Goal: Information Seeking & Learning: Learn about a topic

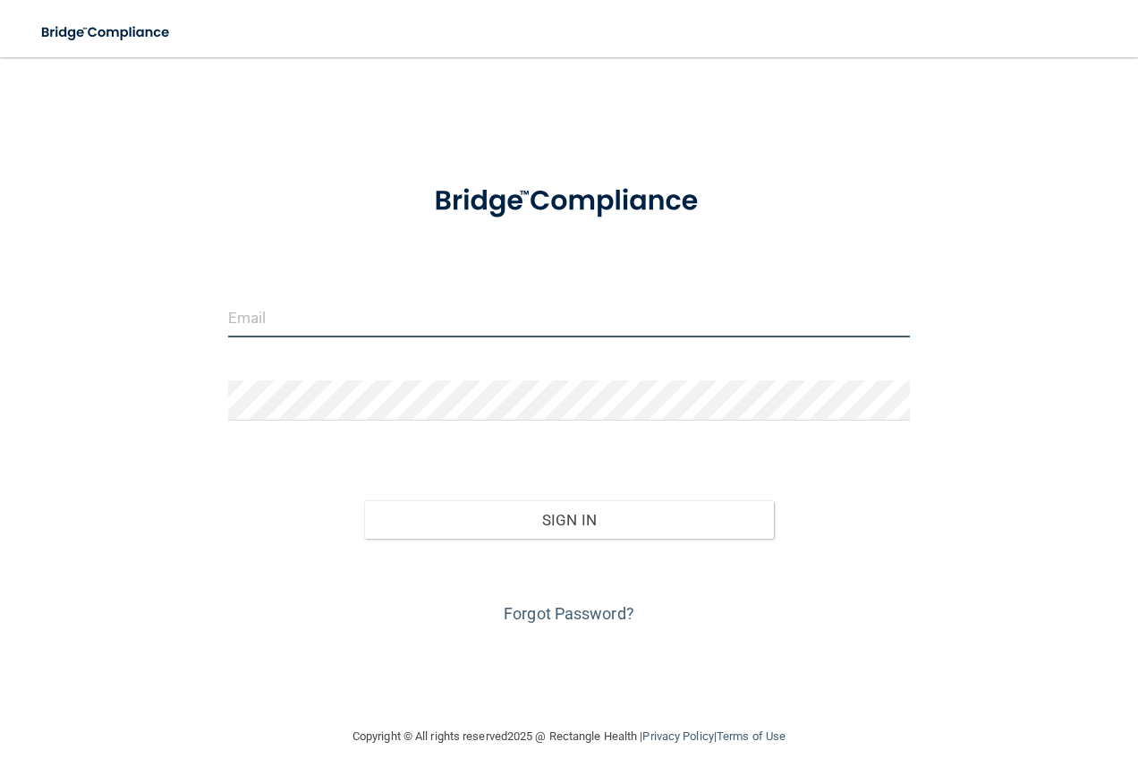
click at [281, 302] on input "email" at bounding box center [569, 317] width 683 height 40
type input "[PERSON_NAME][EMAIL_ADDRESS][PERSON_NAME][DOMAIN_NAME]"
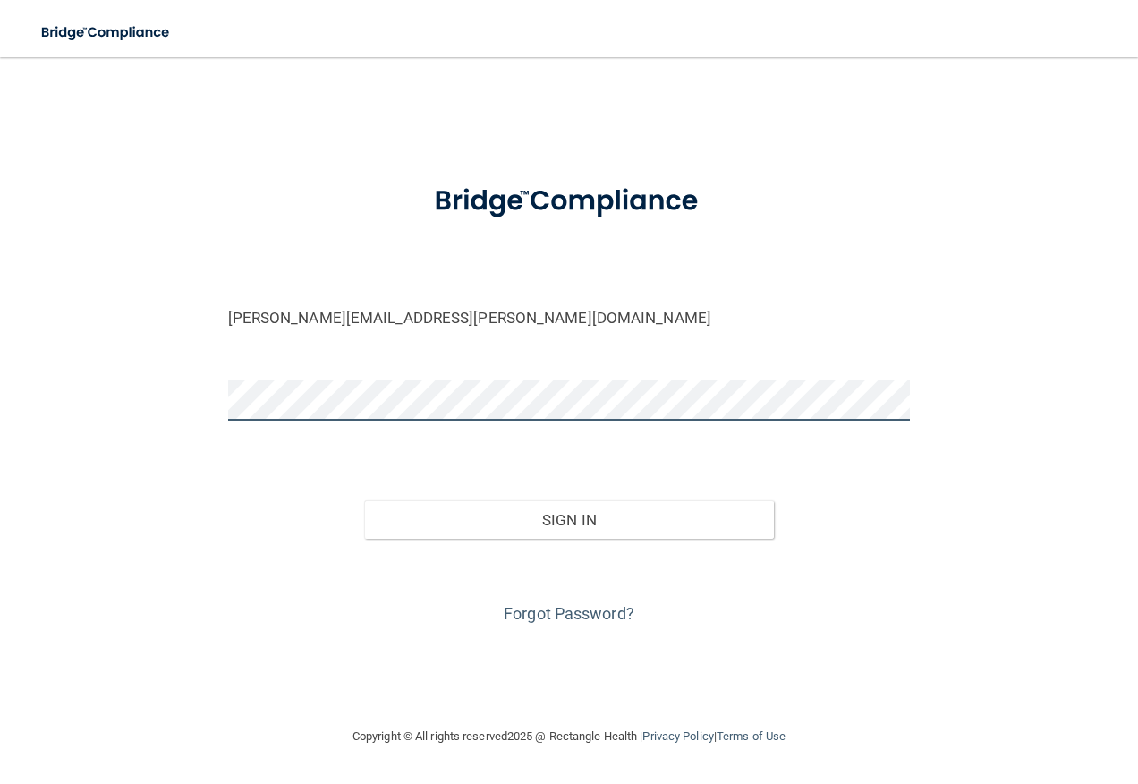
click at [364, 500] on button "Sign In" at bounding box center [569, 519] width 410 height 39
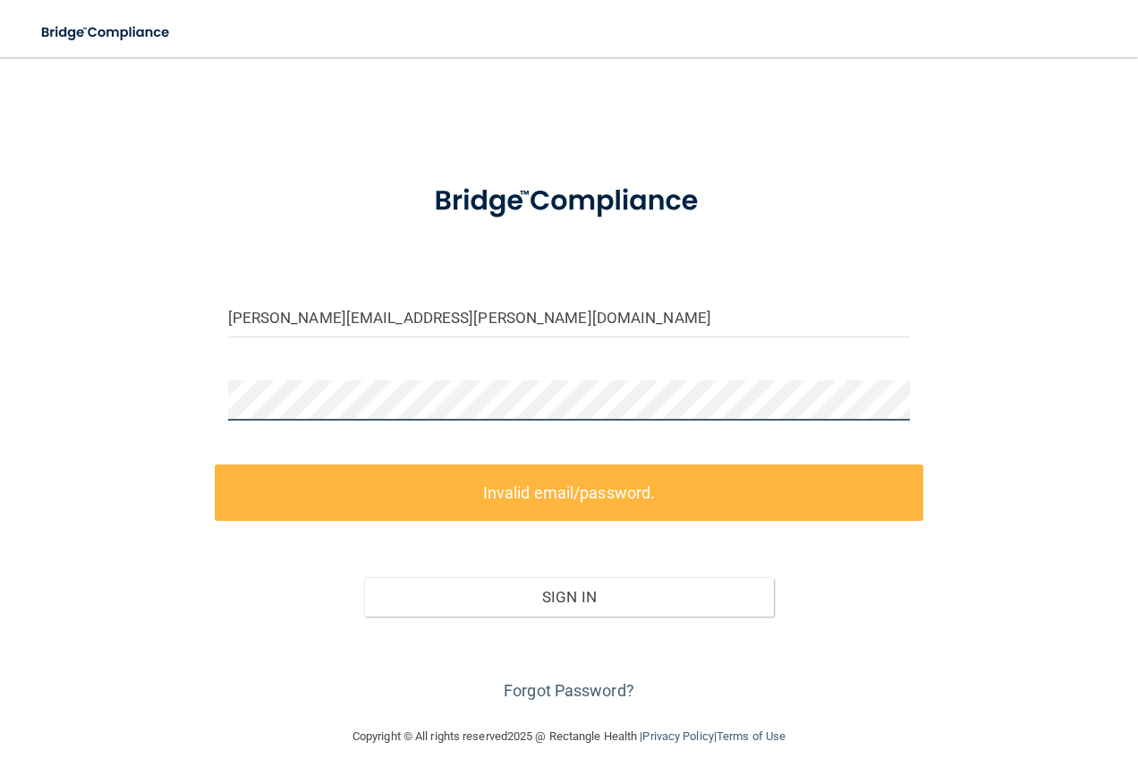
click at [122, 386] on div "holly.bessette@timberlanesmile.com Invalid email/password. You don't have permi…" at bounding box center [569, 391] width 1066 height 633
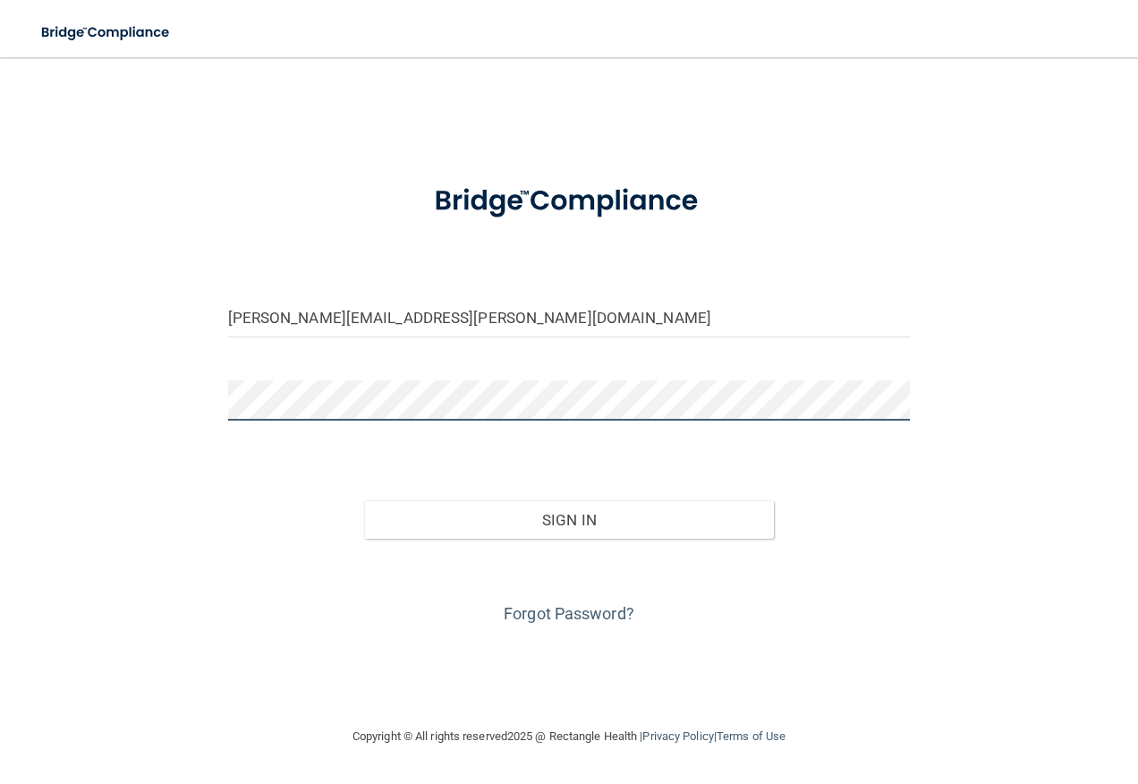
click at [364, 500] on button "Sign In" at bounding box center [569, 519] width 410 height 39
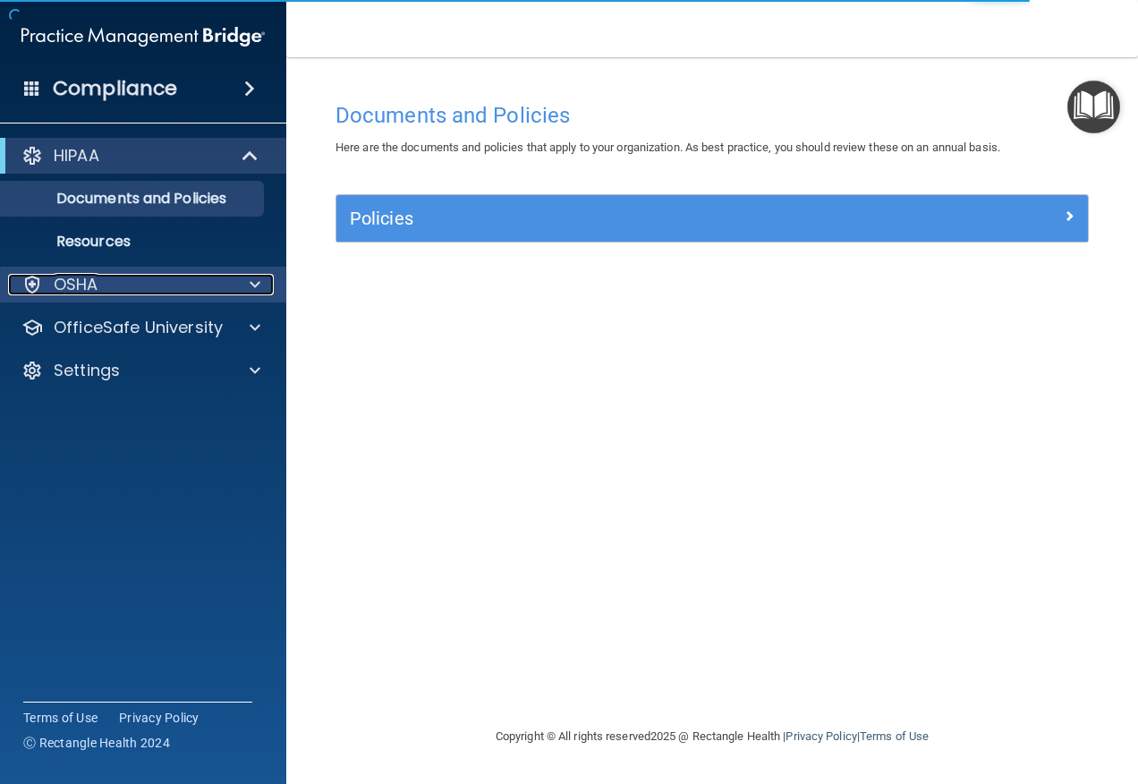
click at [101, 278] on div "OSHA" at bounding box center [119, 284] width 222 height 21
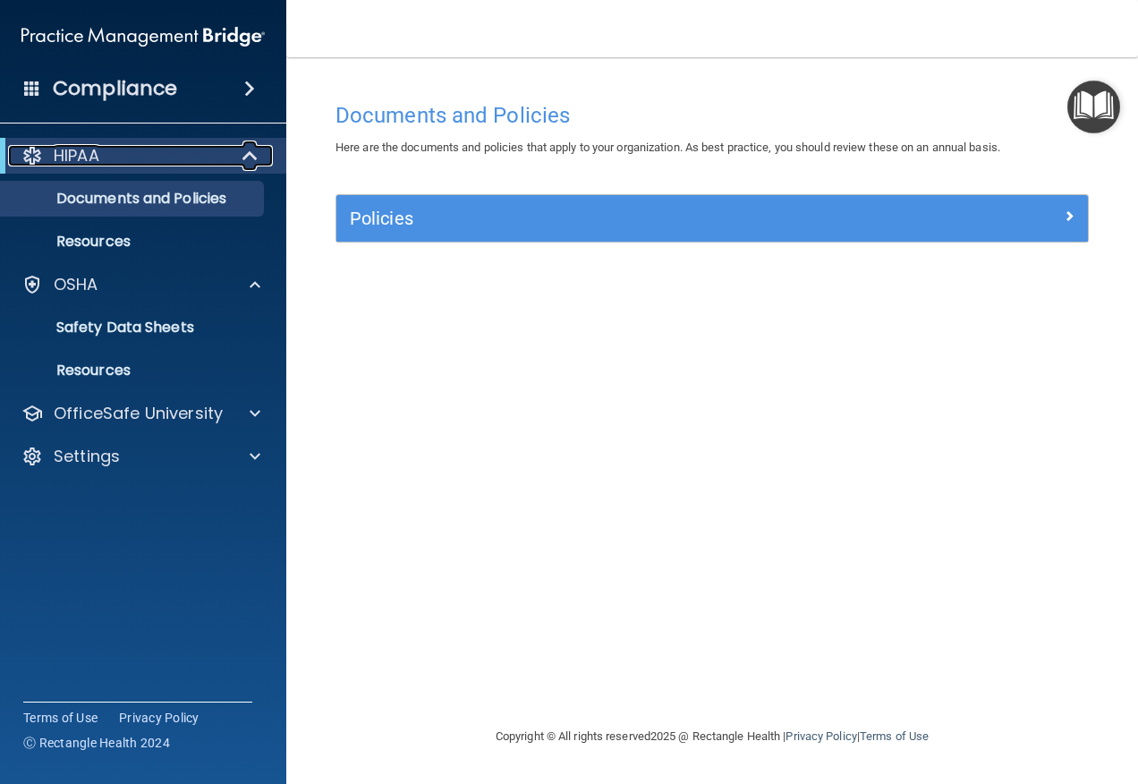
click at [254, 148] on span at bounding box center [251, 155] width 15 height 21
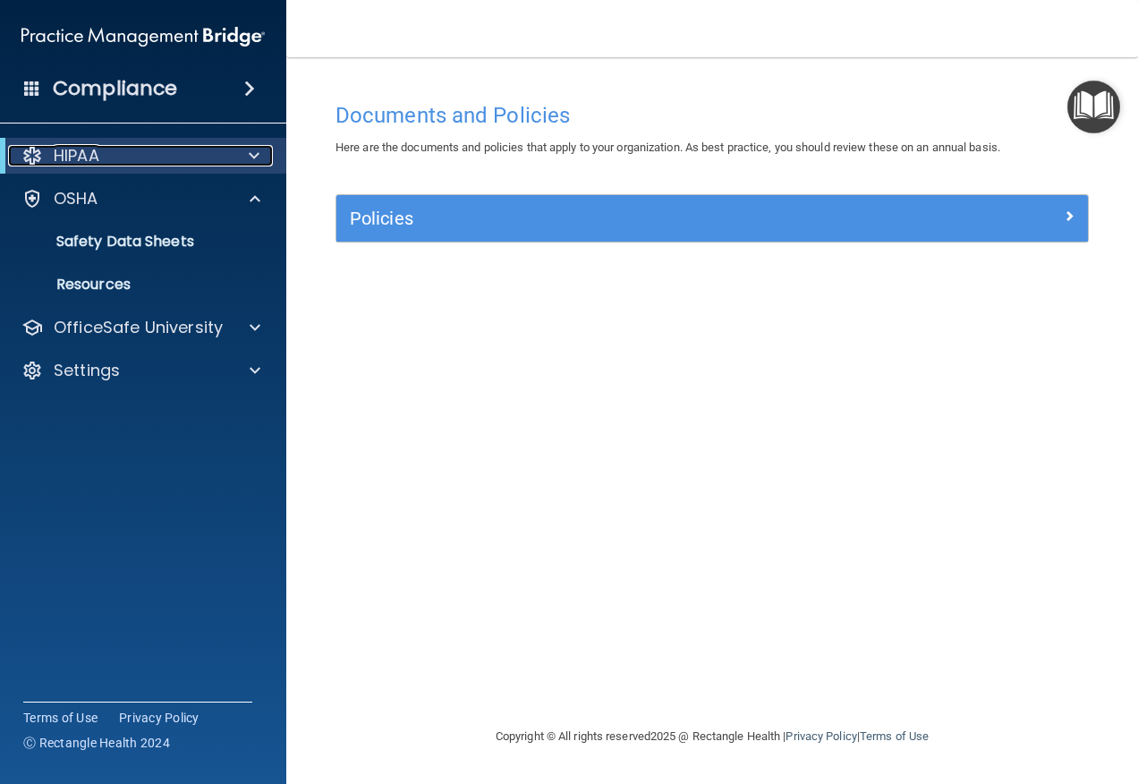
click at [254, 148] on span at bounding box center [254, 155] width 11 height 21
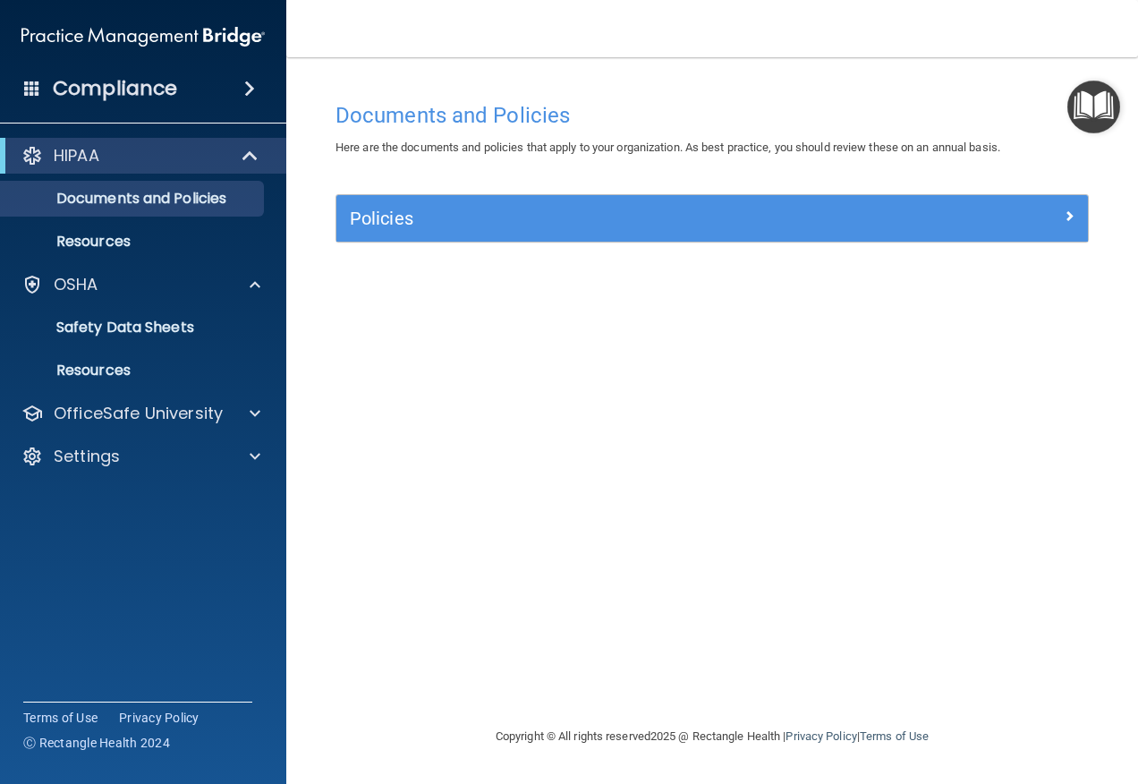
click at [244, 85] on span at bounding box center [249, 88] width 11 height 21
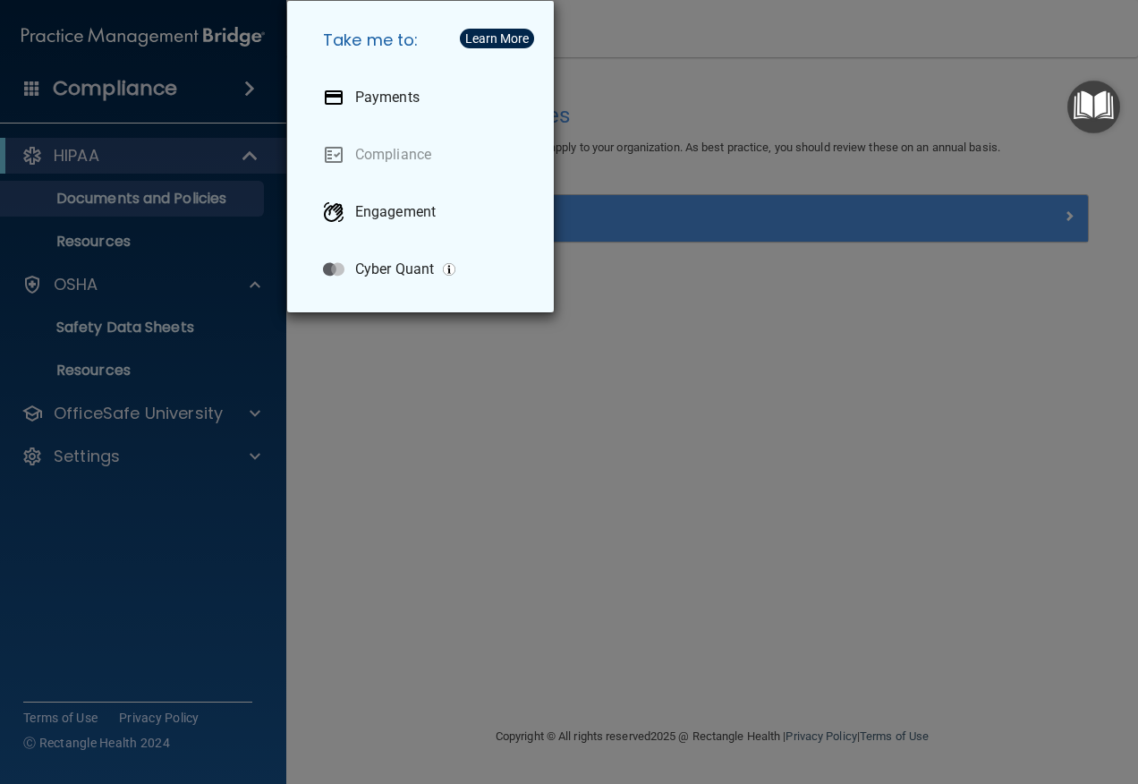
drag, startPoint x: 701, startPoint y: 369, endPoint x: 313, endPoint y: 129, distance: 455.6
click at [703, 369] on div "Take me to: Payments Compliance Engagement Cyber Quant" at bounding box center [569, 392] width 1138 height 784
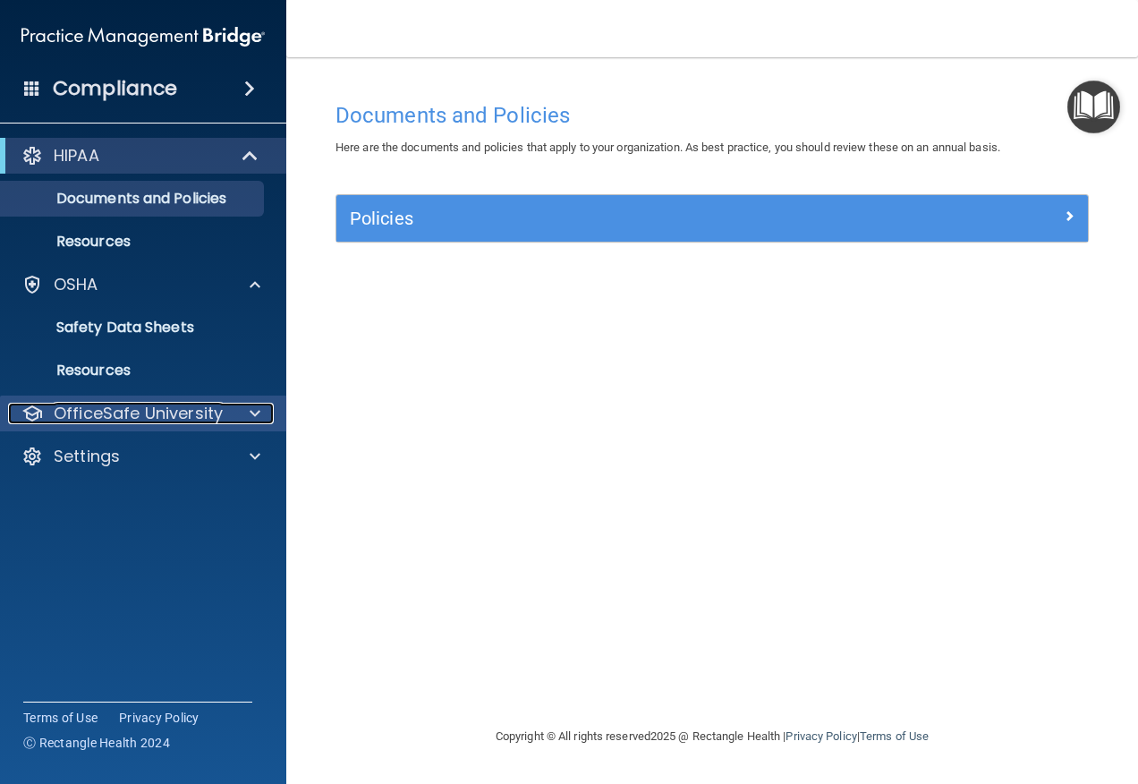
click at [136, 408] on p "OfficeSafe University" at bounding box center [138, 413] width 169 height 21
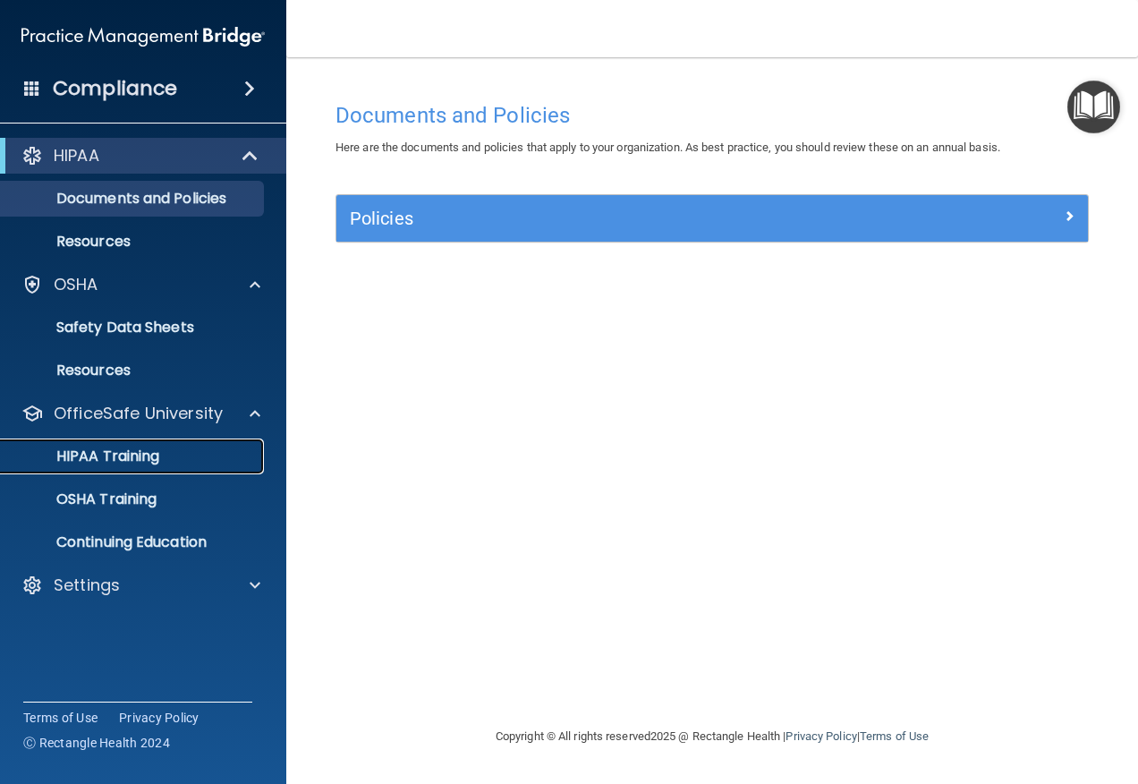
click at [131, 449] on p "HIPAA Training" at bounding box center [86, 456] width 148 height 18
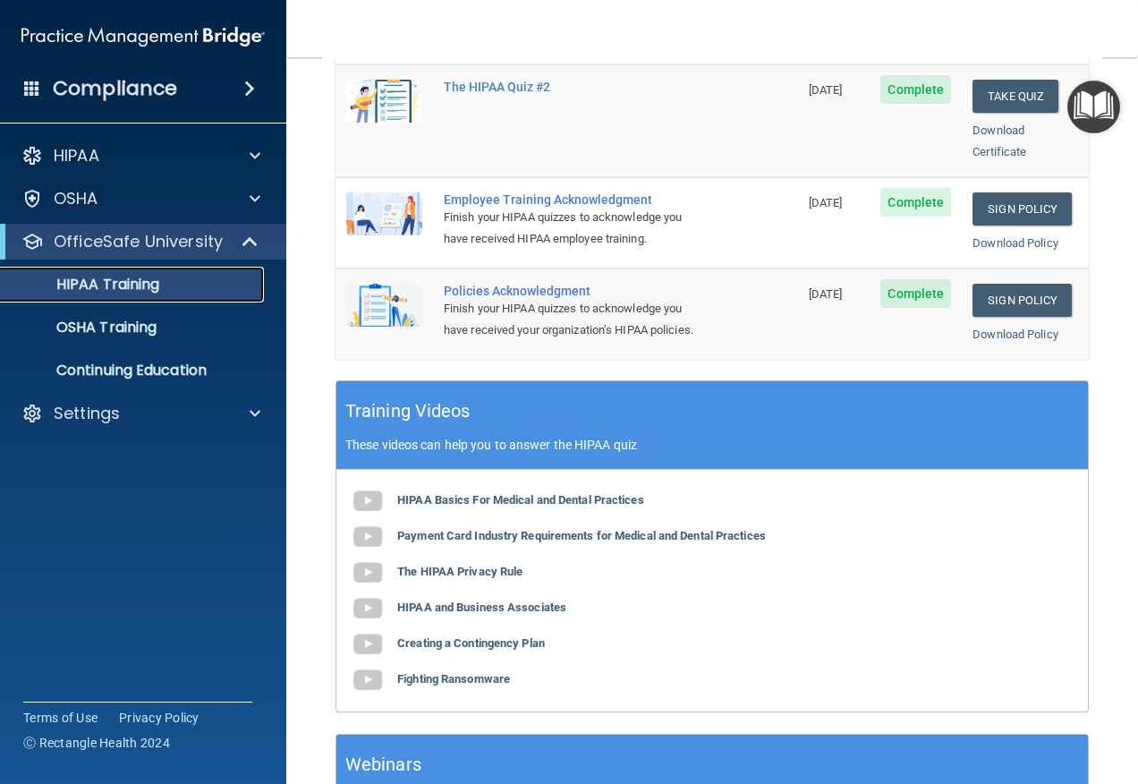
scroll to position [537, 0]
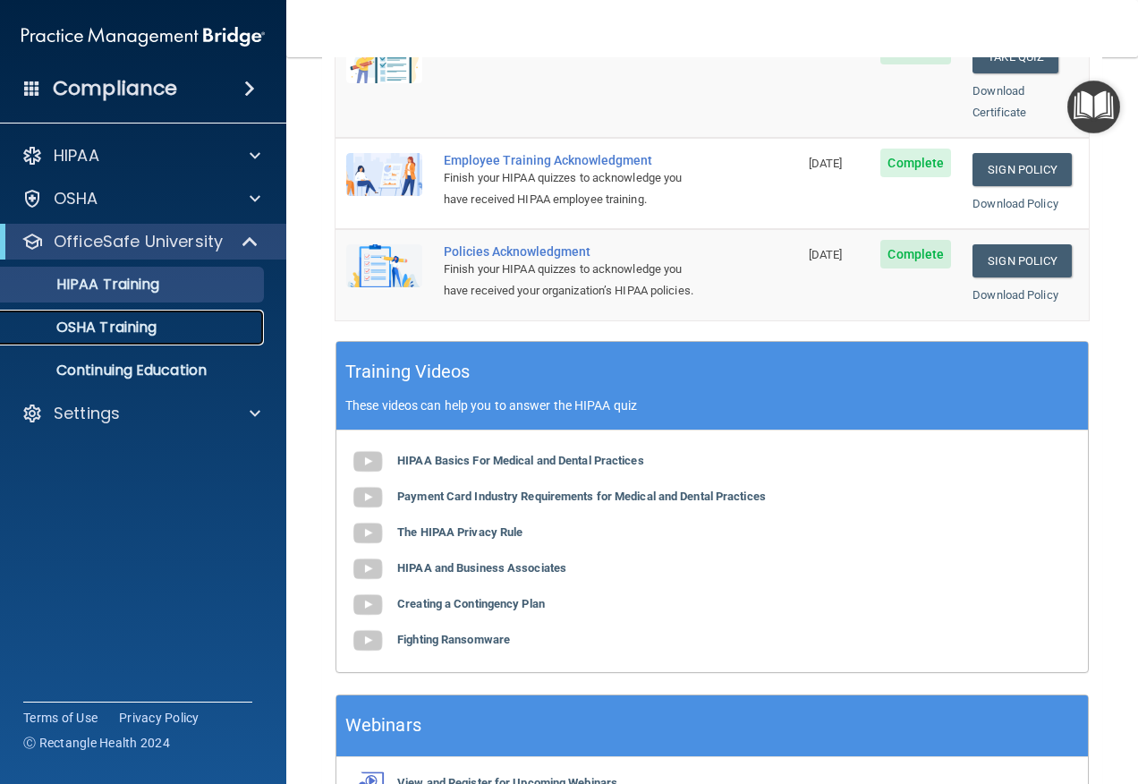
click at [132, 319] on p "OSHA Training" at bounding box center [84, 328] width 145 height 18
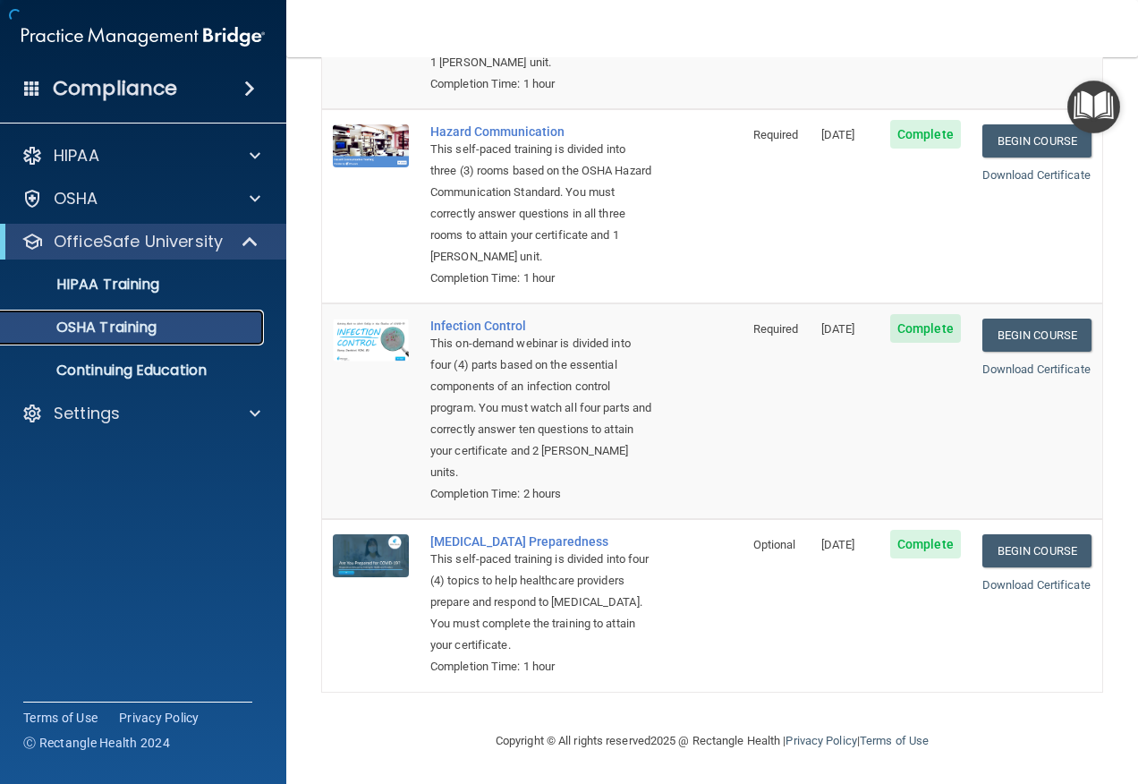
scroll to position [354, 0]
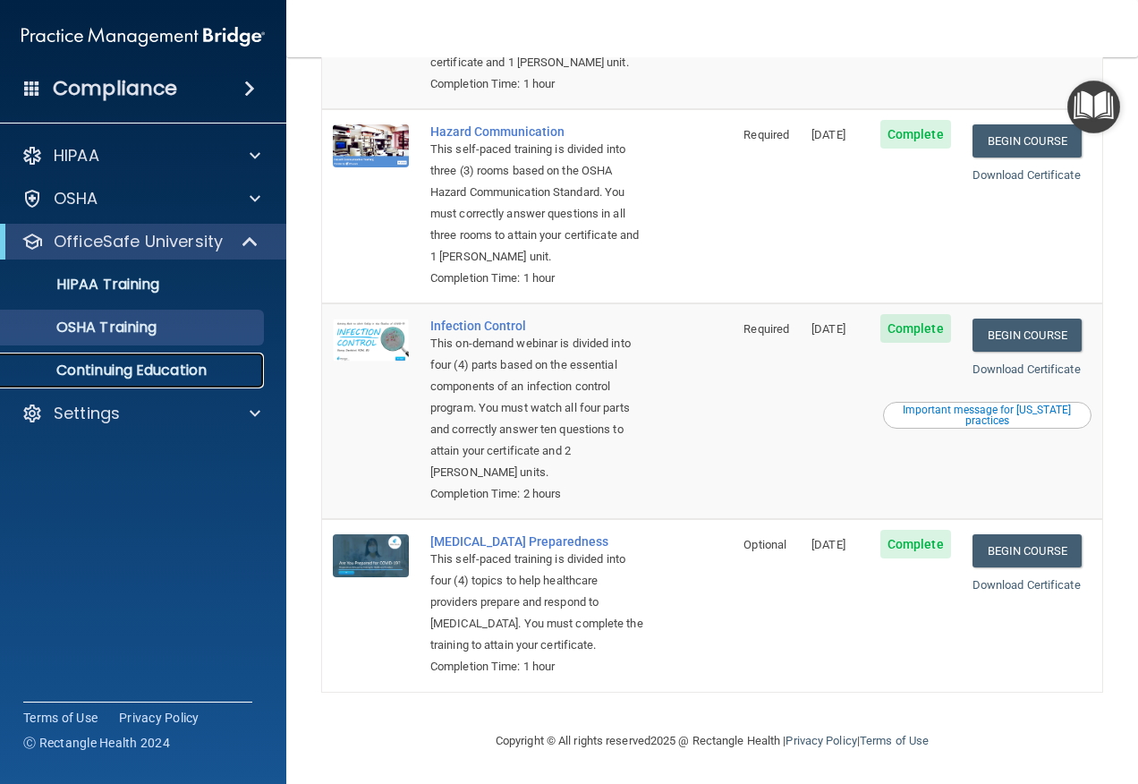
click at [140, 361] on p "Continuing Education" at bounding box center [134, 370] width 244 height 18
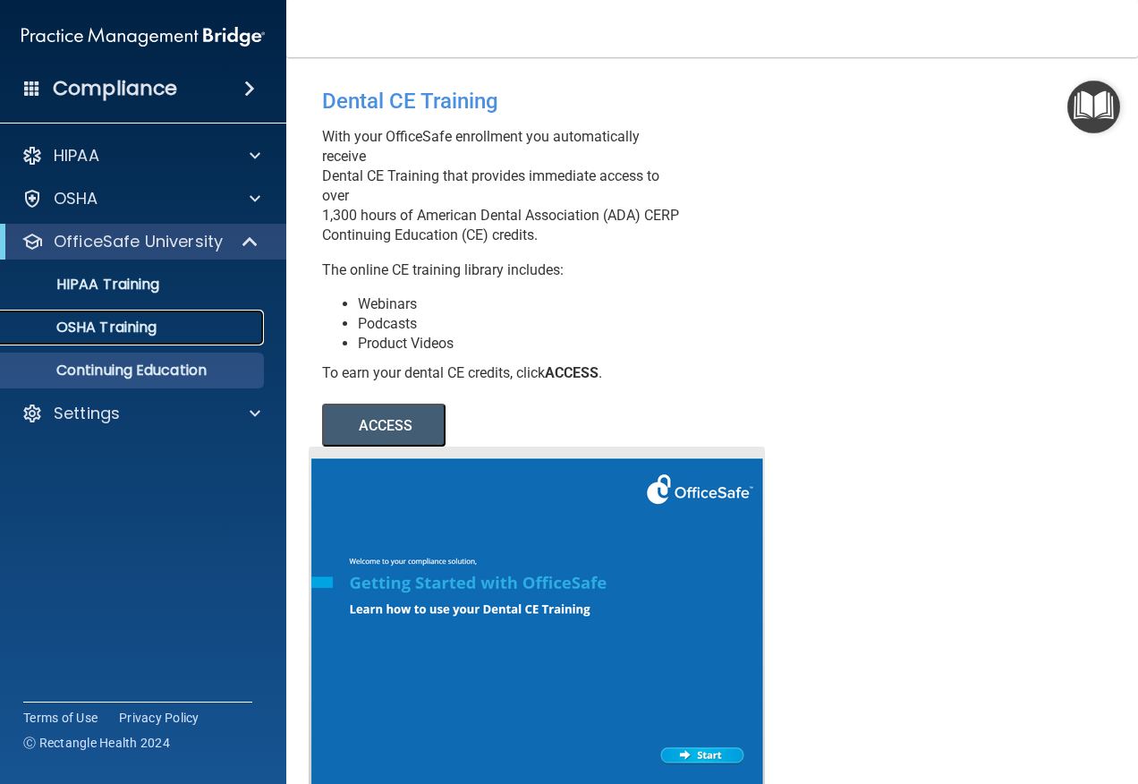
click at [109, 319] on p "OSHA Training" at bounding box center [84, 328] width 145 height 18
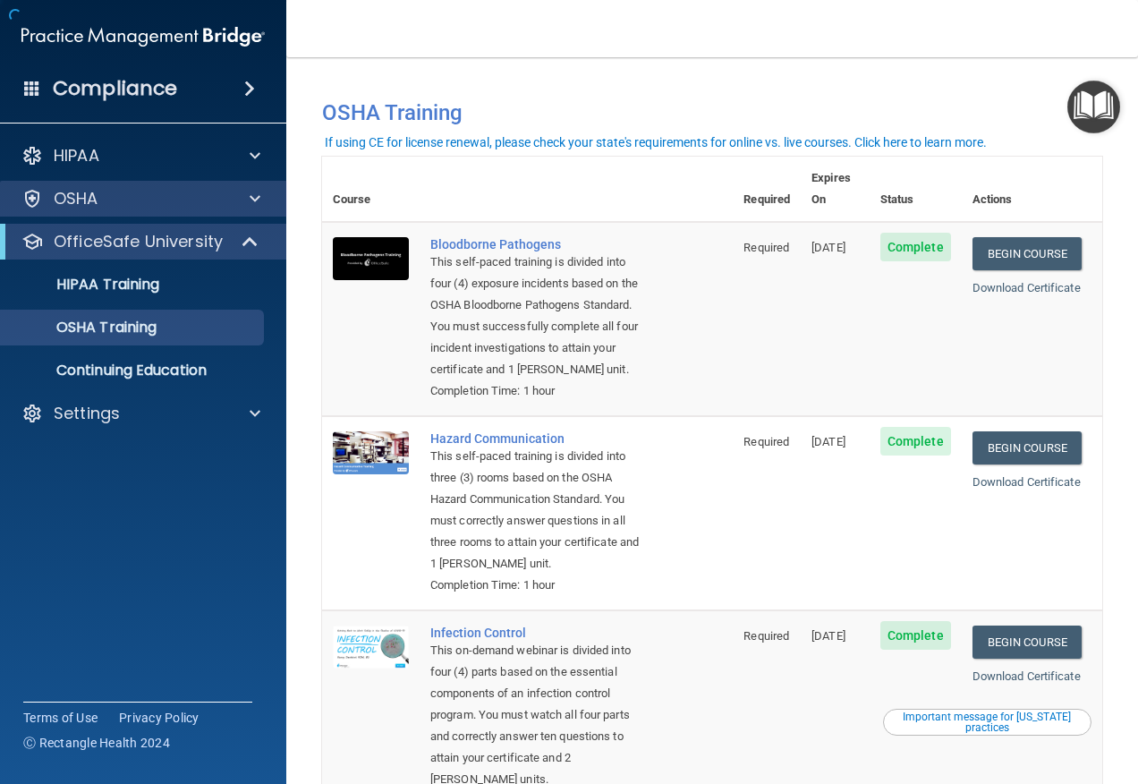
click at [90, 212] on div "OSHA" at bounding box center [143, 199] width 287 height 36
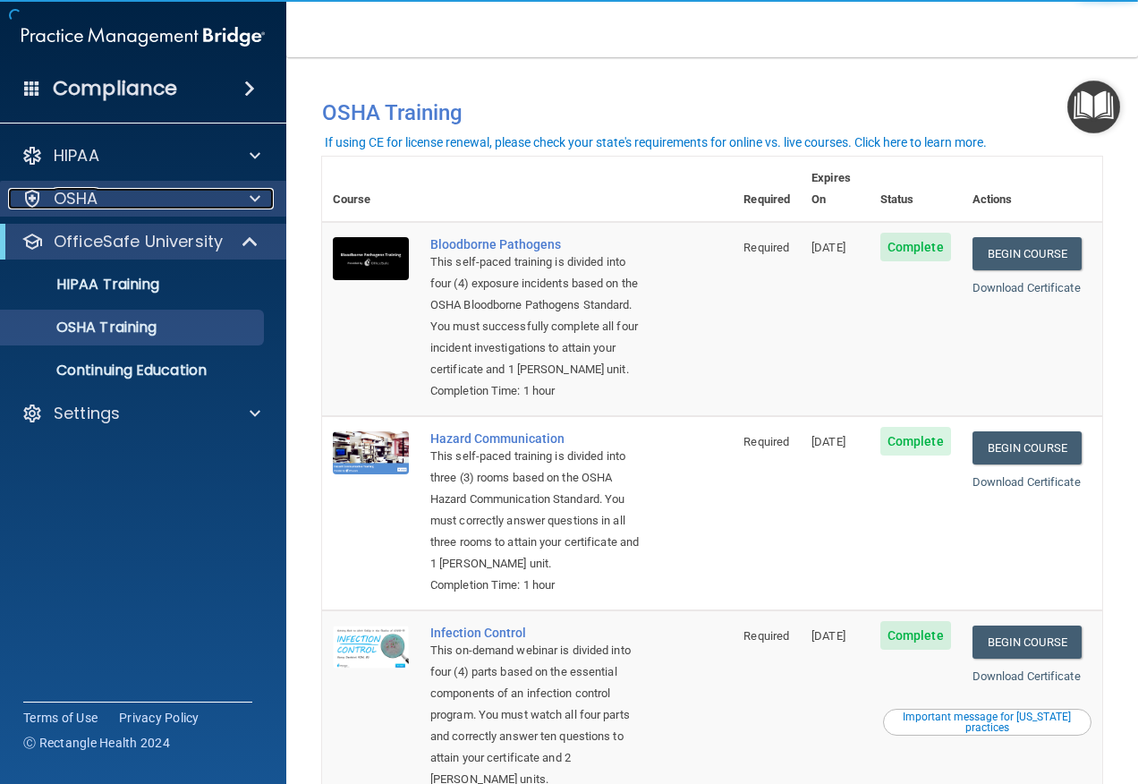
click at [161, 201] on div "OSHA" at bounding box center [119, 198] width 222 height 21
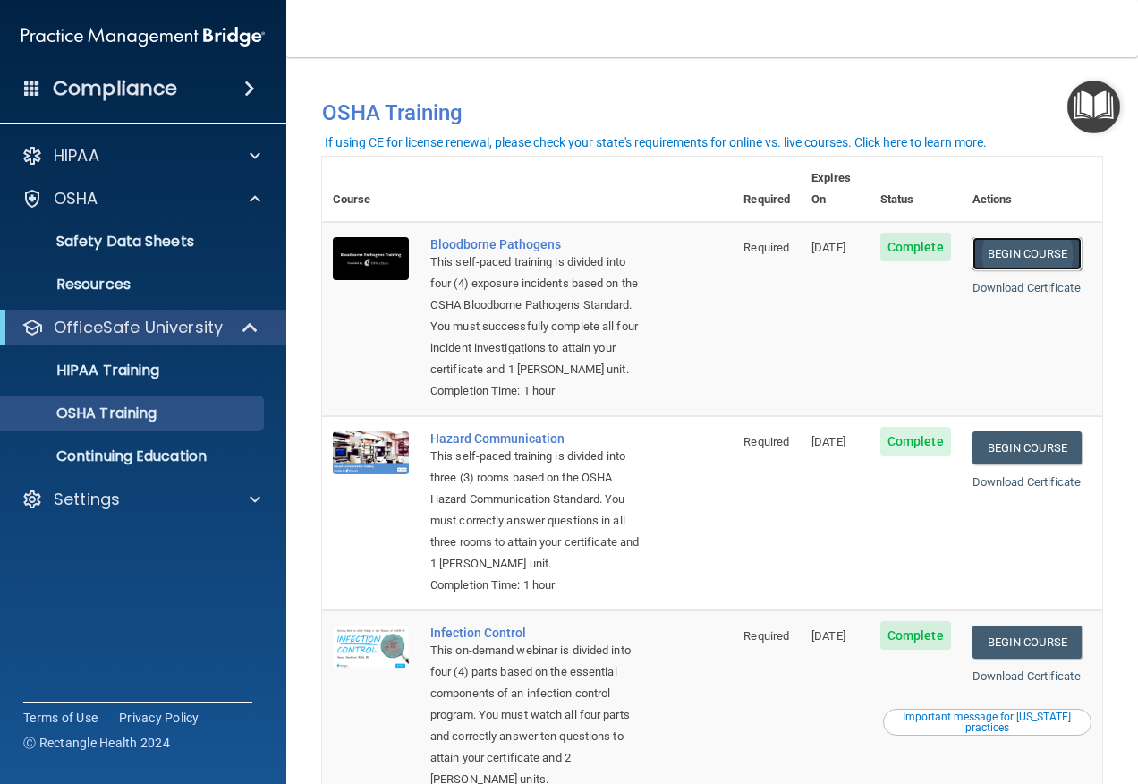
click at [1016, 237] on link "Begin Course" at bounding box center [1027, 253] width 109 height 33
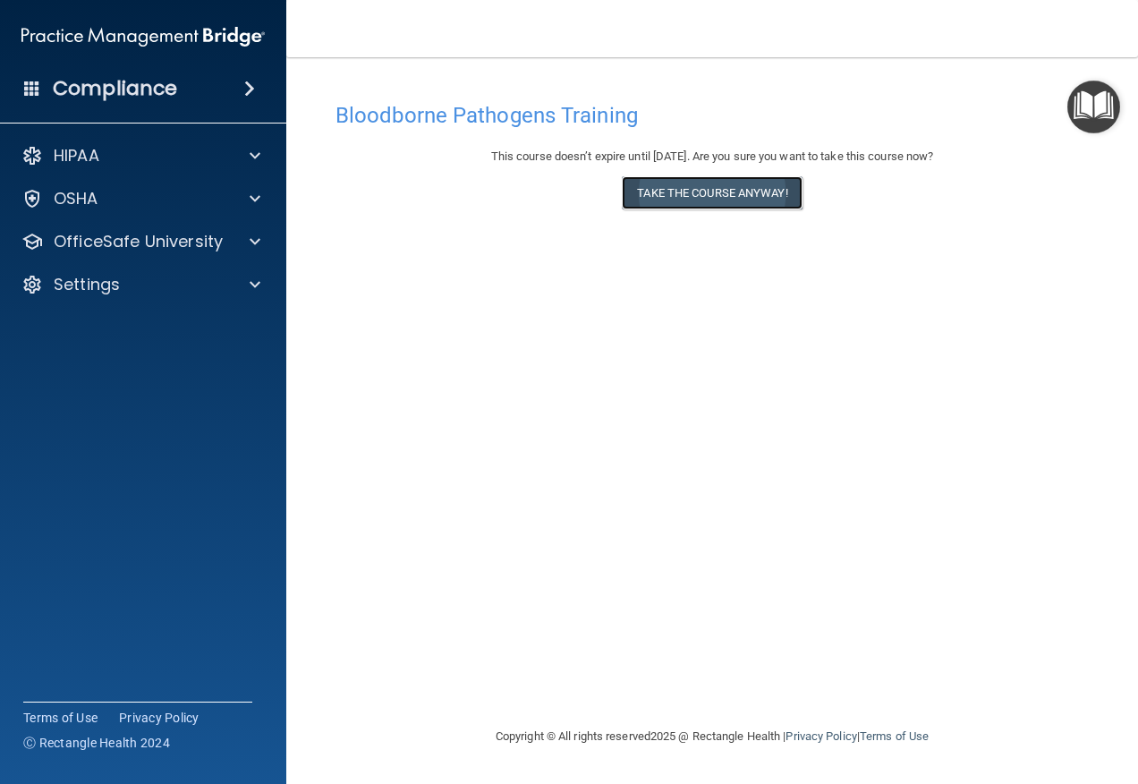
click at [753, 196] on button "Take the course anyway!" at bounding box center [712, 192] width 180 height 33
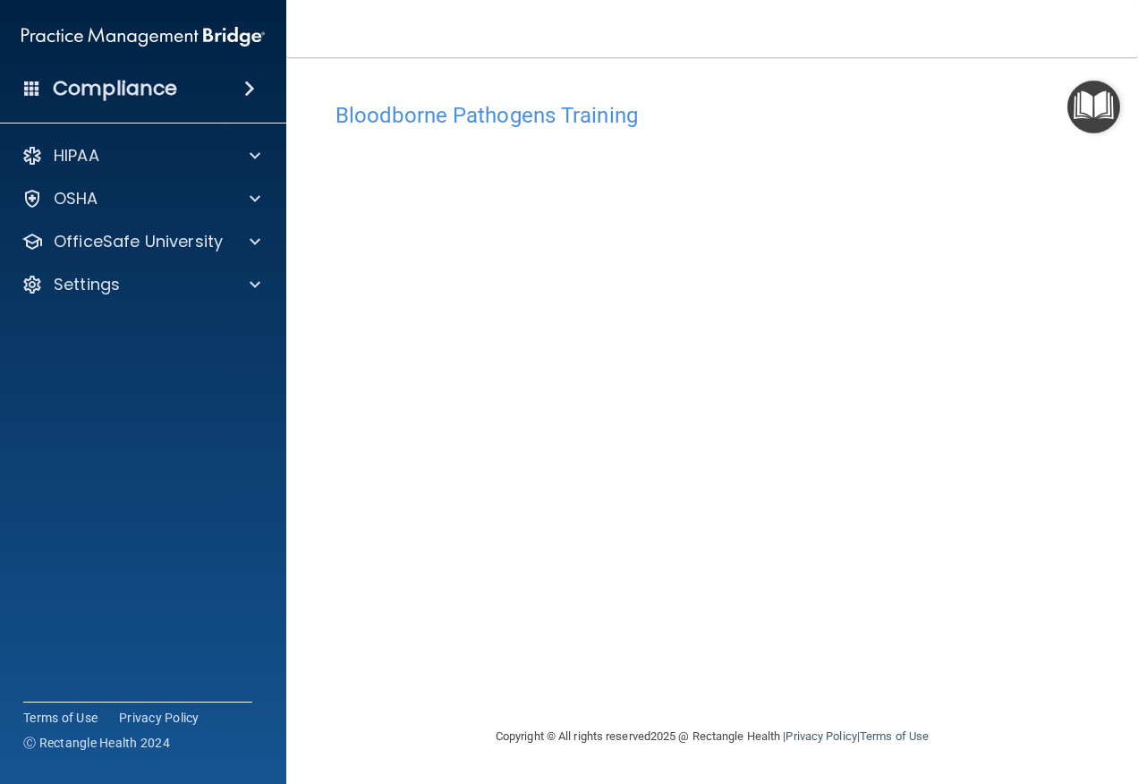
click at [1082, 121] on img "Open Resource Center" at bounding box center [1093, 107] width 53 height 53
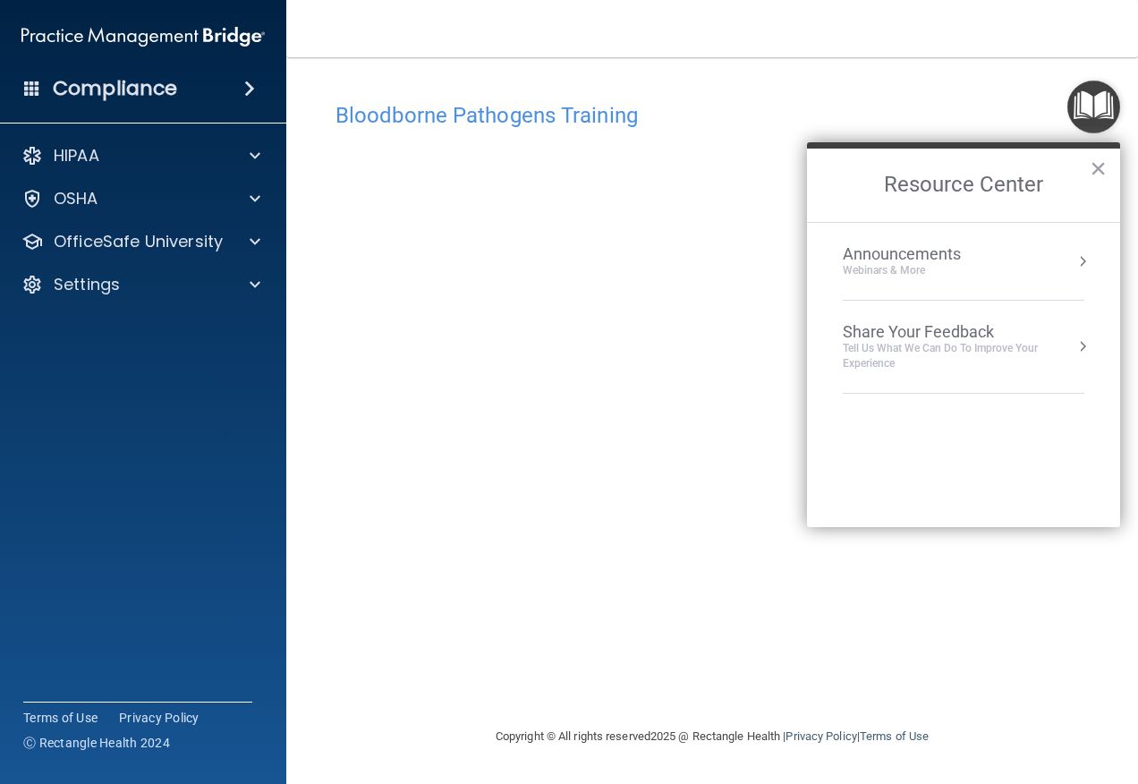
click at [1082, 121] on img "Open Resource Center" at bounding box center [1093, 107] width 53 height 53
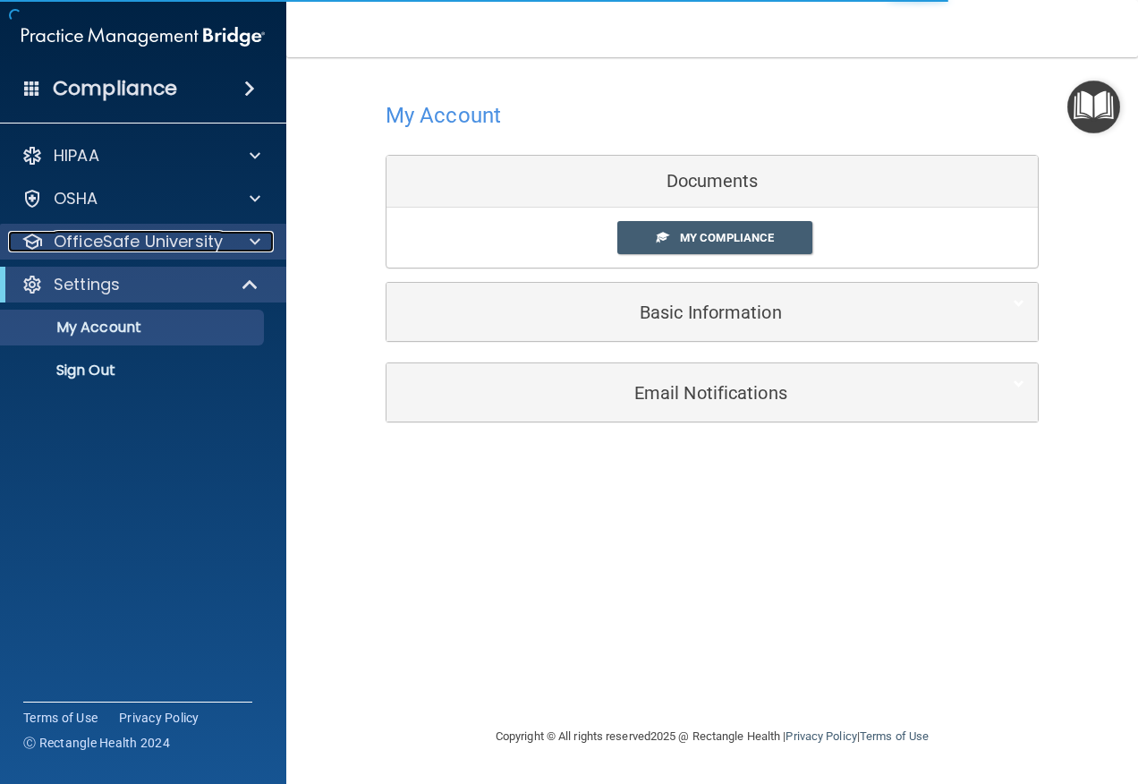
click at [98, 251] on p "OfficeSafe University" at bounding box center [138, 241] width 169 height 21
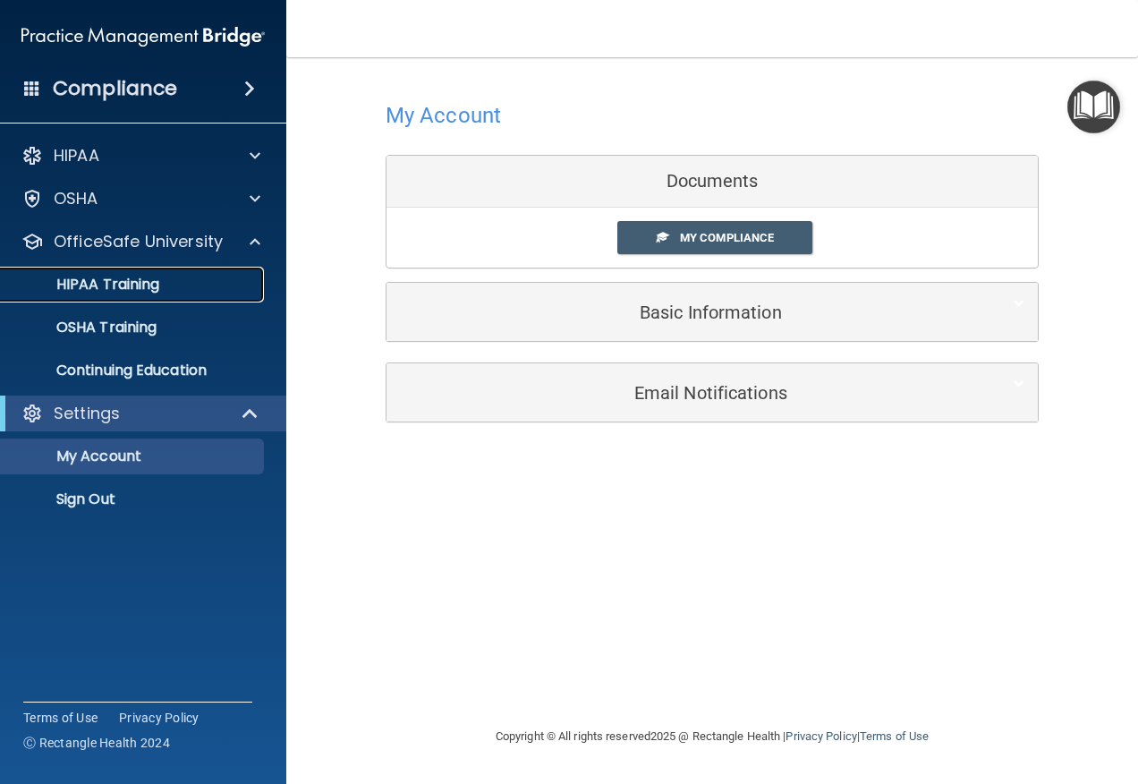
click at [123, 279] on p "HIPAA Training" at bounding box center [86, 285] width 148 height 18
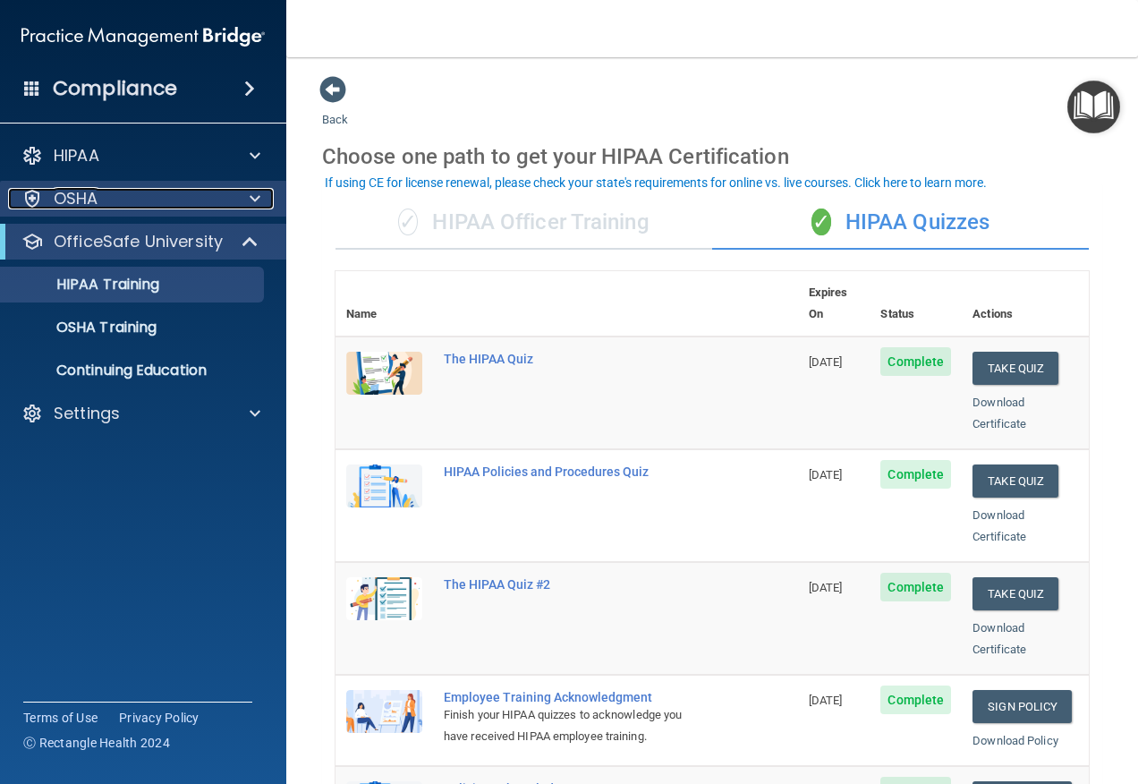
click at [113, 202] on div "OSHA" at bounding box center [119, 198] width 222 height 21
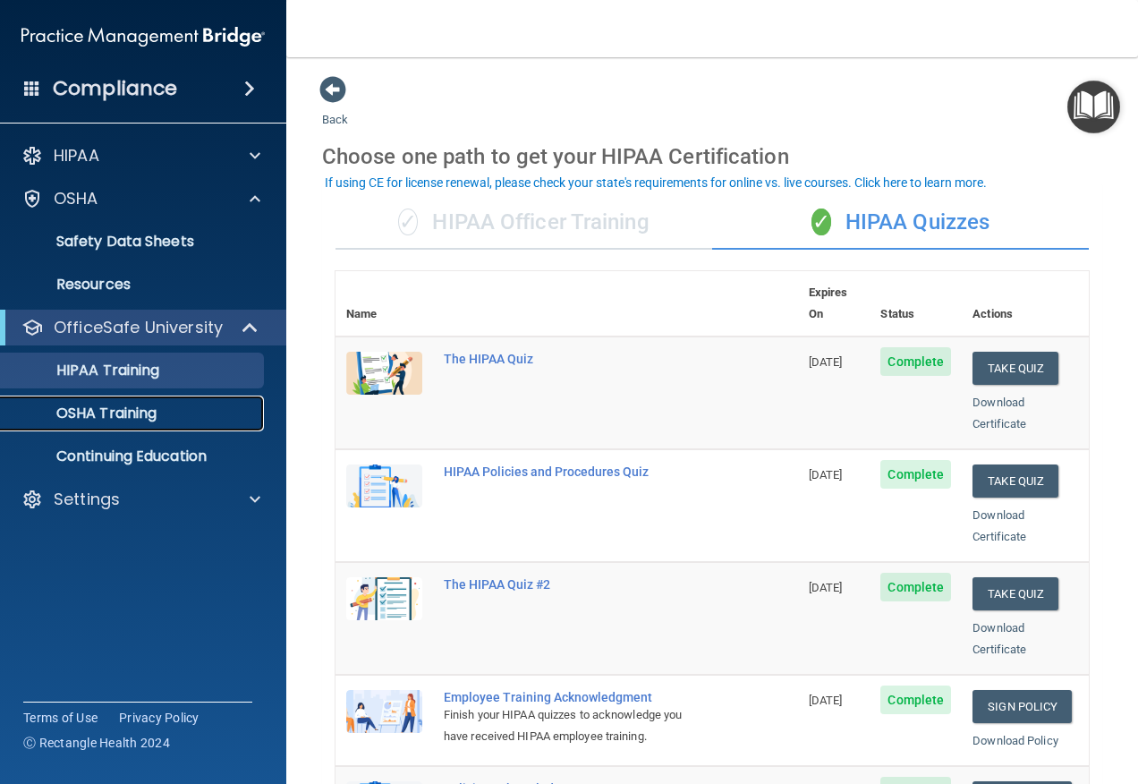
click at [124, 428] on link "OSHA Training" at bounding box center [123, 413] width 282 height 36
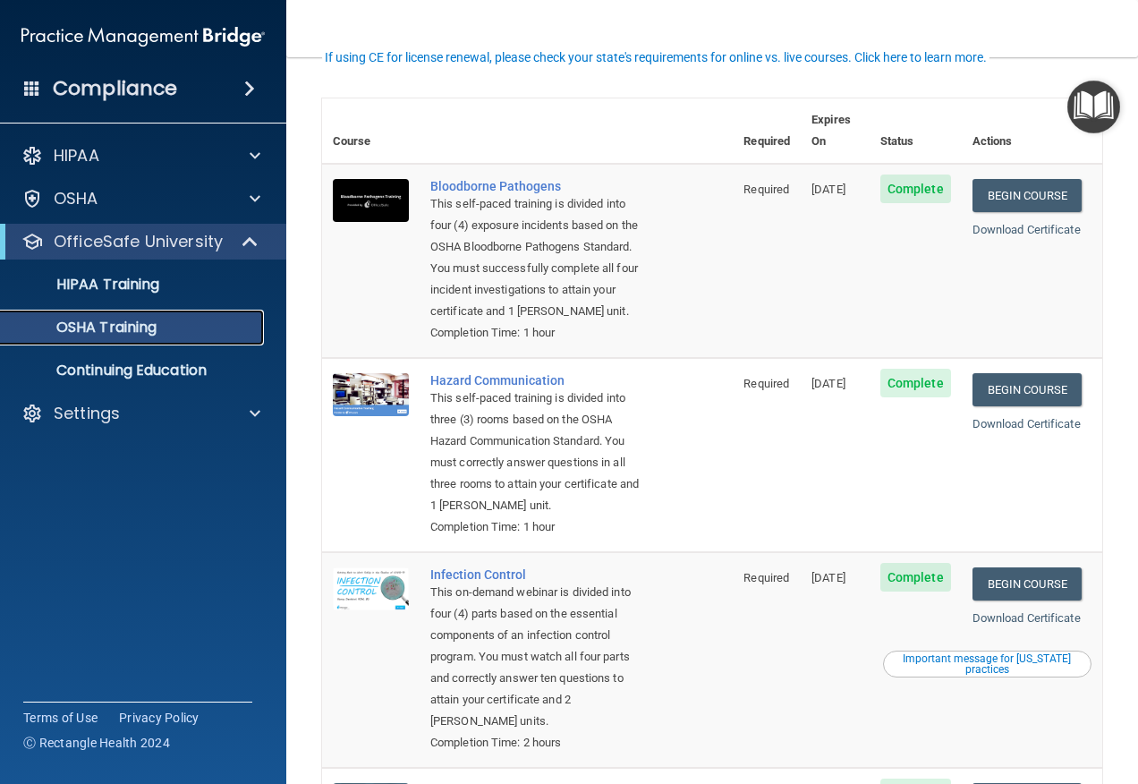
scroll to position [89, 0]
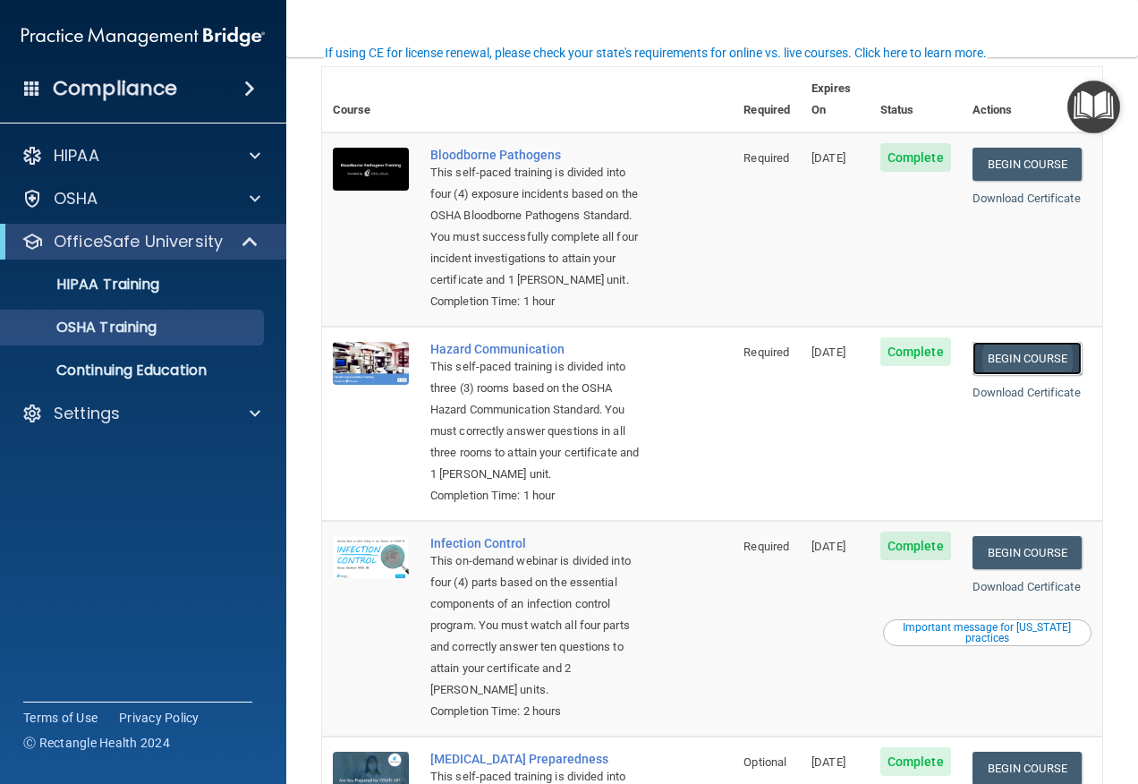
click at [1044, 366] on link "Begin Course" at bounding box center [1027, 358] width 109 height 33
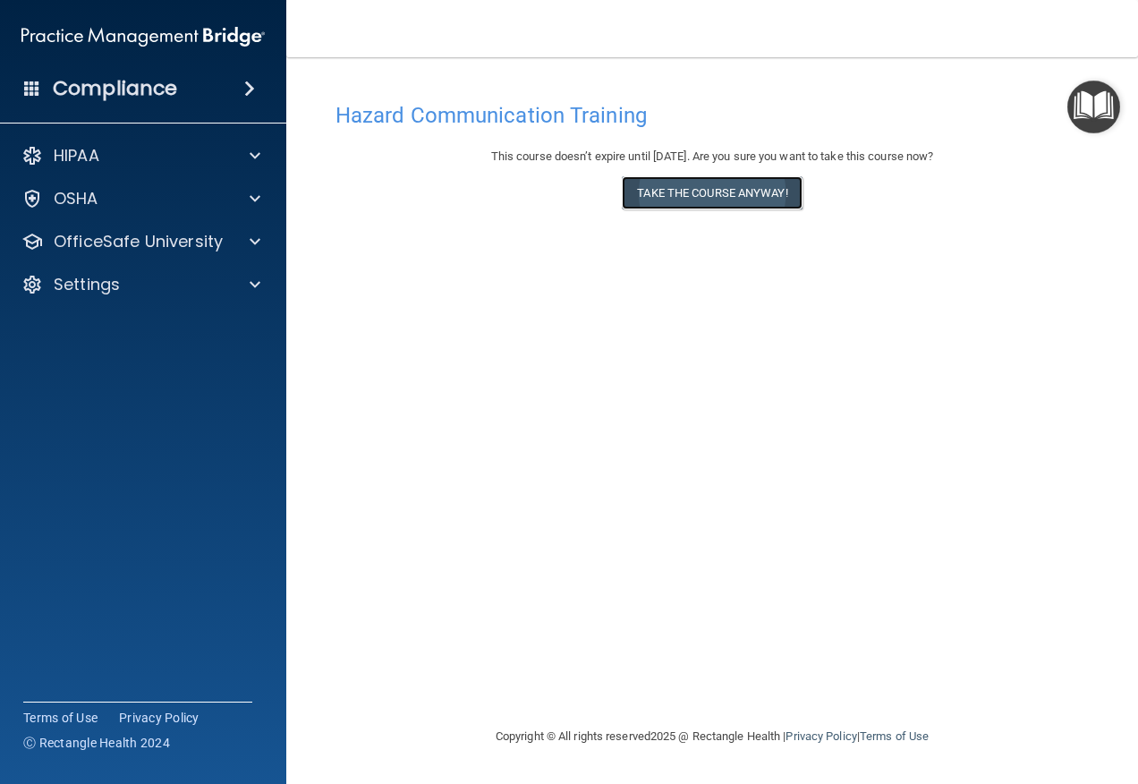
click at [768, 208] on button "Take the course anyway!" at bounding box center [712, 192] width 180 height 33
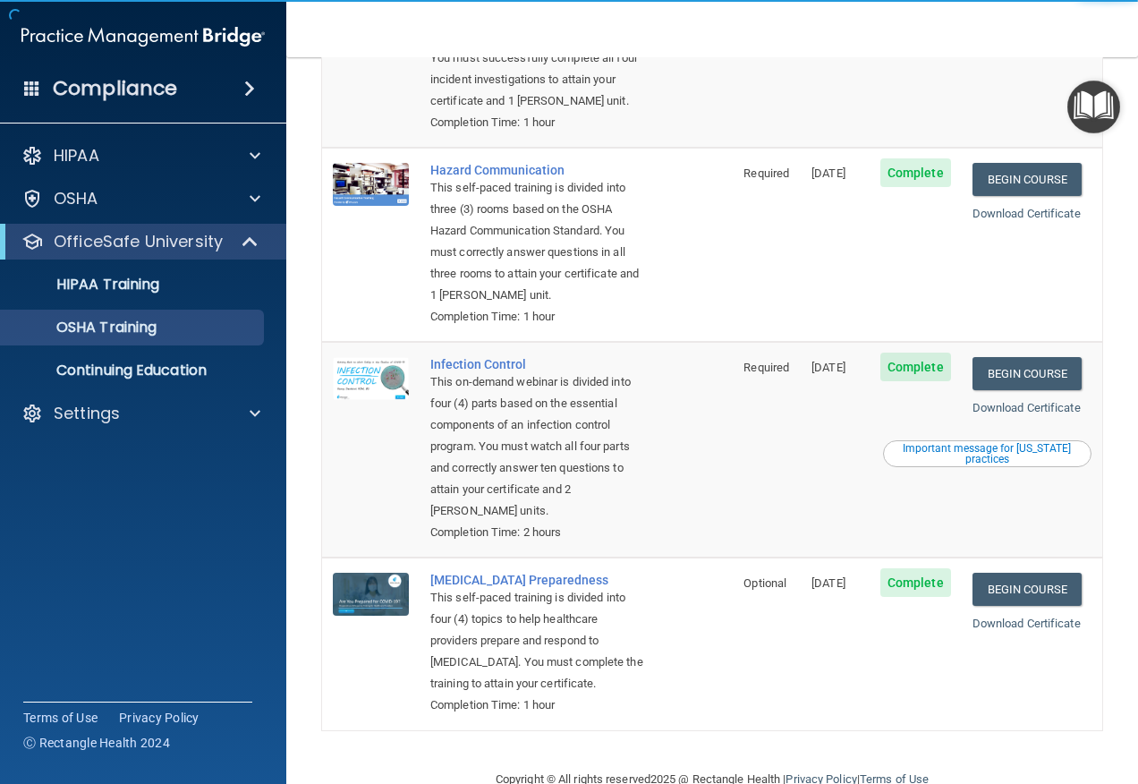
scroll to position [354, 0]
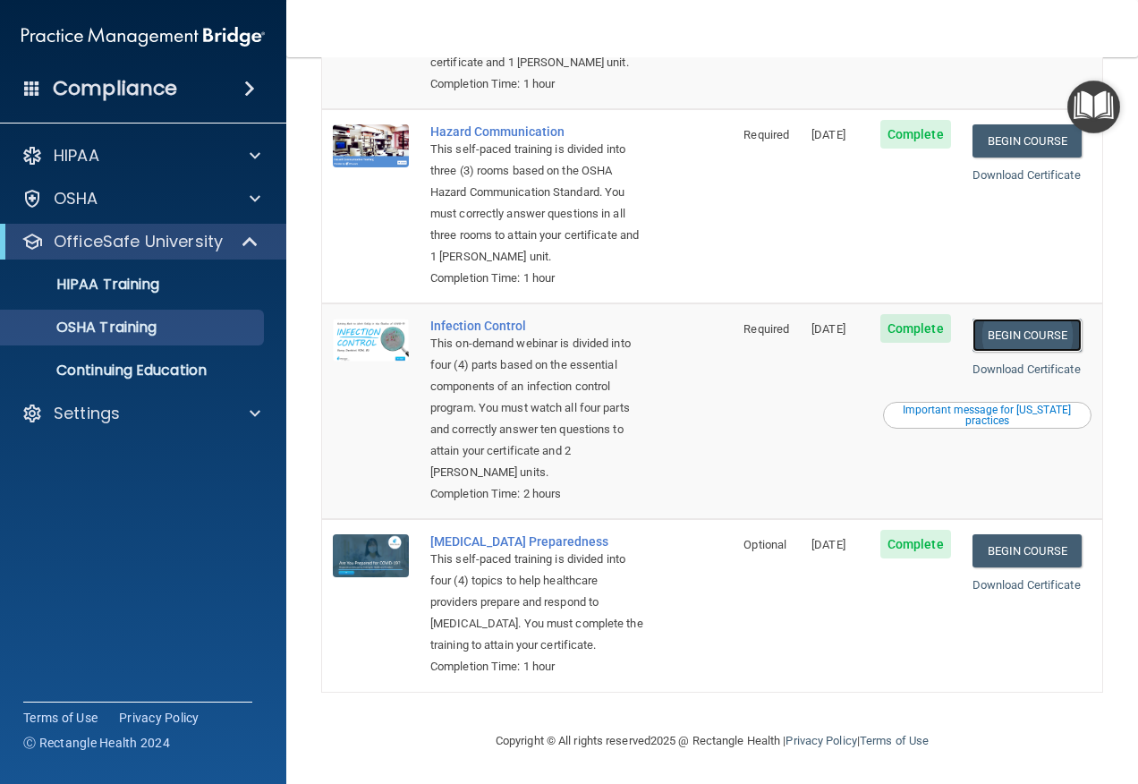
click at [1053, 319] on link "Begin Course" at bounding box center [1027, 335] width 109 height 33
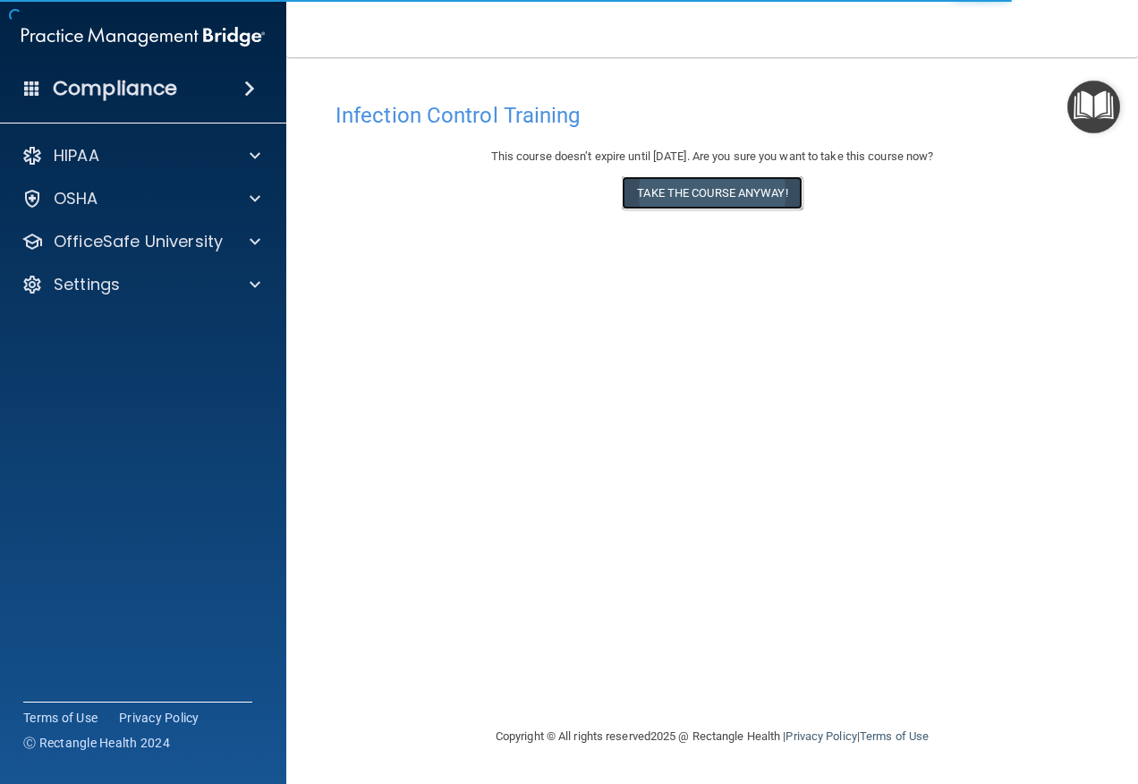
click at [709, 182] on button "Take the course anyway!" at bounding box center [712, 192] width 180 height 33
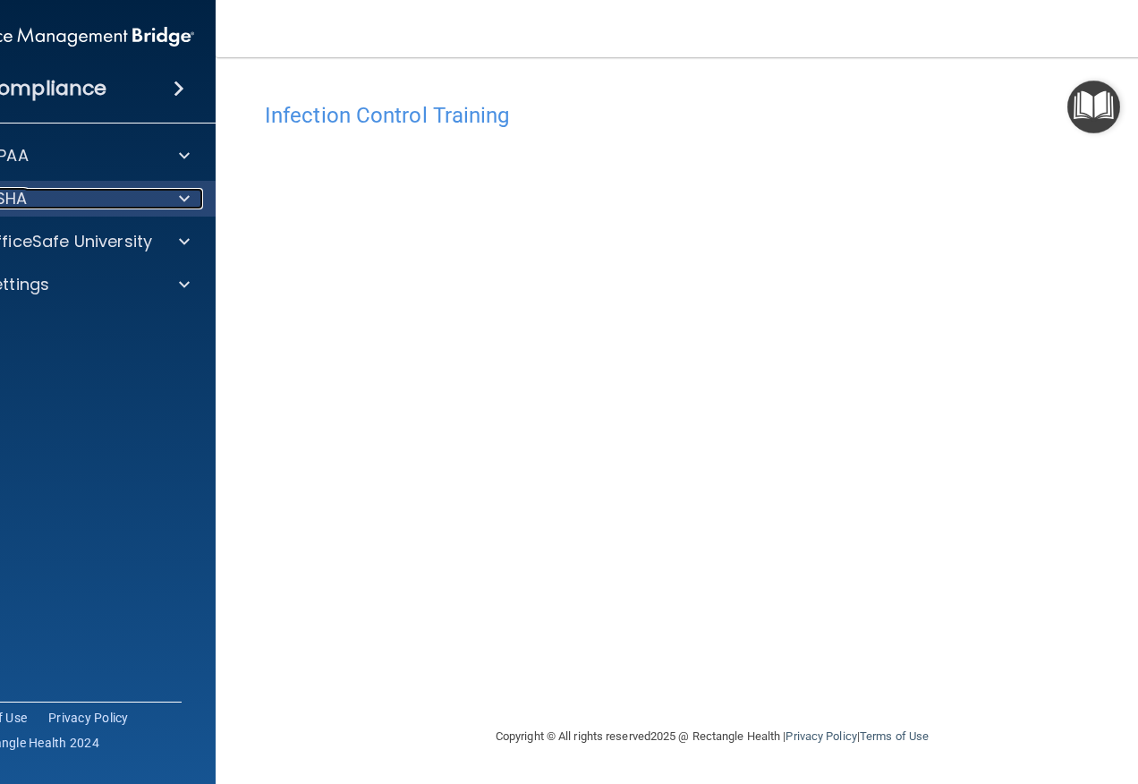
click at [69, 204] on div "OSHA" at bounding box center [48, 198] width 222 height 21
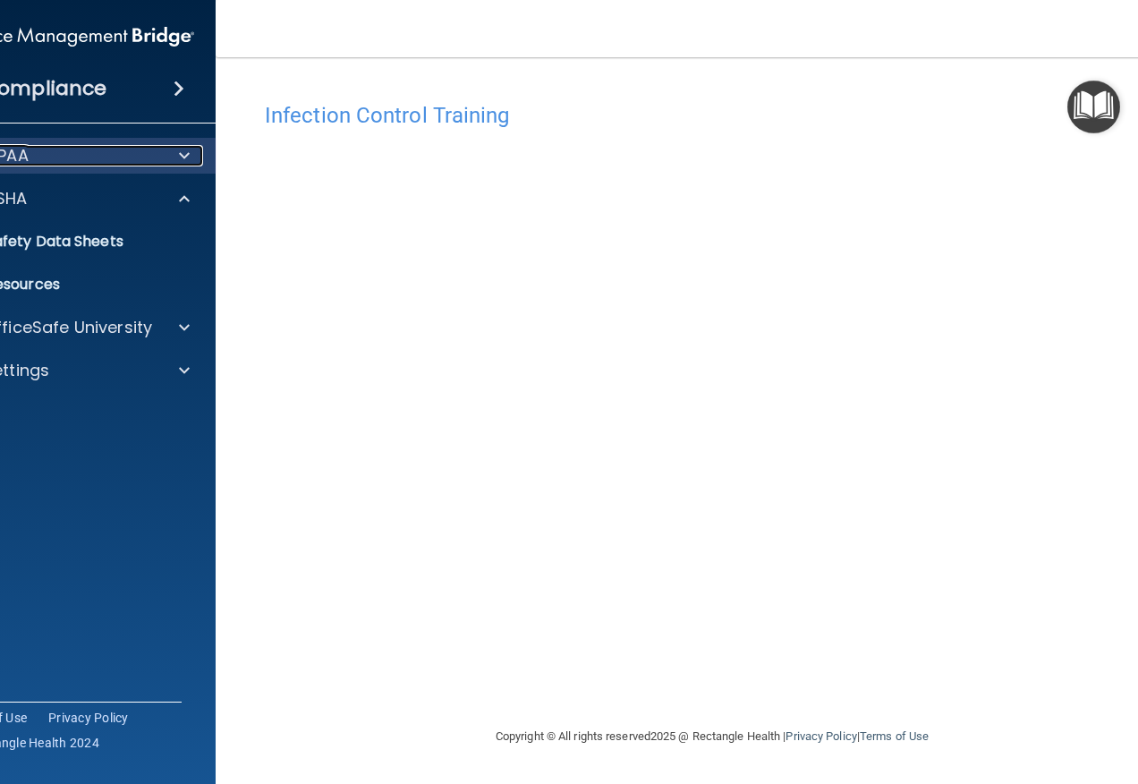
click at [70, 164] on div "HIPAA" at bounding box center [48, 155] width 222 height 21
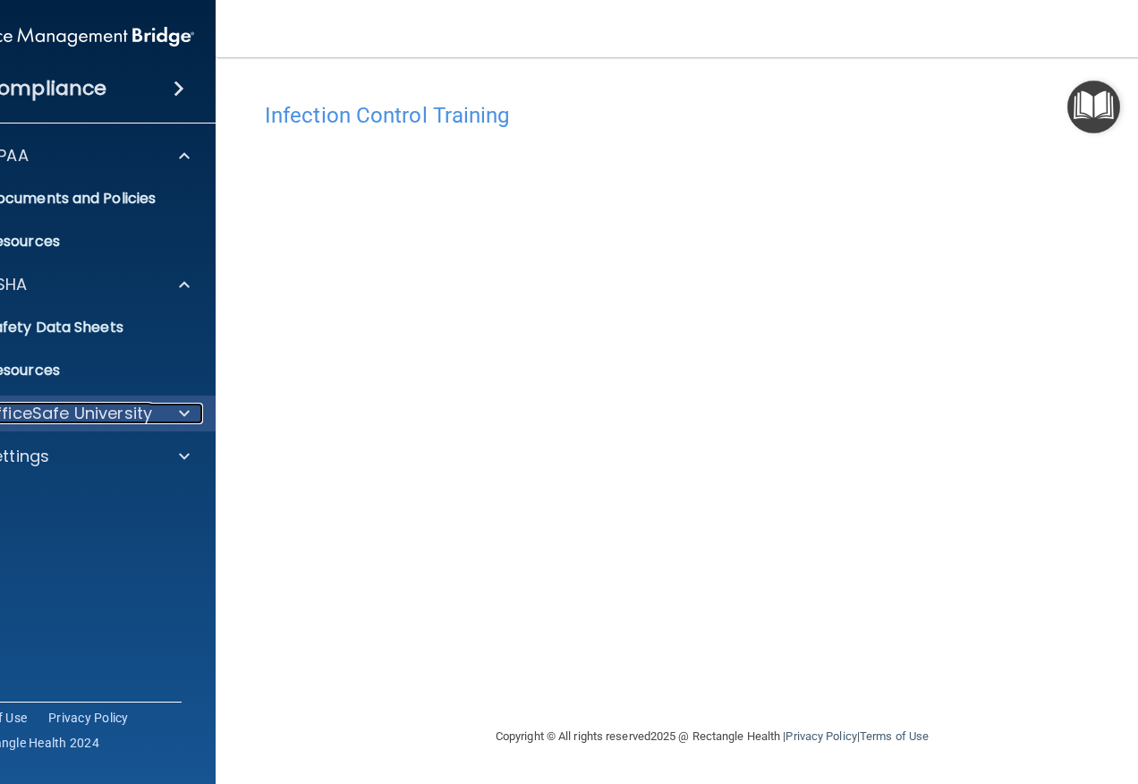
click at [74, 403] on p "OfficeSafe University" at bounding box center [67, 413] width 169 height 21
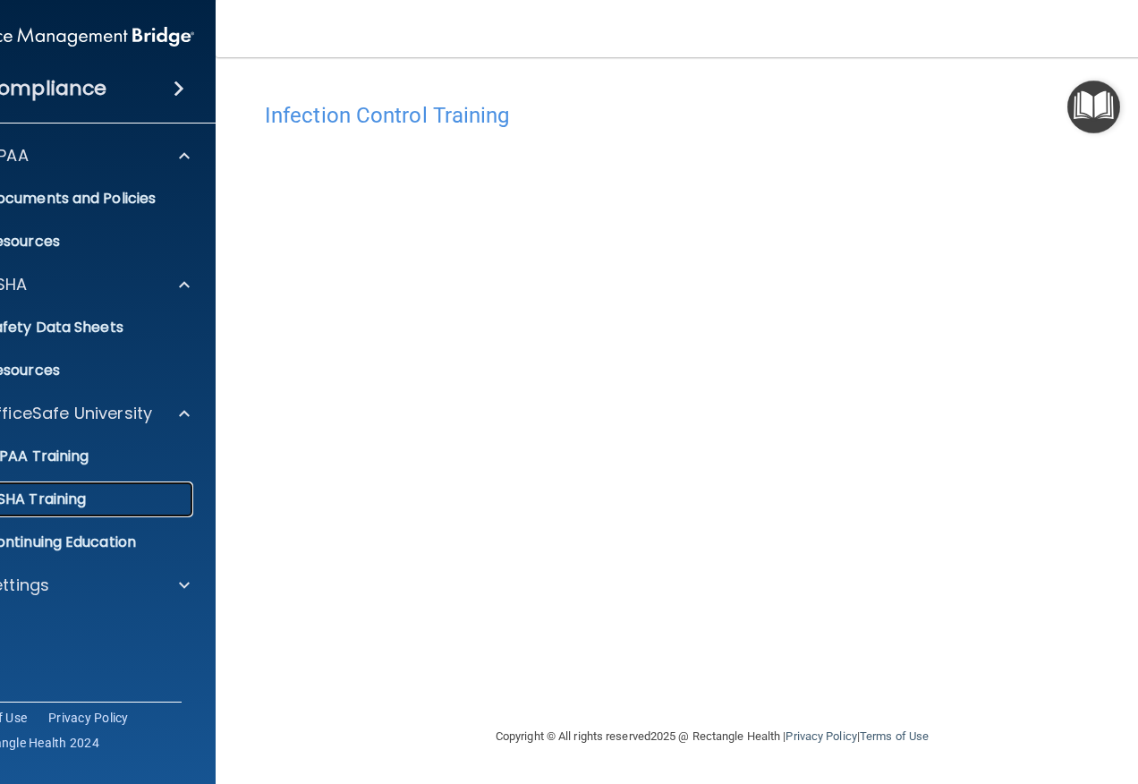
click at [62, 493] on p "OSHA Training" at bounding box center [13, 499] width 145 height 18
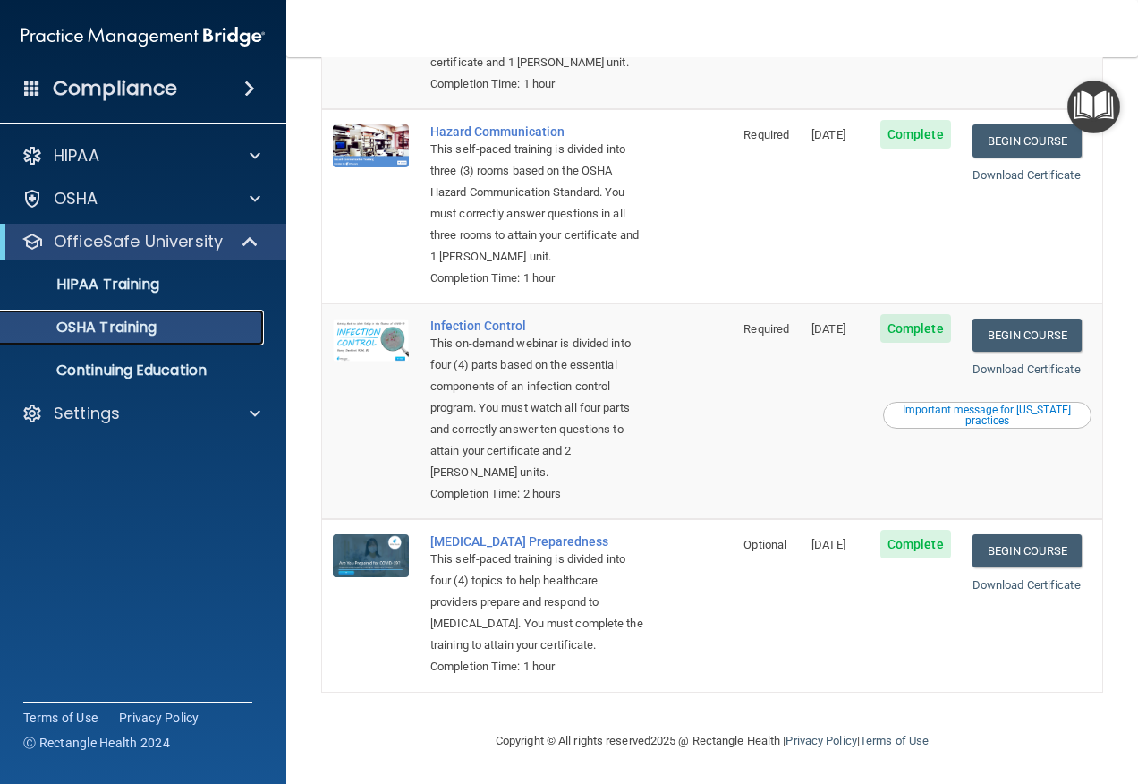
scroll to position [354, 0]
click at [996, 534] on link "Begin Course" at bounding box center [1027, 550] width 109 height 33
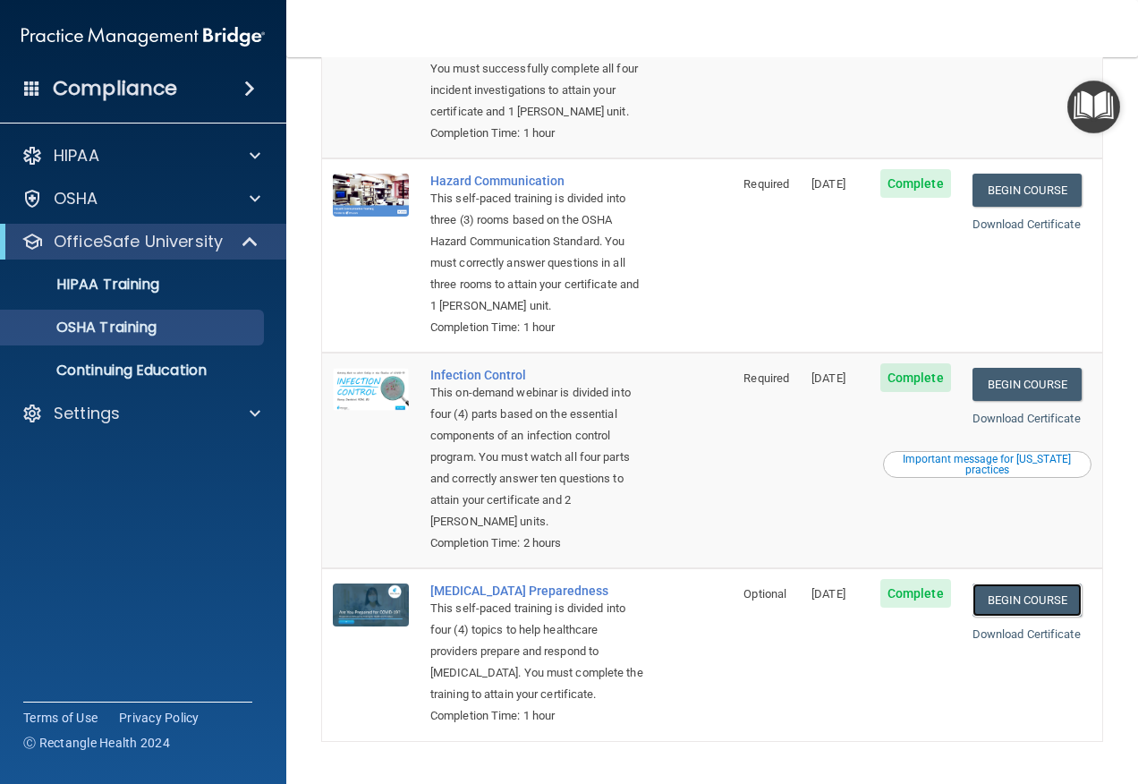
scroll to position [175, 0]
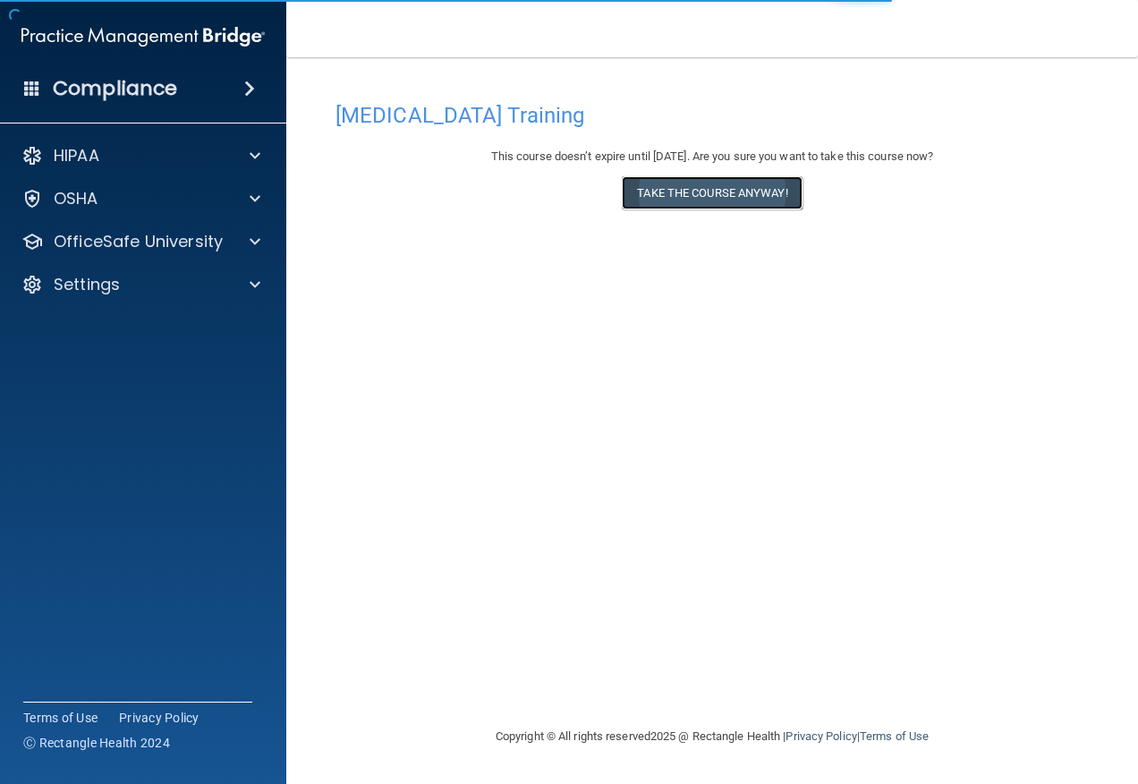
click at [672, 185] on button "Take the course anyway!" at bounding box center [712, 192] width 180 height 33
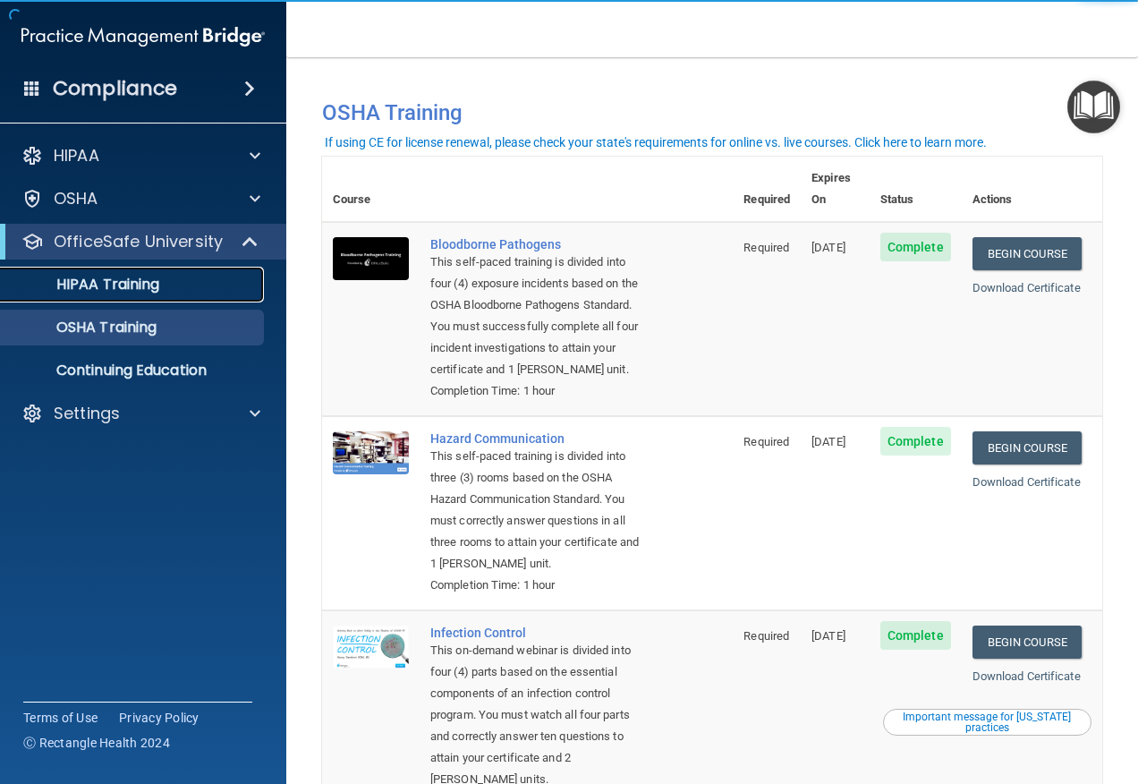
click at [81, 283] on p "HIPAA Training" at bounding box center [86, 285] width 148 height 18
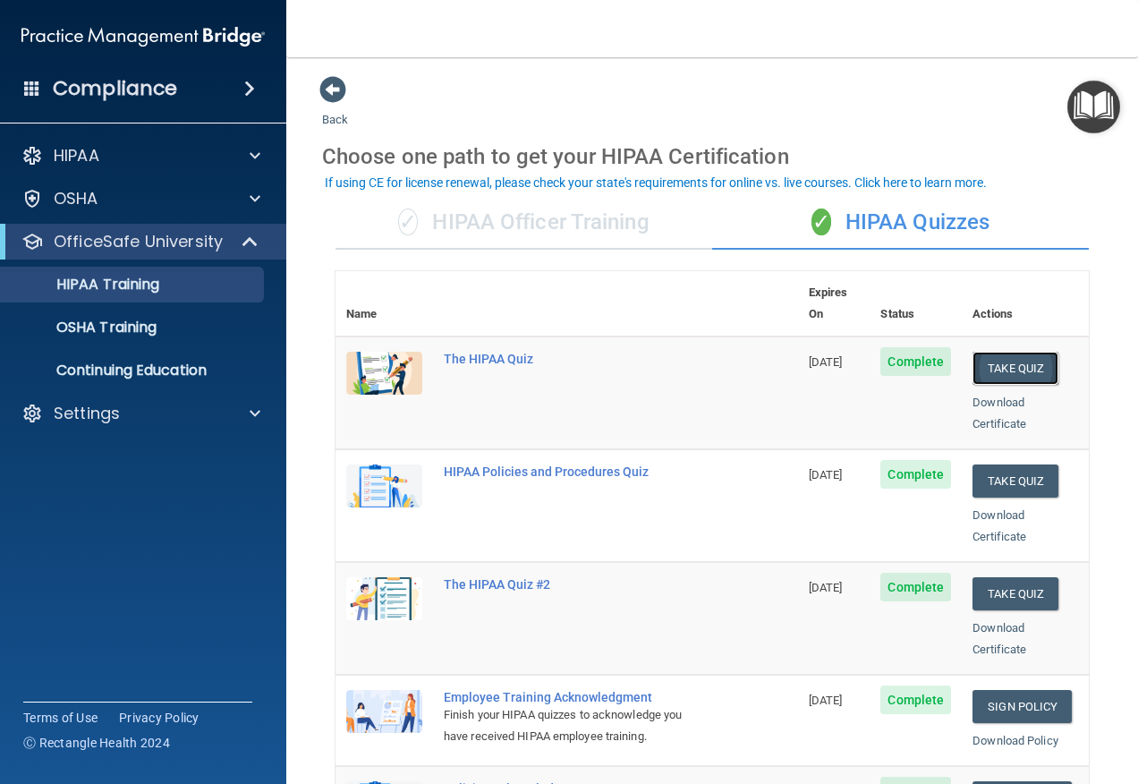
click at [1011, 352] on button "Take Quiz" at bounding box center [1016, 368] width 86 height 33
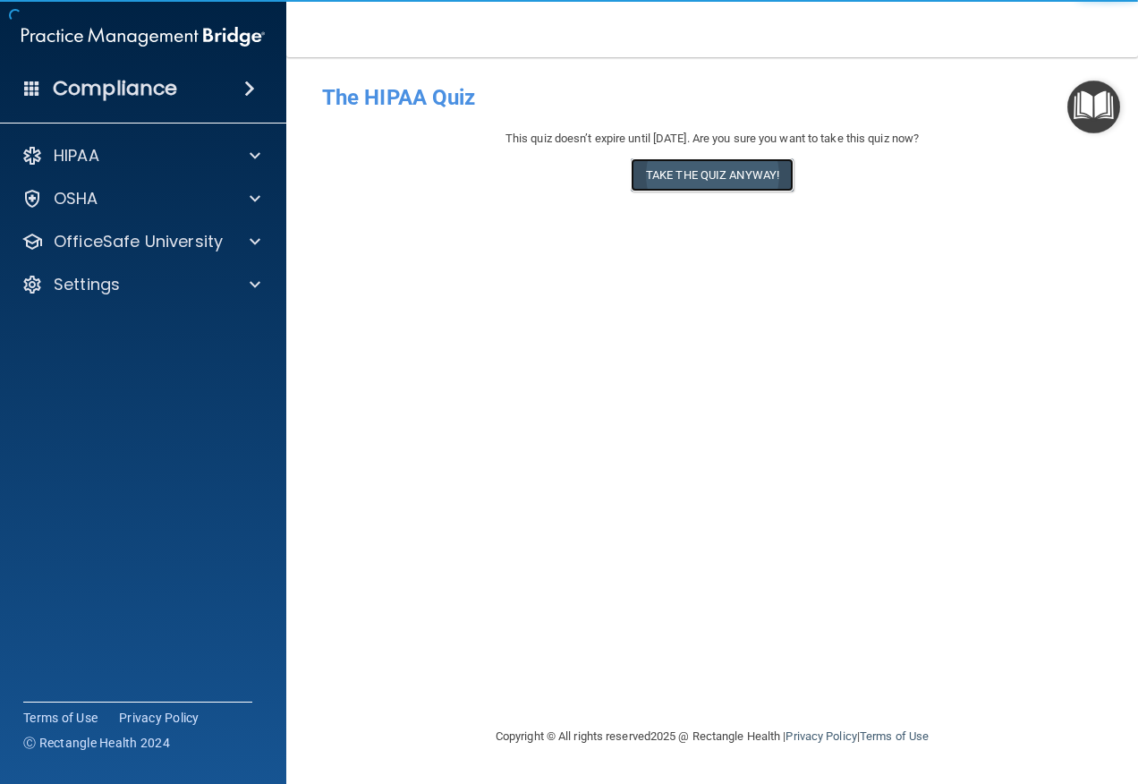
click at [747, 183] on button "Take the quiz anyway!" at bounding box center [712, 174] width 163 height 33
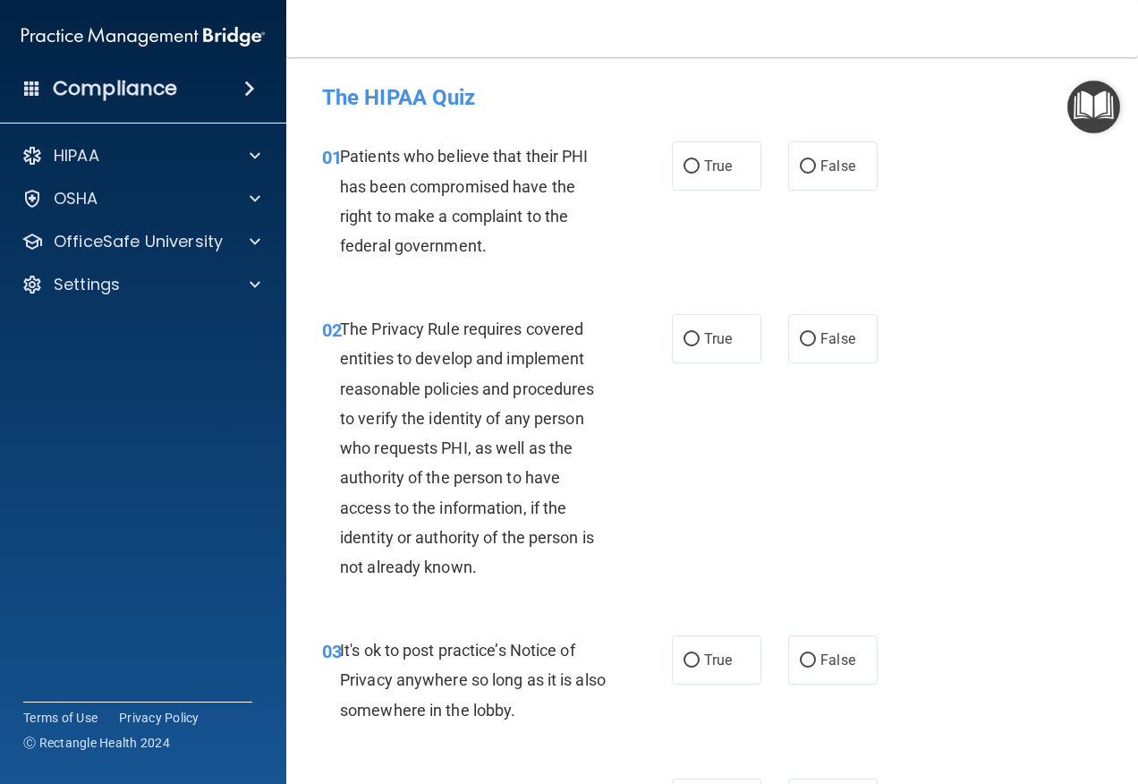
click at [747, 183] on label "True" at bounding box center [716, 165] width 89 height 49
click at [700, 174] on input "True" at bounding box center [692, 166] width 16 height 13
radio input "true"
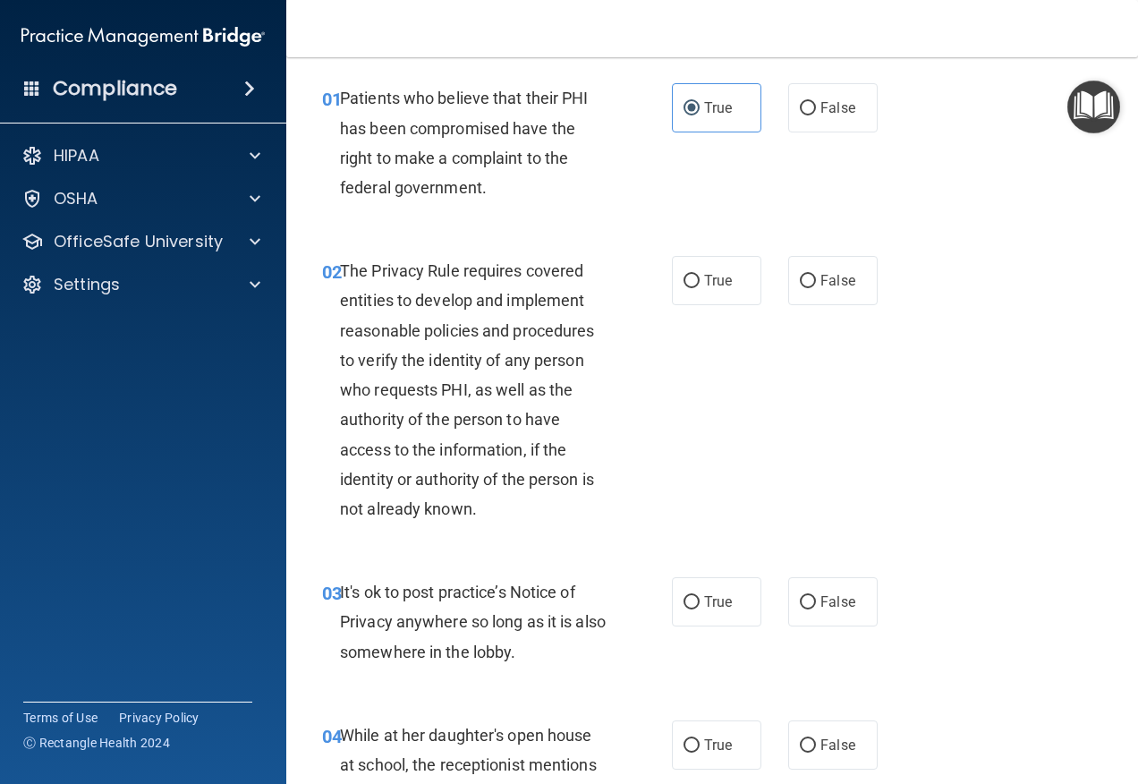
scroll to position [89, 0]
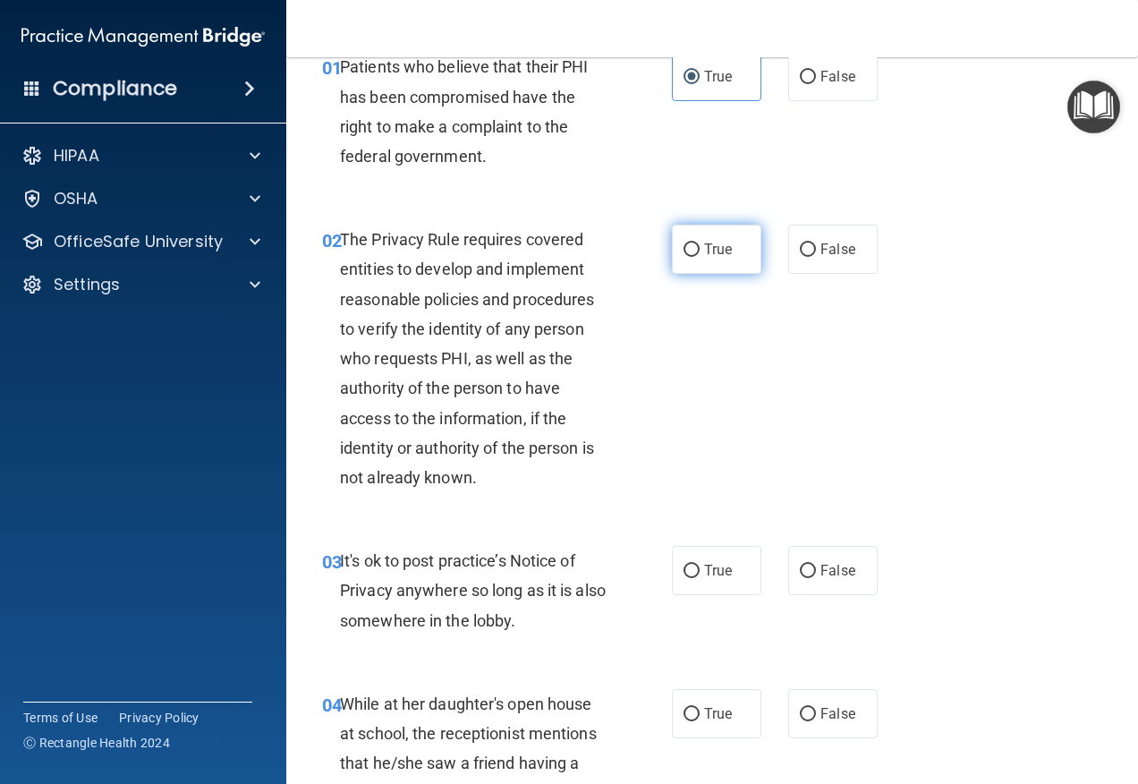
click at [725, 231] on label "True" at bounding box center [716, 249] width 89 height 49
click at [700, 243] on input "True" at bounding box center [692, 249] width 16 height 13
radio input "true"
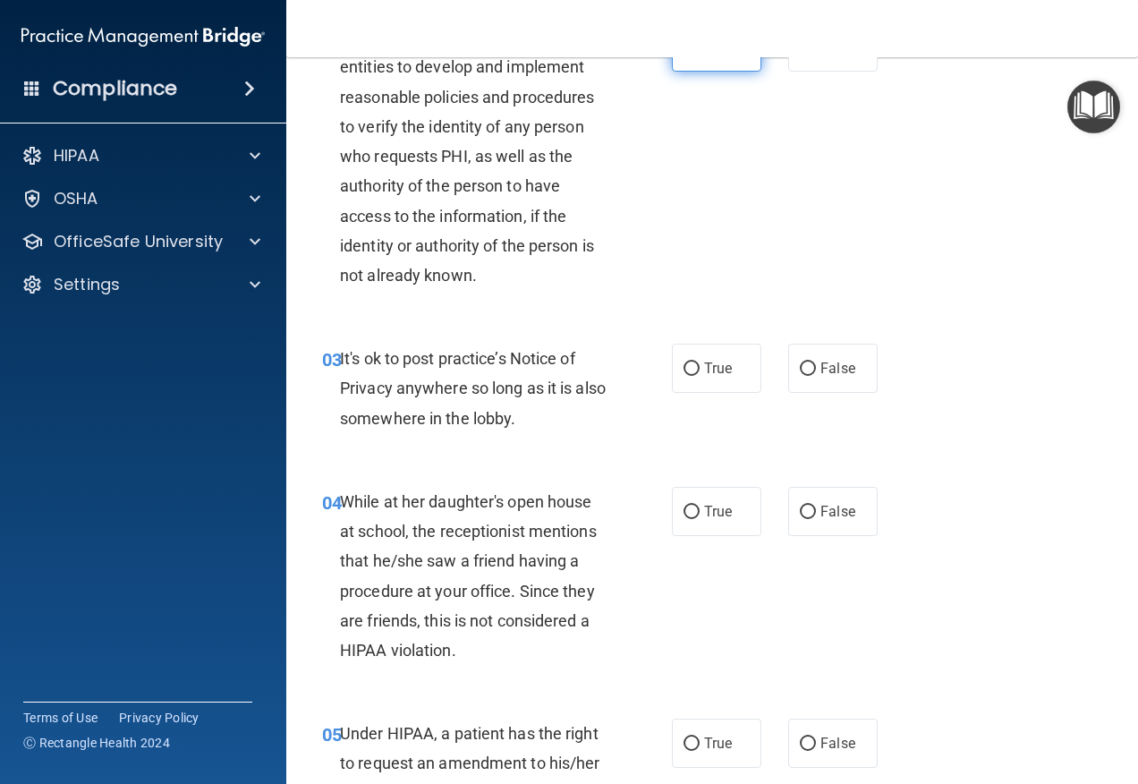
scroll to position [358, 0]
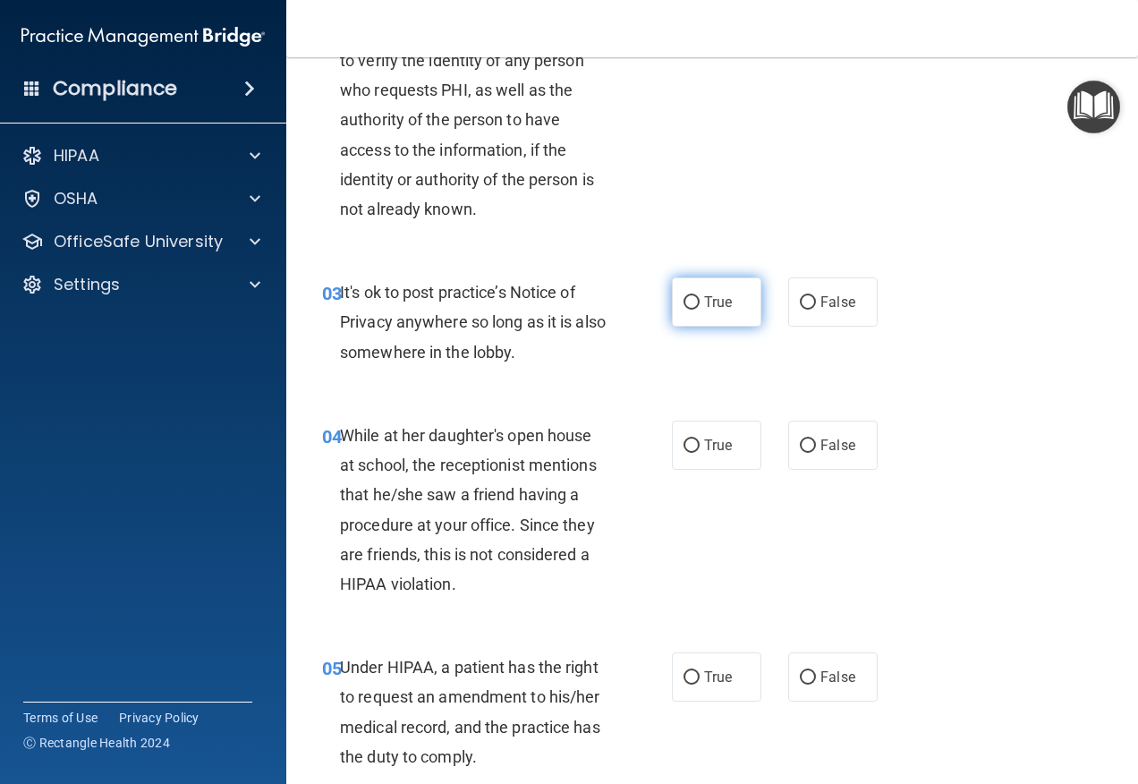
click at [735, 301] on label "True" at bounding box center [716, 301] width 89 height 49
click at [700, 301] on input "True" at bounding box center [692, 302] width 16 height 13
radio input "true"
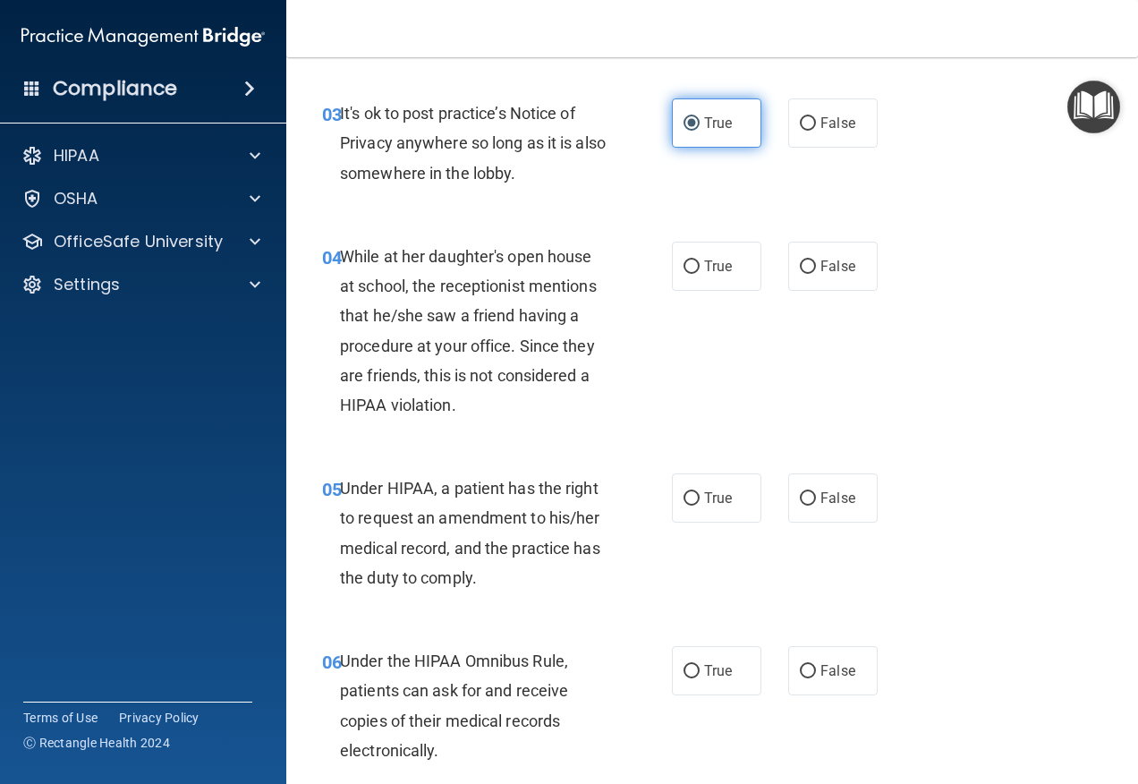
scroll to position [626, 0]
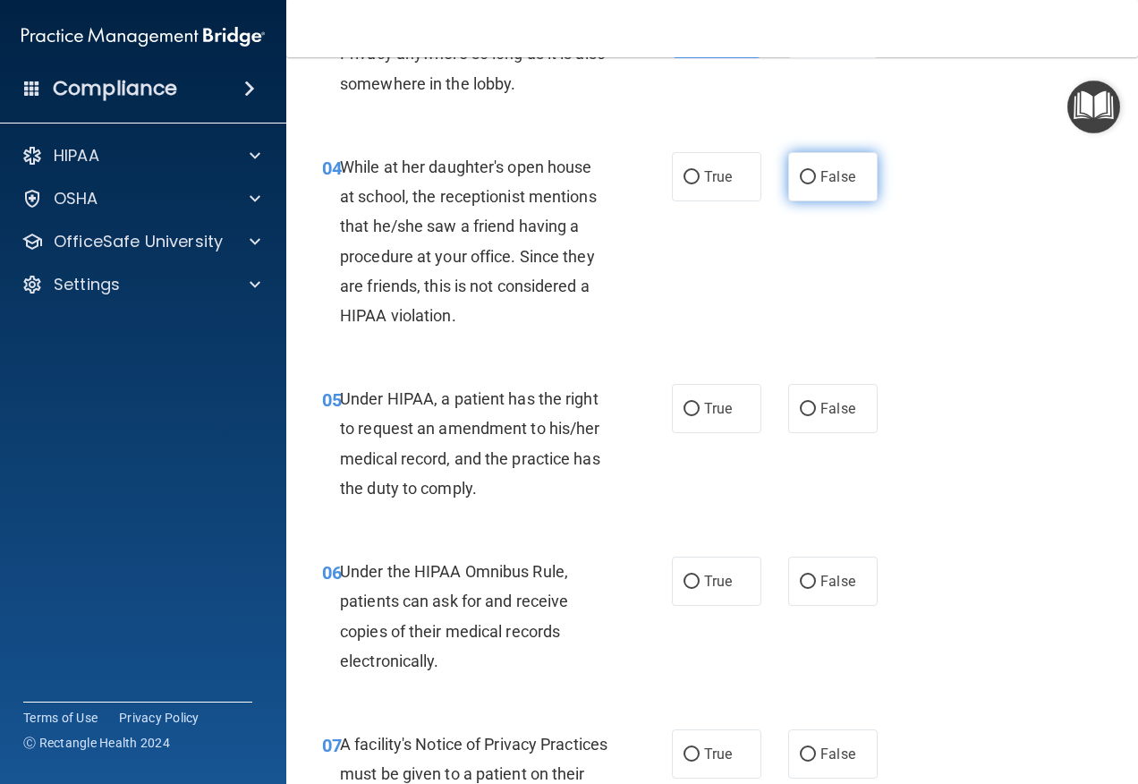
click at [810, 156] on label "False" at bounding box center [832, 176] width 89 height 49
click at [810, 171] on input "False" at bounding box center [808, 177] width 16 height 13
radio input "true"
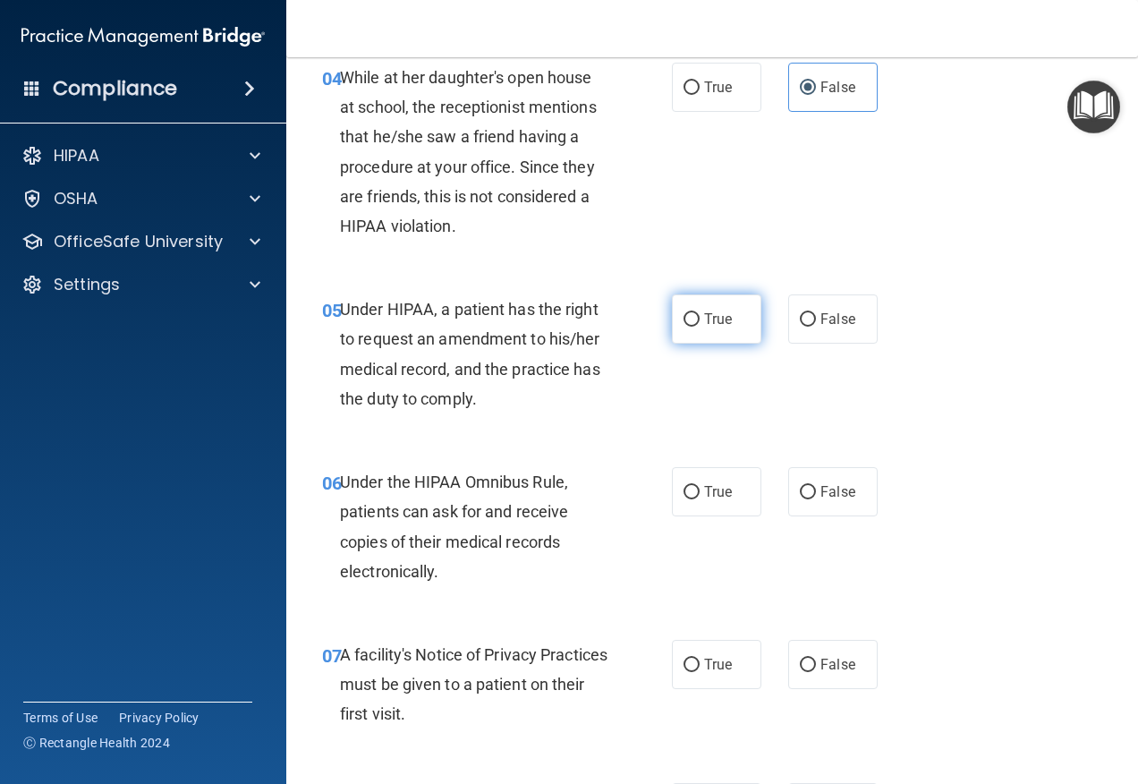
click at [690, 305] on label "True" at bounding box center [716, 318] width 89 height 49
click at [690, 313] on input "True" at bounding box center [692, 319] width 16 height 13
radio input "true"
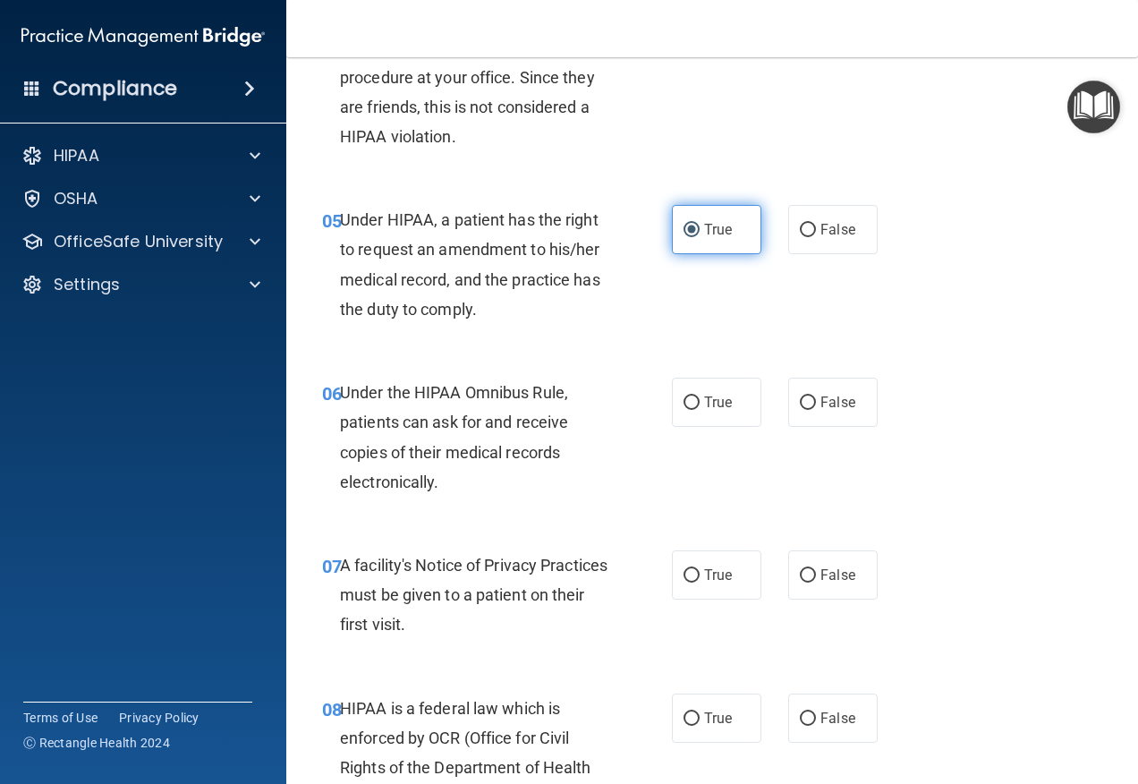
scroll to position [895, 0]
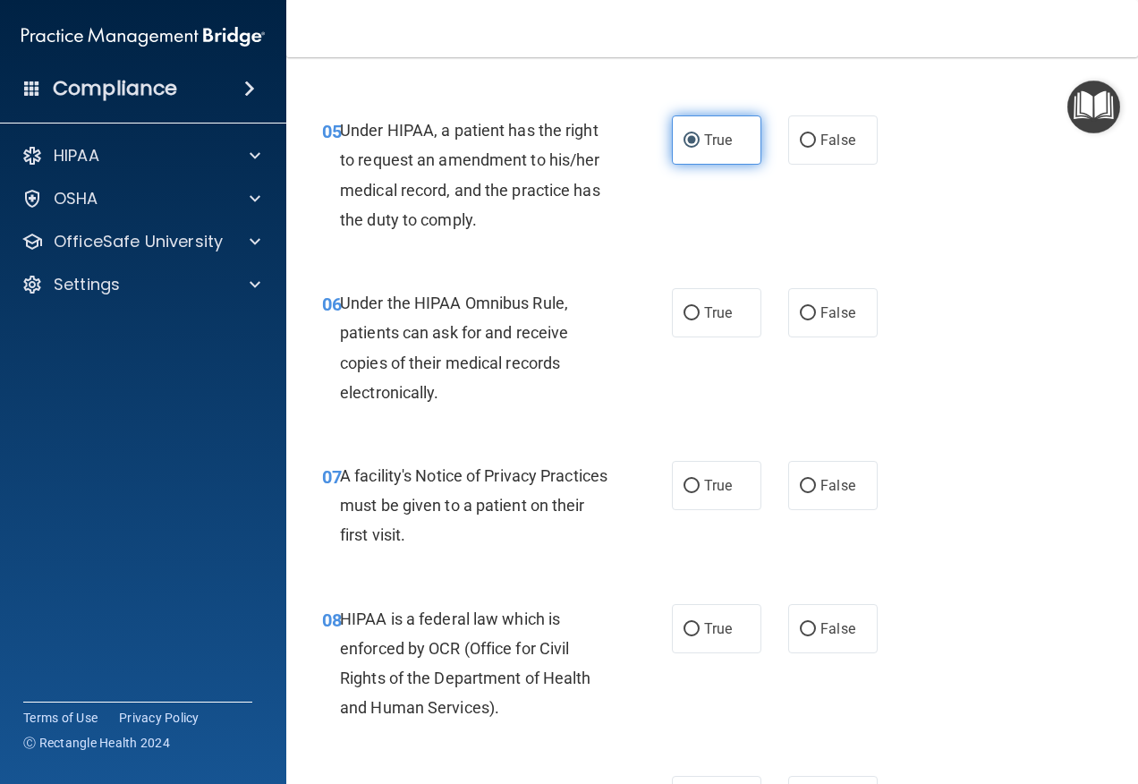
click at [690, 307] on input "True" at bounding box center [692, 313] width 16 height 13
radio input "true"
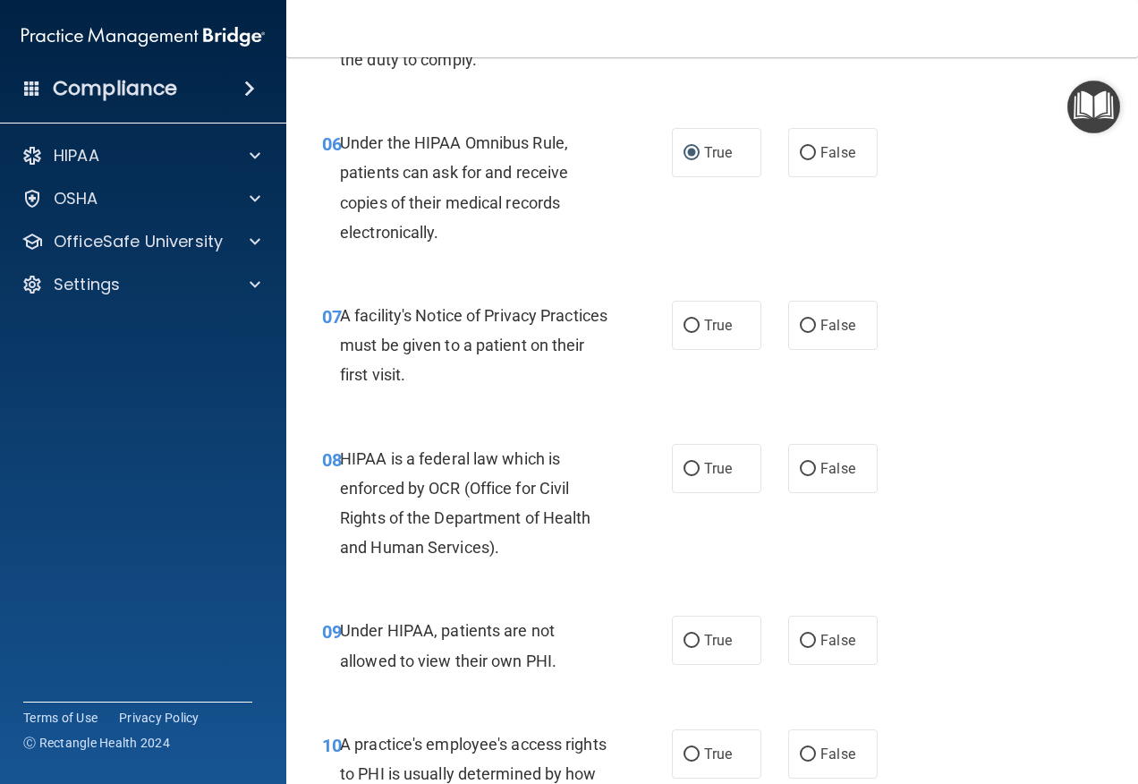
scroll to position [1074, 0]
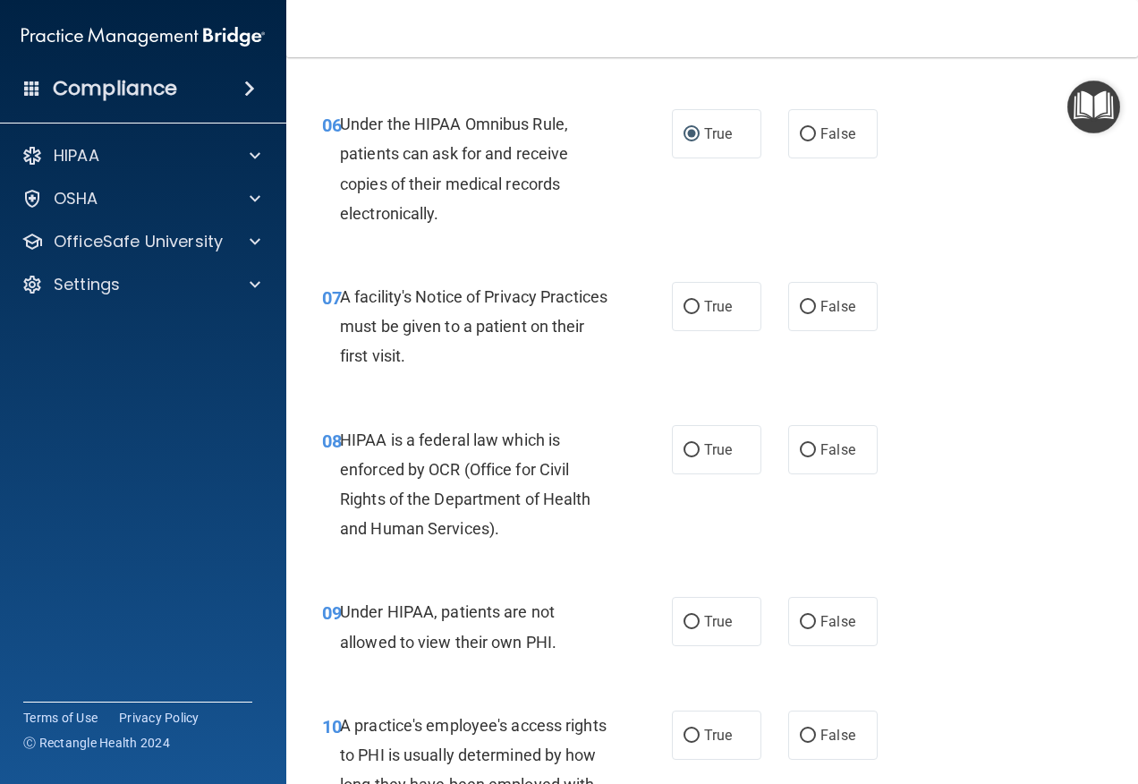
click at [690, 305] on input "True" at bounding box center [692, 307] width 16 height 13
radio input "true"
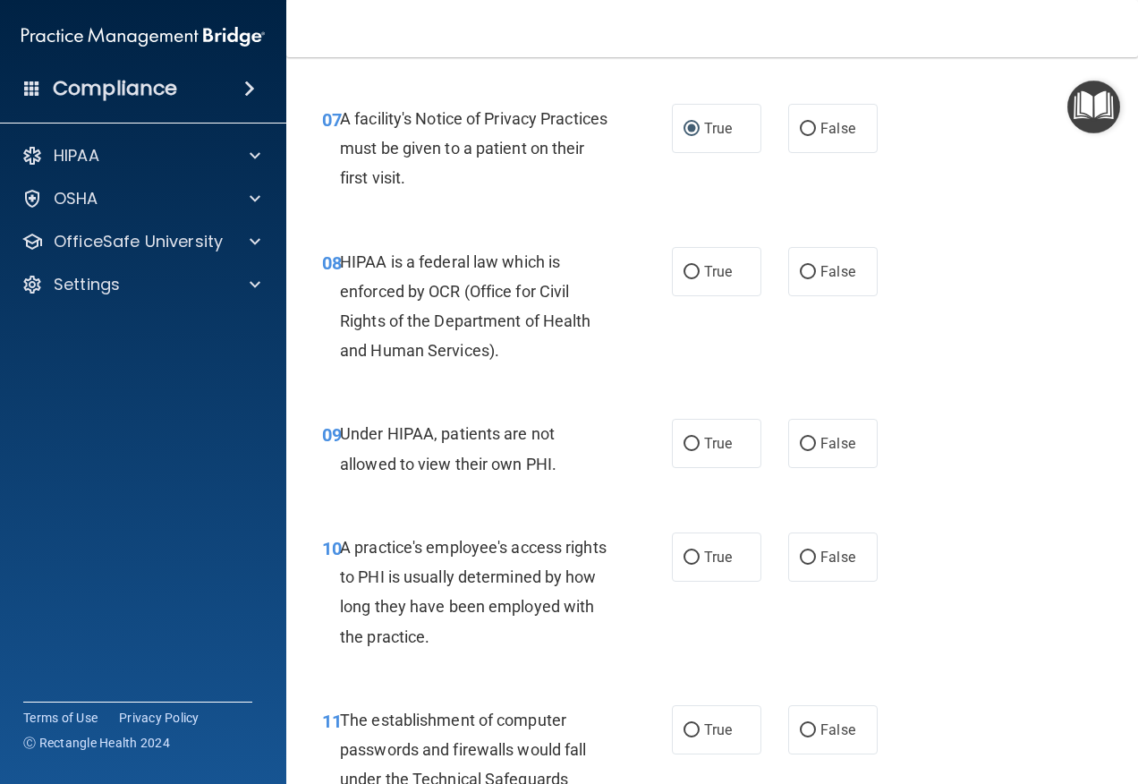
scroll to position [1253, 0]
click at [696, 284] on label "True" at bounding box center [716, 270] width 89 height 49
click at [696, 278] on input "True" at bounding box center [692, 271] width 16 height 13
radio input "true"
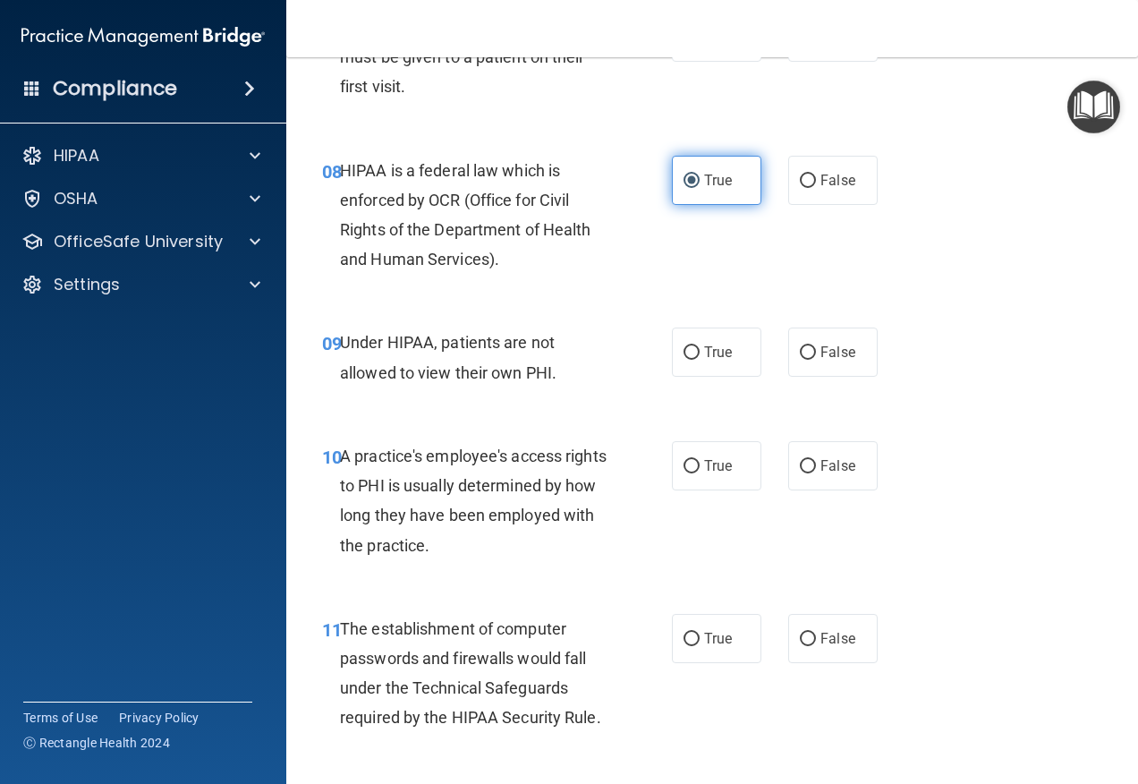
scroll to position [1431, 0]
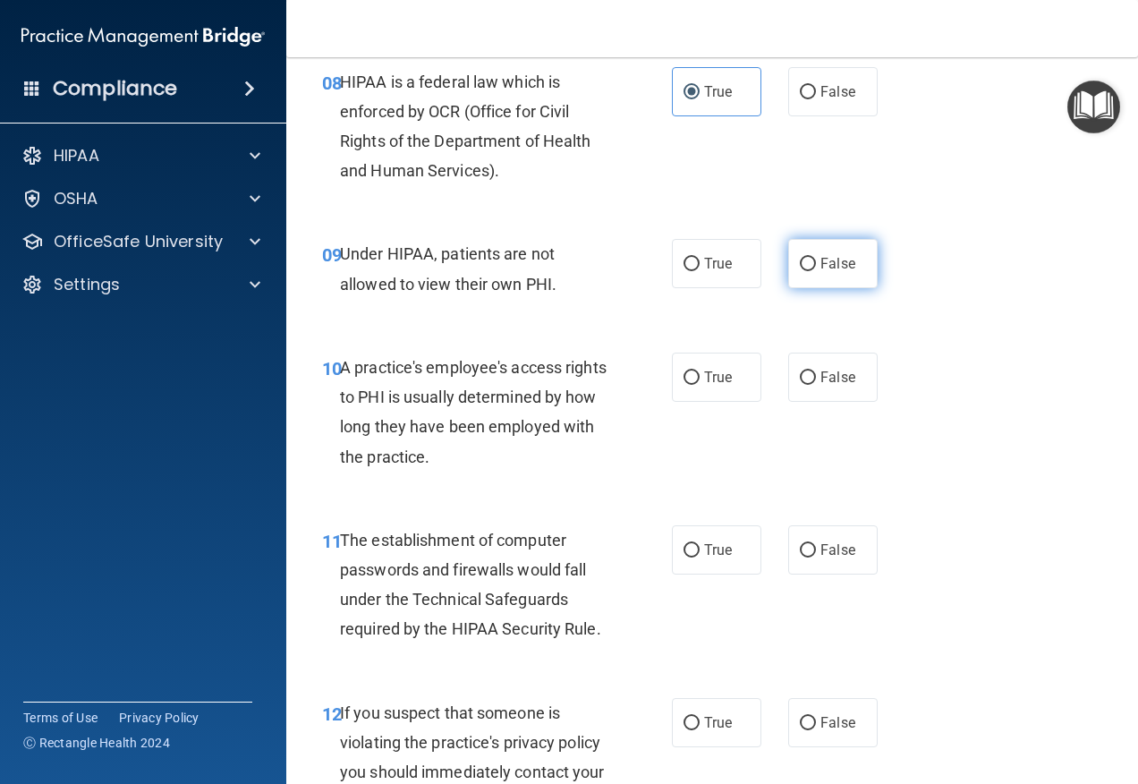
click at [839, 260] on span "False" at bounding box center [837, 263] width 35 height 17
click at [816, 260] on input "False" at bounding box center [808, 264] width 16 height 13
radio input "true"
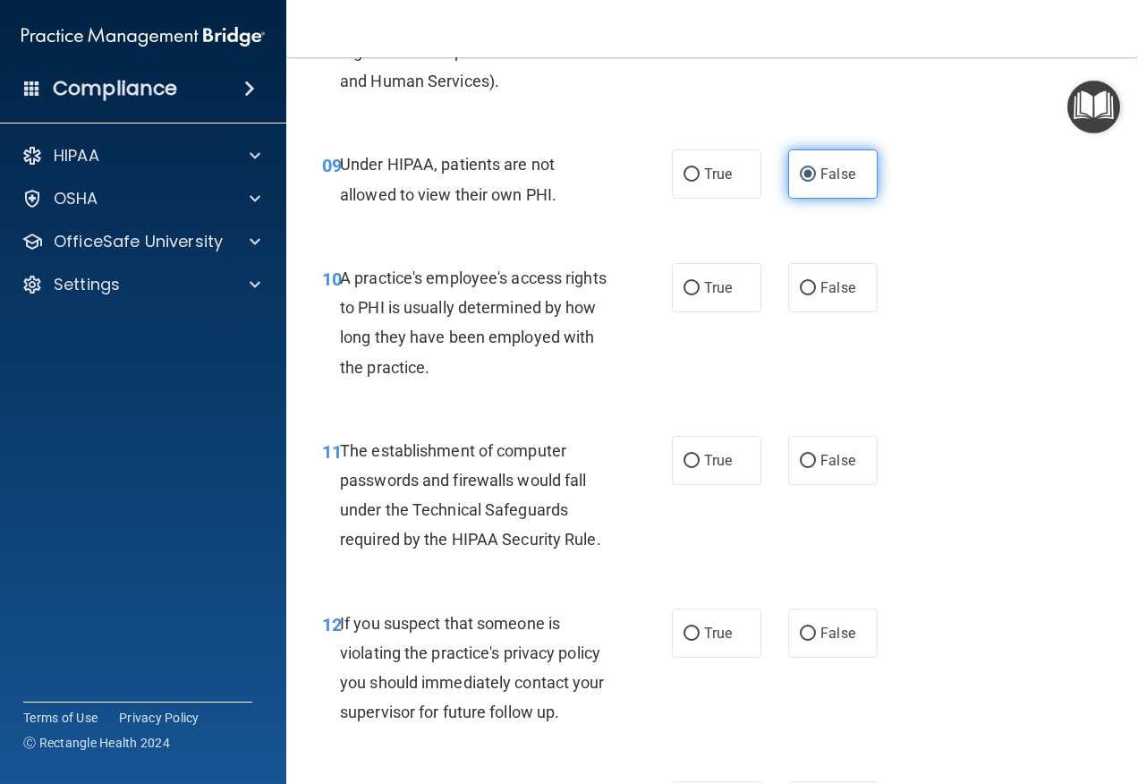
scroll to position [1610, 0]
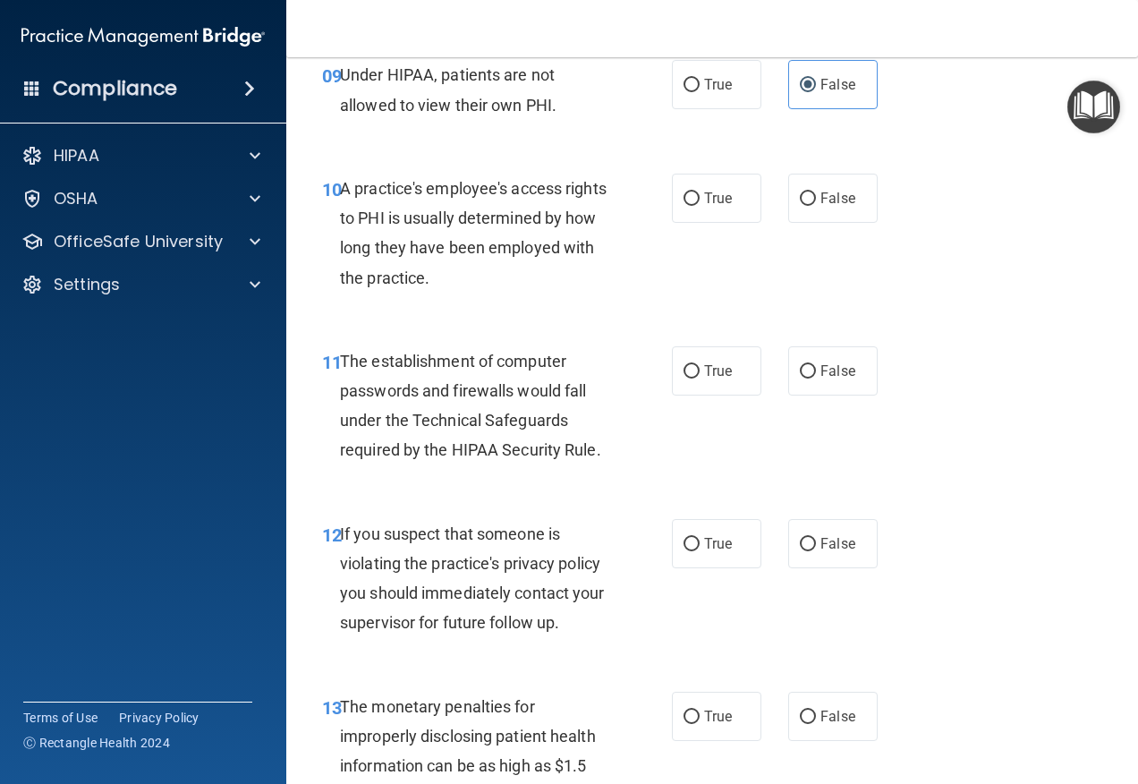
click at [820, 223] on div "10 A practice's employee's access rights to PHI is usually determined by how lo…" at bounding box center [712, 237] width 807 height 173
click at [820, 217] on label "False" at bounding box center [832, 198] width 89 height 49
click at [816, 206] on input "False" at bounding box center [808, 198] width 16 height 13
radio input "true"
click at [714, 352] on label "True" at bounding box center [716, 370] width 89 height 49
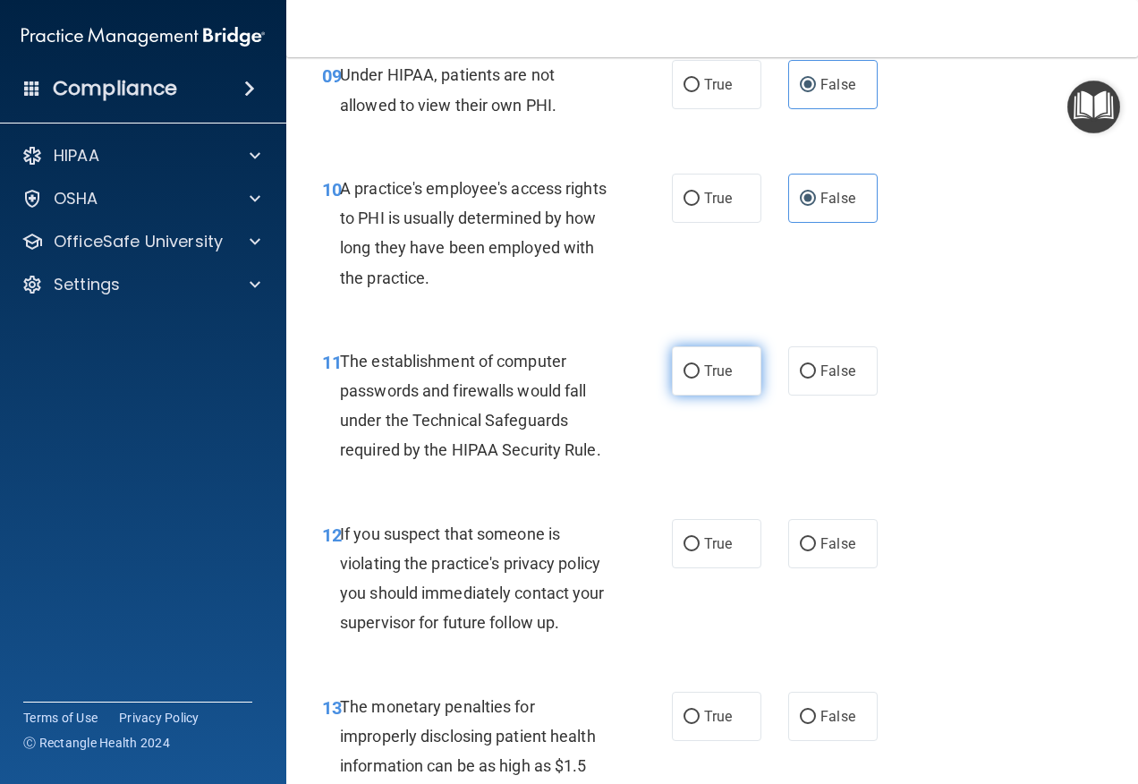
click at [700, 365] on input "True" at bounding box center [692, 371] width 16 height 13
radio input "true"
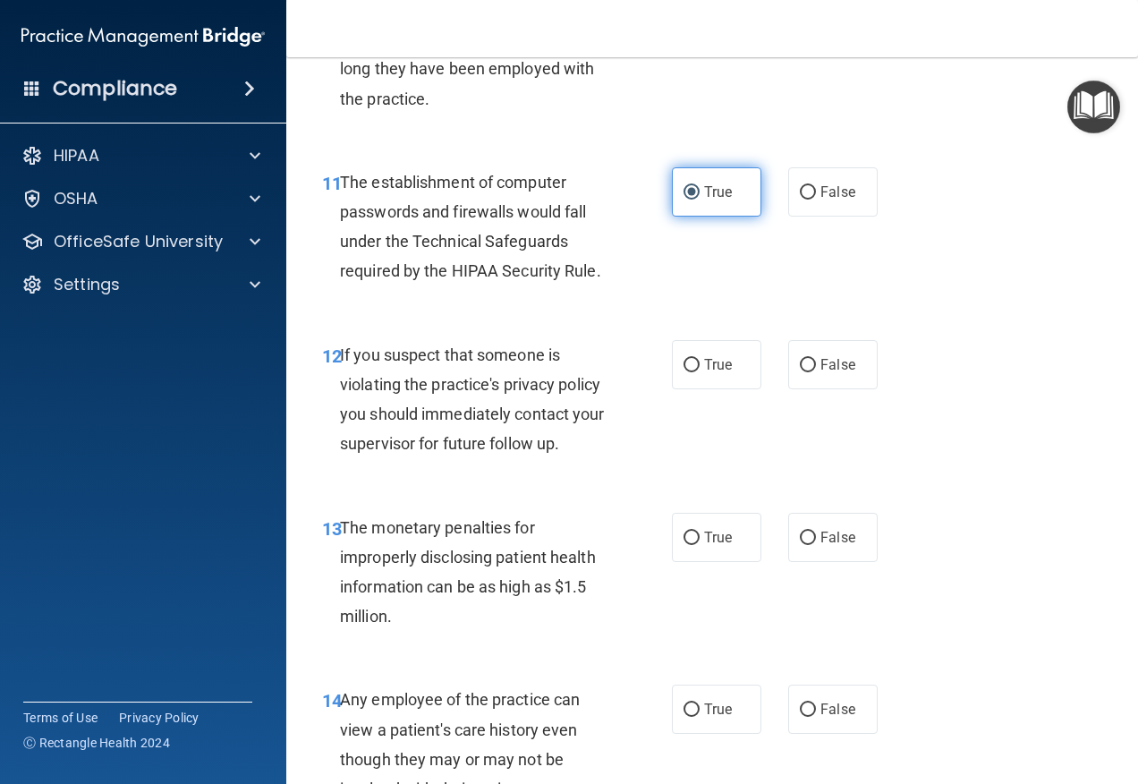
scroll to position [1879, 0]
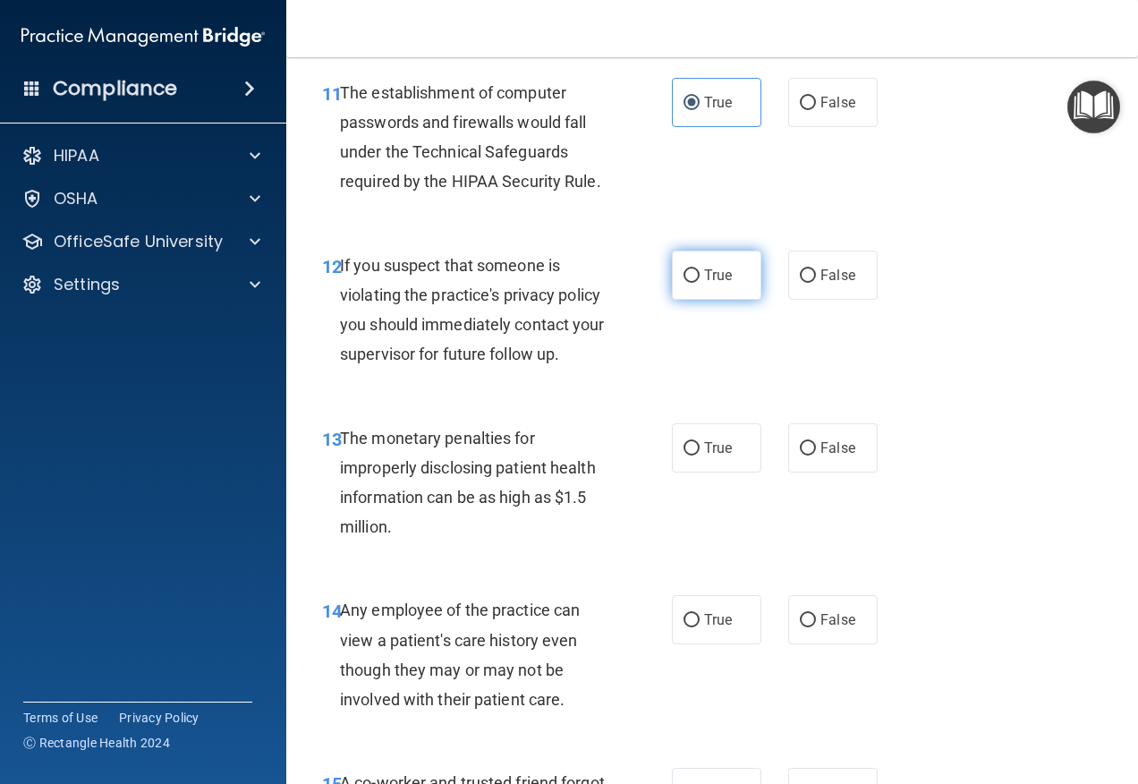
click at [709, 287] on label "True" at bounding box center [716, 275] width 89 height 49
click at [700, 283] on input "True" at bounding box center [692, 275] width 16 height 13
radio input "true"
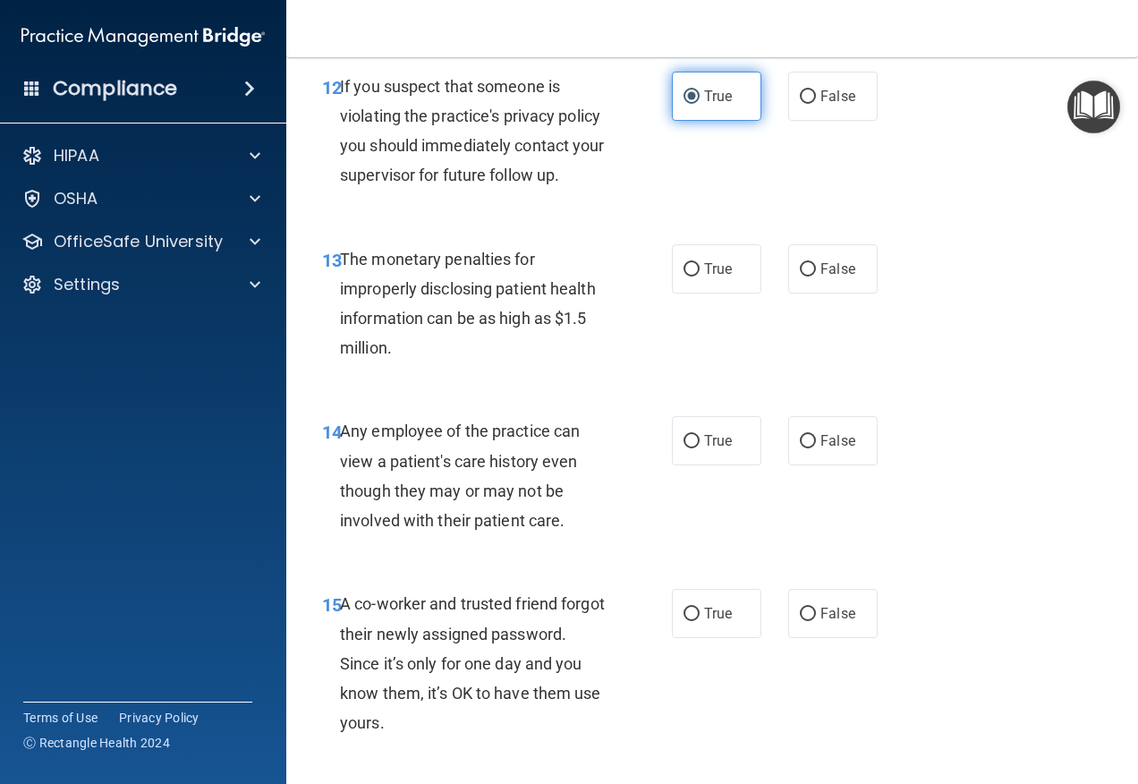
scroll to position [2147, 0]
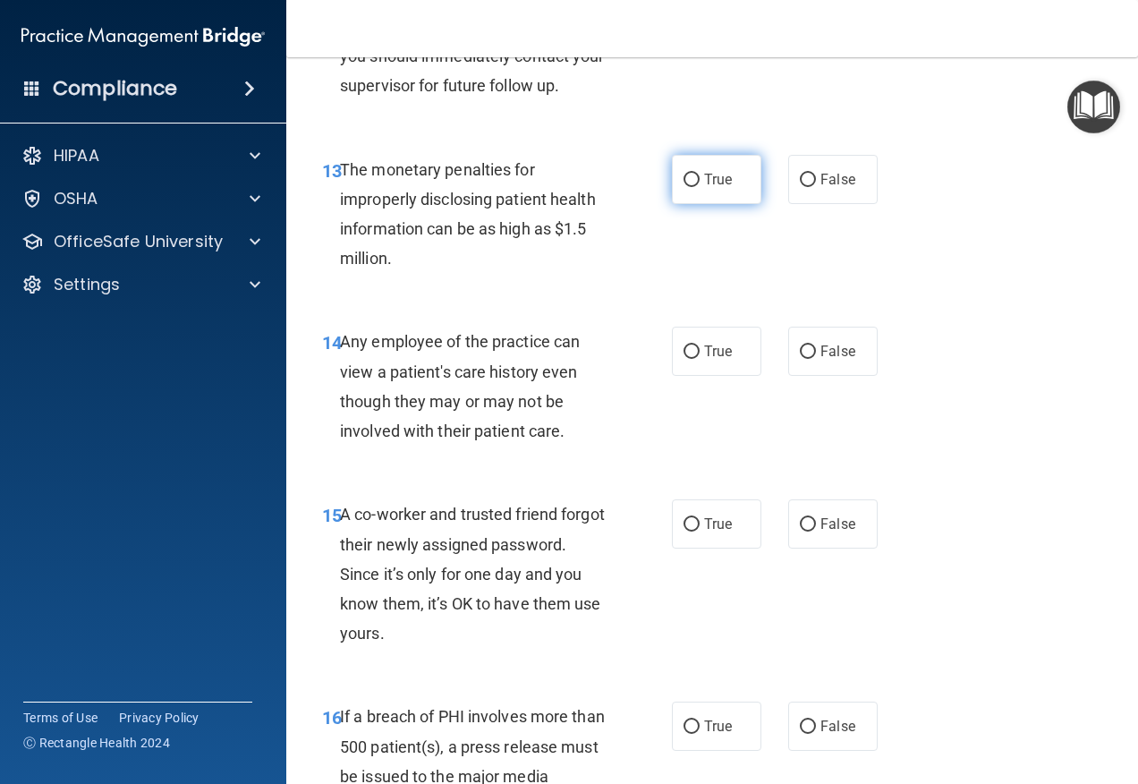
click at [719, 183] on span "True" at bounding box center [718, 179] width 28 height 17
click at [700, 183] on input "True" at bounding box center [692, 180] width 16 height 13
radio input "true"
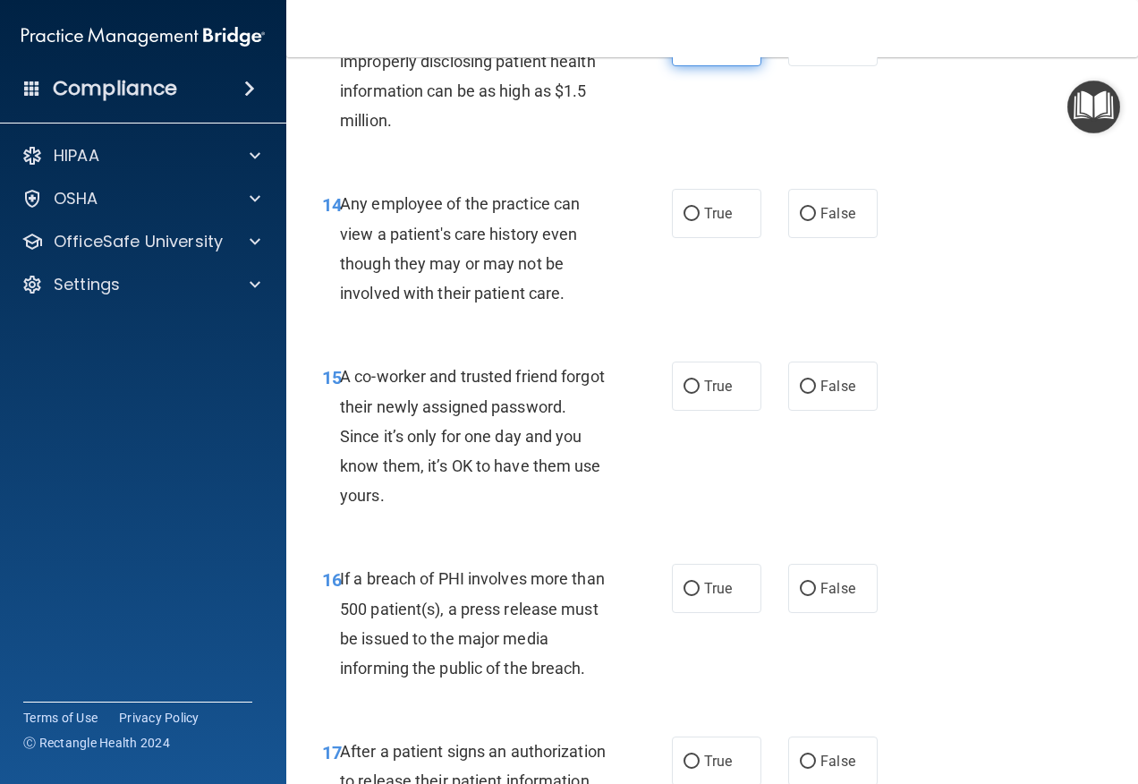
scroll to position [2326, 0]
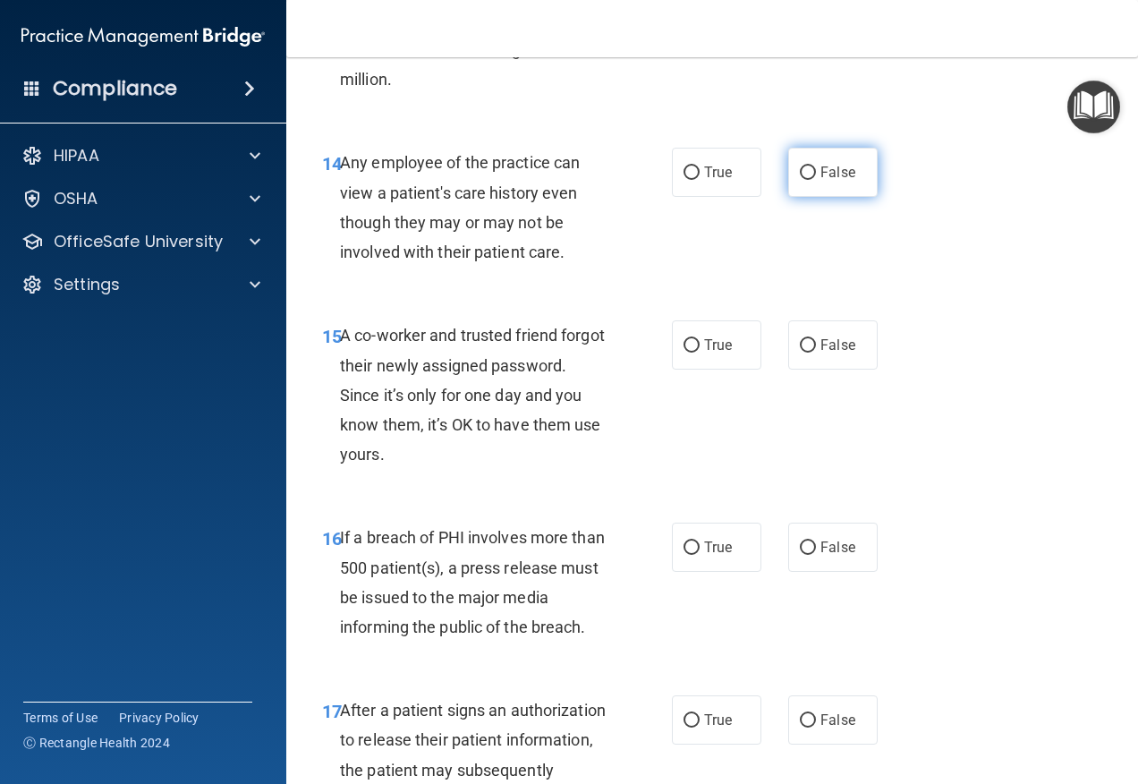
click at [831, 167] on span "False" at bounding box center [837, 172] width 35 height 17
click at [816, 167] on input "False" at bounding box center [808, 172] width 16 height 13
radio input "true"
click at [849, 356] on label "False" at bounding box center [832, 344] width 89 height 49
click at [816, 353] on input "False" at bounding box center [808, 345] width 16 height 13
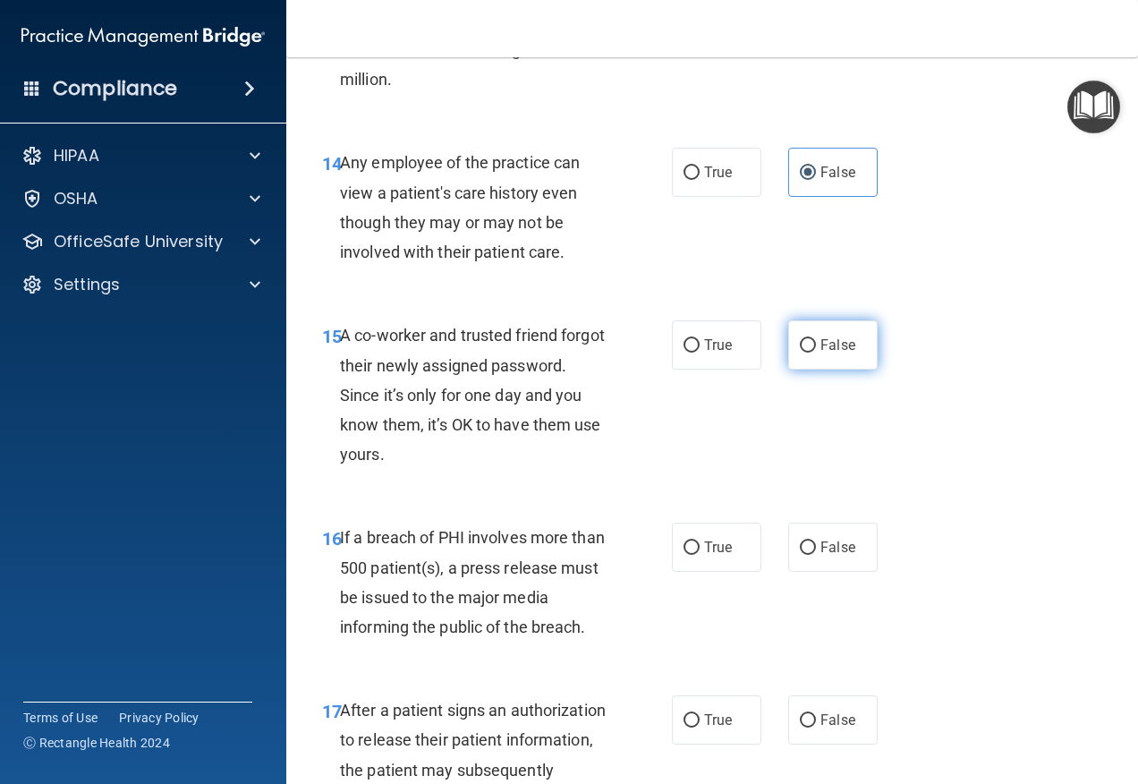
radio input "true"
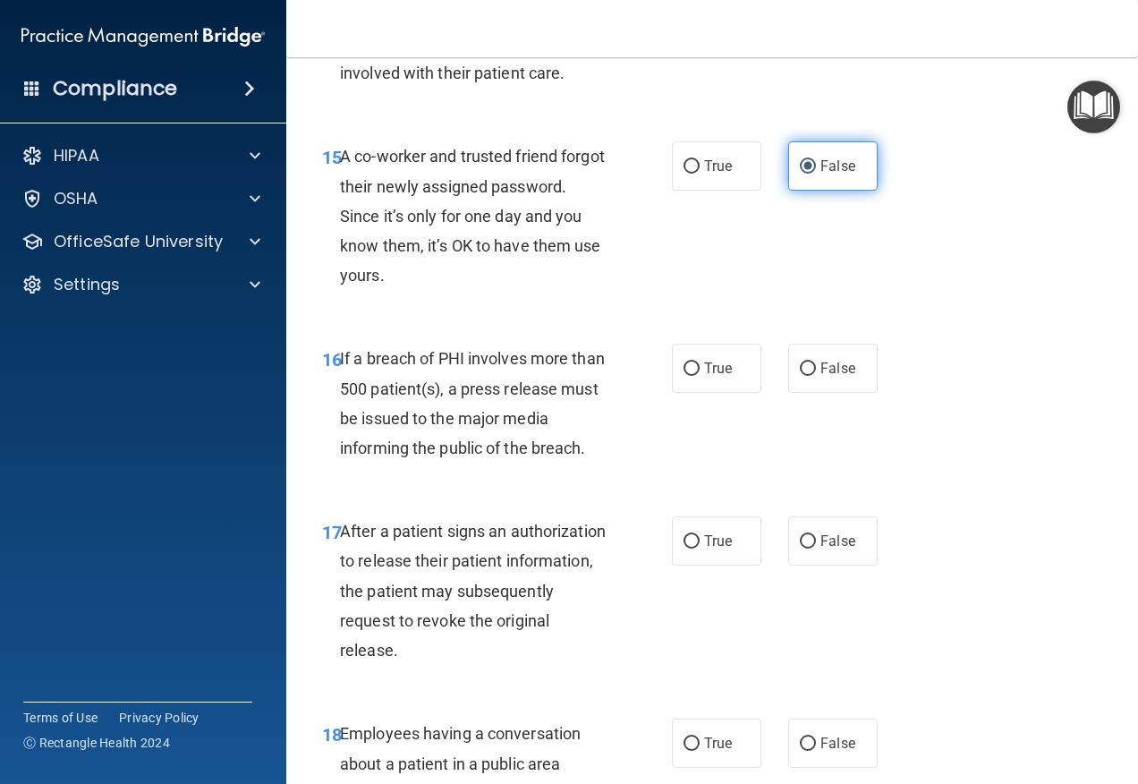
scroll to position [2595, 0]
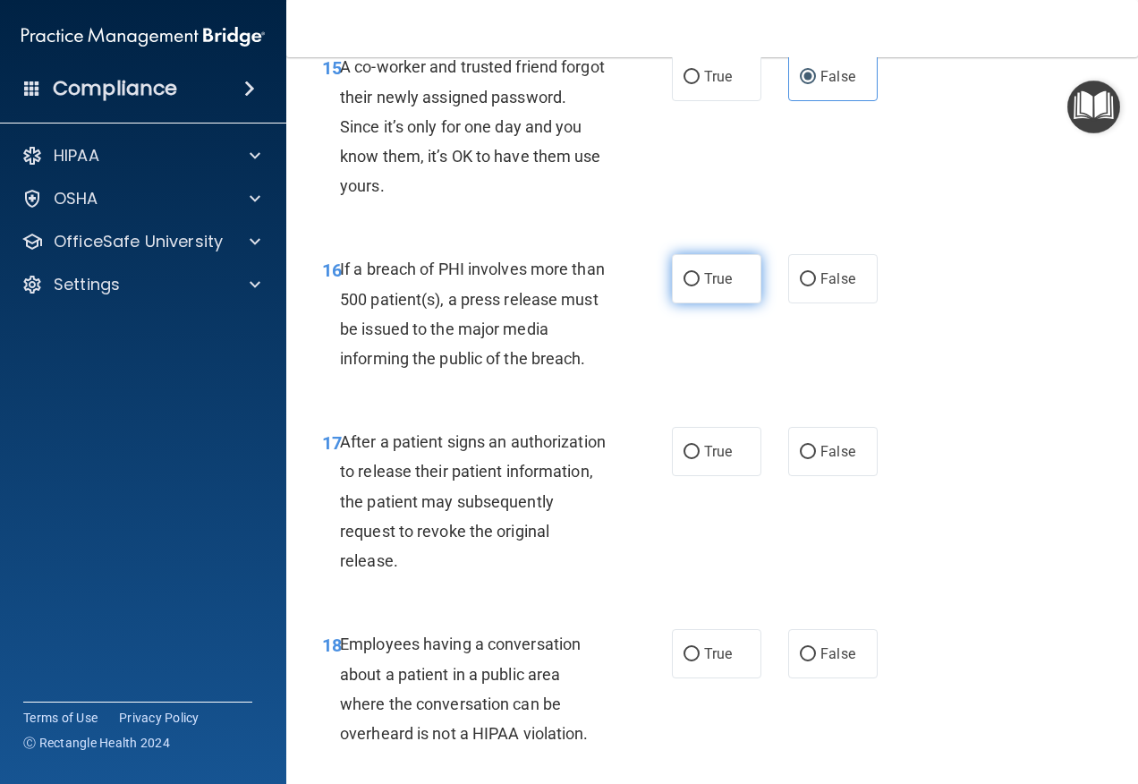
click at [716, 296] on label "True" at bounding box center [716, 278] width 89 height 49
click at [700, 286] on input "True" at bounding box center [692, 279] width 16 height 13
radio input "true"
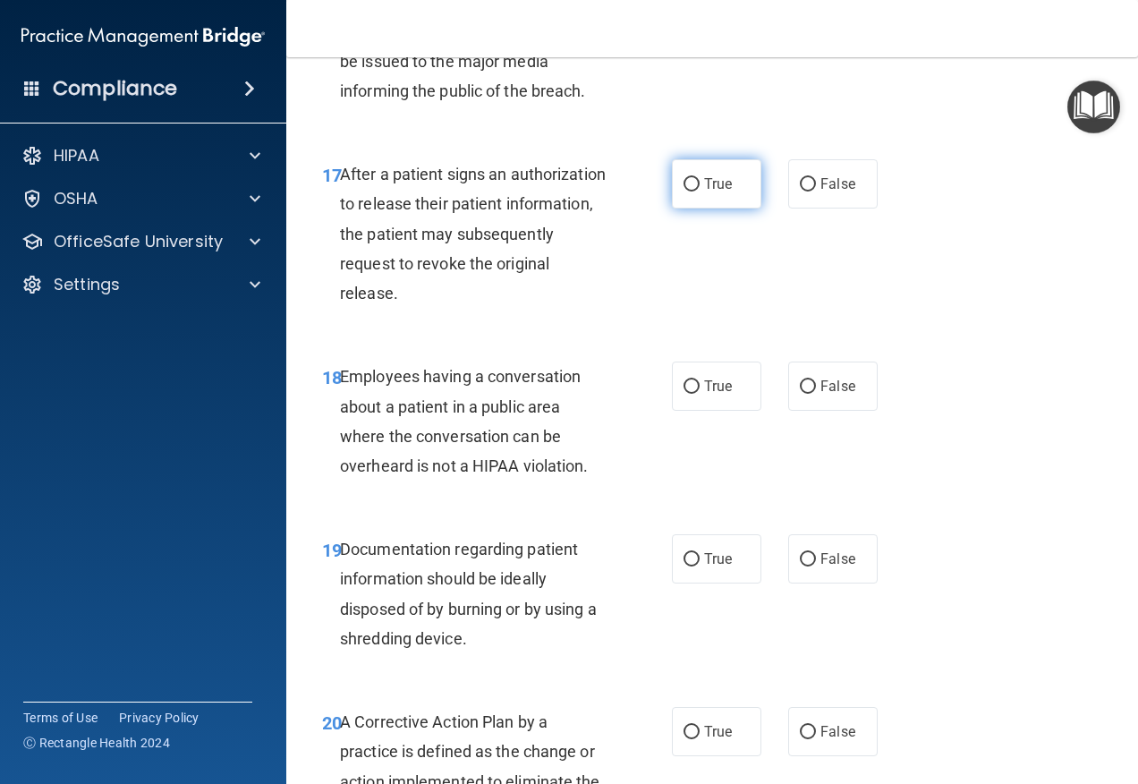
scroll to position [2863, 0]
click at [703, 195] on label "True" at bounding box center [716, 182] width 89 height 49
click at [700, 191] on input "True" at bounding box center [692, 183] width 16 height 13
radio input "true"
click at [800, 379] on input "False" at bounding box center [808, 385] width 16 height 13
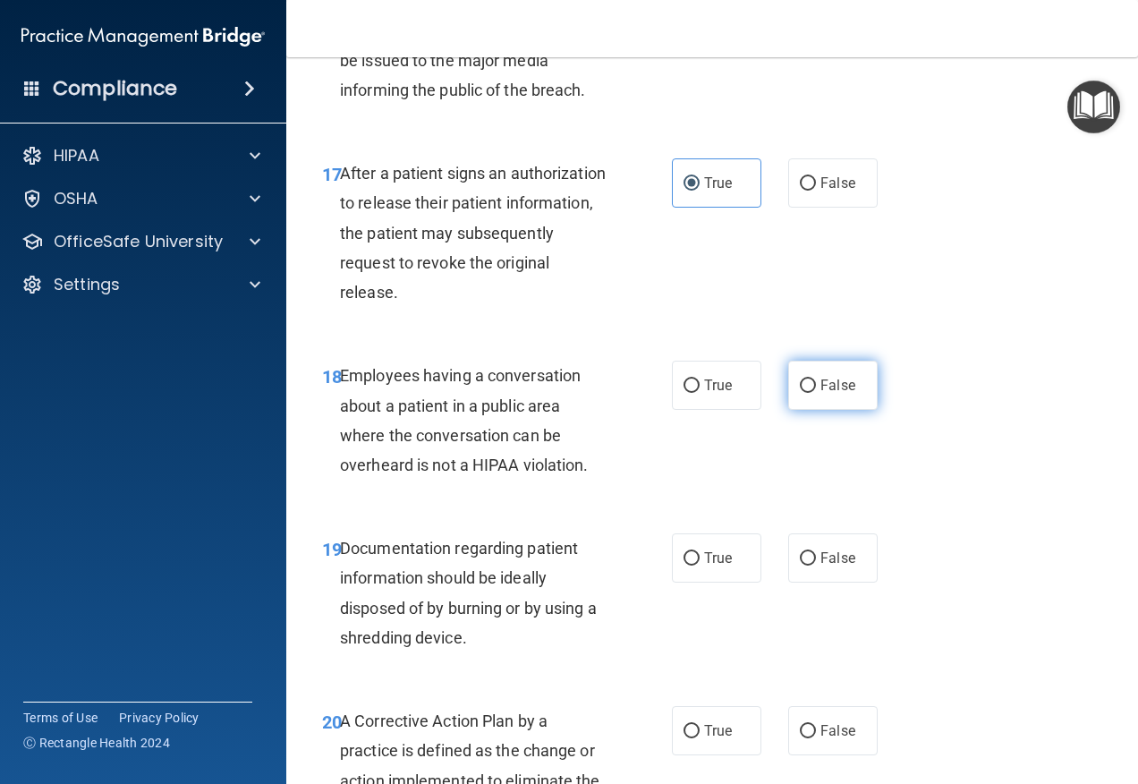
radio input "true"
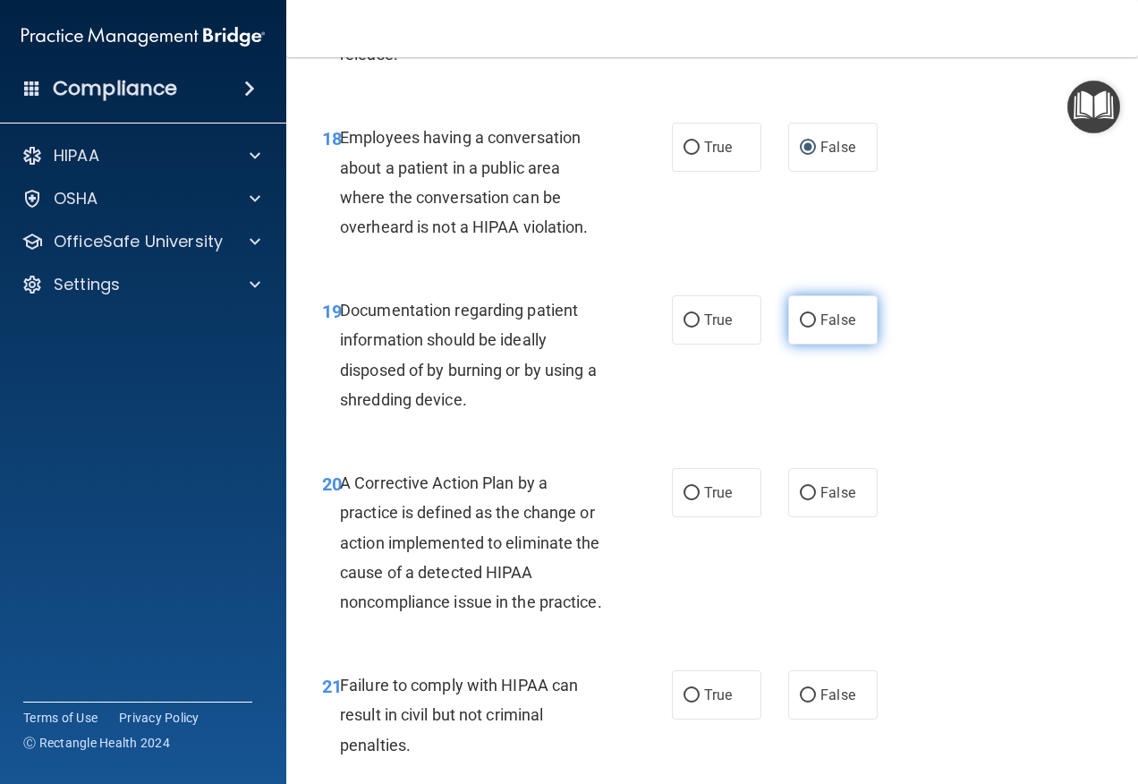
scroll to position [3131, 0]
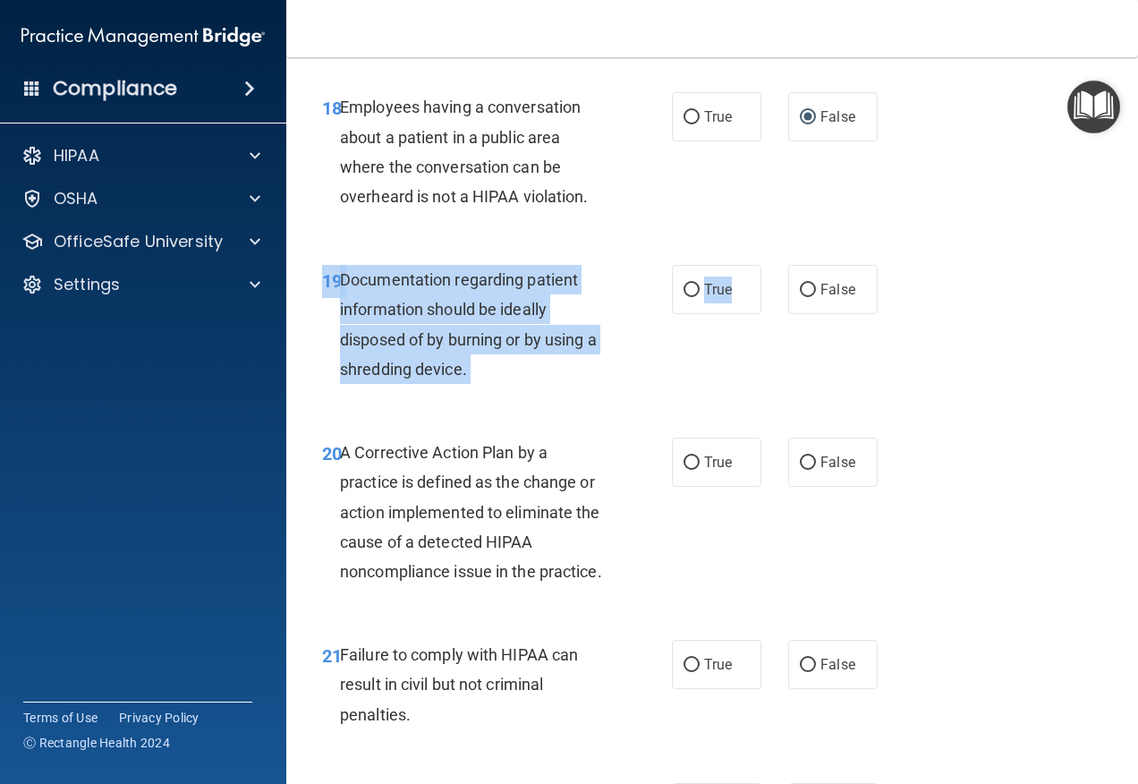
click at [726, 315] on div "19 Documentation regarding patient information should be ideally disposed of by…" at bounding box center [712, 328] width 807 height 173
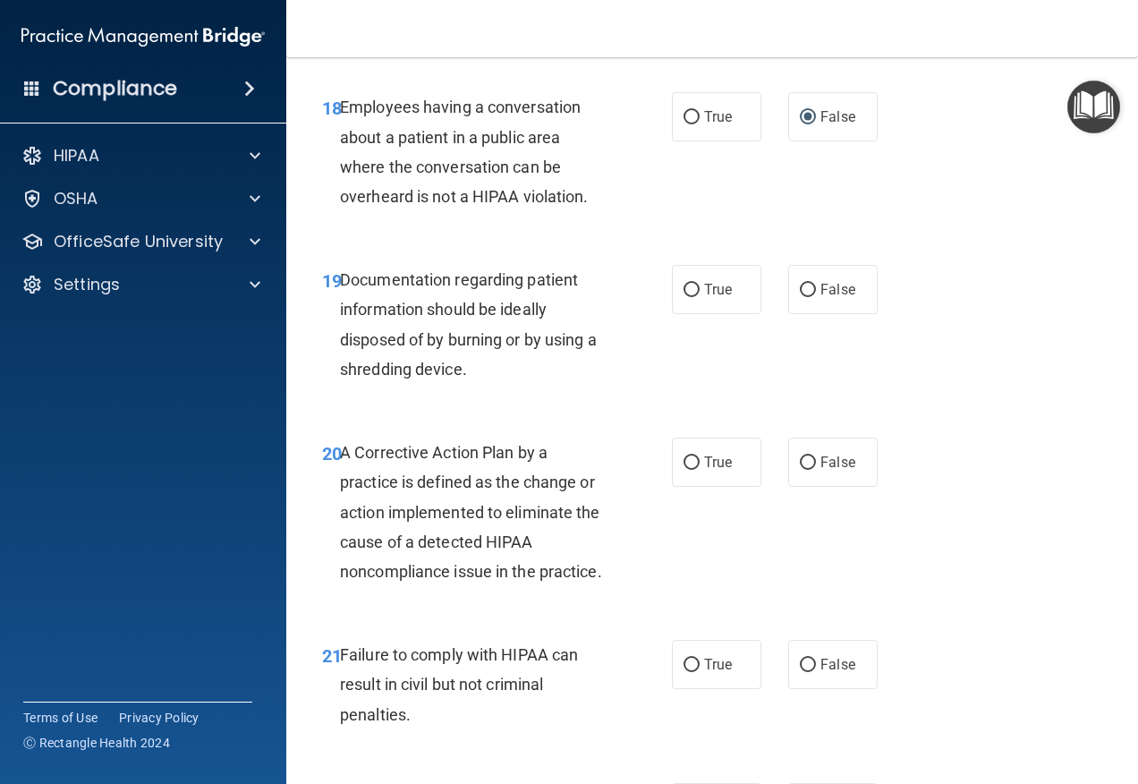
drag, startPoint x: 726, startPoint y: 315, endPoint x: 721, endPoint y: 334, distance: 19.3
click at [721, 333] on div "19 Documentation regarding patient information should be ideally disposed of by…" at bounding box center [712, 328] width 807 height 173
click at [707, 310] on label "True" at bounding box center [716, 289] width 89 height 49
click at [700, 297] on input "True" at bounding box center [692, 290] width 16 height 13
radio input "true"
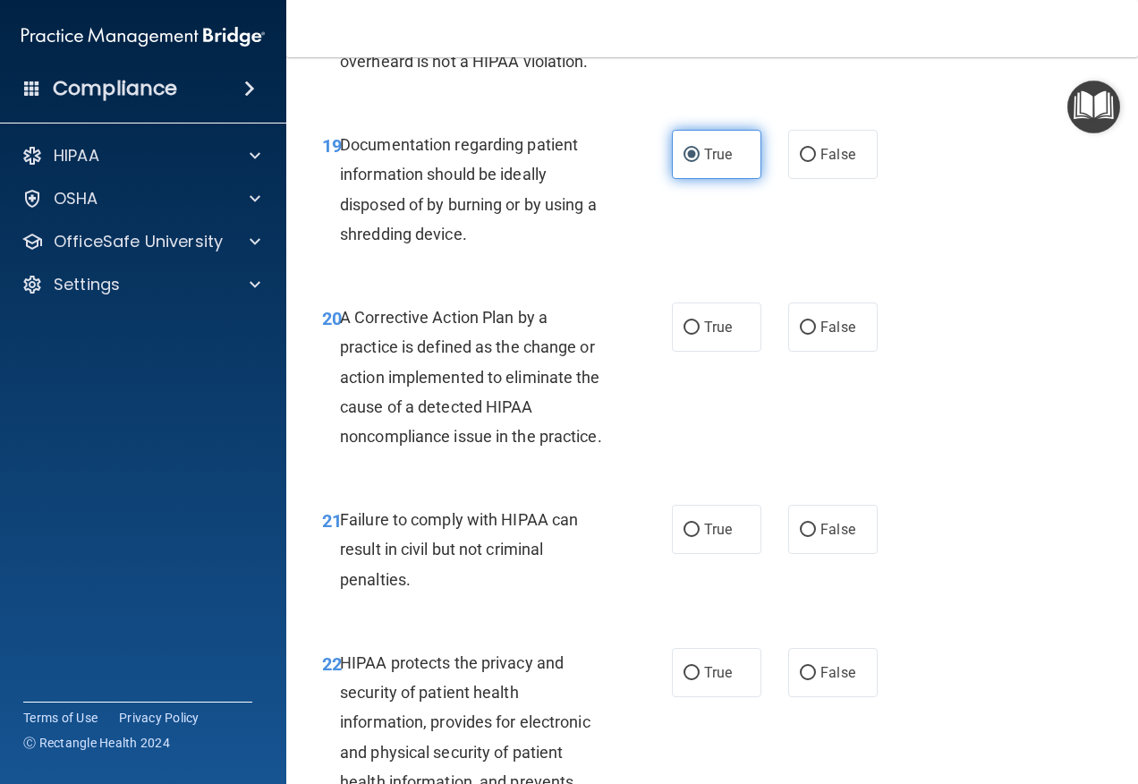
scroll to position [3310, 0]
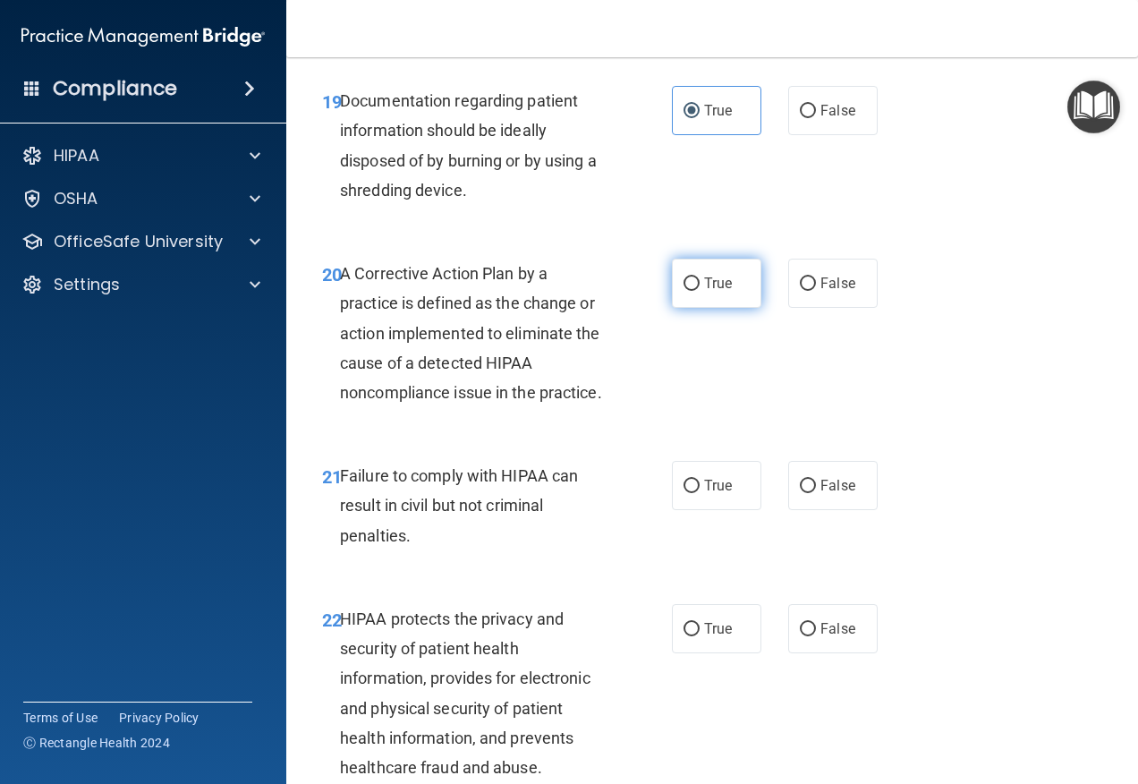
click at [704, 290] on span "True" at bounding box center [718, 283] width 28 height 17
click at [700, 290] on input "True" at bounding box center [692, 283] width 16 height 13
radio input "true"
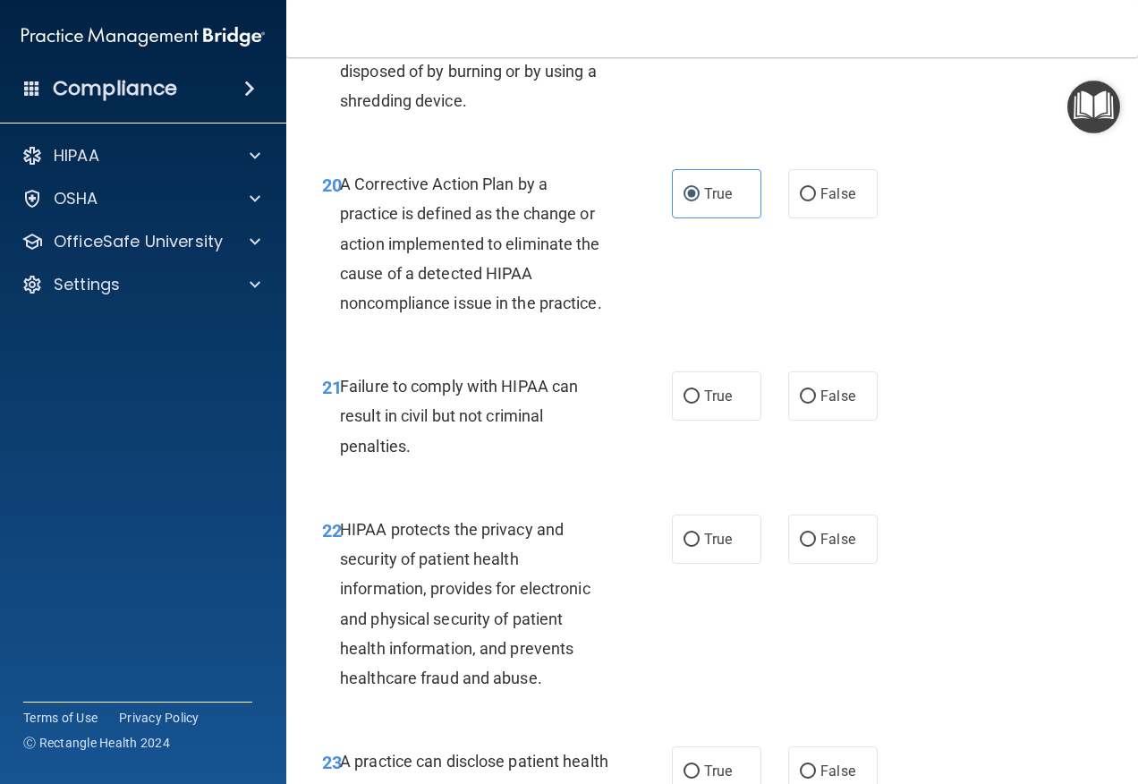
scroll to position [3489, 0]
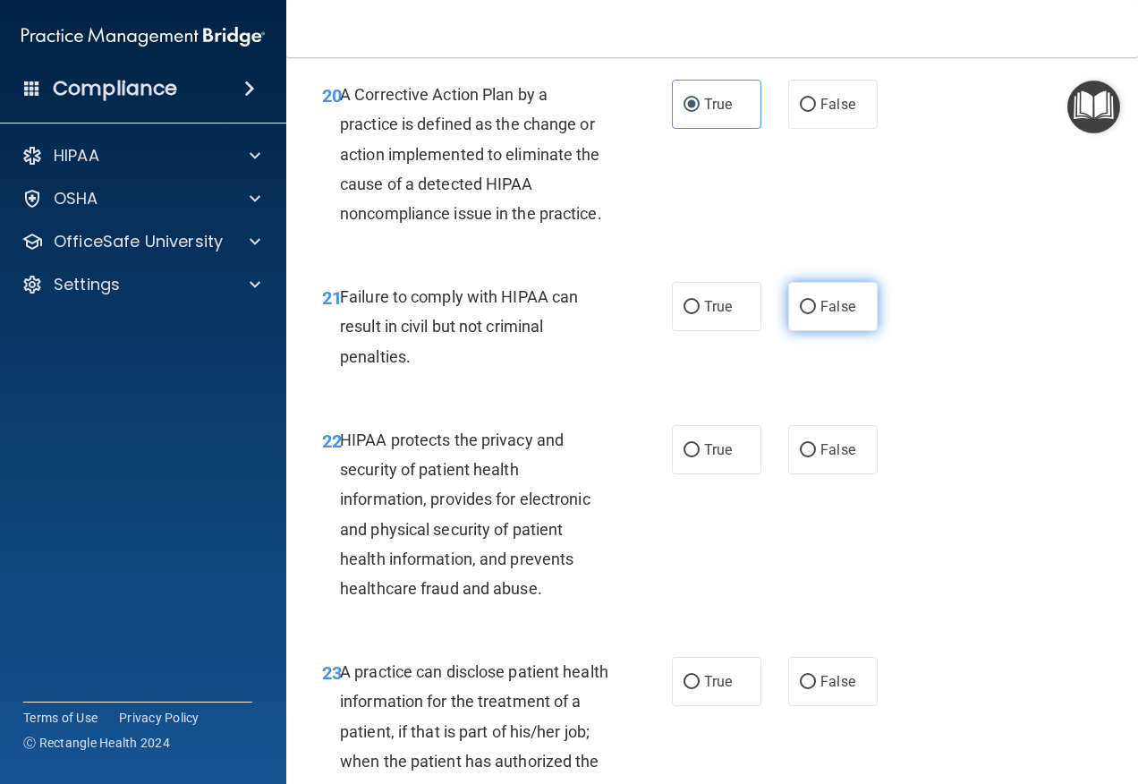
click at [823, 318] on label "False" at bounding box center [832, 306] width 89 height 49
click at [816, 314] on input "False" at bounding box center [808, 307] width 16 height 13
radio input "true"
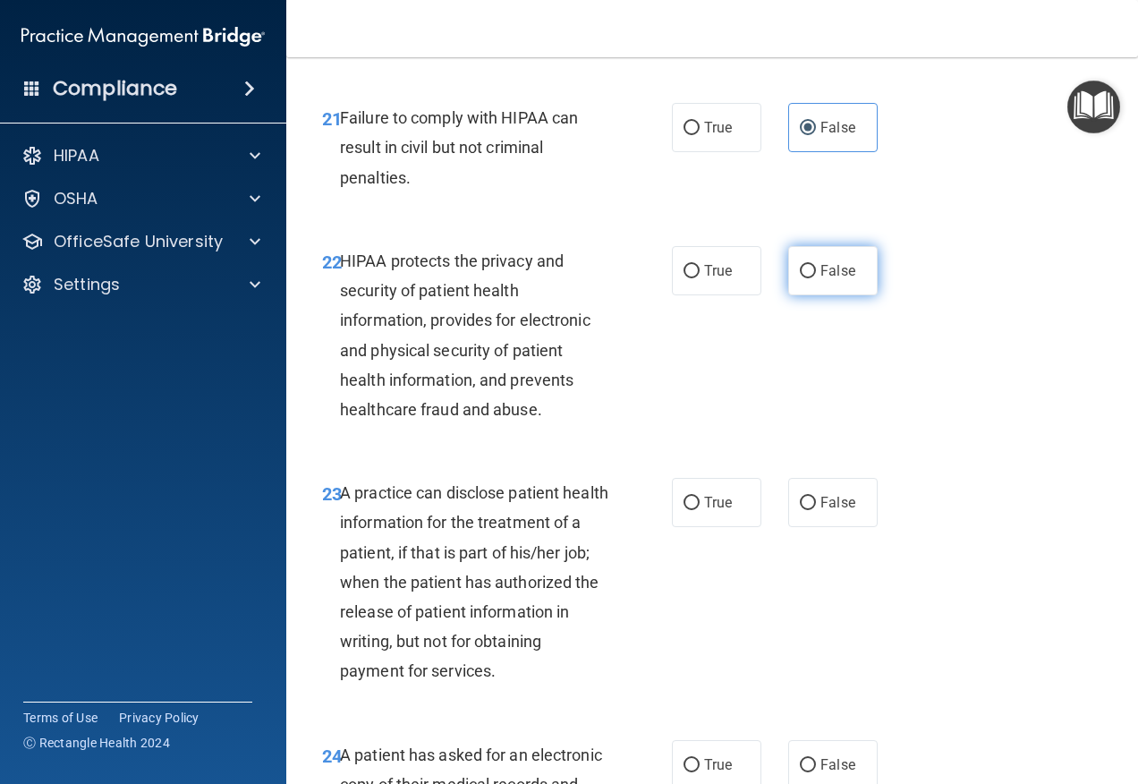
scroll to position [3758, 0]
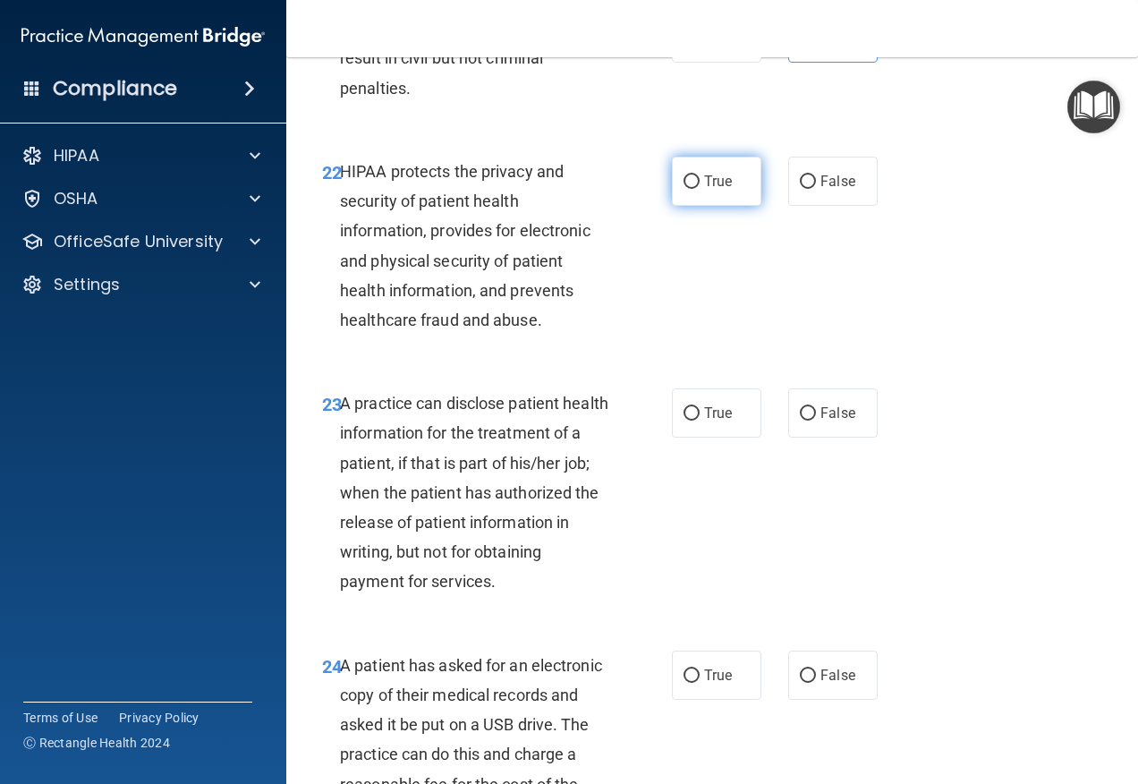
click at [707, 206] on label "True" at bounding box center [716, 181] width 89 height 49
click at [700, 189] on input "True" at bounding box center [692, 181] width 16 height 13
radio input "true"
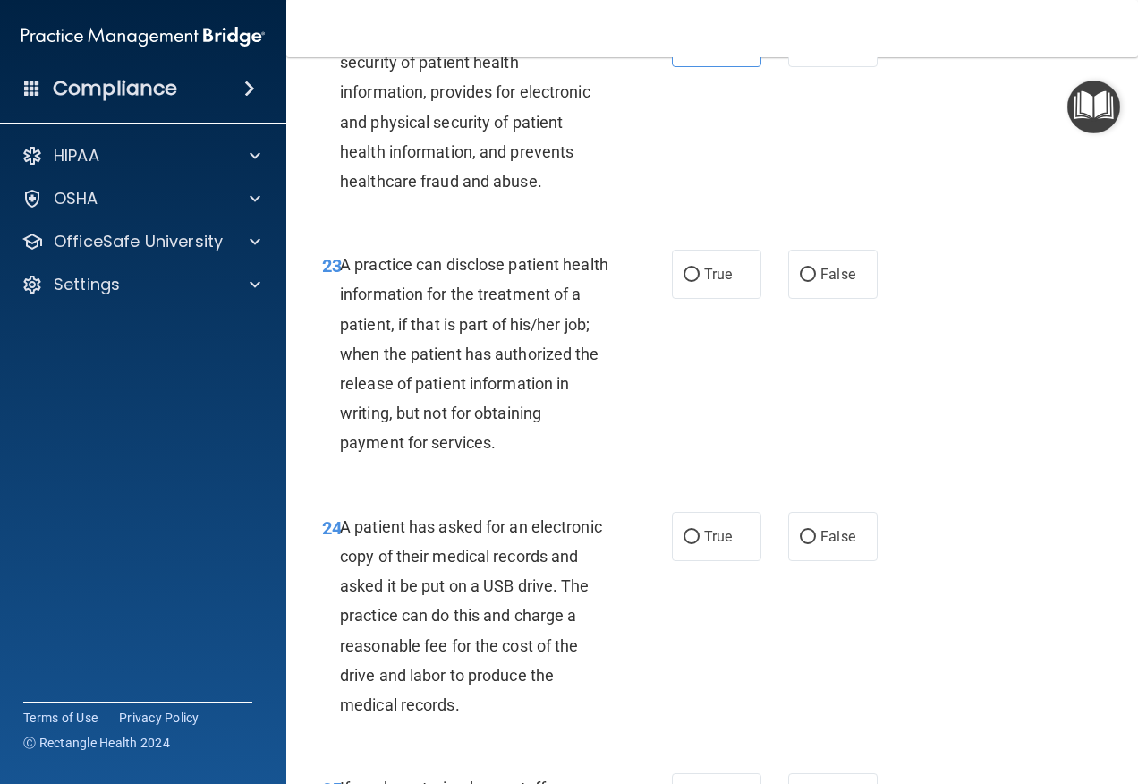
scroll to position [3937, 0]
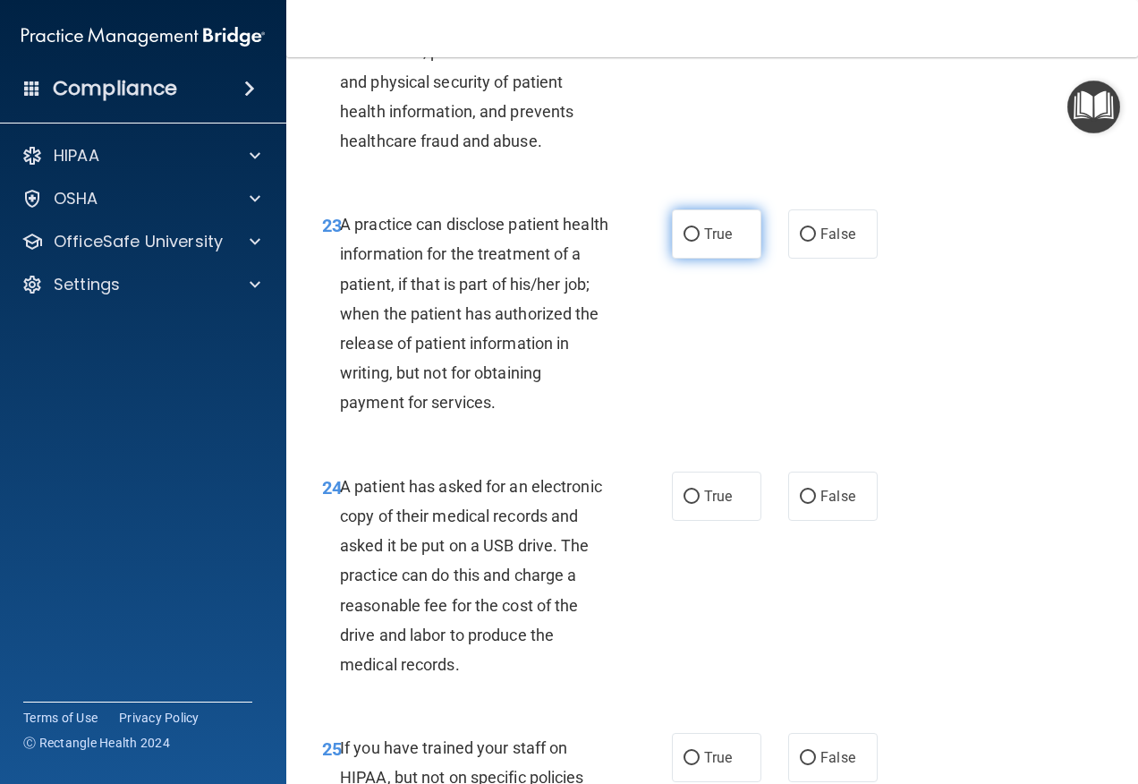
click at [701, 259] on label "True" at bounding box center [716, 233] width 89 height 49
click at [700, 242] on input "True" at bounding box center [692, 234] width 16 height 13
radio input "true"
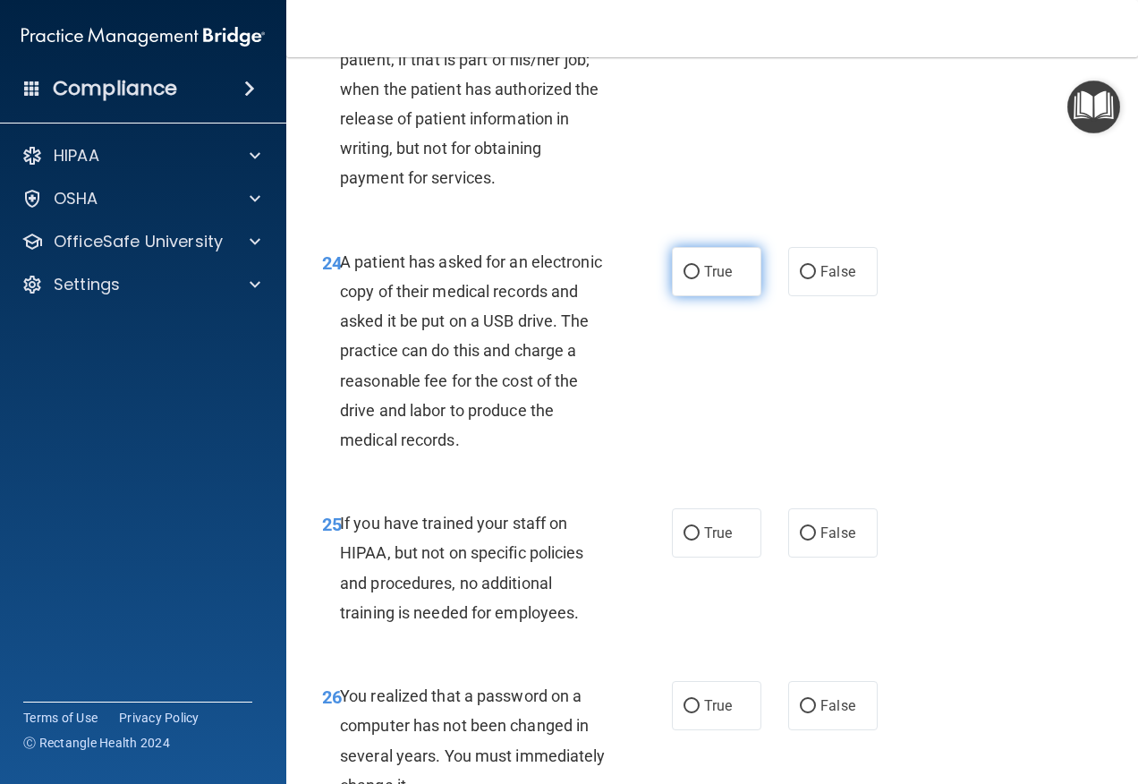
scroll to position [4205, 0]
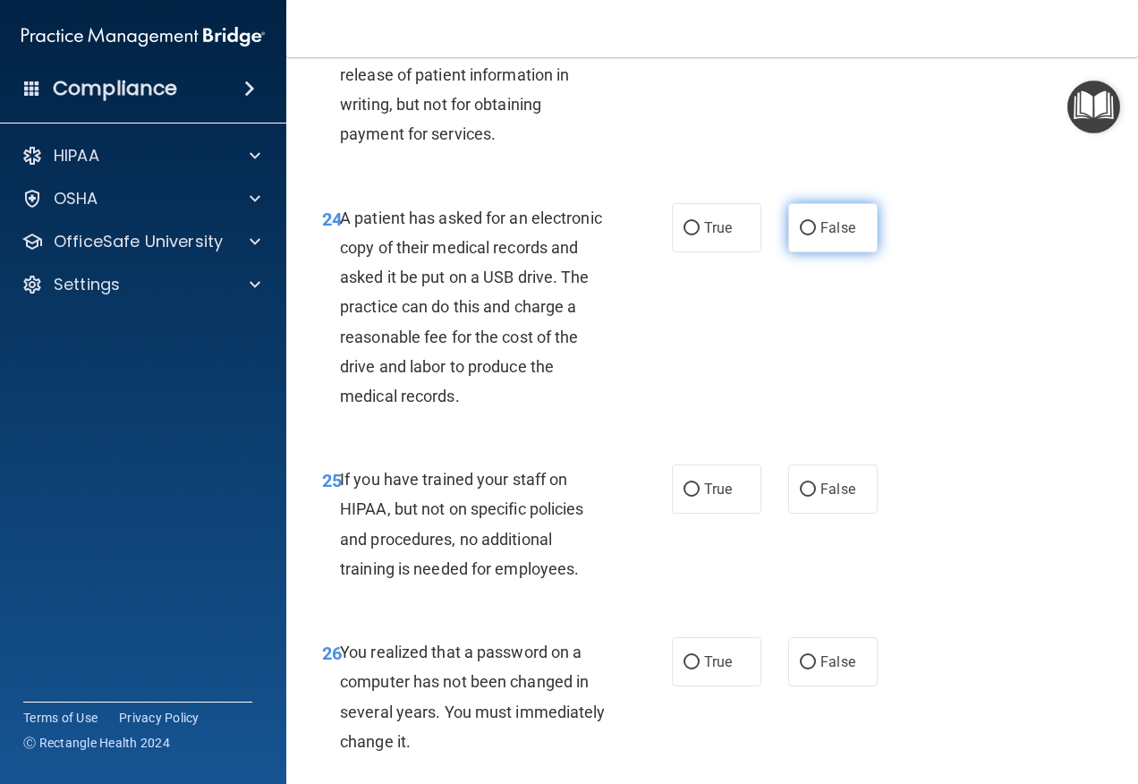
click at [847, 252] on label "False" at bounding box center [832, 227] width 89 height 49
click at [816, 235] on input "False" at bounding box center [808, 228] width 16 height 13
radio input "true"
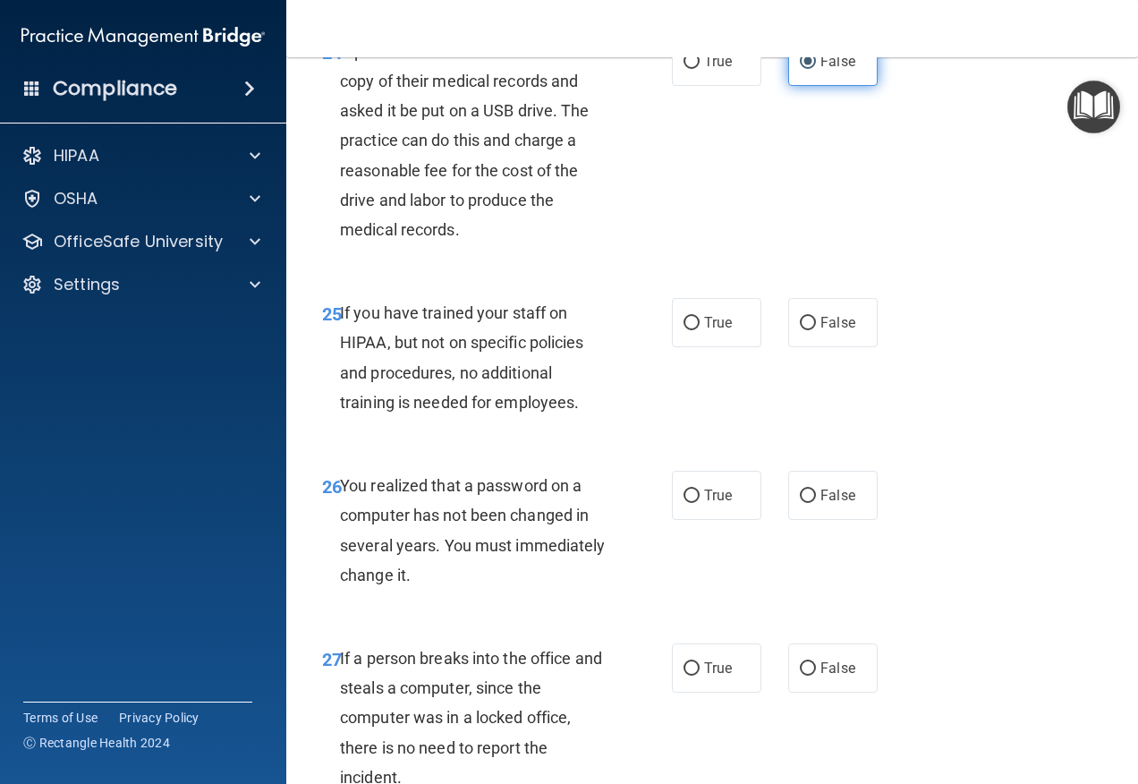
scroll to position [4473, 0]
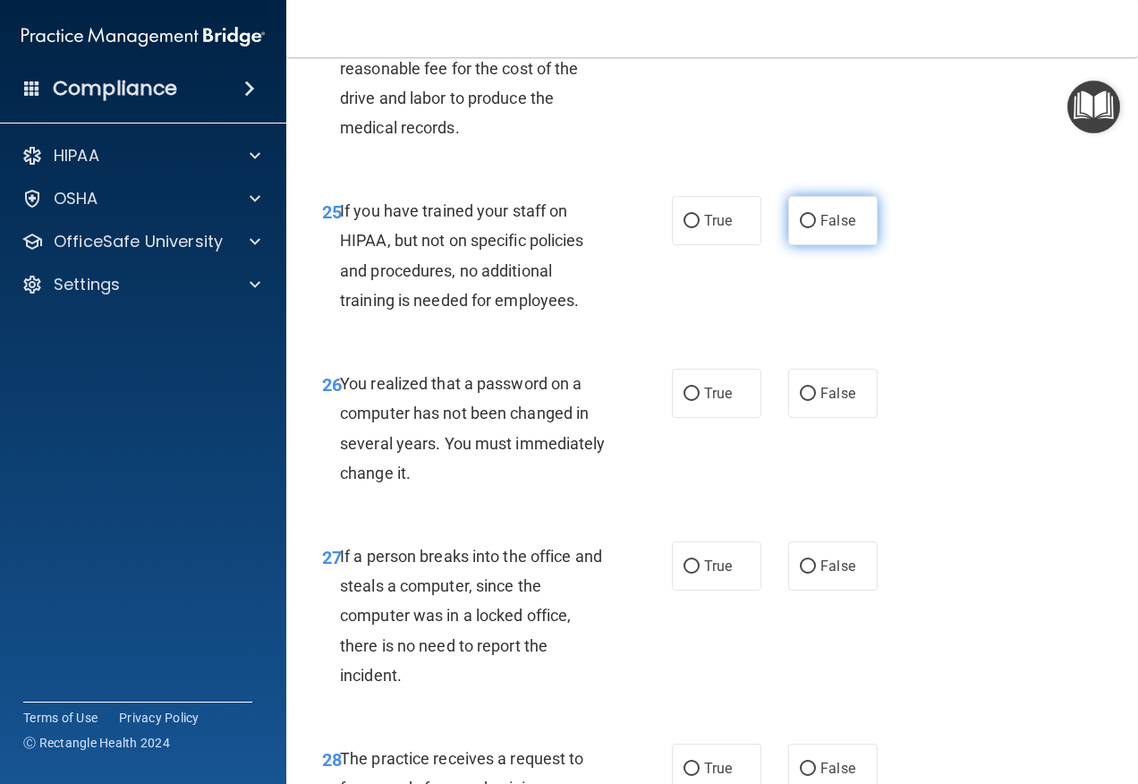
click at [849, 245] on label "False" at bounding box center [832, 220] width 89 height 49
click at [816, 228] on input "False" at bounding box center [808, 221] width 16 height 13
radio input "true"
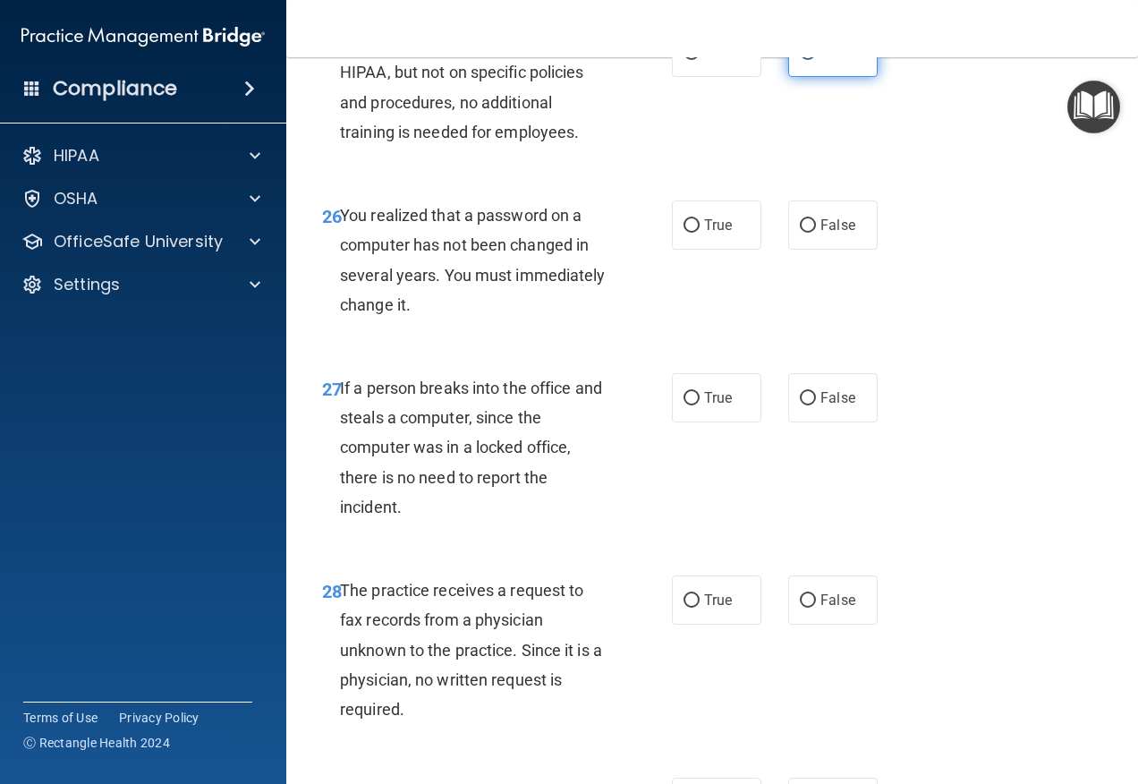
scroll to position [4652, 0]
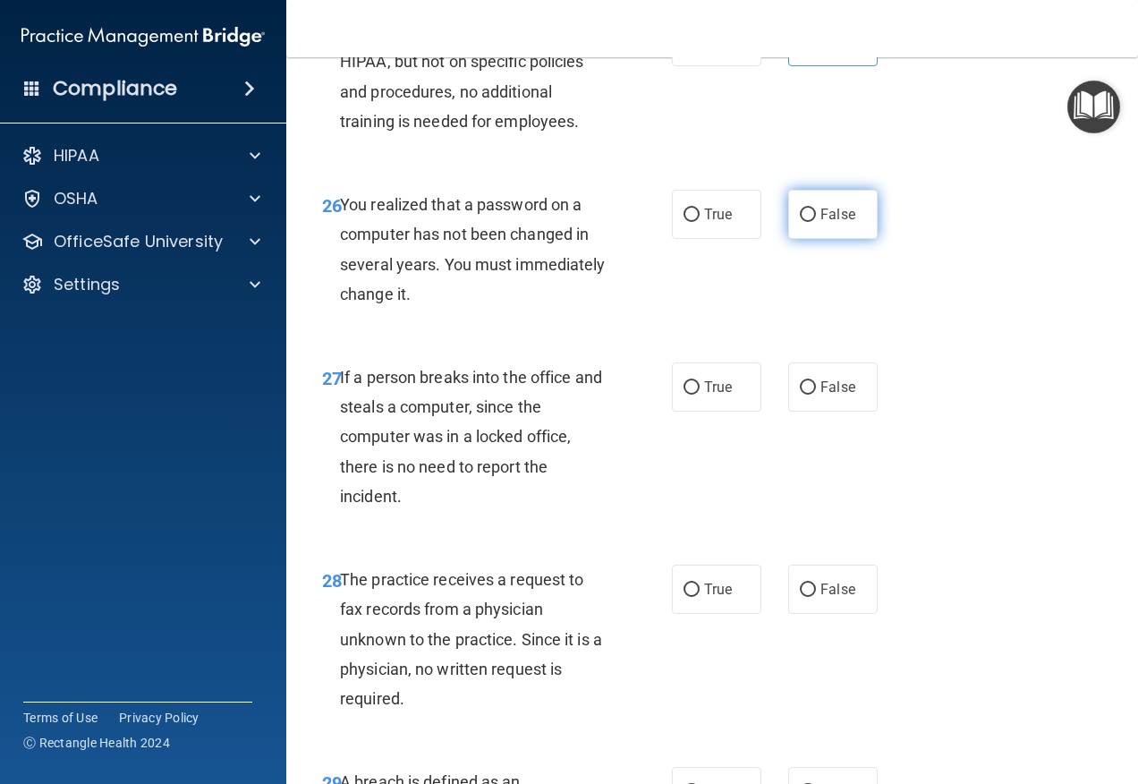
click at [837, 239] on label "False" at bounding box center [832, 214] width 89 height 49
click at [816, 222] on input "False" at bounding box center [808, 214] width 16 height 13
radio input "true"
click at [809, 399] on label "False" at bounding box center [832, 386] width 89 height 49
click at [809, 395] on input "False" at bounding box center [808, 387] width 16 height 13
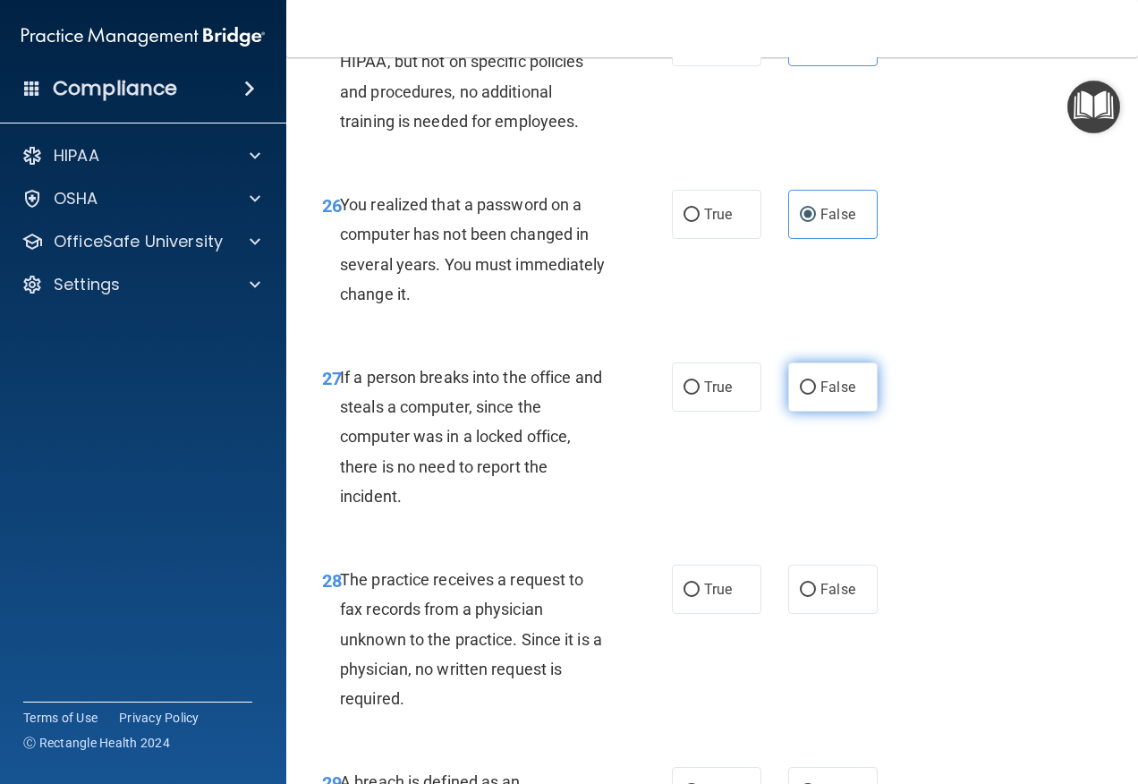
radio input "true"
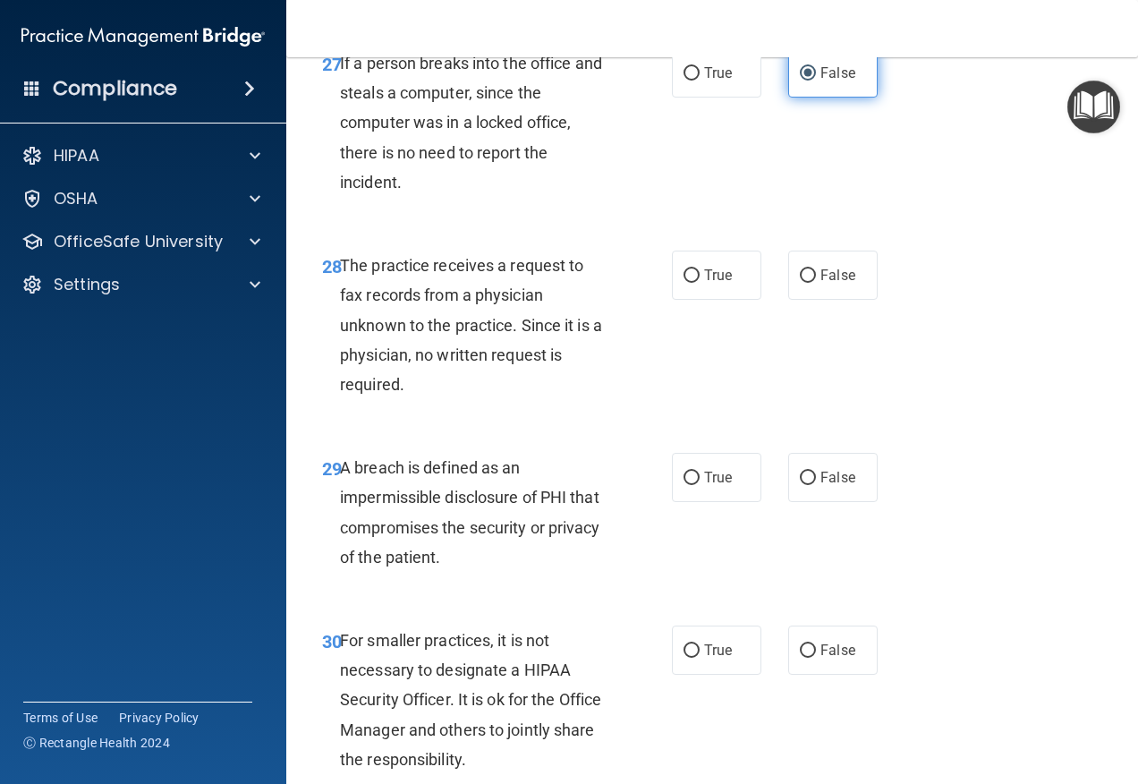
scroll to position [5010, 0]
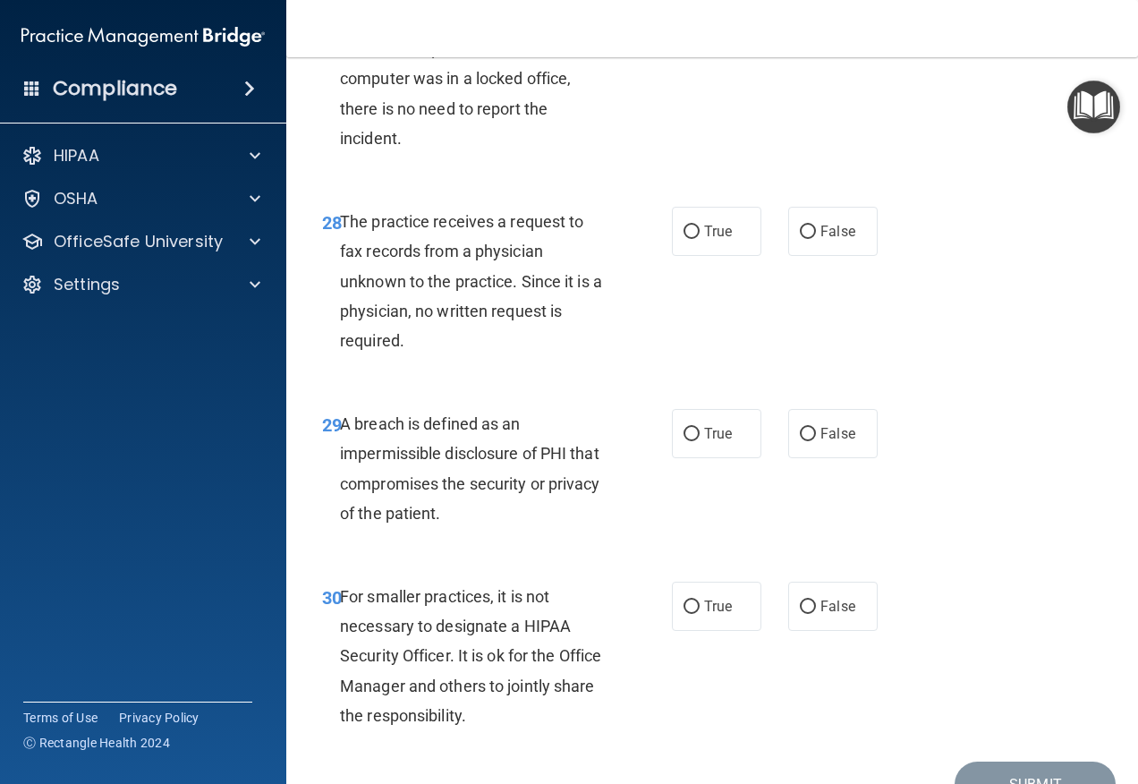
click at [797, 289] on div "28 The practice receives a request to fax records from a physician unknown to t…" at bounding box center [712, 285] width 807 height 202
click at [798, 286] on div "28 The practice receives a request to fax records from a physician unknown to t…" at bounding box center [712, 285] width 807 height 202
click at [799, 256] on label "False" at bounding box center [832, 231] width 89 height 49
click at [800, 239] on input "False" at bounding box center [808, 231] width 16 height 13
radio input "true"
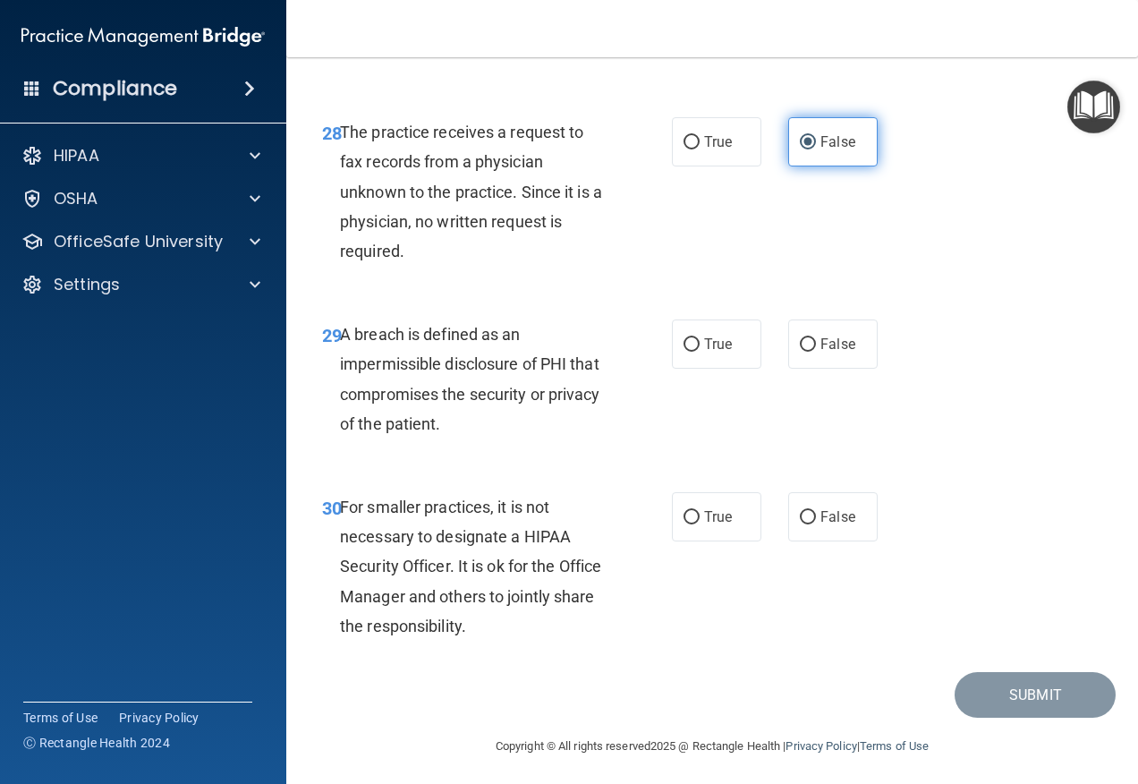
scroll to position [5135, 0]
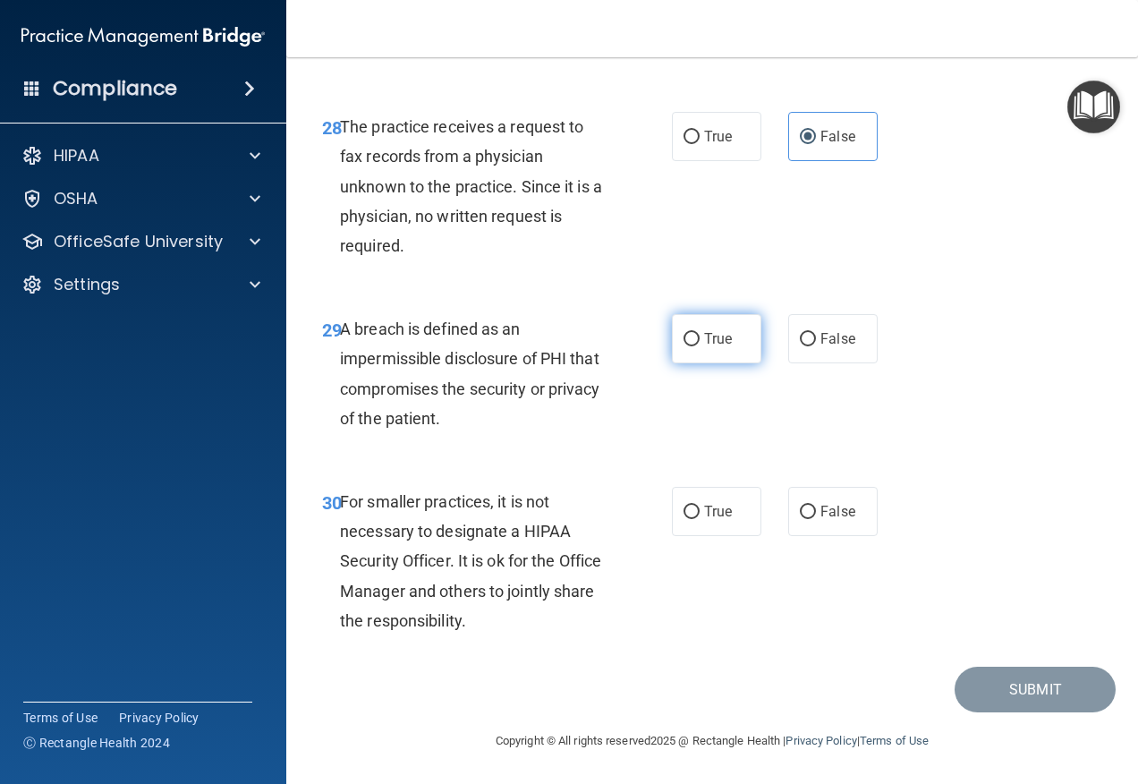
click at [697, 333] on label "True" at bounding box center [716, 338] width 89 height 49
click at [697, 333] on input "True" at bounding box center [692, 339] width 16 height 13
radio input "true"
click at [801, 514] on input "False" at bounding box center [808, 511] width 16 height 13
radio input "true"
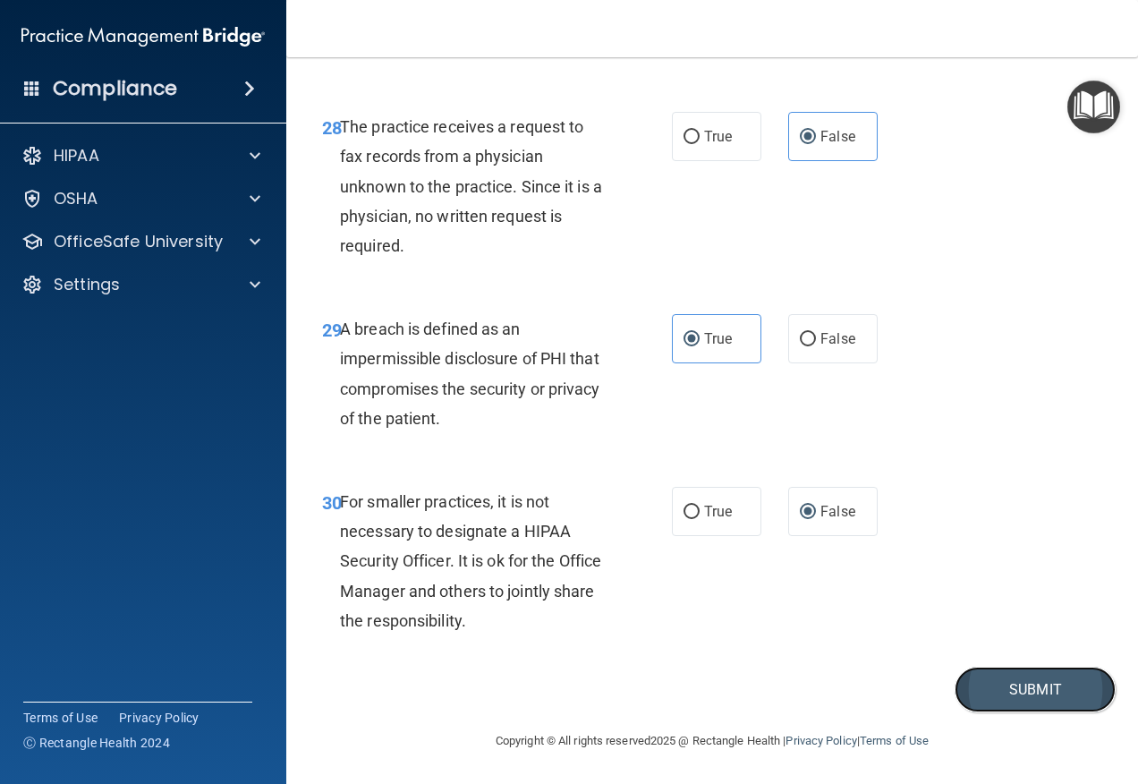
click at [1013, 682] on button "Submit" at bounding box center [1035, 690] width 161 height 46
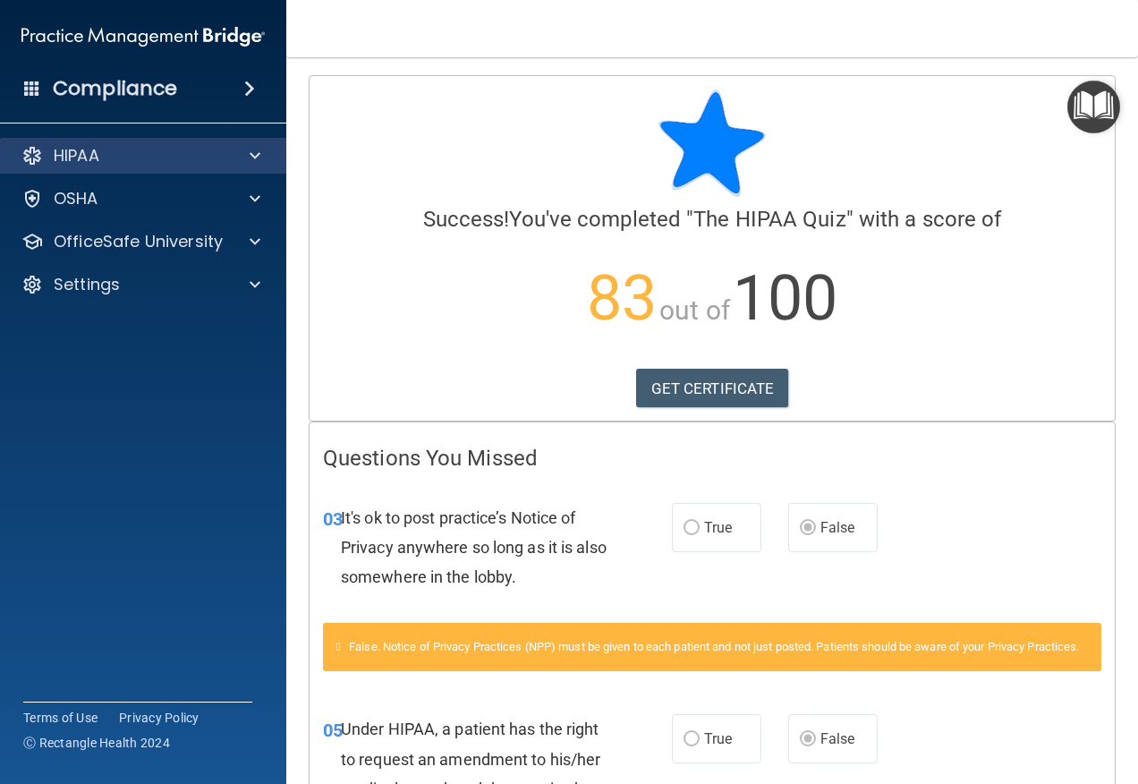
click at [115, 168] on div "HIPAA" at bounding box center [143, 156] width 287 height 36
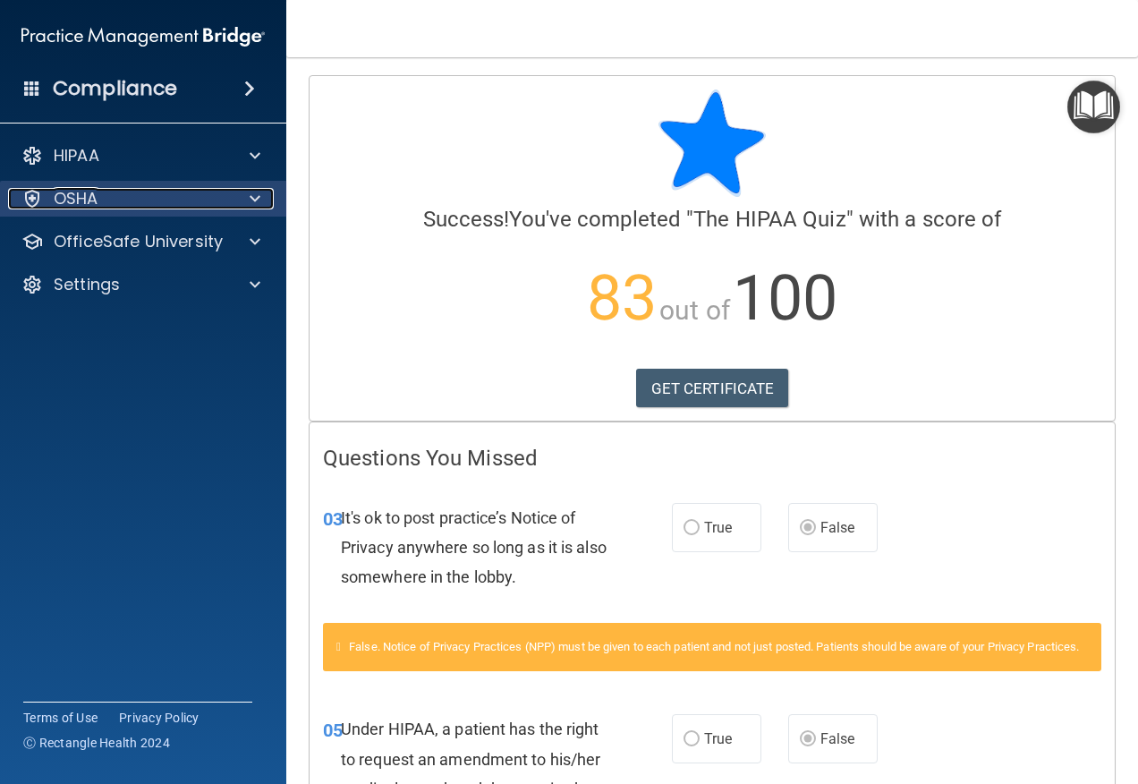
click at [108, 196] on div "OSHA" at bounding box center [119, 198] width 222 height 21
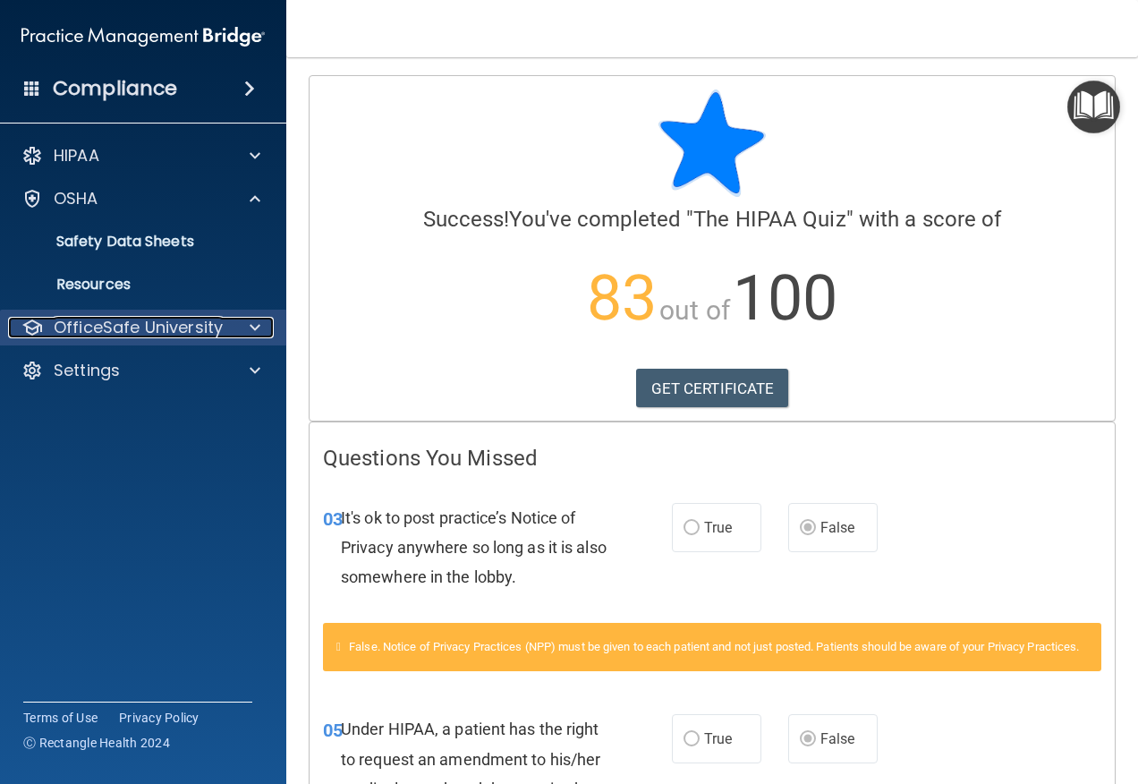
click at [129, 317] on p "OfficeSafe University" at bounding box center [138, 327] width 169 height 21
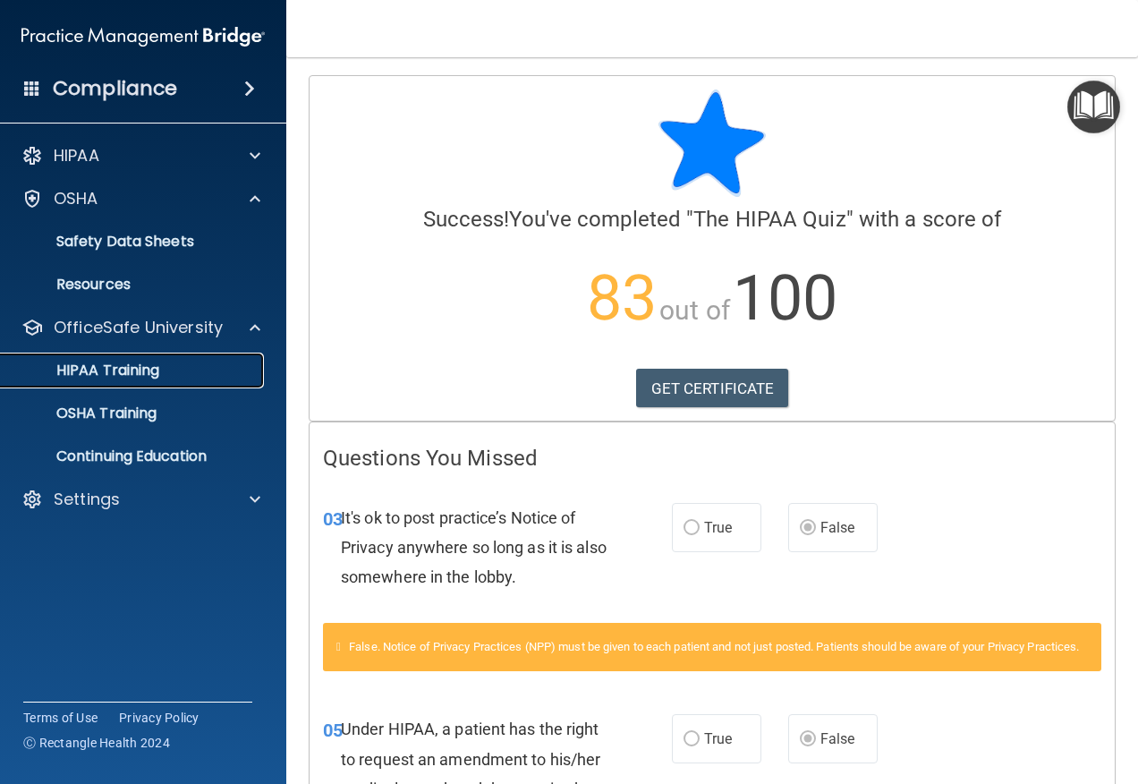
click at [127, 367] on p "HIPAA Training" at bounding box center [86, 370] width 148 height 18
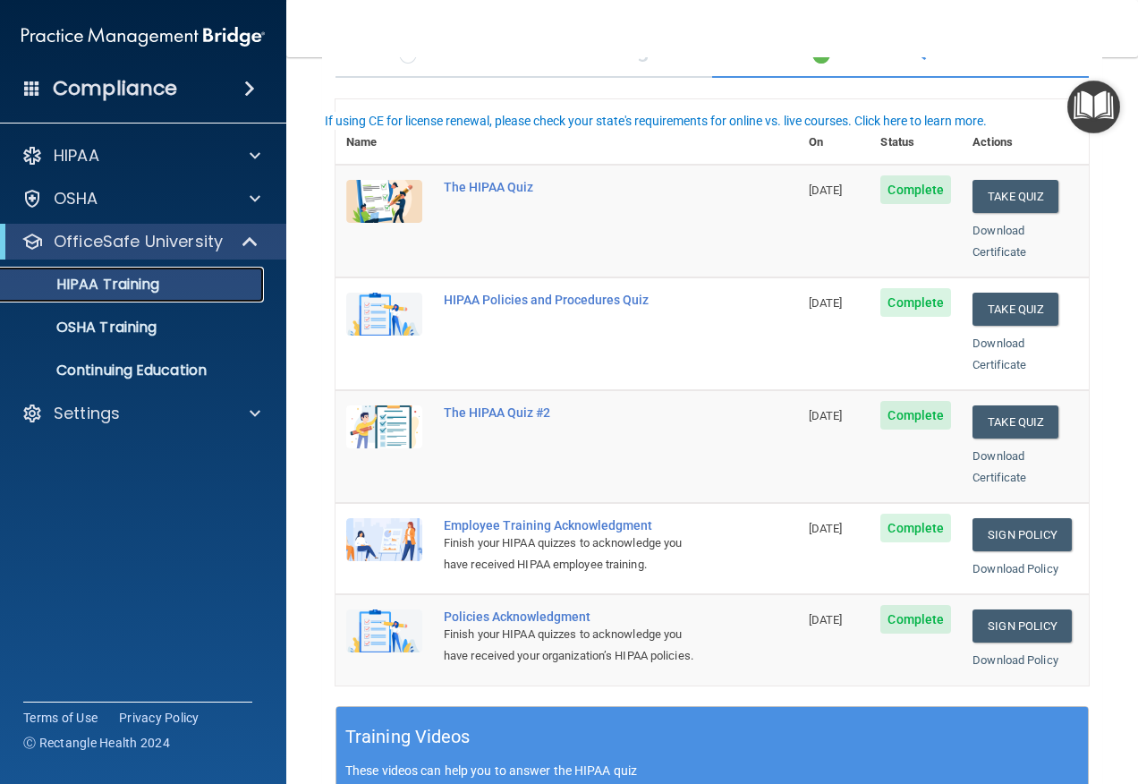
scroll to position [179, 0]
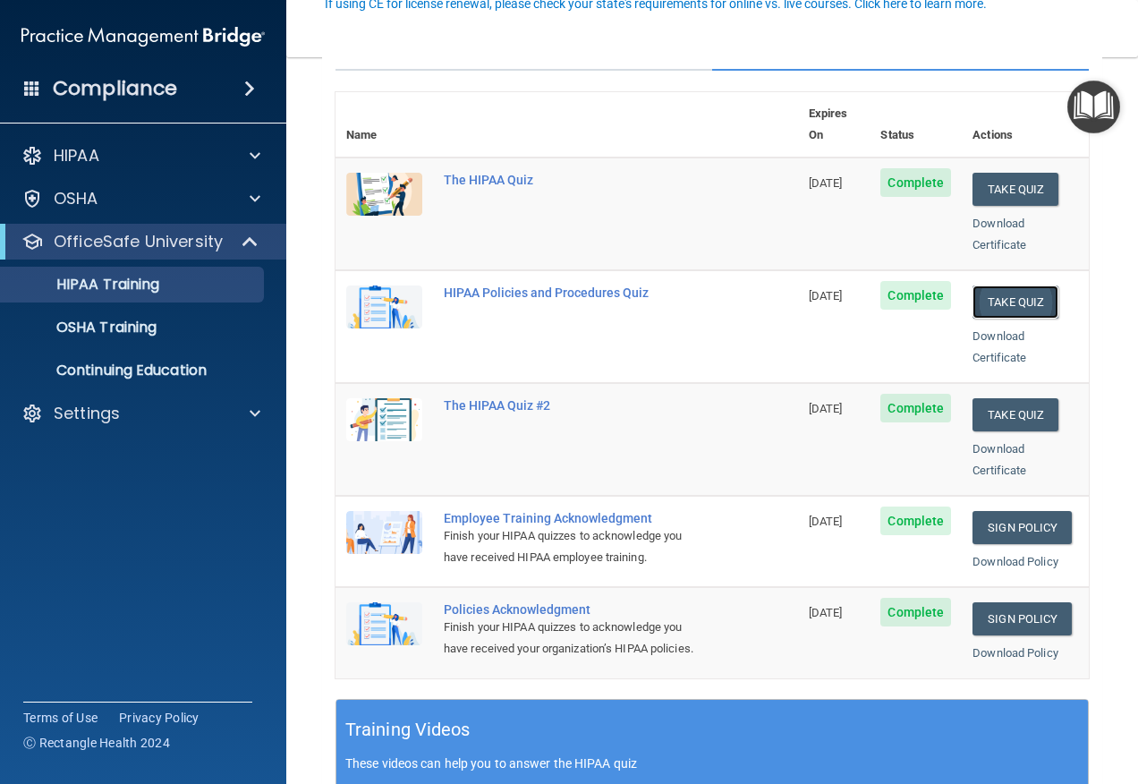
click at [1002, 285] on button "Take Quiz" at bounding box center [1016, 301] width 86 height 33
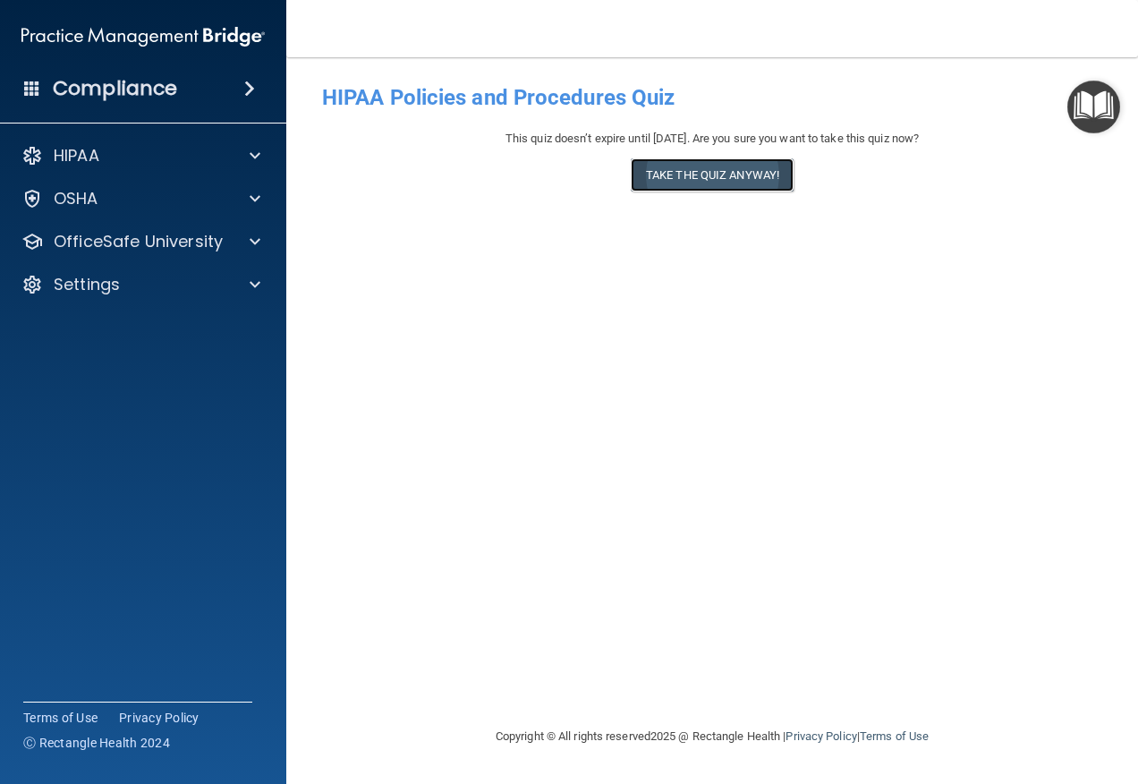
click at [668, 180] on button "Take the quiz anyway!" at bounding box center [712, 174] width 163 height 33
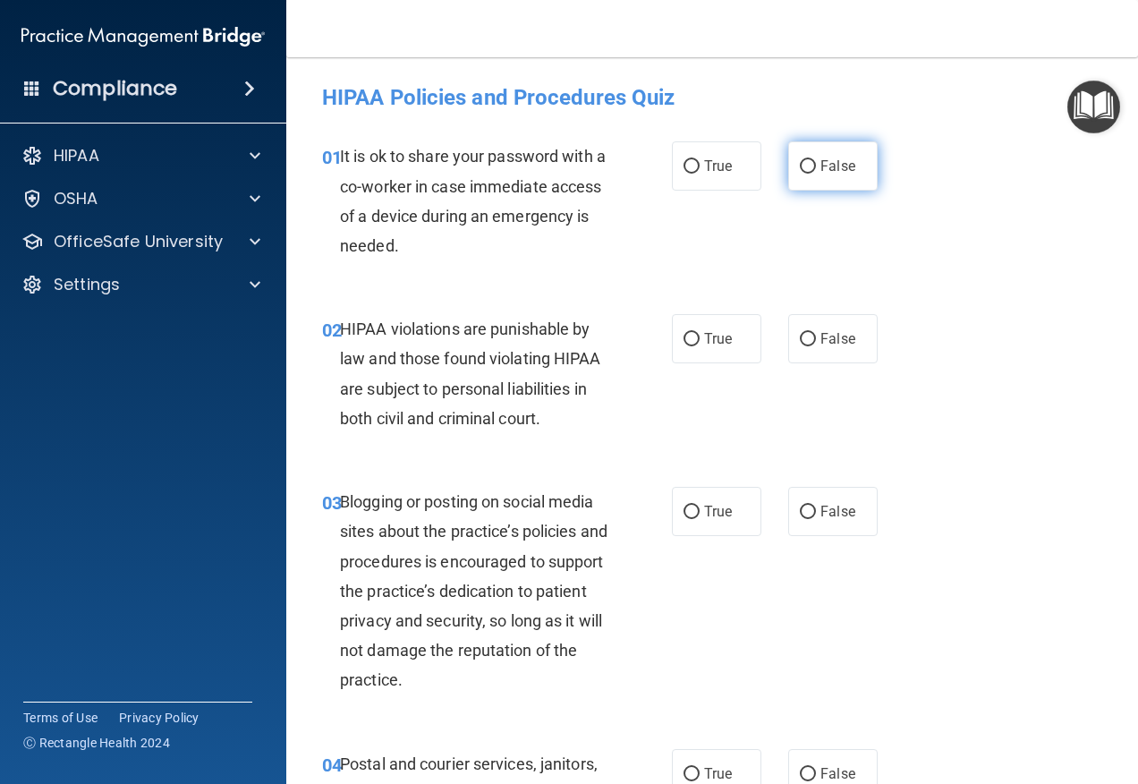
click at [820, 169] on span "False" at bounding box center [837, 165] width 35 height 17
click at [816, 169] on input "False" at bounding box center [808, 166] width 16 height 13
radio input "true"
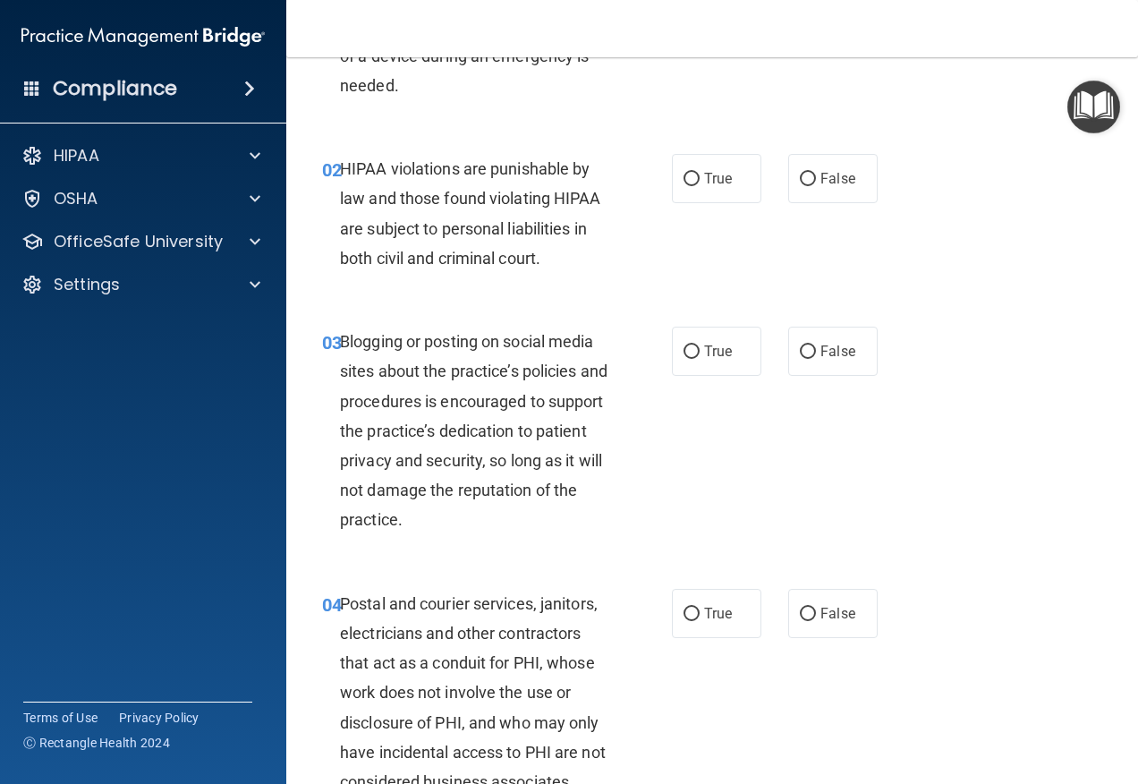
scroll to position [179, 0]
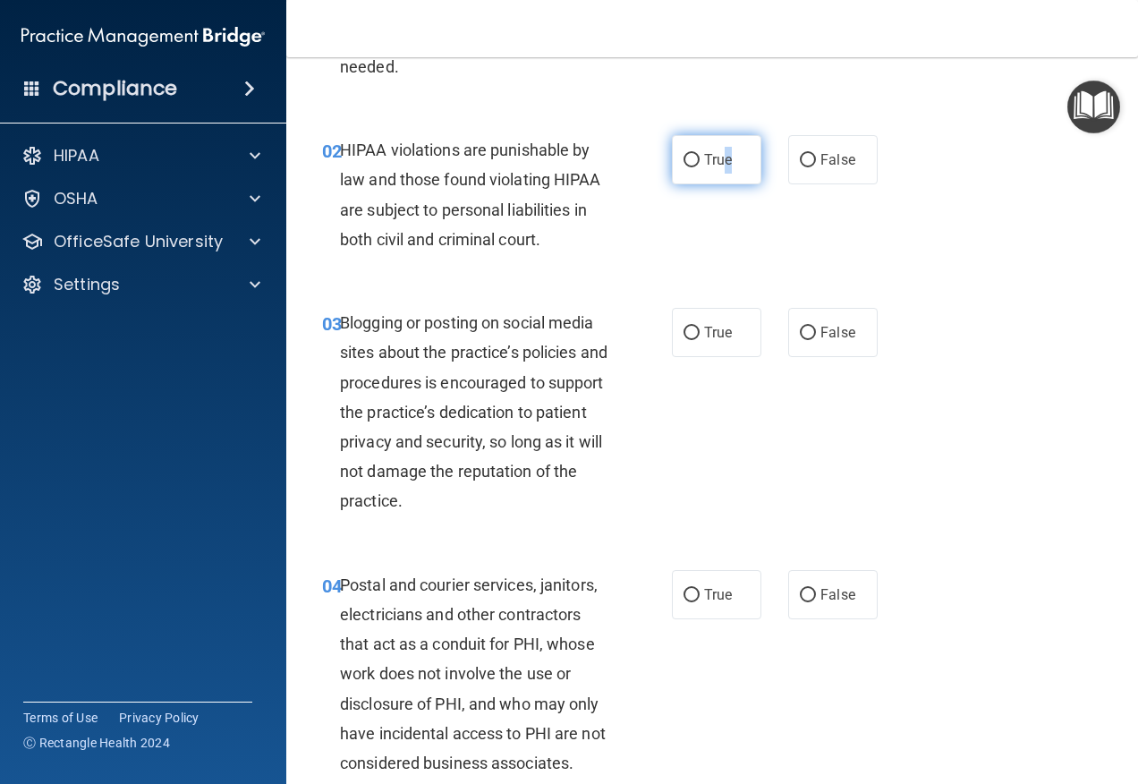
click at [722, 171] on label "True" at bounding box center [716, 159] width 89 height 49
drag, startPoint x: 722, startPoint y: 171, endPoint x: 698, endPoint y: 166, distance: 24.7
click at [704, 166] on span "True" at bounding box center [718, 159] width 28 height 17
click at [698, 166] on input "True" at bounding box center [692, 160] width 16 height 13
radio input "true"
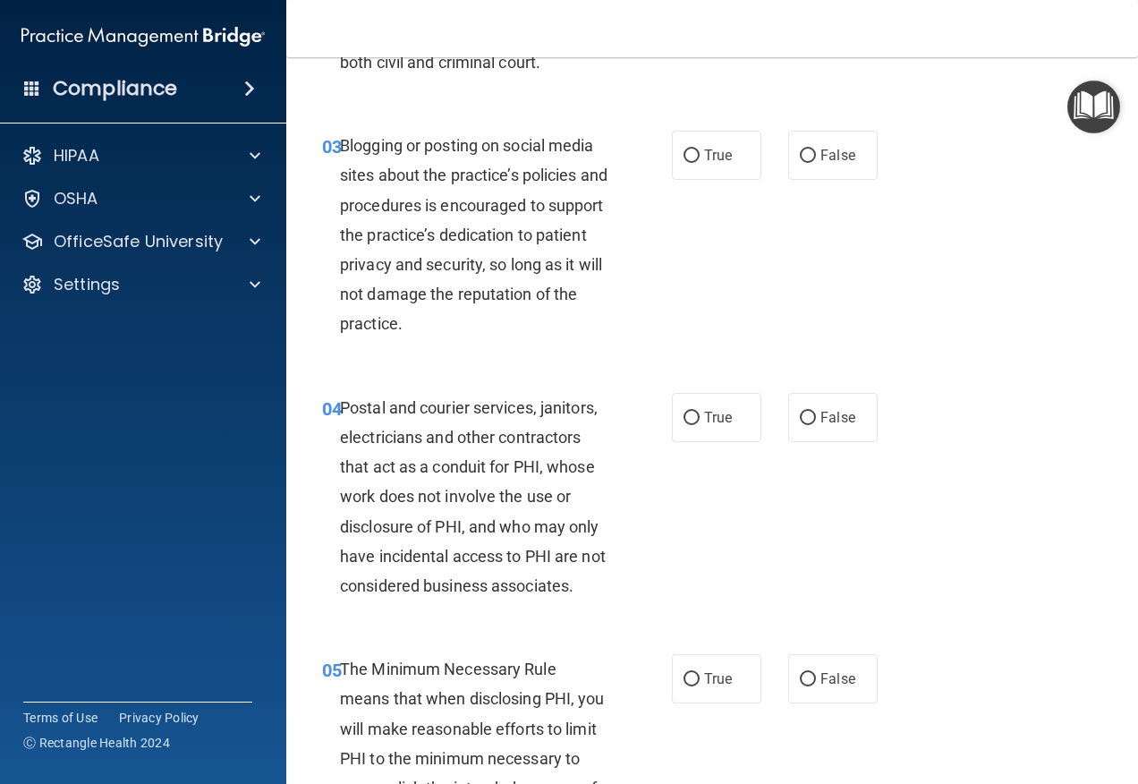
scroll to position [358, 0]
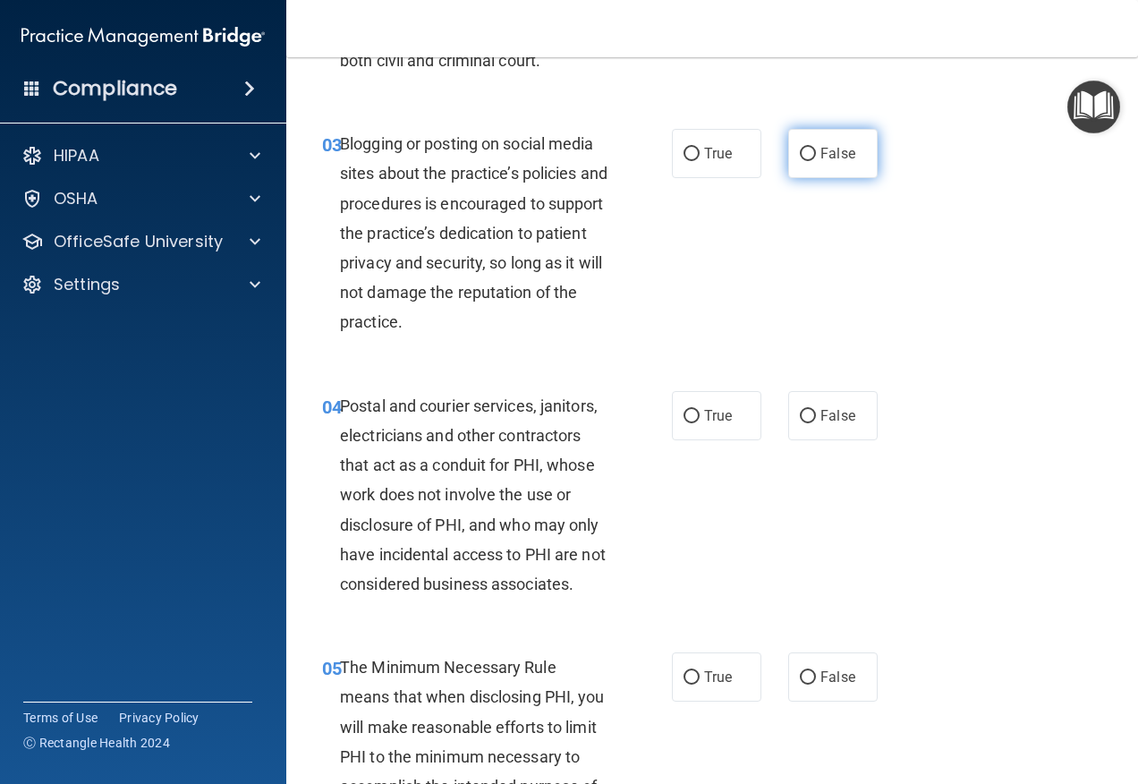
click at [794, 163] on label "False" at bounding box center [832, 153] width 89 height 49
click at [800, 161] on input "False" at bounding box center [808, 154] width 16 height 13
radio input "true"
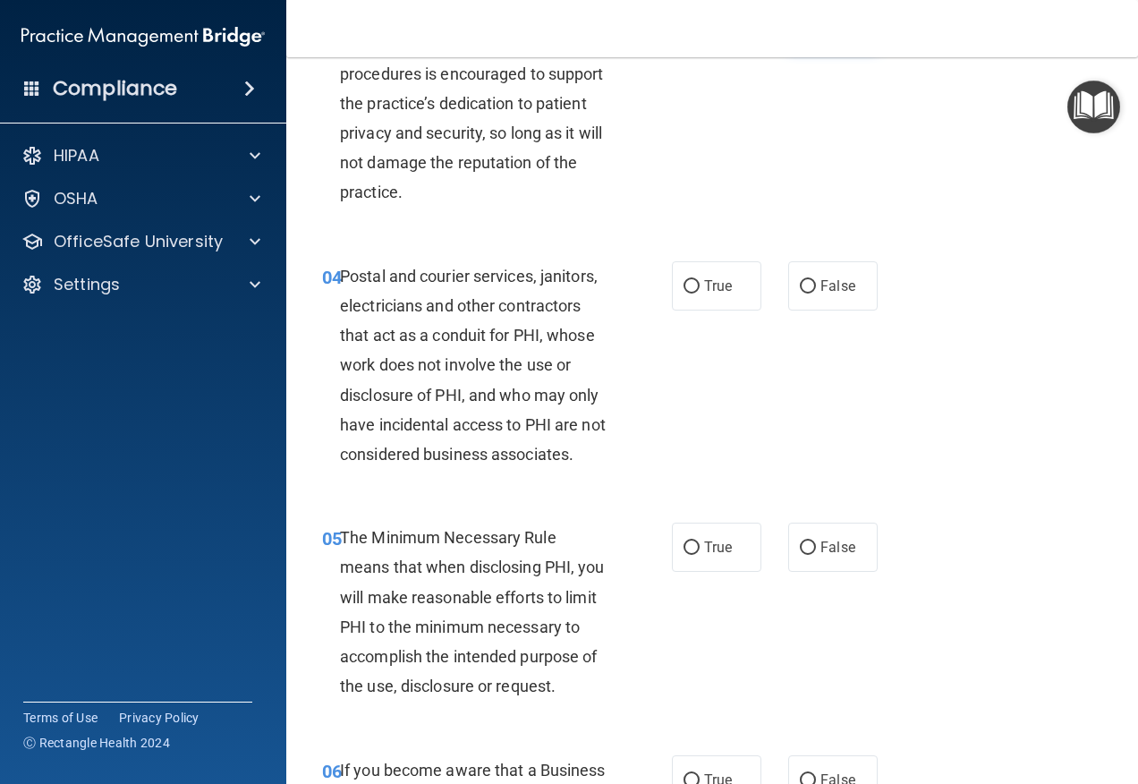
scroll to position [537, 0]
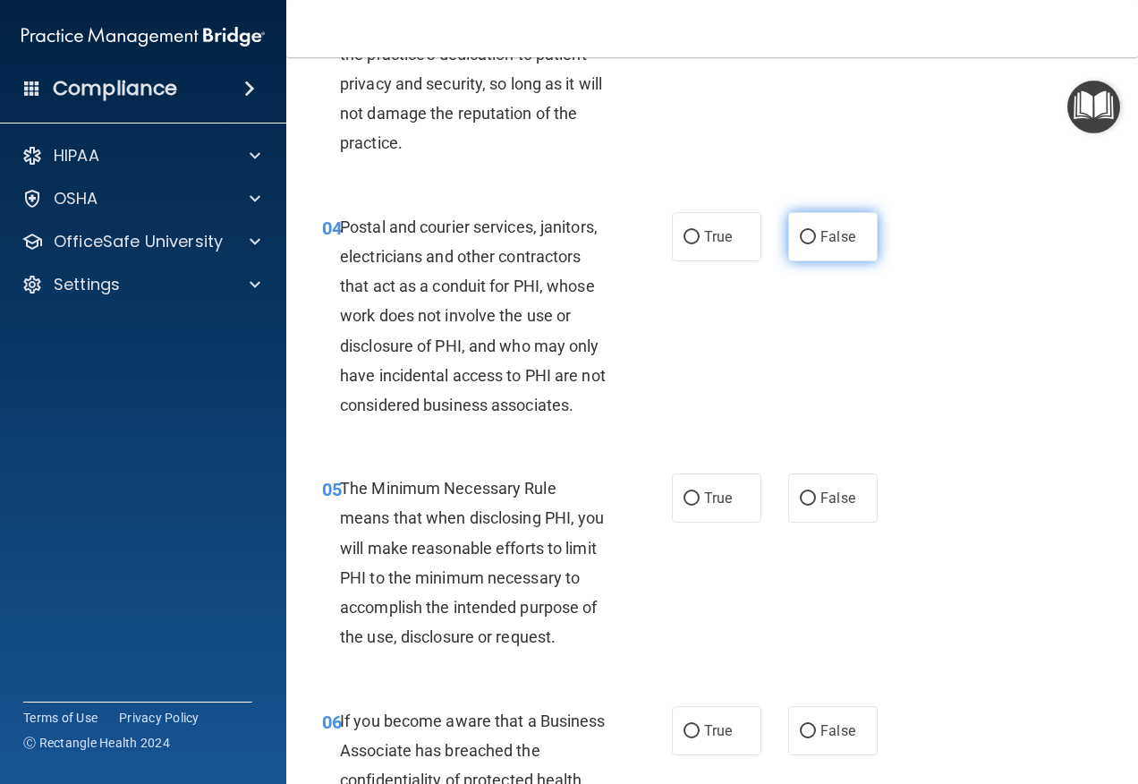
click at [788, 235] on label "False" at bounding box center [832, 236] width 89 height 49
click at [800, 235] on input "False" at bounding box center [808, 237] width 16 height 13
radio input "true"
click at [704, 240] on span "True" at bounding box center [718, 236] width 28 height 17
click at [700, 240] on input "True" at bounding box center [692, 237] width 16 height 13
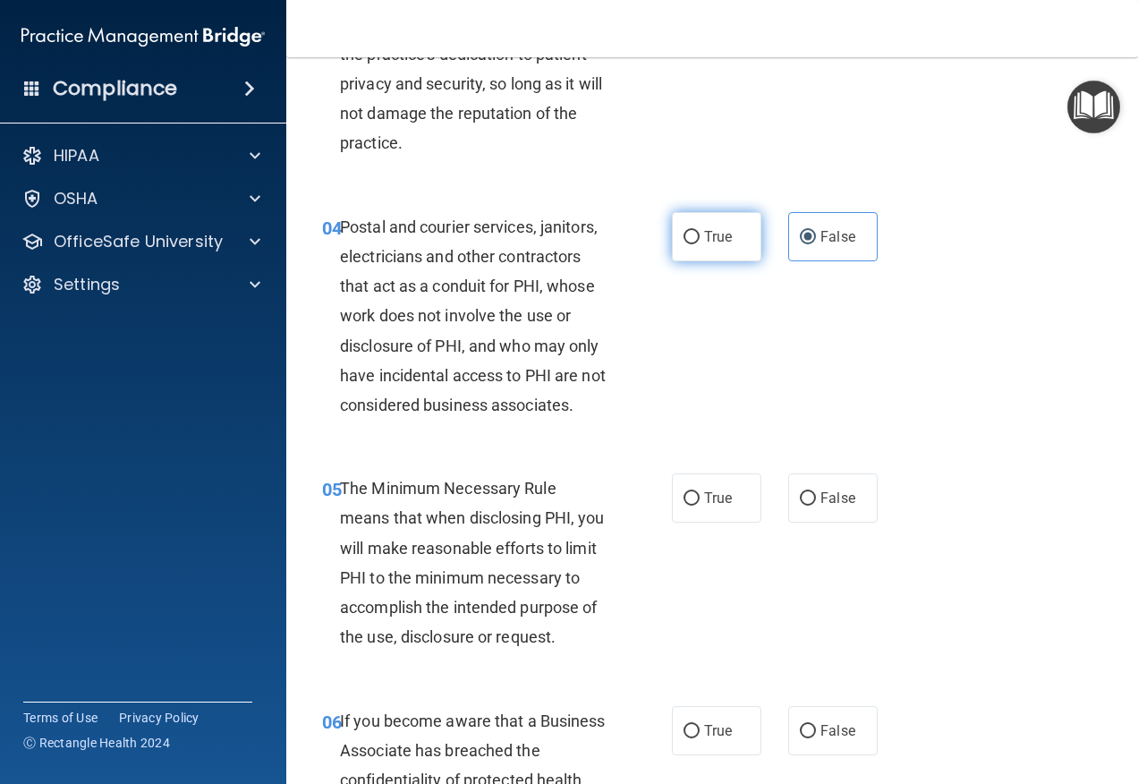
radio input "true"
click at [838, 224] on label "False" at bounding box center [832, 236] width 89 height 49
click at [816, 231] on input "False" at bounding box center [808, 237] width 16 height 13
radio input "true"
radio input "false"
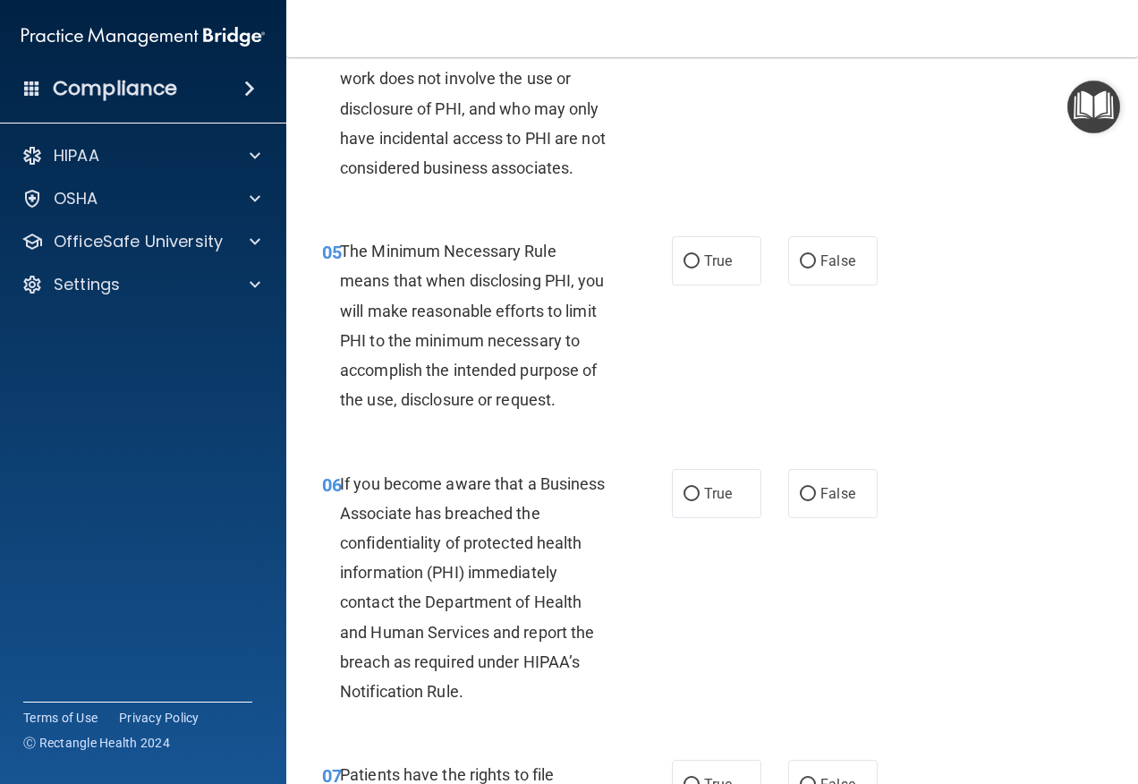
scroll to position [805, 0]
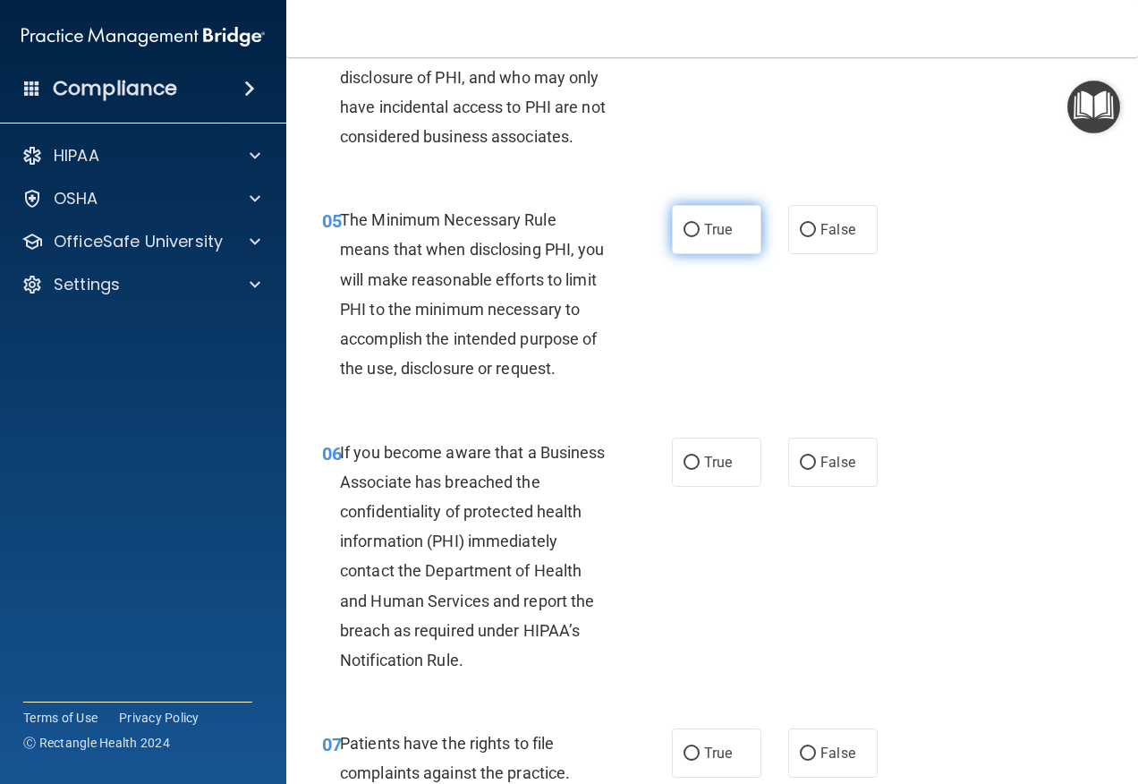
click at [721, 233] on span "True" at bounding box center [718, 229] width 28 height 17
click at [700, 233] on input "True" at bounding box center [692, 230] width 16 height 13
radio input "true"
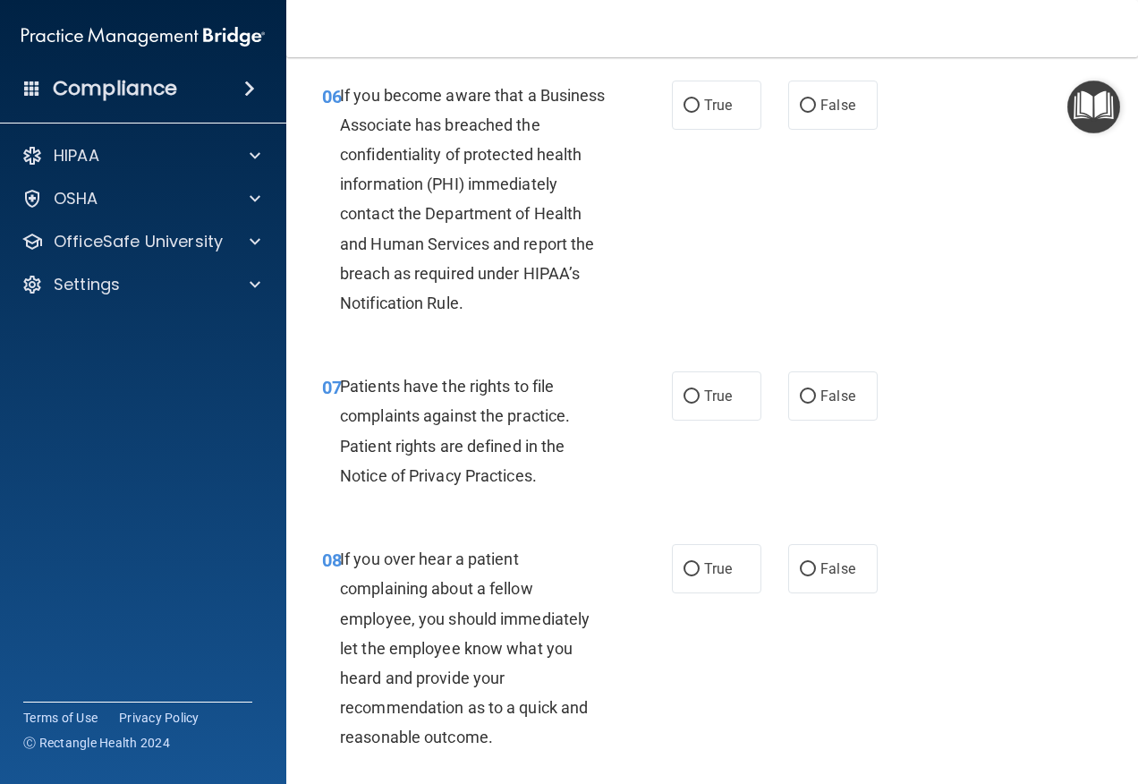
scroll to position [1163, 0]
click at [710, 106] on span "True" at bounding box center [718, 104] width 28 height 17
click at [700, 106] on input "True" at bounding box center [692, 104] width 16 height 13
radio input "true"
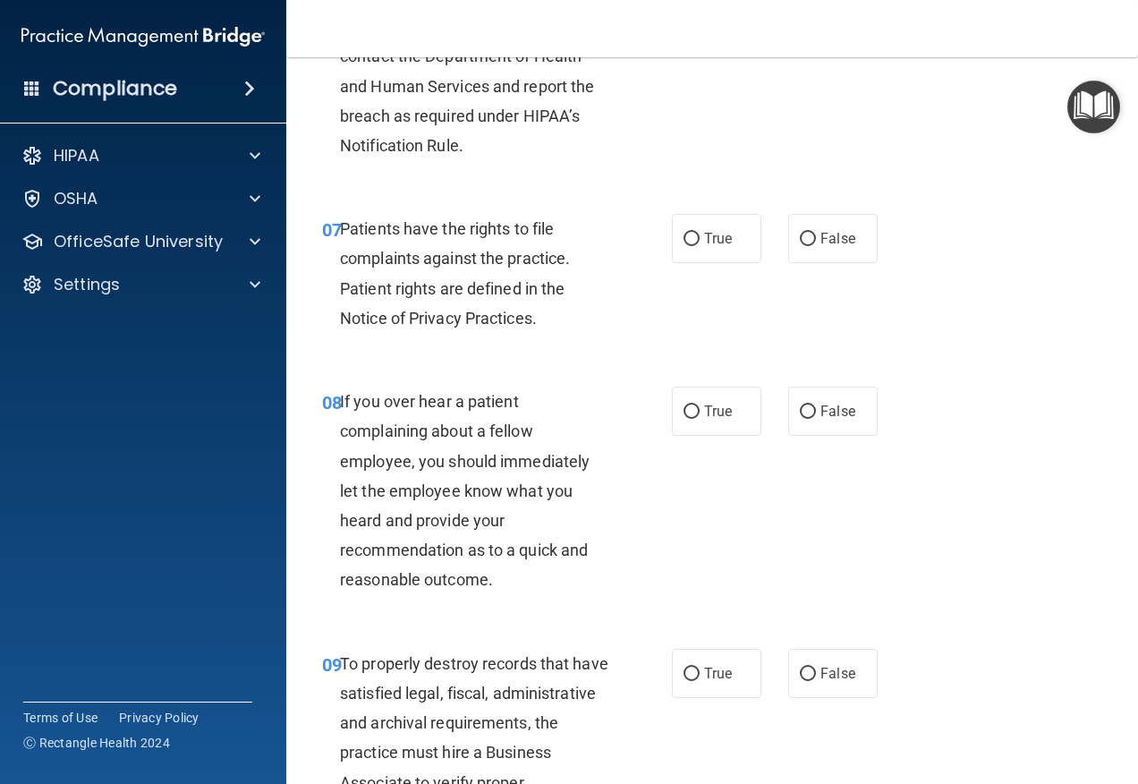
scroll to position [1431, 0]
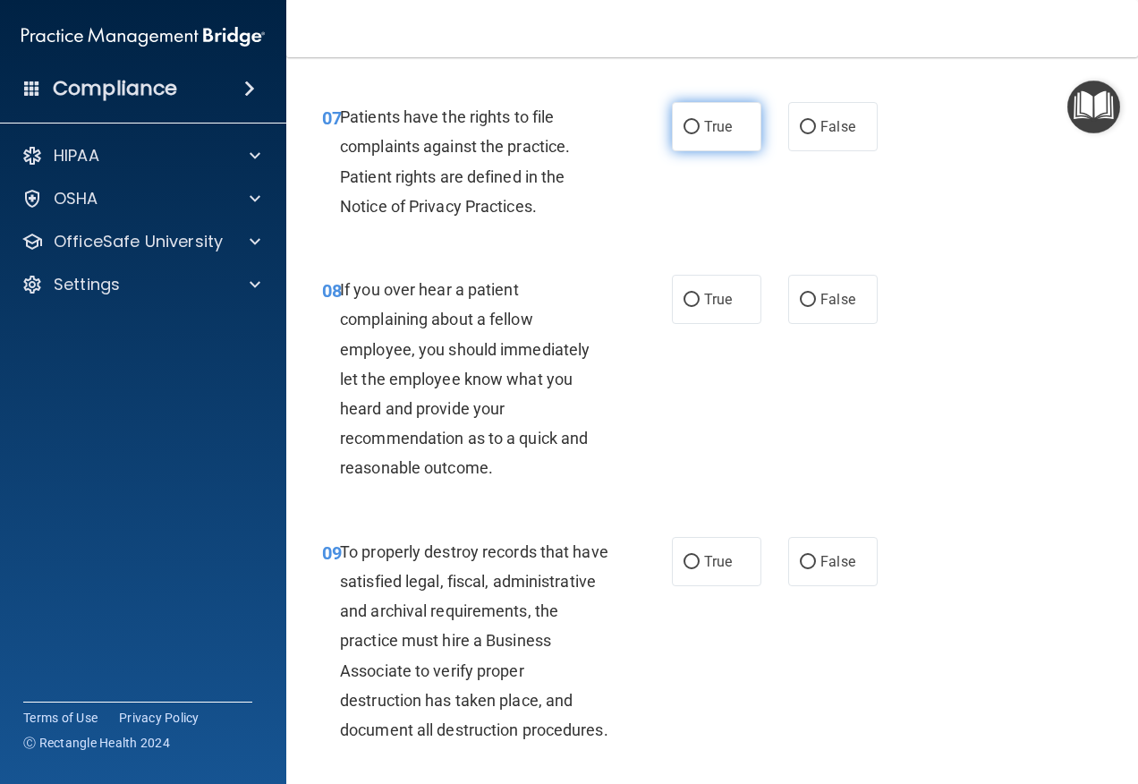
click at [687, 134] on input "True" at bounding box center [692, 127] width 16 height 13
radio input "true"
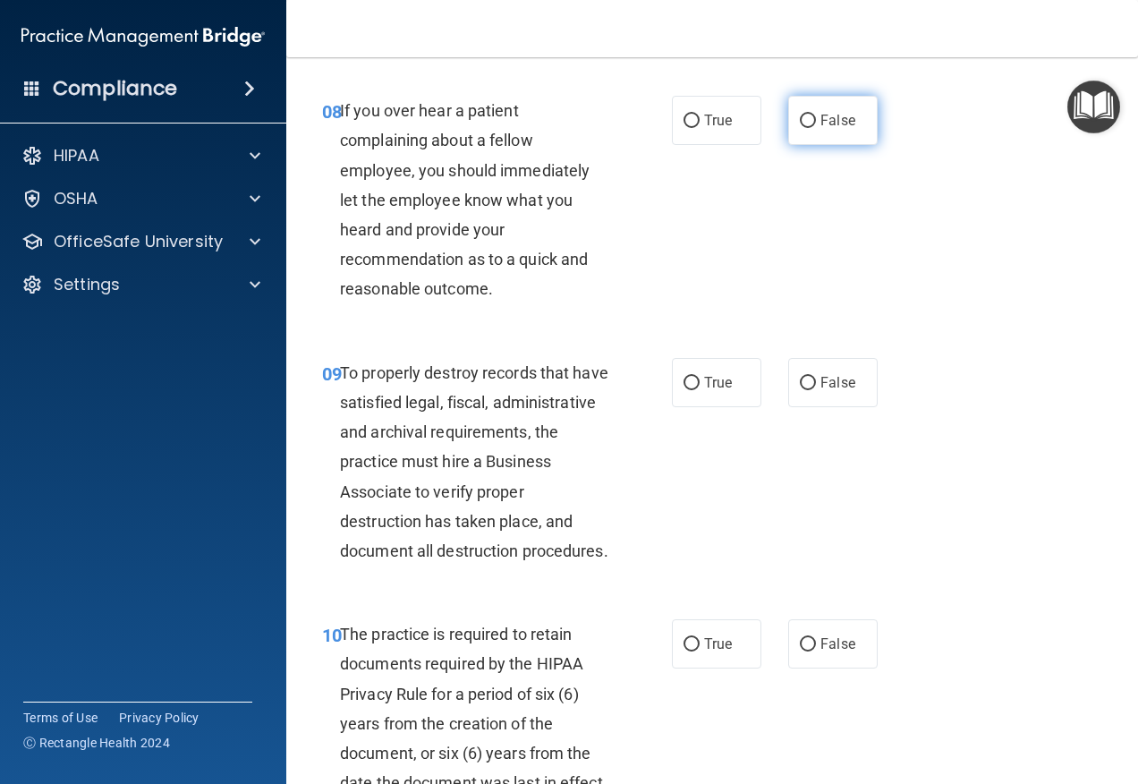
click at [820, 129] on span "False" at bounding box center [837, 120] width 35 height 17
click at [815, 128] on input "False" at bounding box center [808, 121] width 16 height 13
radio input "true"
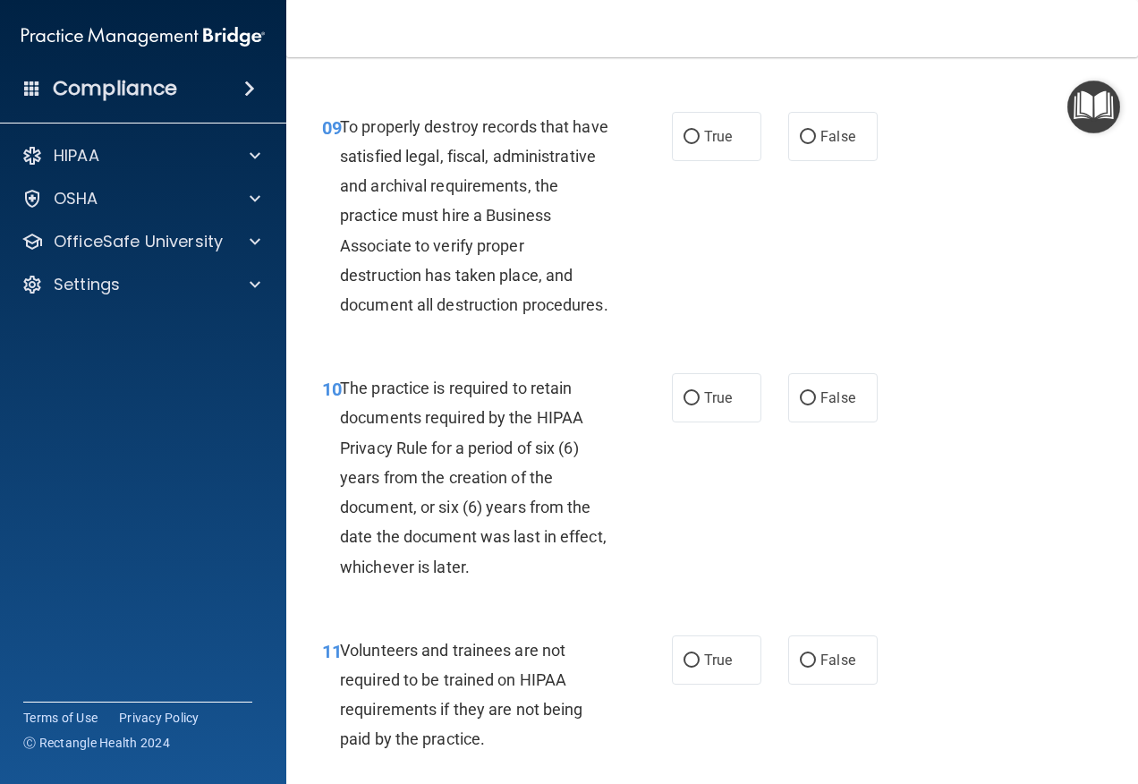
scroll to position [1879, 0]
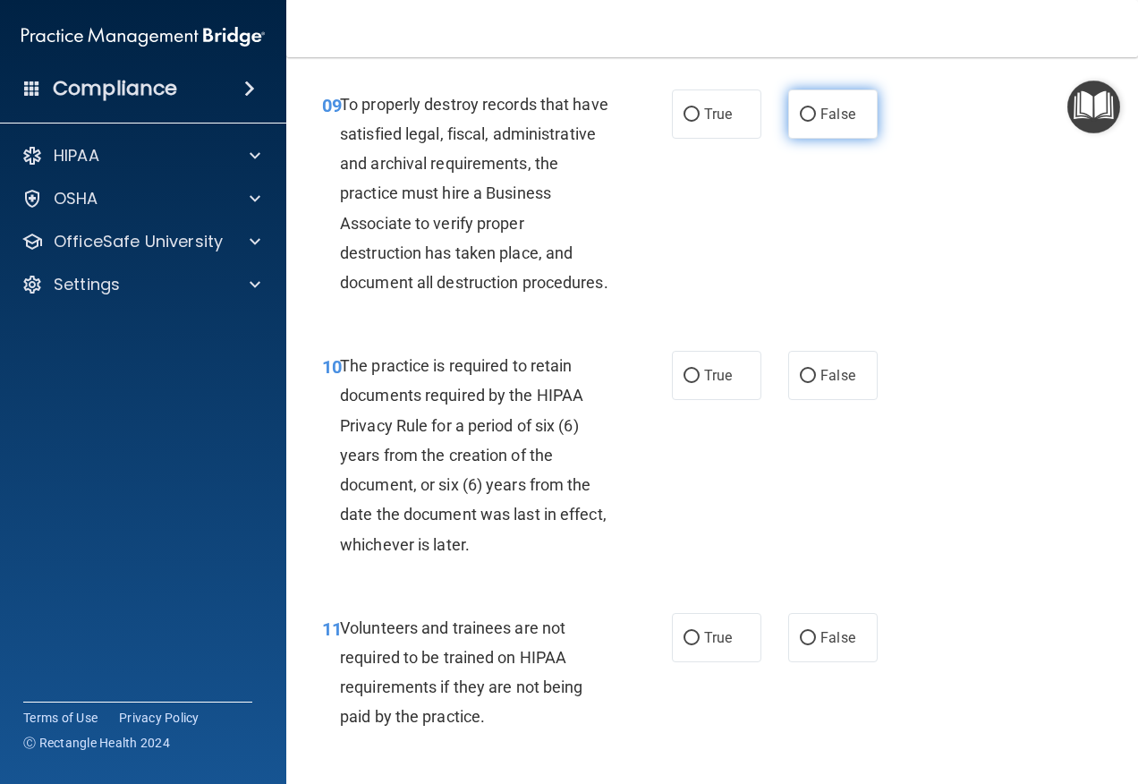
click at [808, 139] on label "False" at bounding box center [832, 113] width 89 height 49
drag, startPoint x: 808, startPoint y: 149, endPoint x: 794, endPoint y: 146, distance: 14.6
click at [800, 122] on input "False" at bounding box center [808, 114] width 16 height 13
radio input "true"
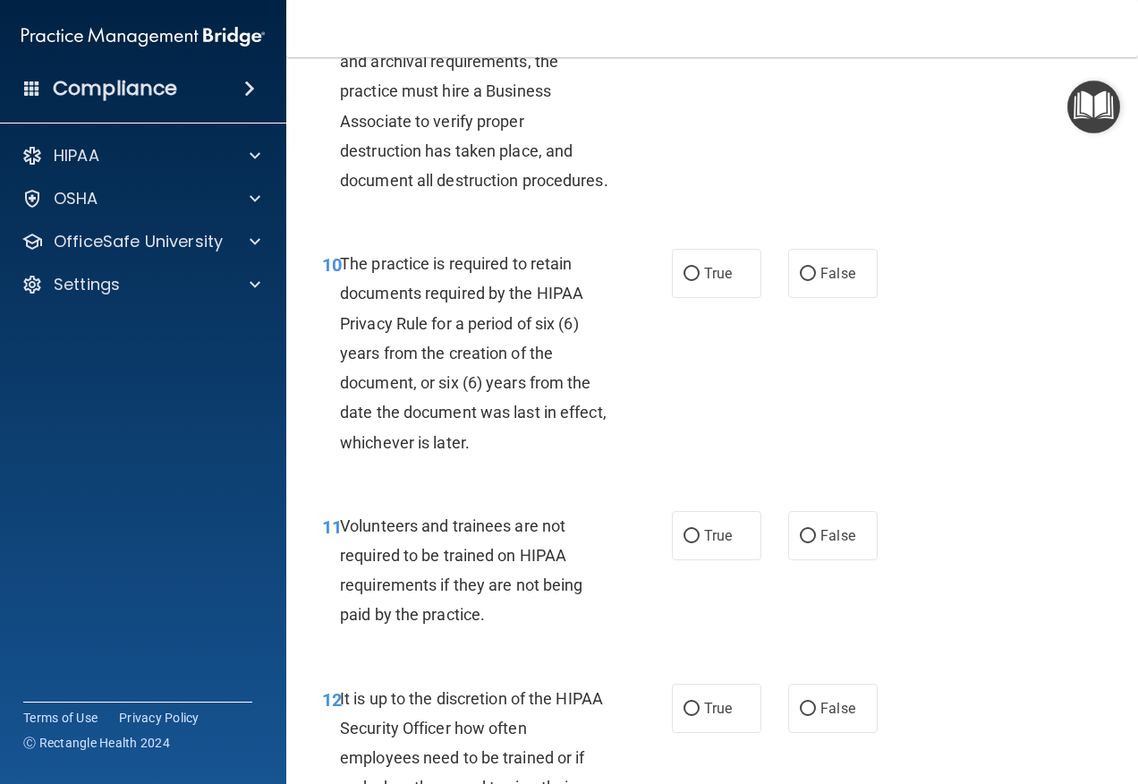
scroll to position [2058, 0]
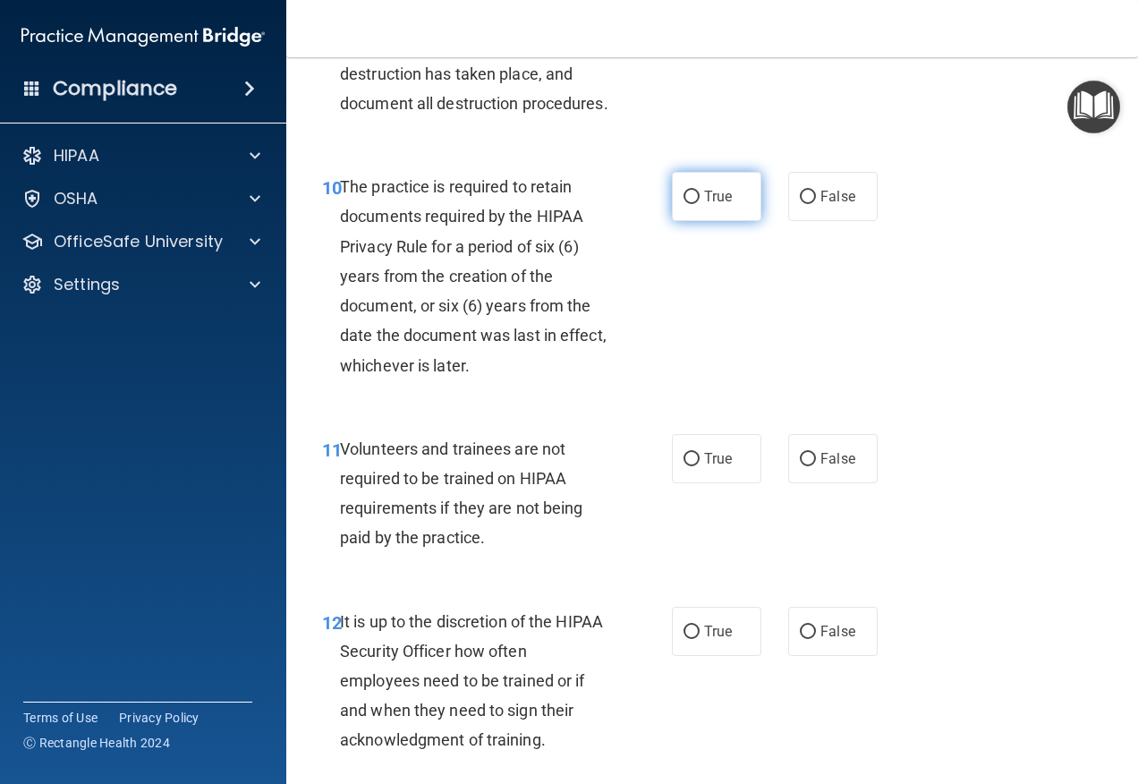
click at [711, 205] on span "True" at bounding box center [718, 196] width 28 height 17
click at [700, 204] on input "True" at bounding box center [692, 197] width 16 height 13
radio input "true"
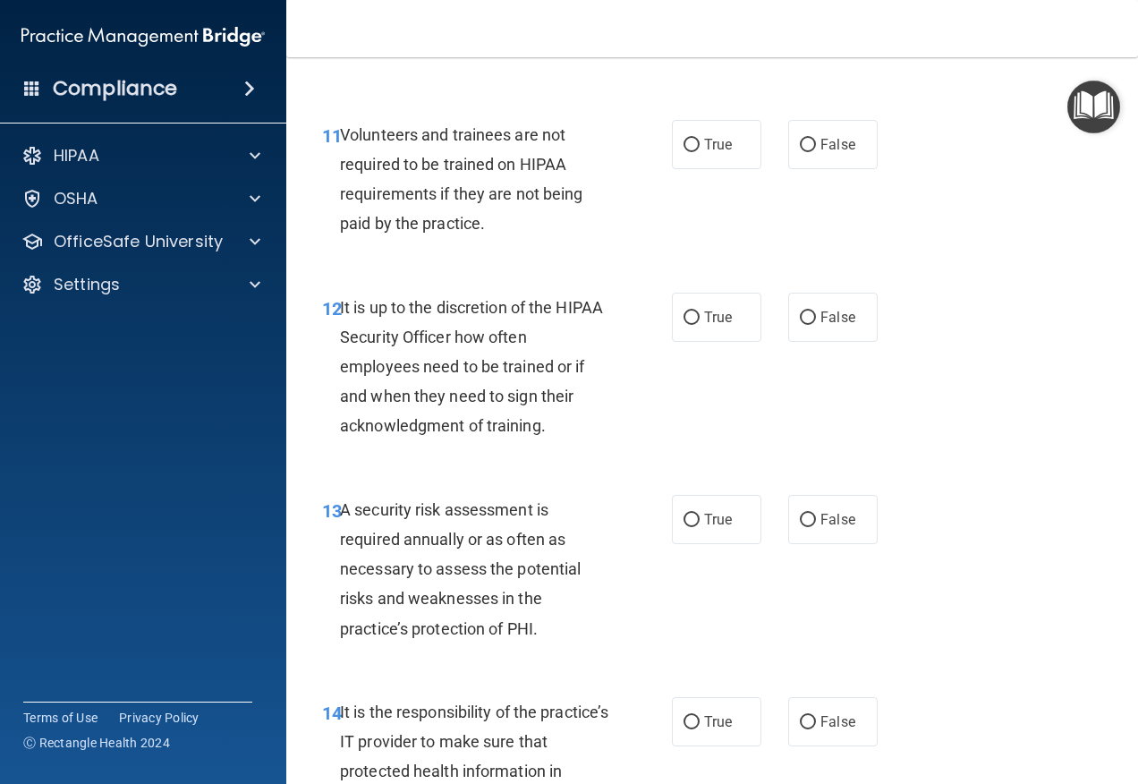
scroll to position [2416, 0]
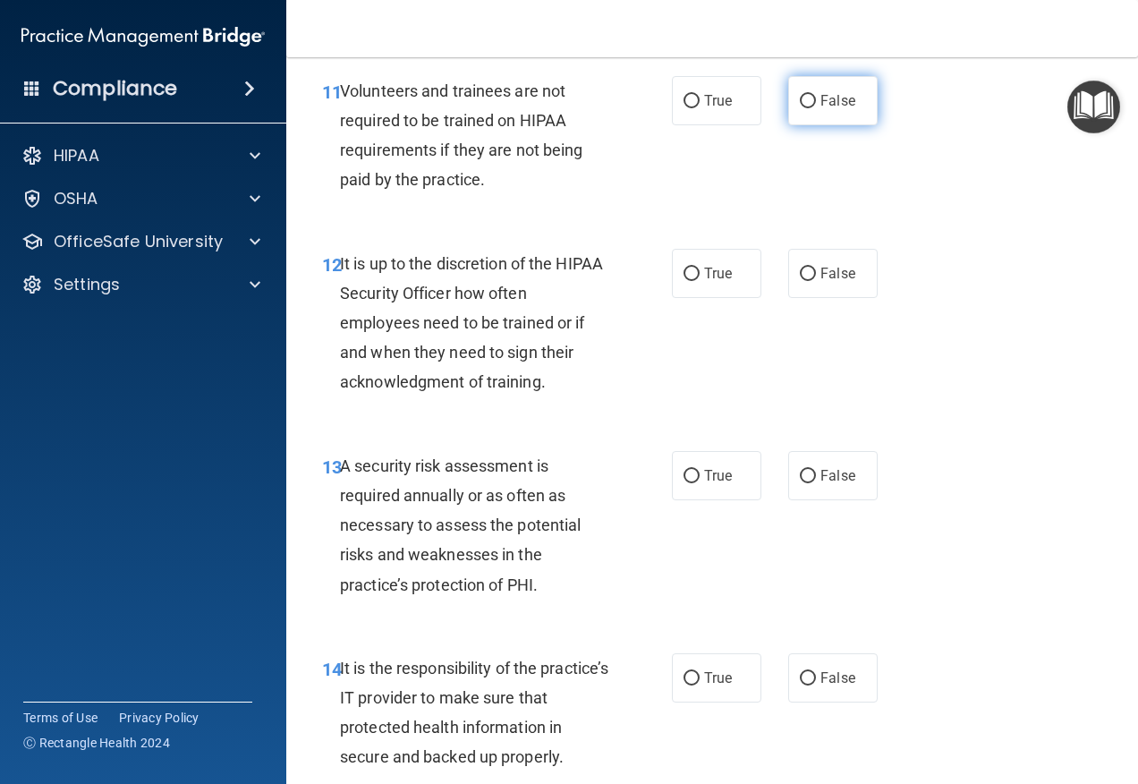
click at [801, 125] on label "False" at bounding box center [832, 100] width 89 height 49
click at [801, 108] on input "False" at bounding box center [808, 101] width 16 height 13
radio input "true"
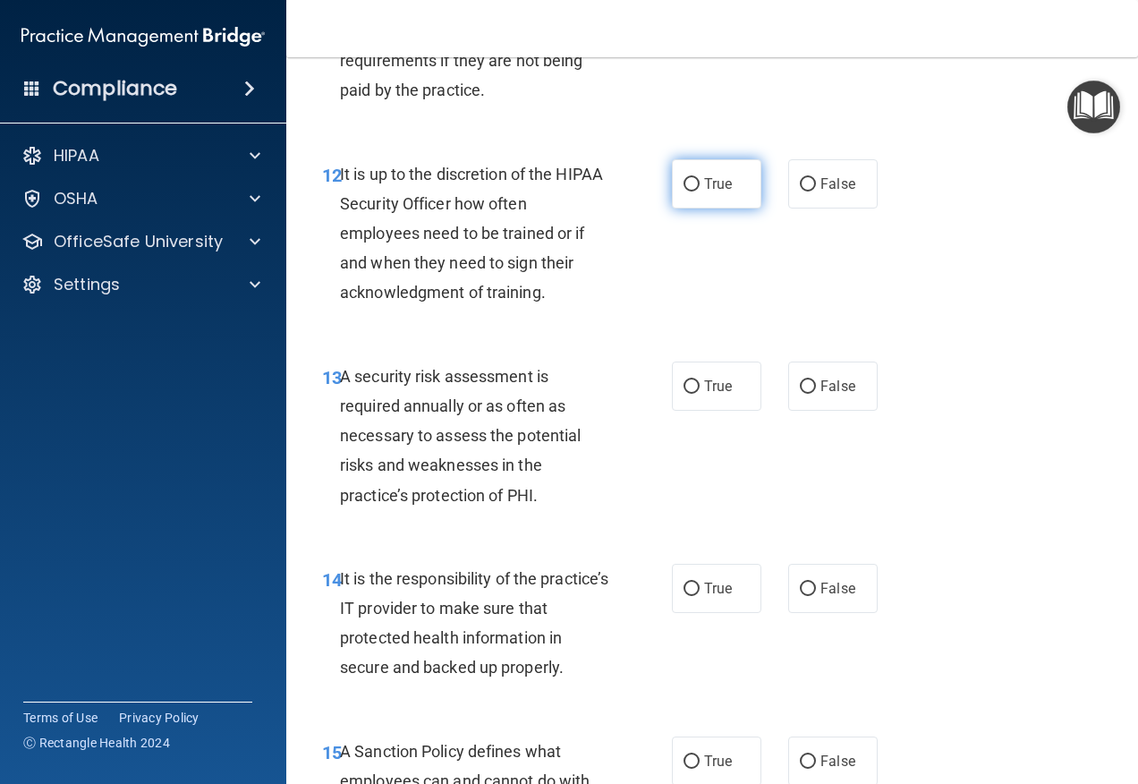
click at [701, 208] on label "True" at bounding box center [716, 183] width 89 height 49
click at [700, 191] on input "True" at bounding box center [692, 184] width 16 height 13
radio input "true"
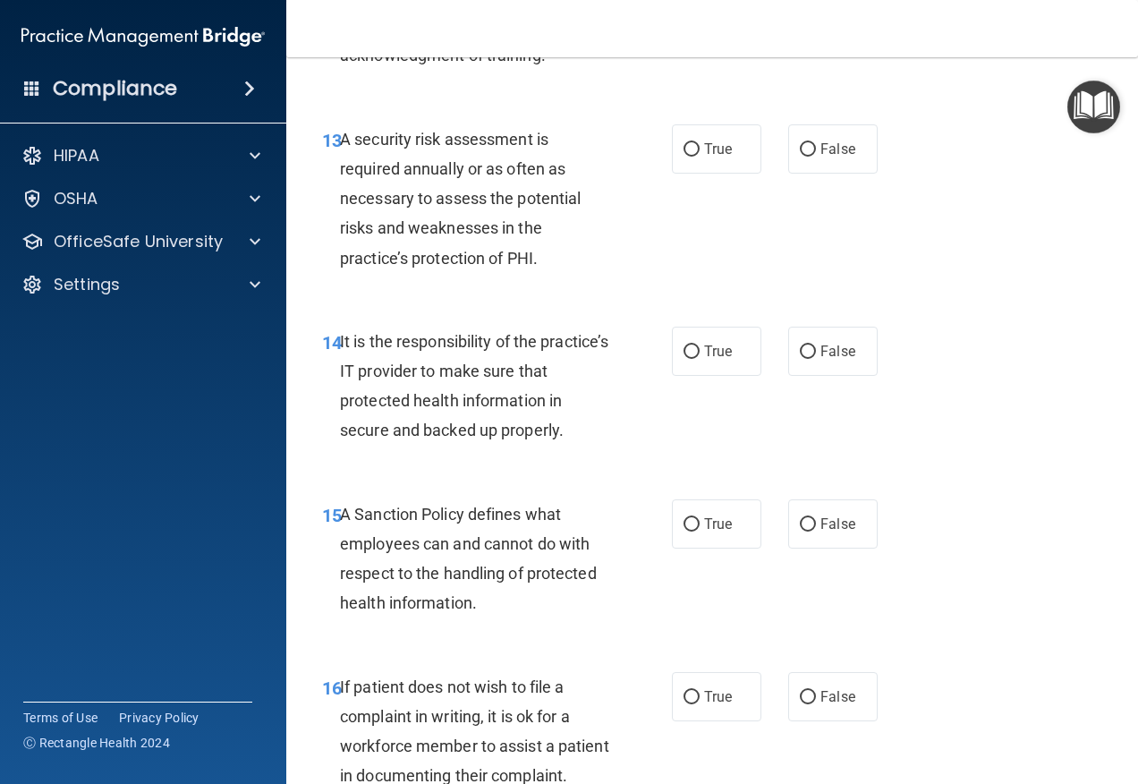
scroll to position [2773, 0]
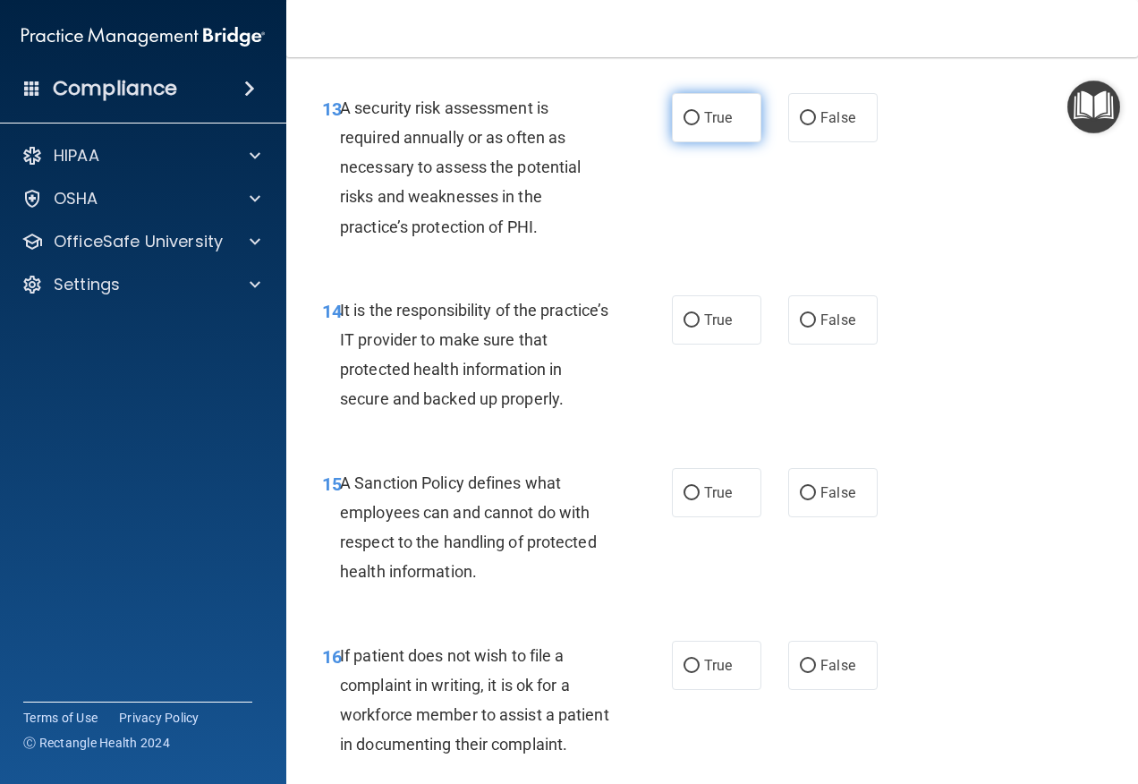
click at [694, 142] on label "True" at bounding box center [716, 117] width 89 height 49
click at [694, 125] on input "True" at bounding box center [692, 118] width 16 height 13
radio input "true"
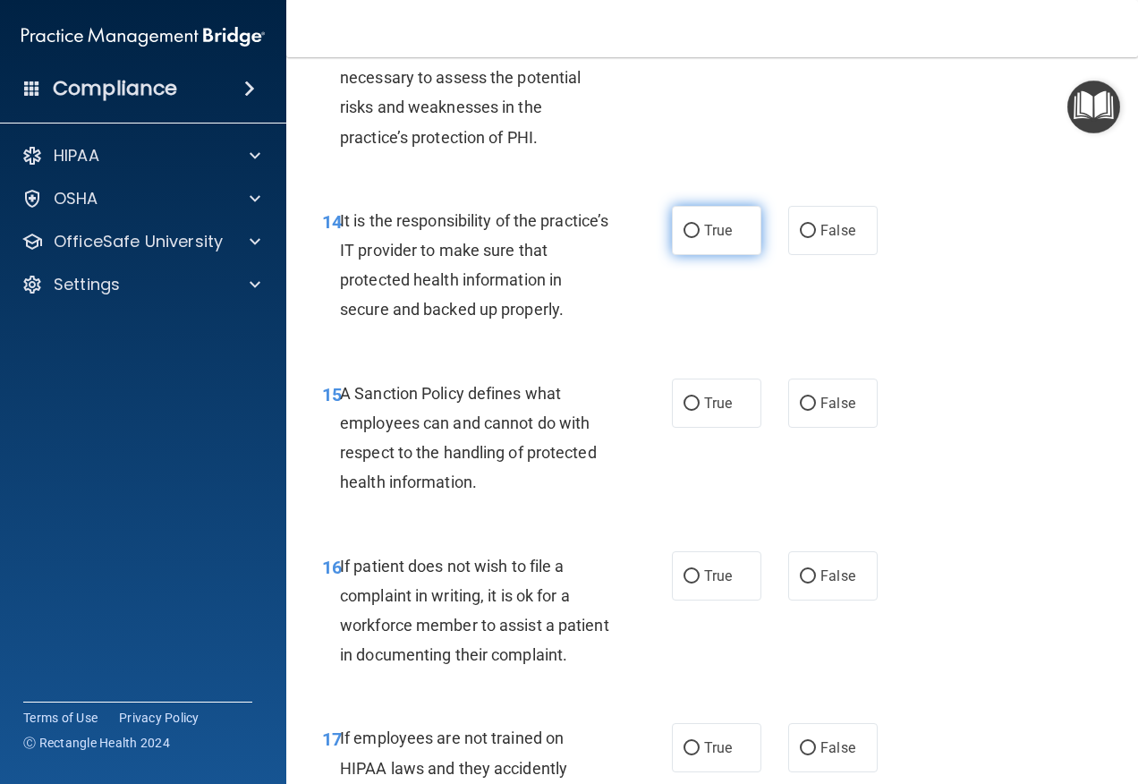
click at [697, 255] on label "True" at bounding box center [716, 230] width 89 height 49
click at [697, 238] on input "True" at bounding box center [692, 231] width 16 height 13
radio input "true"
click at [817, 255] on label "False" at bounding box center [832, 230] width 89 height 49
click at [816, 238] on input "False" at bounding box center [808, 231] width 16 height 13
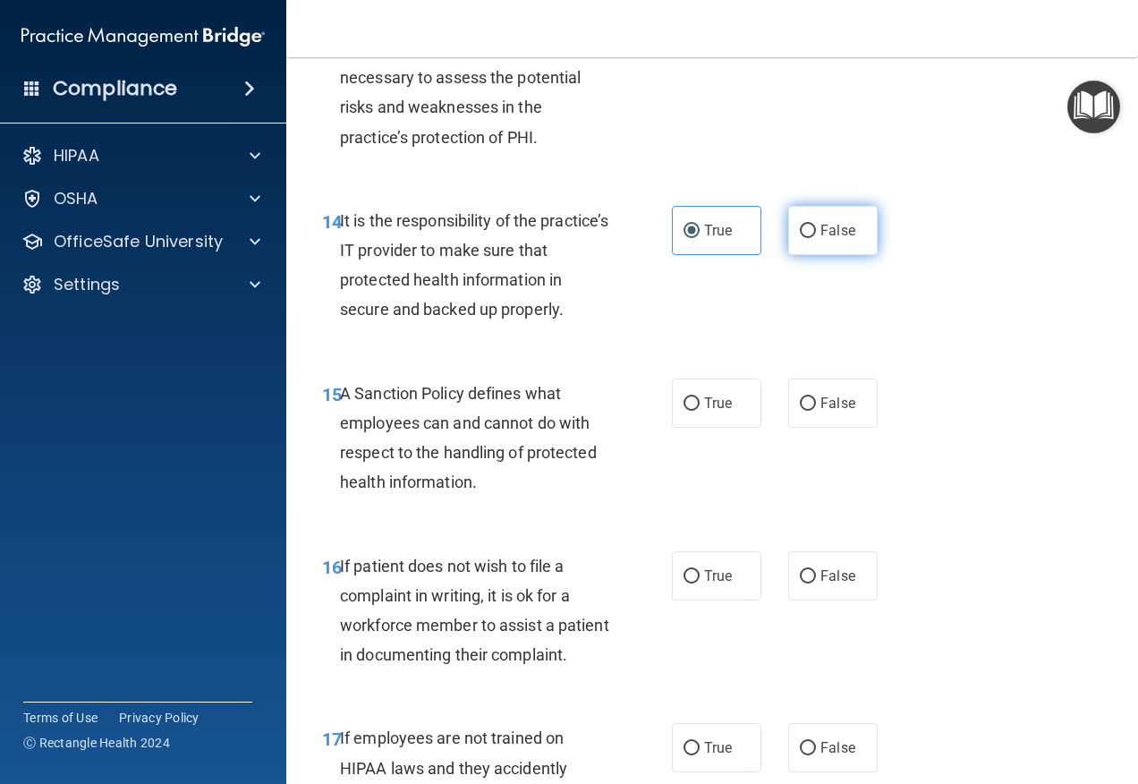
radio input "true"
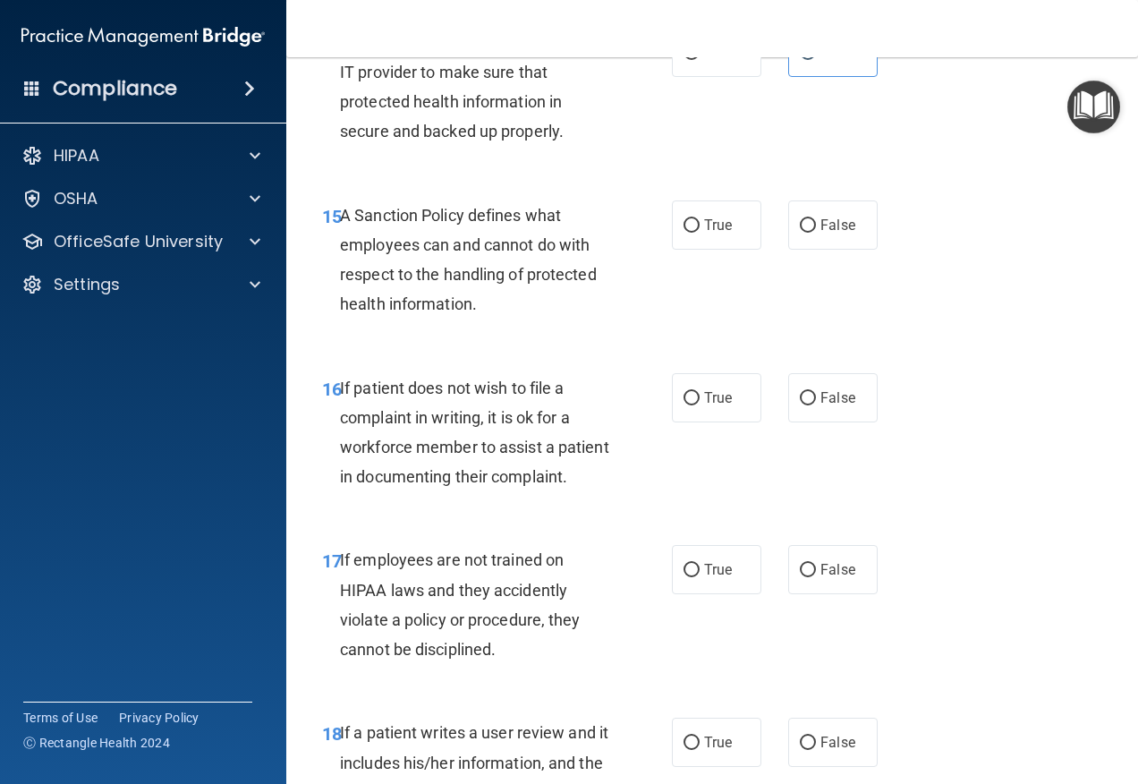
scroll to position [3042, 0]
click at [692, 59] on input "True" at bounding box center [692, 52] width 16 height 13
radio input "true"
radio input "false"
click at [788, 249] on label "False" at bounding box center [832, 224] width 89 height 49
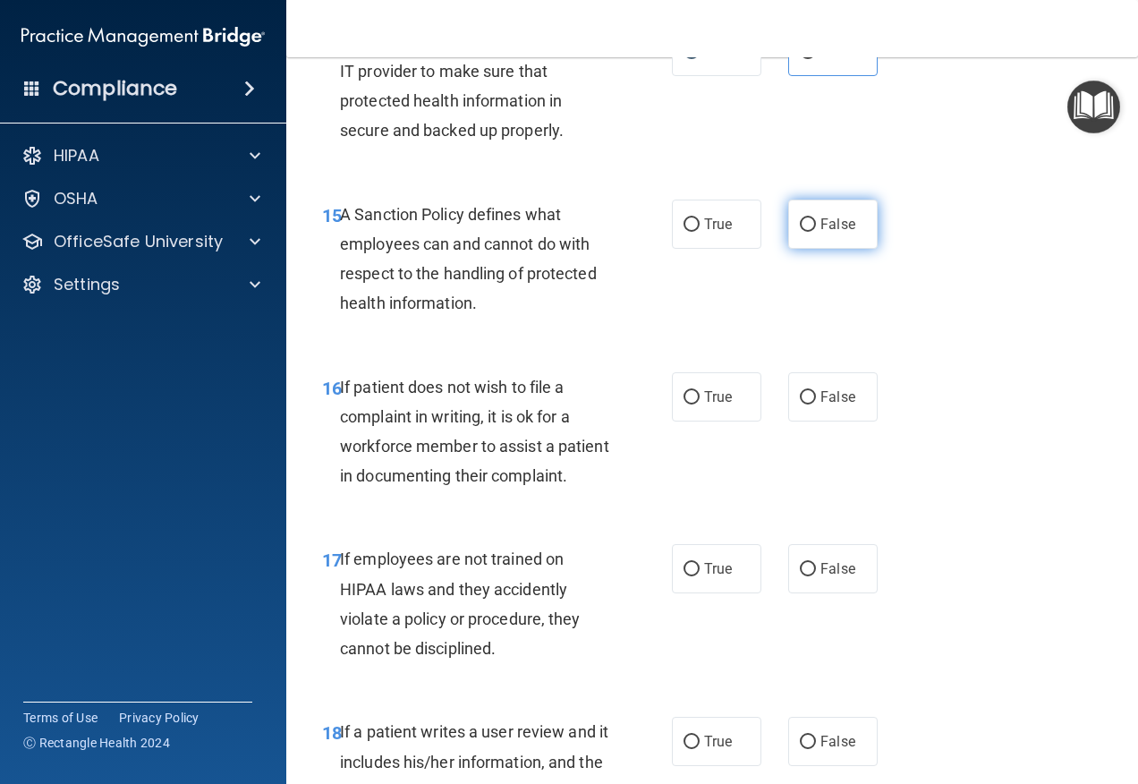
click at [800, 232] on input "False" at bounding box center [808, 224] width 16 height 13
radio input "true"
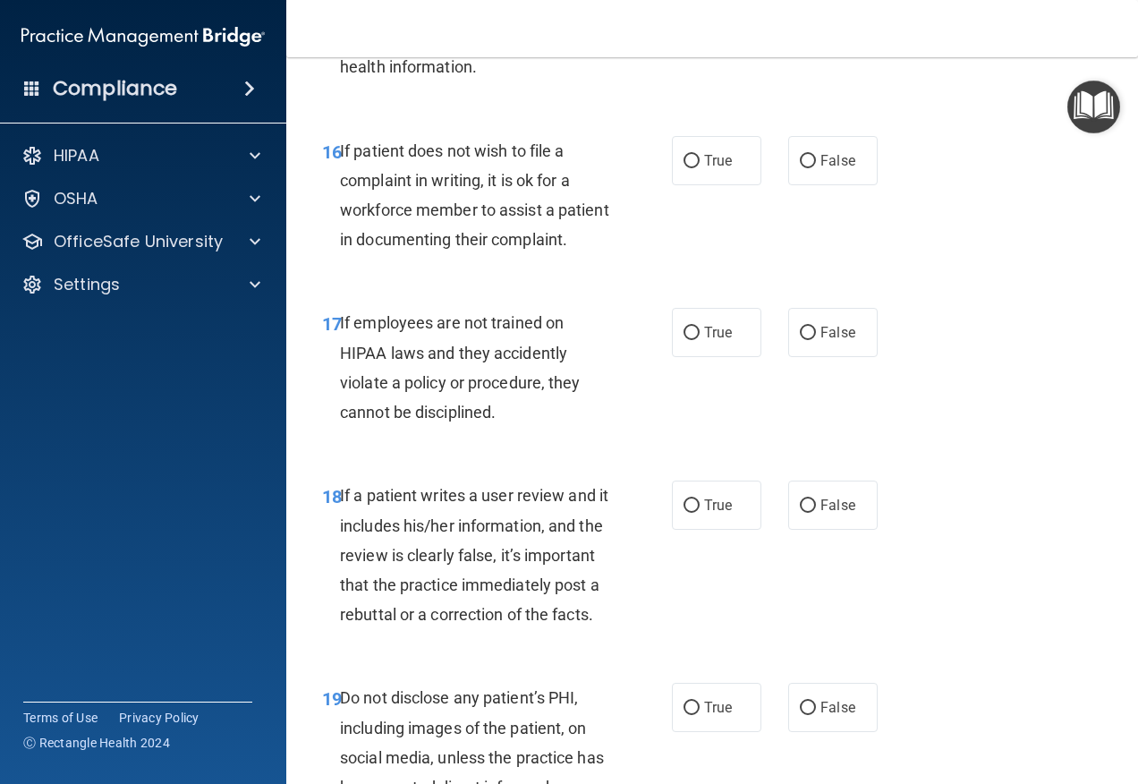
scroll to position [3310, 0]
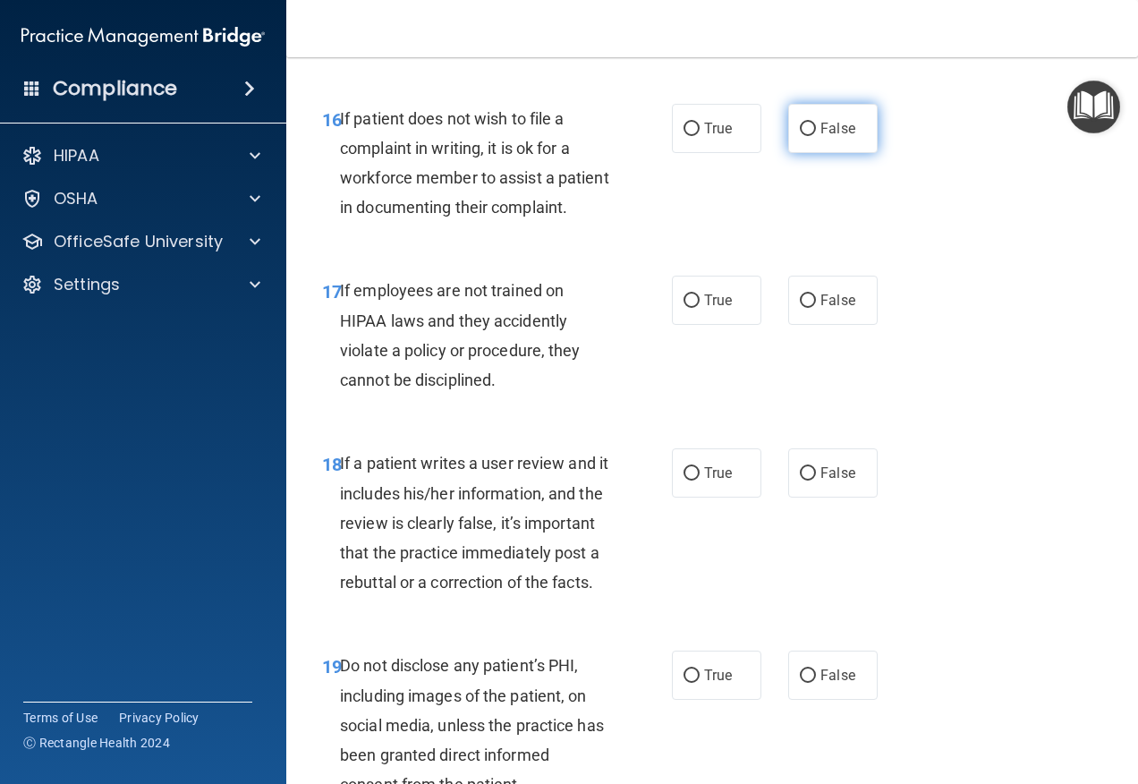
click at [793, 153] on label "False" at bounding box center [832, 128] width 89 height 49
click at [800, 136] on input "False" at bounding box center [808, 129] width 16 height 13
radio input "true"
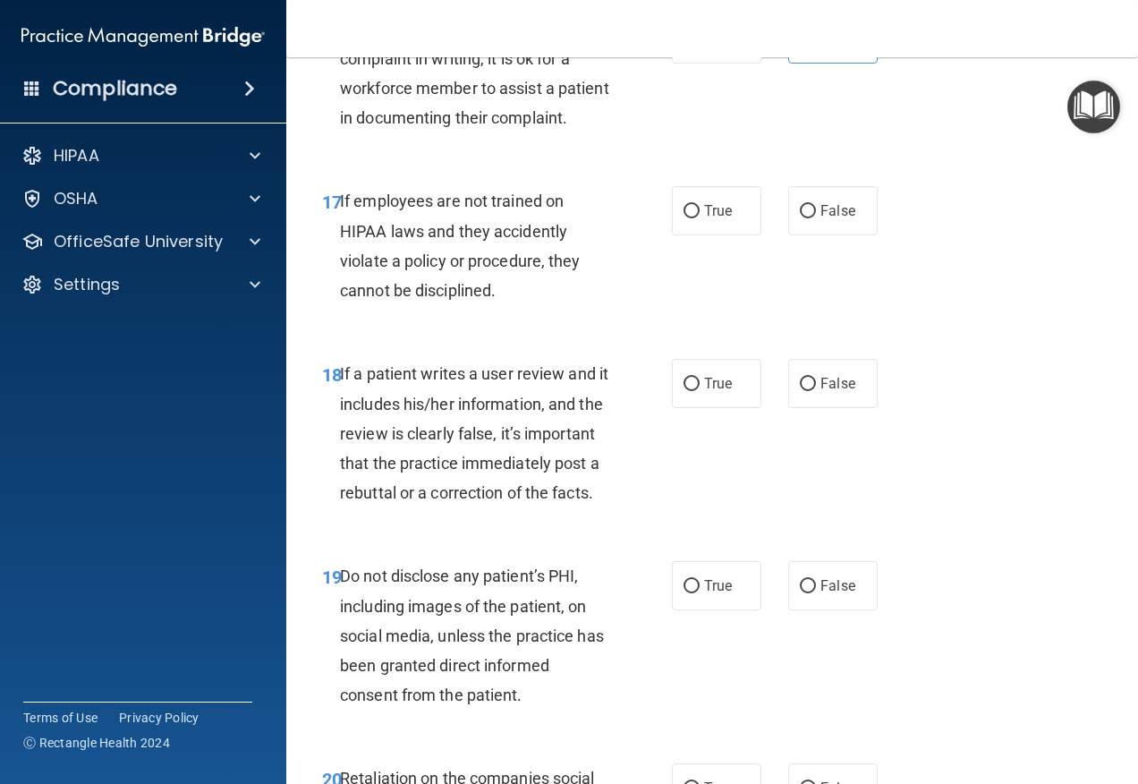
scroll to position [3489, 0]
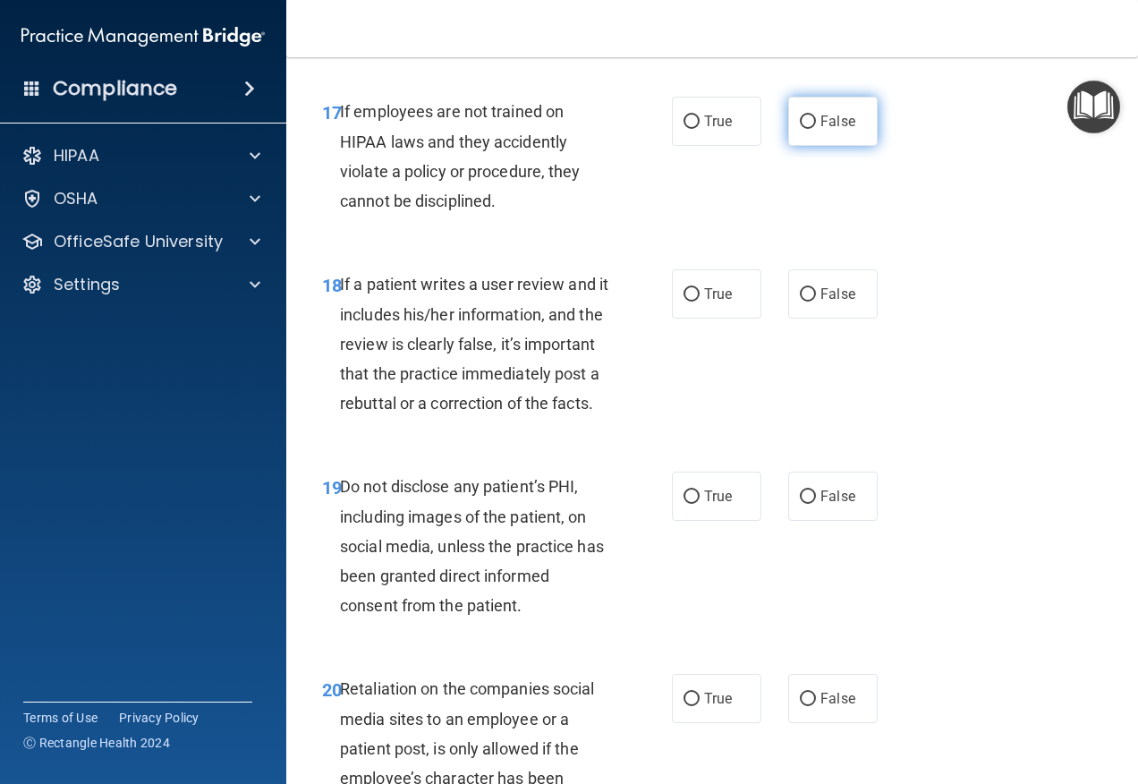
click at [788, 146] on label "False" at bounding box center [832, 121] width 89 height 49
click at [800, 129] on input "False" at bounding box center [808, 121] width 16 height 13
radio input "true"
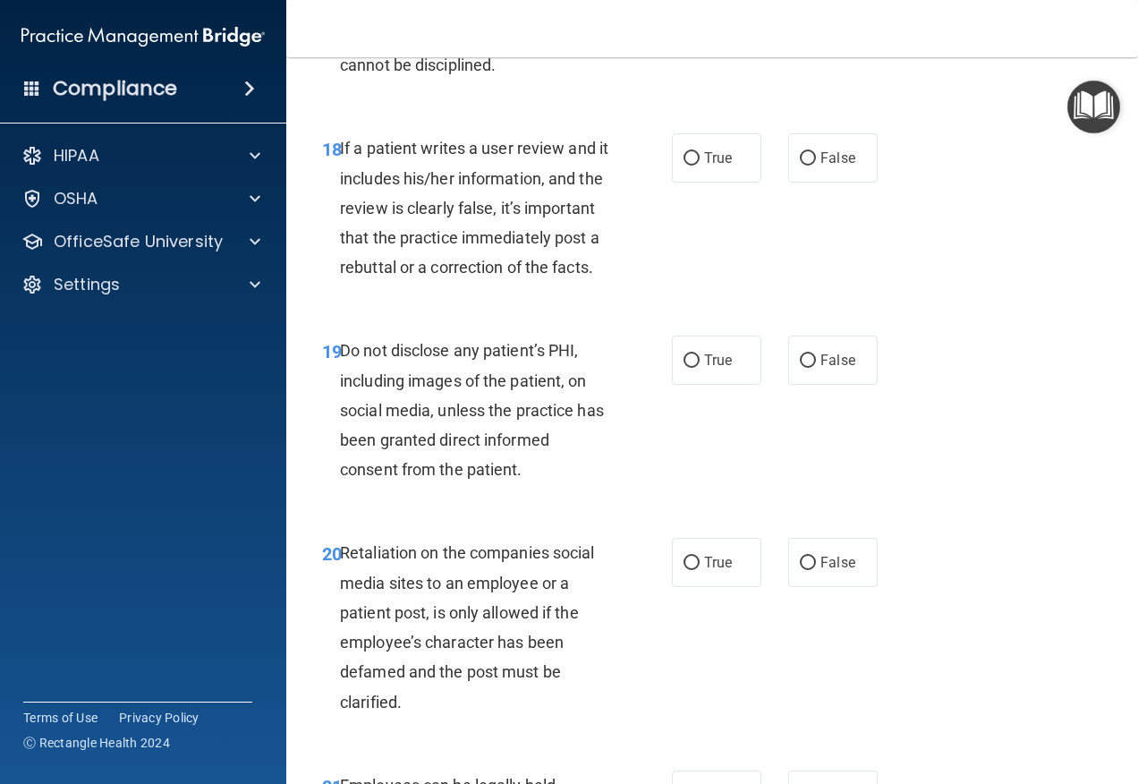
scroll to position [3668, 0]
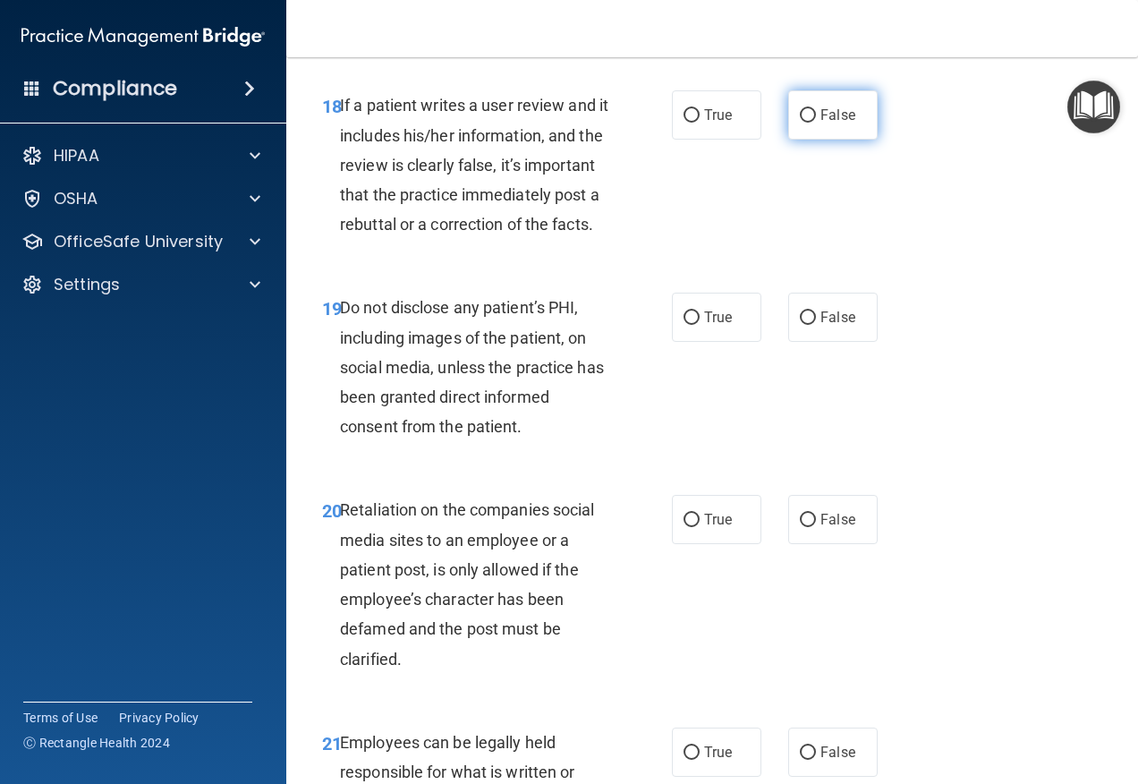
click at [802, 140] on label "False" at bounding box center [832, 114] width 89 height 49
click at [802, 123] on input "False" at bounding box center [808, 115] width 16 height 13
radio input "true"
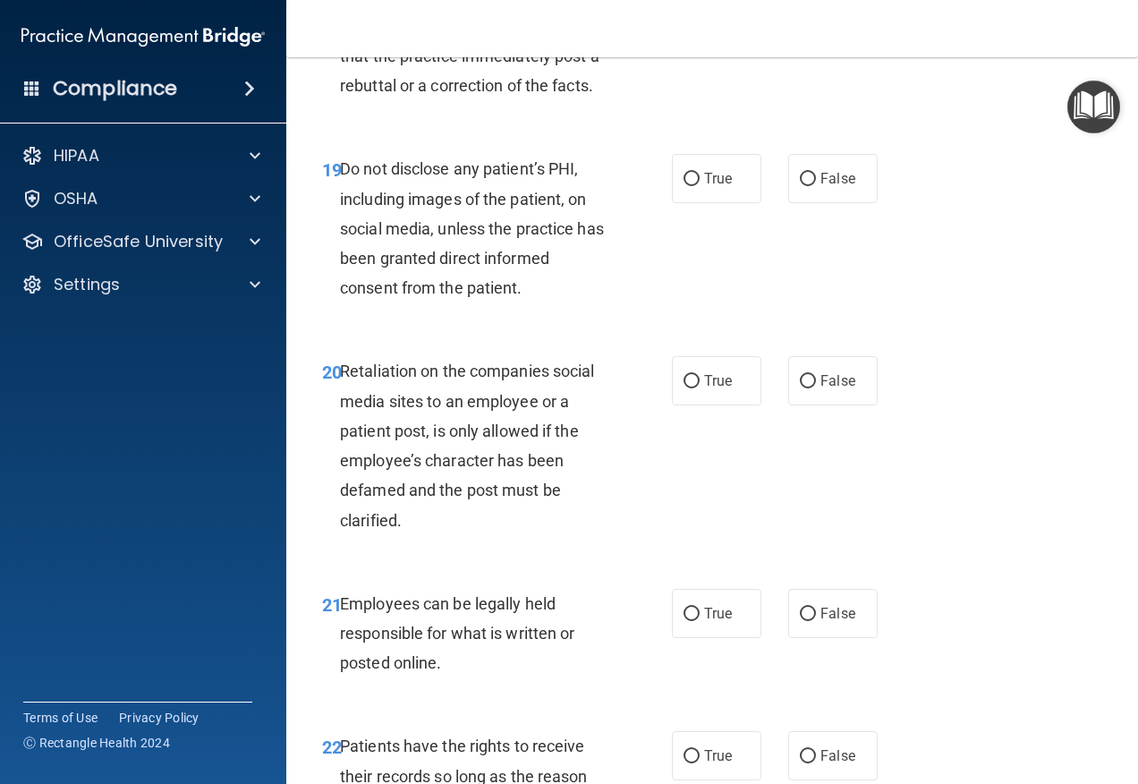
scroll to position [3847, 0]
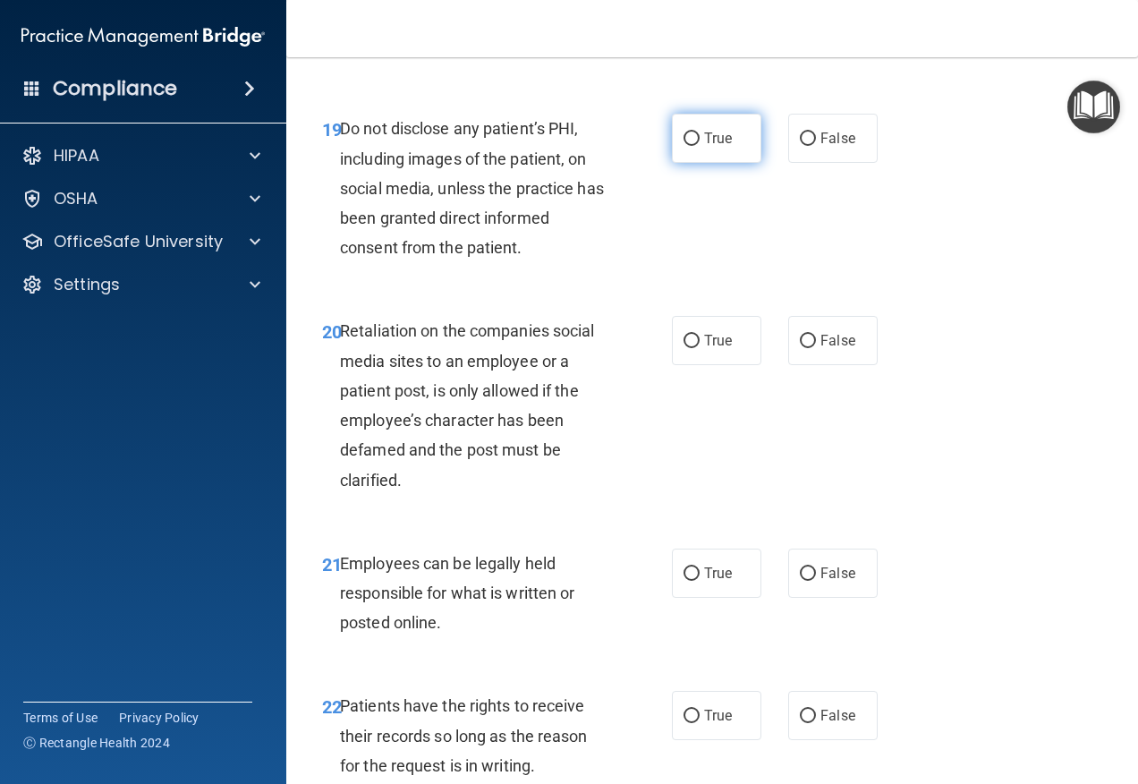
click at [685, 146] on input "True" at bounding box center [692, 138] width 16 height 13
radio input "true"
click at [788, 163] on label "False" at bounding box center [832, 138] width 89 height 49
click at [800, 146] on input "False" at bounding box center [808, 138] width 16 height 13
radio input "true"
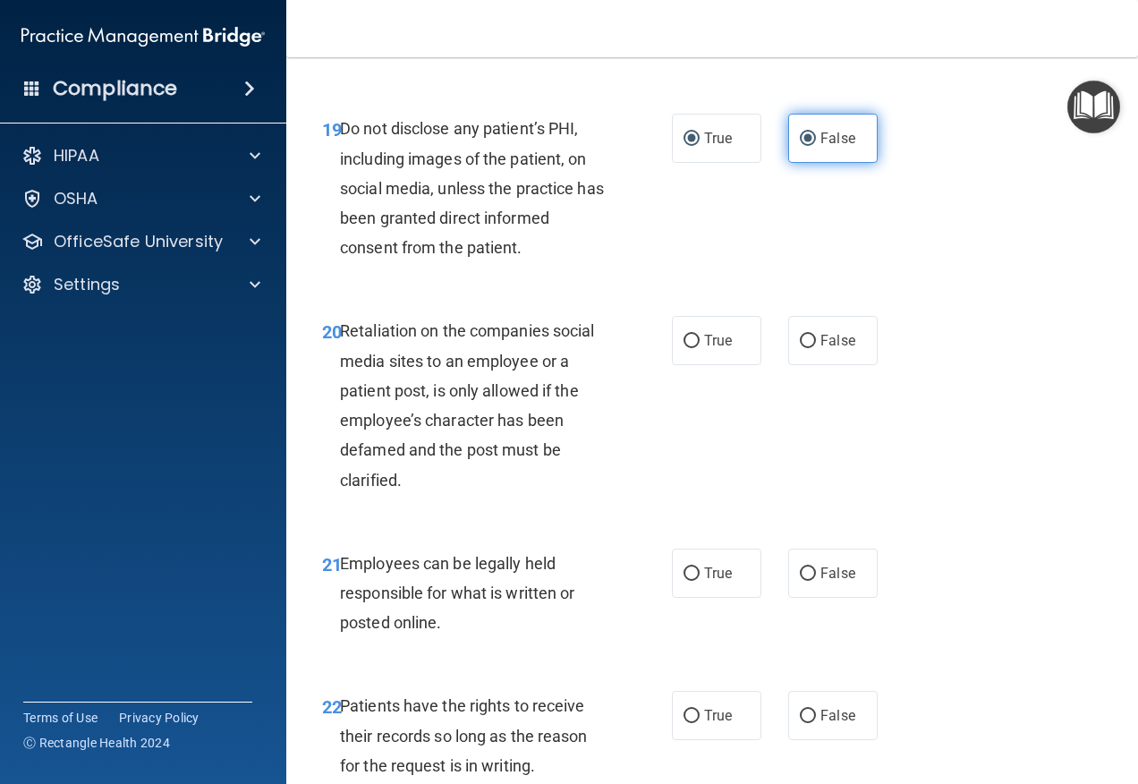
radio input "false"
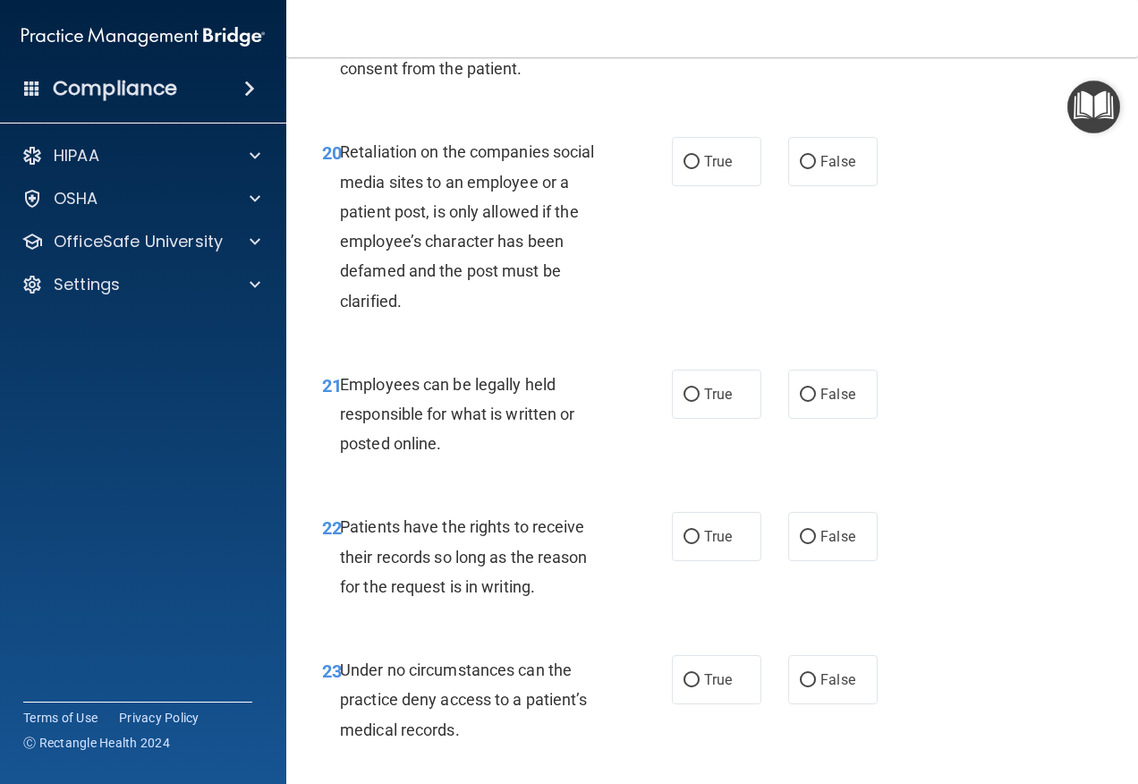
scroll to position [4116, 0]
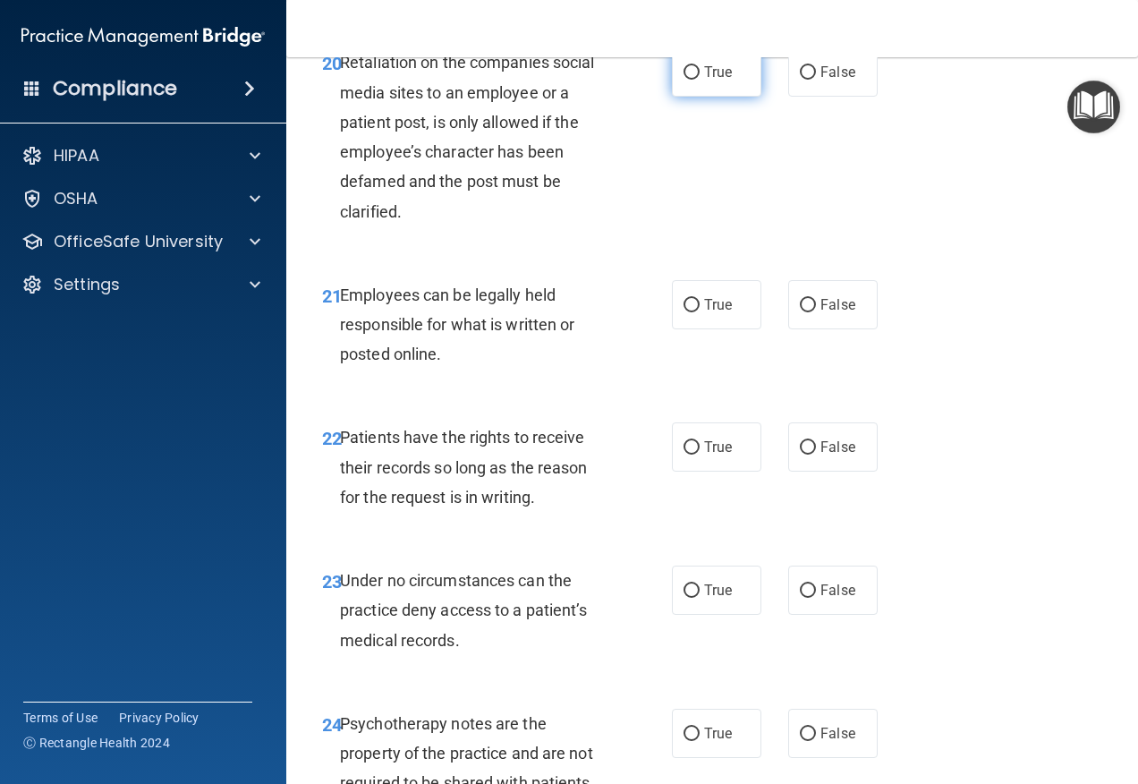
click at [672, 97] on label "True" at bounding box center [716, 71] width 89 height 49
click at [684, 80] on input "True" at bounding box center [692, 72] width 16 height 13
radio input "true"
click at [858, 97] on label "False" at bounding box center [832, 71] width 89 height 49
click at [816, 80] on input "False" at bounding box center [808, 72] width 16 height 13
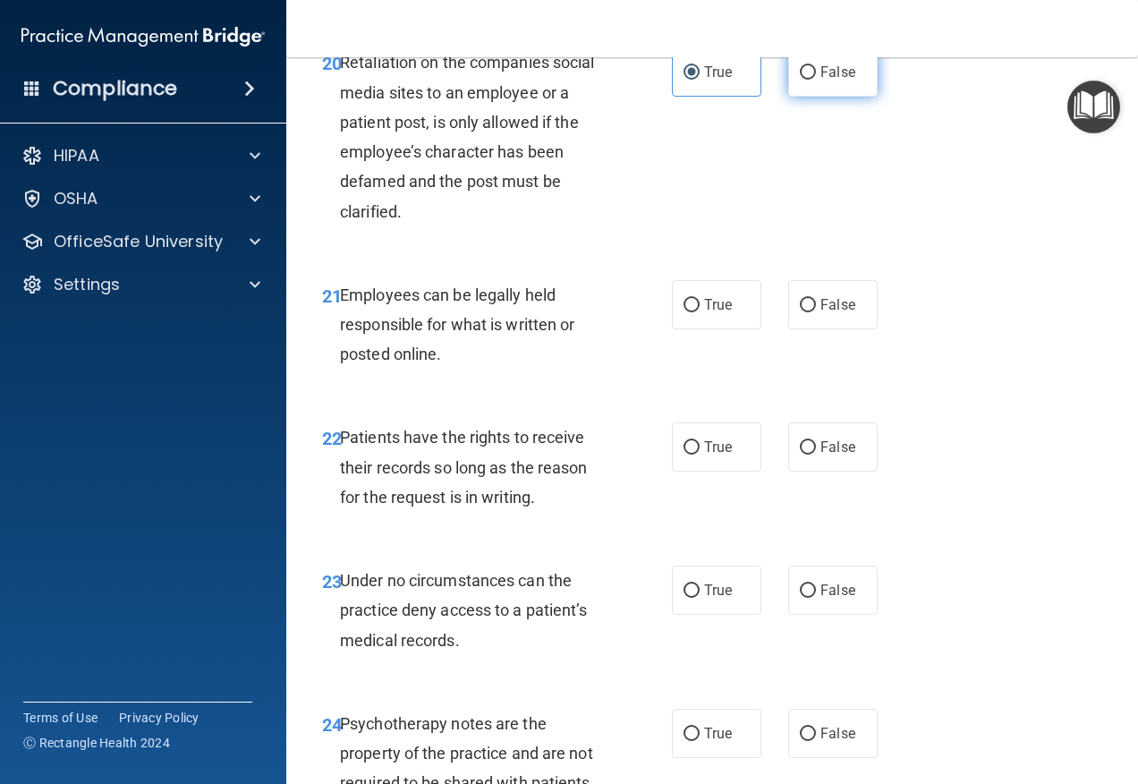
radio input "true"
radio input "false"
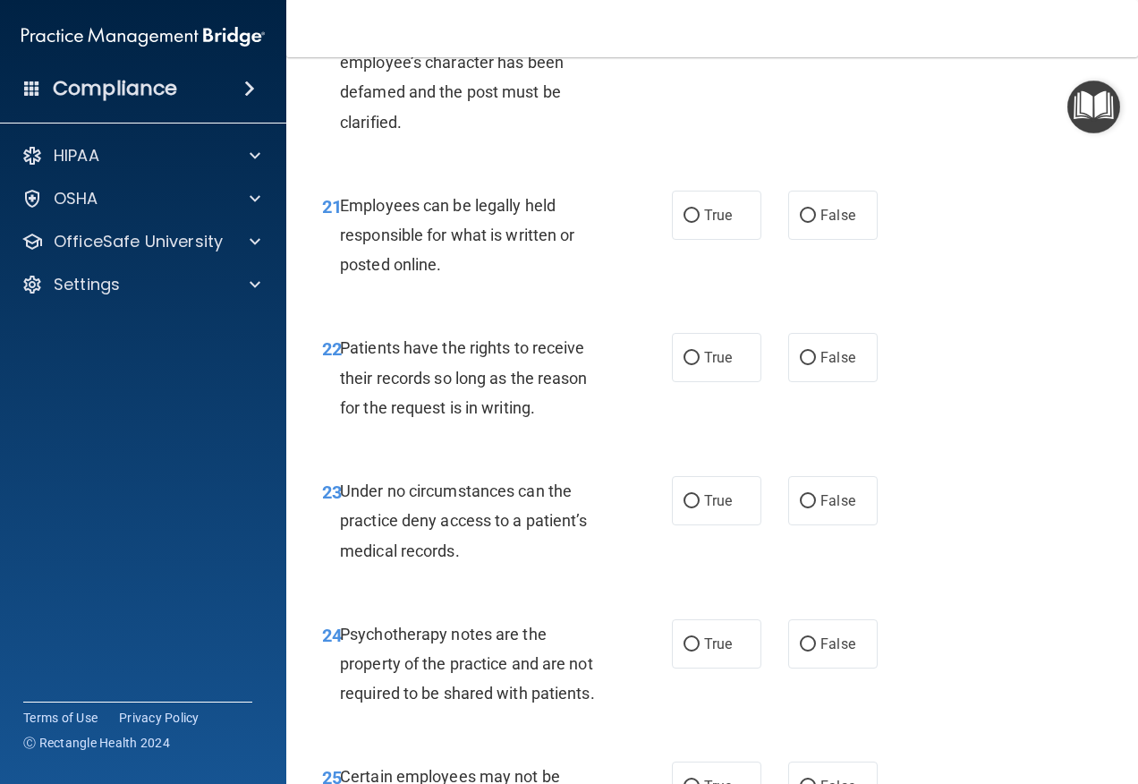
click at [702, 240] on label "True" at bounding box center [716, 215] width 89 height 49
click at [700, 223] on input "True" at bounding box center [692, 215] width 16 height 13
radio input "true"
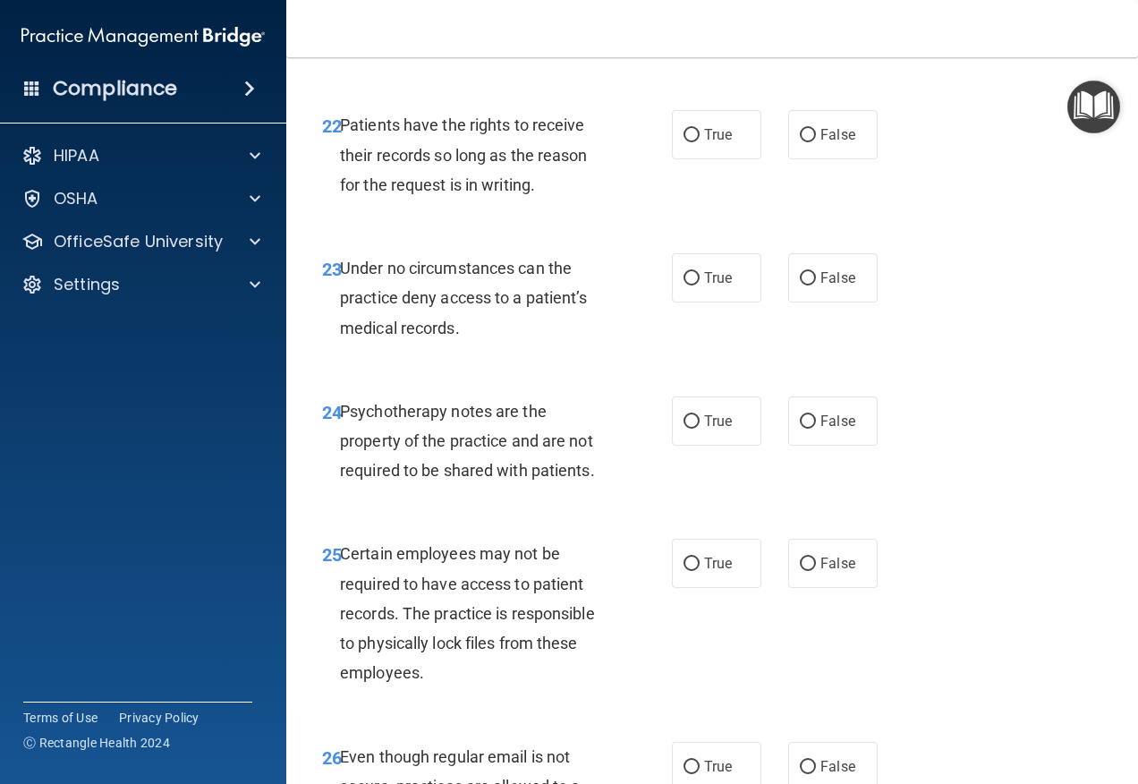
scroll to position [4473, 0]
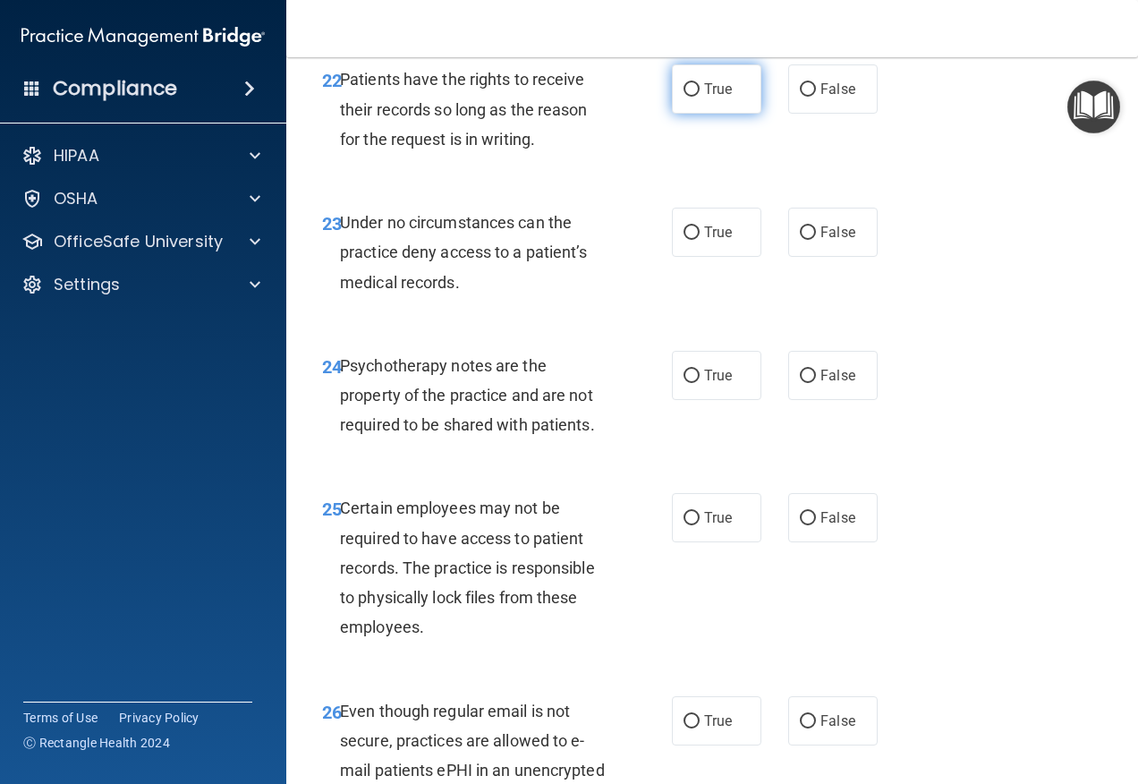
click at [709, 98] on span "True" at bounding box center [718, 89] width 28 height 17
click at [700, 97] on input "True" at bounding box center [692, 89] width 16 height 13
radio input "true"
click at [723, 257] on label "True" at bounding box center [716, 232] width 89 height 49
click at [700, 240] on input "True" at bounding box center [692, 232] width 16 height 13
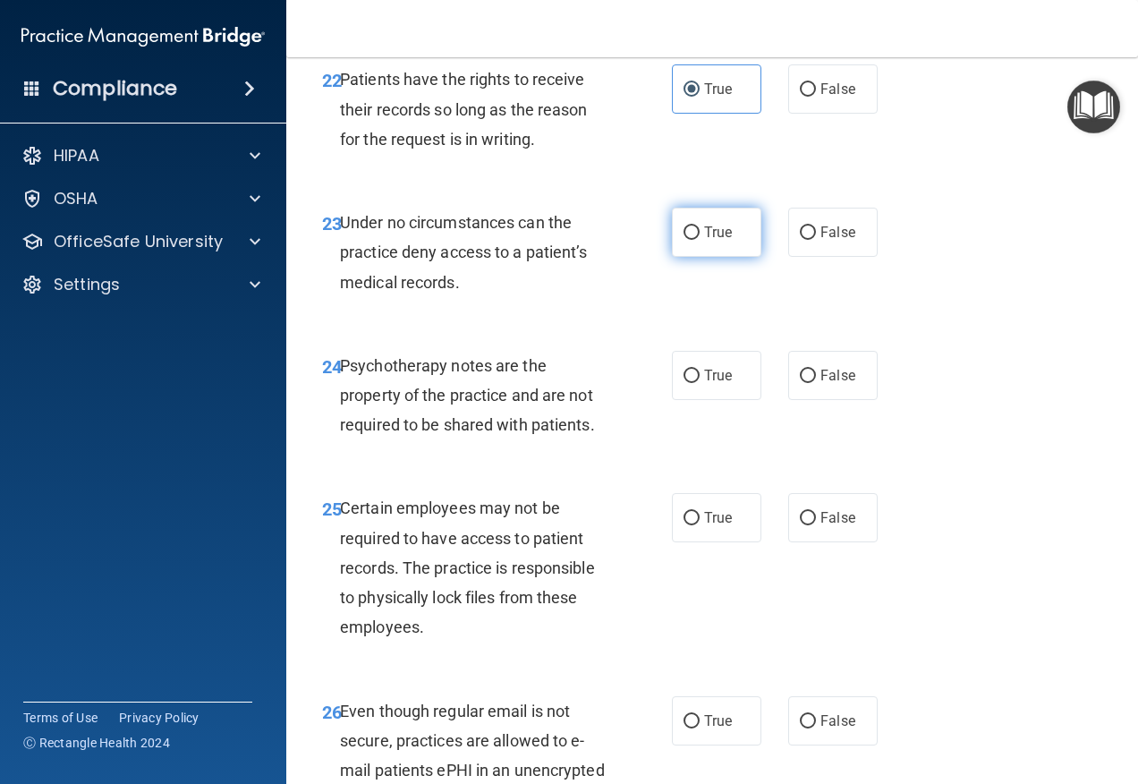
radio input "true"
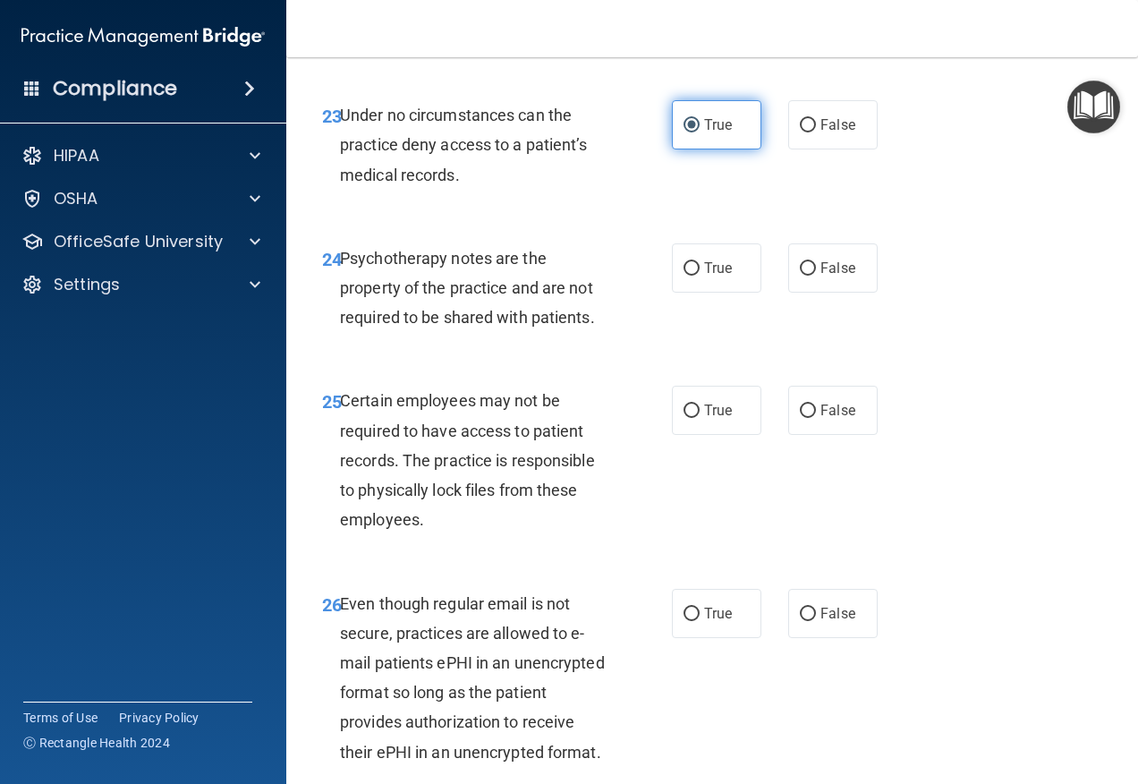
scroll to position [4652, 0]
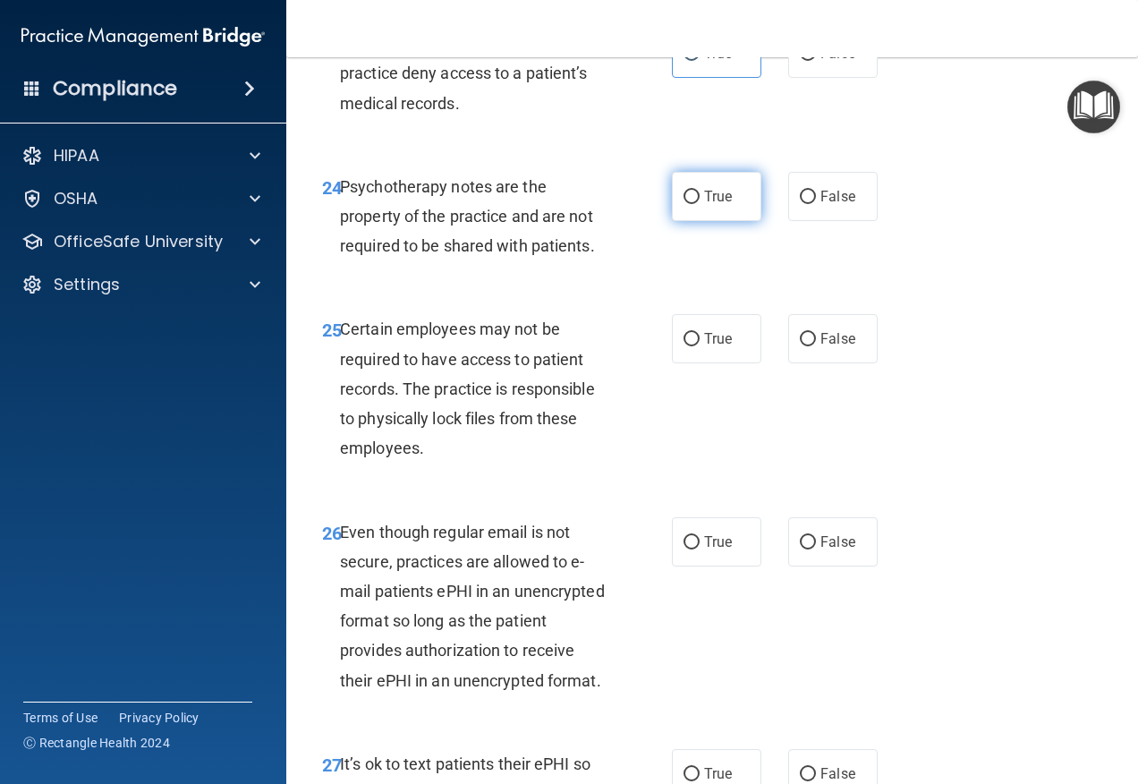
click at [735, 221] on label "True" at bounding box center [716, 196] width 89 height 49
click at [700, 204] on input "True" at bounding box center [692, 197] width 16 height 13
radio input "true"
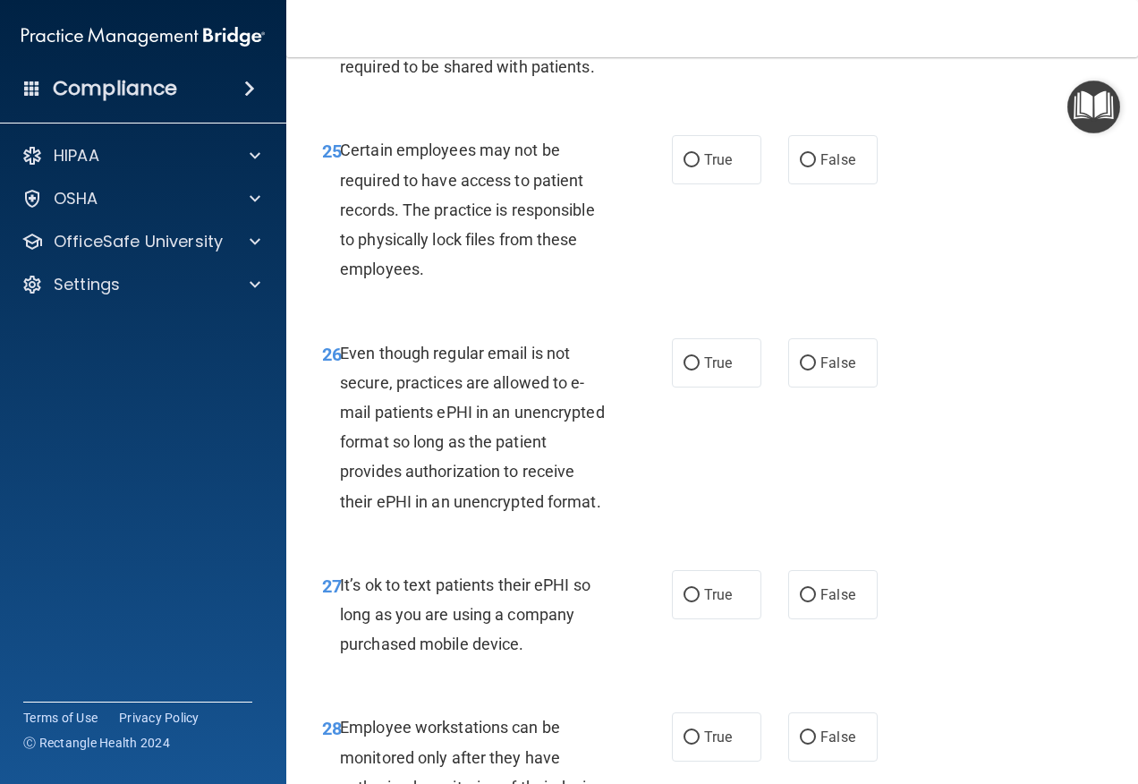
scroll to position [4921, 0]
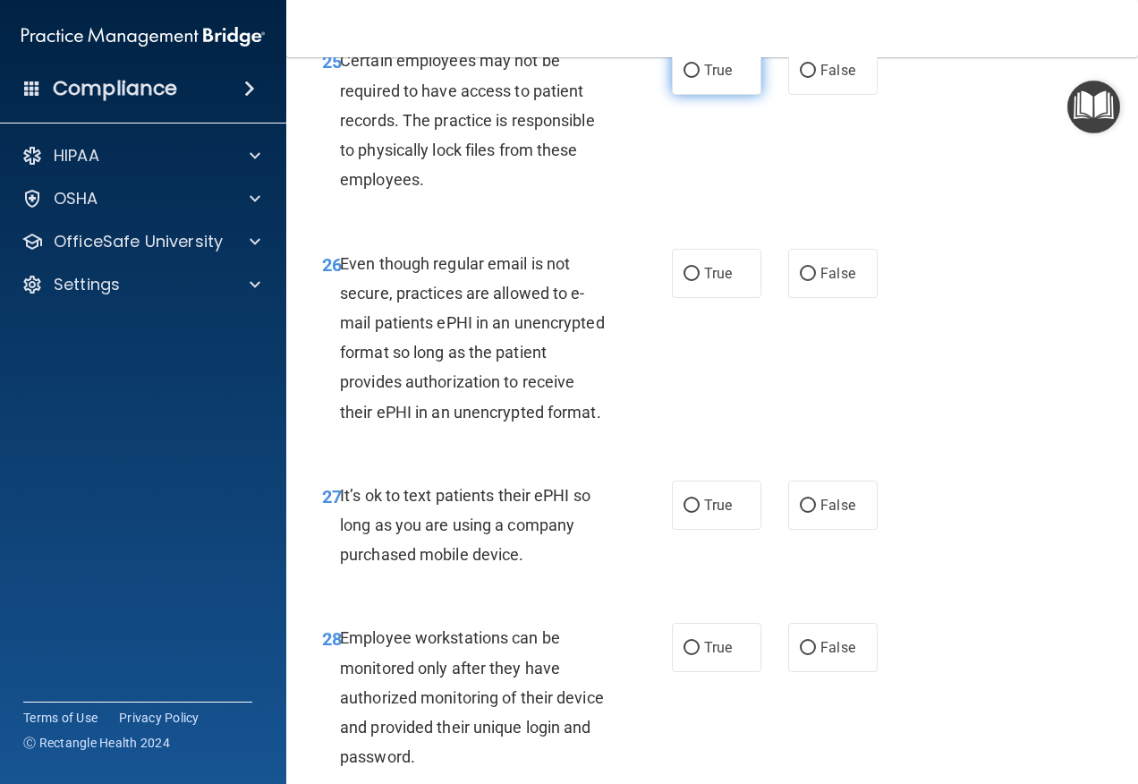
click at [720, 95] on label "True" at bounding box center [716, 70] width 89 height 49
click at [700, 78] on input "True" at bounding box center [692, 70] width 16 height 13
radio input "true"
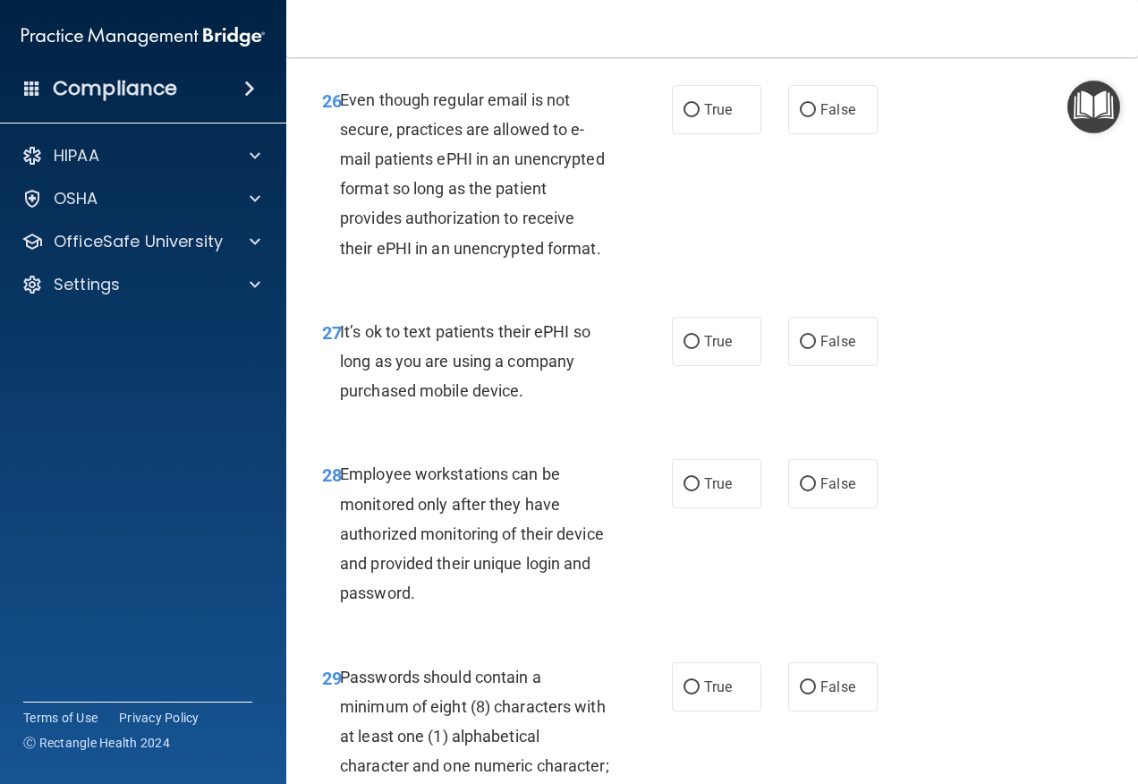
scroll to position [5100, 0]
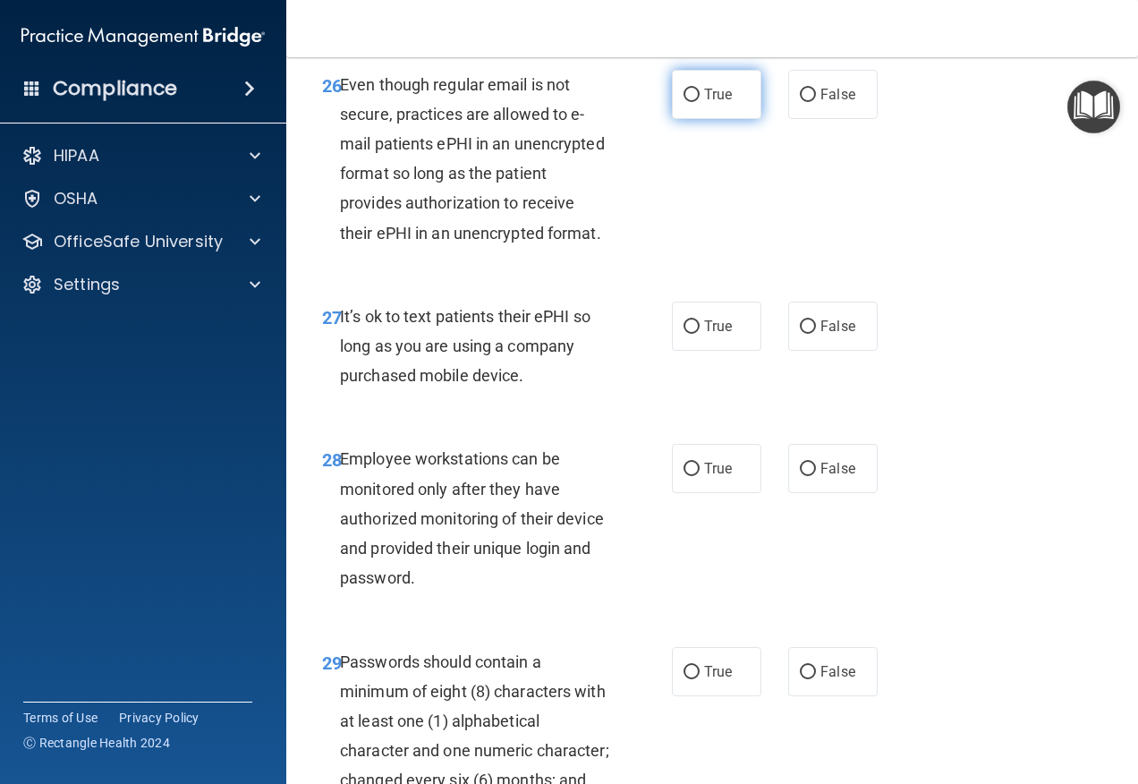
click at [710, 103] on span "True" at bounding box center [718, 94] width 28 height 17
click at [700, 102] on input "True" at bounding box center [692, 95] width 16 height 13
radio input "true"
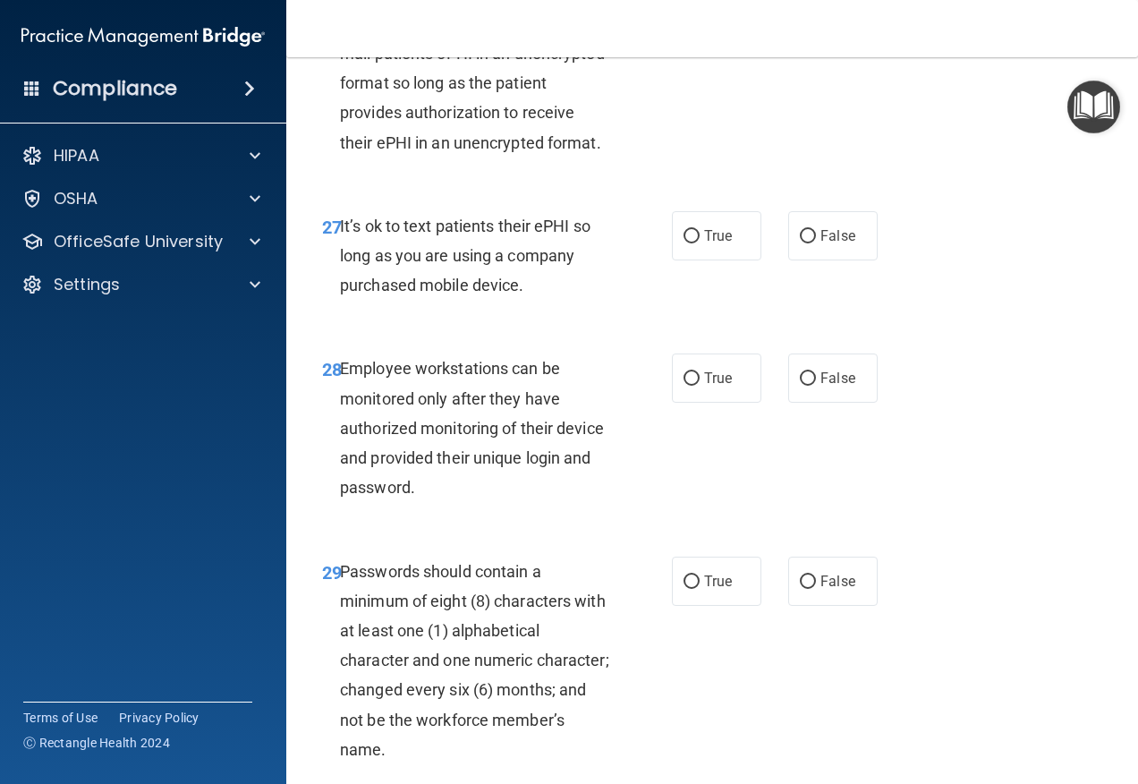
scroll to position [5279, 0]
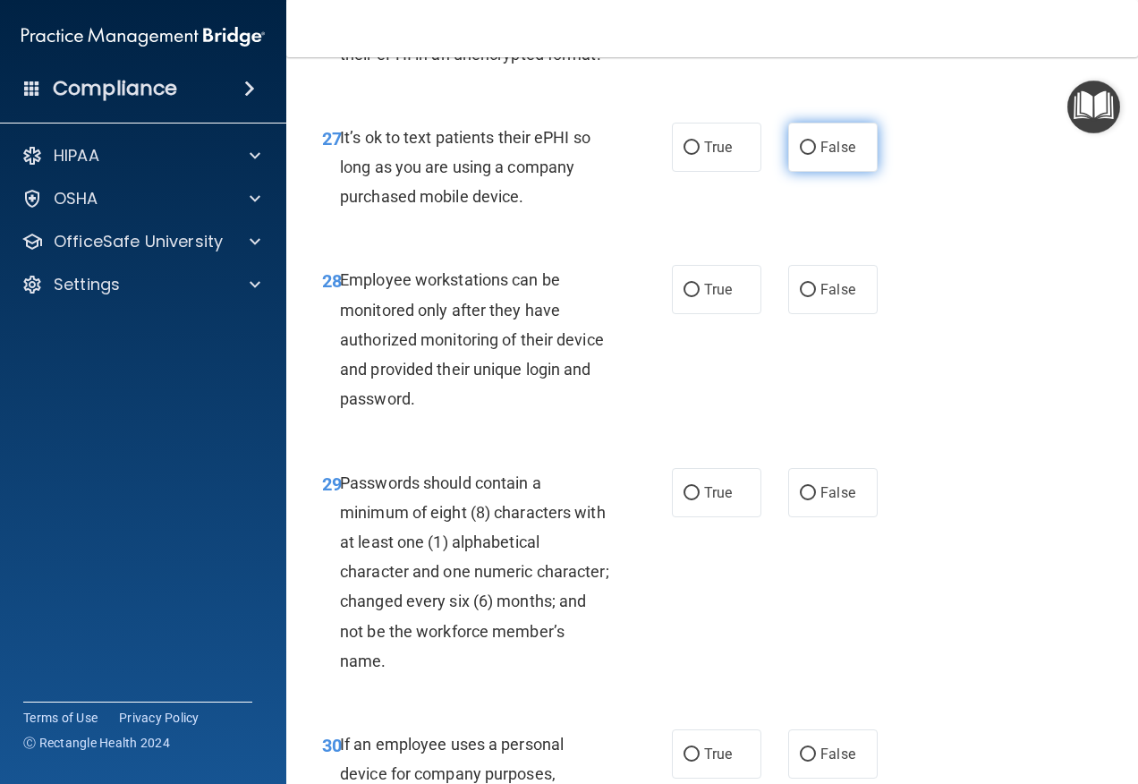
click at [805, 172] on label "False" at bounding box center [832, 147] width 89 height 49
click at [805, 155] on input "False" at bounding box center [808, 147] width 16 height 13
radio input "true"
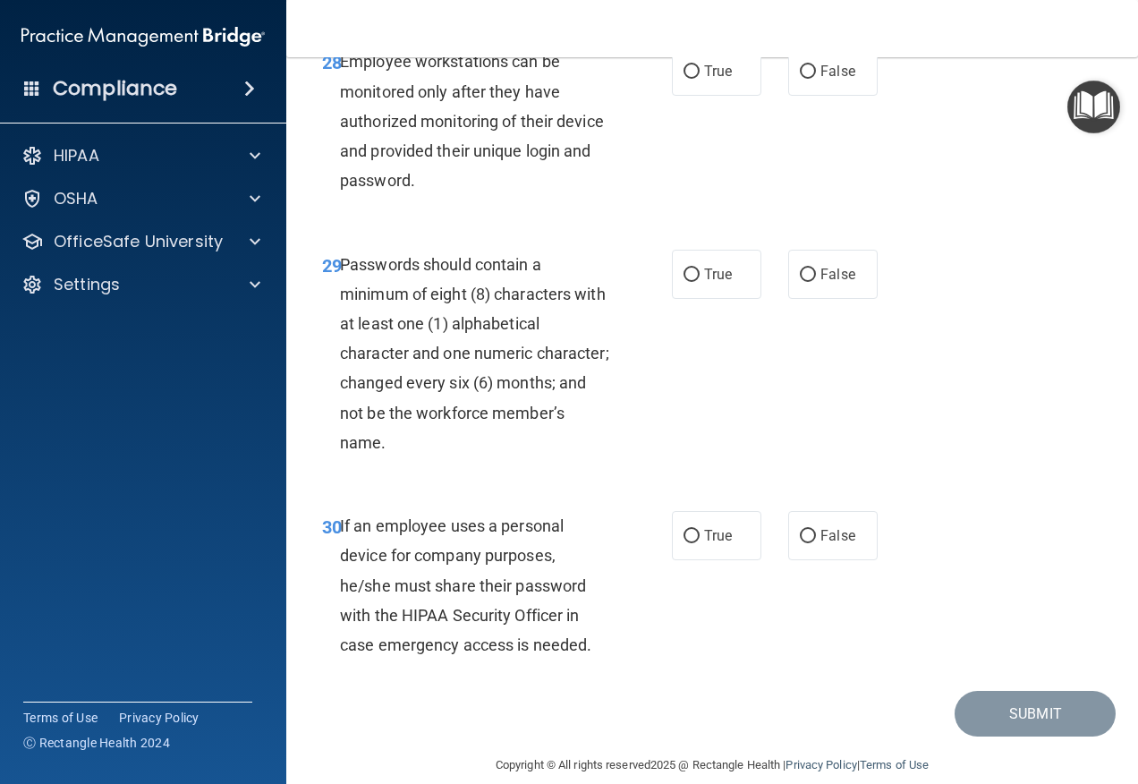
scroll to position [5547, 0]
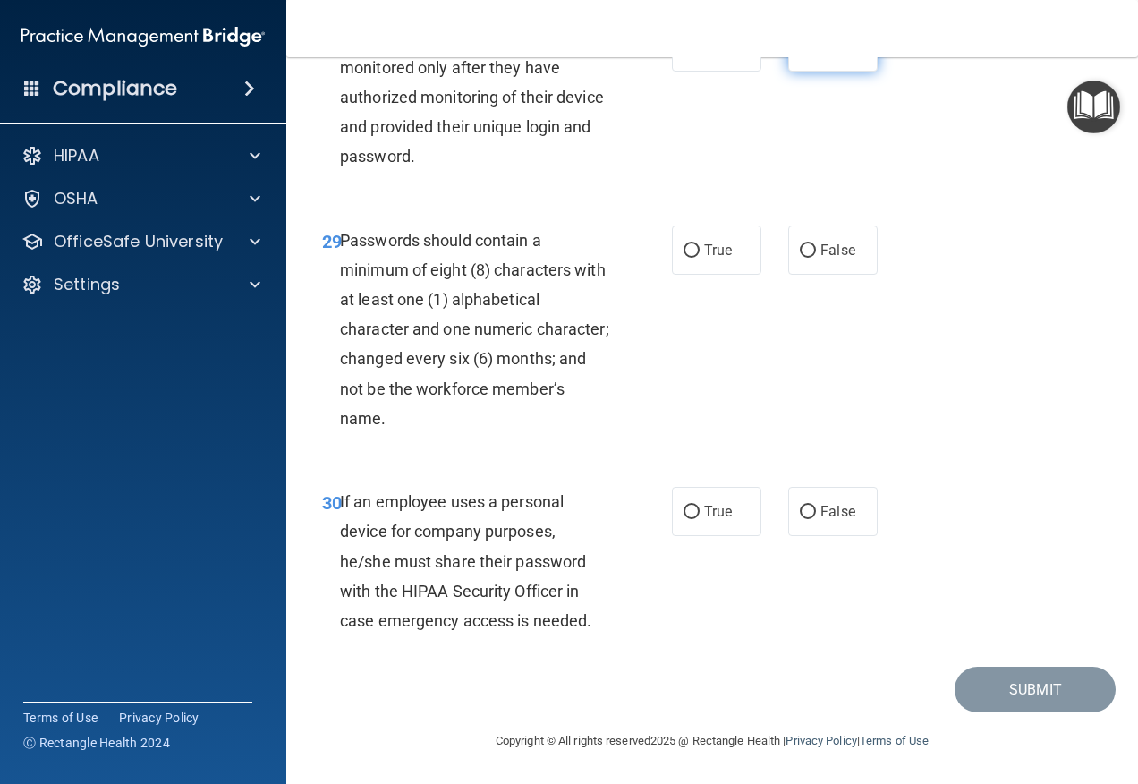
click at [788, 72] on label "False" at bounding box center [832, 46] width 89 height 49
click at [800, 55] on input "False" at bounding box center [808, 47] width 16 height 13
radio input "true"
click at [736, 233] on label "True" at bounding box center [716, 249] width 89 height 49
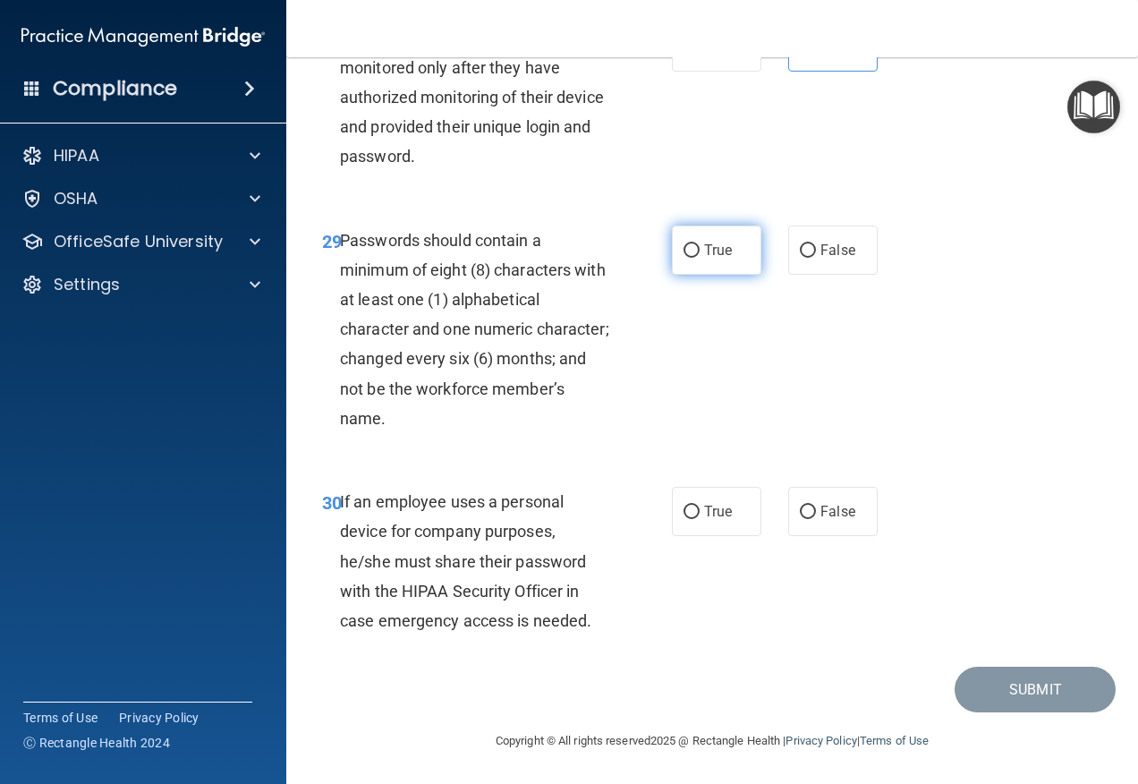
click at [700, 244] on input "True" at bounding box center [692, 250] width 16 height 13
radio input "true"
click at [825, 498] on label "False" at bounding box center [832, 511] width 89 height 49
click at [816, 505] on input "False" at bounding box center [808, 511] width 16 height 13
radio input "true"
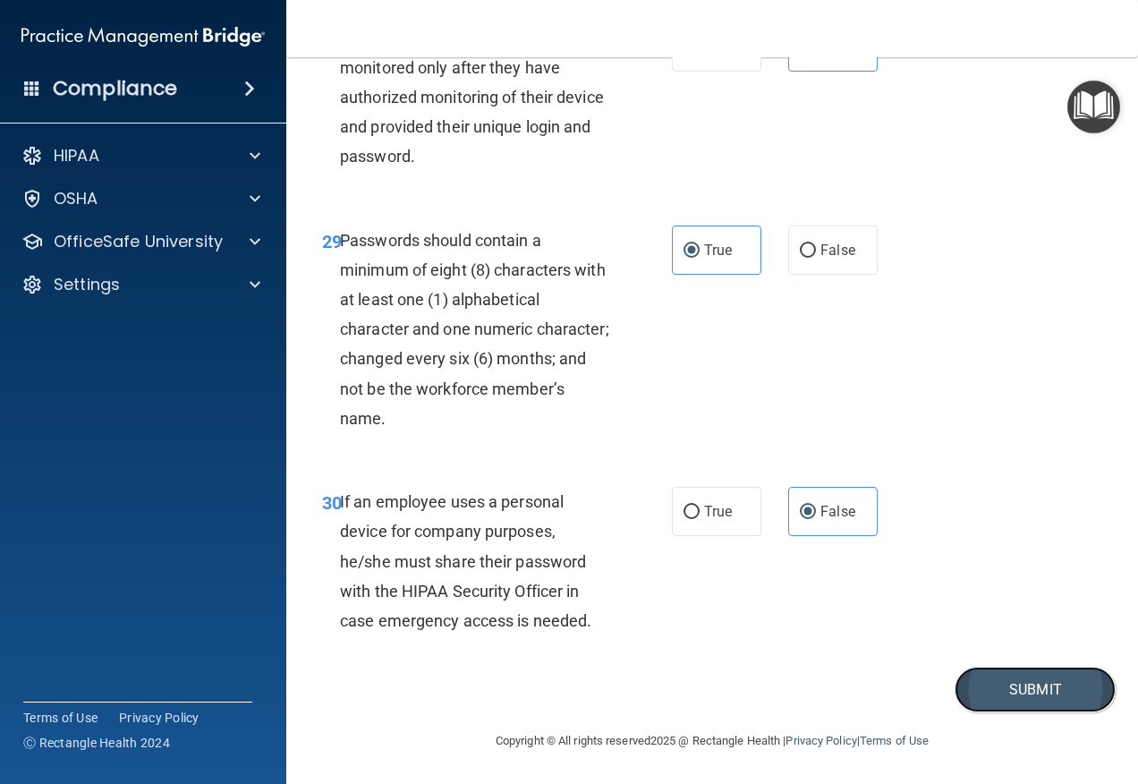
click at [1003, 690] on button "Submit" at bounding box center [1035, 690] width 161 height 46
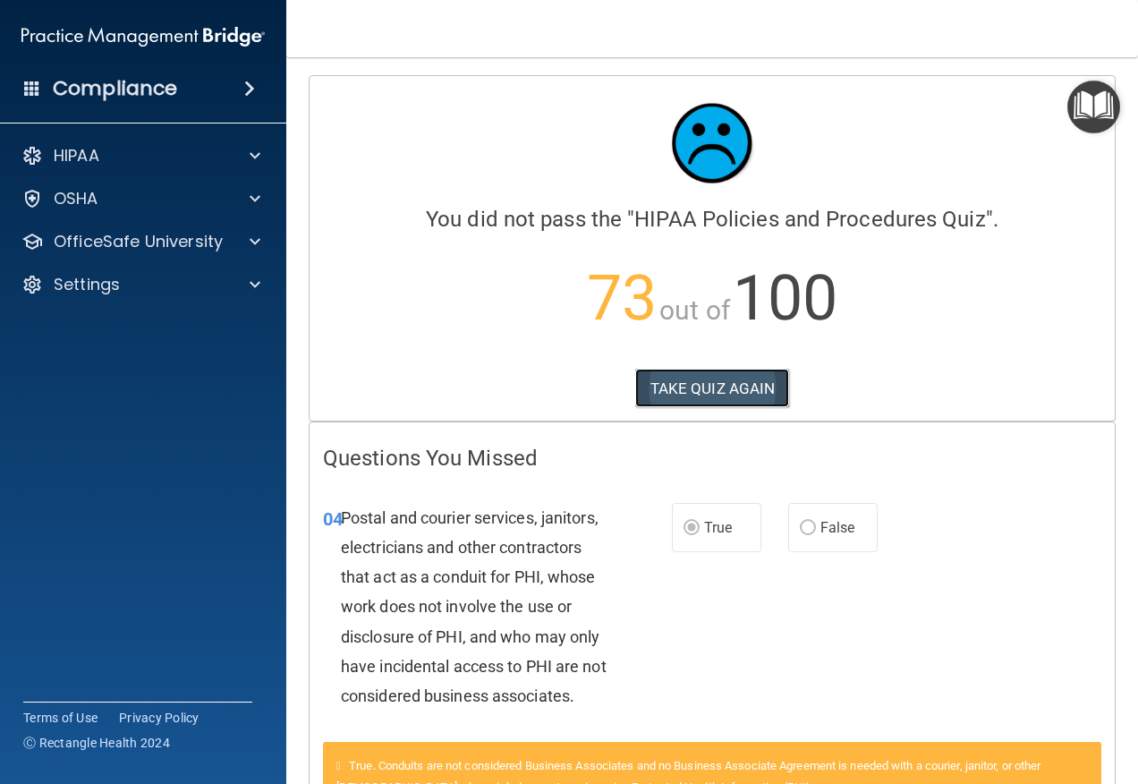
click at [708, 395] on button "TAKE QUIZ AGAIN" at bounding box center [712, 388] width 155 height 39
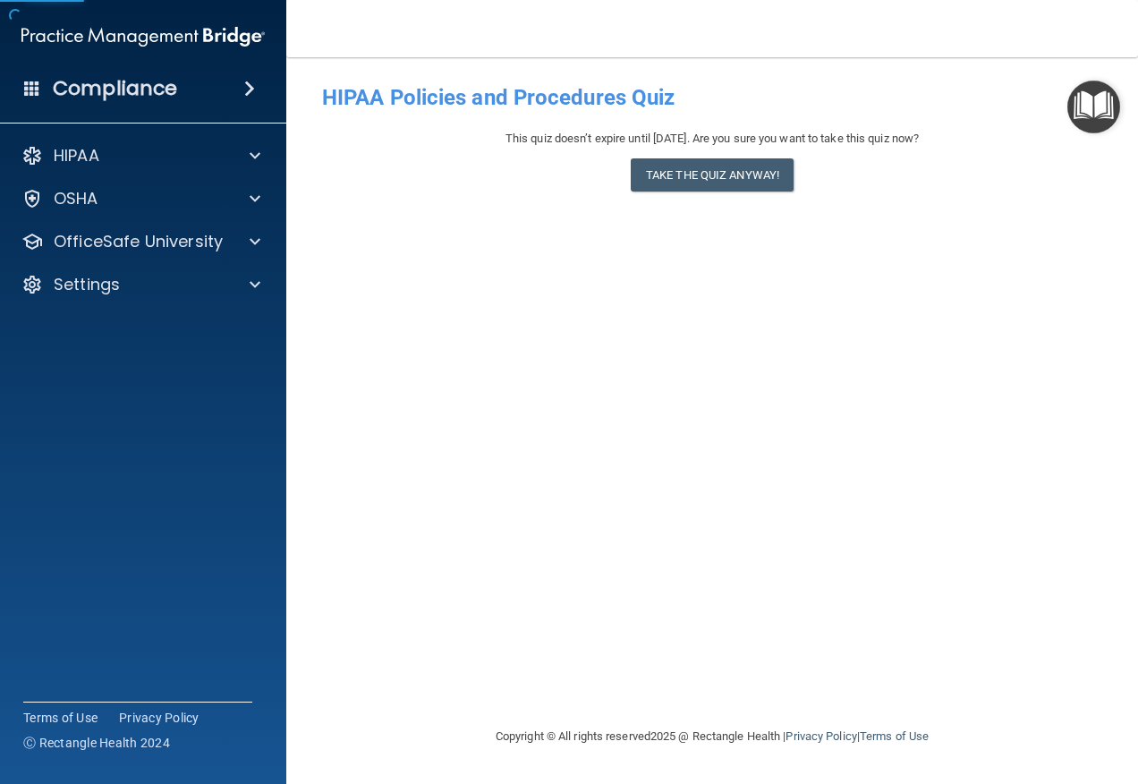
click at [698, 194] on div "This quiz doesn’t expire until 07/07/2026. Are you sure you want to take this q…" at bounding box center [712, 164] width 780 height 72
click at [700, 181] on button "Take the quiz anyway!" at bounding box center [712, 174] width 163 height 33
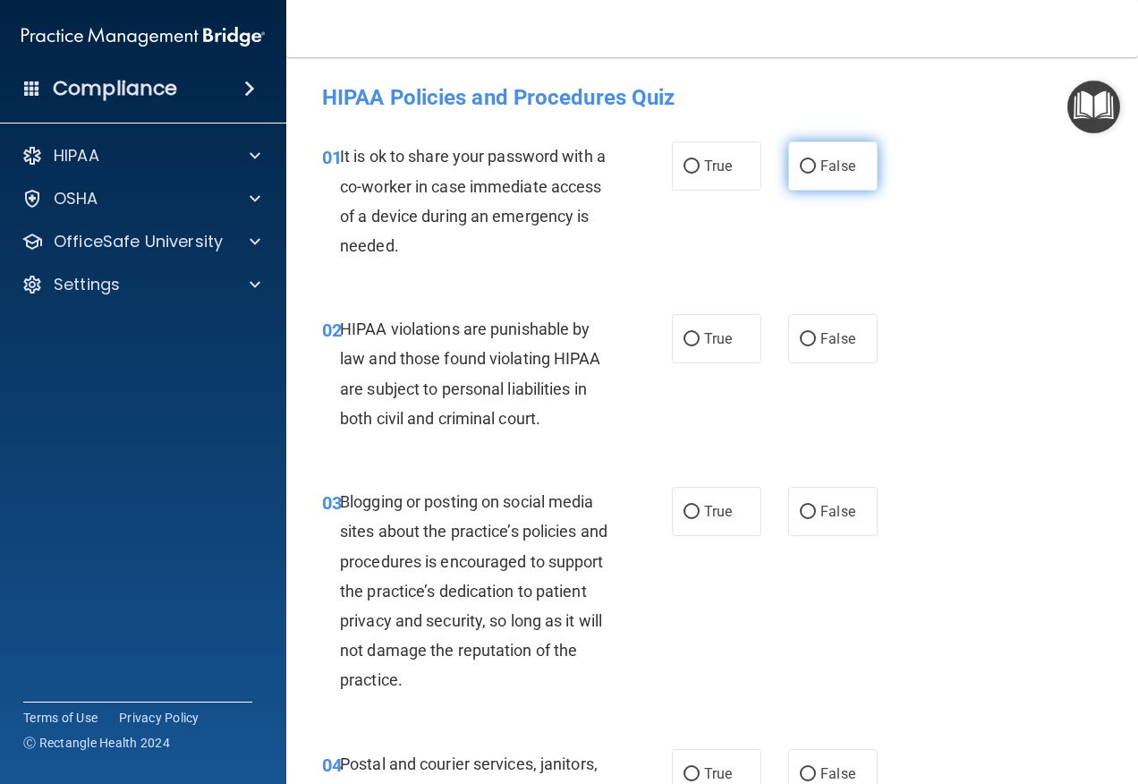
click at [828, 172] on span "False" at bounding box center [837, 165] width 35 height 17
click at [816, 172] on input "False" at bounding box center [808, 166] width 16 height 13
radio input "true"
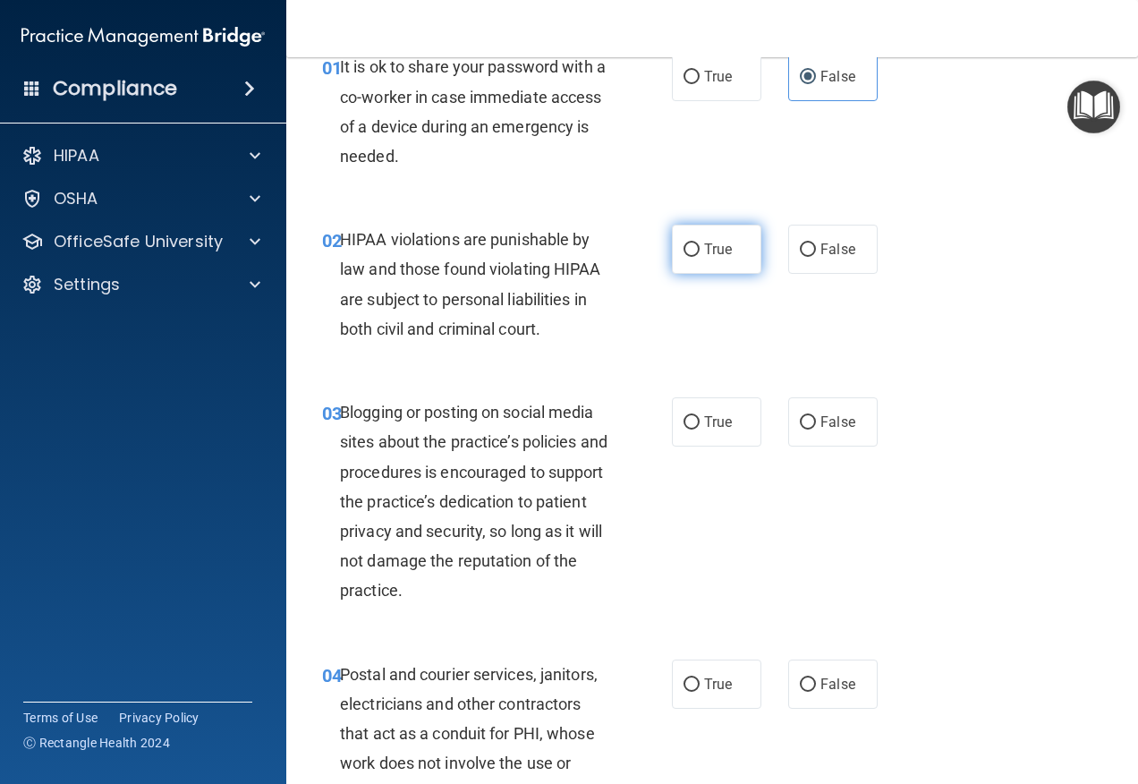
click at [684, 253] on input "True" at bounding box center [692, 249] width 16 height 13
radio input "true"
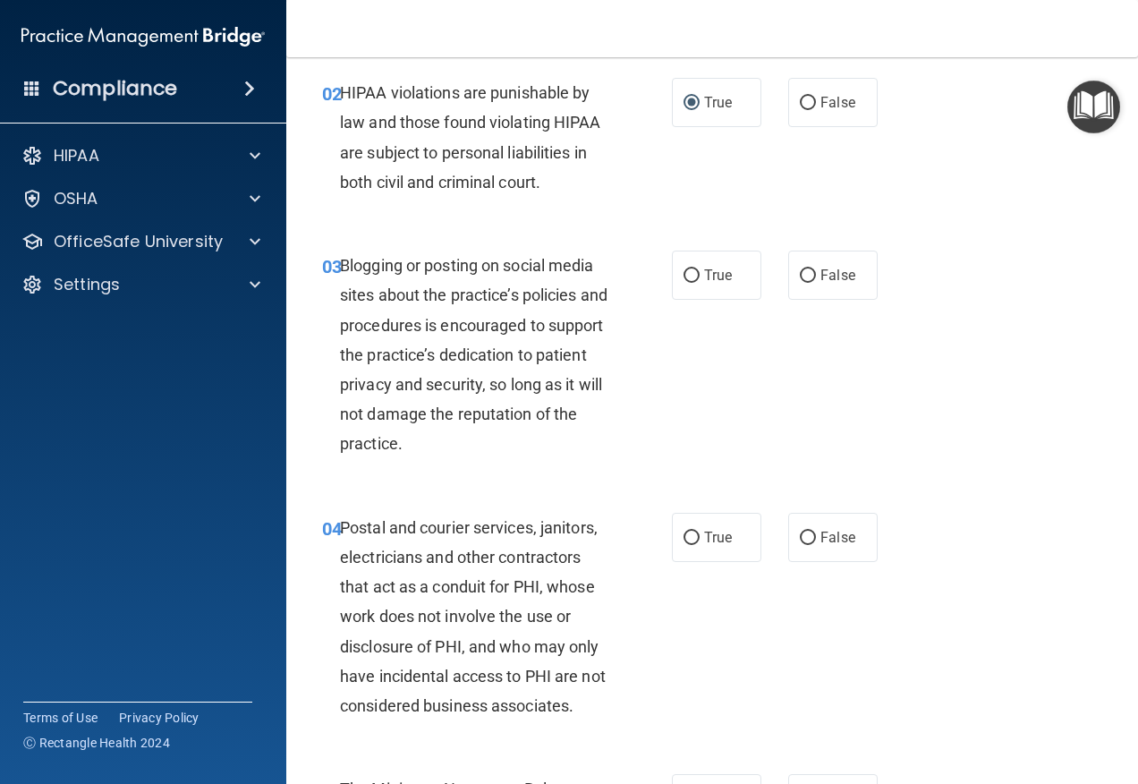
scroll to position [268, 0]
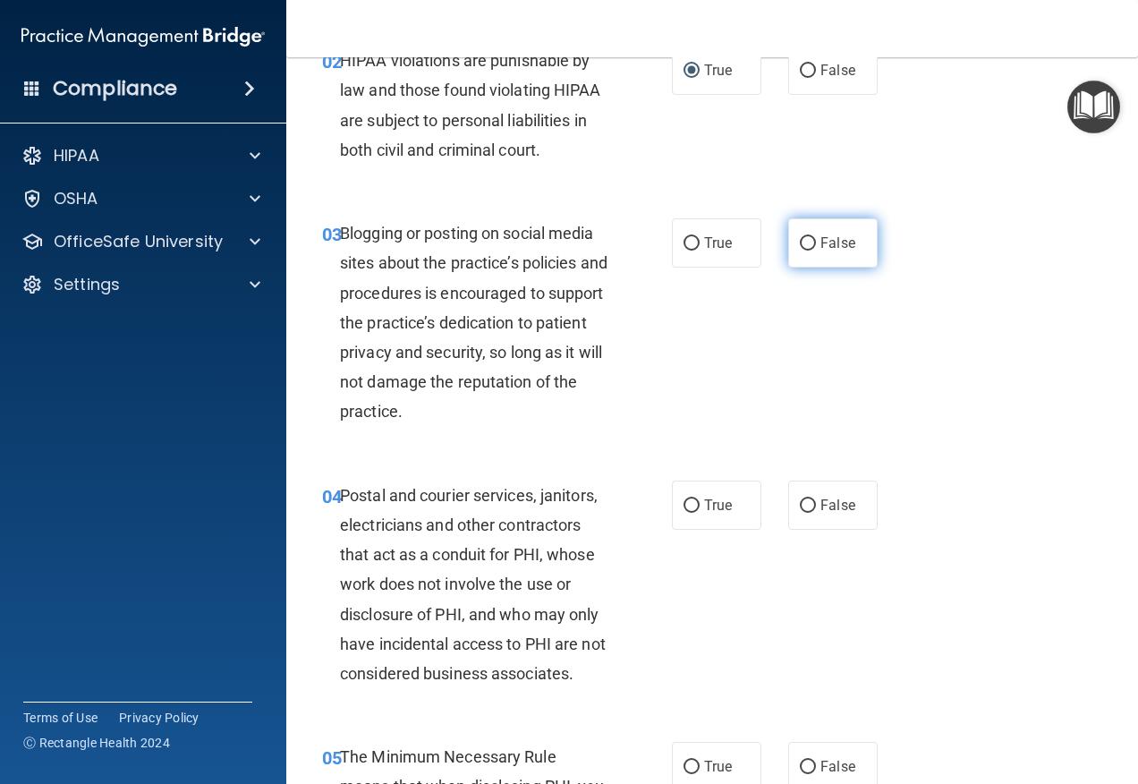
click at [826, 251] on span "False" at bounding box center [837, 242] width 35 height 17
click at [816, 251] on input "False" at bounding box center [808, 243] width 16 height 13
radio input "true"
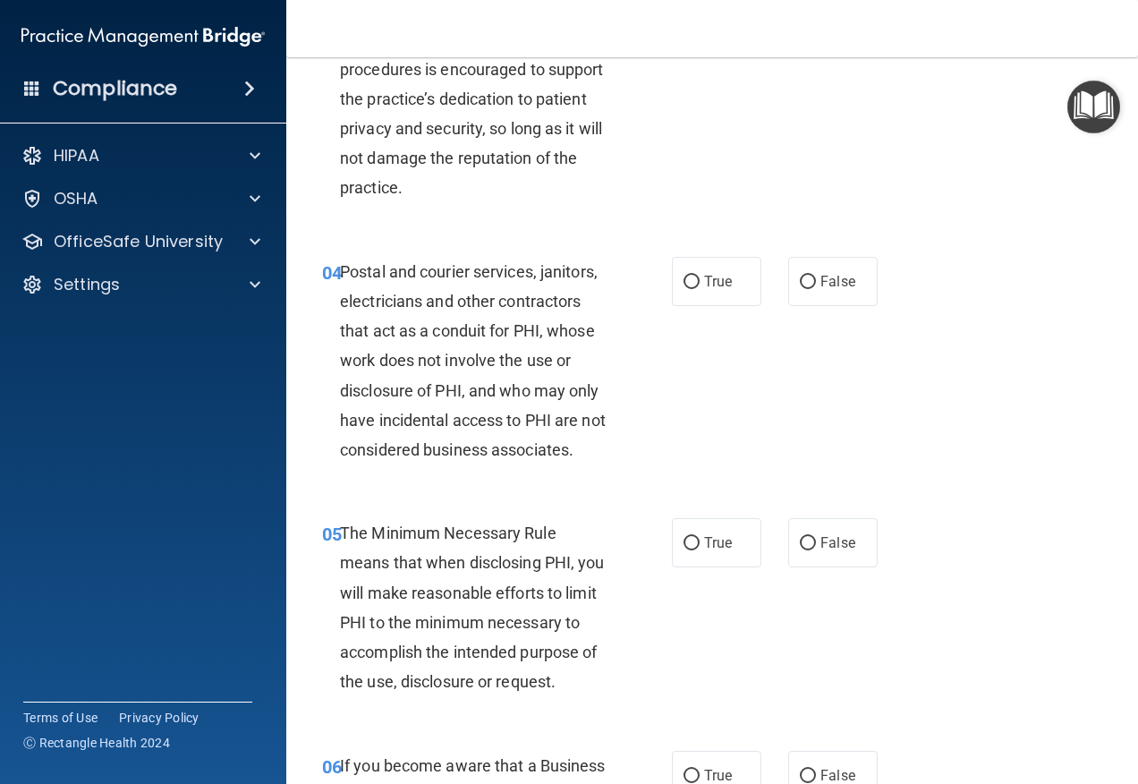
scroll to position [537, 0]
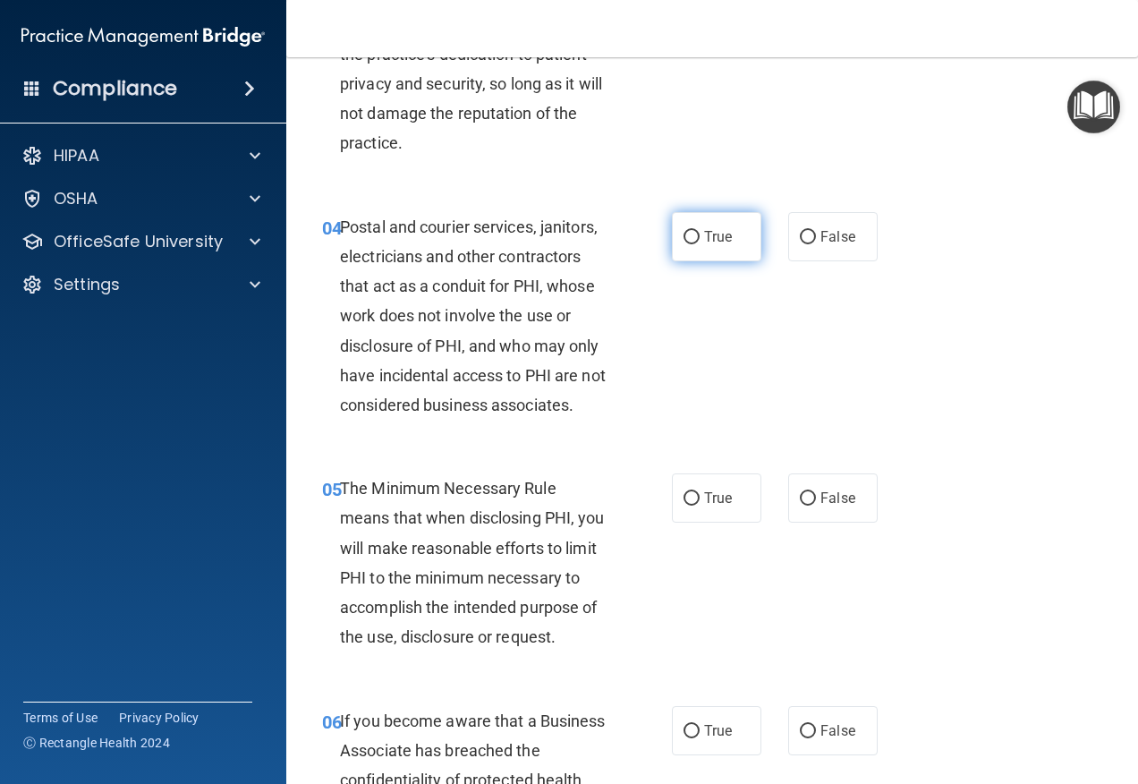
click at [739, 246] on label "True" at bounding box center [716, 236] width 89 height 49
click at [700, 244] on input "True" at bounding box center [692, 237] width 16 height 13
radio input "true"
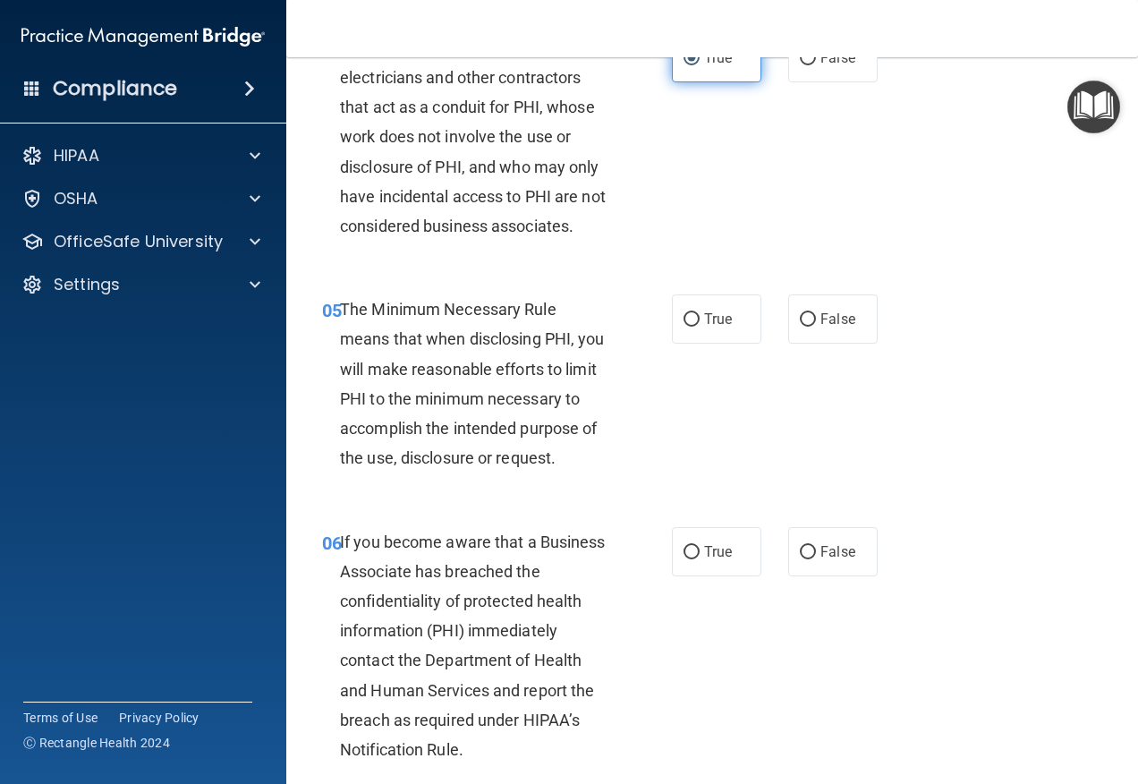
scroll to position [805, 0]
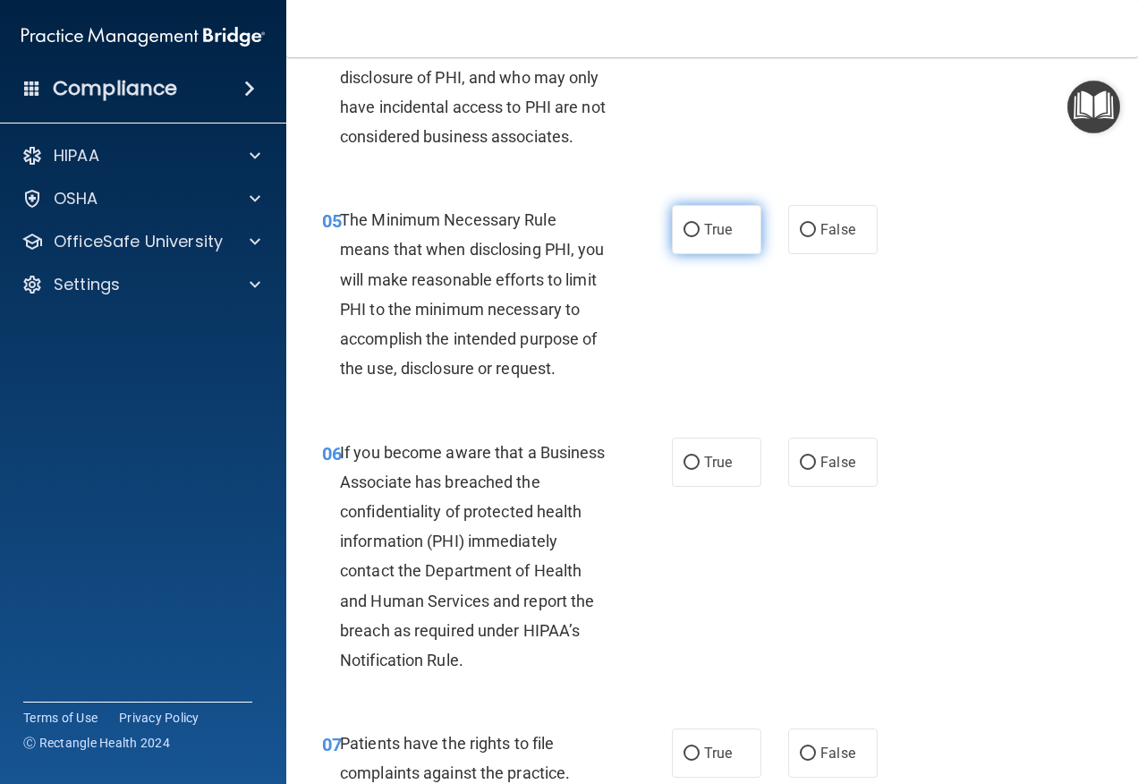
click at [735, 243] on label "True" at bounding box center [716, 229] width 89 height 49
click at [700, 237] on input "True" at bounding box center [692, 230] width 16 height 13
radio input "true"
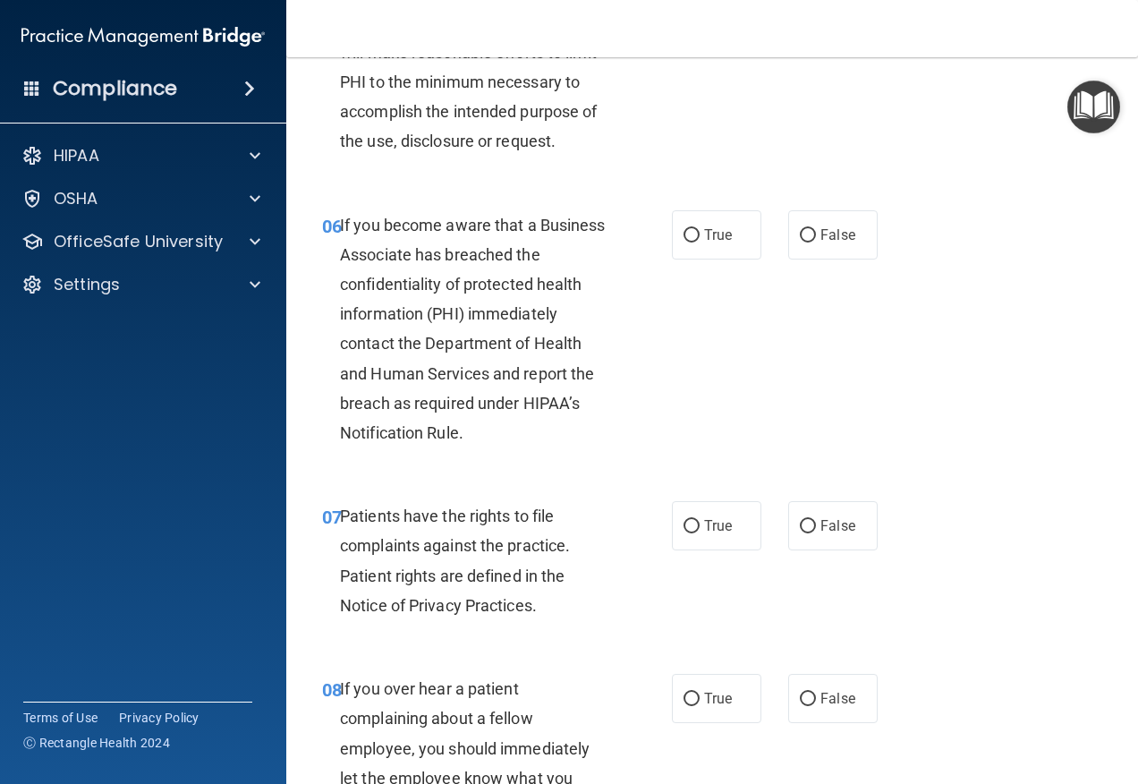
scroll to position [1074, 0]
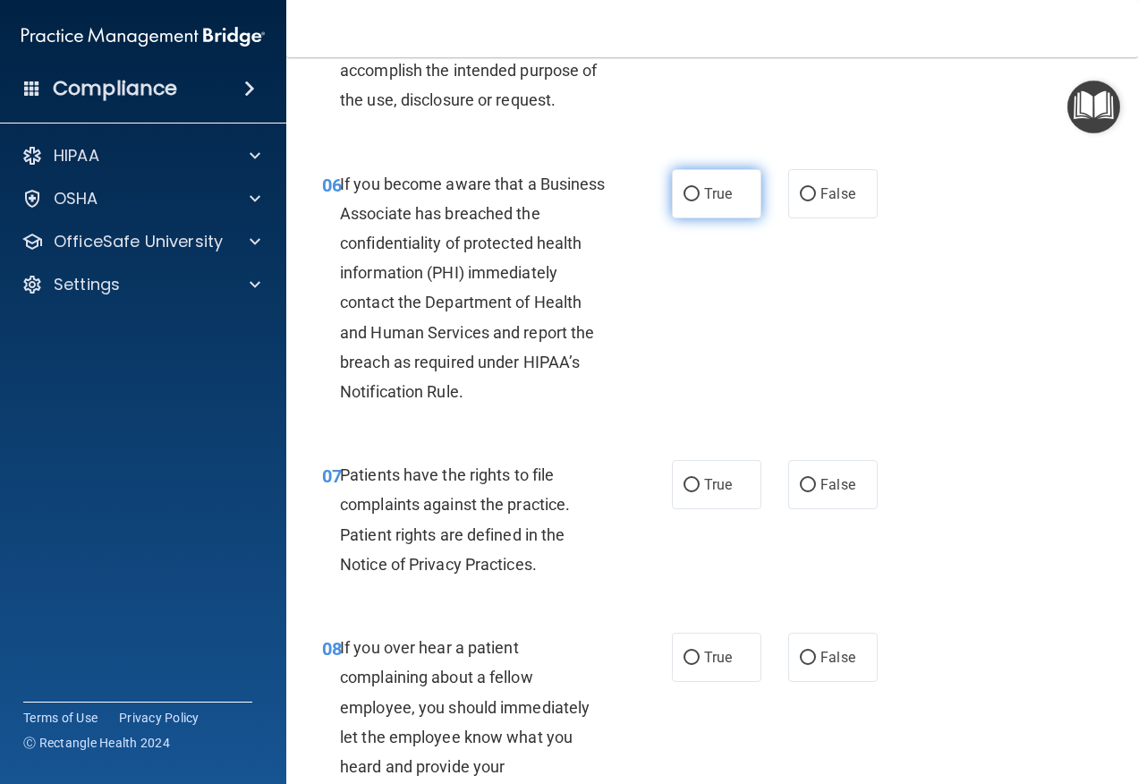
click at [715, 209] on label "True" at bounding box center [716, 193] width 89 height 49
click at [700, 201] on input "True" at bounding box center [692, 194] width 16 height 13
radio input "true"
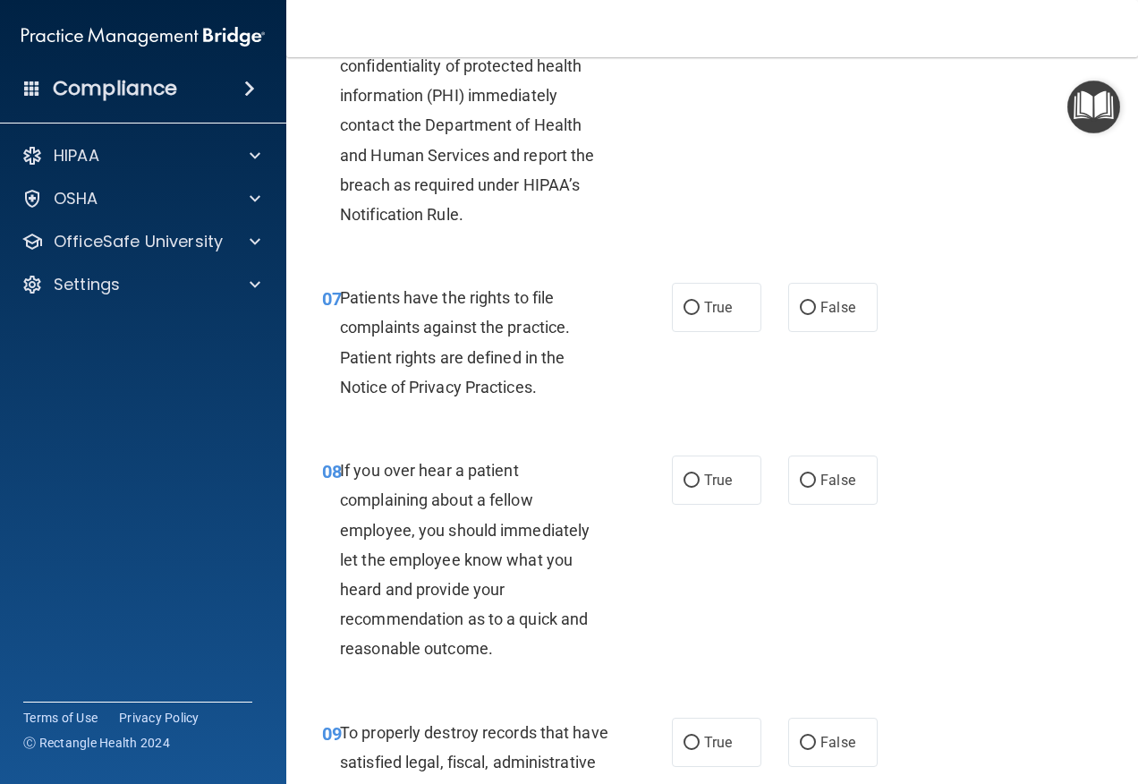
scroll to position [1253, 0]
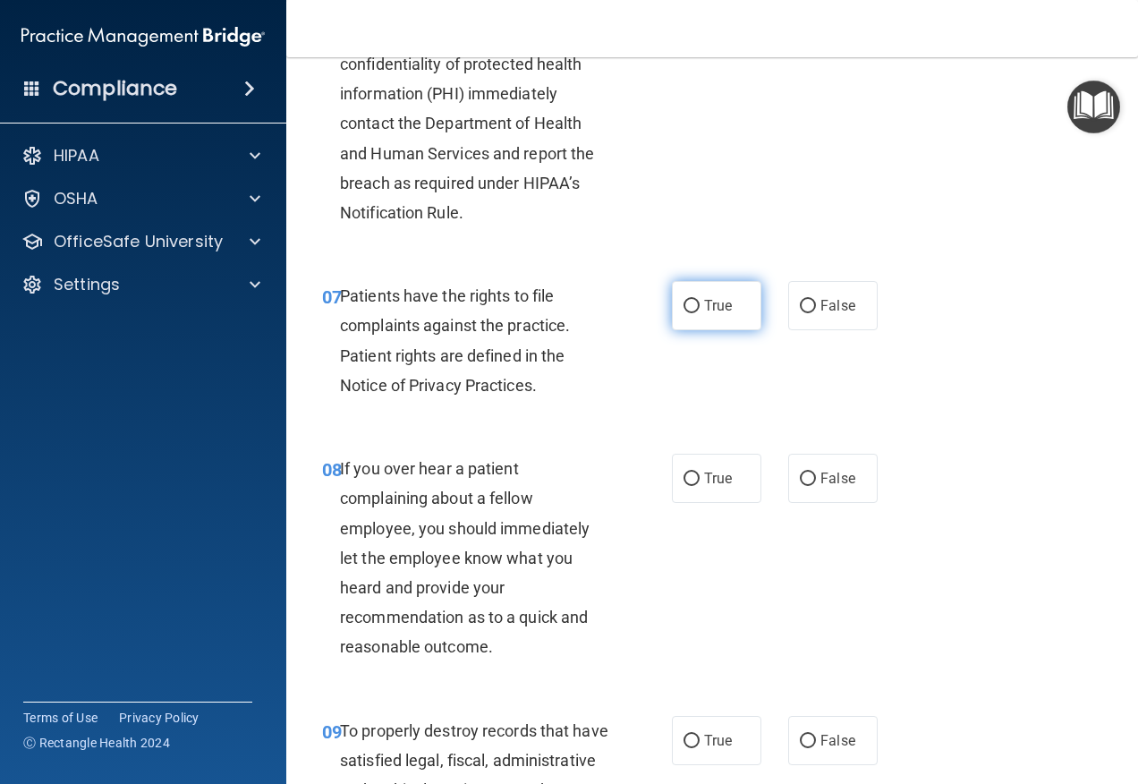
click at [684, 313] on input "True" at bounding box center [692, 306] width 16 height 13
radio input "true"
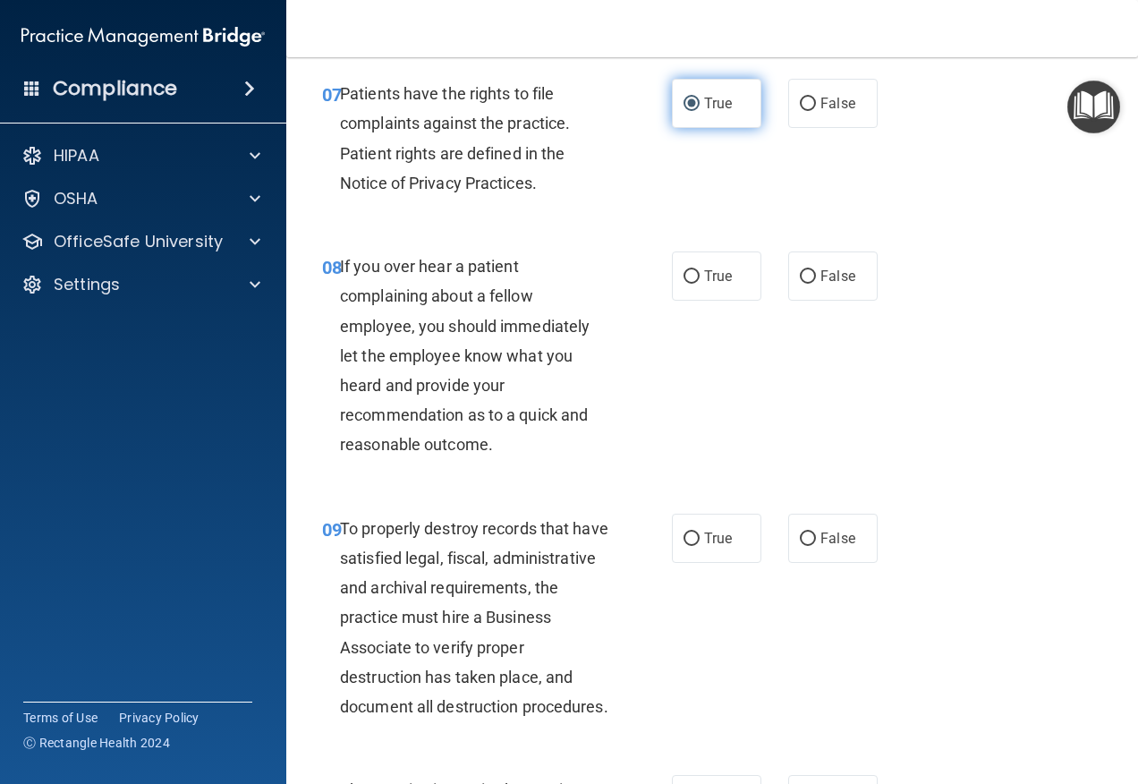
scroll to position [1521, 0]
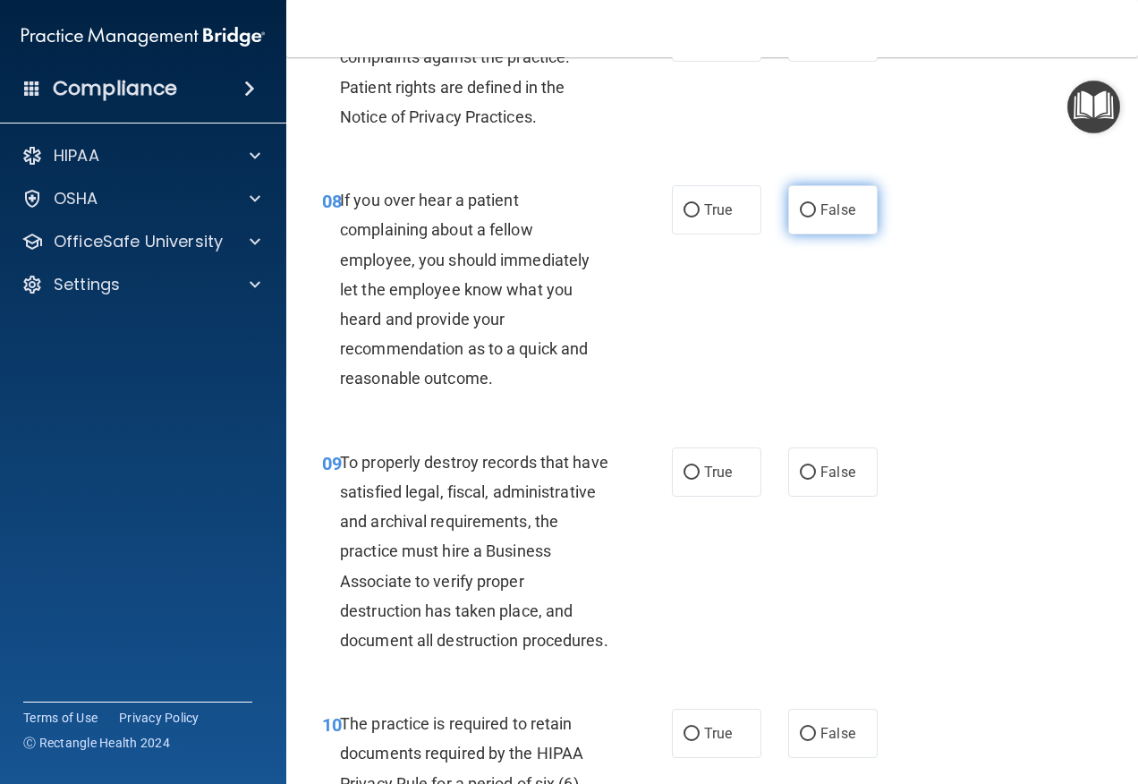
click at [809, 234] on label "False" at bounding box center [832, 209] width 89 height 49
click at [809, 217] on input "False" at bounding box center [808, 210] width 16 height 13
radio input "true"
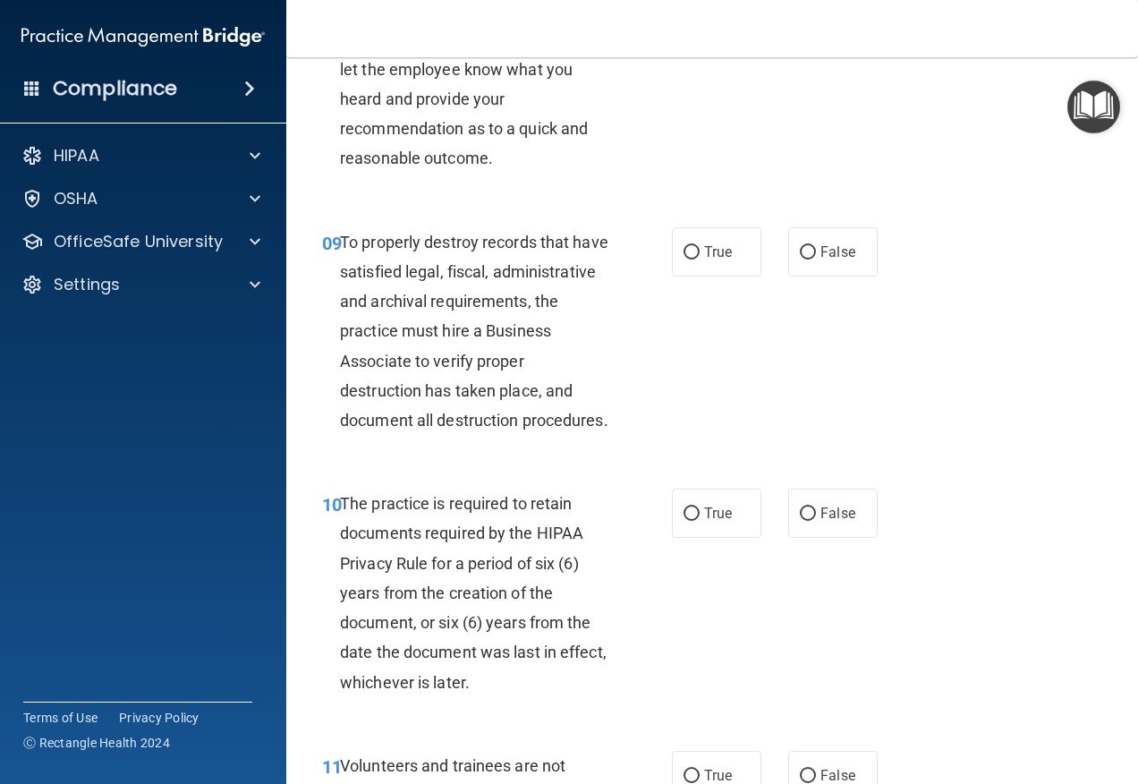
scroll to position [1789, 0]
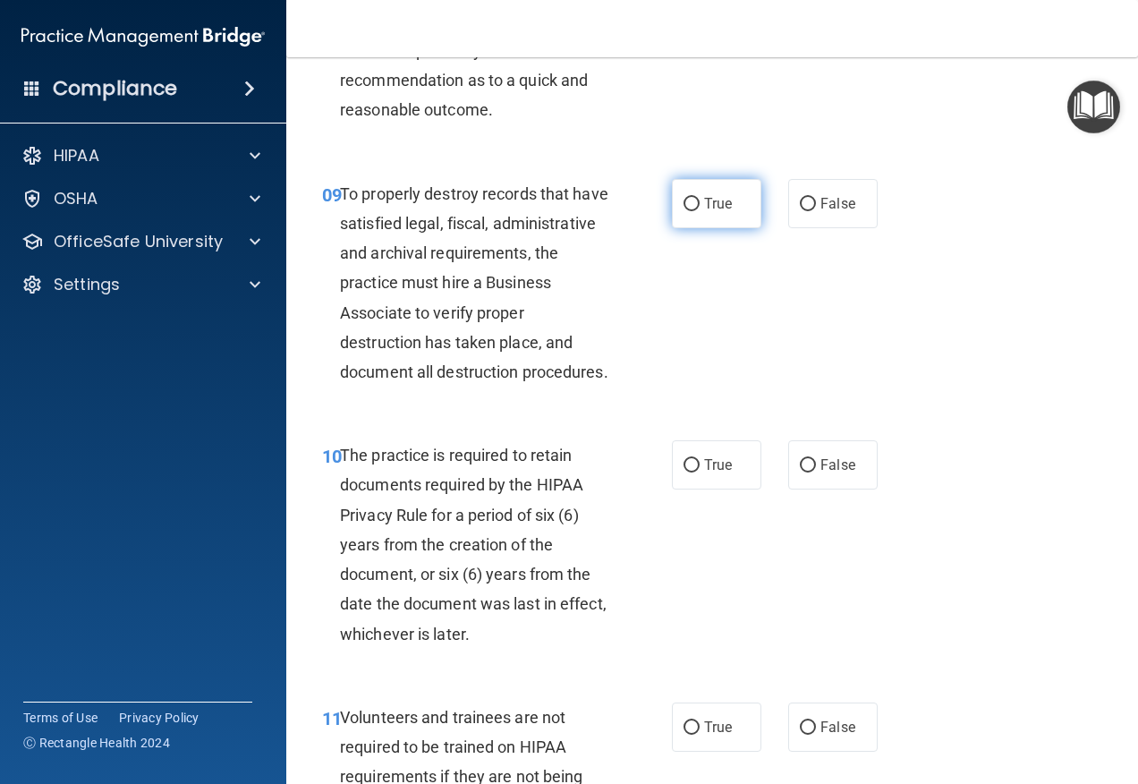
click at [734, 228] on label "True" at bounding box center [716, 203] width 89 height 49
click at [700, 211] on input "True" at bounding box center [692, 204] width 16 height 13
radio input "true"
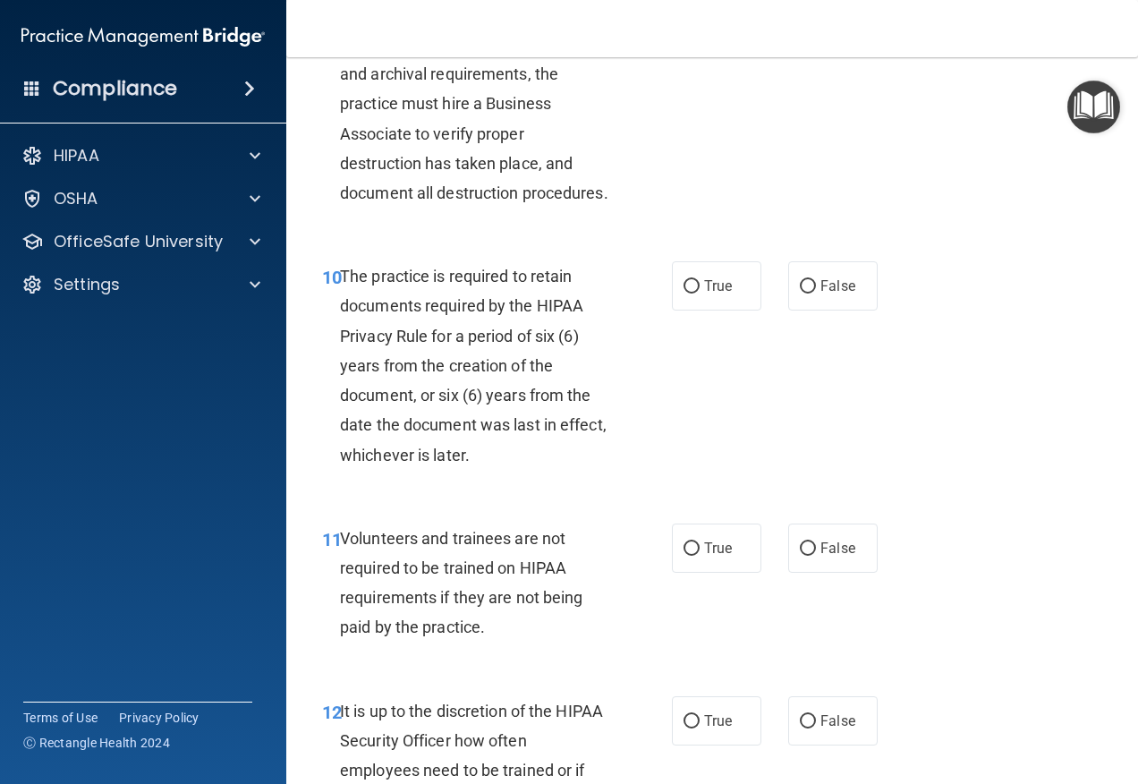
scroll to position [2058, 0]
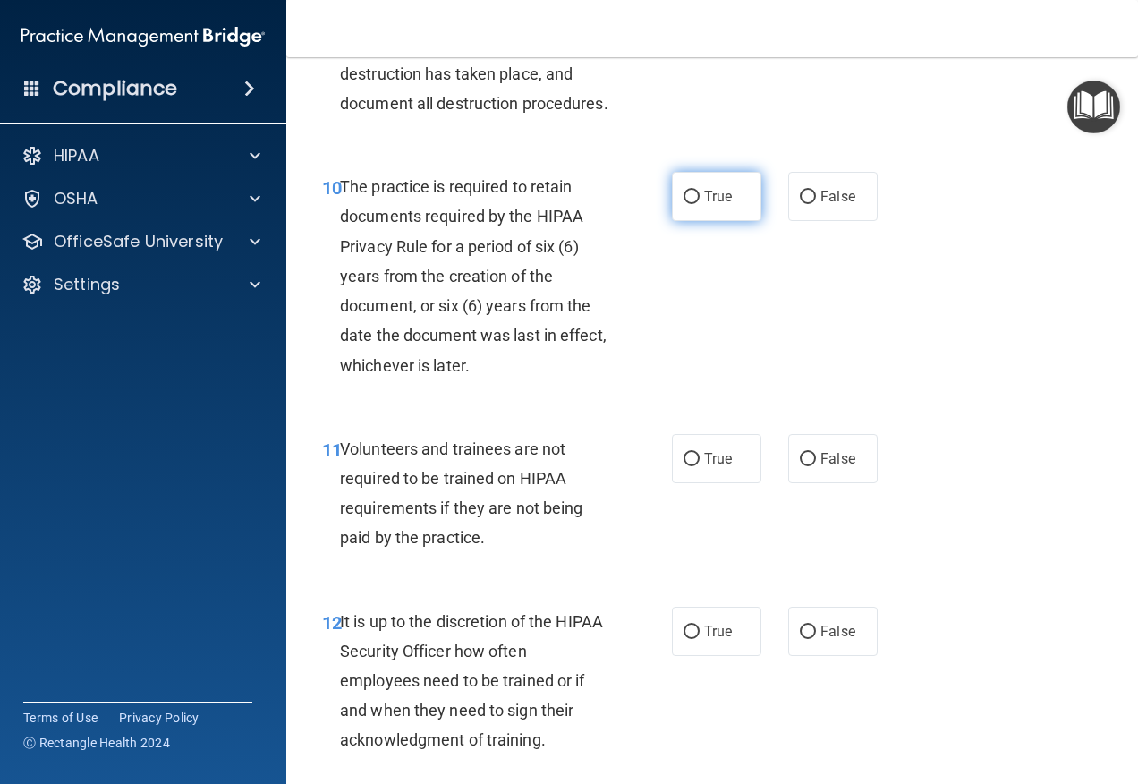
click at [707, 221] on label "True" at bounding box center [716, 196] width 89 height 49
click at [700, 204] on input "True" at bounding box center [692, 197] width 16 height 13
radio input "true"
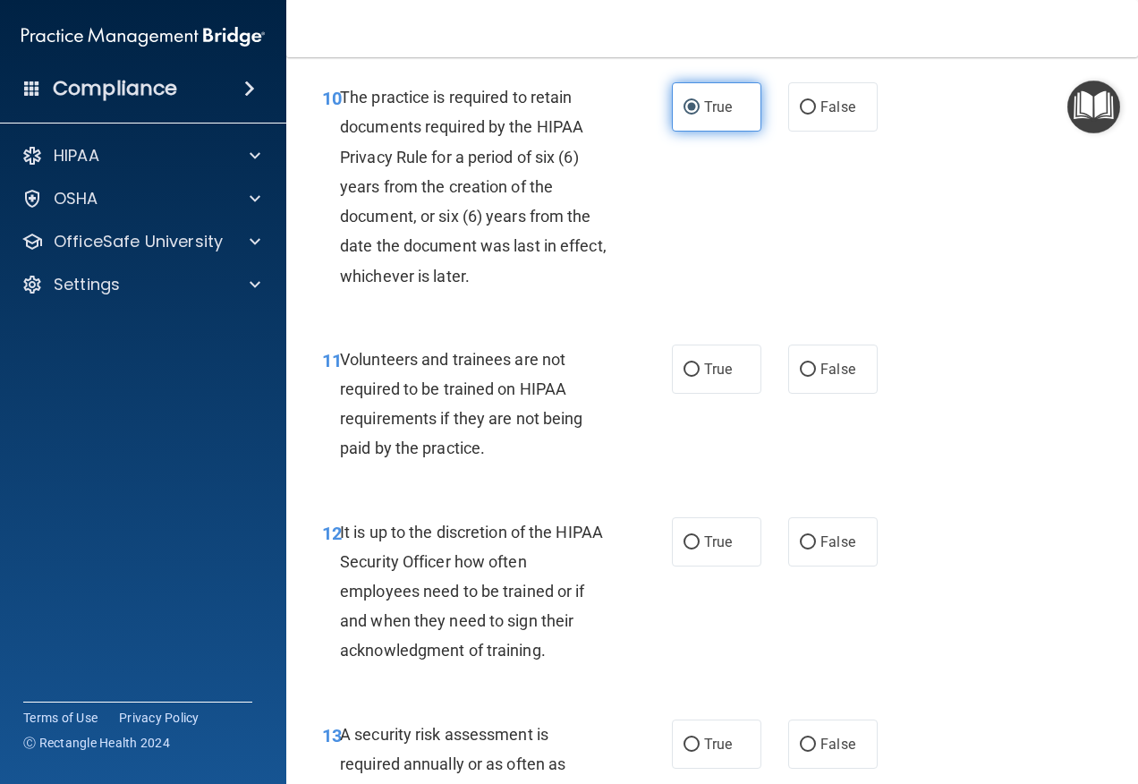
scroll to position [2237, 0]
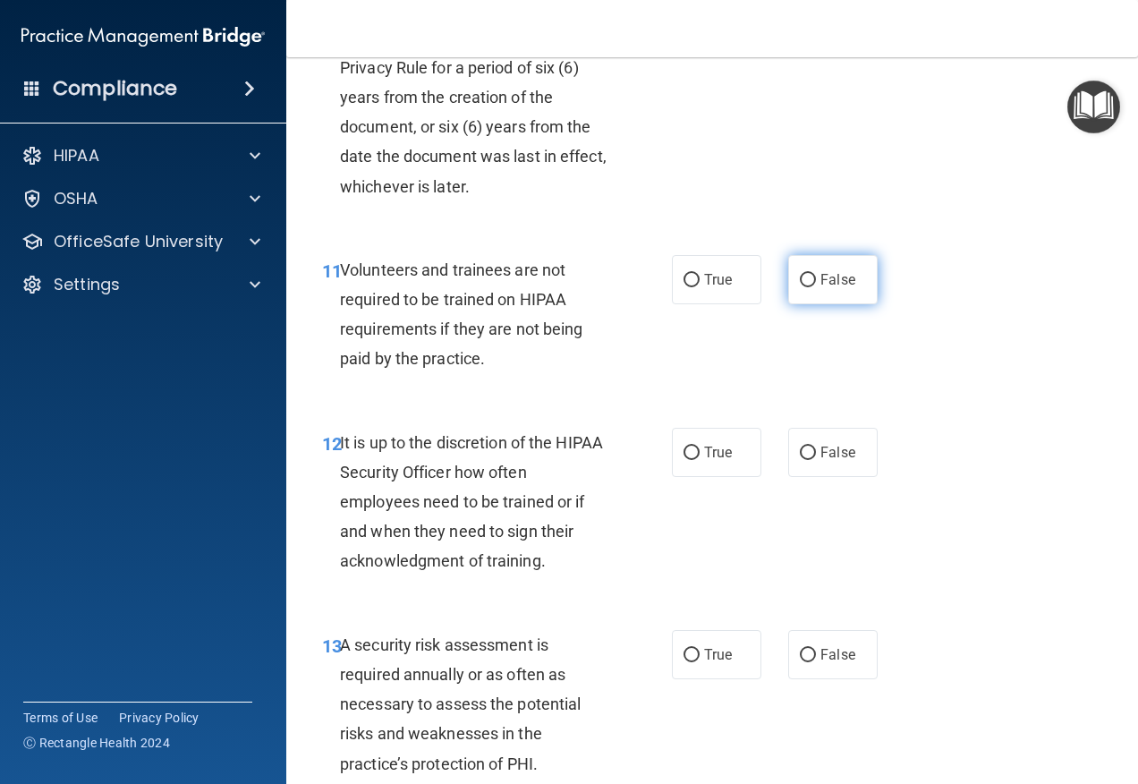
click at [824, 304] on label "False" at bounding box center [832, 279] width 89 height 49
click at [816, 287] on input "False" at bounding box center [808, 280] width 16 height 13
radio input "true"
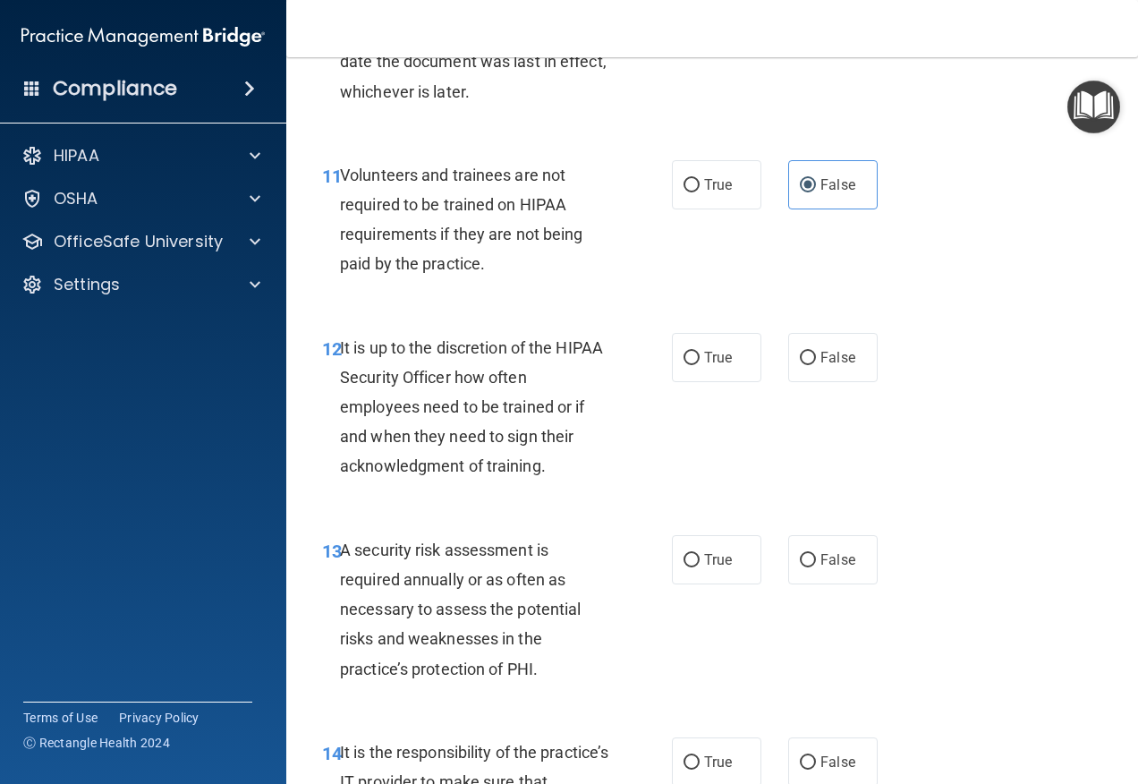
scroll to position [2416, 0]
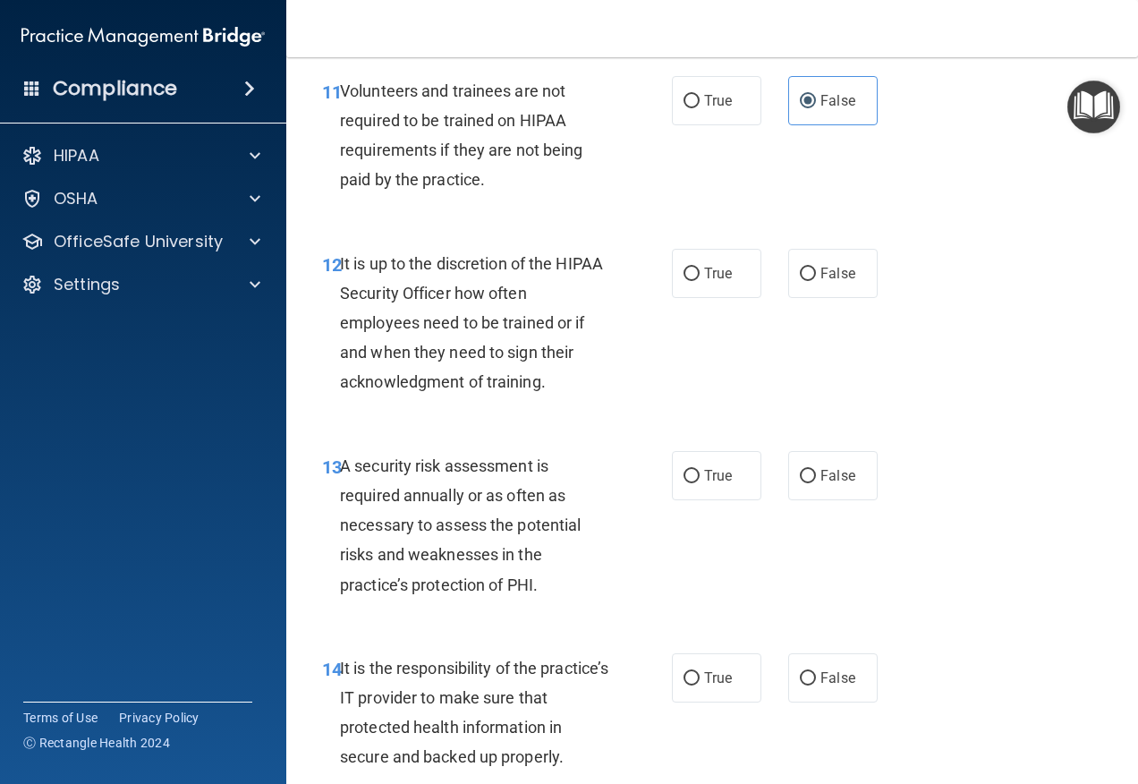
click at [798, 361] on div "12 It is up to the discretion of the HIPAA Security Officer how often employees…" at bounding box center [712, 327] width 807 height 202
click at [798, 298] on label "False" at bounding box center [832, 273] width 89 height 49
click at [800, 281] on input "False" at bounding box center [808, 274] width 16 height 13
radio input "true"
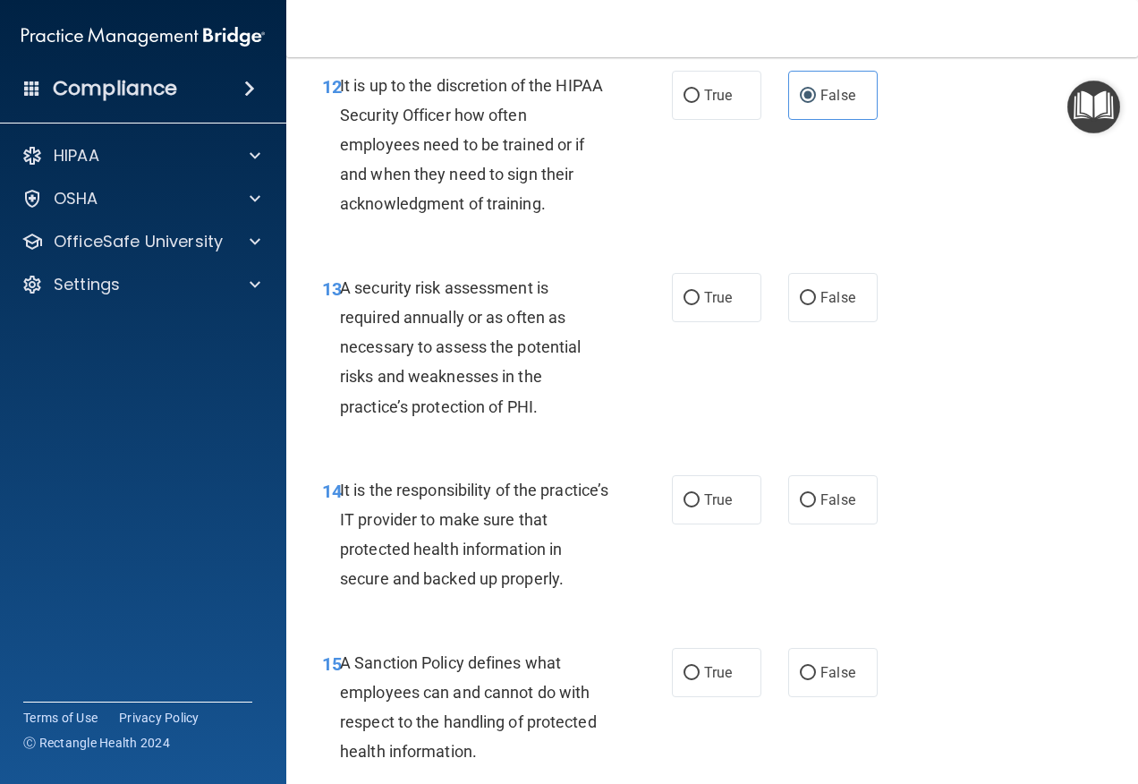
scroll to position [2595, 0]
click at [685, 304] on input "True" at bounding box center [692, 297] width 16 height 13
radio input "true"
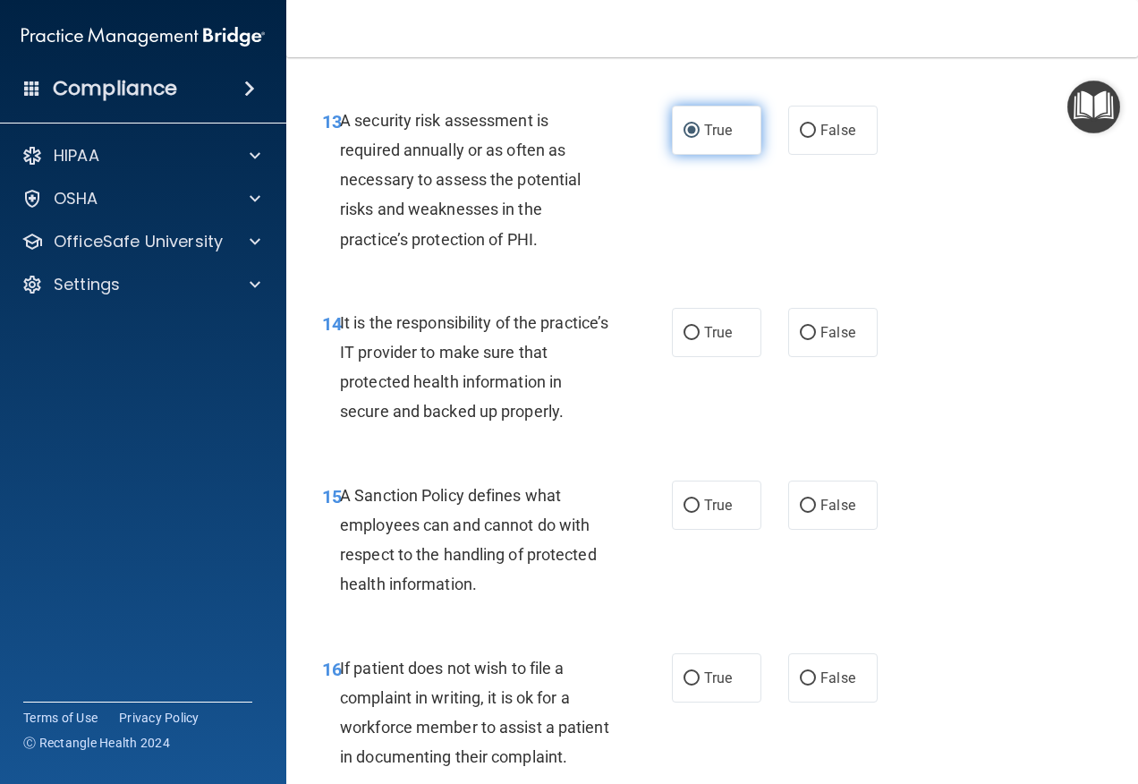
scroll to position [2773, 0]
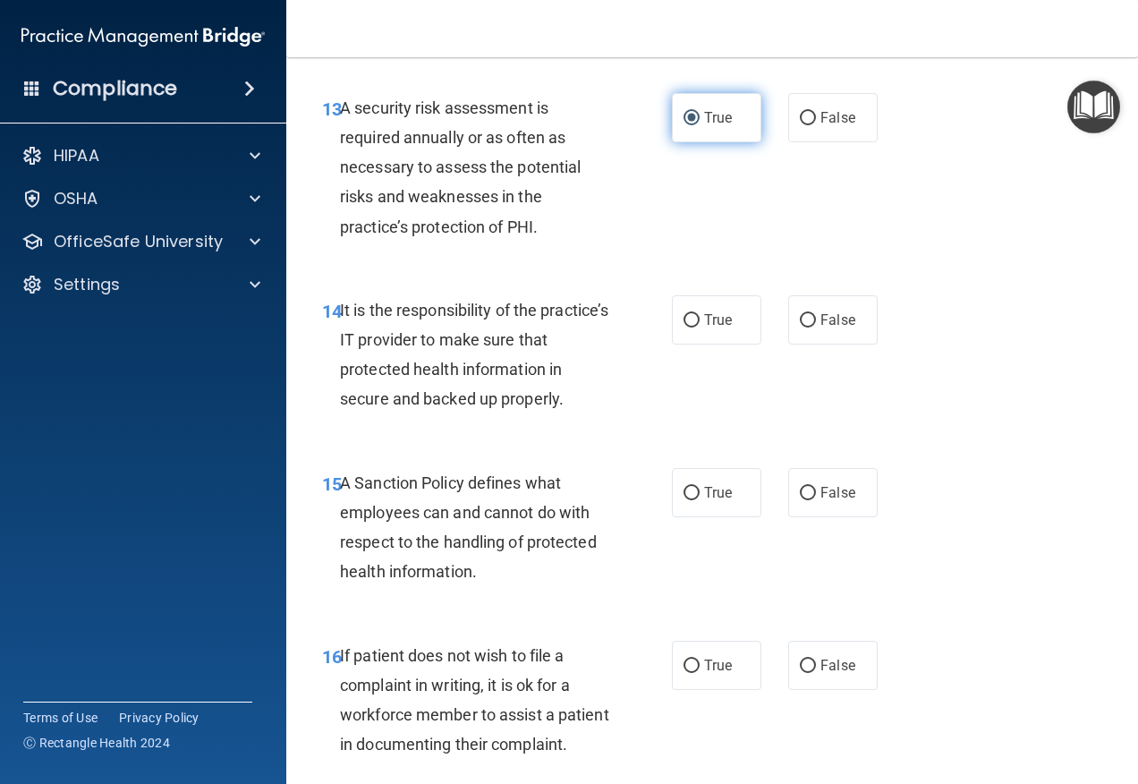
click at [682, 344] on label "True" at bounding box center [716, 319] width 89 height 49
click at [684, 327] on input "True" at bounding box center [692, 320] width 16 height 13
radio input "true"
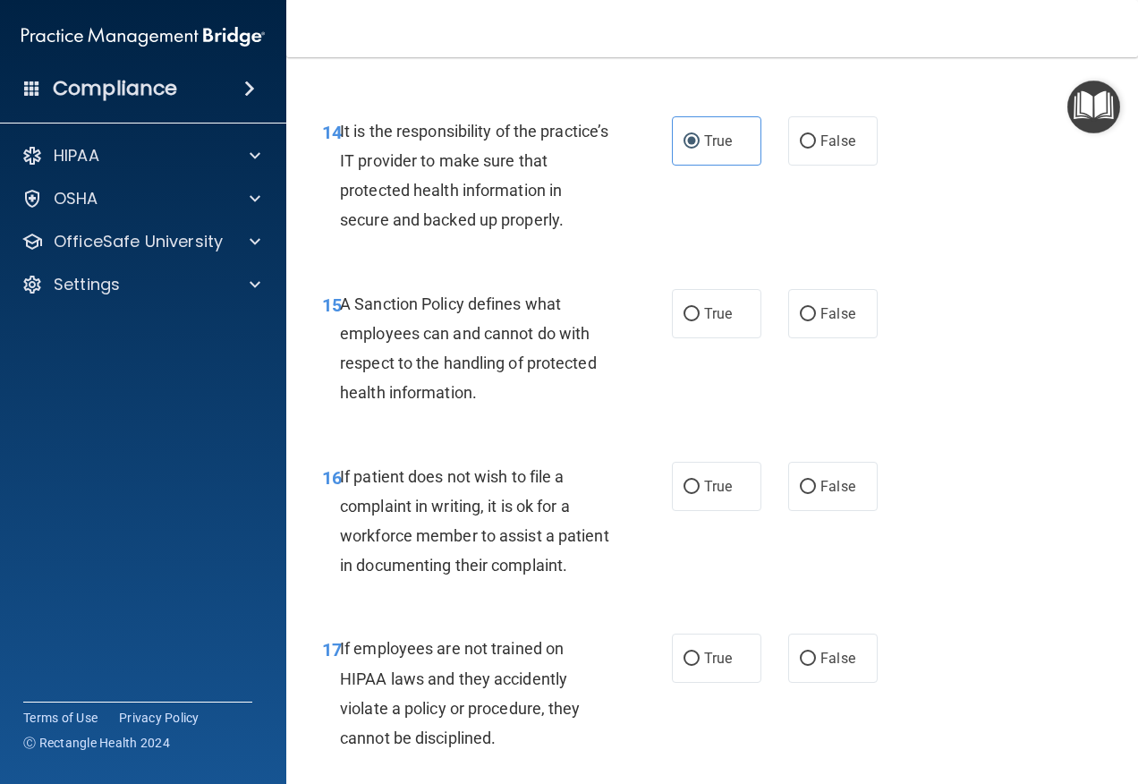
scroll to position [3042, 0]
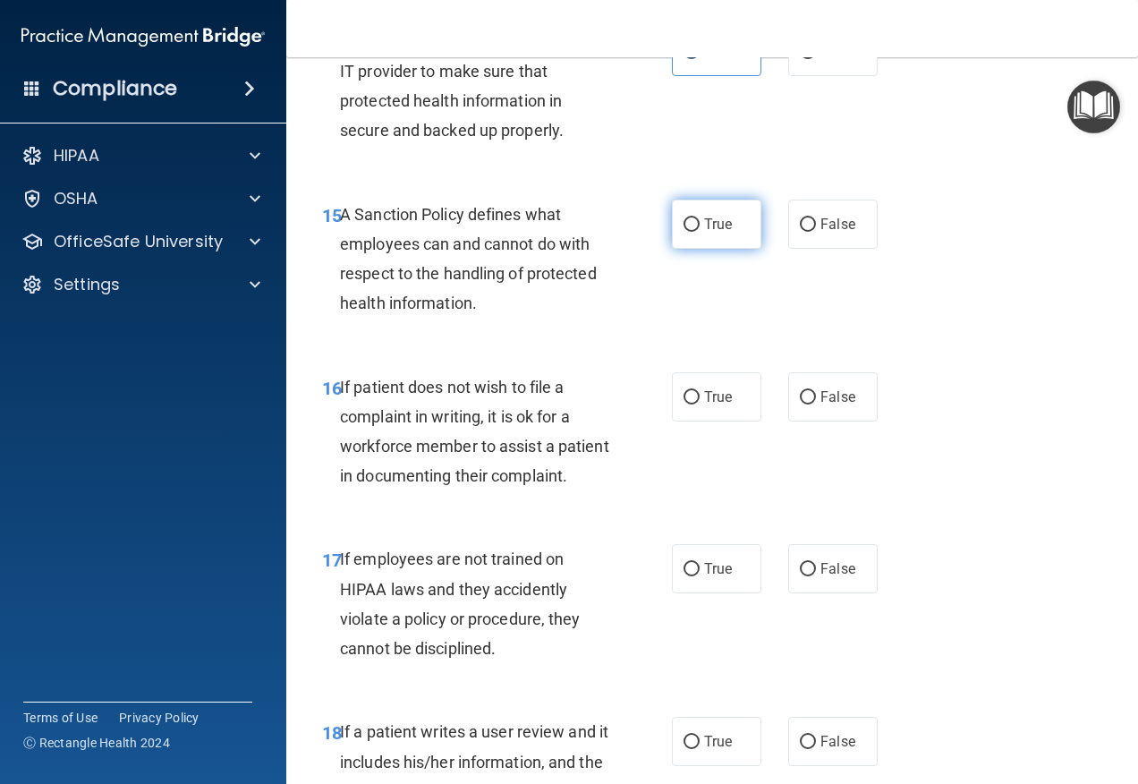
click at [678, 249] on label "True" at bounding box center [716, 224] width 89 height 49
click at [684, 232] on input "True" at bounding box center [692, 224] width 16 height 13
radio input "true"
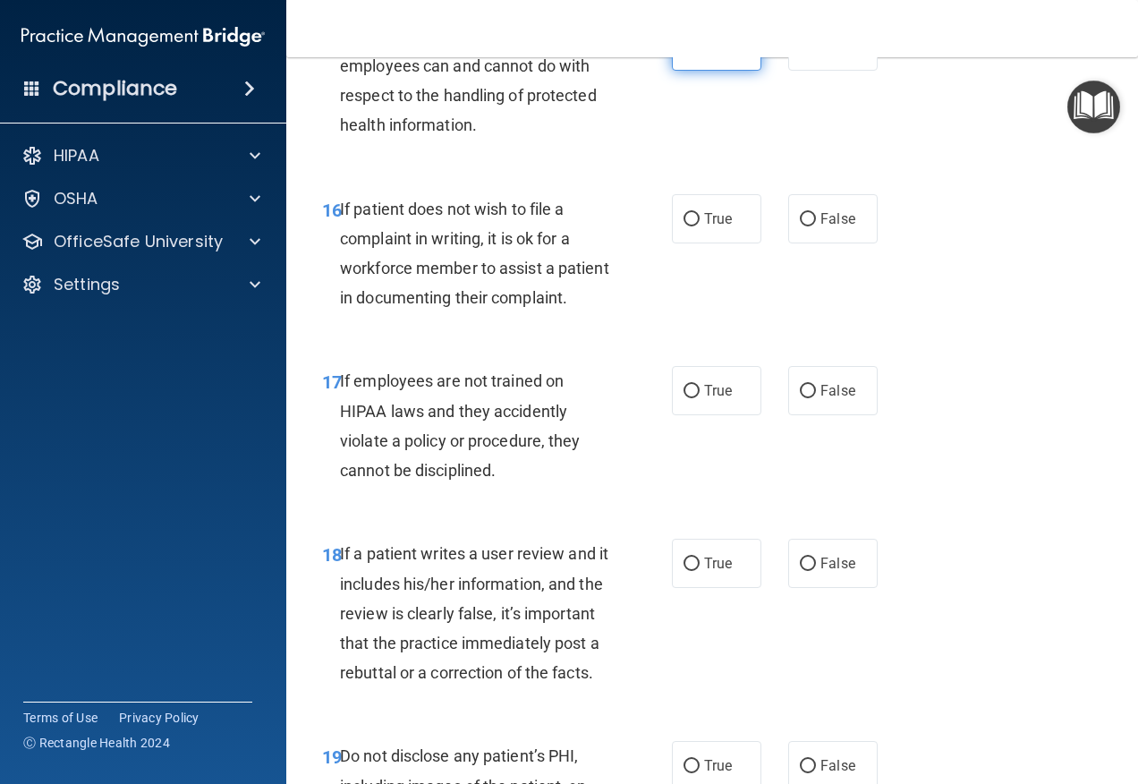
scroll to position [3221, 0]
click at [803, 225] on input "False" at bounding box center [808, 218] width 16 height 13
radio input "true"
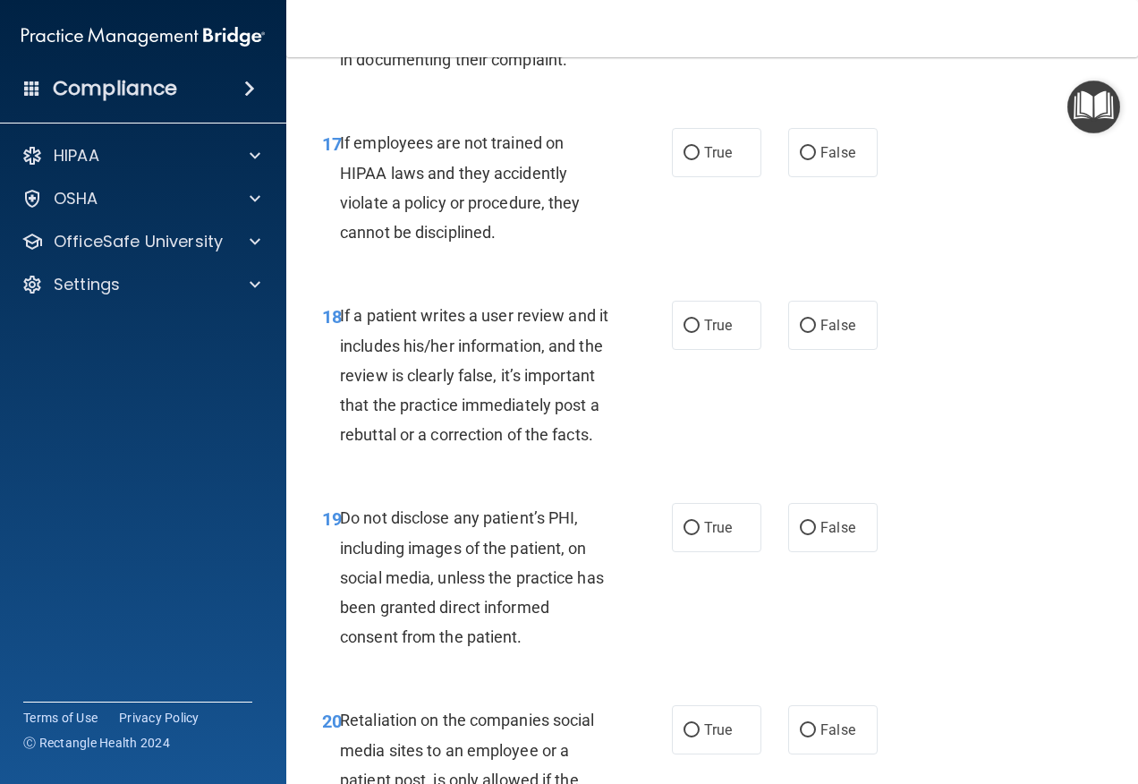
scroll to position [3489, 0]
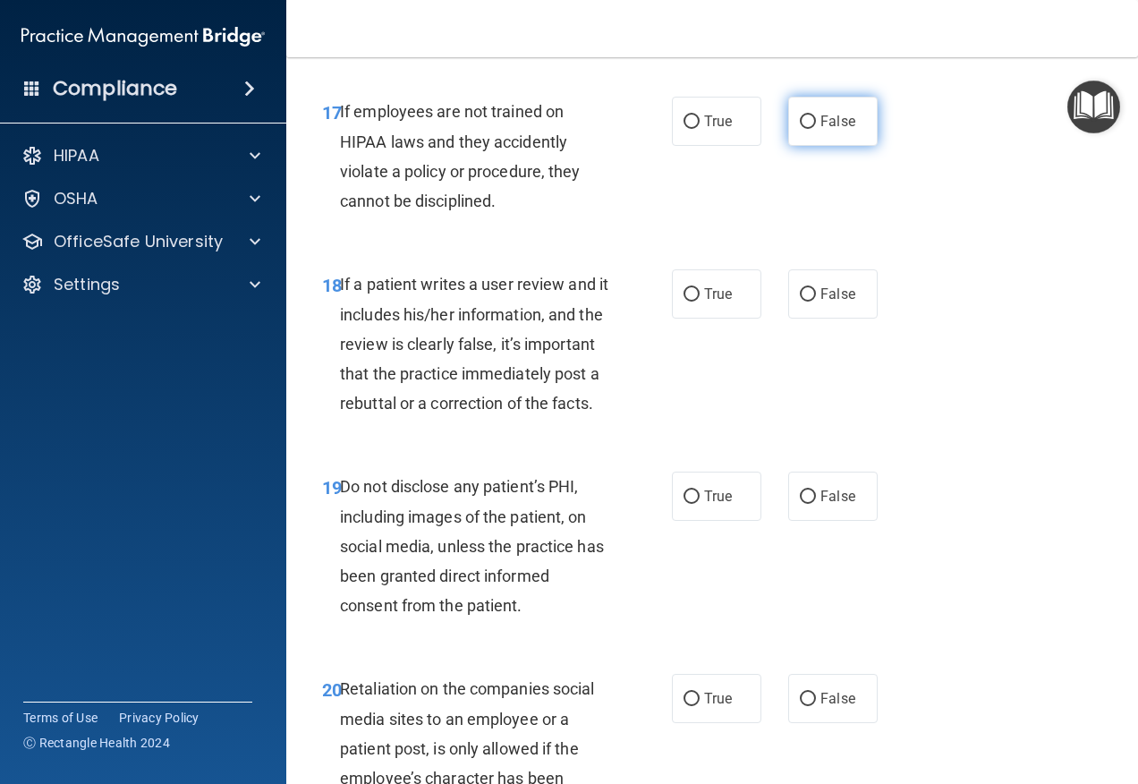
click at [804, 129] on input "False" at bounding box center [808, 121] width 16 height 13
radio input "true"
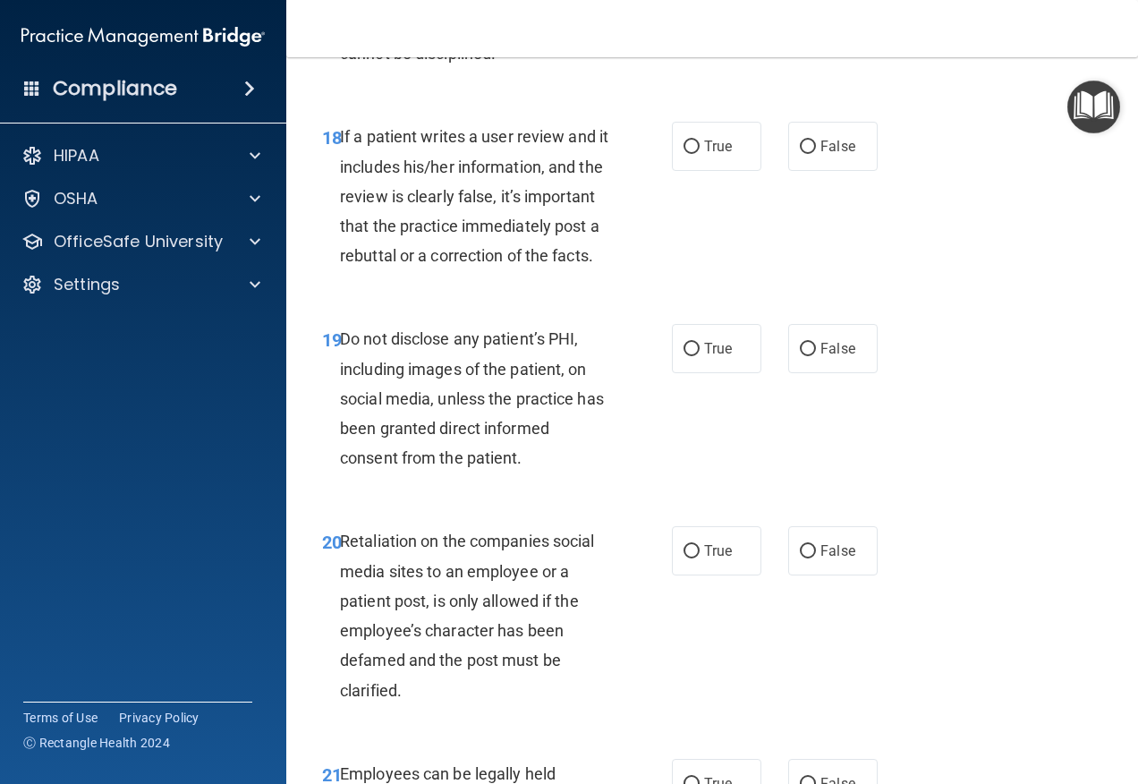
scroll to position [3668, 0]
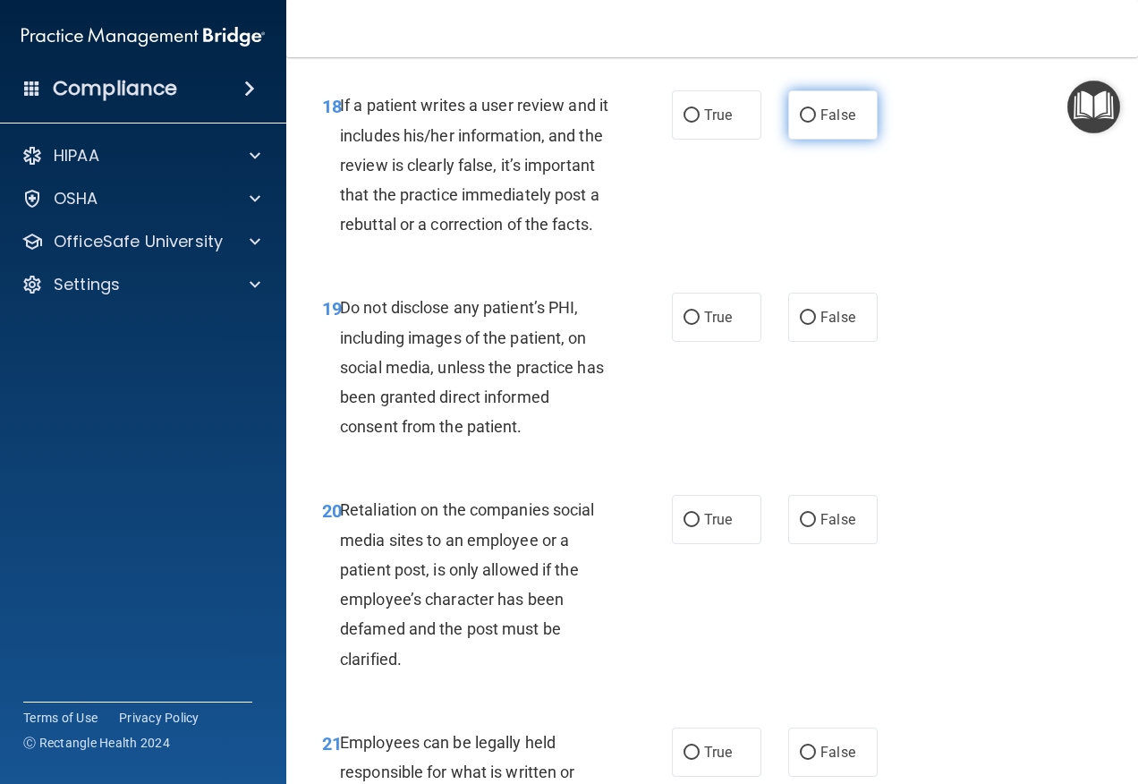
click at [828, 140] on label "False" at bounding box center [832, 114] width 89 height 49
click at [816, 123] on input "False" at bounding box center [808, 115] width 16 height 13
radio input "true"
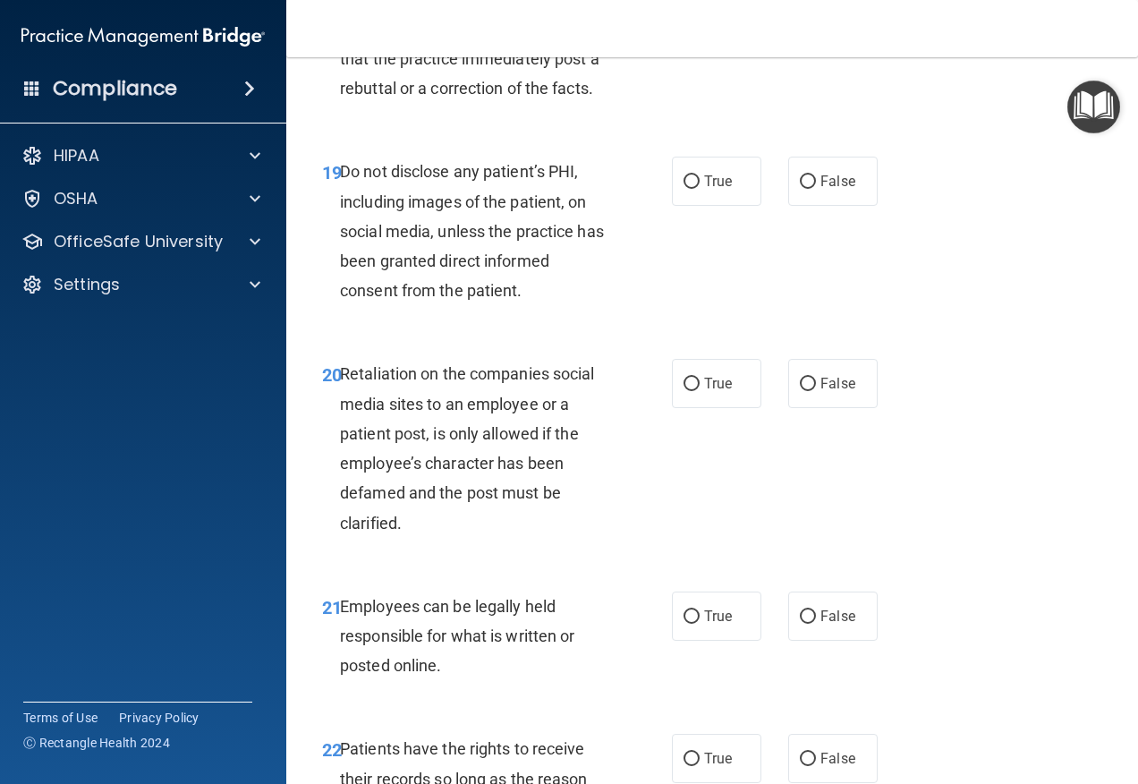
scroll to position [3847, 0]
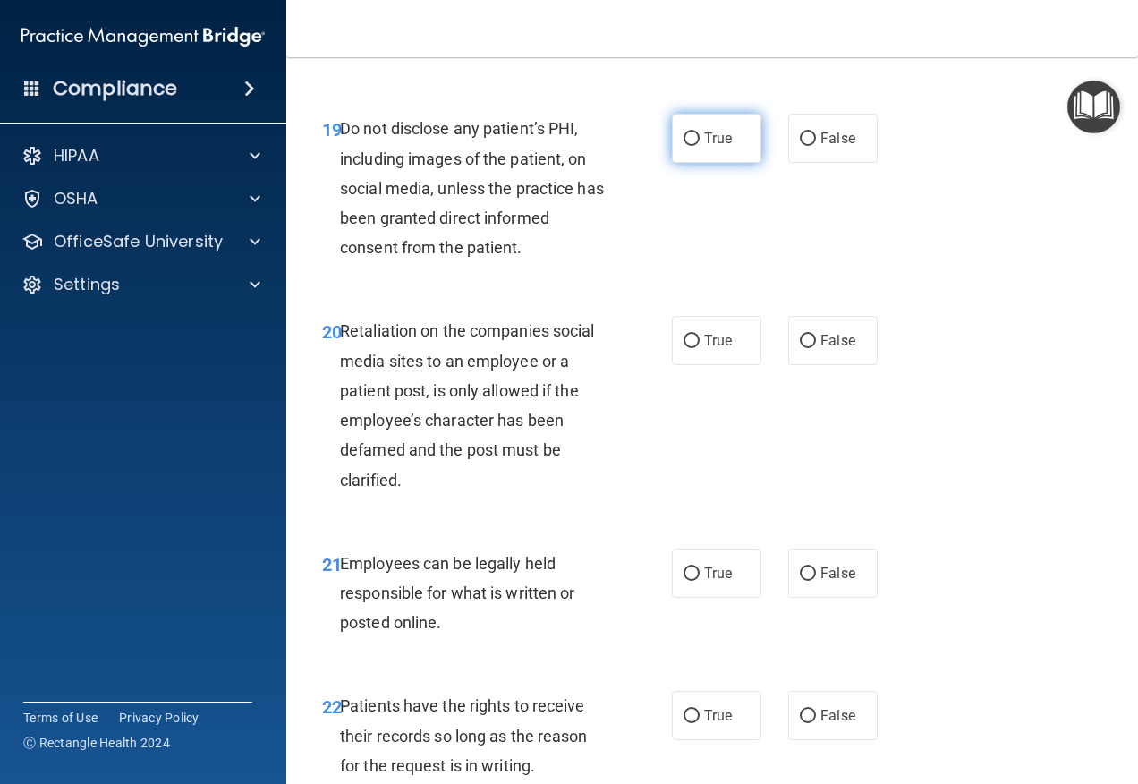
click at [691, 163] on label "True" at bounding box center [716, 138] width 89 height 49
click at [691, 146] on input "True" at bounding box center [692, 138] width 16 height 13
radio input "true"
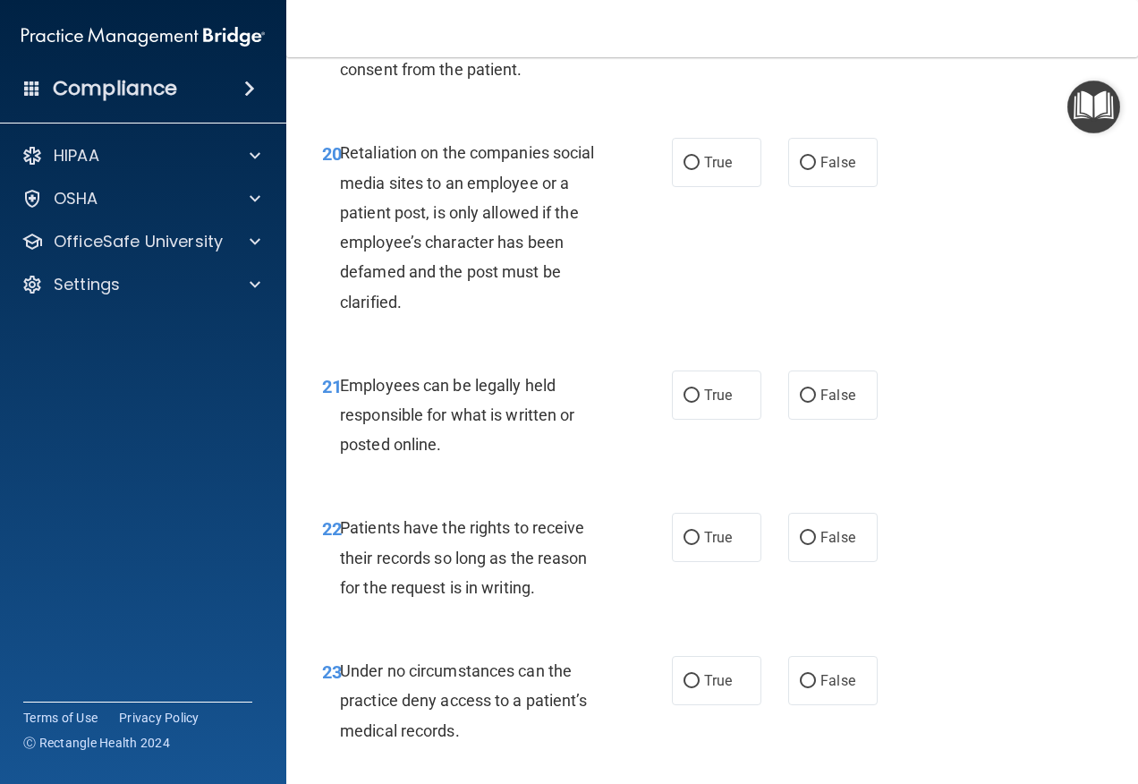
scroll to position [4026, 0]
click at [804, 186] on label "False" at bounding box center [832, 161] width 89 height 49
click at [804, 169] on input "False" at bounding box center [808, 162] width 16 height 13
radio input "true"
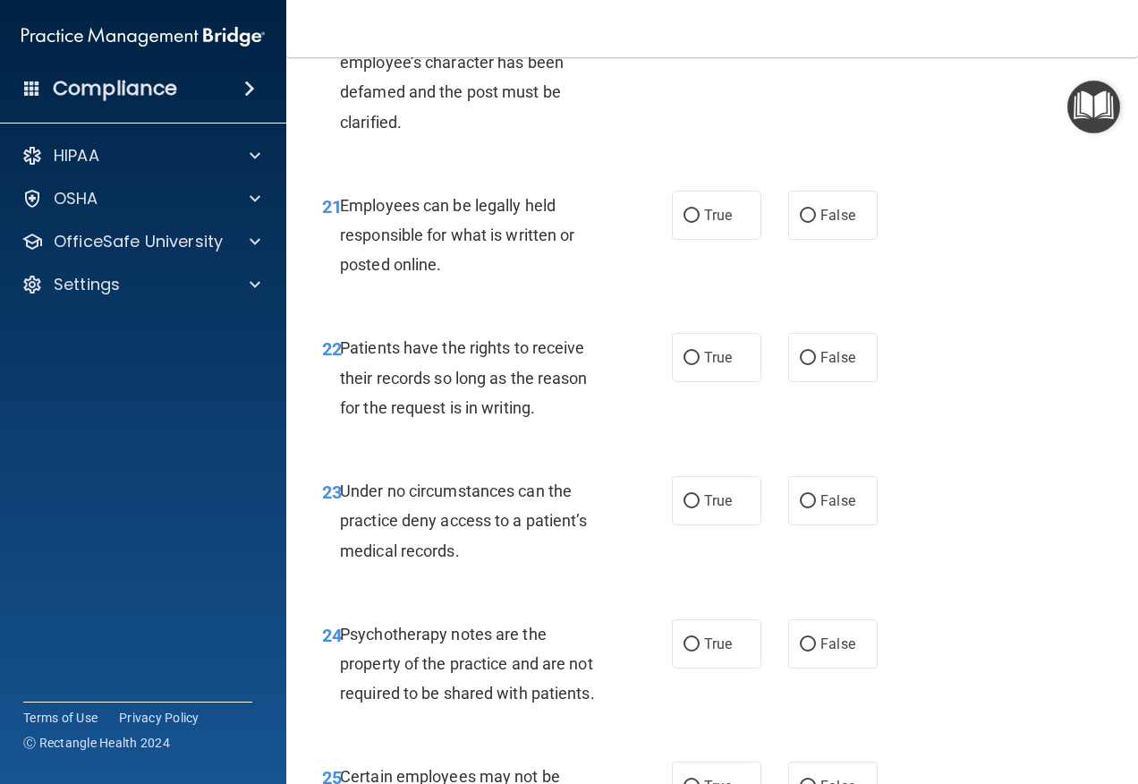
scroll to position [4294, 0]
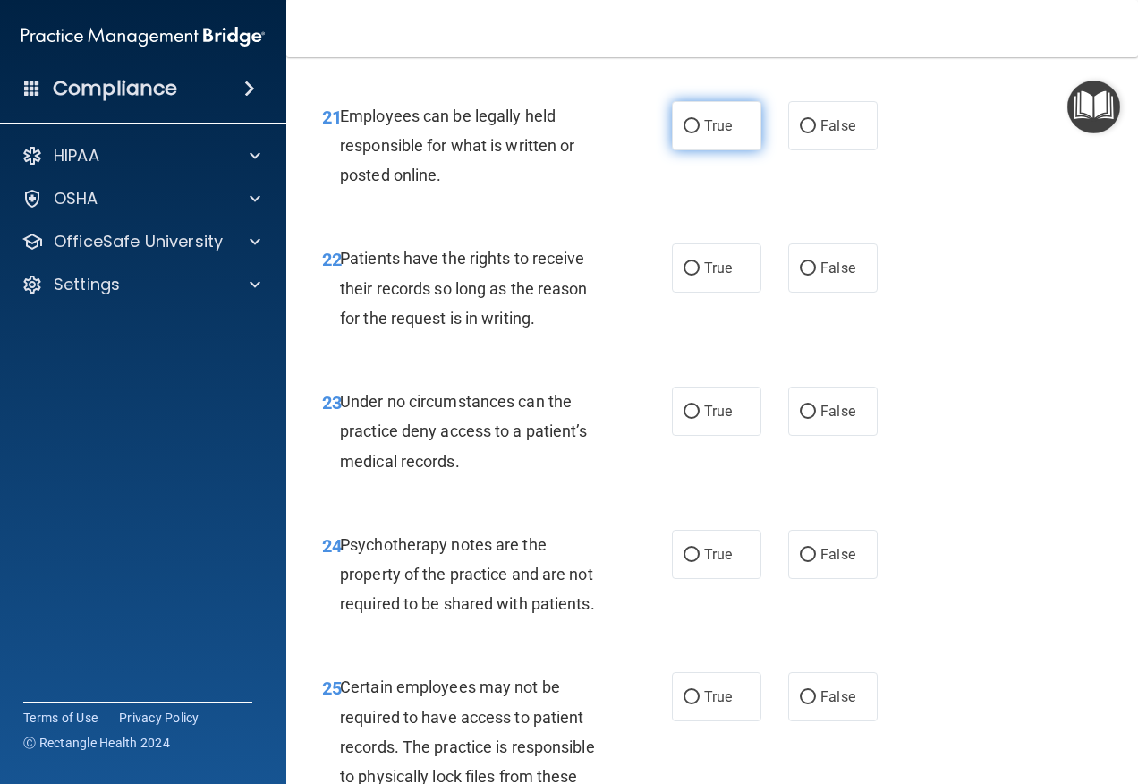
click at [700, 150] on label "True" at bounding box center [716, 125] width 89 height 49
click at [700, 133] on input "True" at bounding box center [692, 126] width 16 height 13
radio input "true"
click at [710, 293] on label "True" at bounding box center [716, 267] width 89 height 49
click at [700, 276] on input "True" at bounding box center [692, 268] width 16 height 13
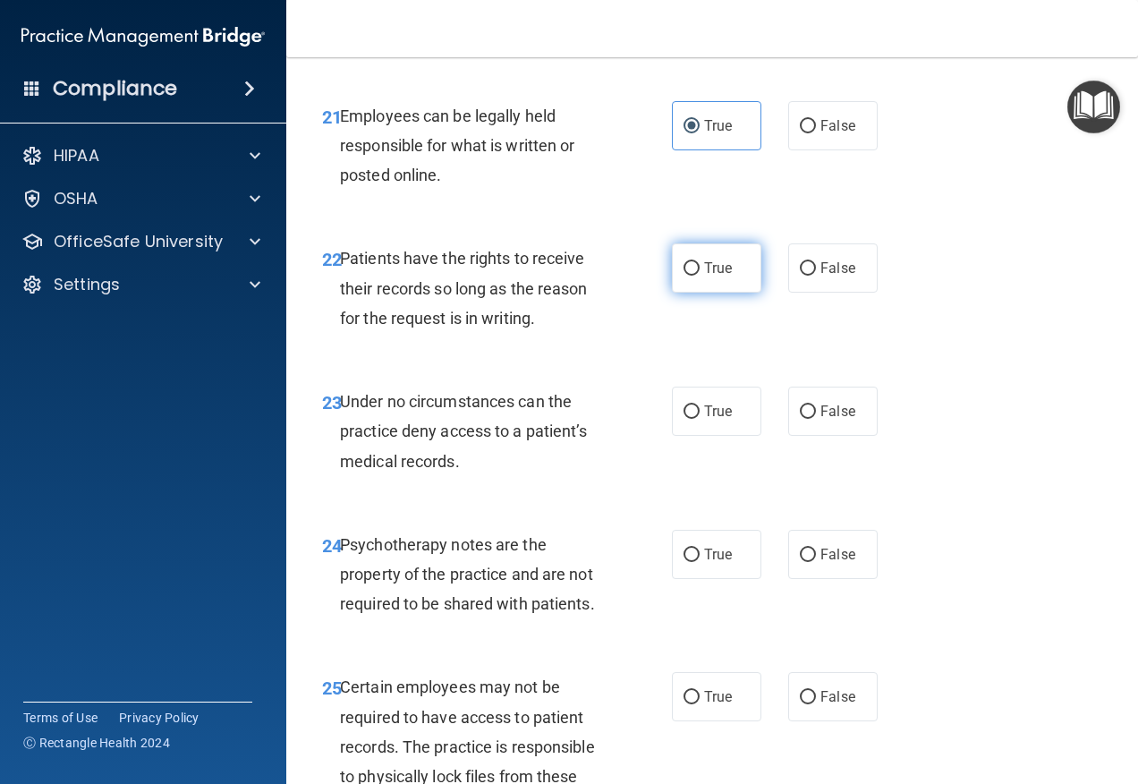
radio input "true"
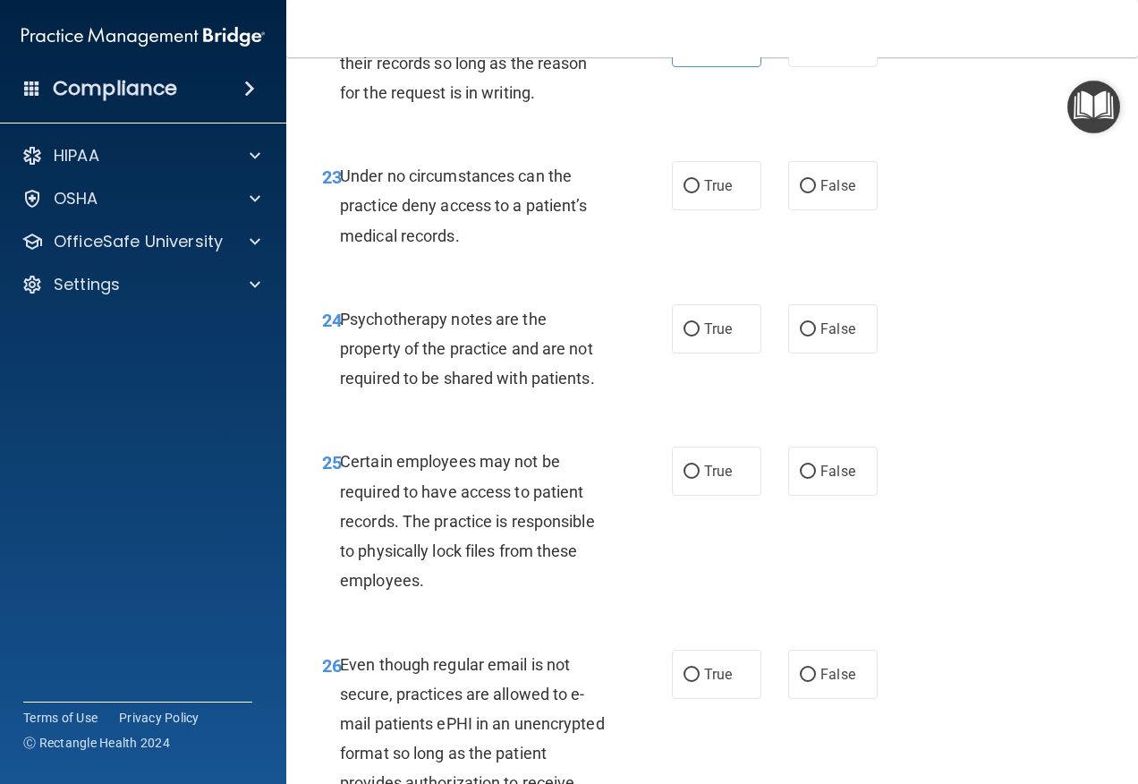
scroll to position [4563, 0]
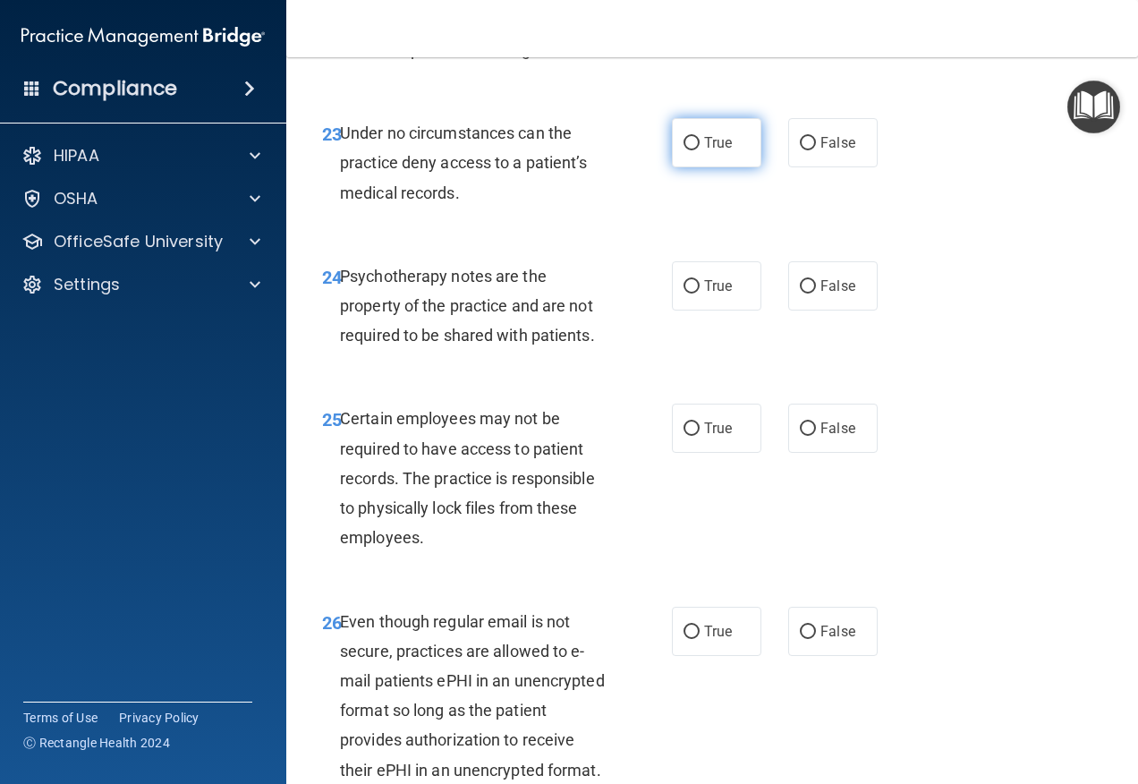
click at [689, 167] on label "True" at bounding box center [716, 142] width 89 height 49
click at [689, 150] on input "True" at bounding box center [692, 143] width 16 height 13
radio input "true"
click at [747, 310] on label "True" at bounding box center [716, 285] width 89 height 49
click at [700, 293] on input "True" at bounding box center [692, 286] width 16 height 13
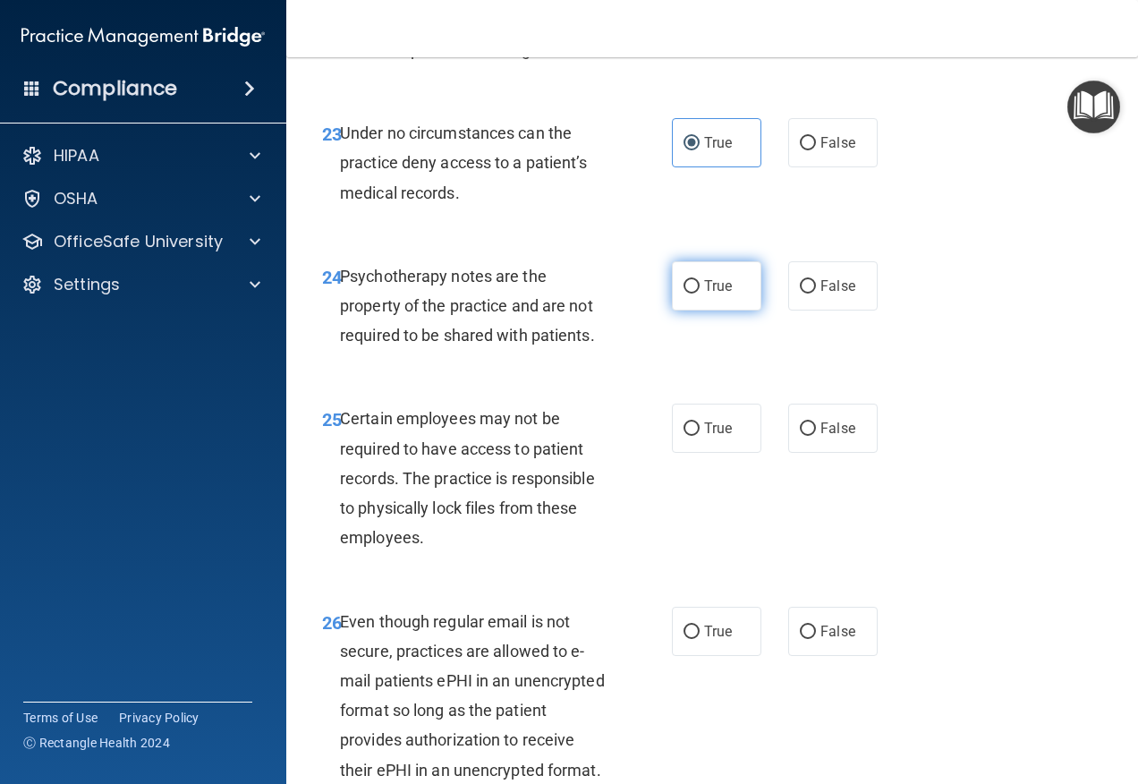
radio input "true"
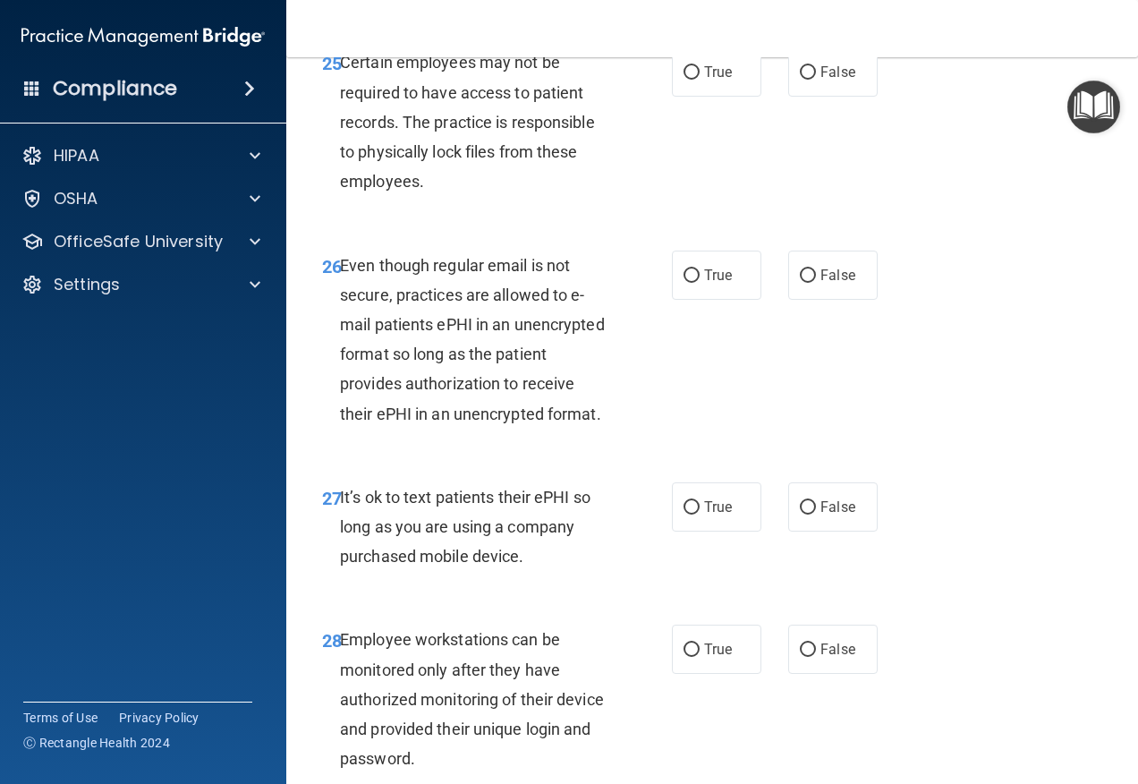
scroll to position [4921, 0]
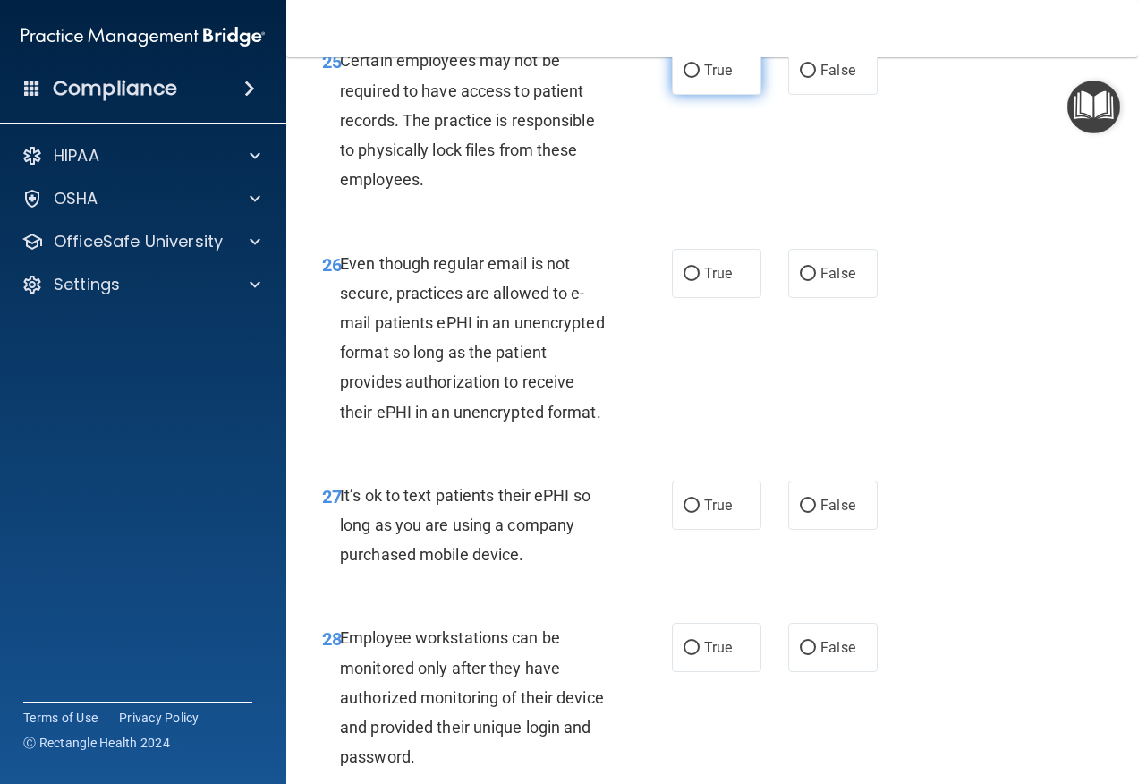
click at [726, 95] on label "True" at bounding box center [716, 70] width 89 height 49
click at [700, 78] on input "True" at bounding box center [692, 70] width 16 height 13
radio input "true"
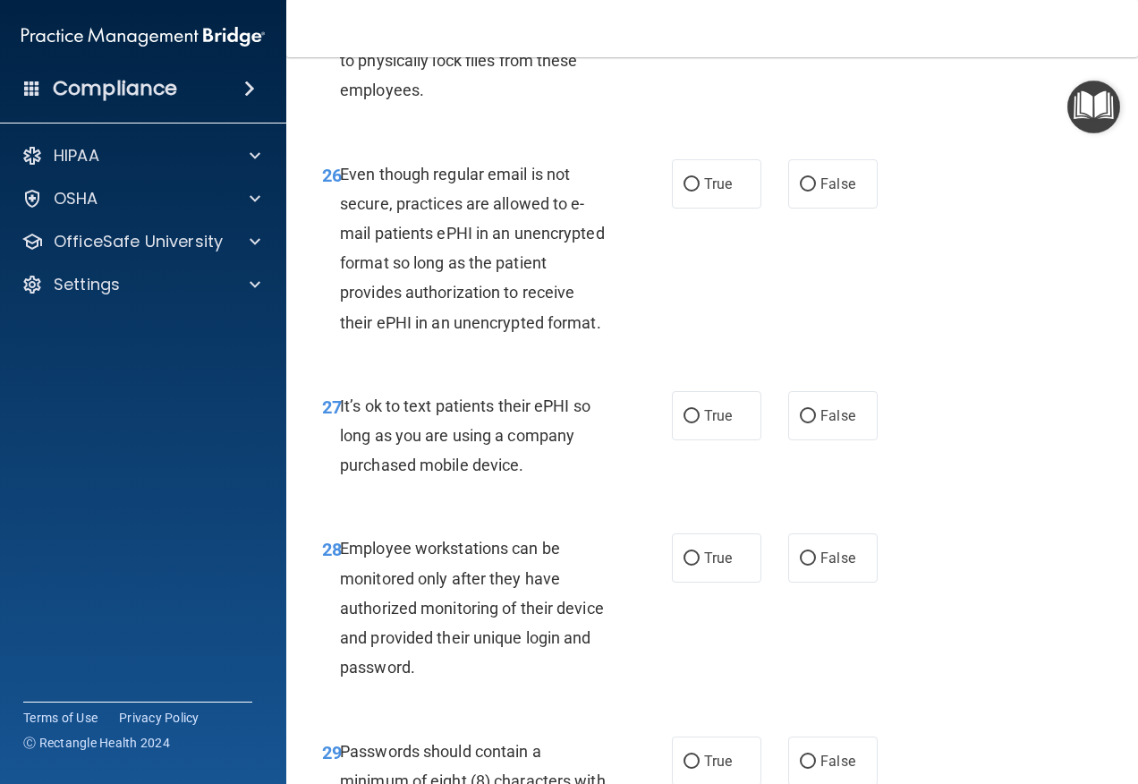
scroll to position [5100, 0]
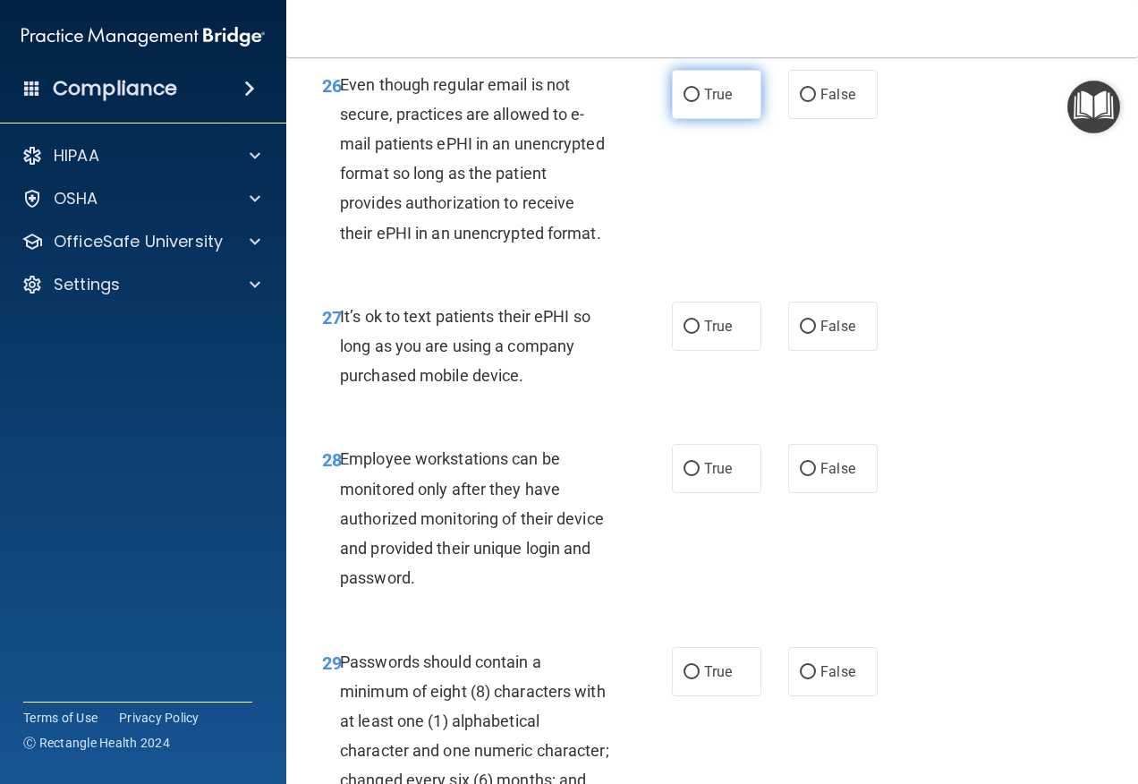
click at [699, 119] on label "True" at bounding box center [716, 94] width 89 height 49
click at [699, 102] on input "True" at bounding box center [692, 95] width 16 height 13
radio input "true"
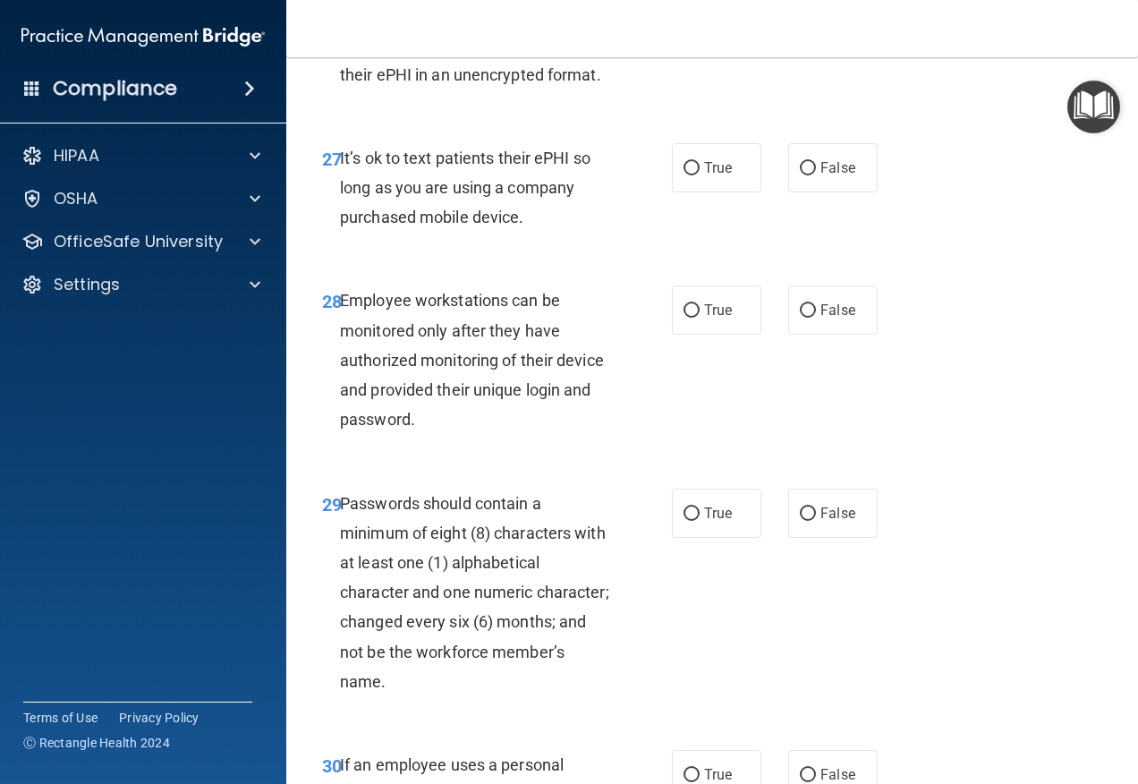
scroll to position [5279, 0]
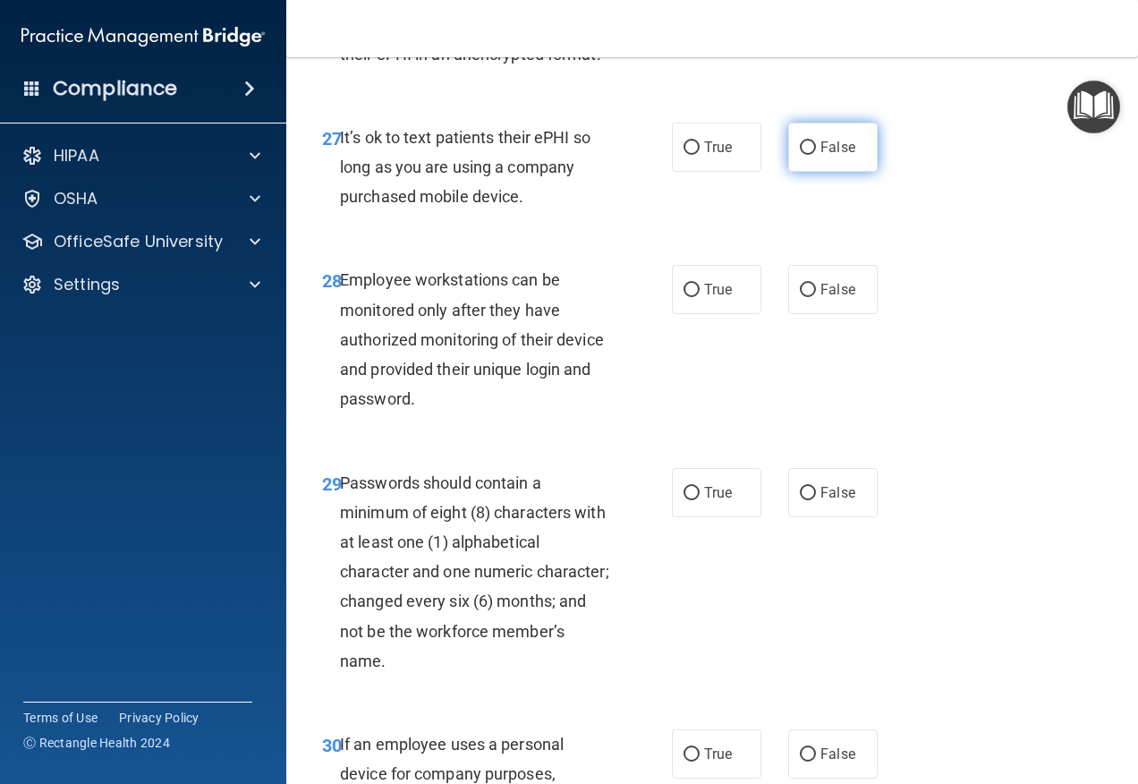
click at [803, 172] on label "False" at bounding box center [832, 147] width 89 height 49
click at [803, 155] on input "False" at bounding box center [808, 147] width 16 height 13
radio input "true"
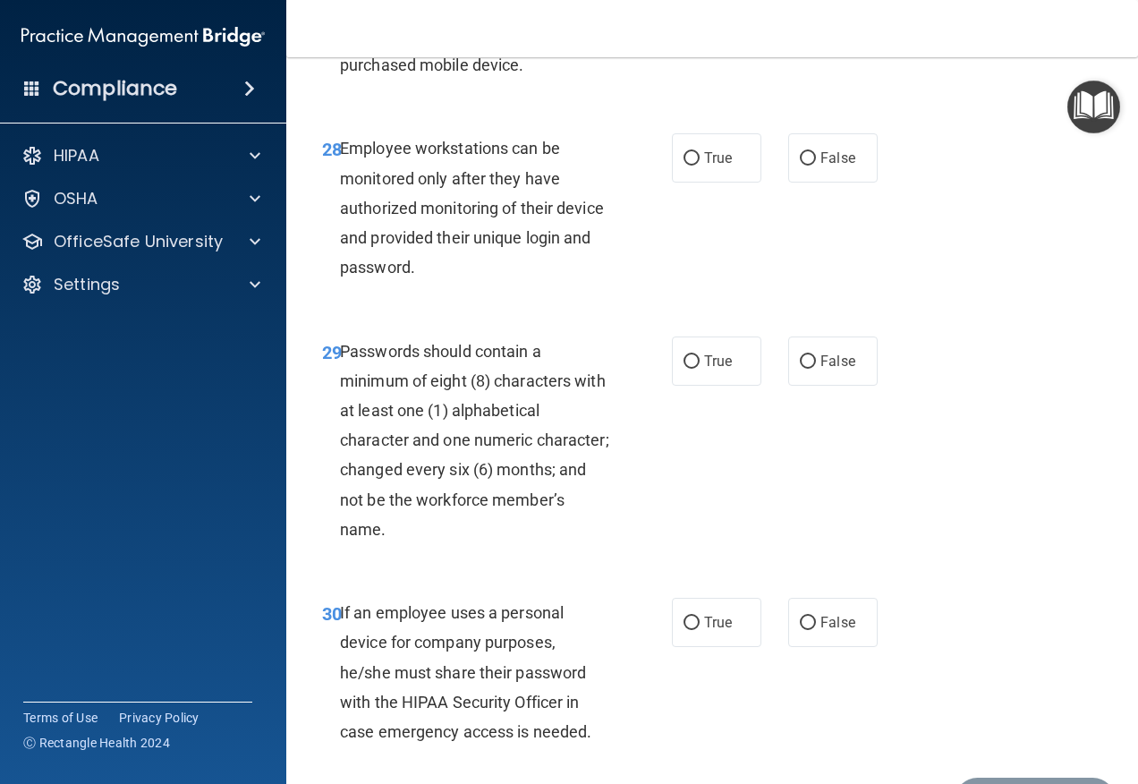
scroll to position [5458, 0]
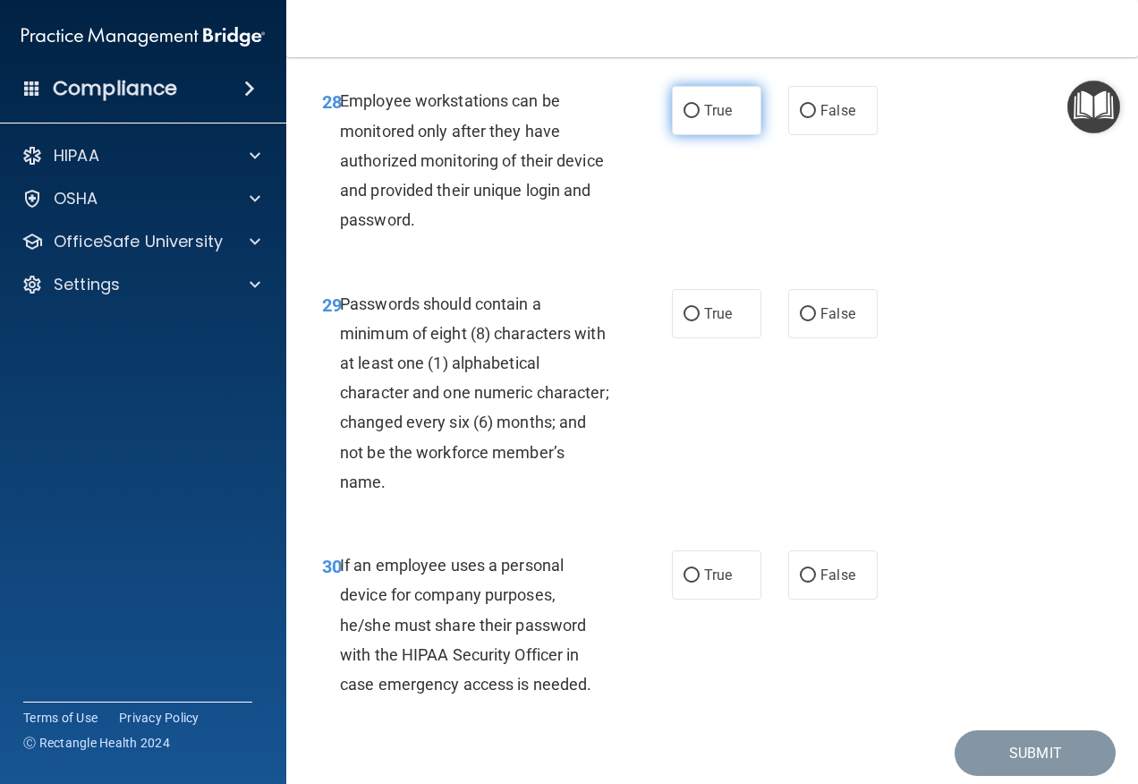
click at [745, 135] on label "True" at bounding box center [716, 110] width 89 height 49
click at [700, 118] on input "True" at bounding box center [692, 111] width 16 height 13
radio input "true"
click at [769, 135] on div "True False" at bounding box center [780, 110] width 216 height 49
click at [811, 135] on label "False" at bounding box center [832, 110] width 89 height 49
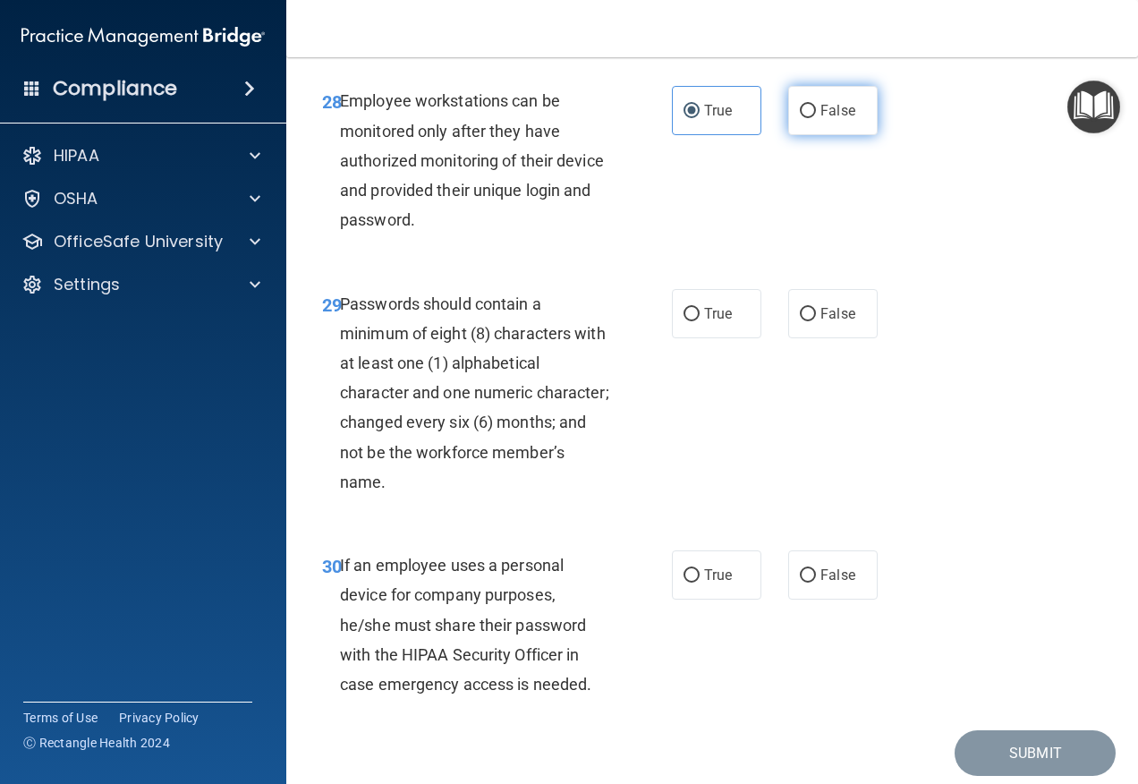
click at [811, 118] on input "False" at bounding box center [808, 111] width 16 height 13
radio input "true"
radio input "false"
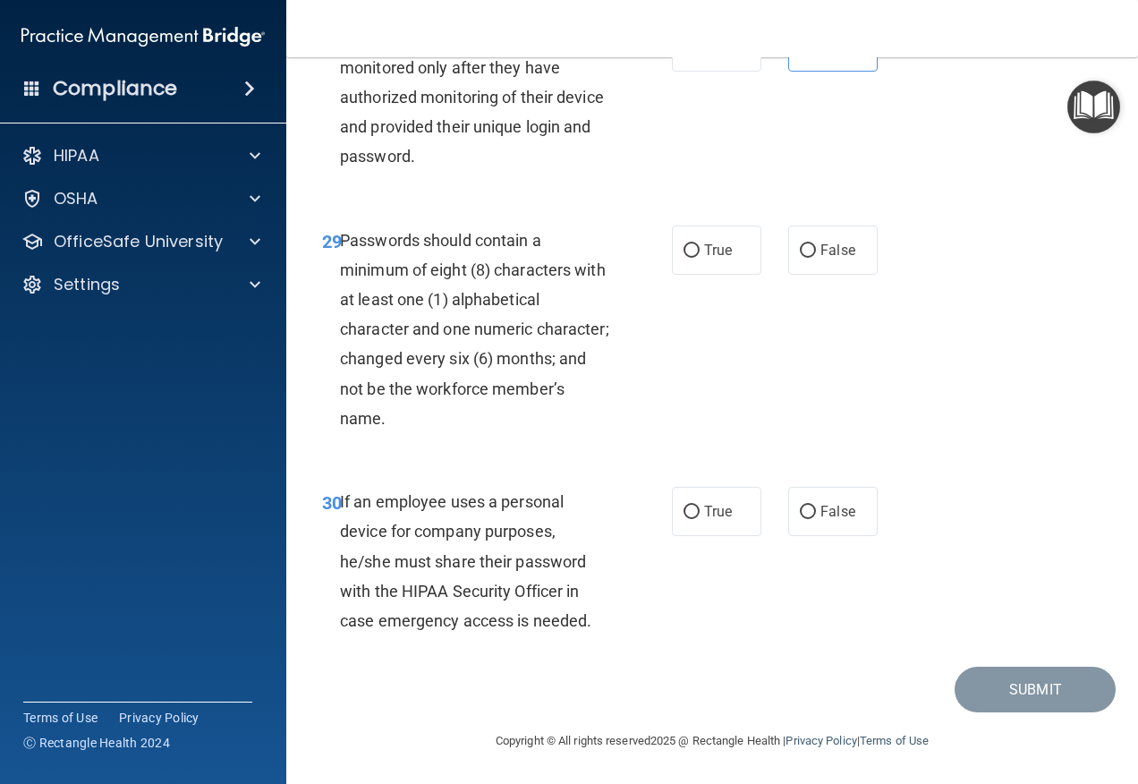
scroll to position [5670, 0]
click at [704, 246] on span "True" at bounding box center [718, 250] width 28 height 17
click at [698, 246] on input "True" at bounding box center [692, 250] width 16 height 13
radio input "true"
click at [837, 512] on span "False" at bounding box center [837, 511] width 35 height 17
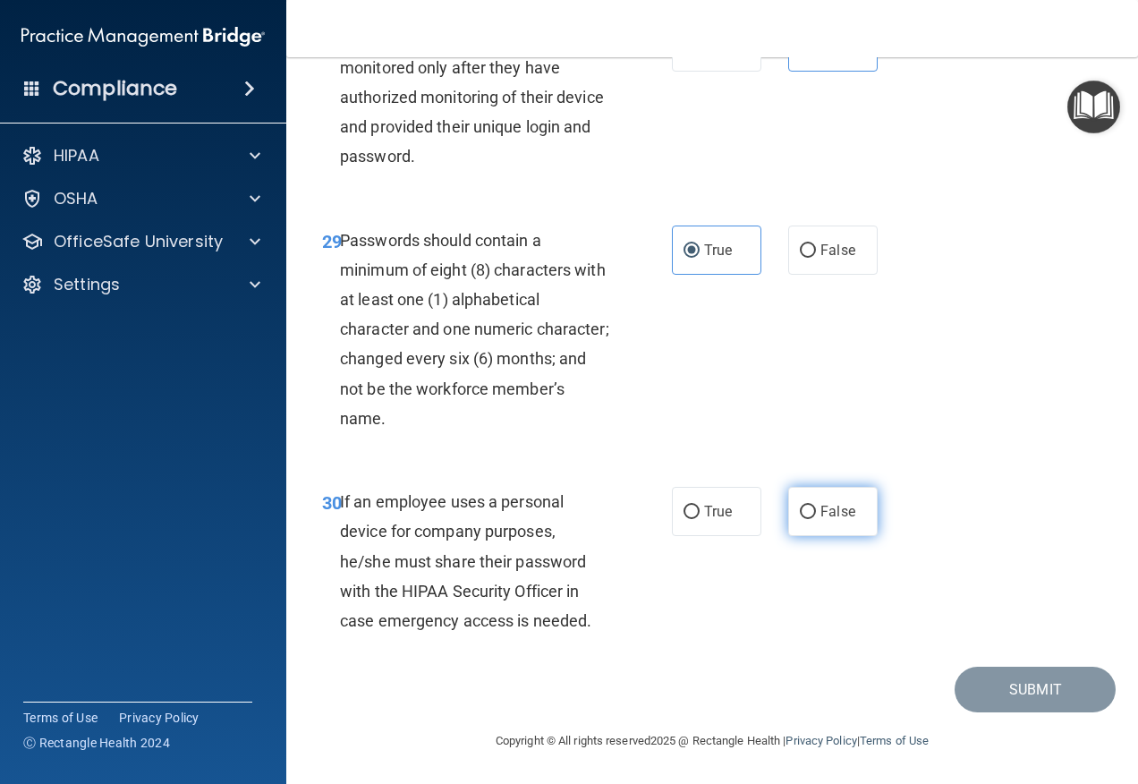
click at [816, 512] on input "False" at bounding box center [808, 511] width 16 height 13
radio input "true"
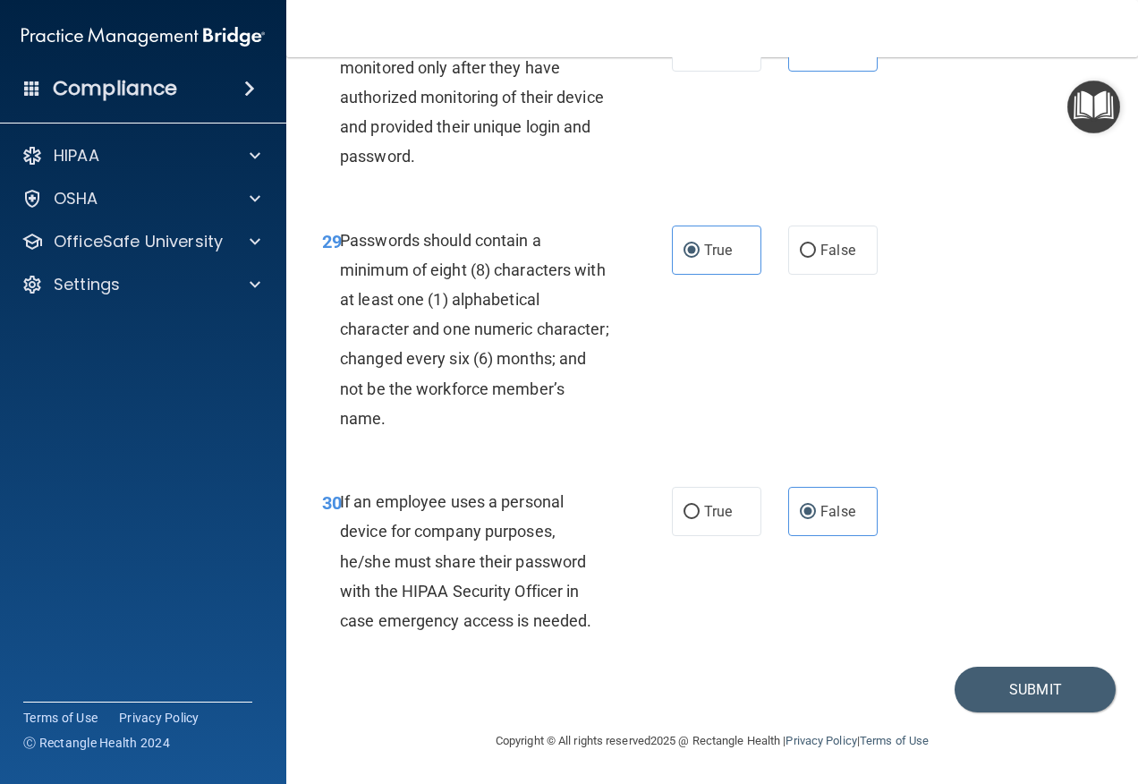
scroll to position [5491, 0]
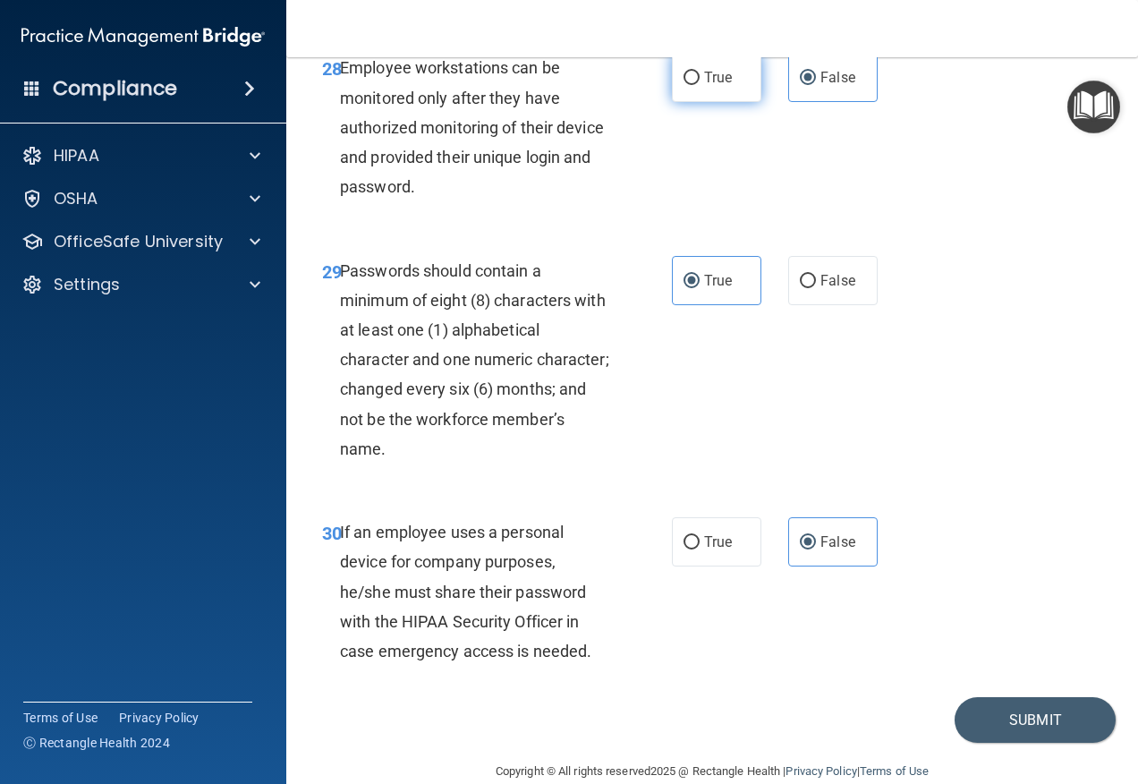
click at [703, 102] on label "True" at bounding box center [716, 77] width 89 height 49
click at [700, 85] on input "True" at bounding box center [692, 78] width 16 height 13
radio input "true"
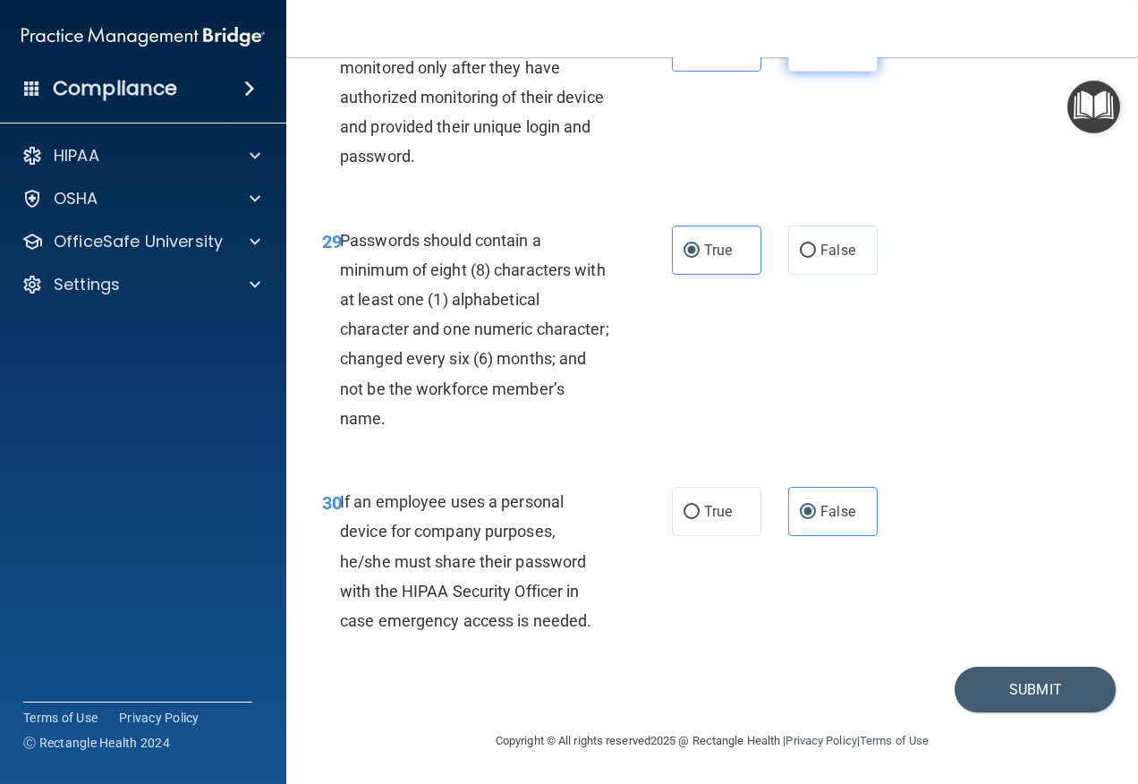
drag, startPoint x: 801, startPoint y: 145, endPoint x: 822, endPoint y: 180, distance: 41.0
click at [802, 72] on label "False" at bounding box center [832, 46] width 89 height 49
click at [802, 55] on input "False" at bounding box center [808, 47] width 16 height 13
radio input "true"
radio input "false"
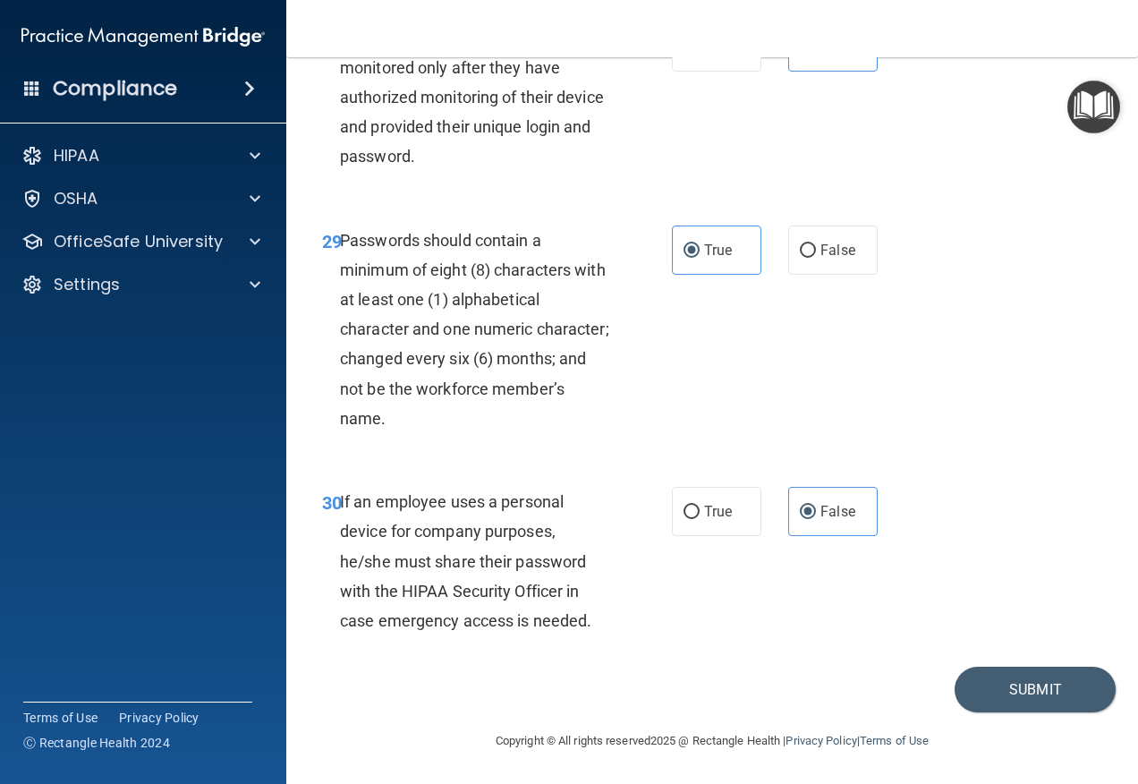
scroll to position [5670, 0]
click at [1072, 686] on button "Submit" at bounding box center [1035, 690] width 161 height 46
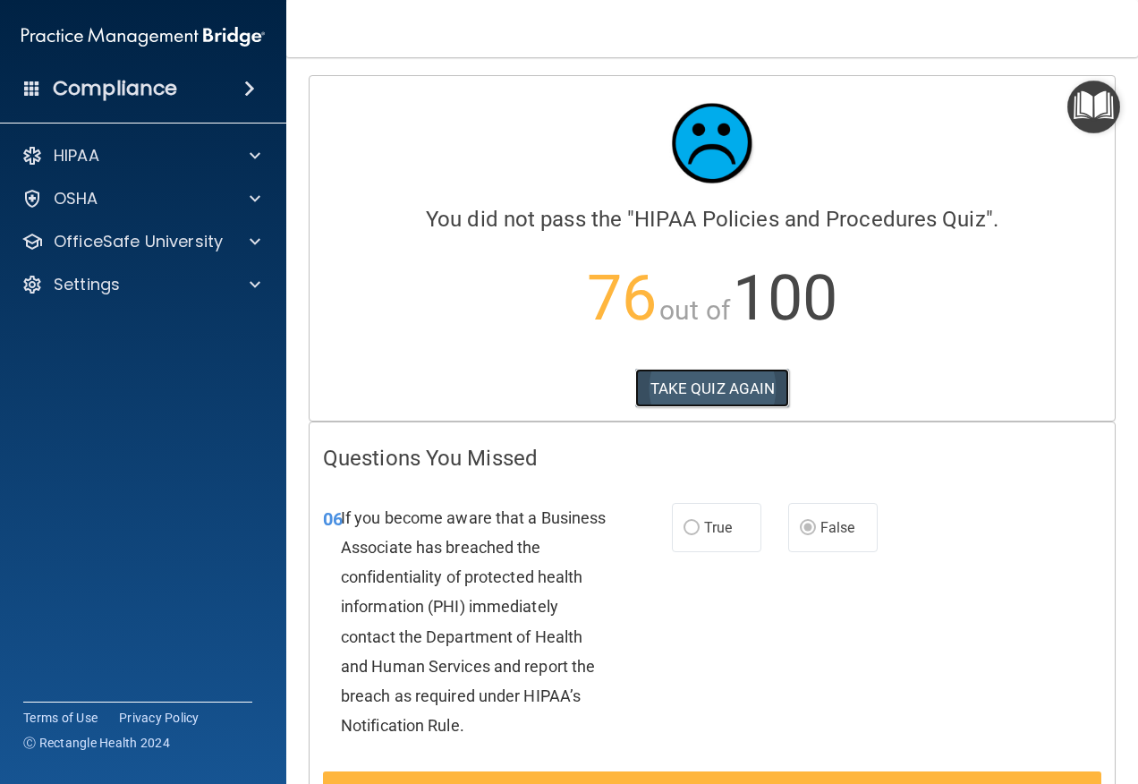
click at [698, 383] on button "TAKE QUIZ AGAIN" at bounding box center [712, 388] width 155 height 39
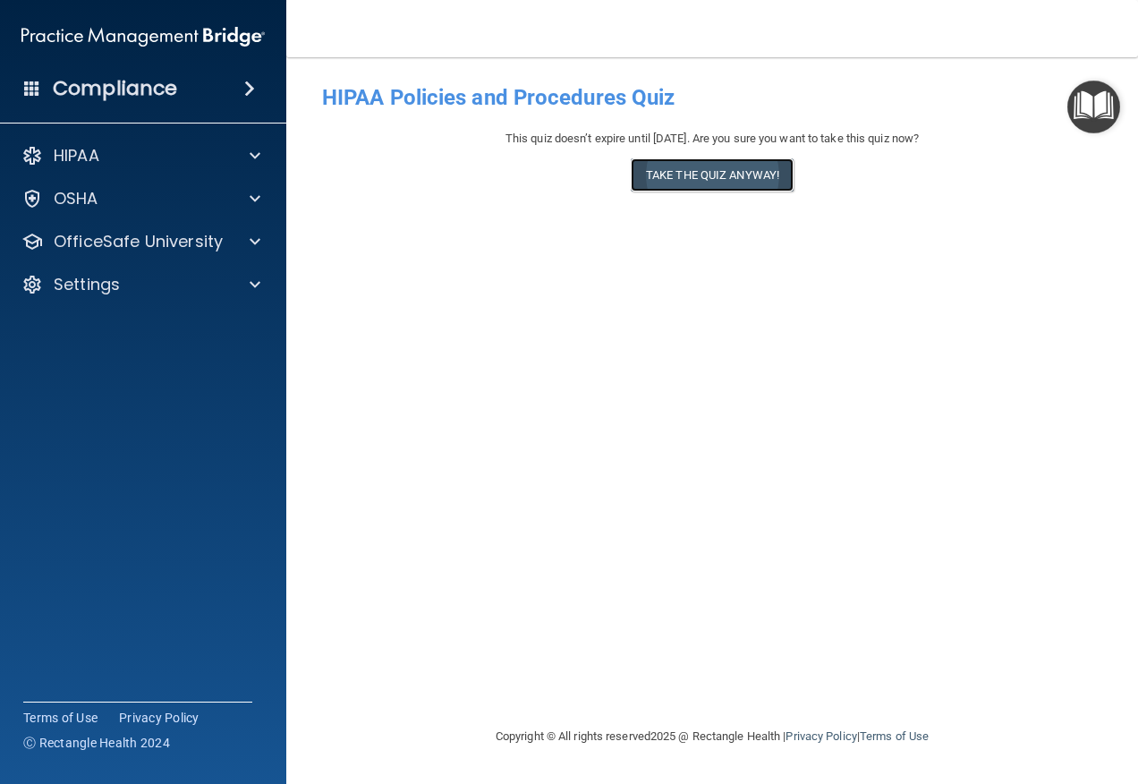
click at [706, 187] on button "Take the quiz anyway!" at bounding box center [712, 174] width 163 height 33
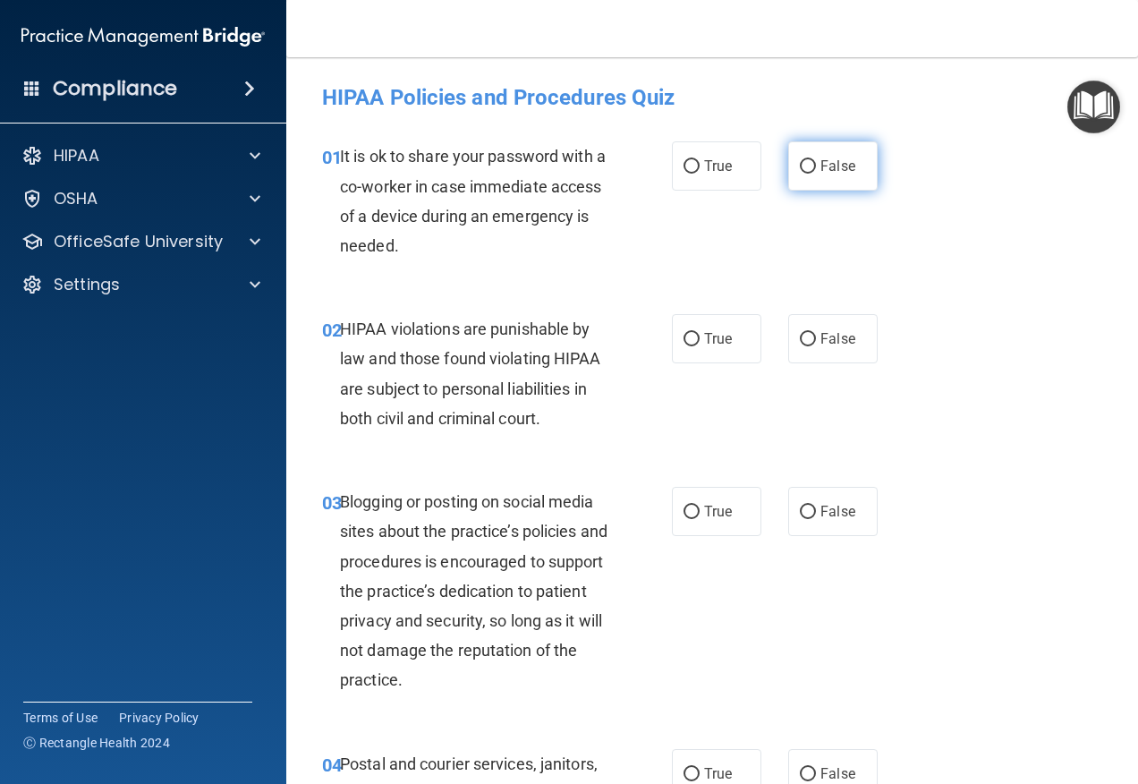
click at [840, 170] on span "False" at bounding box center [837, 165] width 35 height 17
click at [816, 170] on input "False" at bounding box center [808, 166] width 16 height 13
radio input "true"
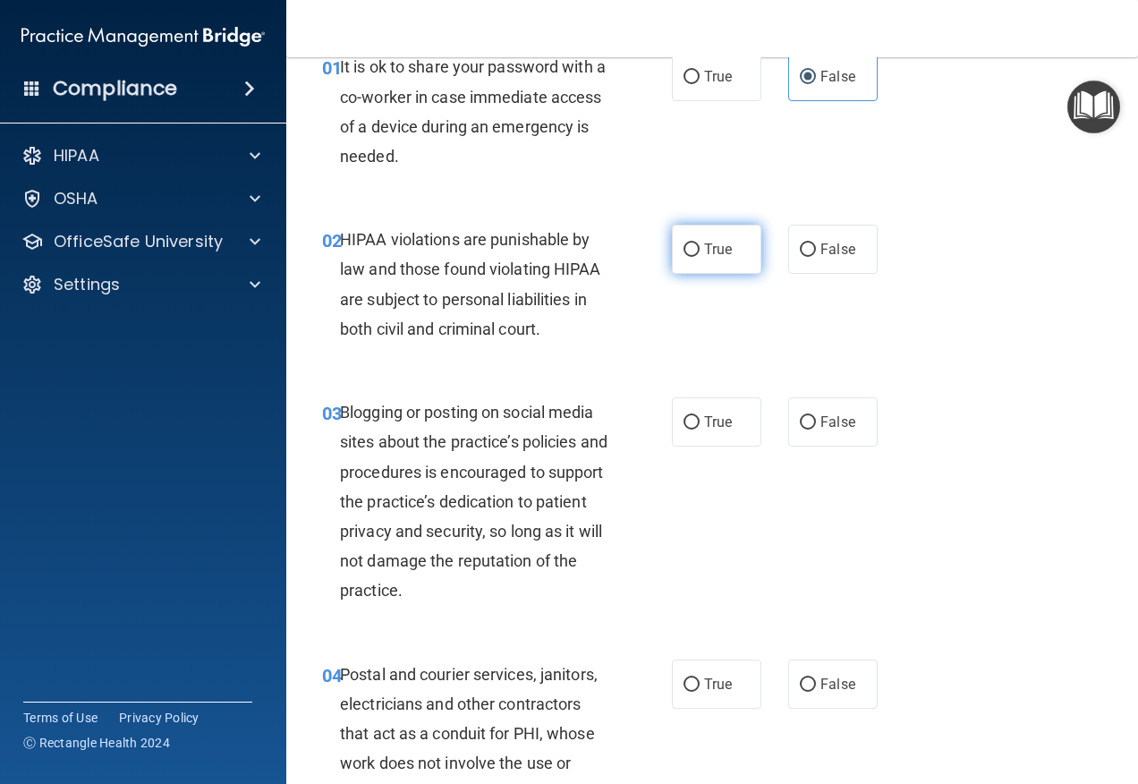
click at [685, 243] on input "True" at bounding box center [692, 249] width 16 height 13
radio input "true"
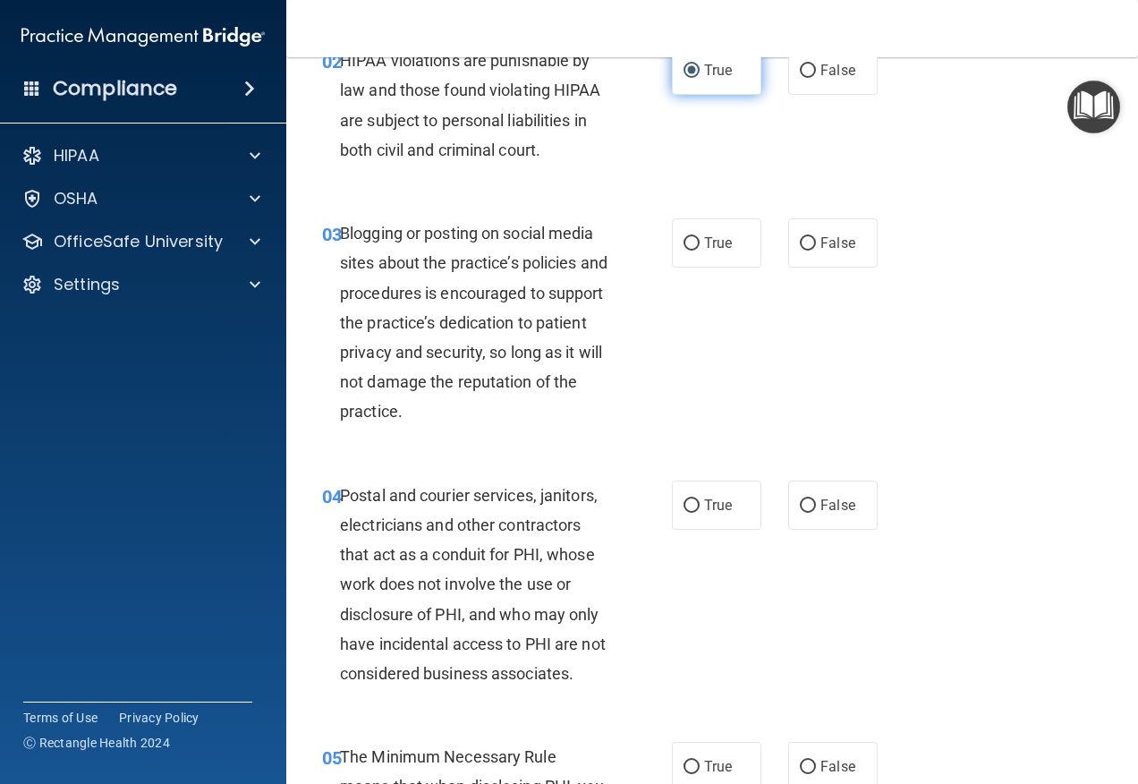
scroll to position [358, 0]
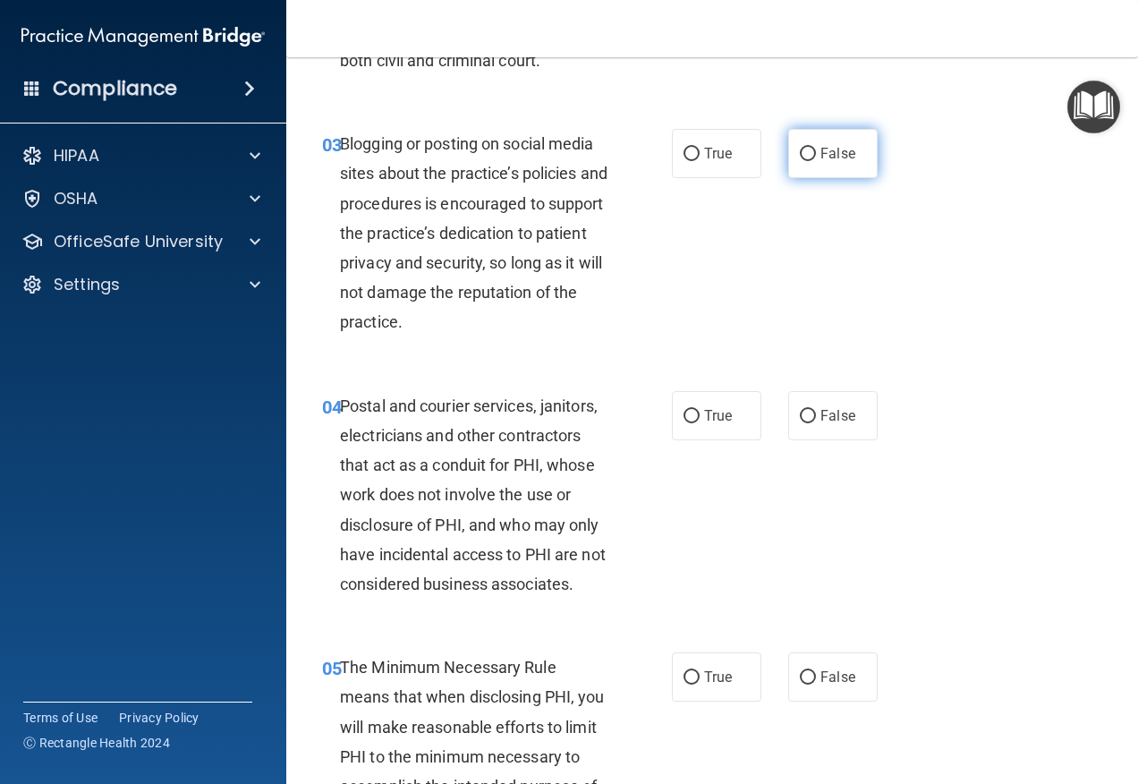
click at [821, 164] on label "False" at bounding box center [832, 153] width 89 height 49
click at [816, 161] on input "False" at bounding box center [808, 154] width 16 height 13
radio input "true"
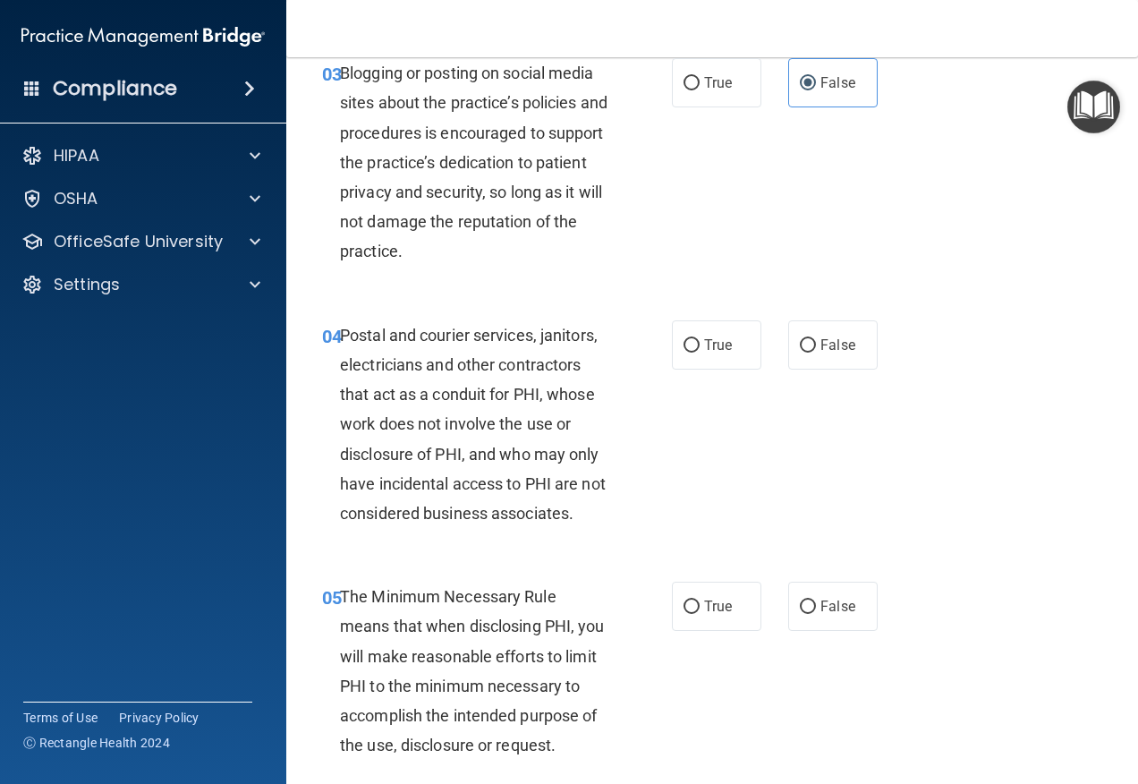
scroll to position [537, 0]
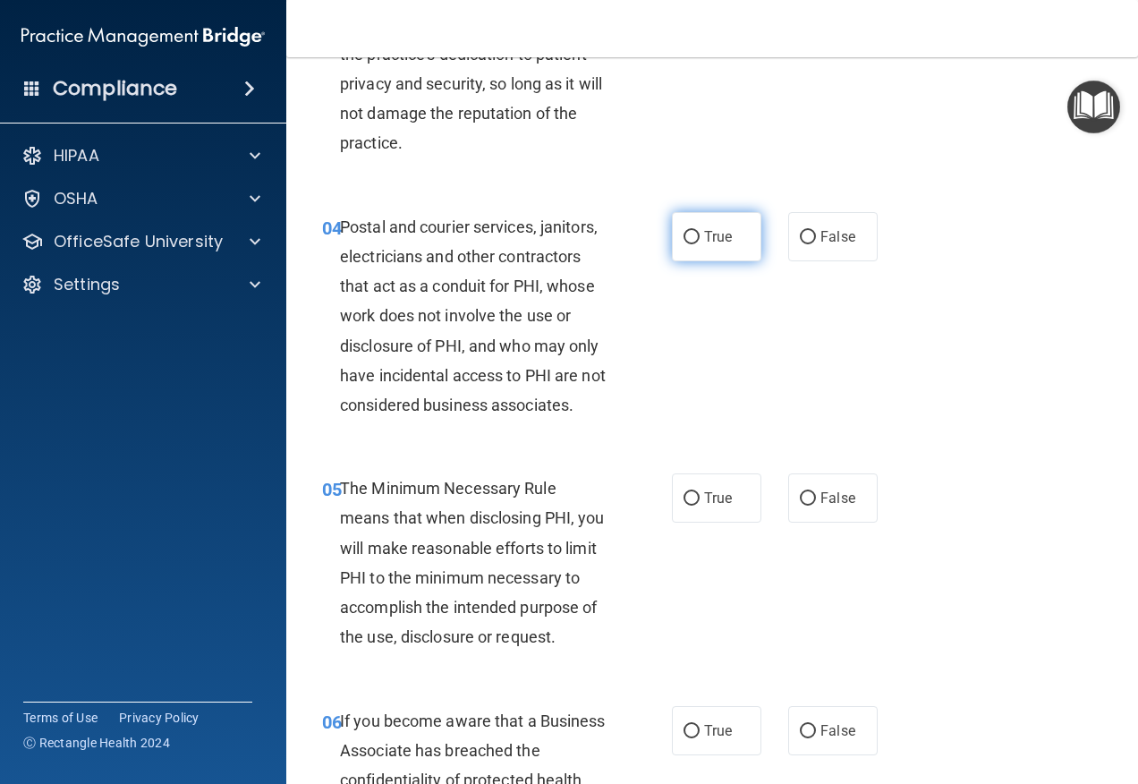
click at [718, 221] on label "True" at bounding box center [716, 236] width 89 height 49
click at [700, 231] on input "True" at bounding box center [692, 237] width 16 height 13
radio input "true"
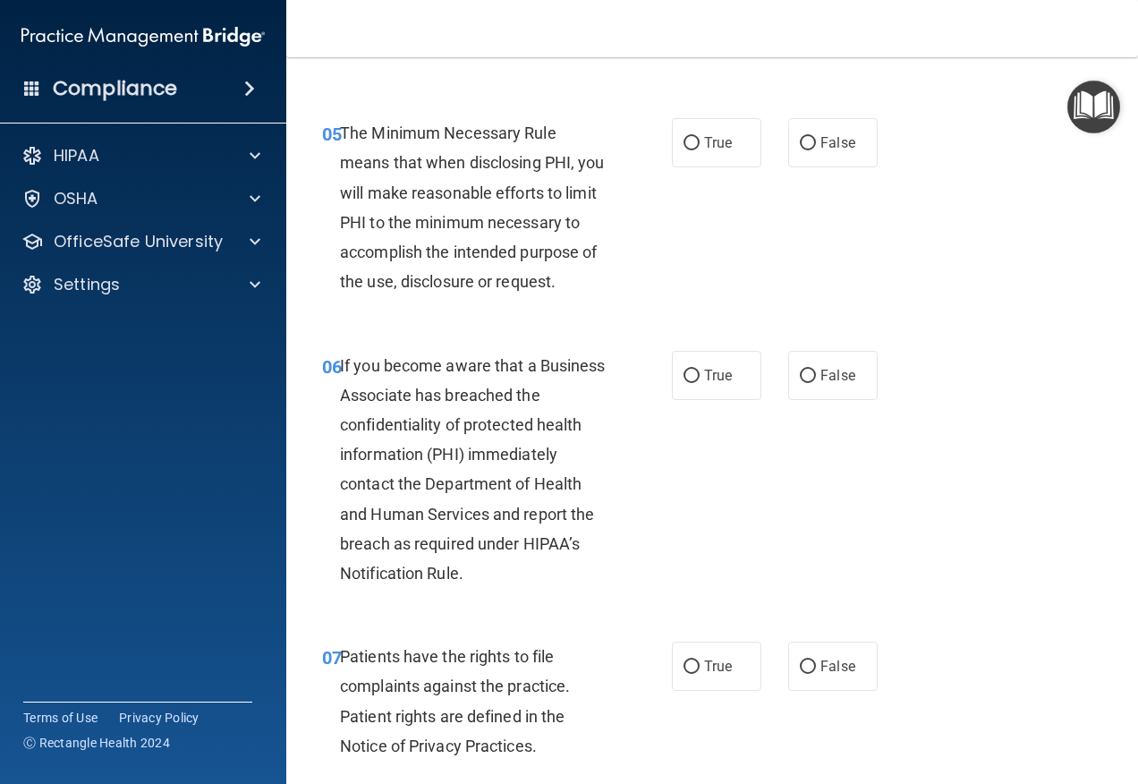
scroll to position [895, 0]
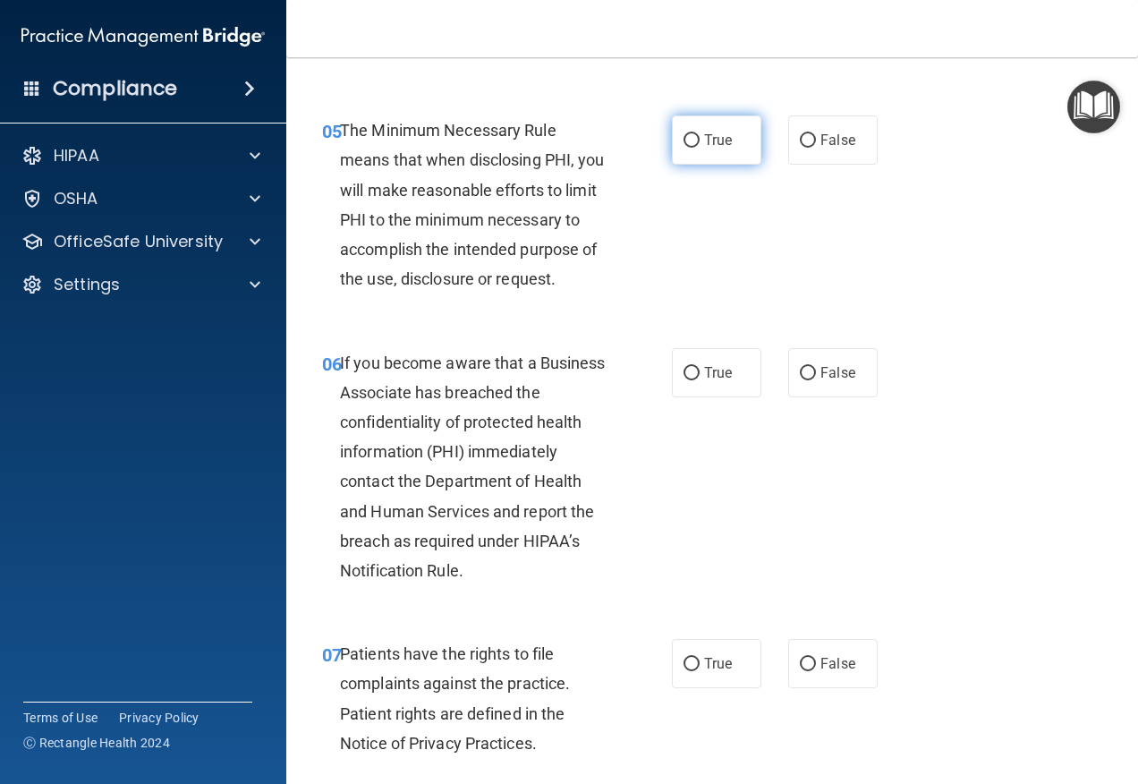
click at [692, 159] on label "True" at bounding box center [716, 139] width 89 height 49
click at [692, 148] on input "True" at bounding box center [692, 140] width 16 height 13
radio input "true"
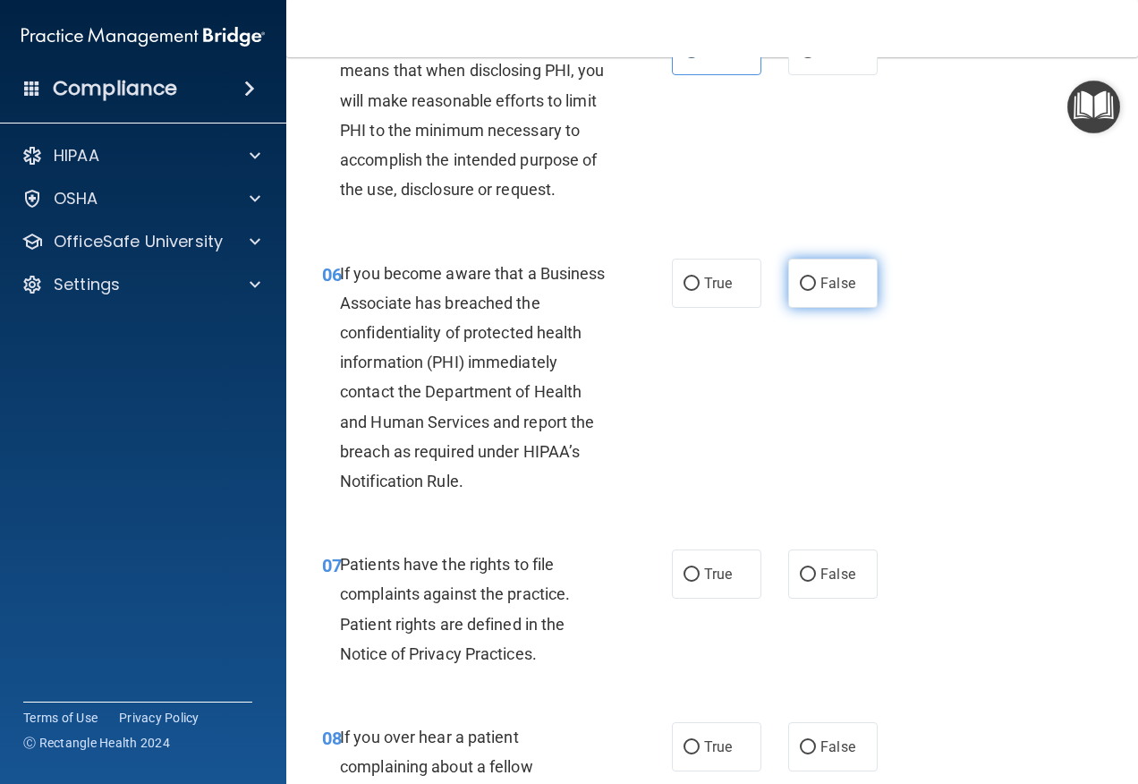
click at [808, 283] on input "False" at bounding box center [808, 283] width 16 height 13
radio input "true"
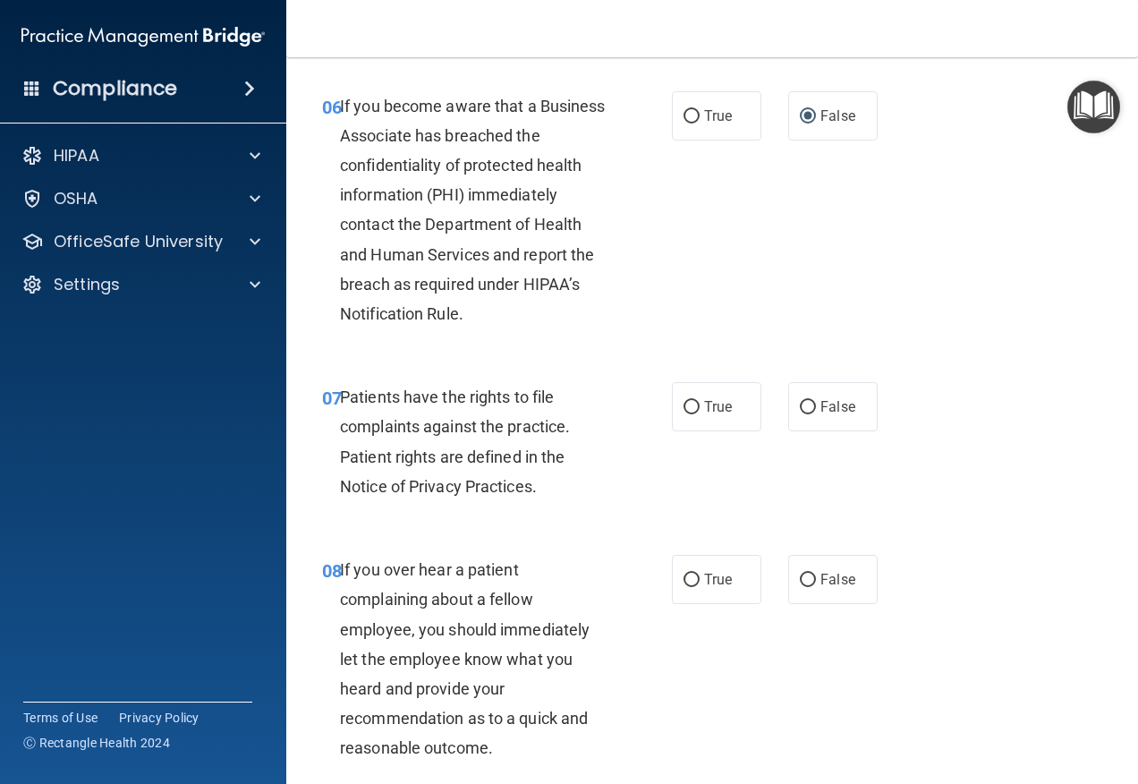
scroll to position [1253, 0]
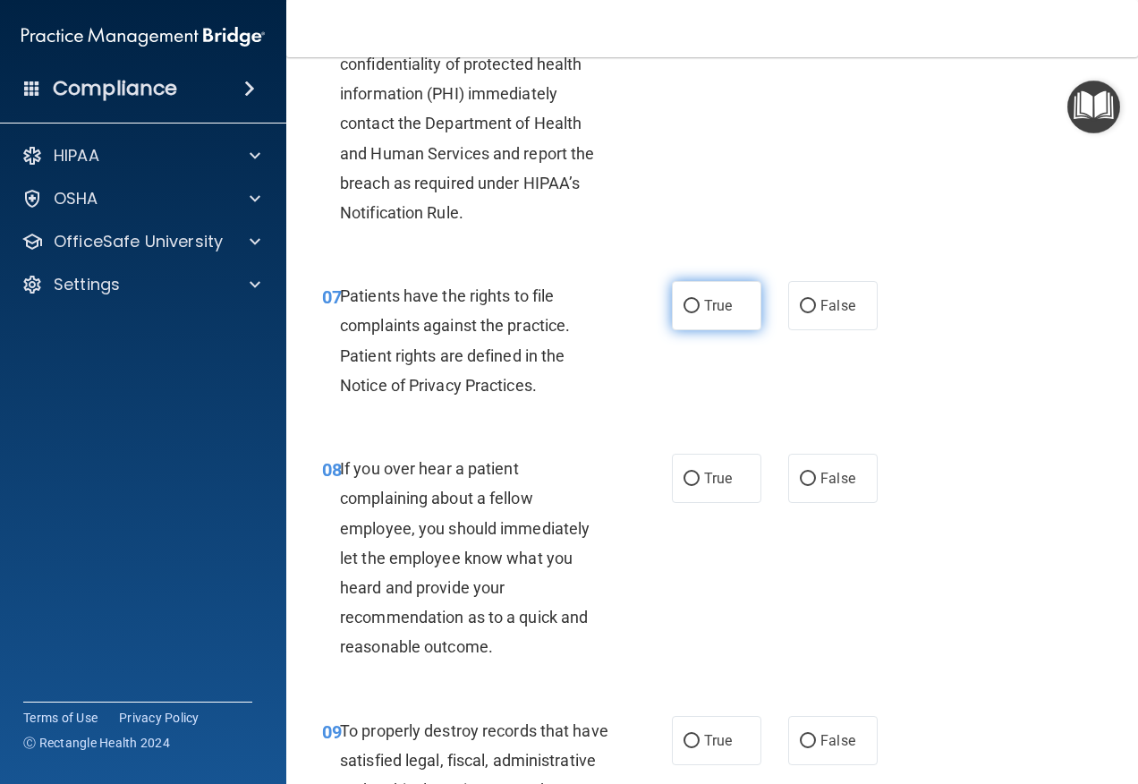
click at [706, 314] on span "True" at bounding box center [718, 305] width 28 height 17
click at [700, 313] on input "True" at bounding box center [692, 306] width 16 height 13
radio input "true"
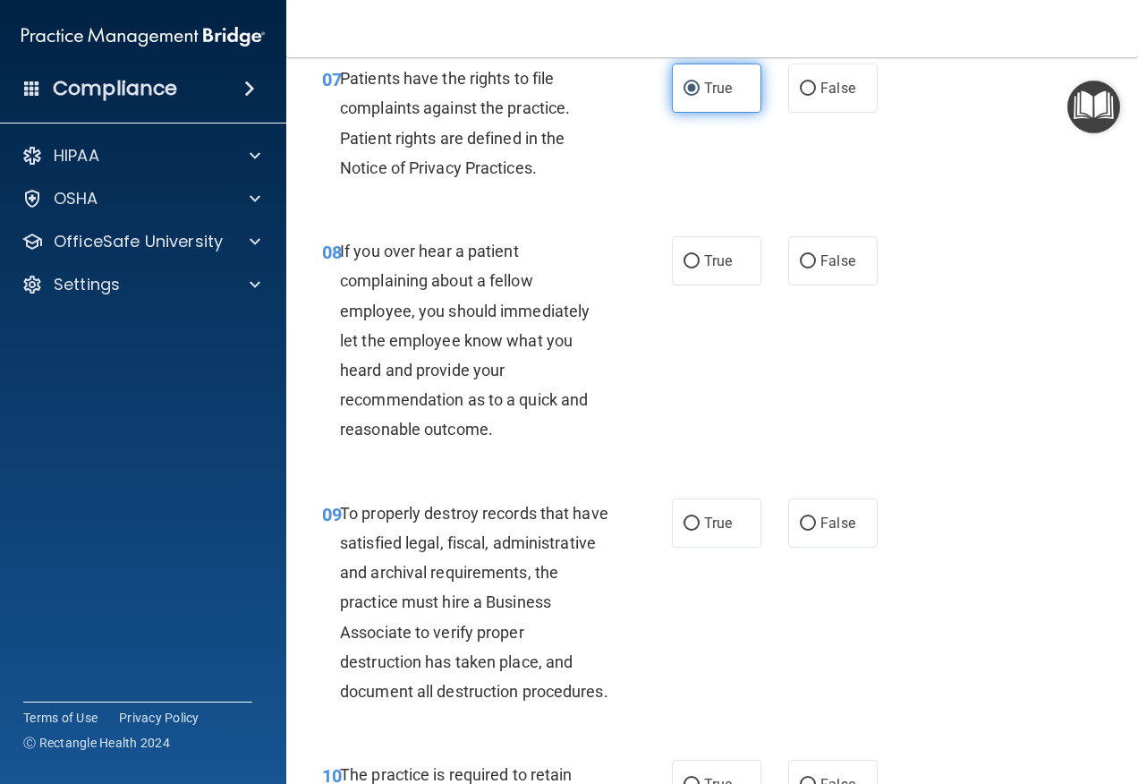
scroll to position [1521, 0]
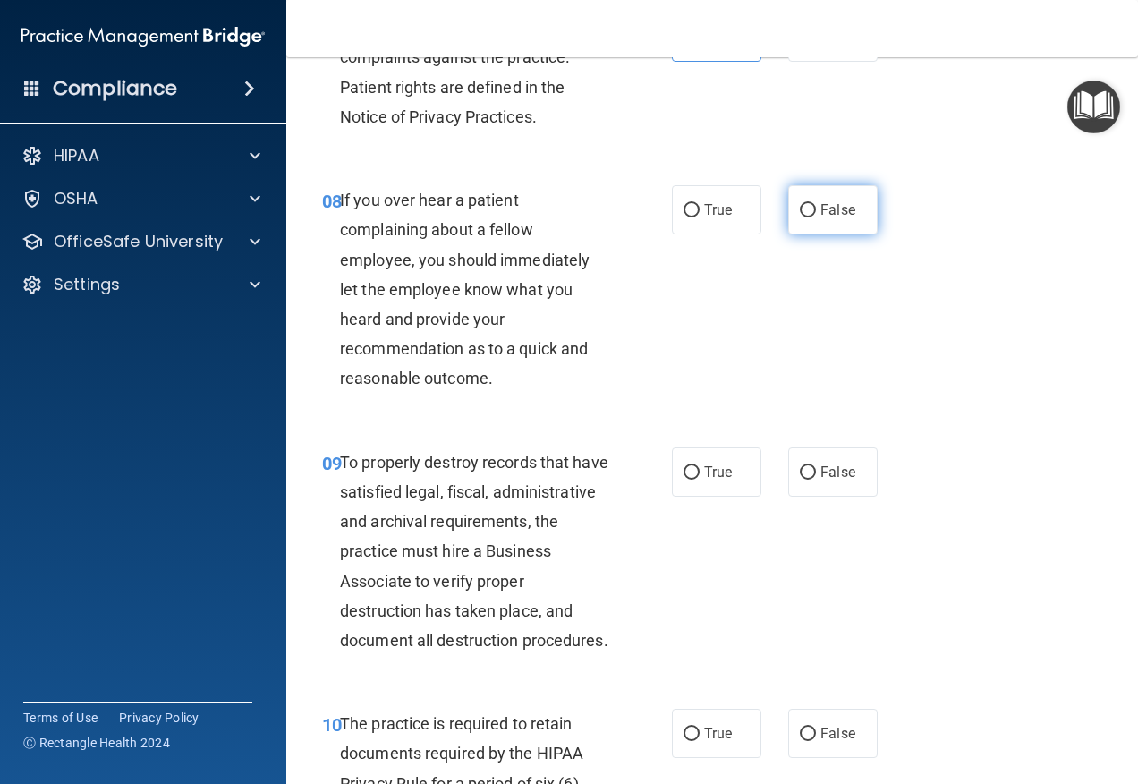
click at [803, 217] on input "False" at bounding box center [808, 210] width 16 height 13
radio input "true"
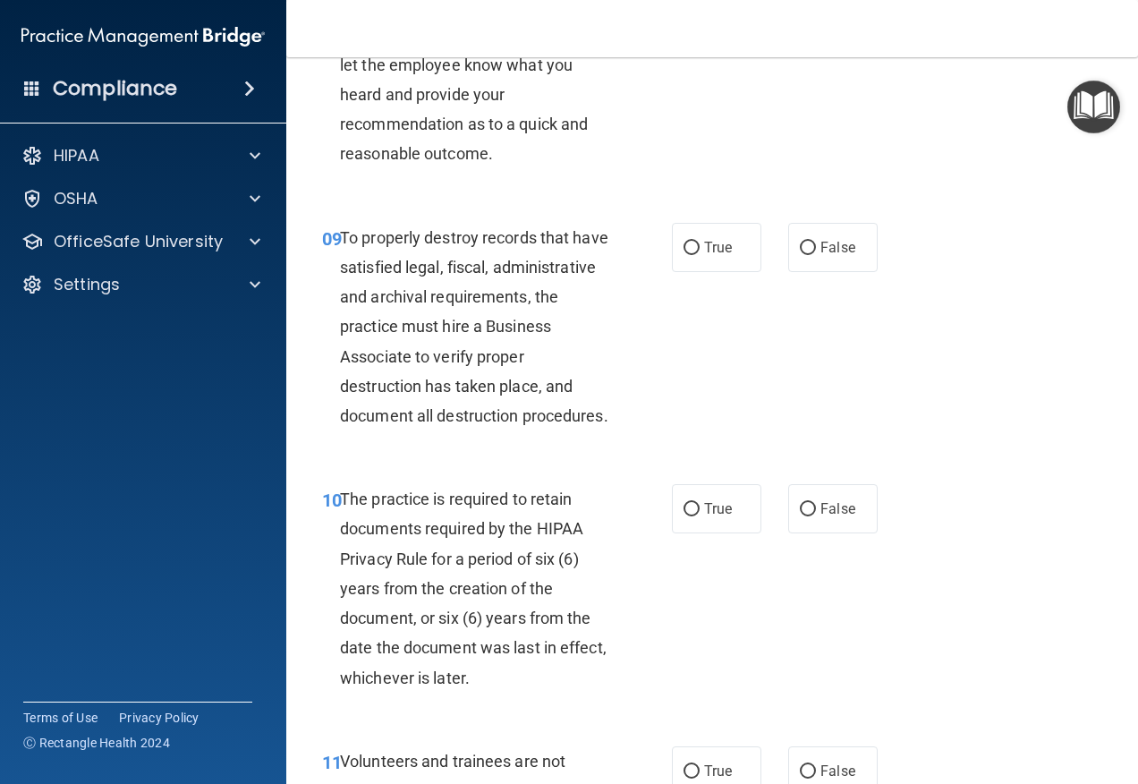
scroll to position [1789, 0]
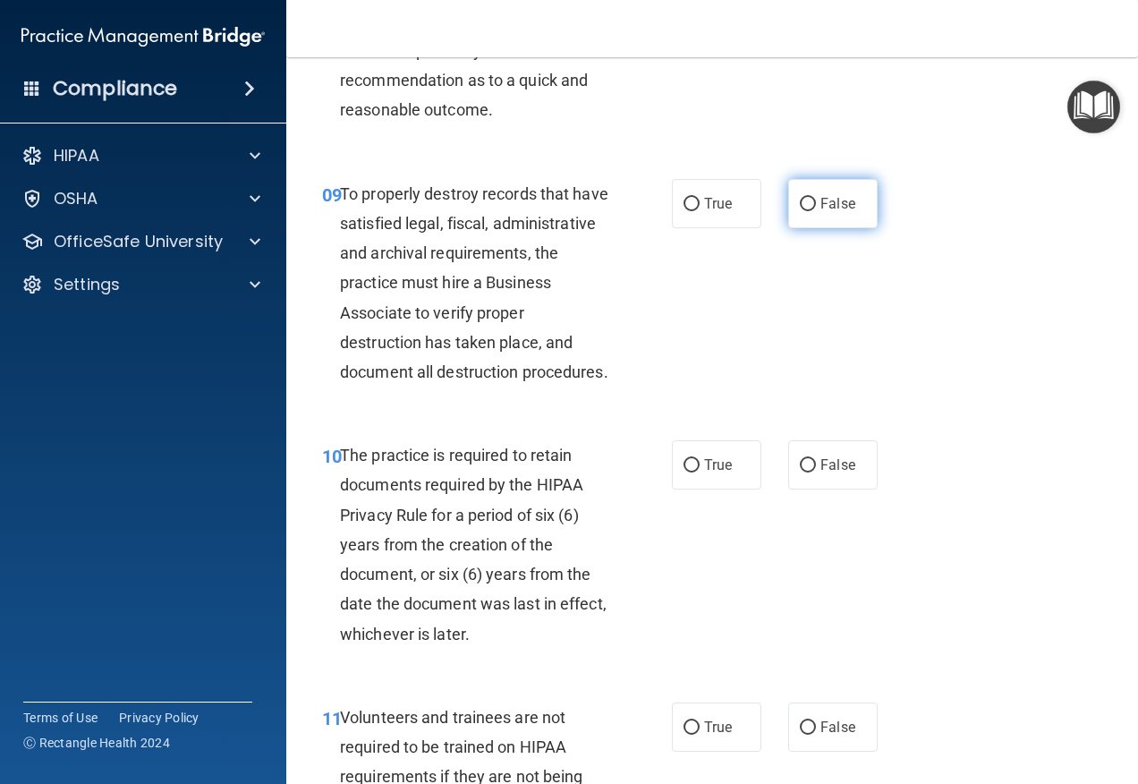
click at [788, 227] on label "False" at bounding box center [832, 203] width 89 height 49
click at [800, 211] on input "False" at bounding box center [808, 204] width 16 height 13
radio input "true"
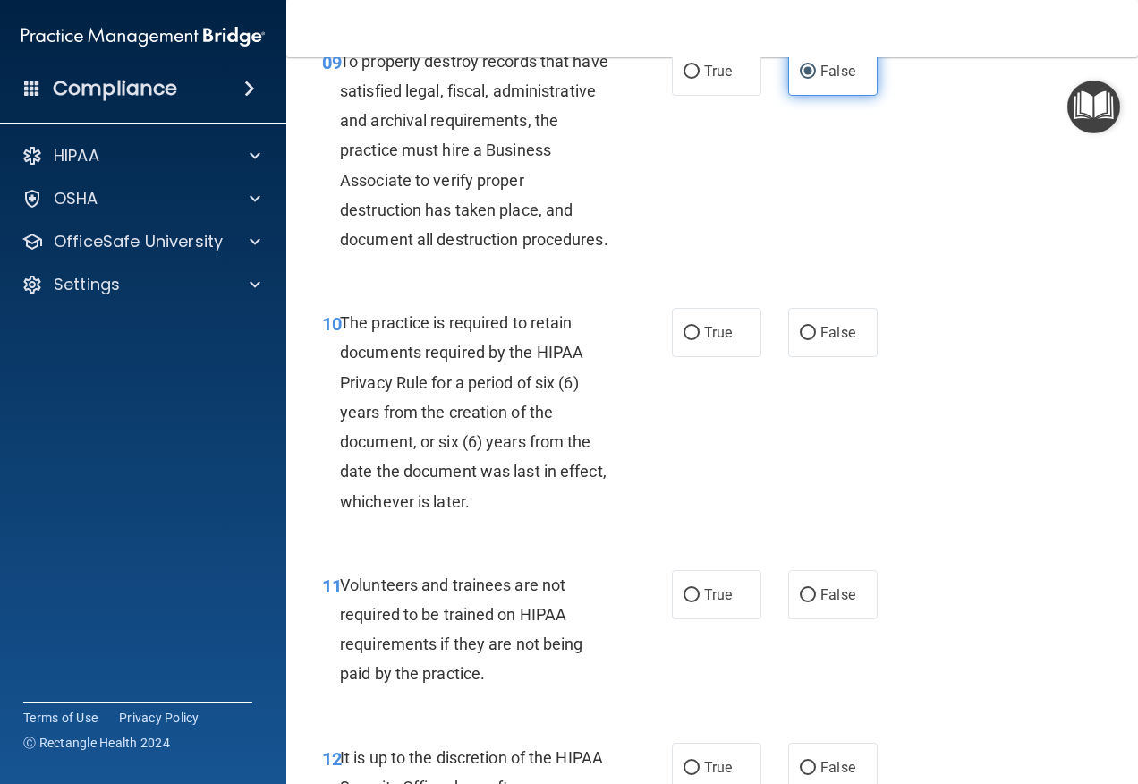
scroll to position [1968, 0]
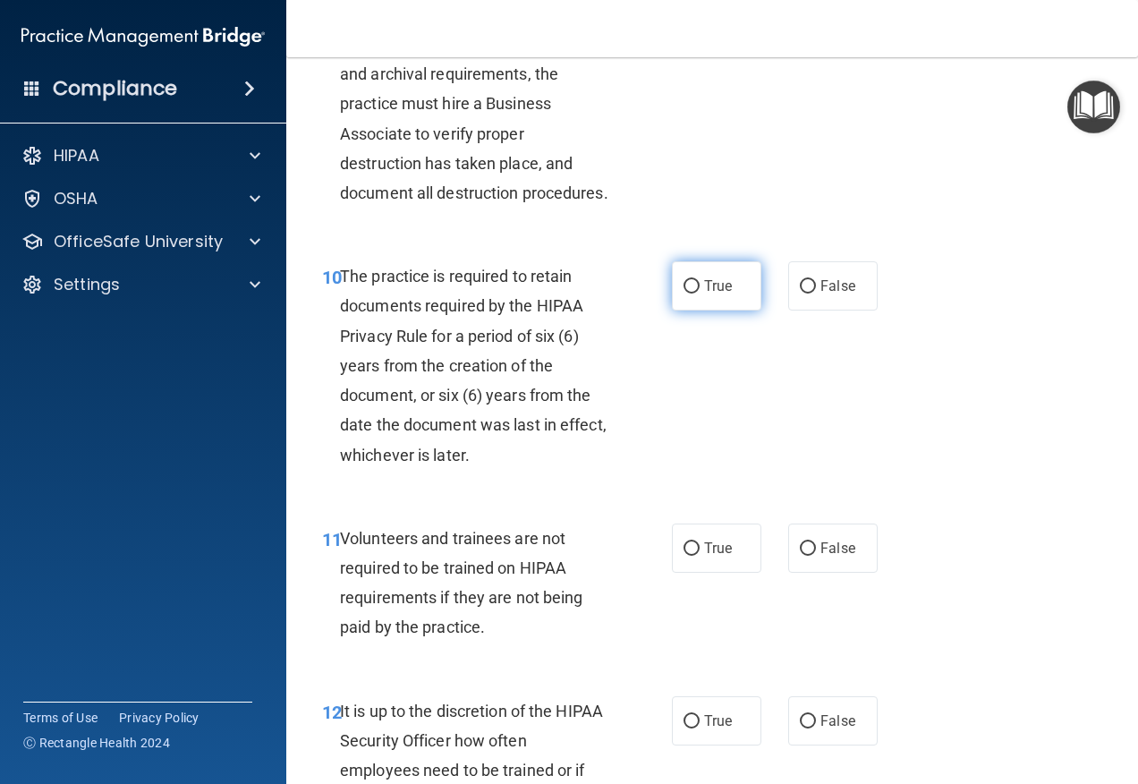
click at [721, 310] on label "True" at bounding box center [716, 285] width 89 height 49
click at [700, 293] on input "True" at bounding box center [692, 286] width 16 height 13
radio input "true"
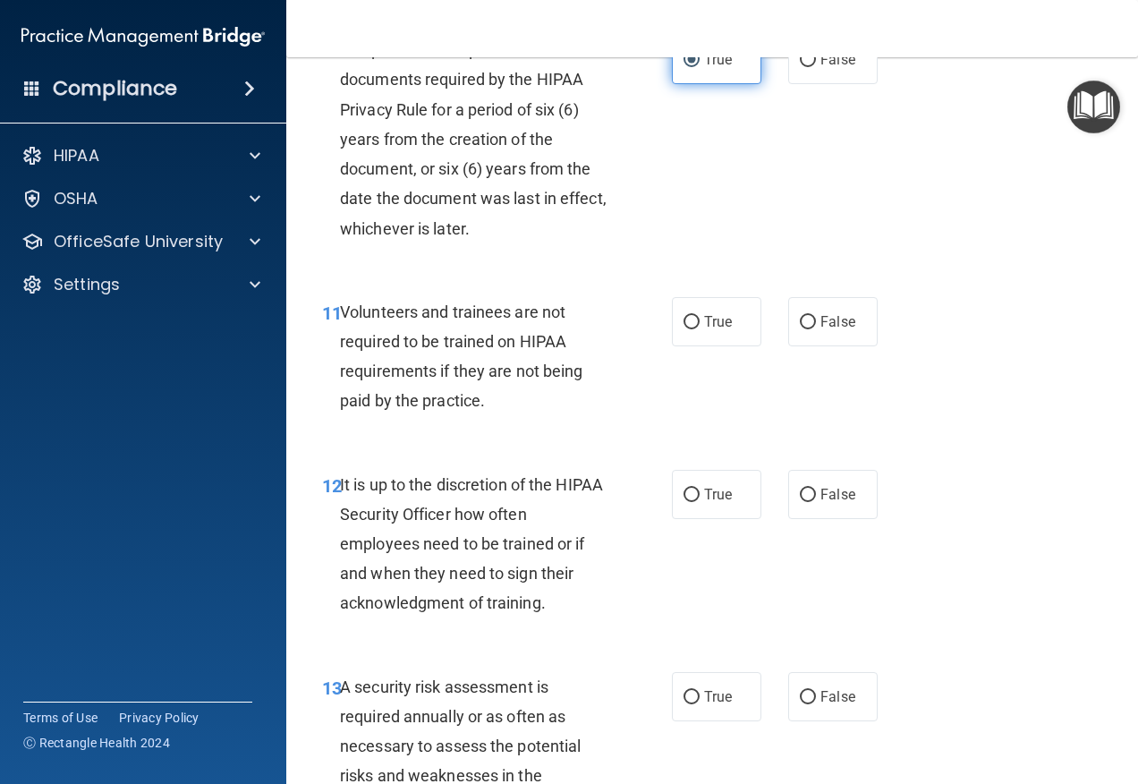
scroll to position [2237, 0]
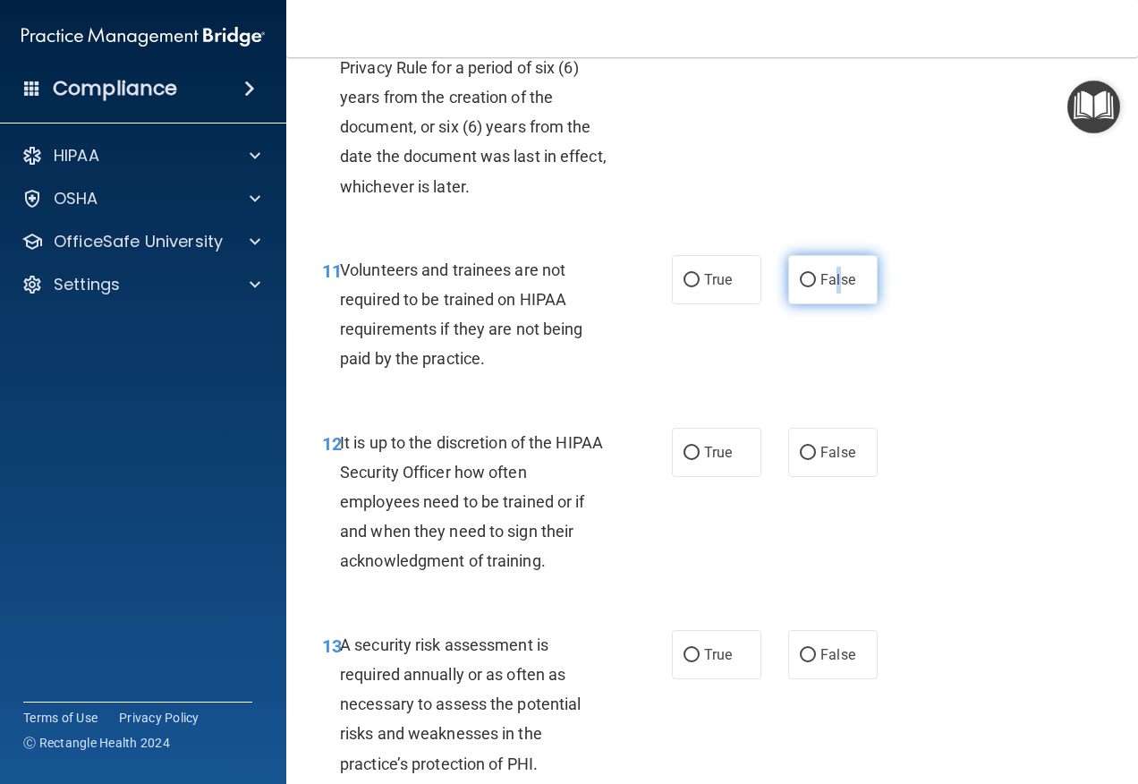
click at [830, 288] on span "False" at bounding box center [837, 279] width 35 height 17
drag, startPoint x: 830, startPoint y: 336, endPoint x: 820, endPoint y: 387, distance: 52.8
click at [822, 394] on div "11 Volunteers and trainees are not required to be trained on HIPAA requirements…" at bounding box center [712, 319] width 807 height 173
click at [802, 287] on input "False" at bounding box center [808, 280] width 16 height 13
radio input "true"
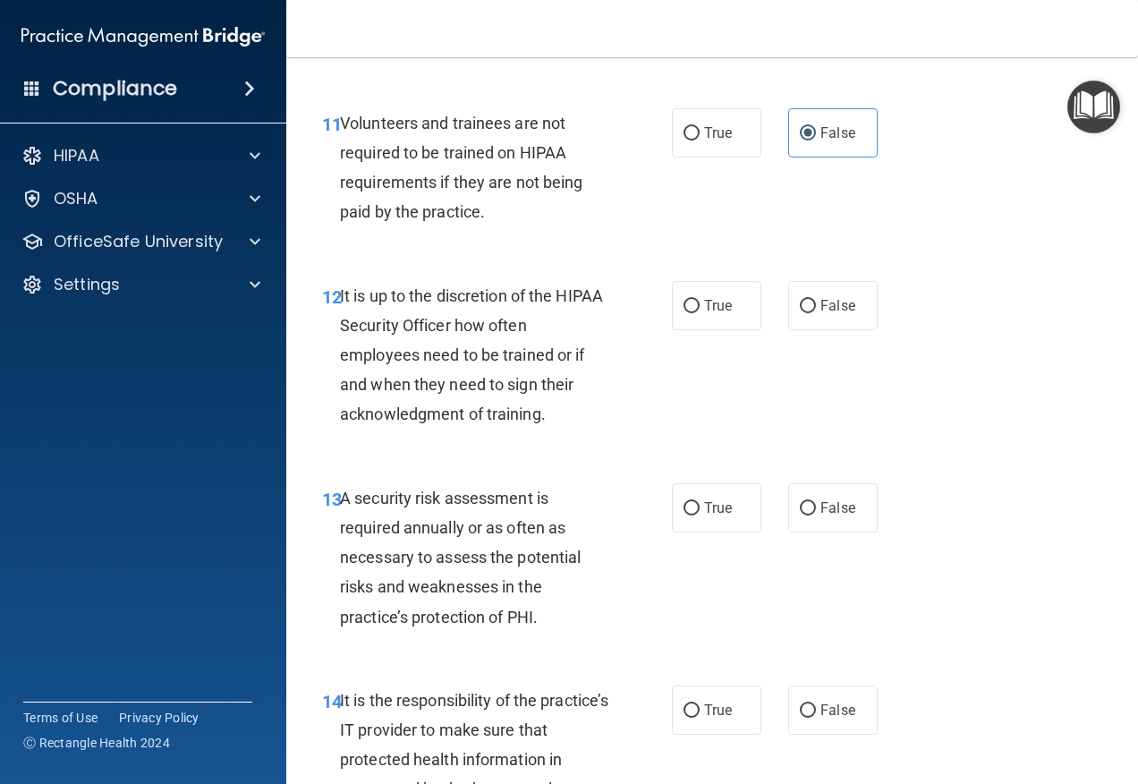
scroll to position [2416, 0]
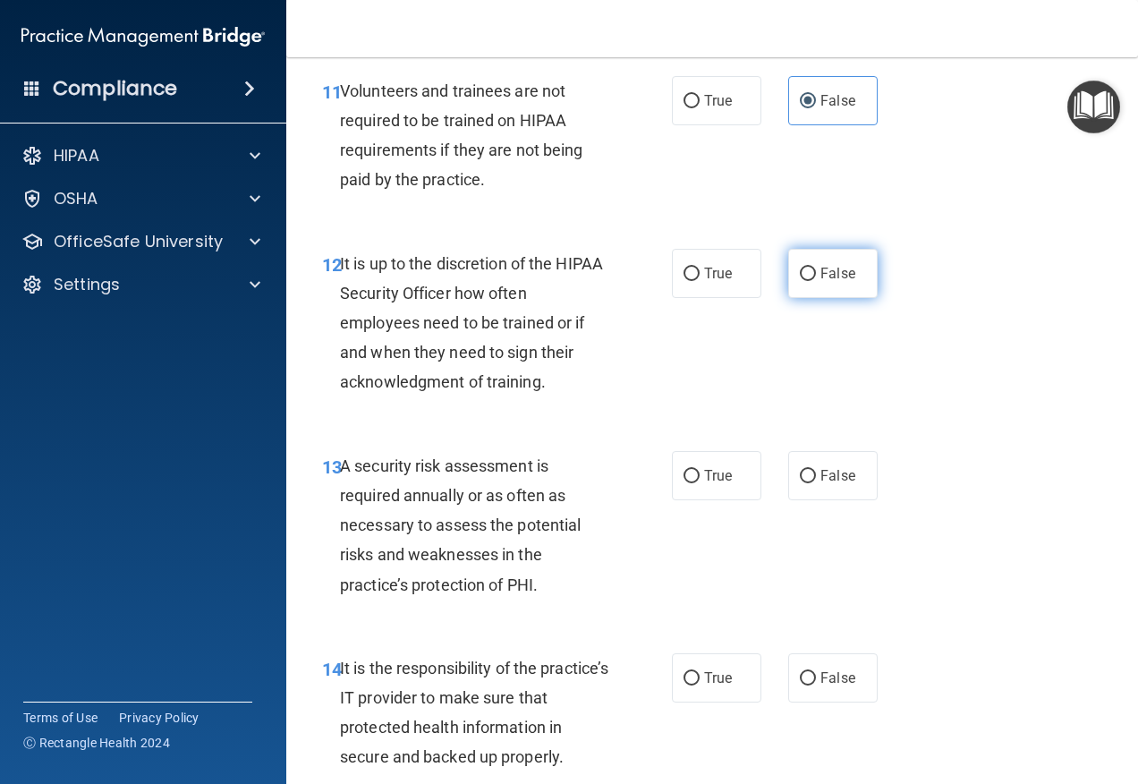
click at [788, 298] on label "False" at bounding box center [832, 273] width 89 height 49
click at [800, 281] on input "False" at bounding box center [808, 274] width 16 height 13
radio input "true"
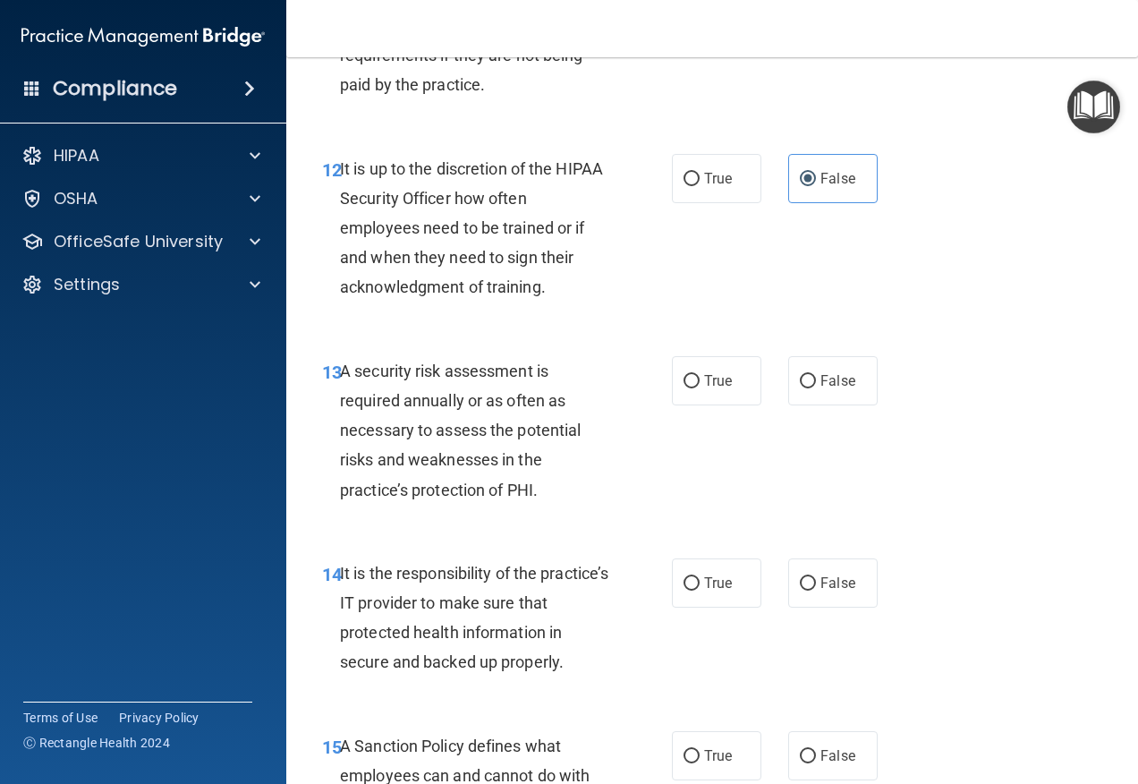
scroll to position [2595, 0]
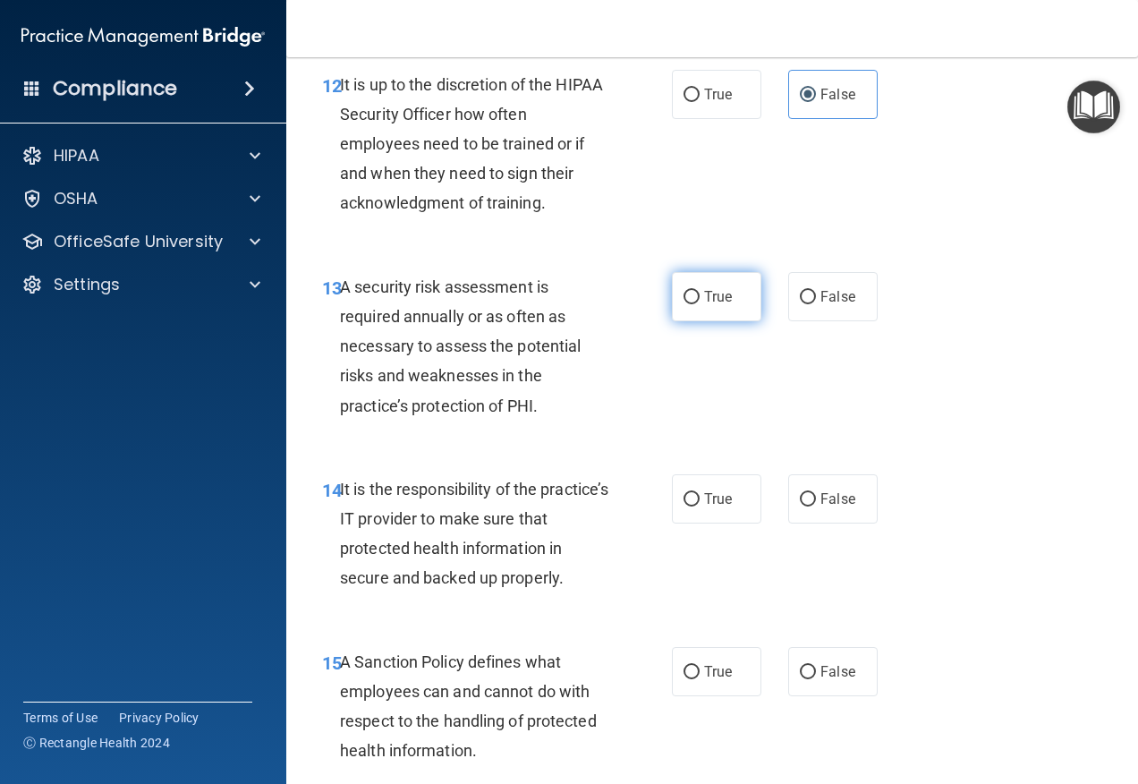
click at [718, 321] on label "True" at bounding box center [716, 296] width 89 height 49
click at [700, 304] on input "True" at bounding box center [692, 297] width 16 height 13
radio input "true"
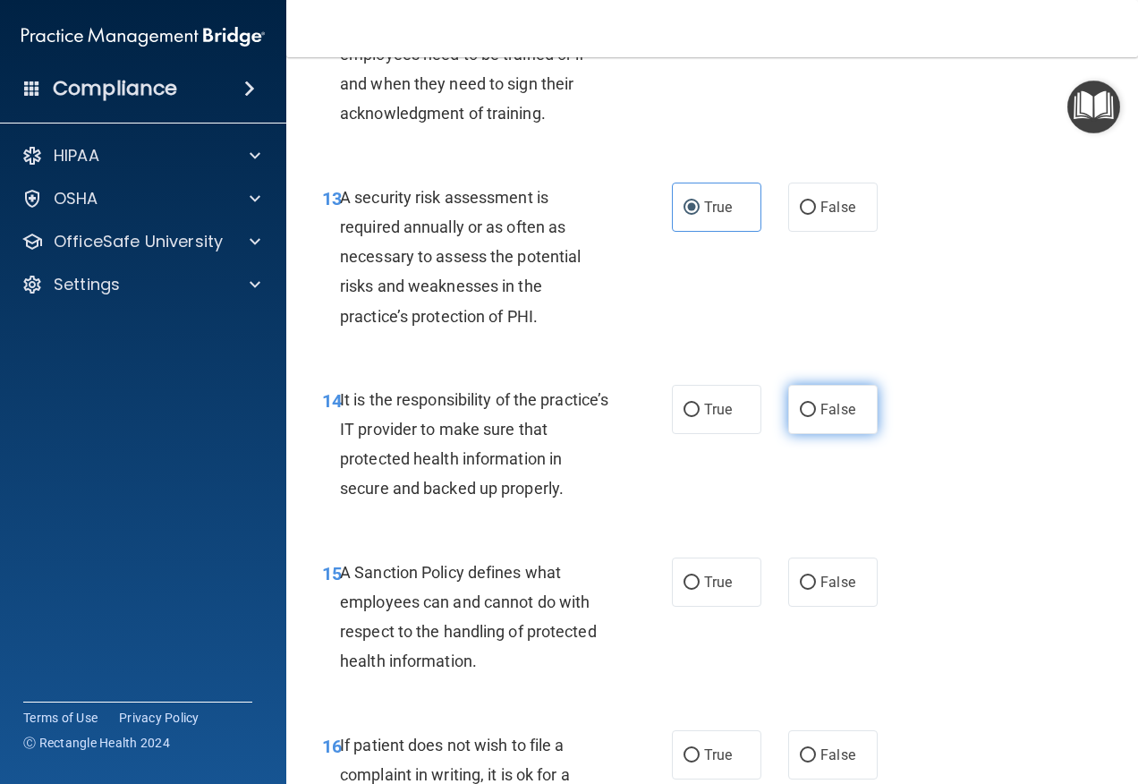
click at [803, 417] on input "False" at bounding box center [808, 409] width 16 height 13
radio input "true"
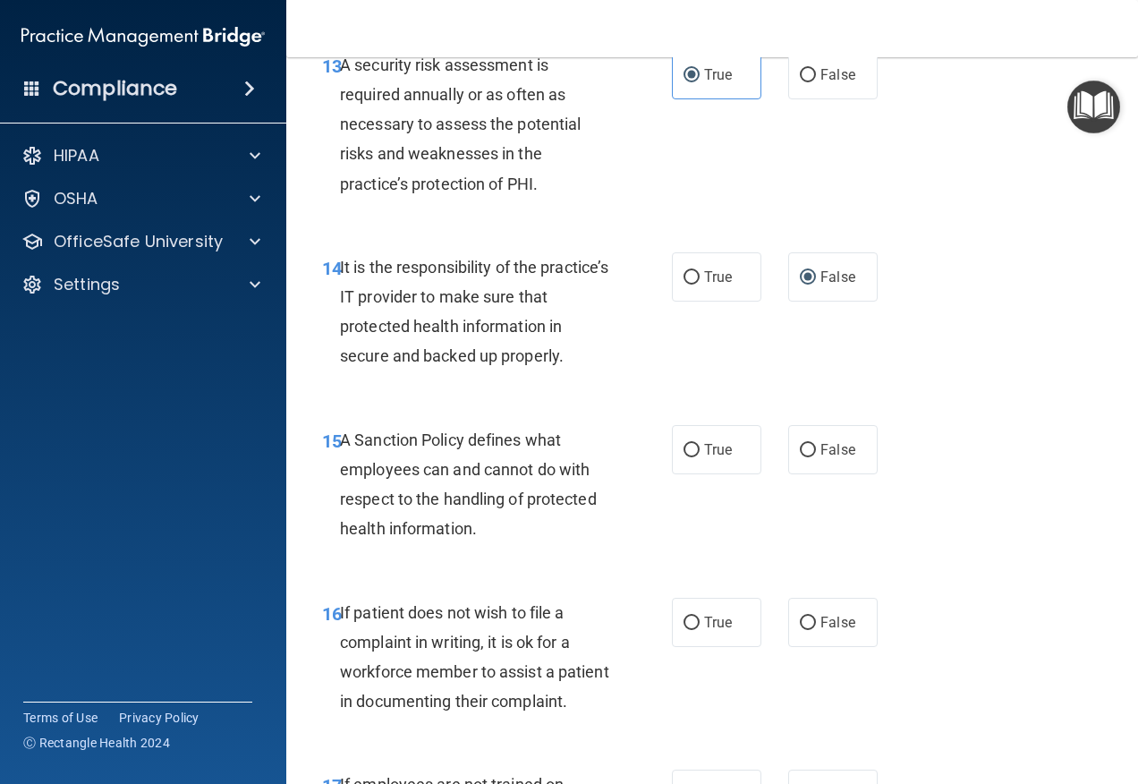
scroll to position [2863, 0]
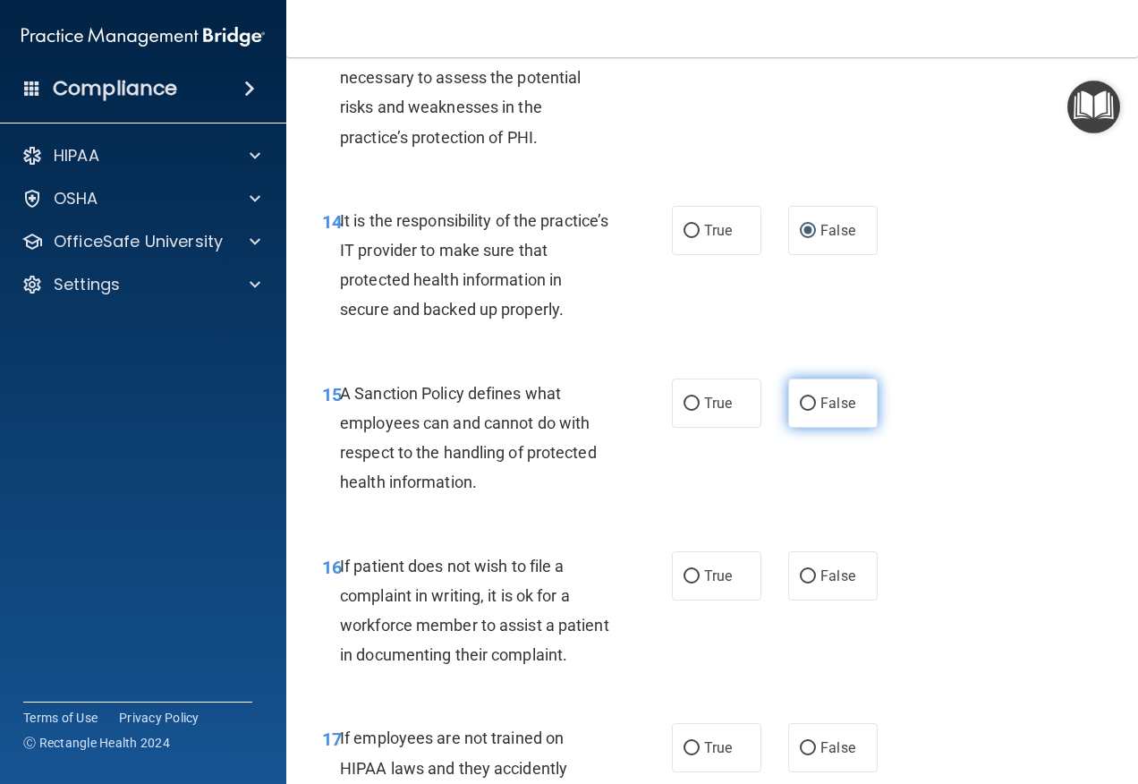
click at [789, 428] on label "False" at bounding box center [832, 402] width 89 height 49
click at [800, 411] on input "False" at bounding box center [808, 403] width 16 height 13
radio input "true"
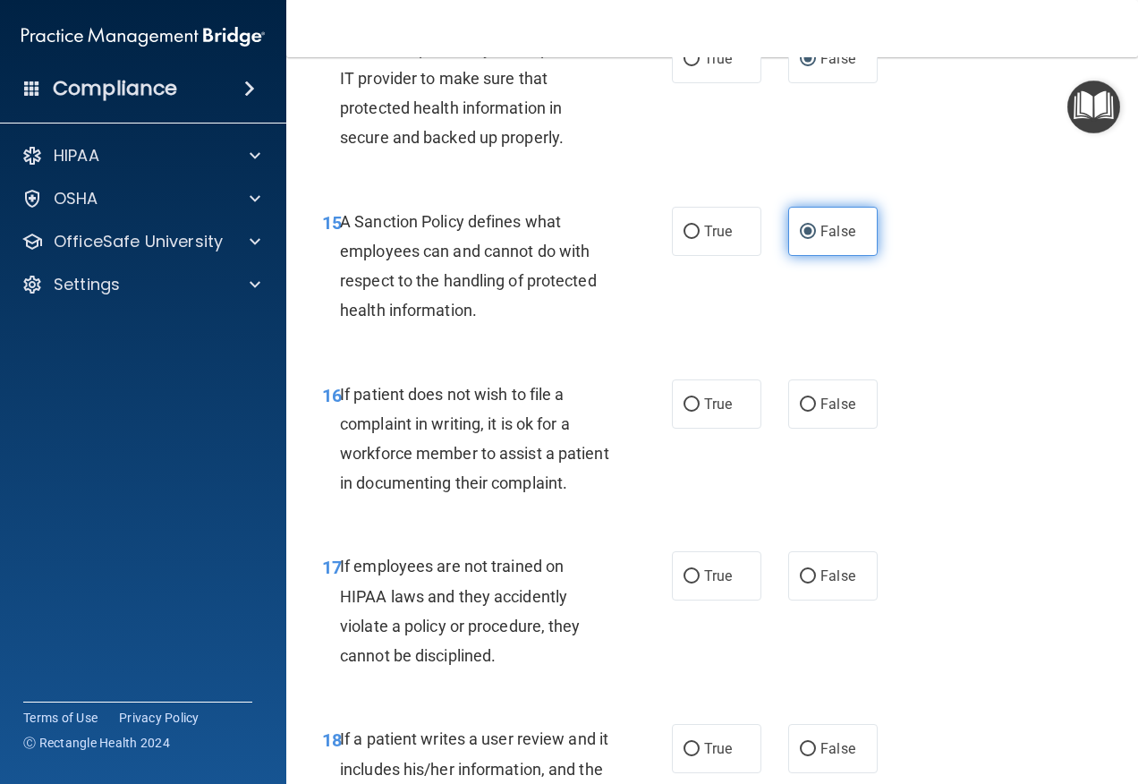
scroll to position [3042, 0]
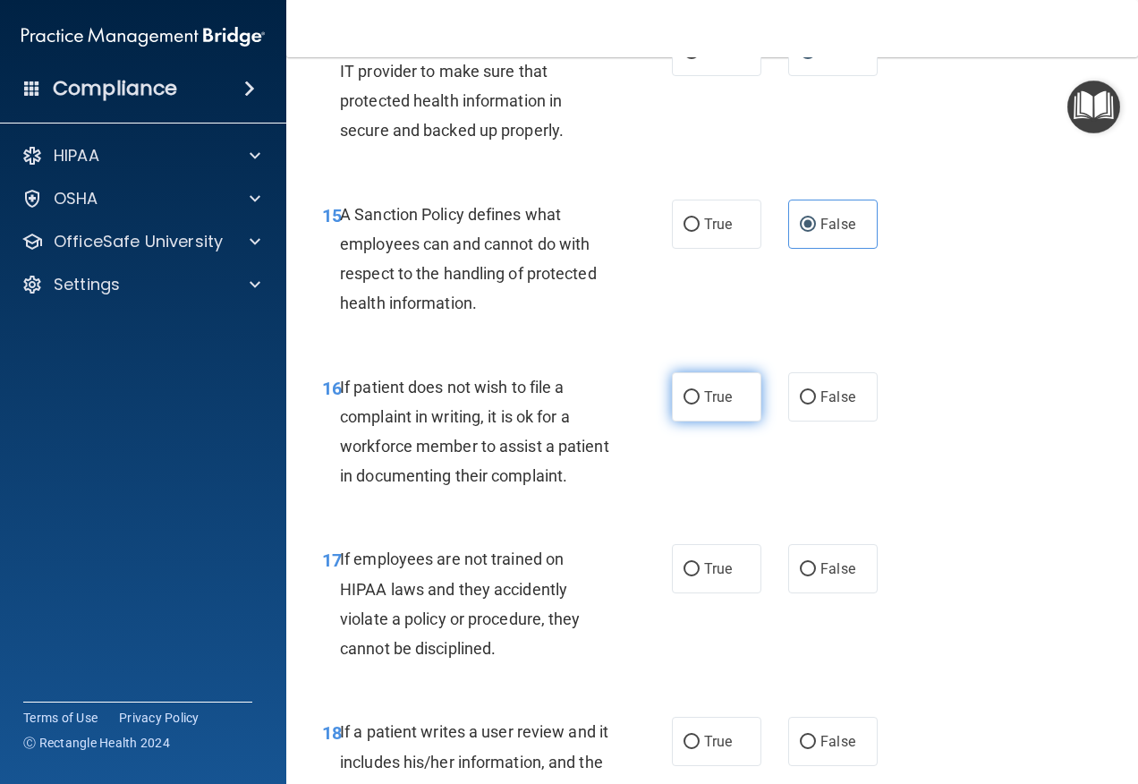
click at [723, 405] on span "True" at bounding box center [718, 396] width 28 height 17
click at [700, 404] on input "True" at bounding box center [692, 397] width 16 height 13
radio input "true"
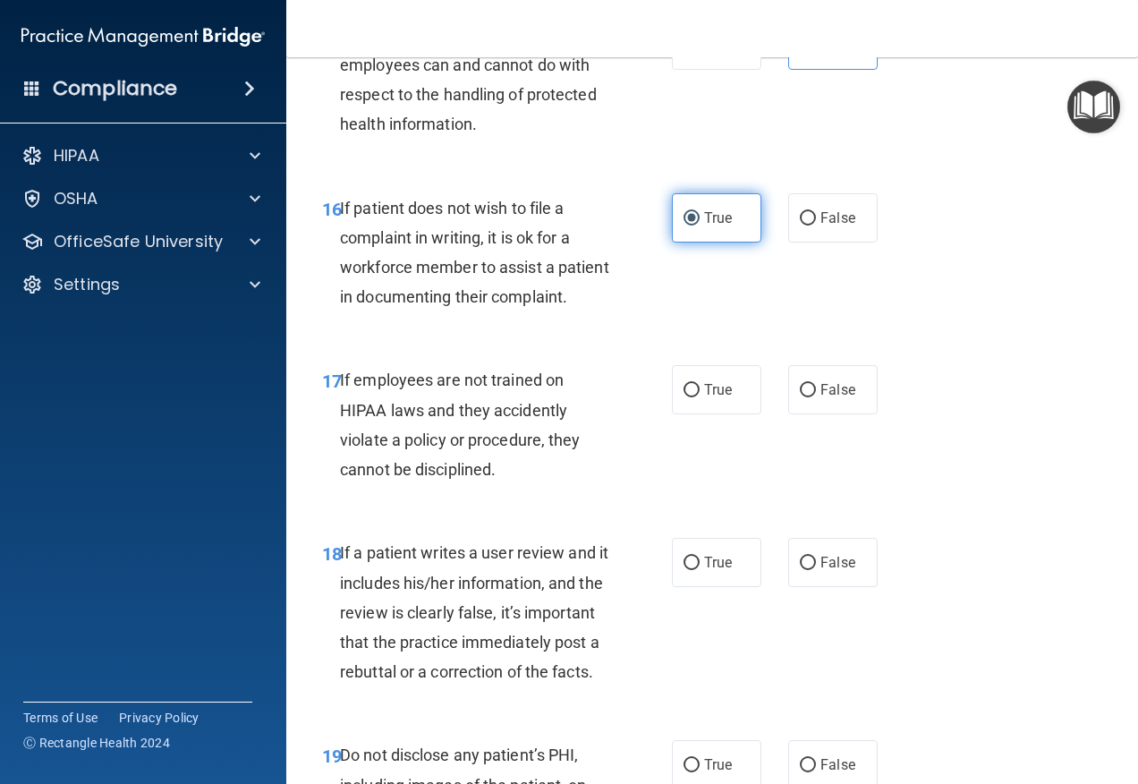
scroll to position [3310, 0]
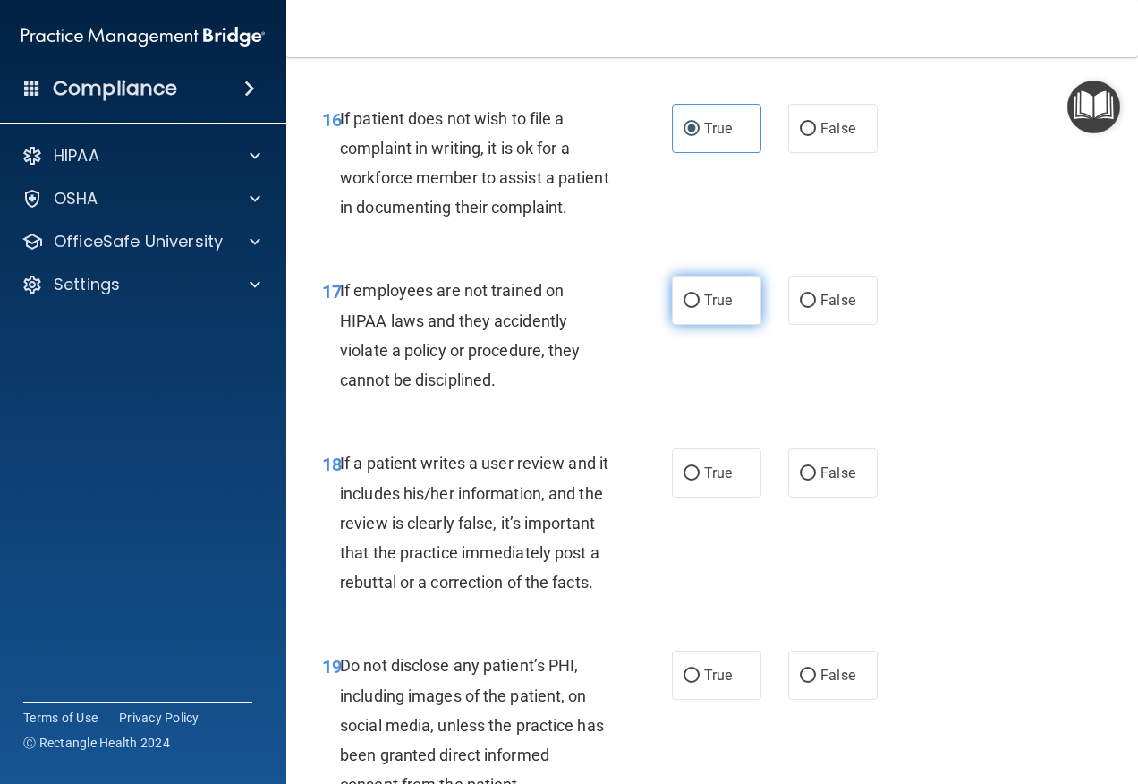
click at [720, 325] on label "True" at bounding box center [716, 300] width 89 height 49
click at [700, 308] on input "True" at bounding box center [692, 300] width 16 height 13
radio input "true"
click at [809, 325] on label "False" at bounding box center [832, 300] width 89 height 49
click at [809, 308] on input "False" at bounding box center [808, 300] width 16 height 13
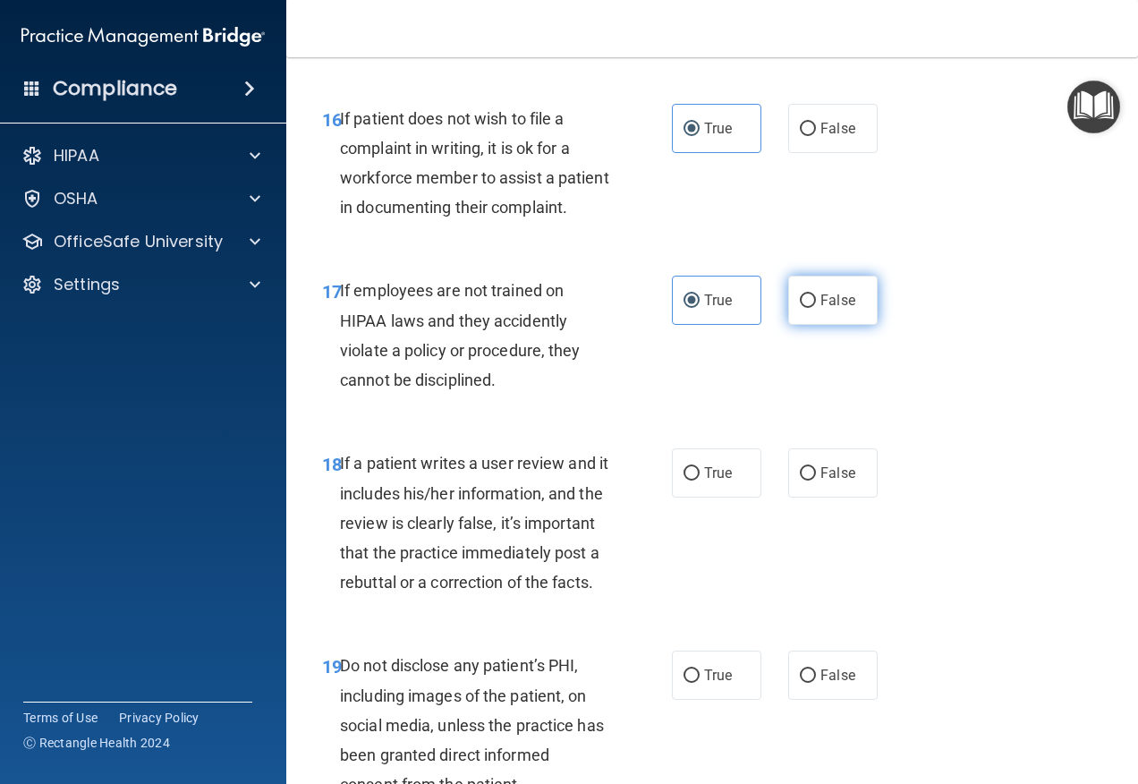
radio input "true"
radio input "false"
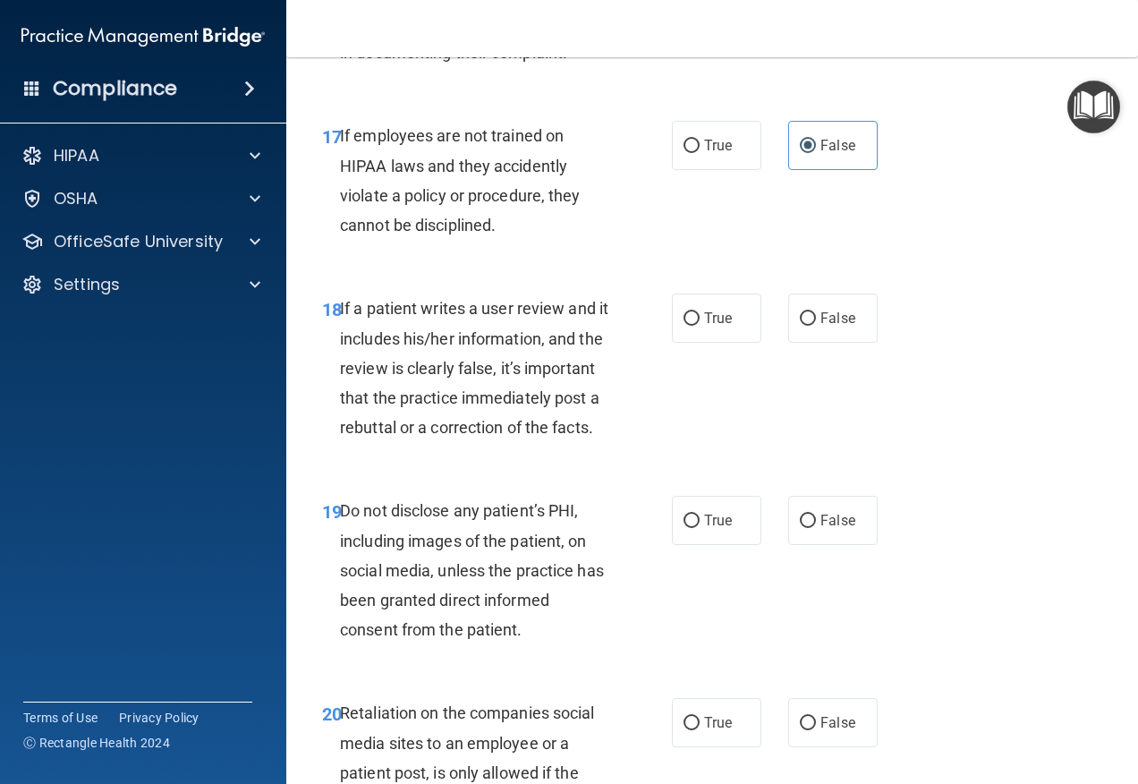
scroll to position [3489, 0]
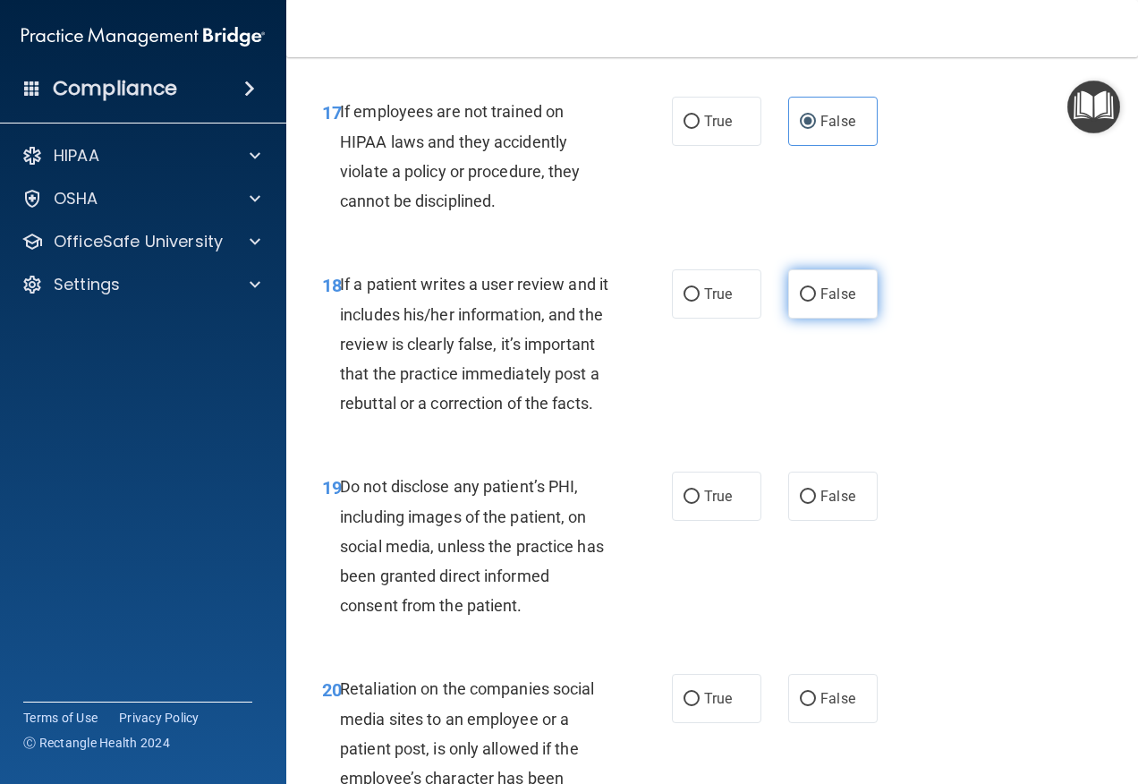
click at [807, 302] on input "False" at bounding box center [808, 294] width 16 height 13
radio input "true"
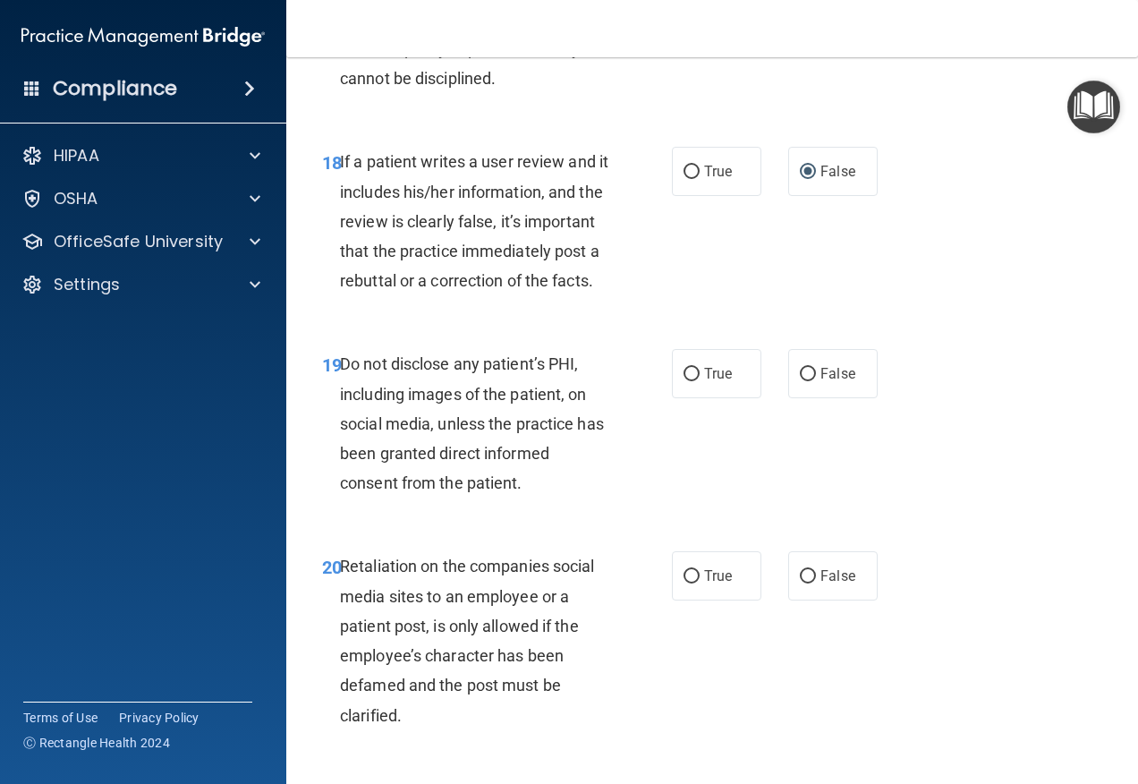
scroll to position [3758, 0]
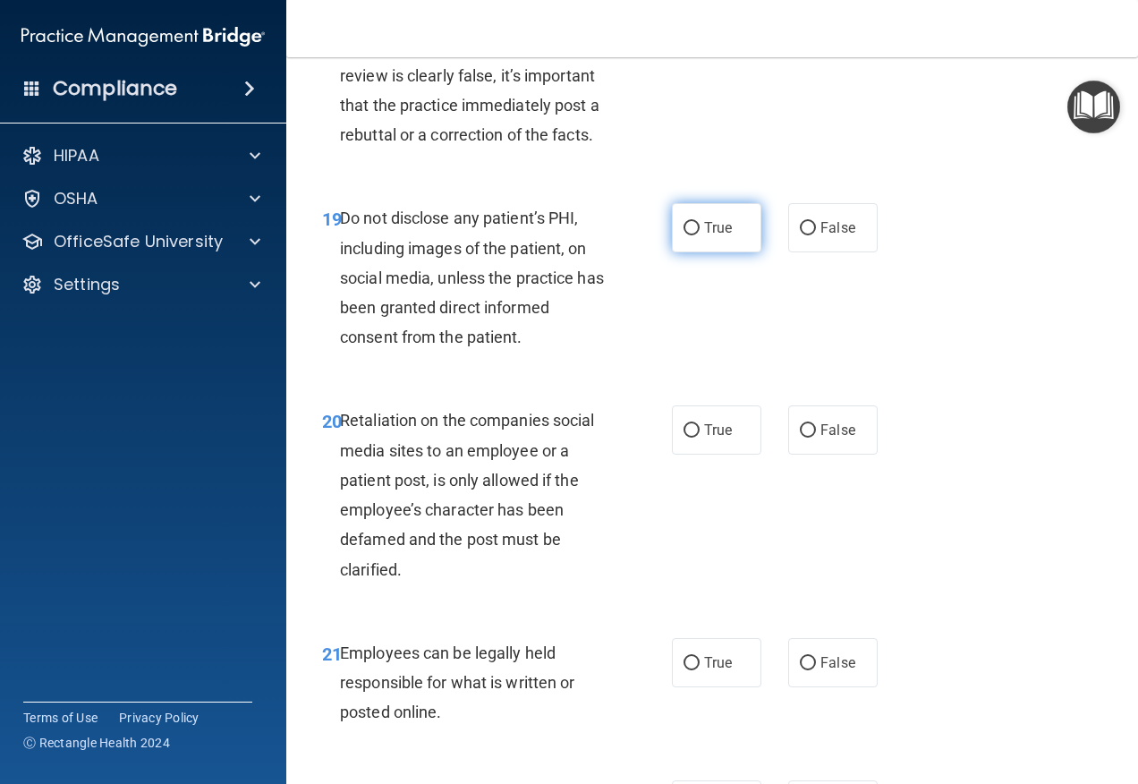
click at [725, 236] on span "True" at bounding box center [718, 227] width 28 height 17
click at [700, 235] on input "True" at bounding box center [692, 228] width 16 height 13
radio input "true"
click at [788, 252] on label "False" at bounding box center [832, 227] width 89 height 49
click at [800, 235] on input "False" at bounding box center [808, 228] width 16 height 13
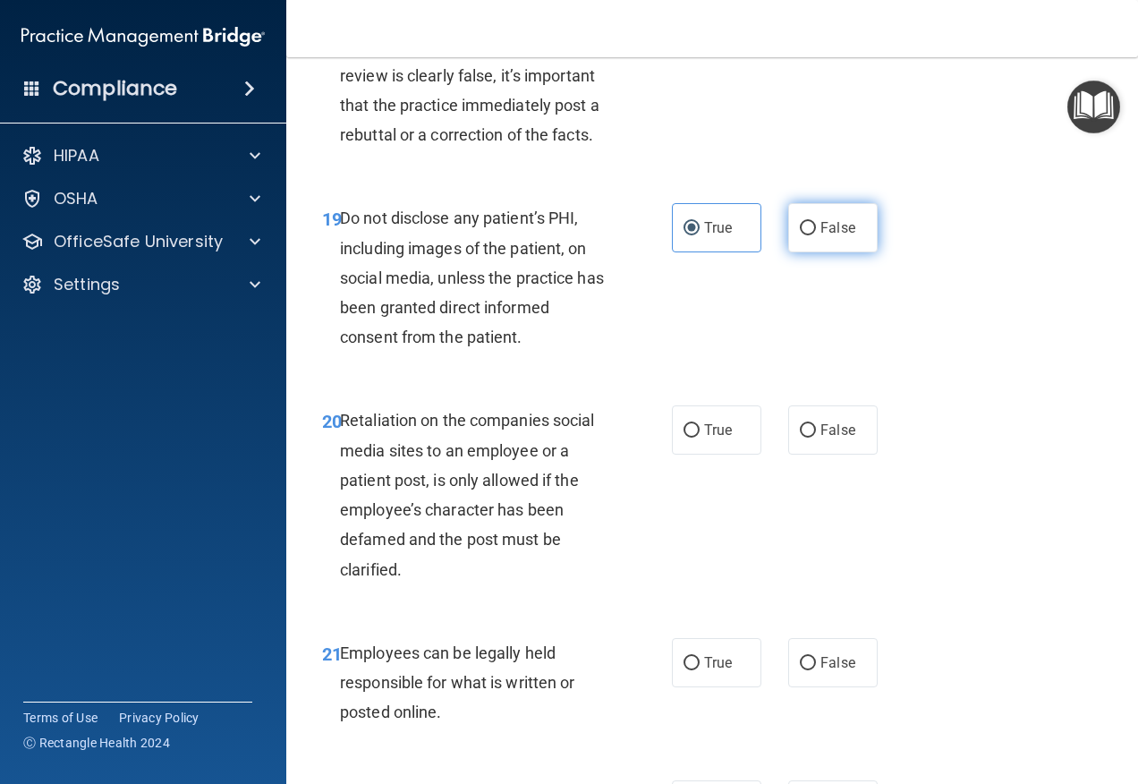
radio input "true"
radio input "false"
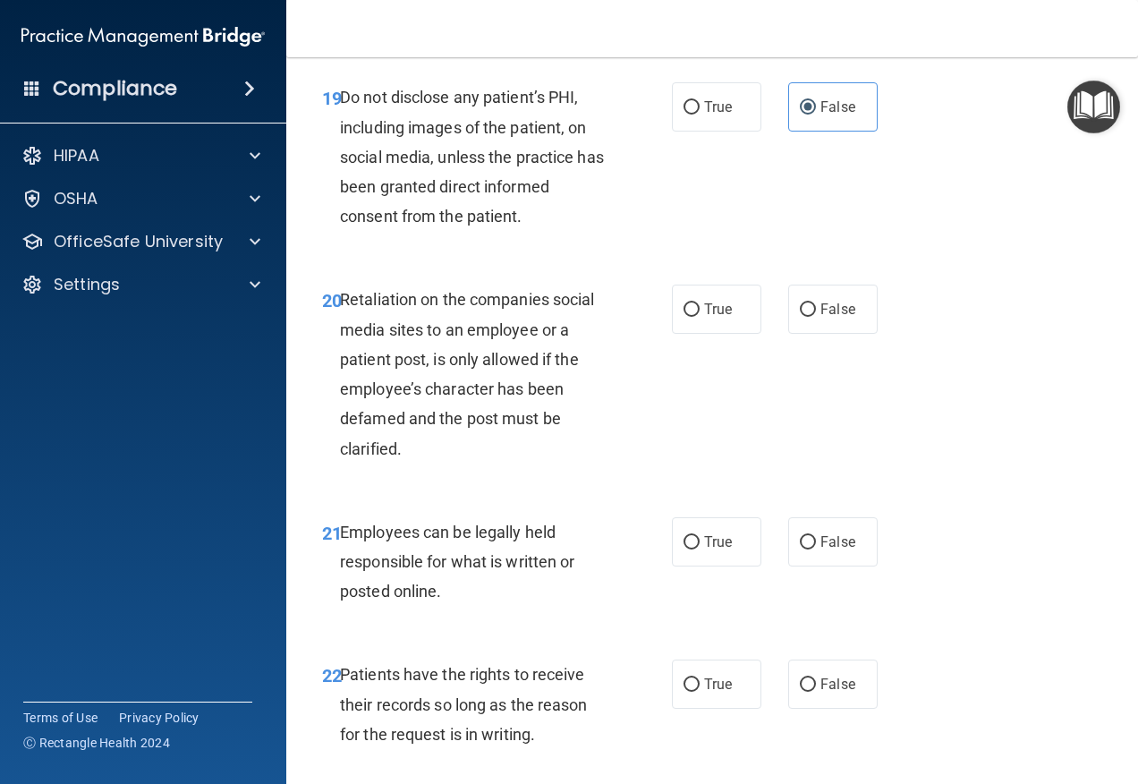
scroll to position [3937, 0]
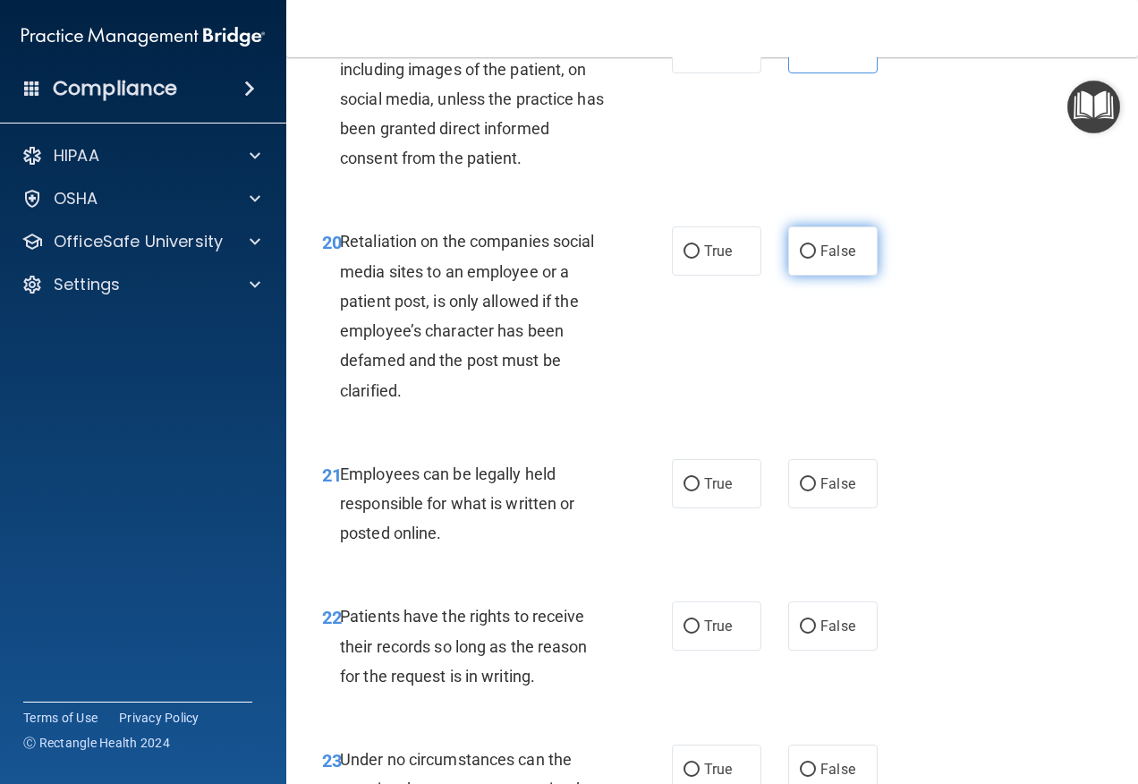
click at [796, 276] on label "False" at bounding box center [832, 250] width 89 height 49
click at [800, 259] on input "False" at bounding box center [808, 251] width 16 height 13
radio input "true"
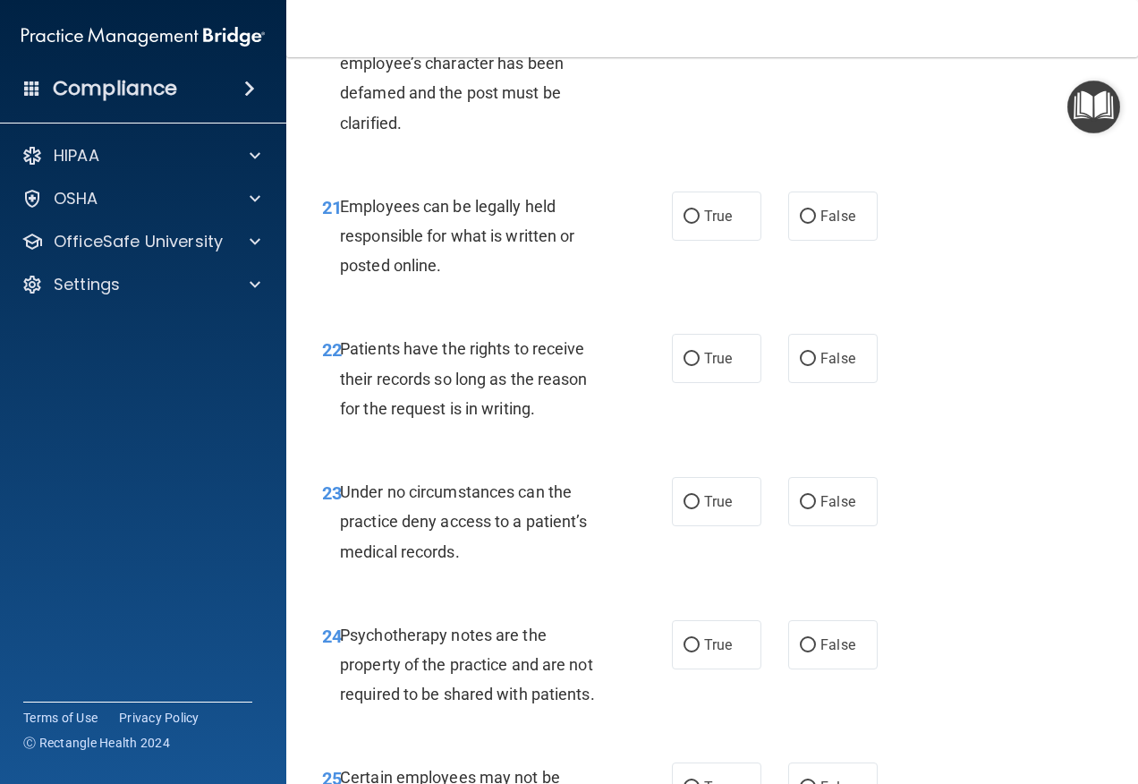
scroll to position [4205, 0]
click at [730, 240] on label "True" at bounding box center [716, 215] width 89 height 49
click at [700, 223] on input "True" at bounding box center [692, 215] width 16 height 13
radio input "true"
click at [796, 382] on label "False" at bounding box center [832, 357] width 89 height 49
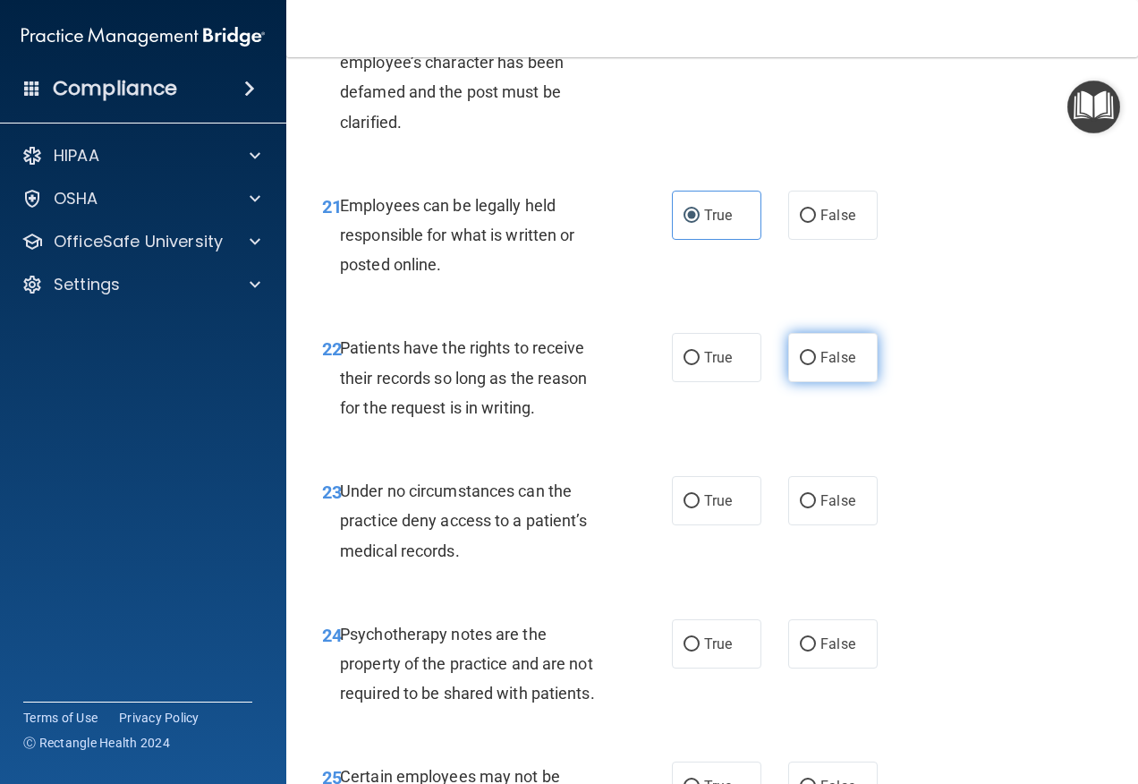
click at [800, 365] on input "False" at bounding box center [808, 358] width 16 height 13
radio input "true"
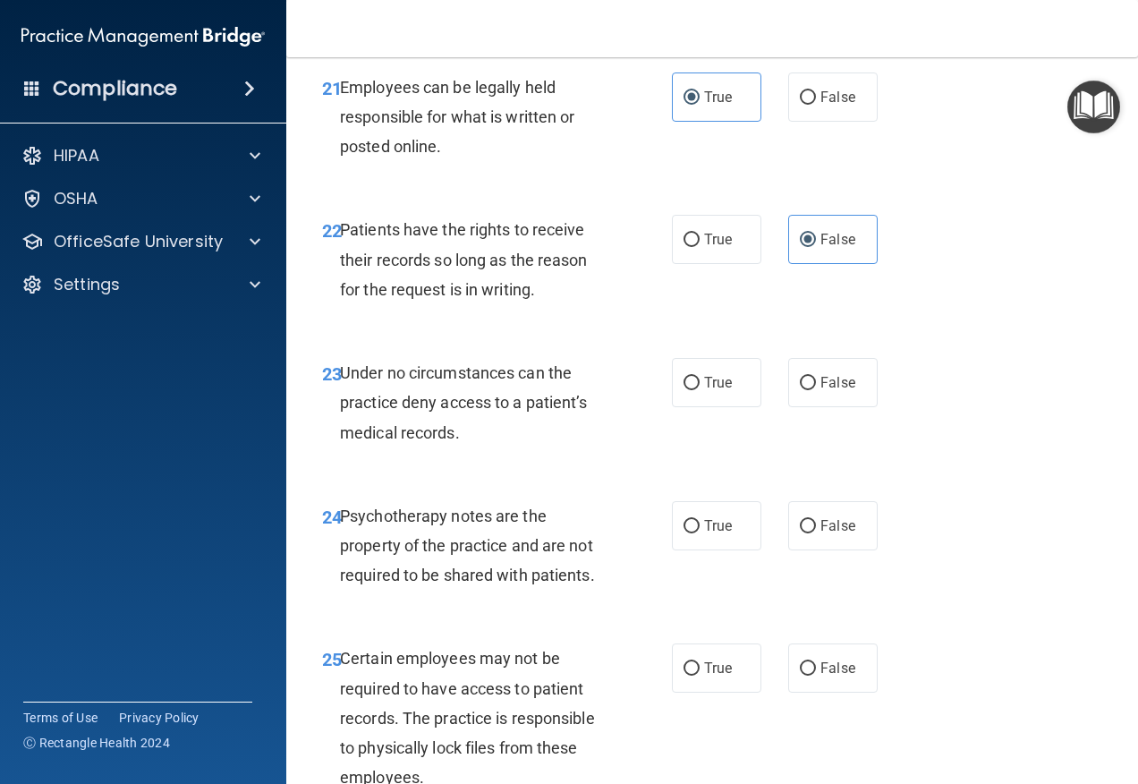
scroll to position [4384, 0]
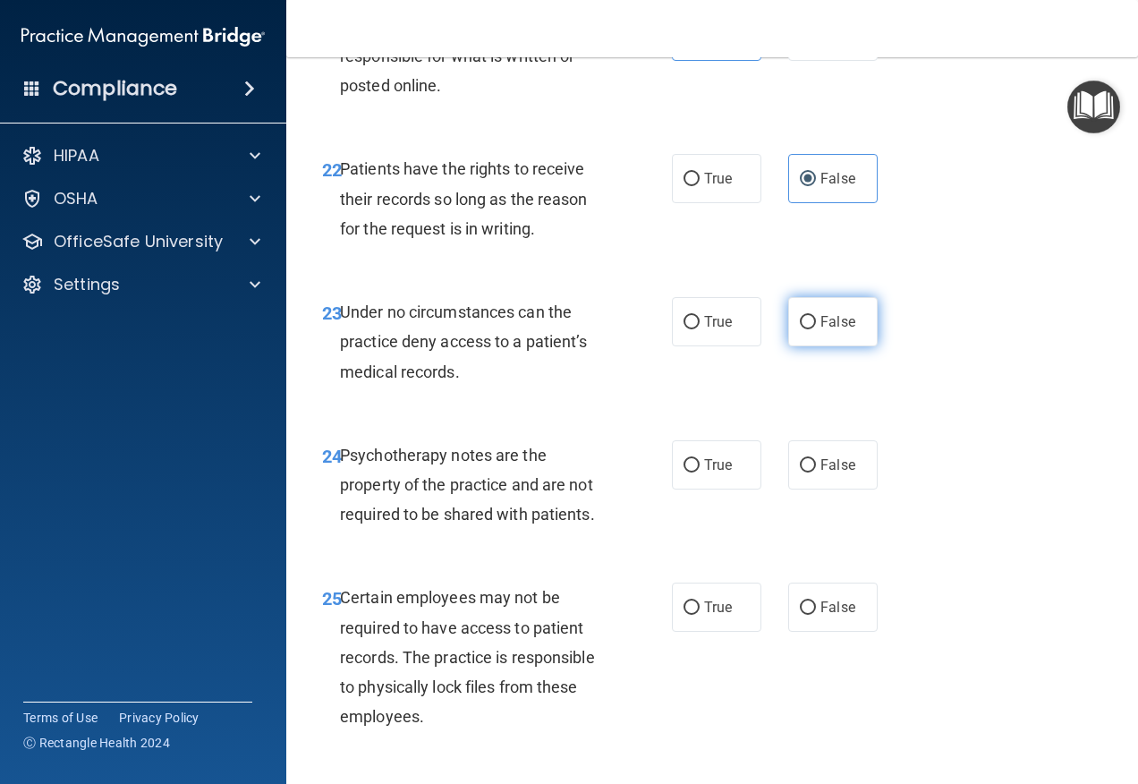
click at [789, 346] on label "False" at bounding box center [832, 321] width 89 height 49
click at [800, 329] on input "False" at bounding box center [808, 322] width 16 height 13
radio input "true"
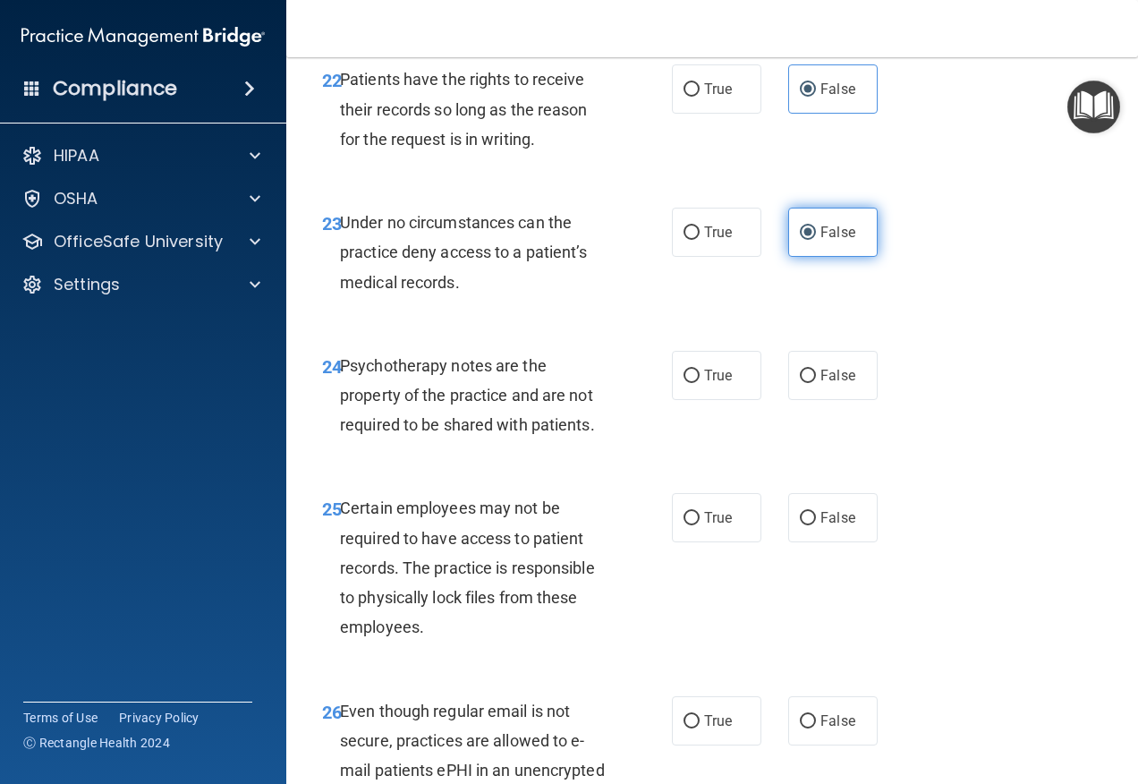
scroll to position [4563, 0]
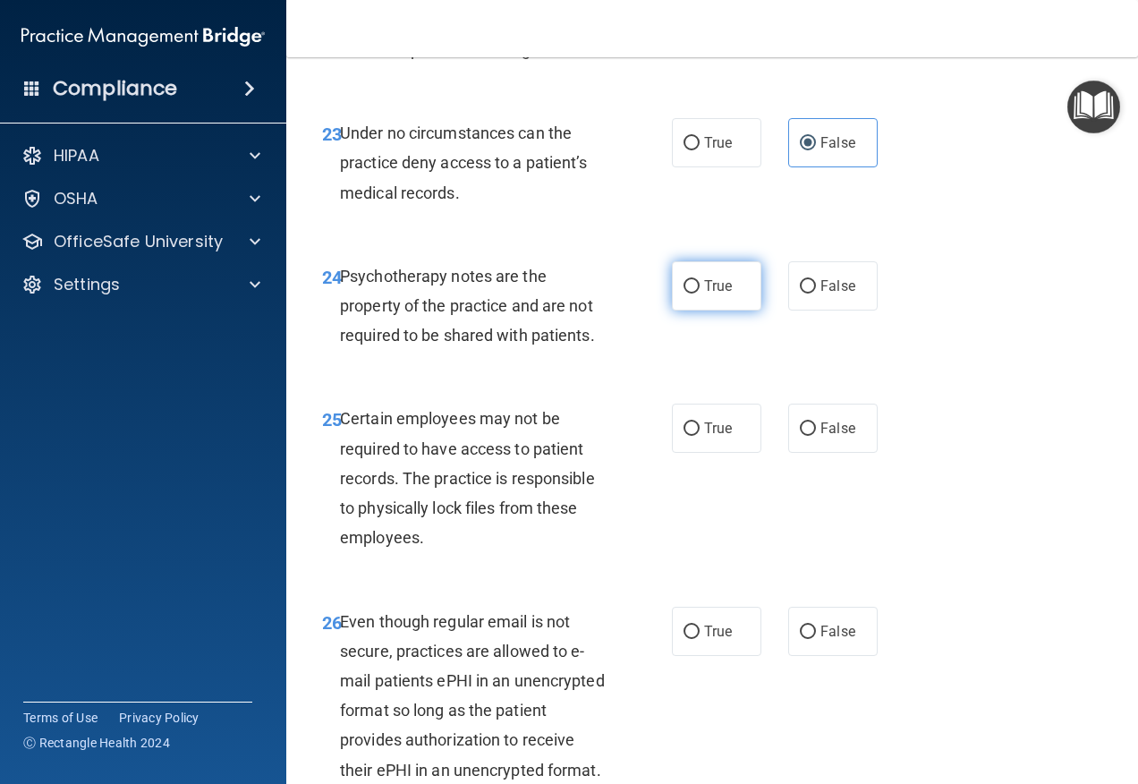
click at [720, 294] on span "True" at bounding box center [718, 285] width 28 height 17
click at [700, 293] on input "True" at bounding box center [692, 286] width 16 height 13
radio input "true"
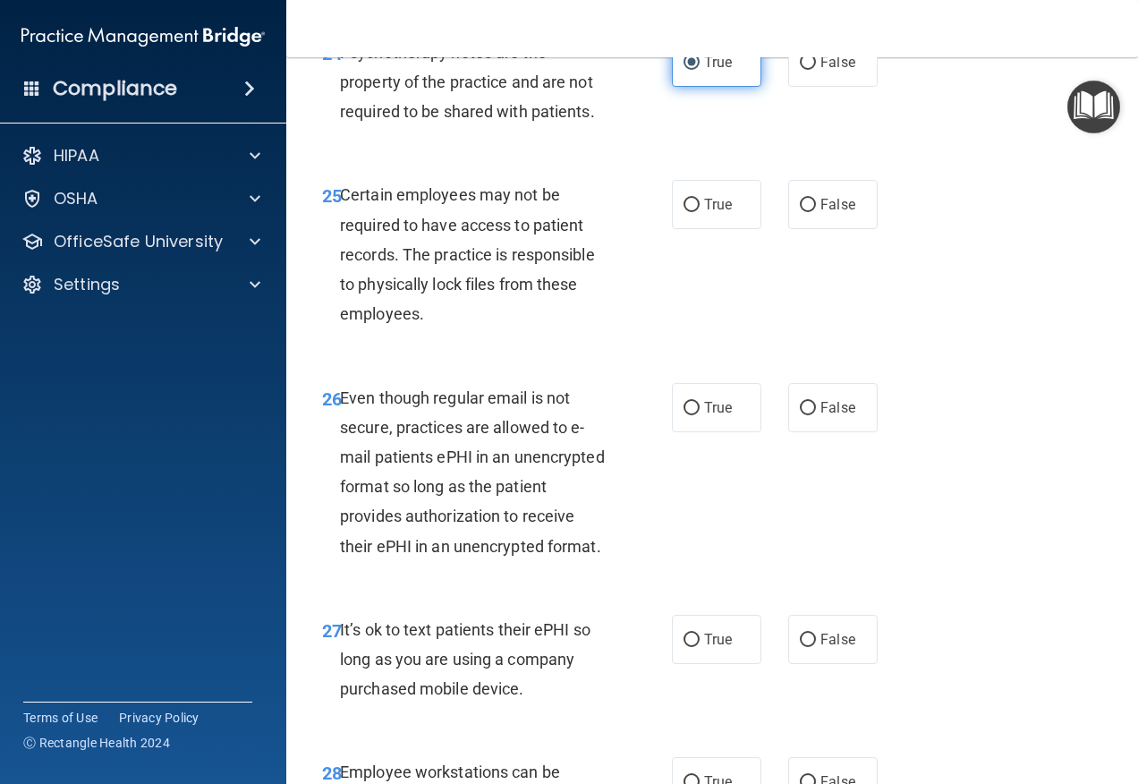
scroll to position [4831, 0]
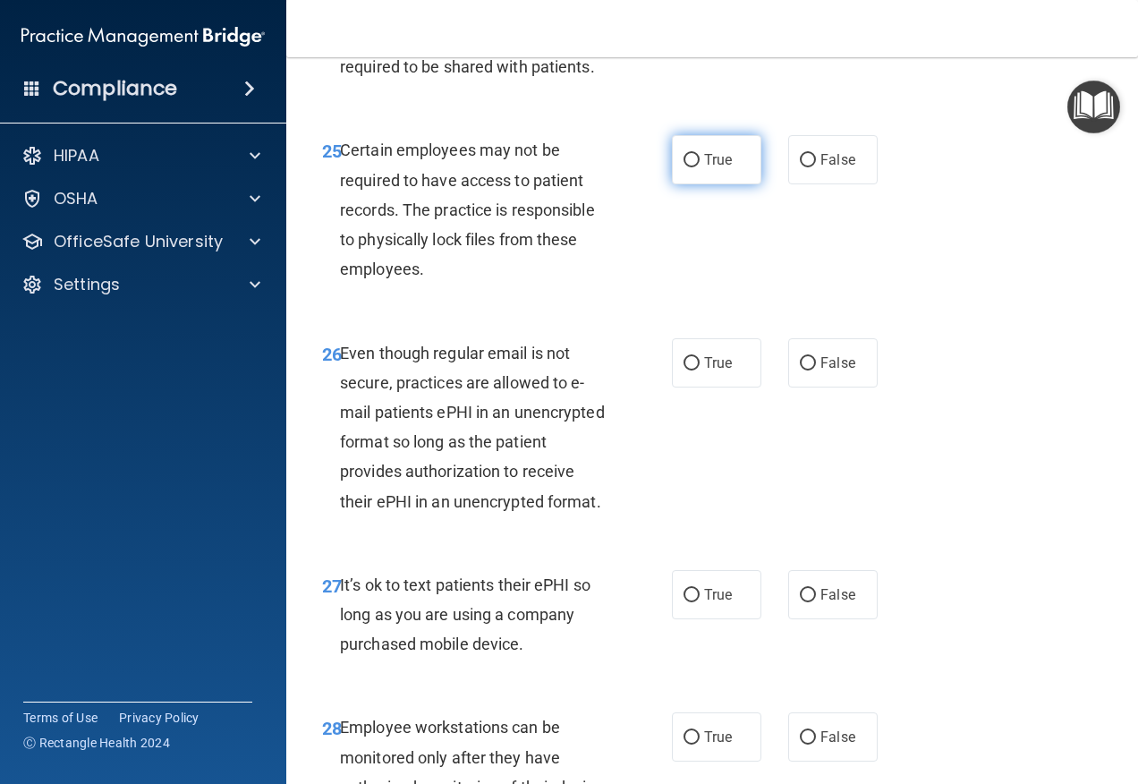
click at [687, 184] on label "True" at bounding box center [716, 159] width 89 height 49
click at [687, 167] on input "True" at bounding box center [692, 160] width 16 height 13
radio input "true"
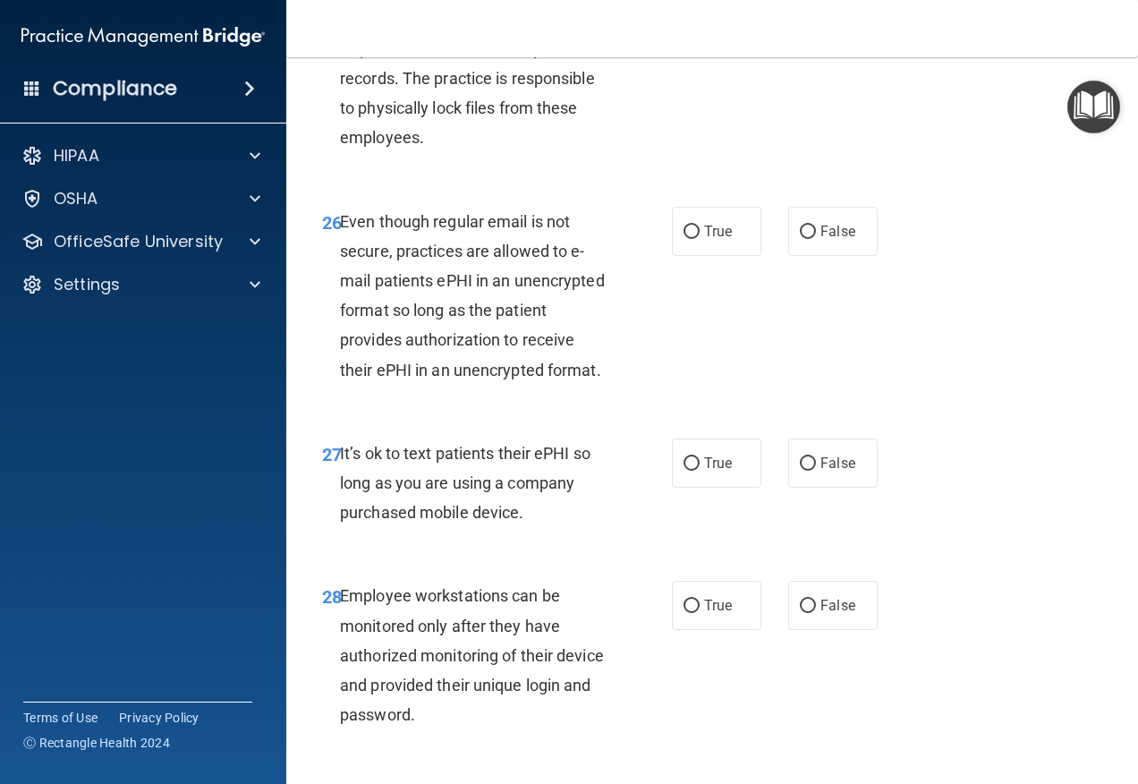
scroll to position [5010, 0]
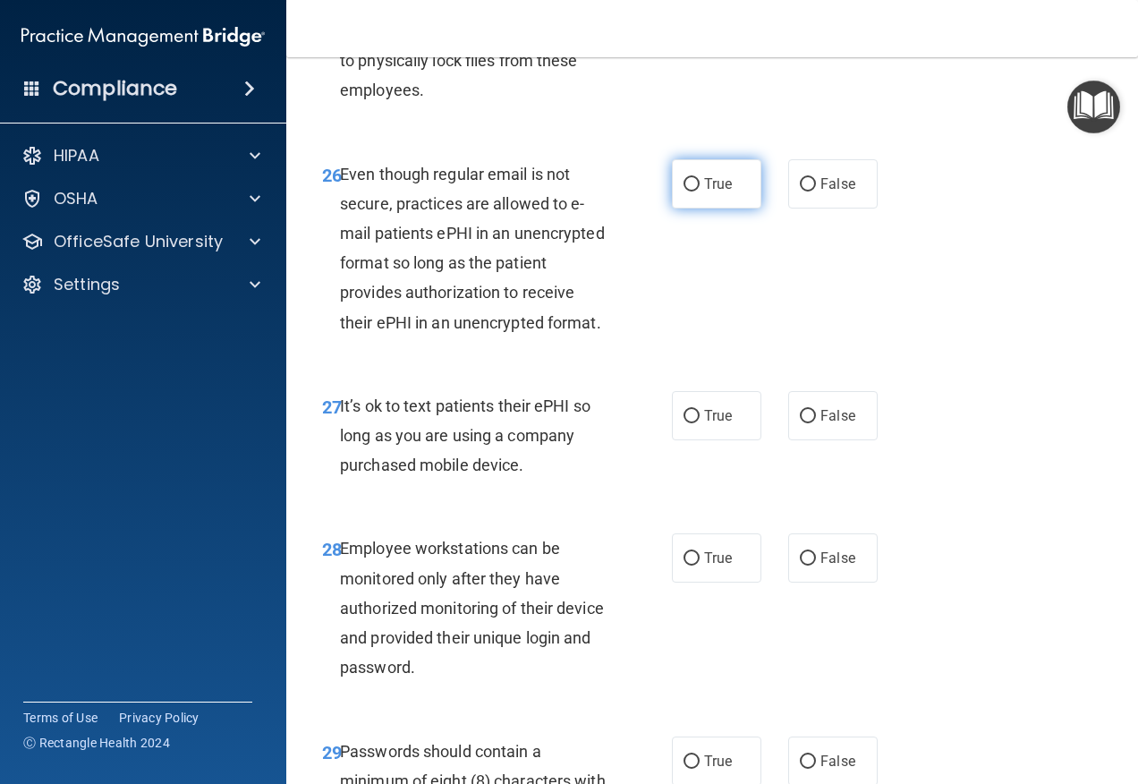
click at [698, 208] on label "True" at bounding box center [716, 183] width 89 height 49
click at [698, 191] on input "True" at bounding box center [692, 184] width 16 height 13
radio input "true"
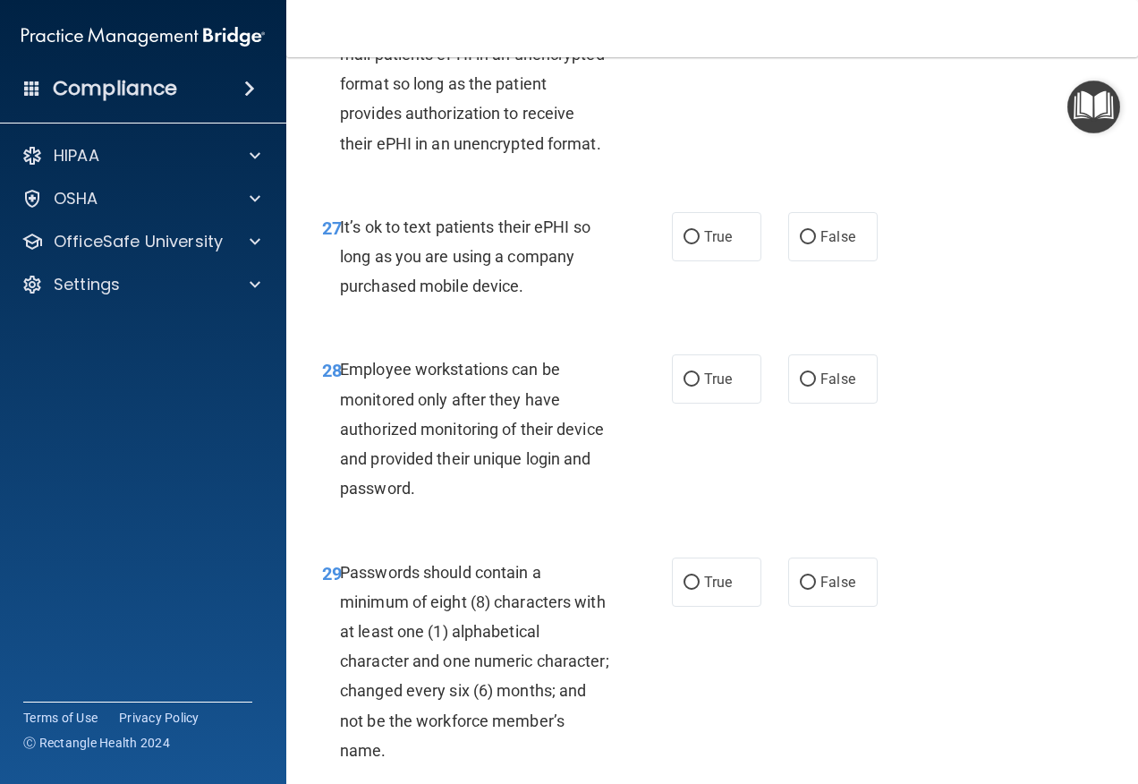
scroll to position [5279, 0]
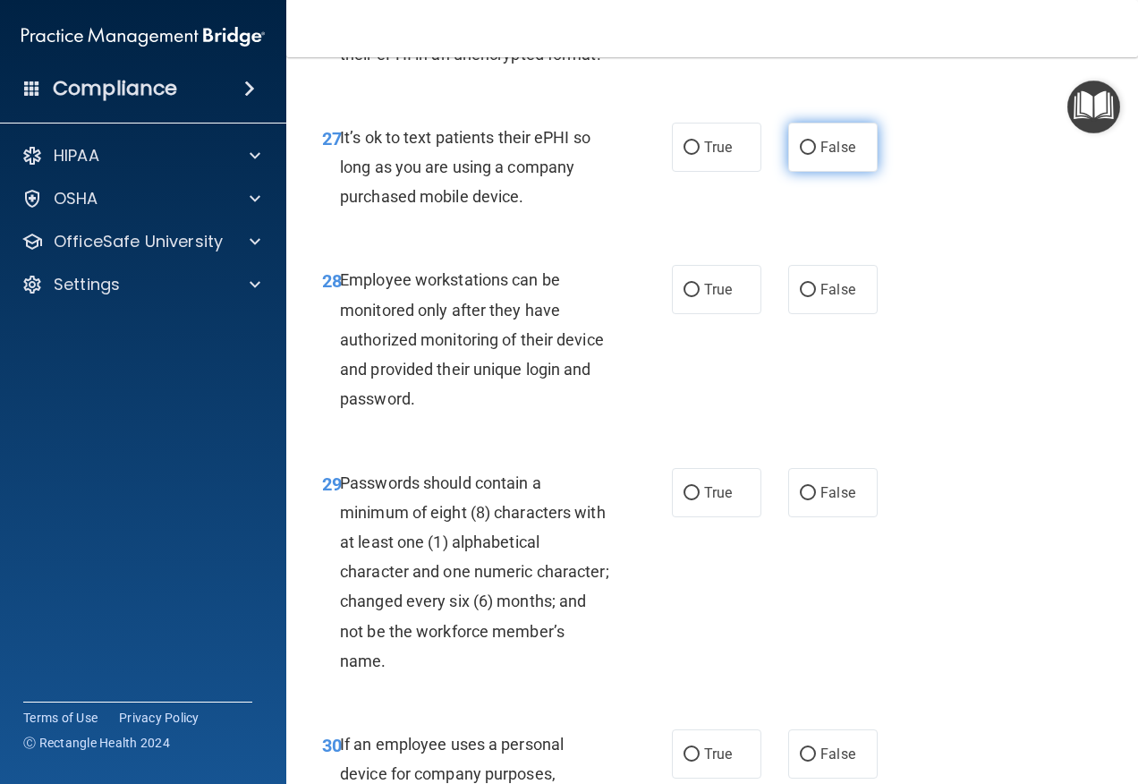
click at [824, 156] on span "False" at bounding box center [837, 147] width 35 height 17
click at [816, 155] on input "False" at bounding box center [808, 147] width 16 height 13
radio input "true"
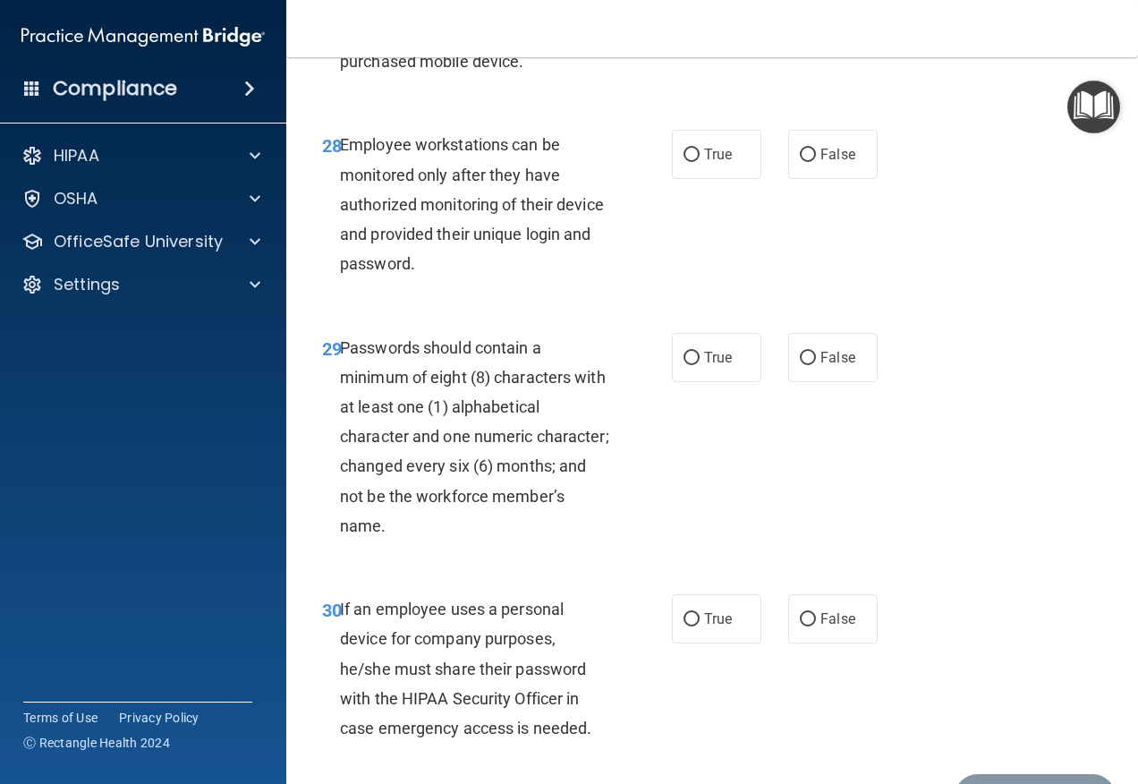
scroll to position [5458, 0]
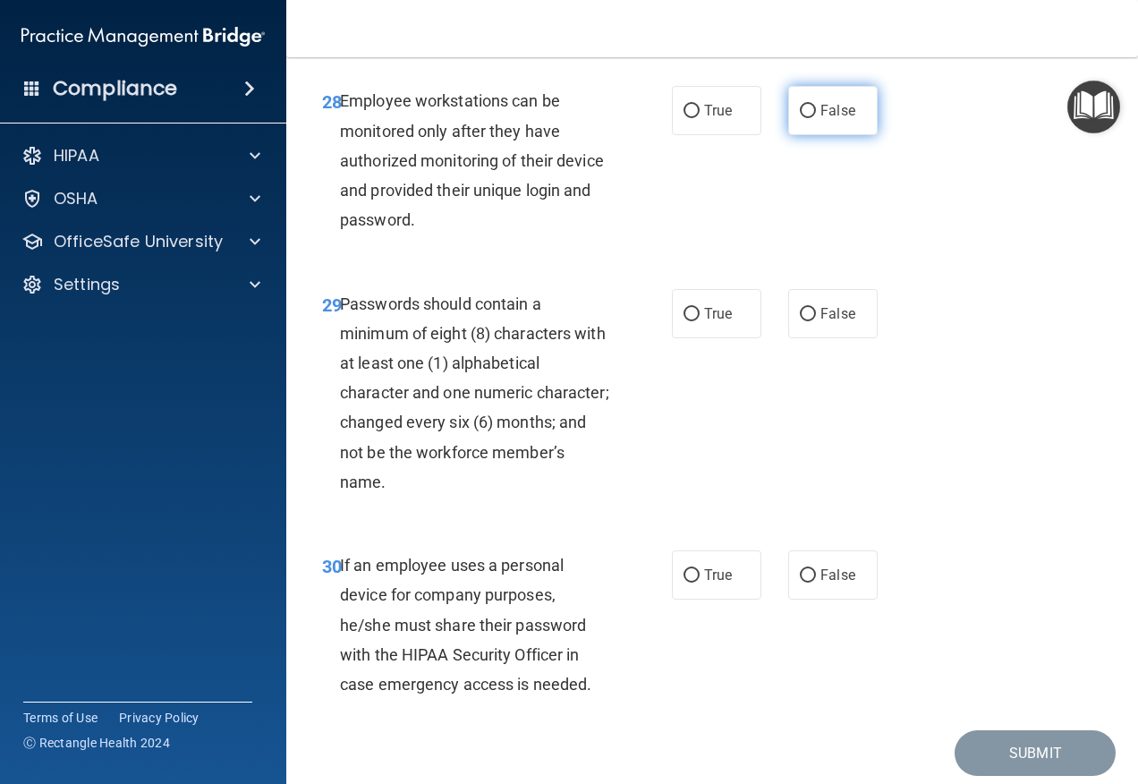
click at [806, 135] on label "False" at bounding box center [832, 110] width 89 height 49
click at [806, 118] on input "False" at bounding box center [808, 111] width 16 height 13
radio input "true"
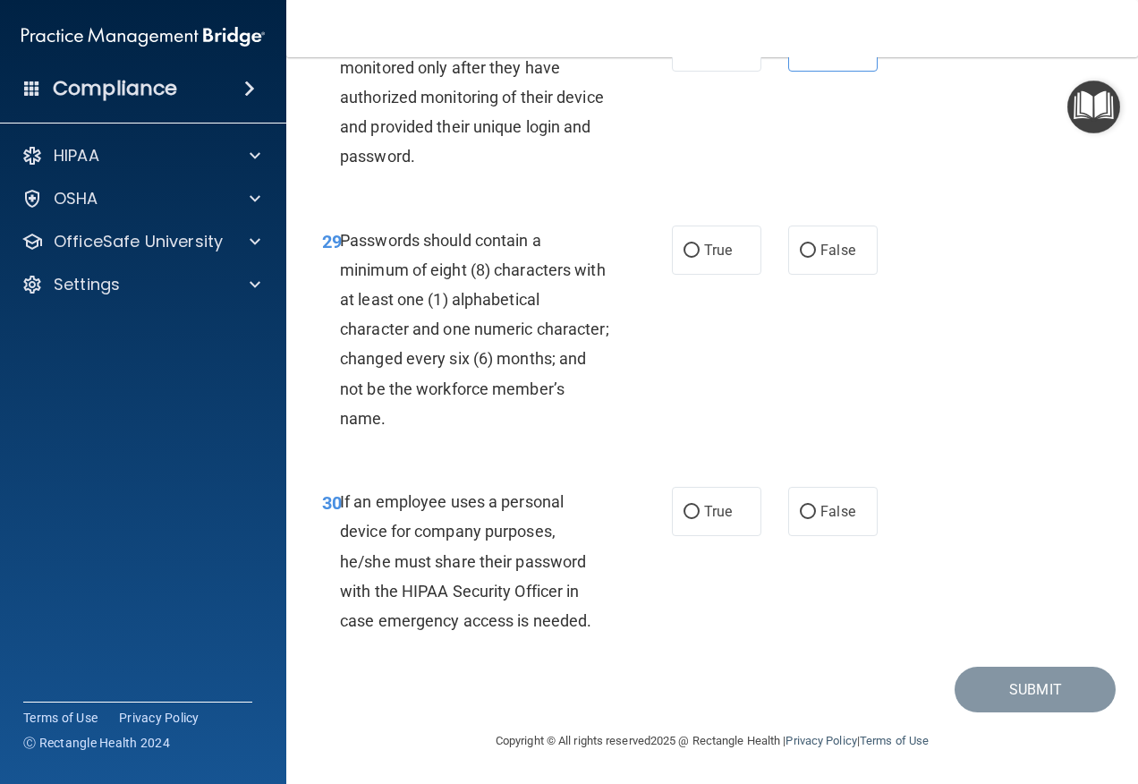
scroll to position [5670, 0]
click at [718, 270] on label "True" at bounding box center [716, 249] width 89 height 49
click at [700, 258] on input "True" at bounding box center [692, 250] width 16 height 13
radio input "true"
click at [822, 513] on span "False" at bounding box center [837, 511] width 35 height 17
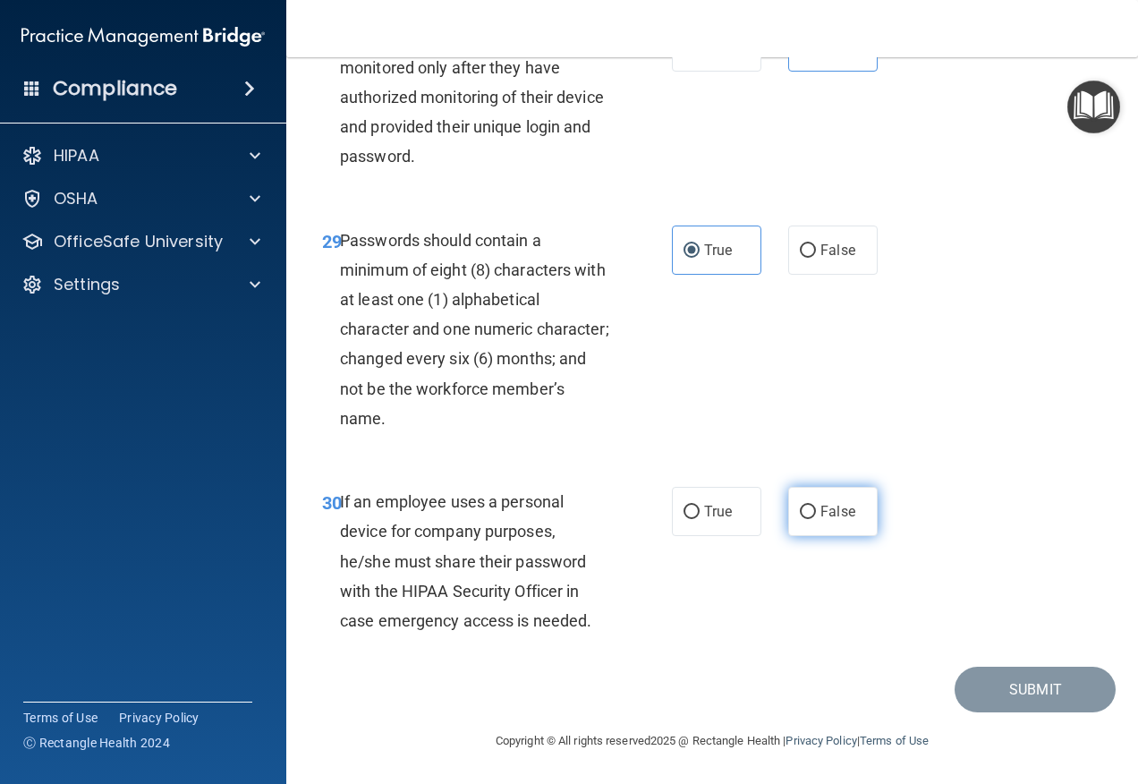
click at [816, 513] on input "False" at bounding box center [808, 511] width 16 height 13
radio input "true"
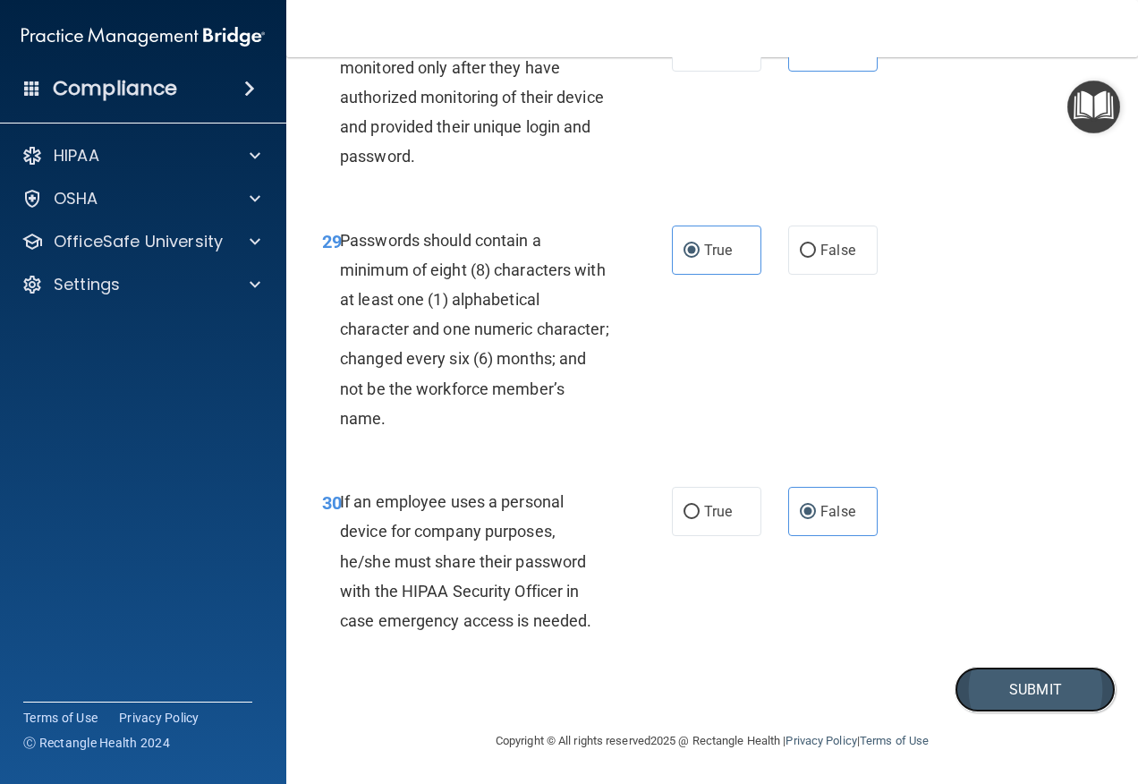
click at [985, 675] on button "Submit" at bounding box center [1035, 690] width 161 height 46
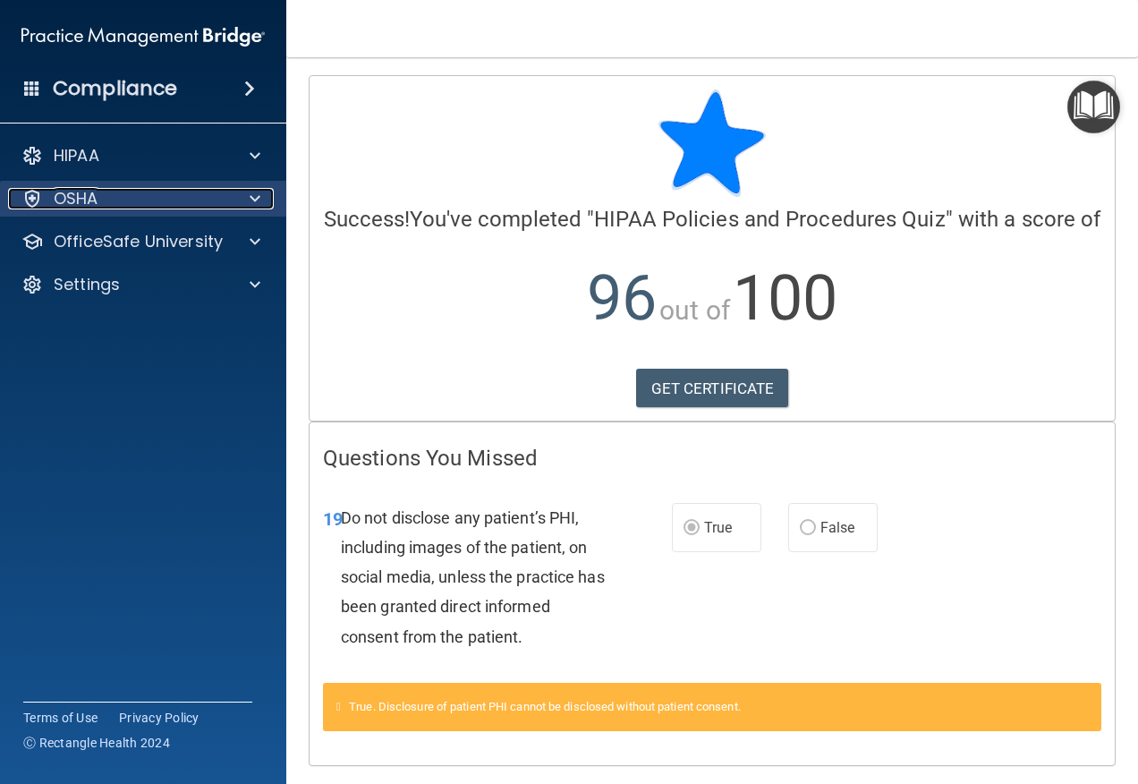
click at [115, 197] on div "OSHA" at bounding box center [119, 198] width 222 height 21
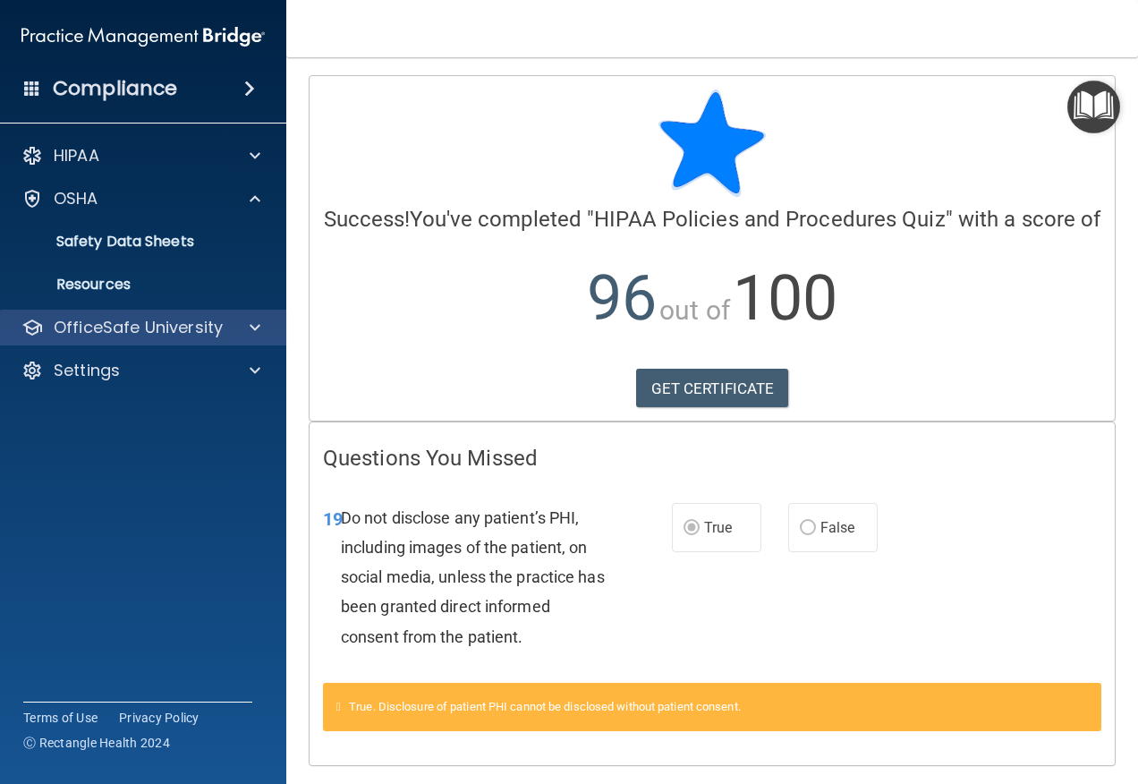
click at [116, 314] on div "OfficeSafe University" at bounding box center [143, 328] width 287 height 36
click at [137, 330] on p "OfficeSafe University" at bounding box center [138, 327] width 169 height 21
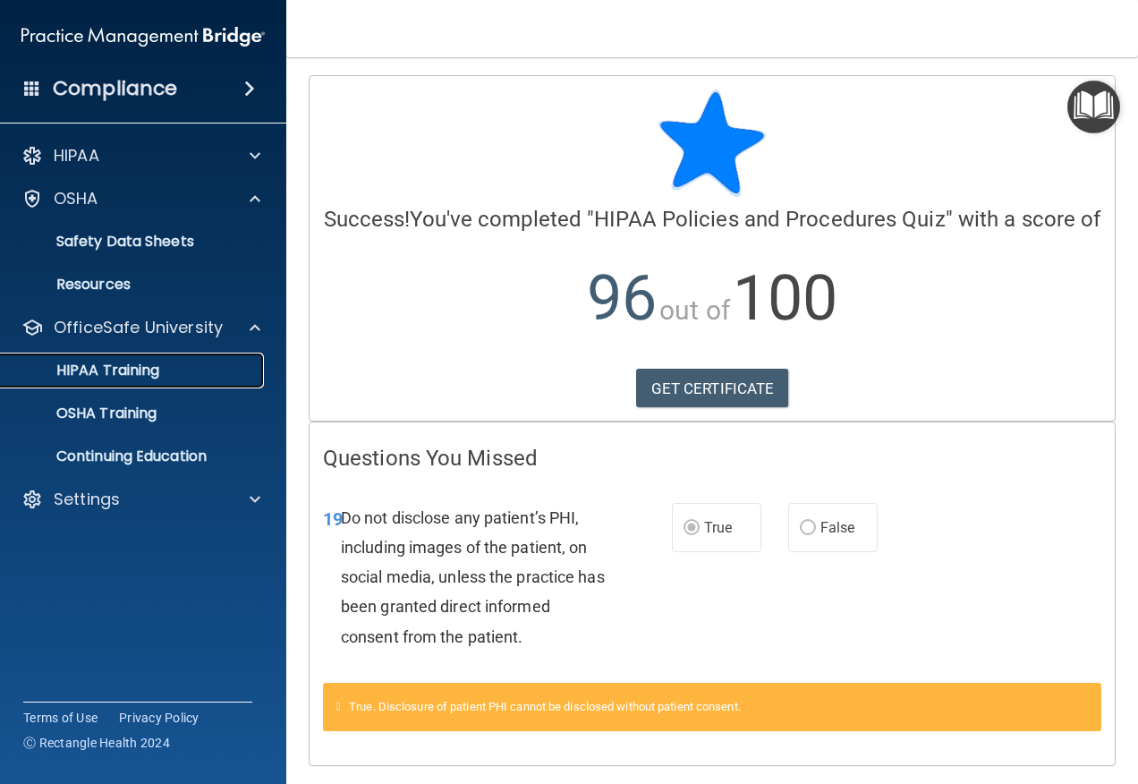
click at [107, 377] on p "HIPAA Training" at bounding box center [86, 370] width 148 height 18
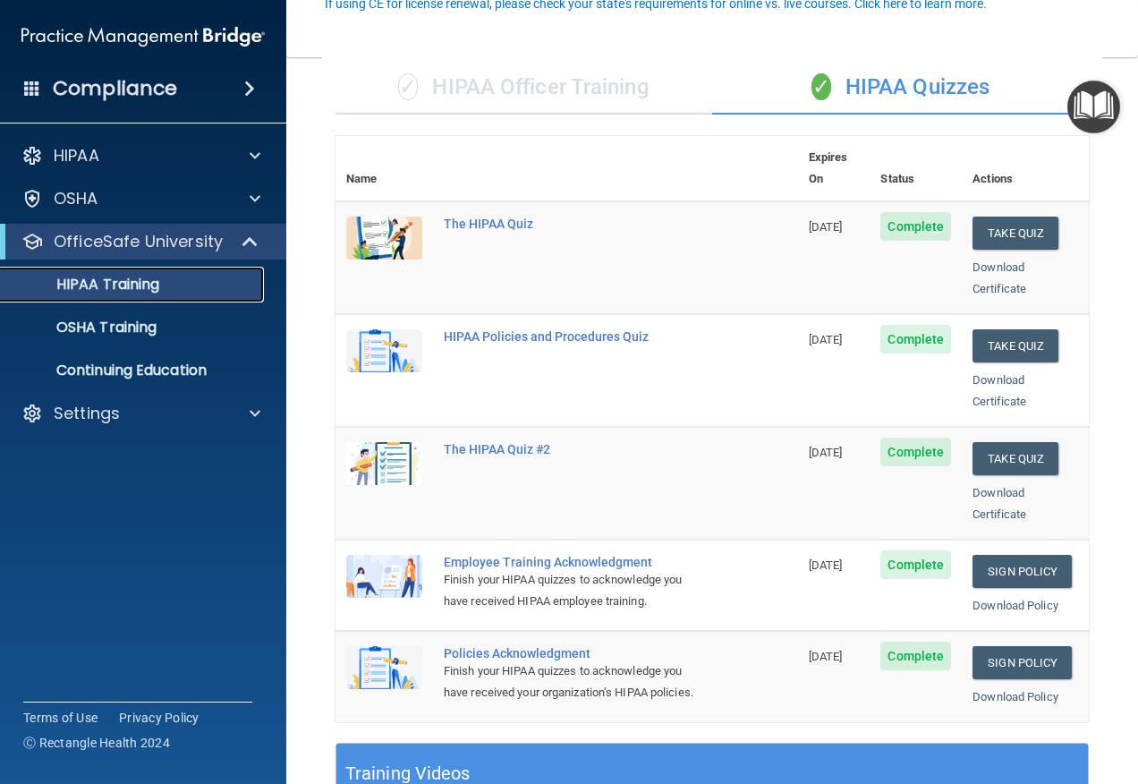
scroll to position [179, 0]
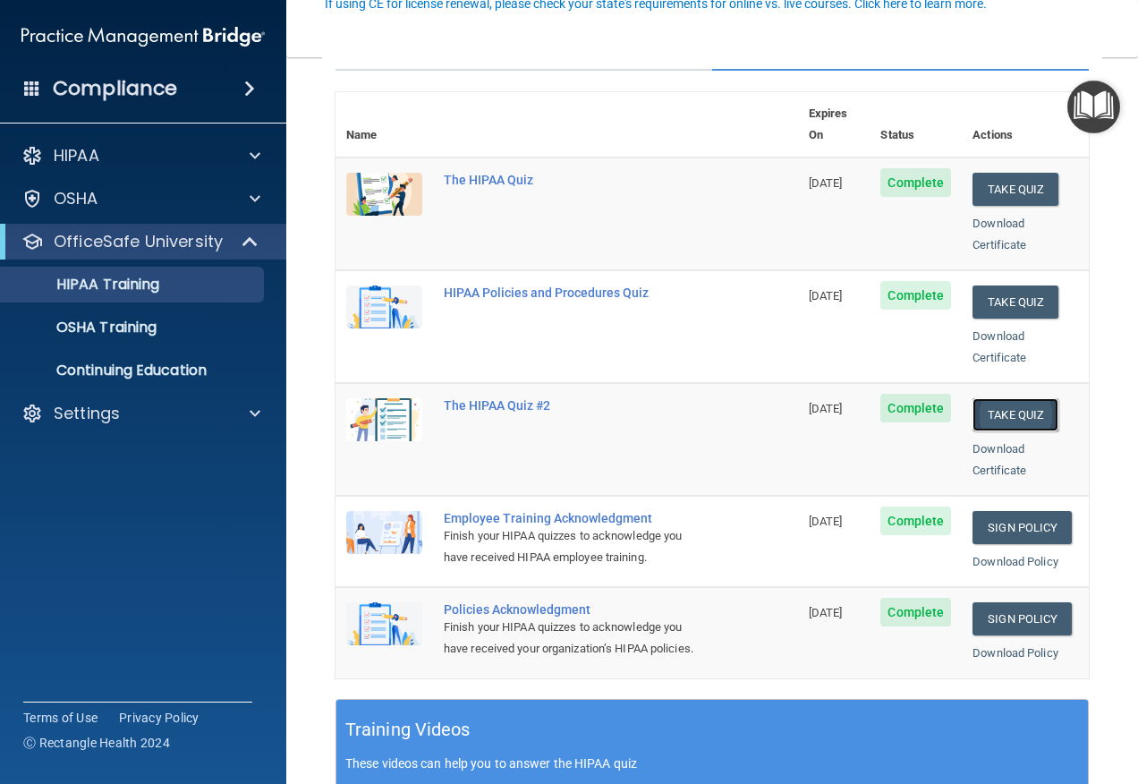
click at [988, 398] on button "Take Quiz" at bounding box center [1016, 414] width 86 height 33
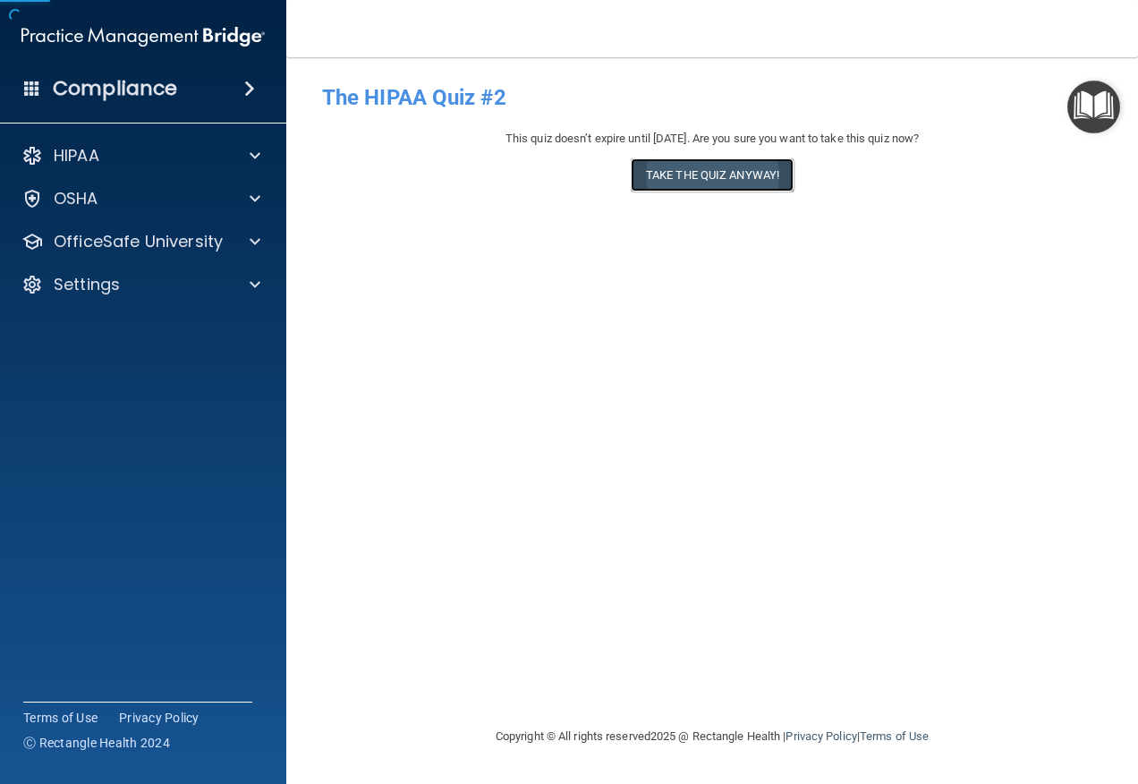
click at [692, 158] on button "Take the quiz anyway!" at bounding box center [712, 174] width 163 height 33
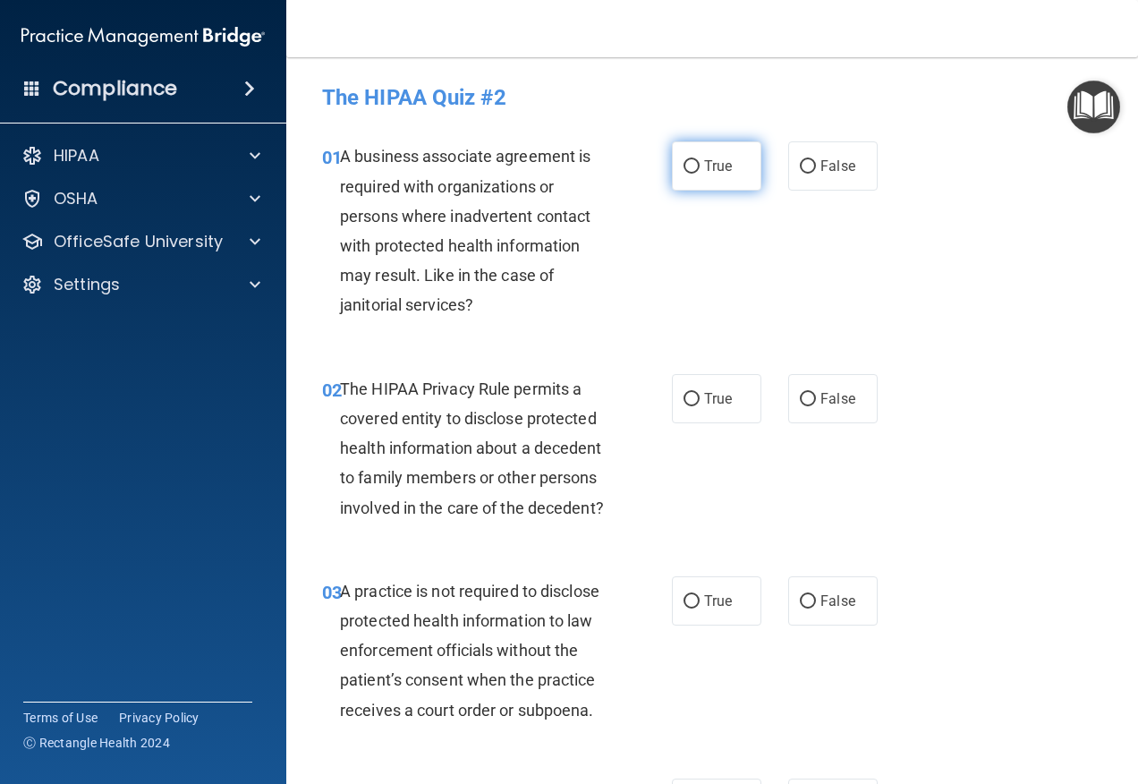
click at [713, 179] on label "True" at bounding box center [716, 165] width 89 height 49
click at [700, 174] on input "True" at bounding box center [692, 166] width 16 height 13
radio input "true"
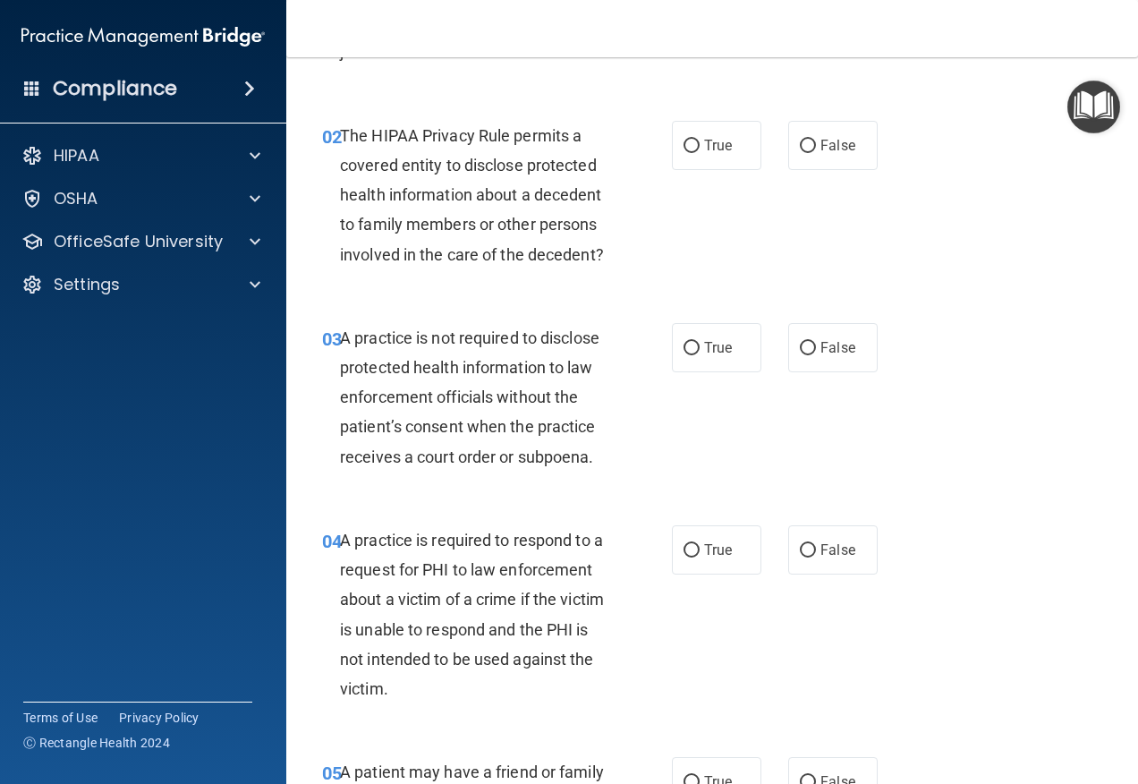
scroll to position [268, 0]
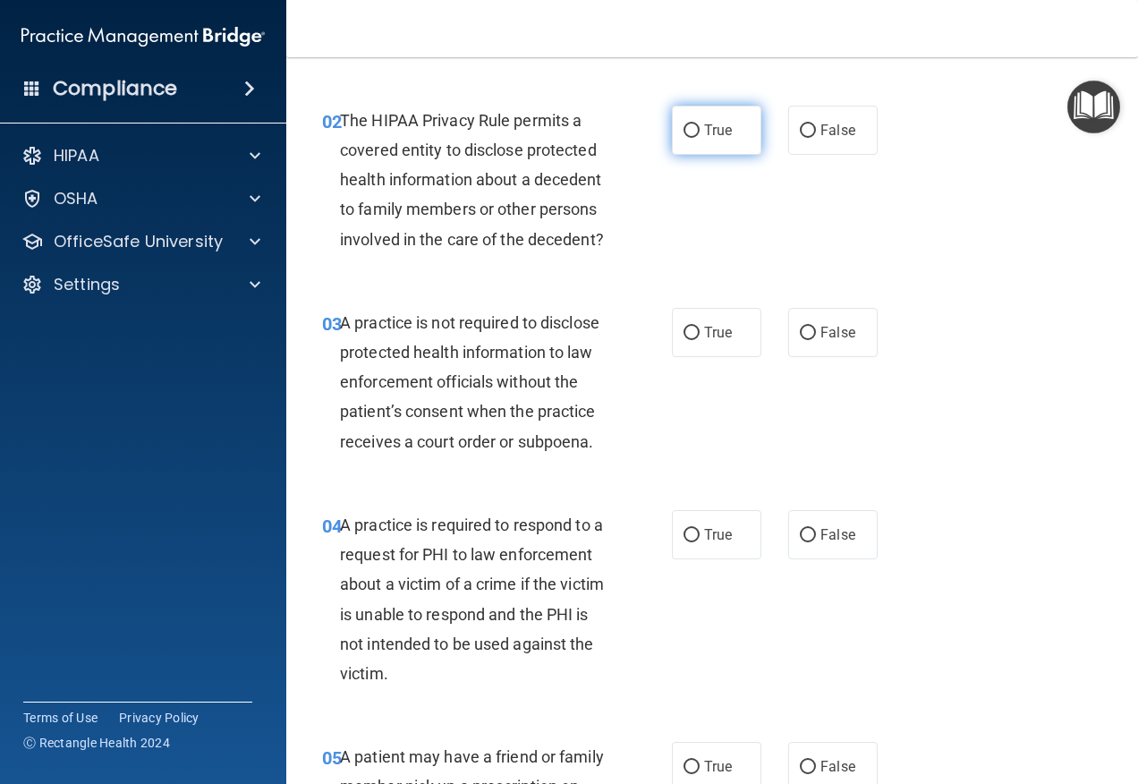
click at [708, 137] on span "True" at bounding box center [718, 130] width 28 height 17
click at [700, 137] on input "True" at bounding box center [692, 130] width 16 height 13
radio input "true"
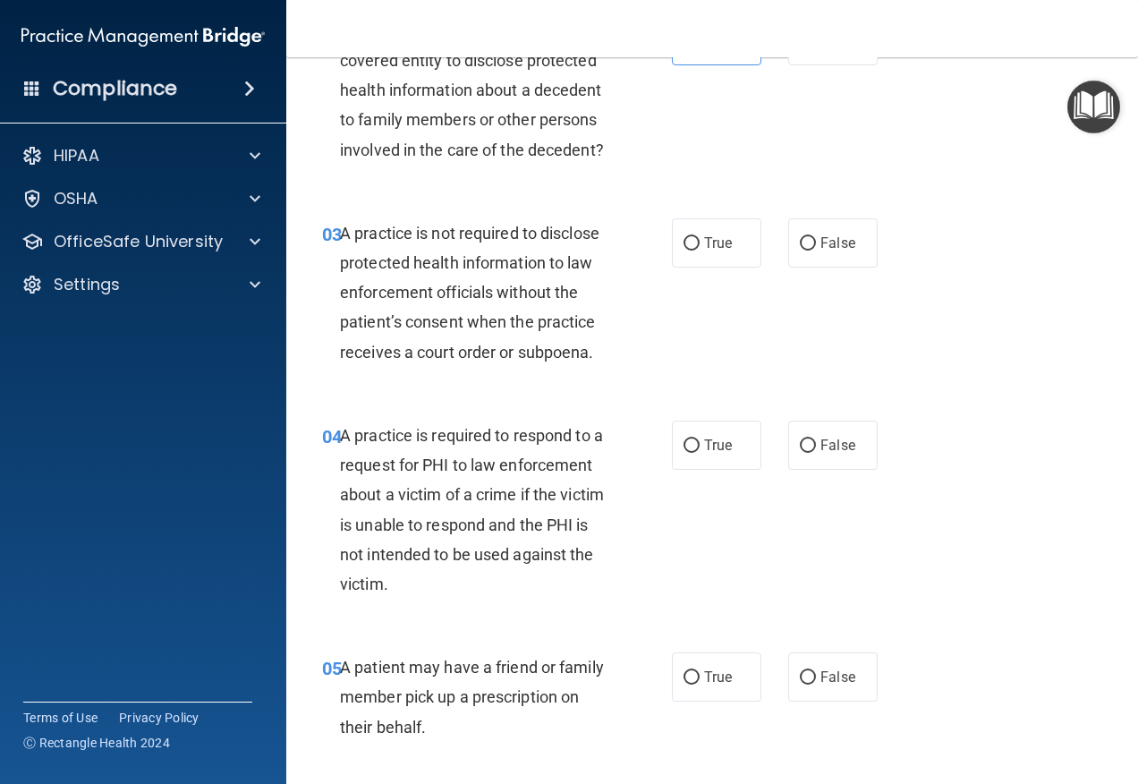
scroll to position [447, 0]
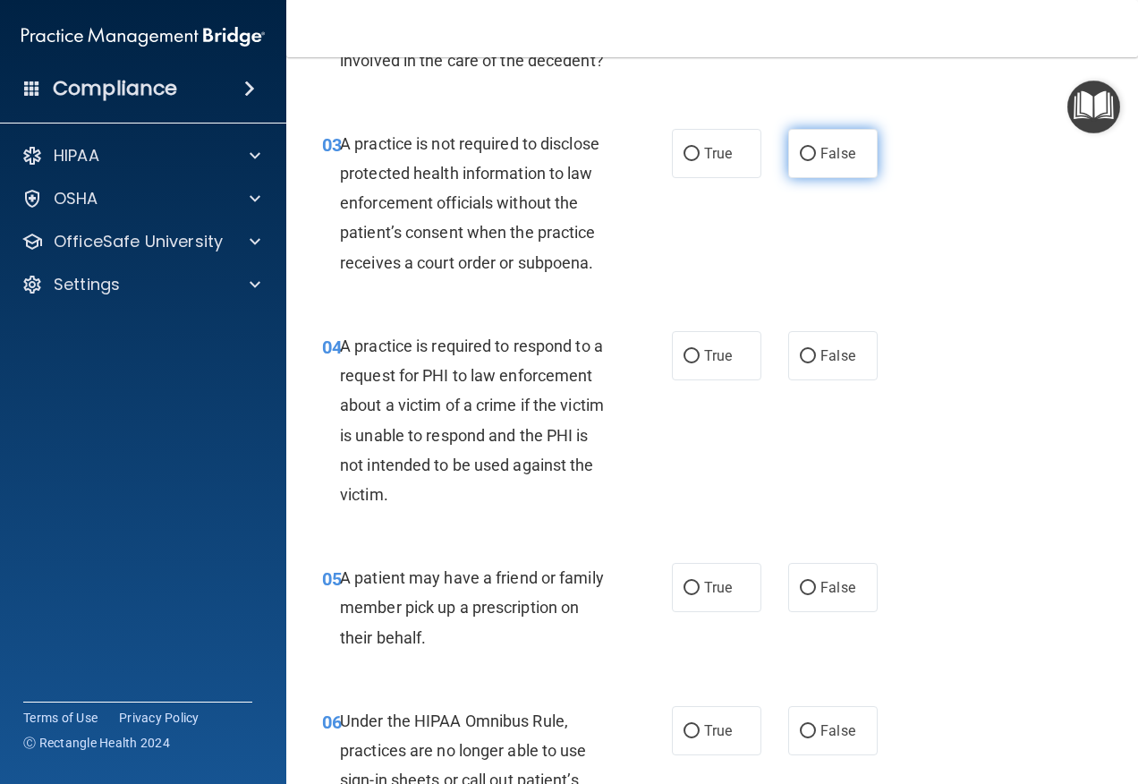
click at [800, 161] on input "False" at bounding box center [808, 154] width 16 height 13
radio input "true"
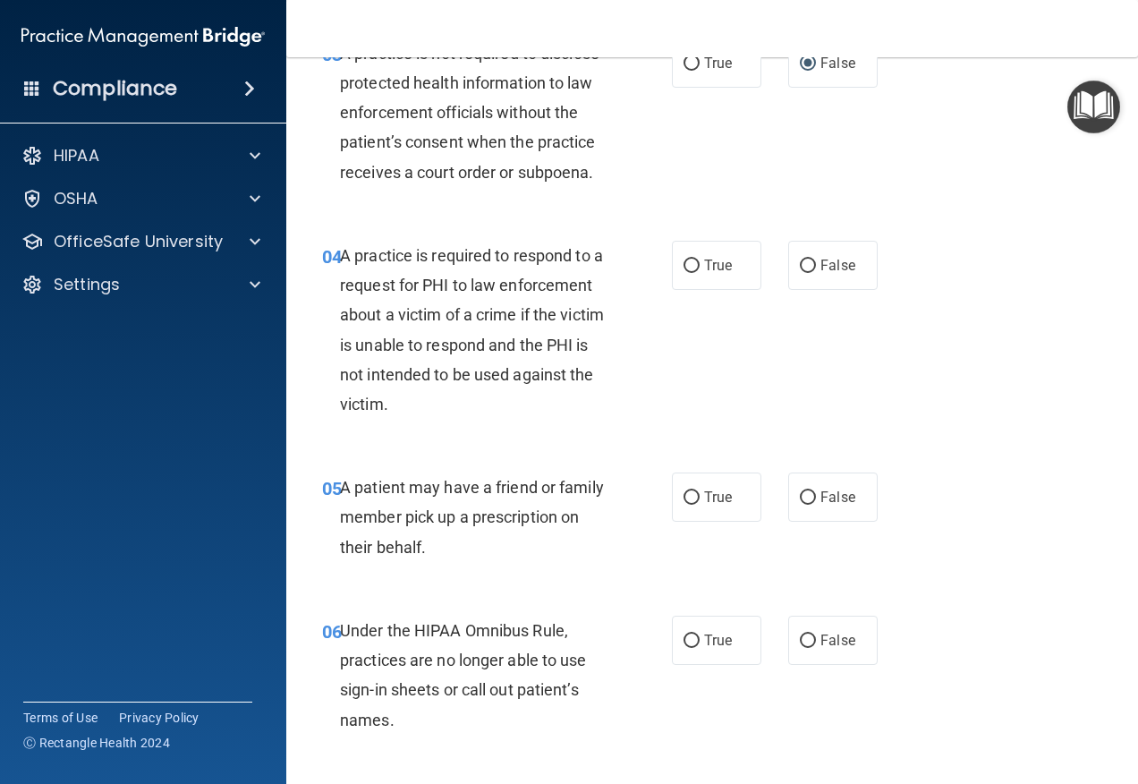
scroll to position [626, 0]
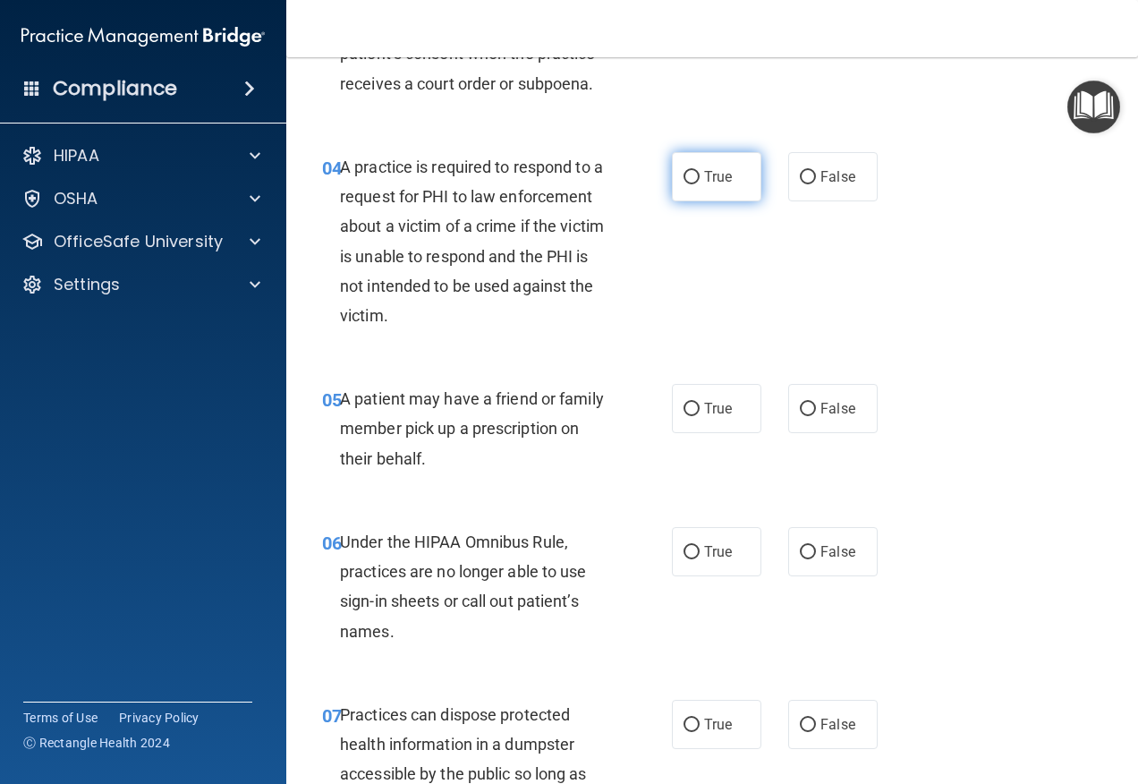
click at [735, 201] on label "True" at bounding box center [716, 176] width 89 height 49
click at [700, 184] on input "True" at bounding box center [692, 177] width 16 height 13
radio input "true"
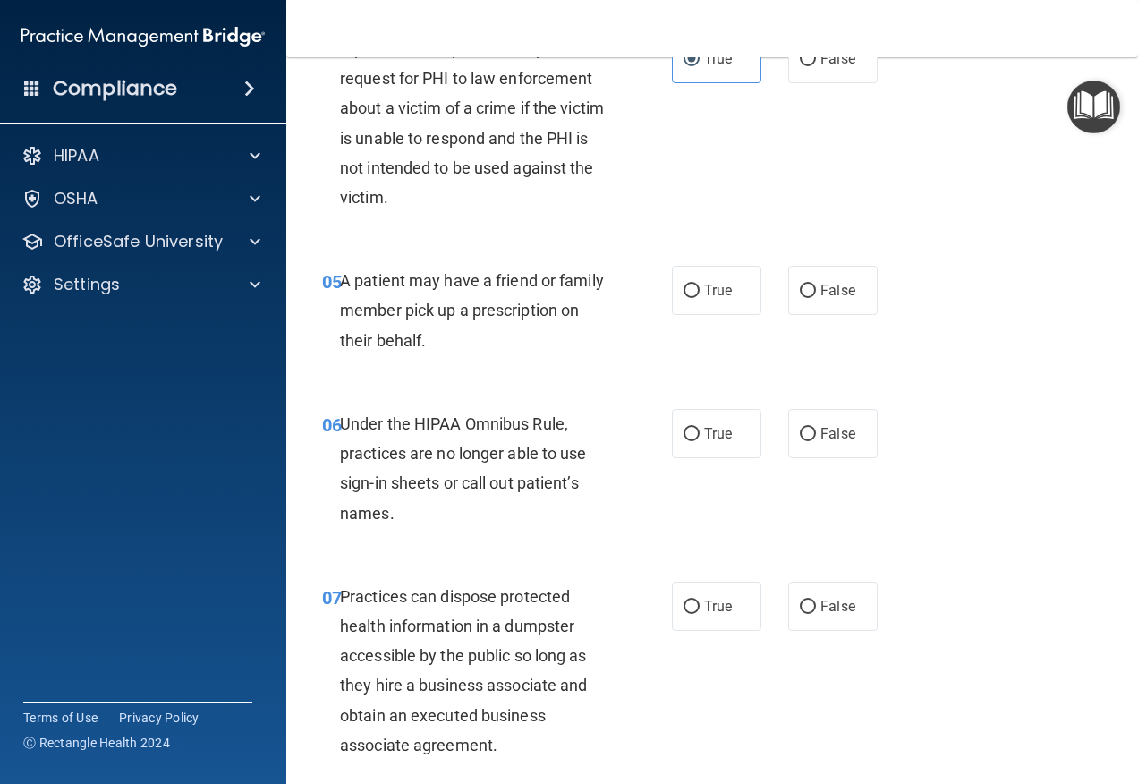
scroll to position [805, 0]
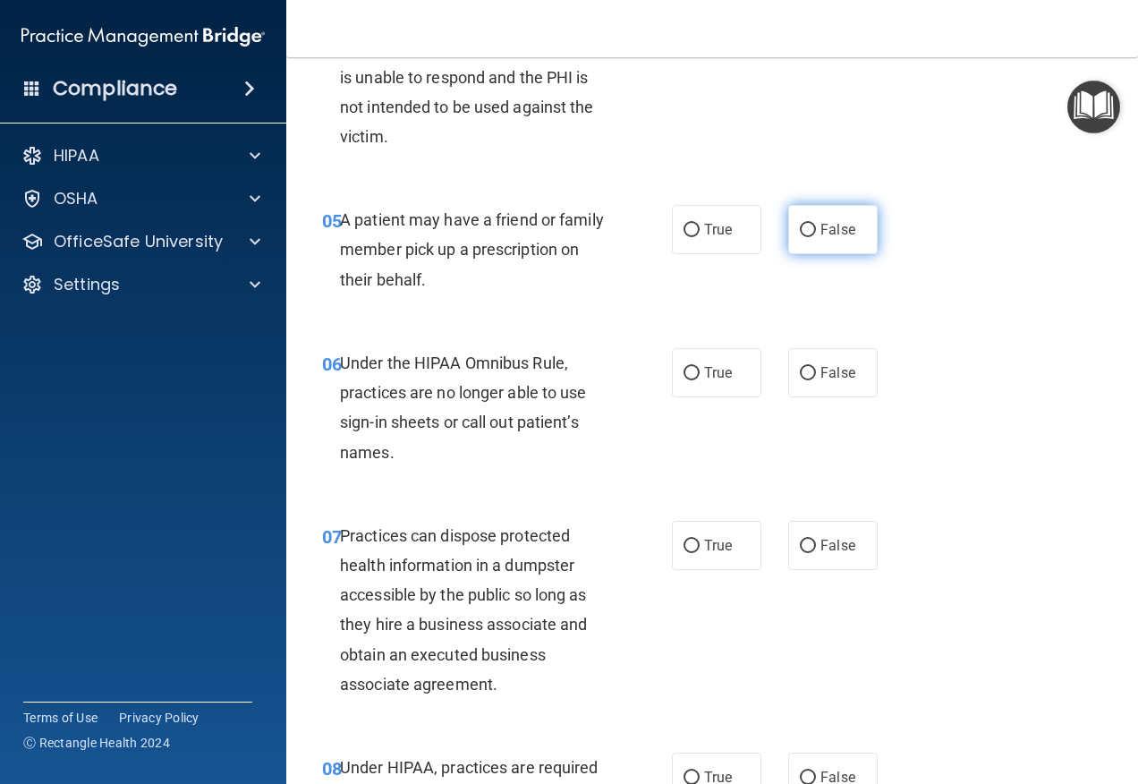
click at [820, 238] on span "False" at bounding box center [837, 229] width 35 height 17
click at [816, 237] on input "False" at bounding box center [808, 230] width 16 height 13
radio input "true"
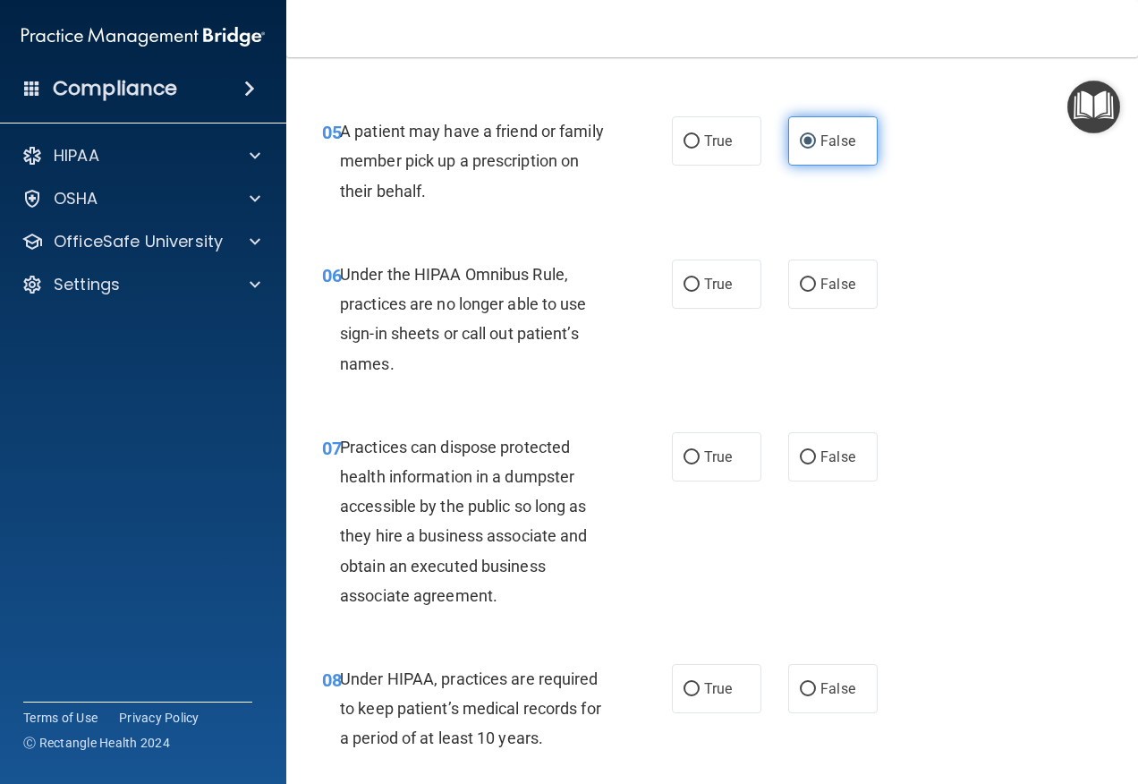
scroll to position [984, 0]
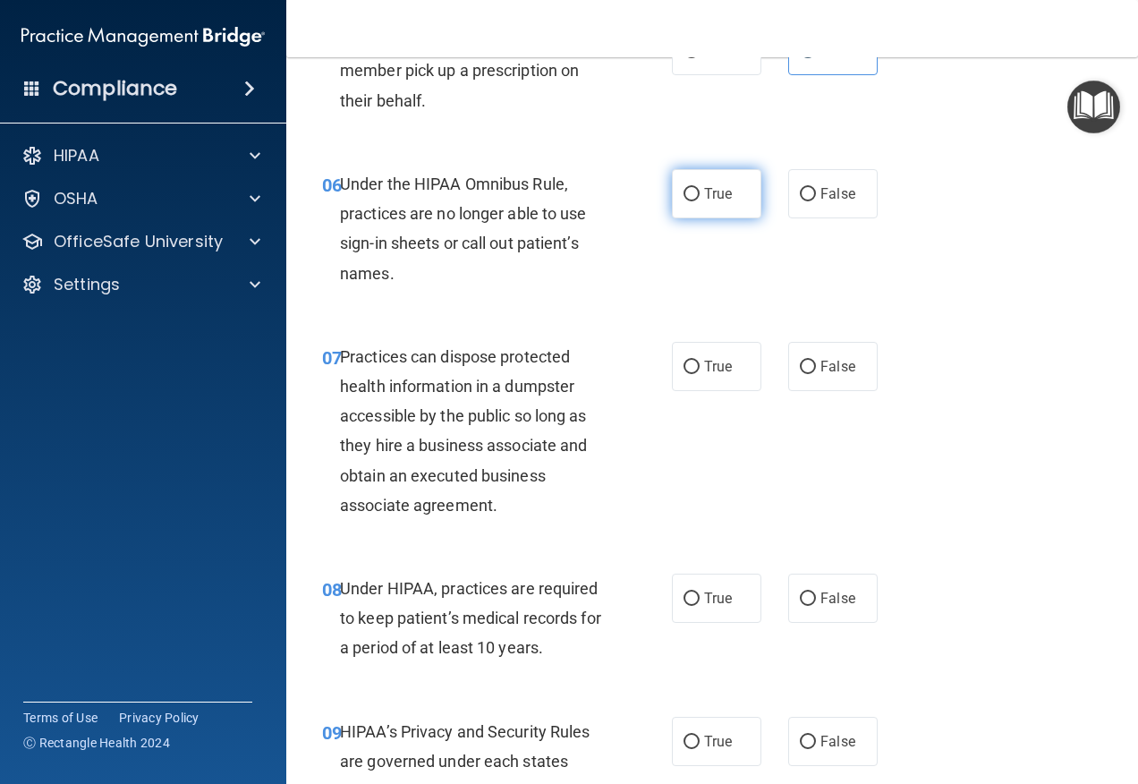
click at [747, 218] on label "True" at bounding box center [716, 193] width 89 height 49
click at [700, 201] on input "True" at bounding box center [692, 194] width 16 height 13
radio input "true"
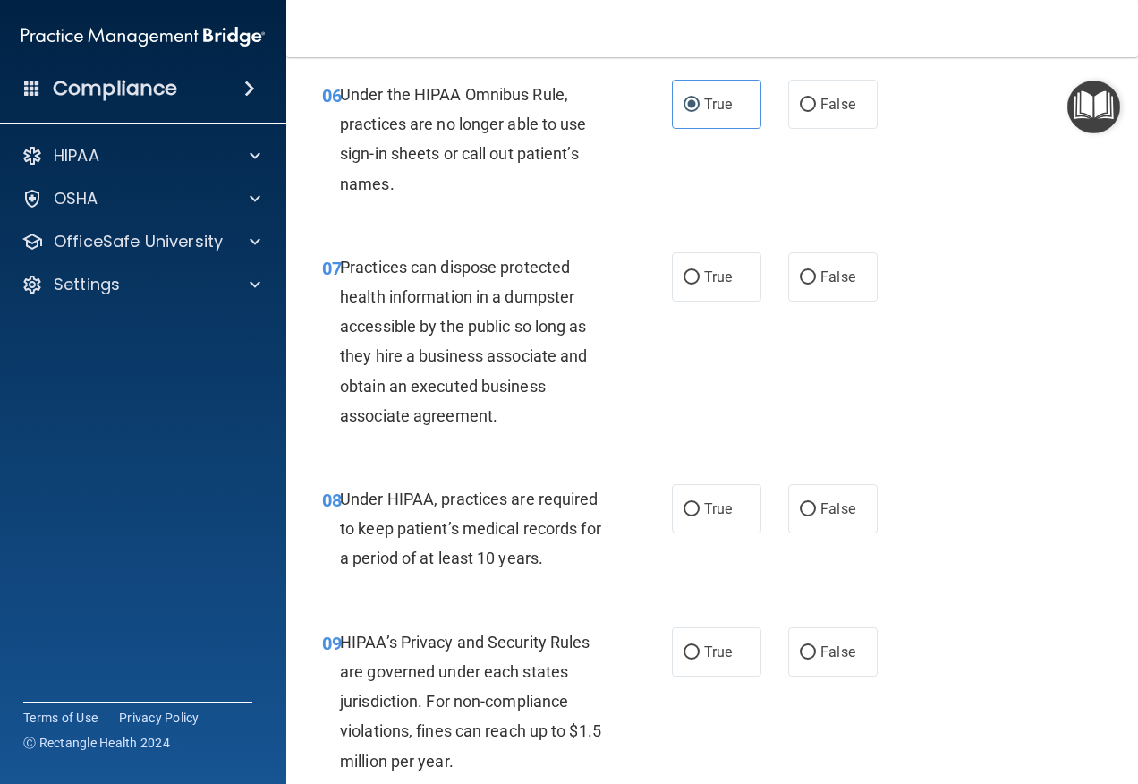
scroll to position [1163, 0]
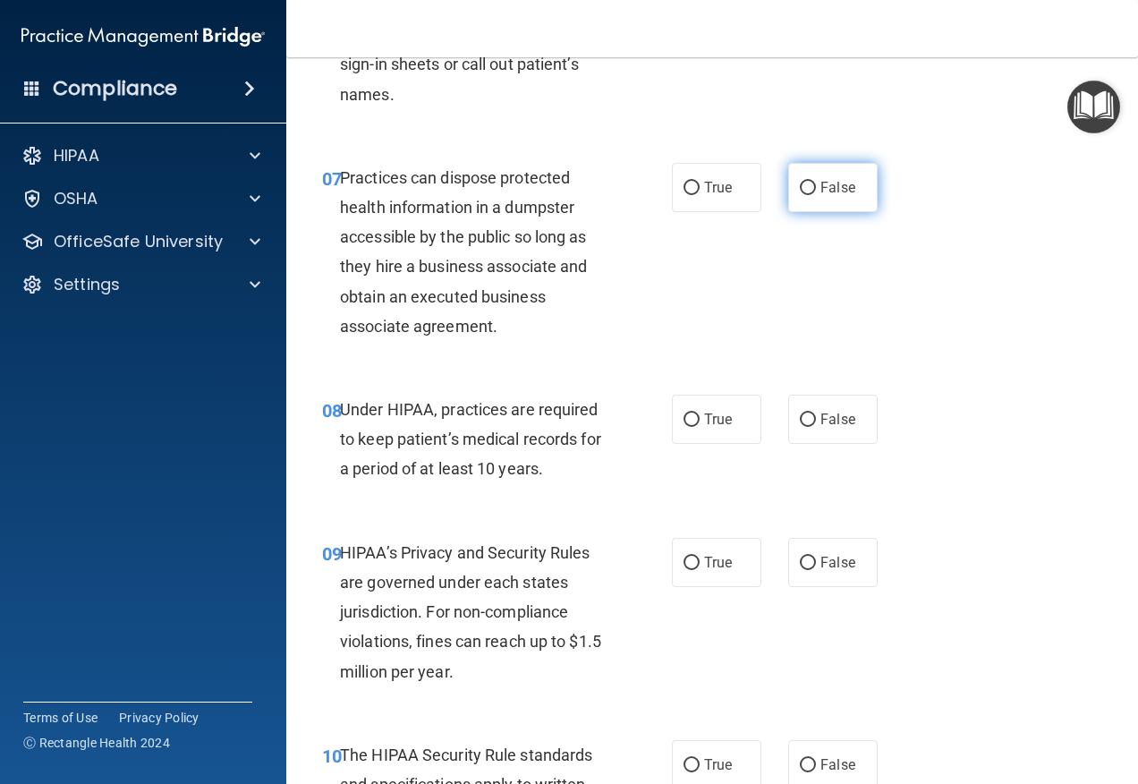
click at [788, 212] on label "False" at bounding box center [832, 187] width 89 height 49
click at [800, 195] on input "False" at bounding box center [808, 188] width 16 height 13
radio input "true"
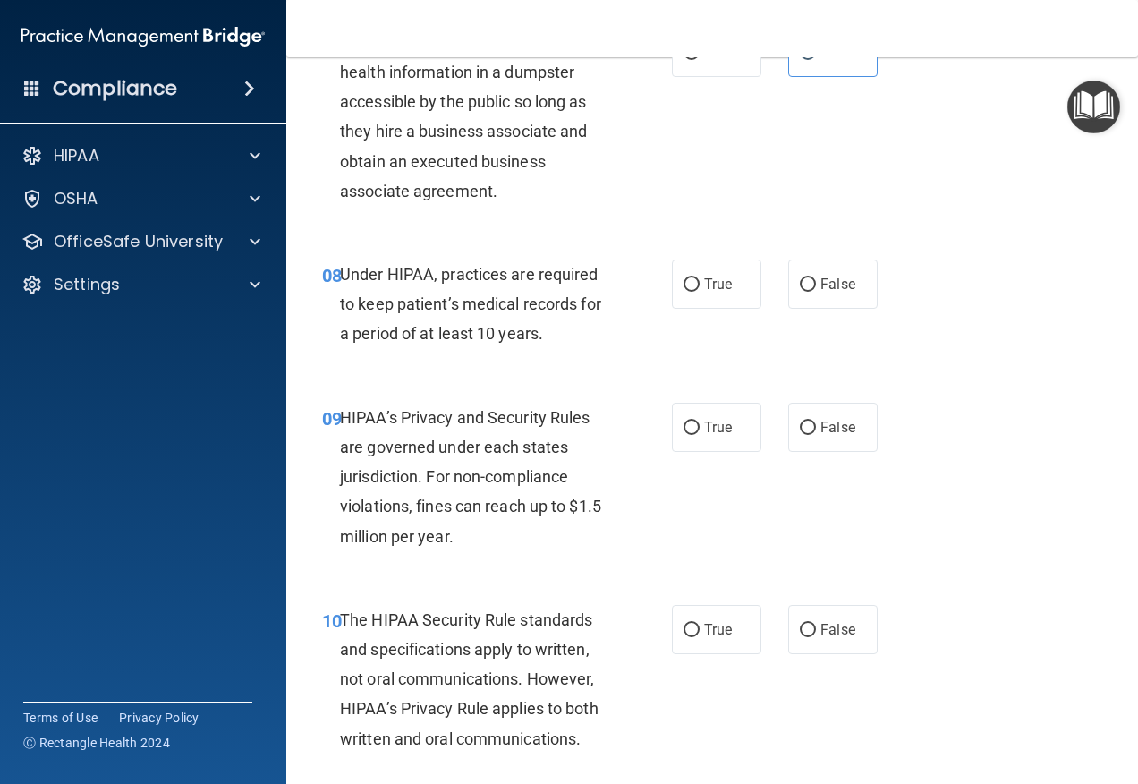
scroll to position [1342, 0]
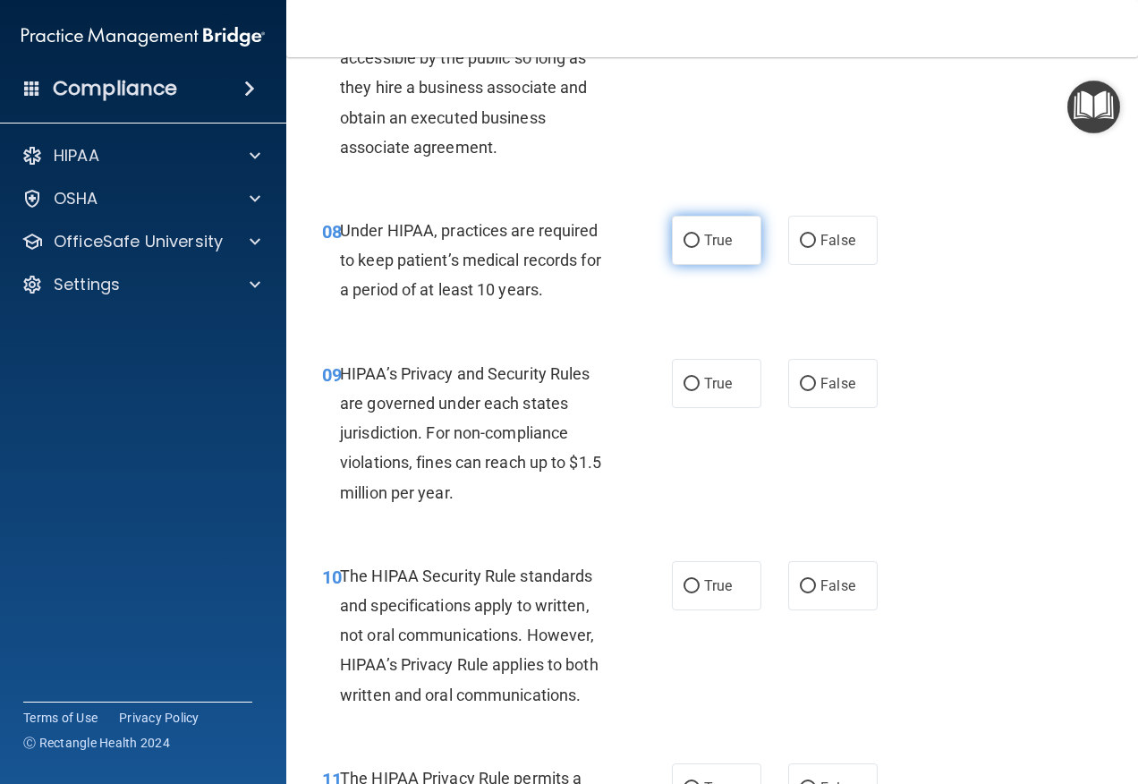
click at [718, 255] on label "True" at bounding box center [716, 240] width 89 height 49
click at [700, 248] on input "True" at bounding box center [692, 240] width 16 height 13
radio input "true"
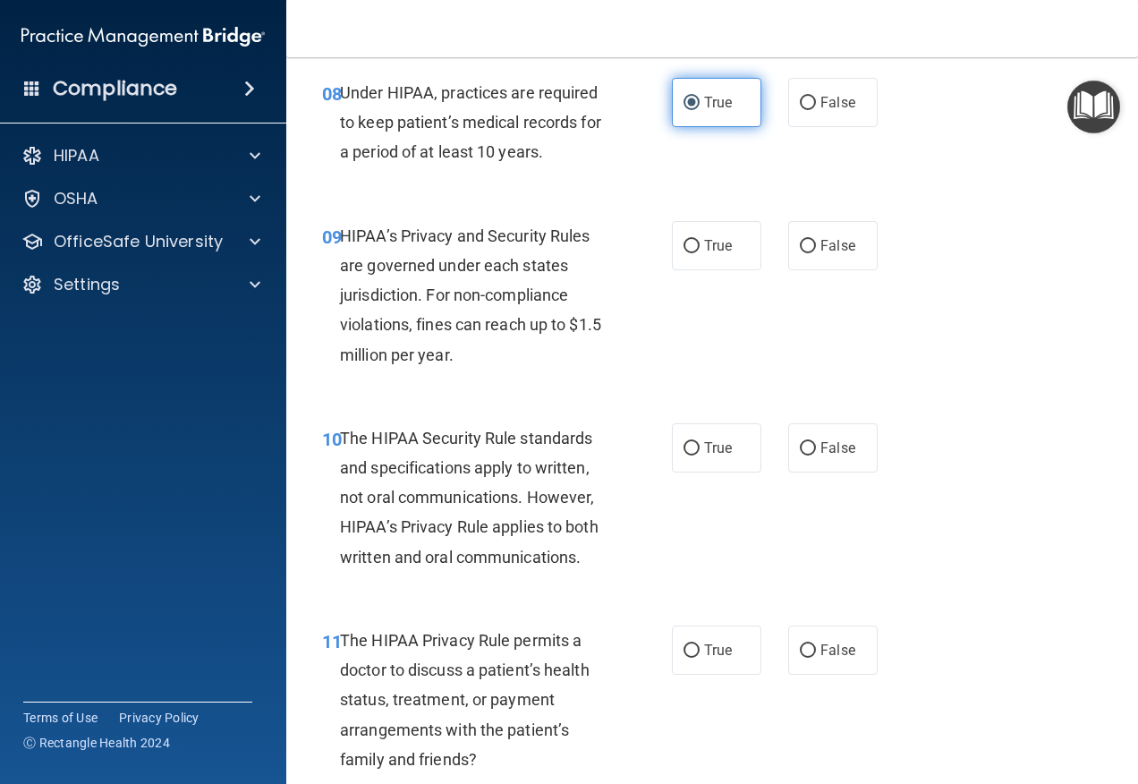
scroll to position [1521, 0]
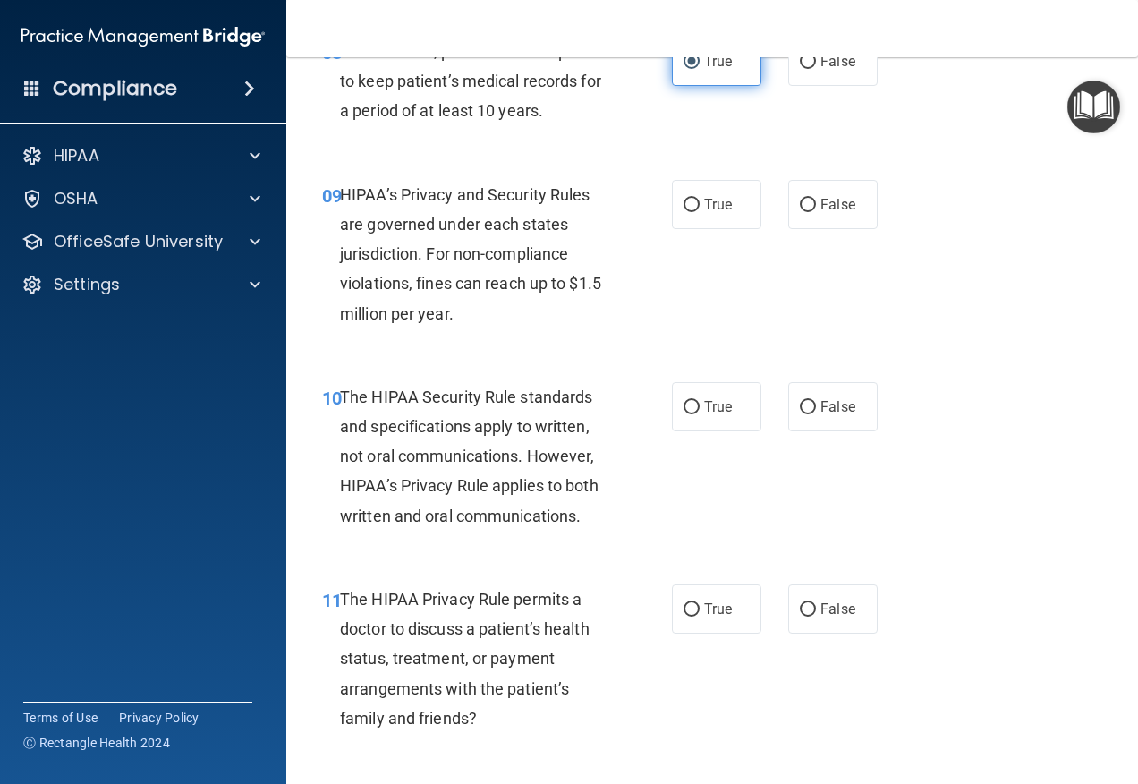
click at [718, 229] on label "True" at bounding box center [716, 204] width 89 height 49
click at [700, 212] on input "True" at bounding box center [692, 205] width 16 height 13
radio input "true"
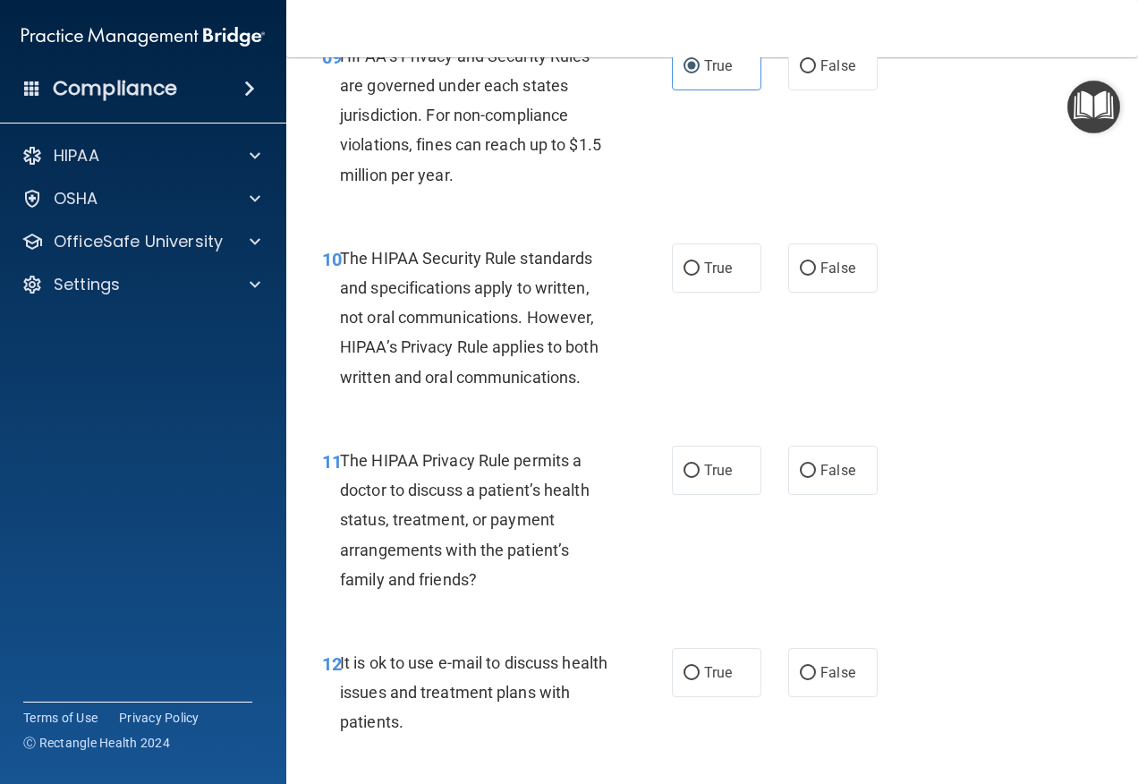
scroll to position [1700, 0]
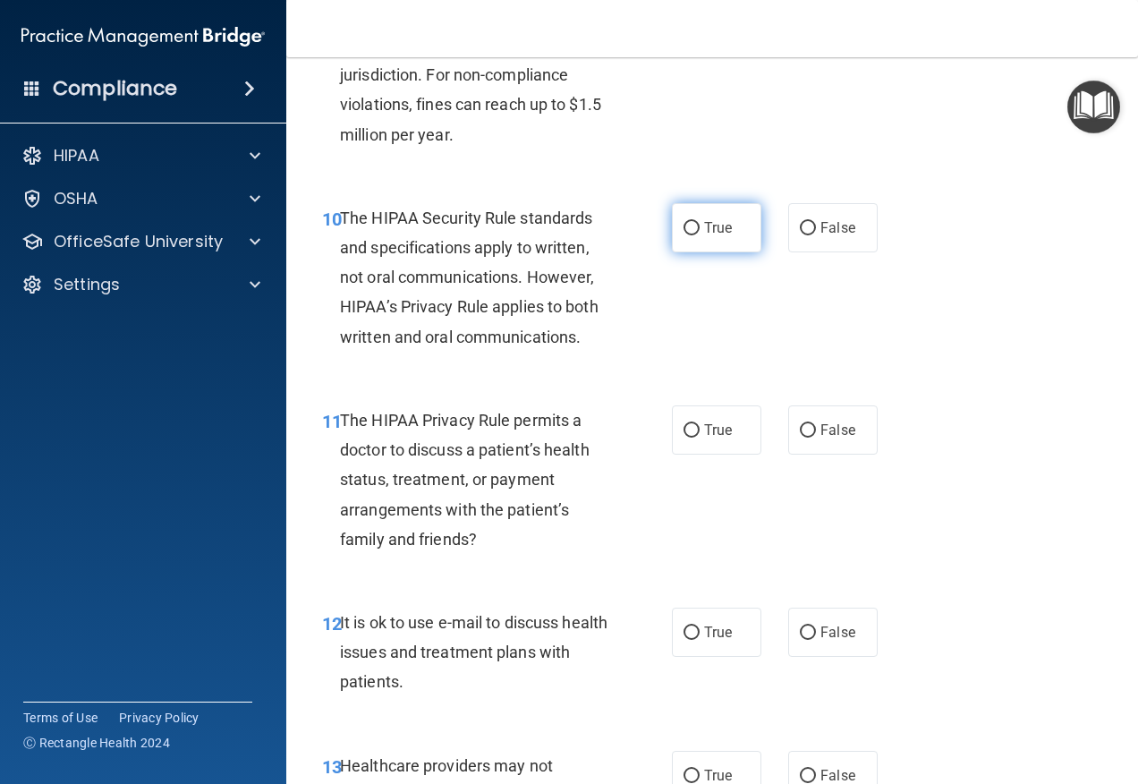
click at [704, 252] on label "True" at bounding box center [716, 227] width 89 height 49
click at [700, 235] on input "True" at bounding box center [692, 228] width 16 height 13
radio input "true"
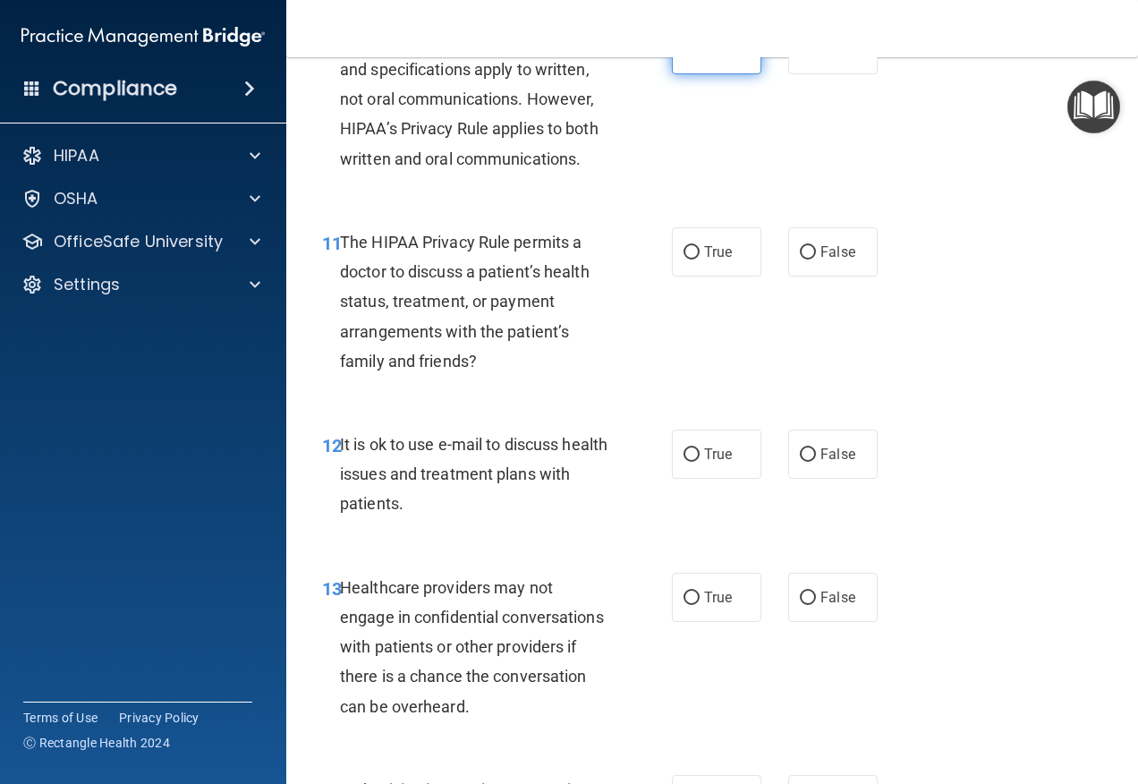
scroll to position [1879, 0]
click at [777, 276] on div "True False" at bounding box center [780, 250] width 216 height 49
click at [800, 259] on input "False" at bounding box center [808, 251] width 16 height 13
radio input "true"
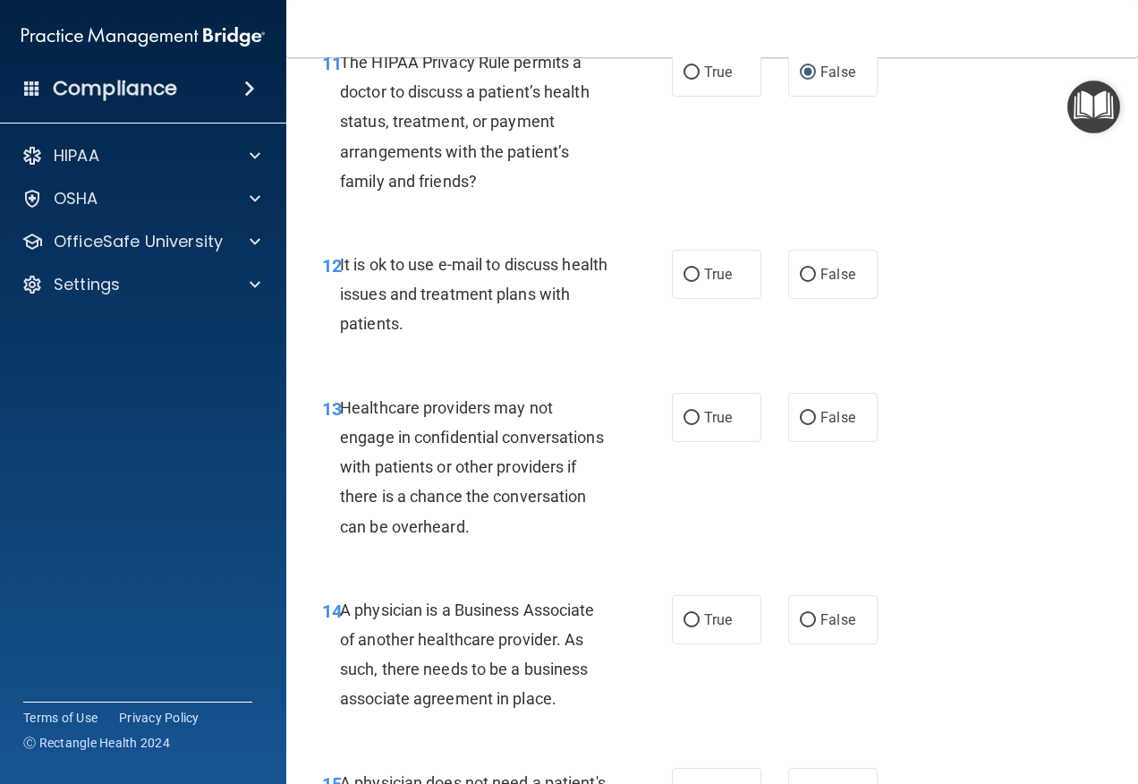
scroll to position [2147, 0]
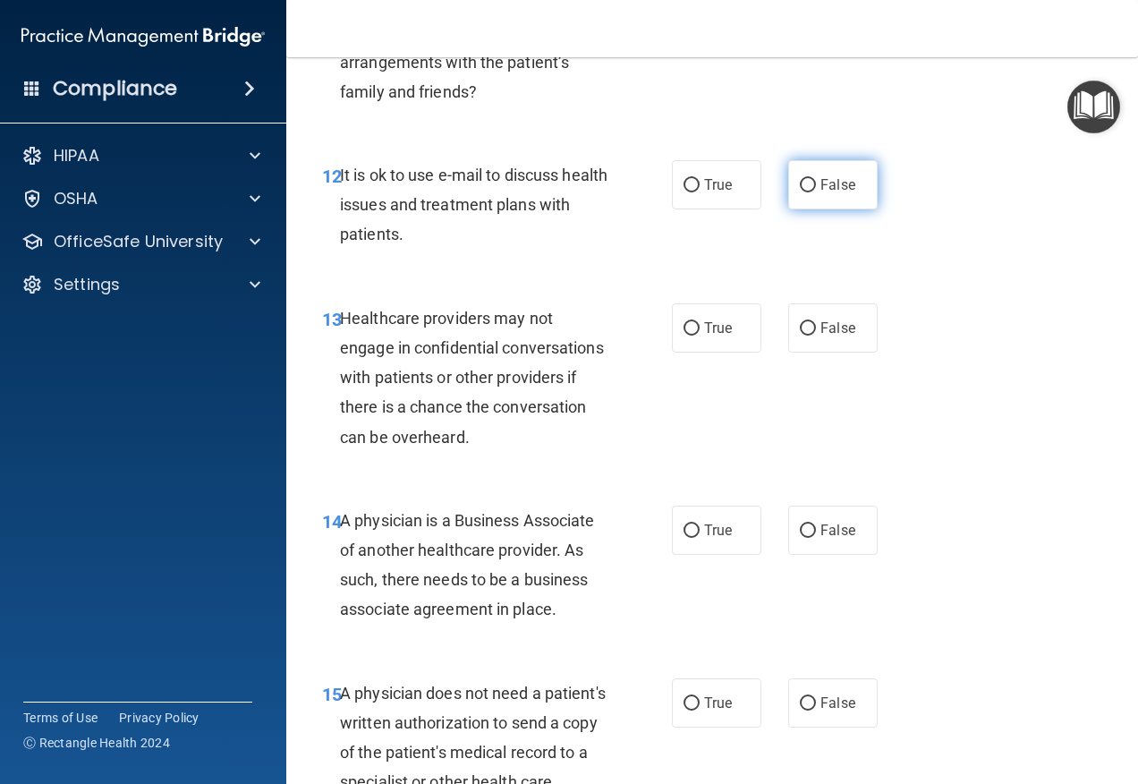
click at [800, 192] on input "False" at bounding box center [808, 185] width 16 height 13
radio input "true"
click at [703, 342] on label "True" at bounding box center [716, 327] width 89 height 49
click at [700, 336] on input "True" at bounding box center [692, 328] width 16 height 13
radio input "true"
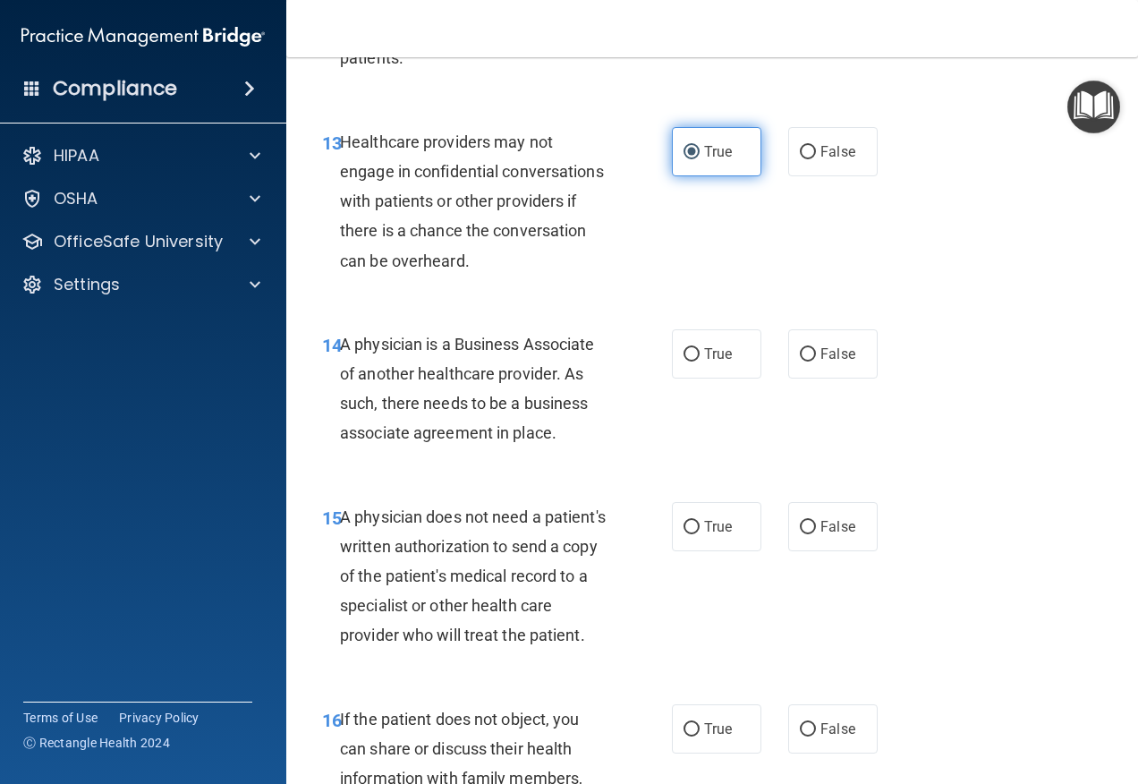
scroll to position [2326, 0]
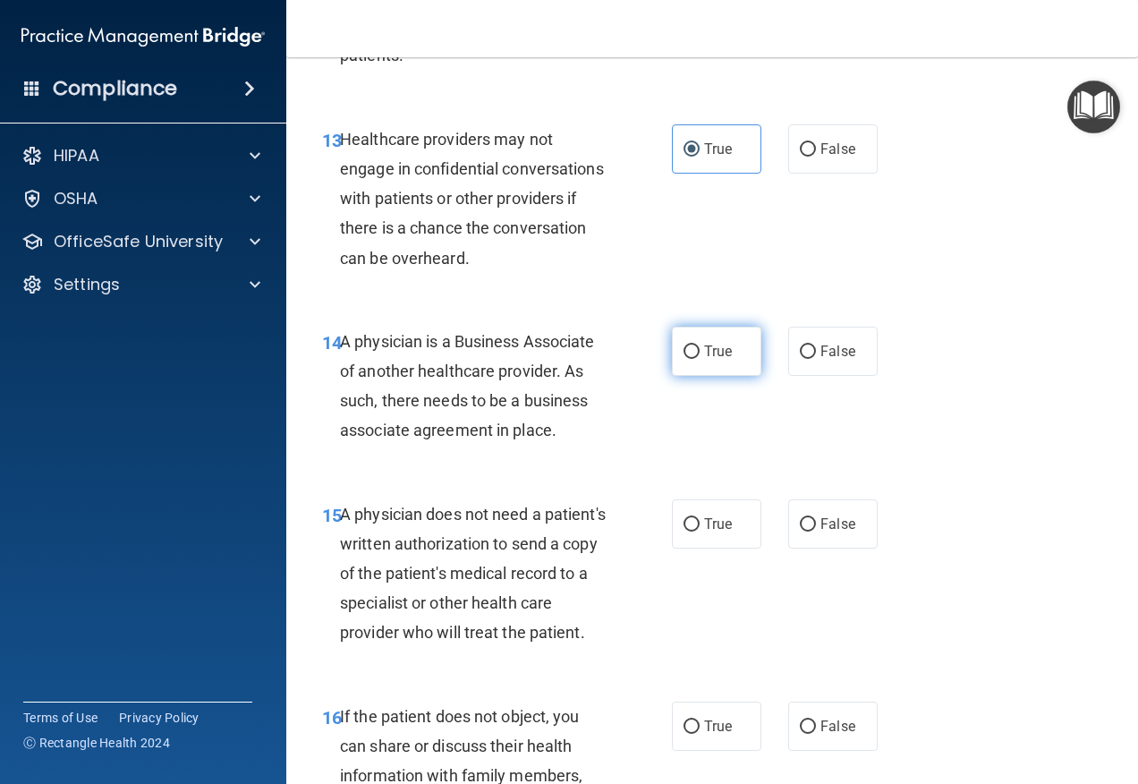
click at [704, 360] on span "True" at bounding box center [718, 351] width 28 height 17
click at [700, 359] on input "True" at bounding box center [692, 351] width 16 height 13
radio input "true"
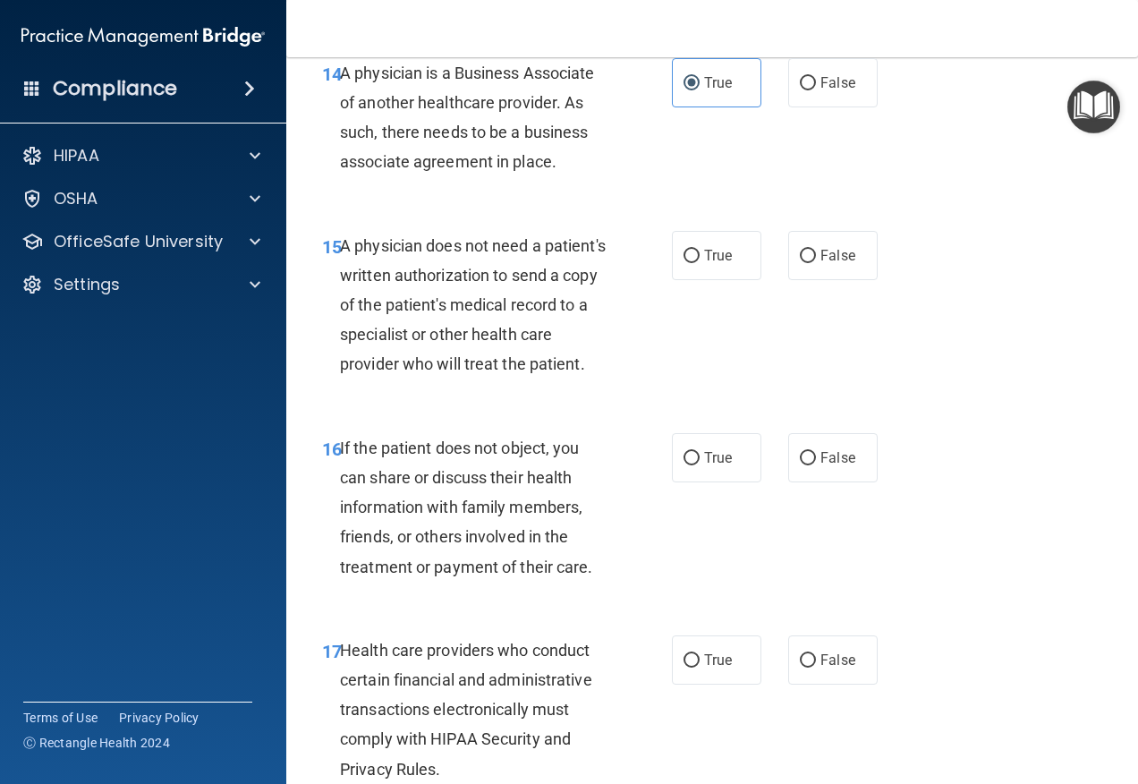
scroll to position [2684, 0]
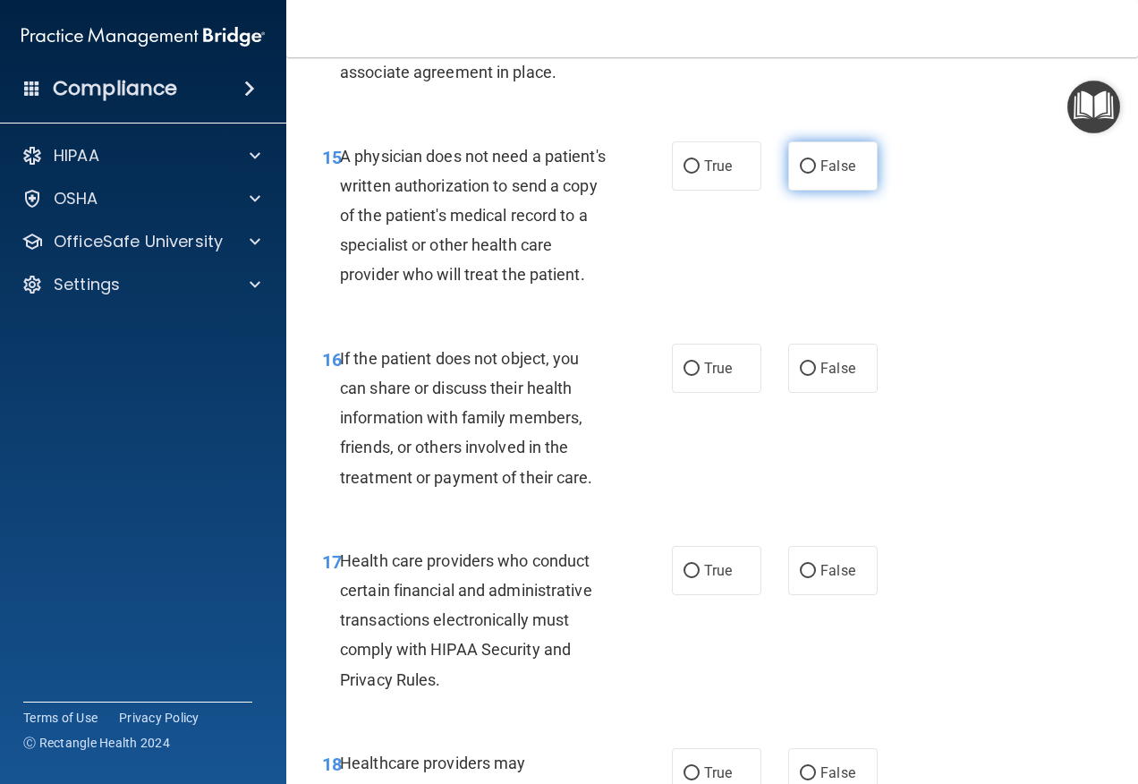
click at [836, 174] on span "False" at bounding box center [837, 165] width 35 height 17
click at [816, 174] on input "False" at bounding box center [808, 166] width 16 height 13
radio input "true"
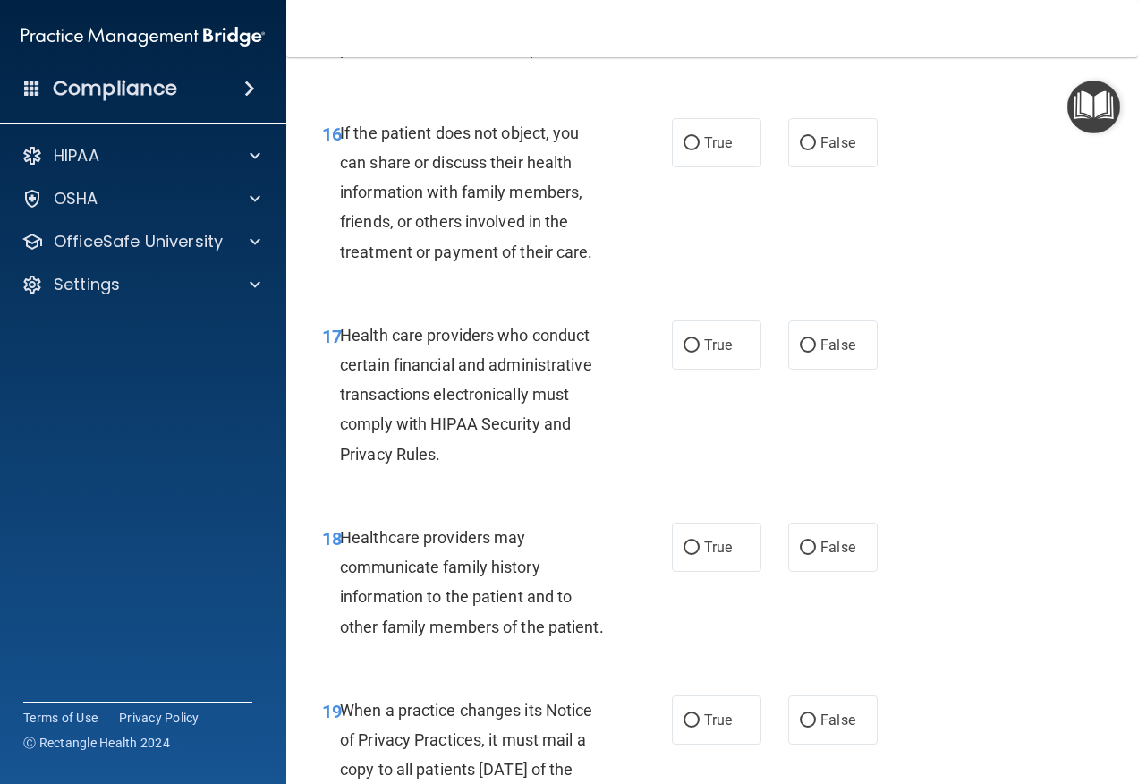
scroll to position [2952, 0]
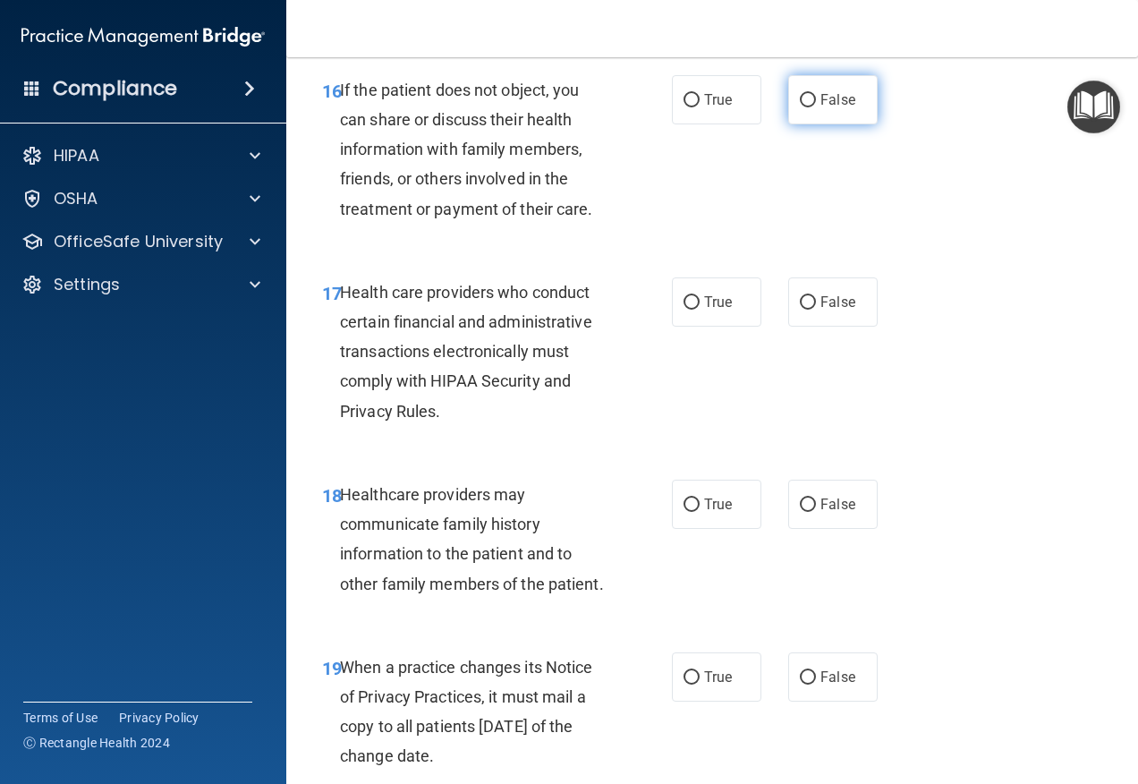
click at [813, 124] on label "False" at bounding box center [832, 99] width 89 height 49
click at [813, 107] on input "False" at bounding box center [808, 100] width 16 height 13
radio input "true"
click at [717, 327] on label "True" at bounding box center [716, 301] width 89 height 49
click at [700, 310] on input "True" at bounding box center [692, 302] width 16 height 13
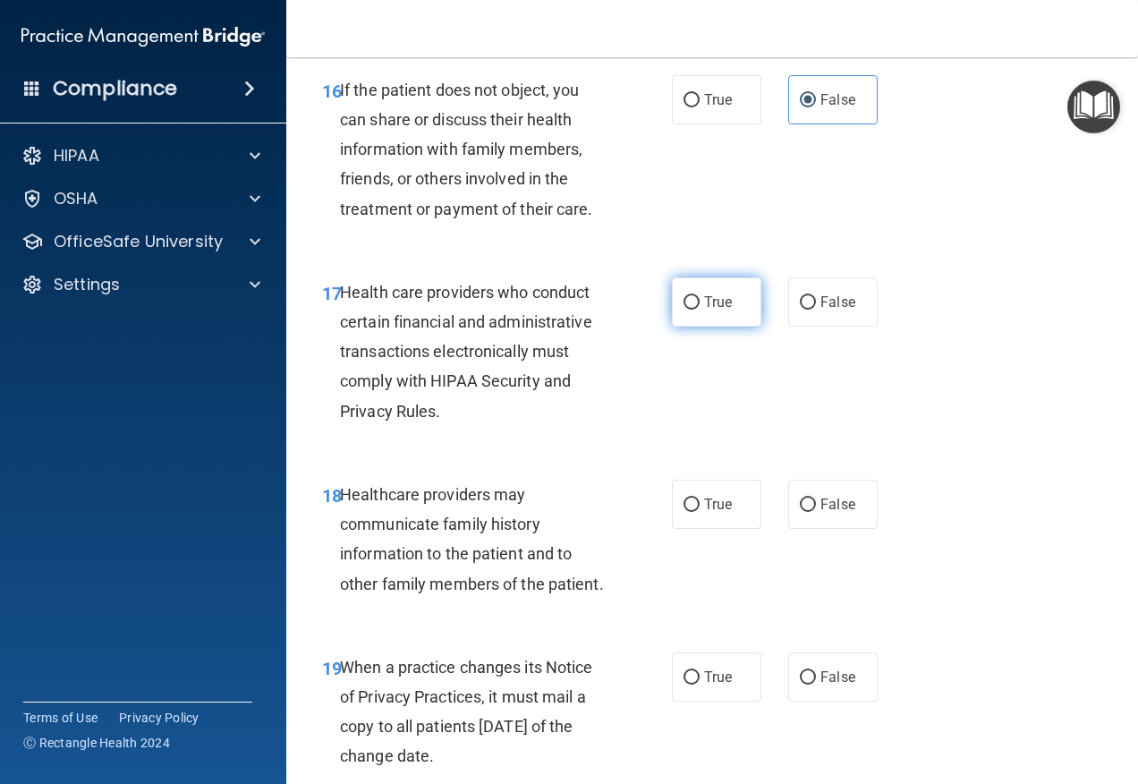
radio input "true"
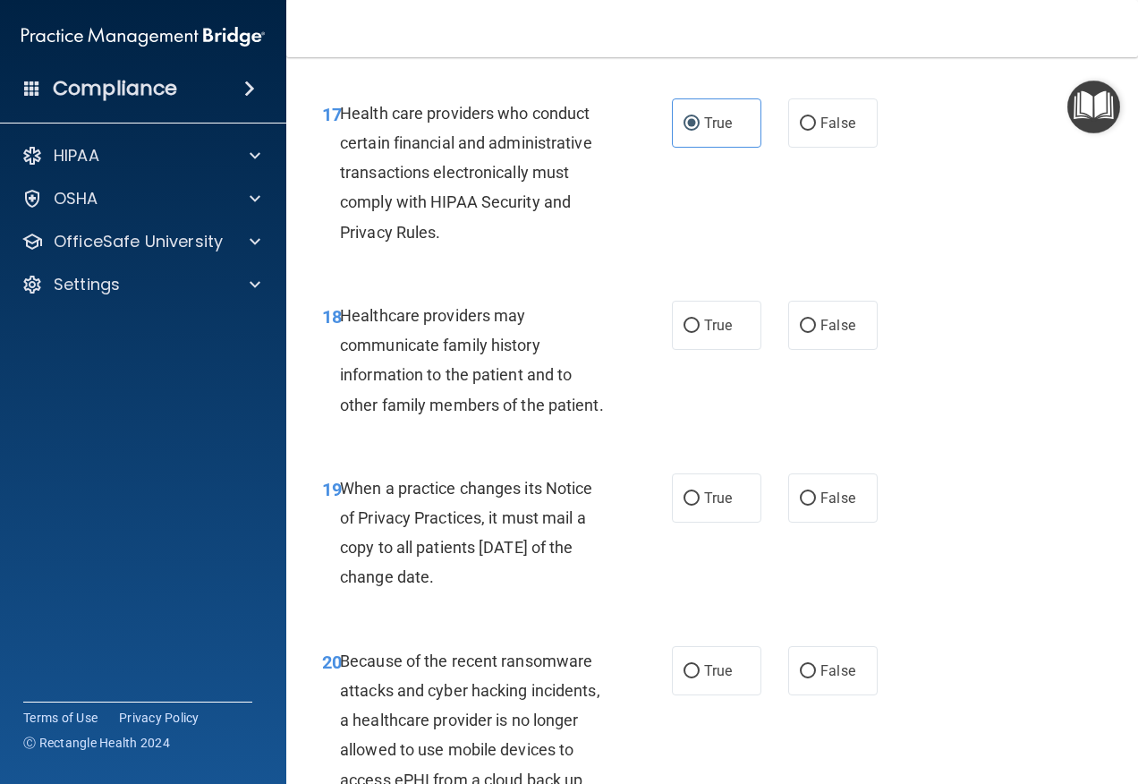
scroll to position [3221, 0]
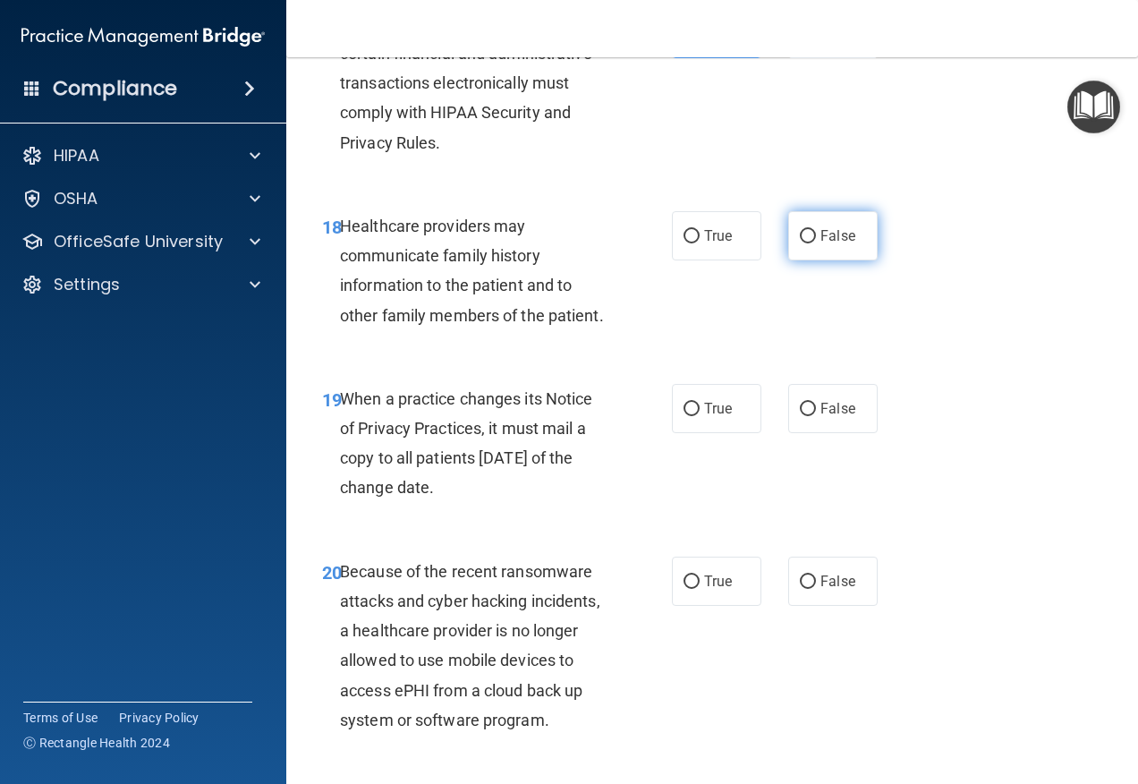
click at [805, 243] on input "False" at bounding box center [808, 236] width 16 height 13
radio input "true"
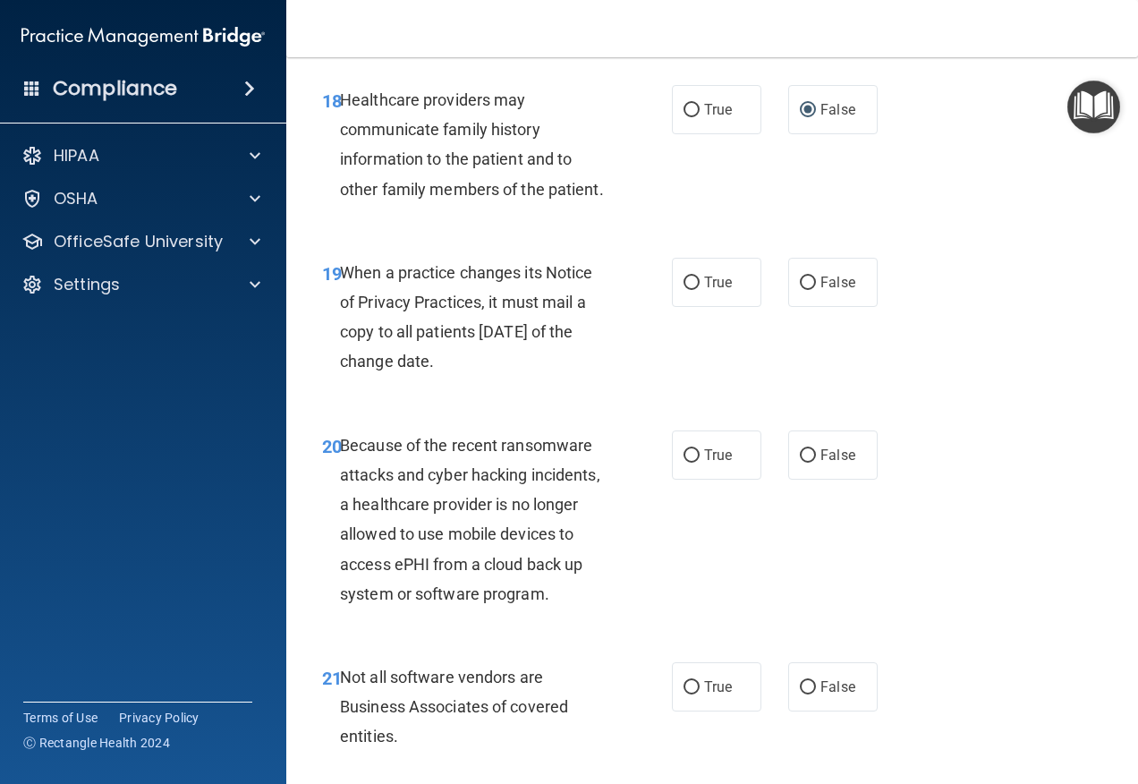
scroll to position [3400, 0]
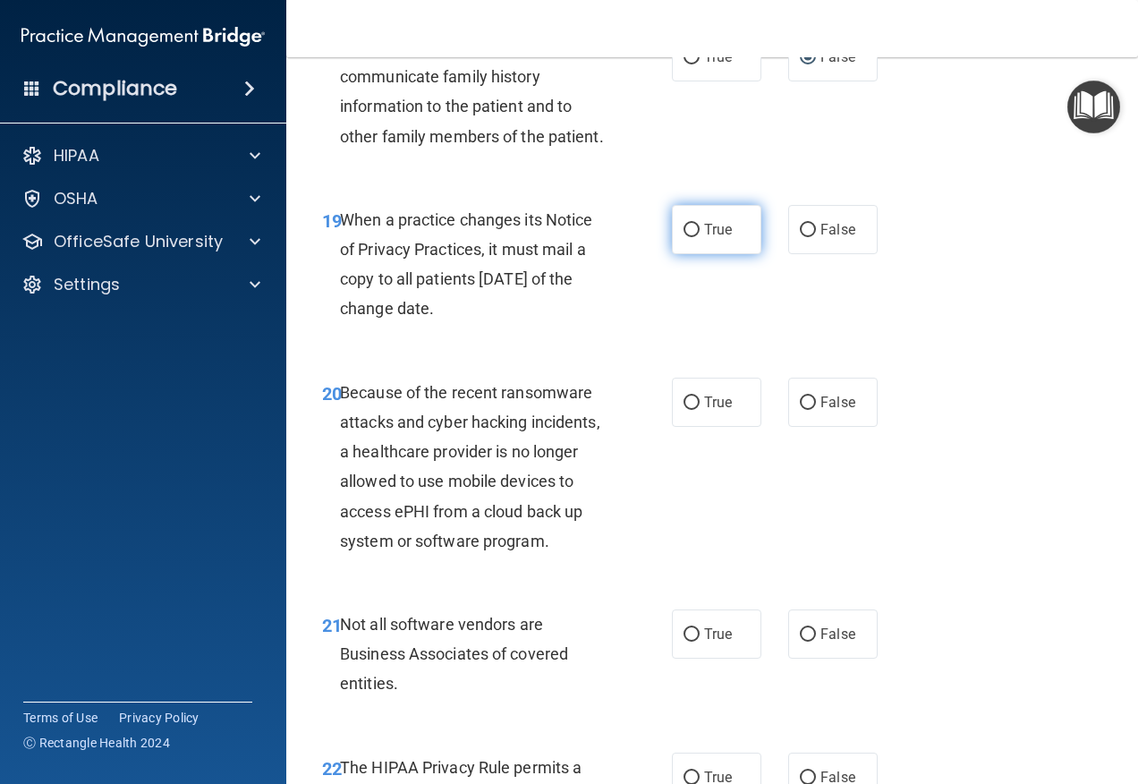
click at [735, 254] on label "True" at bounding box center [716, 229] width 89 height 49
click at [700, 237] on input "True" at bounding box center [692, 230] width 16 height 13
radio input "true"
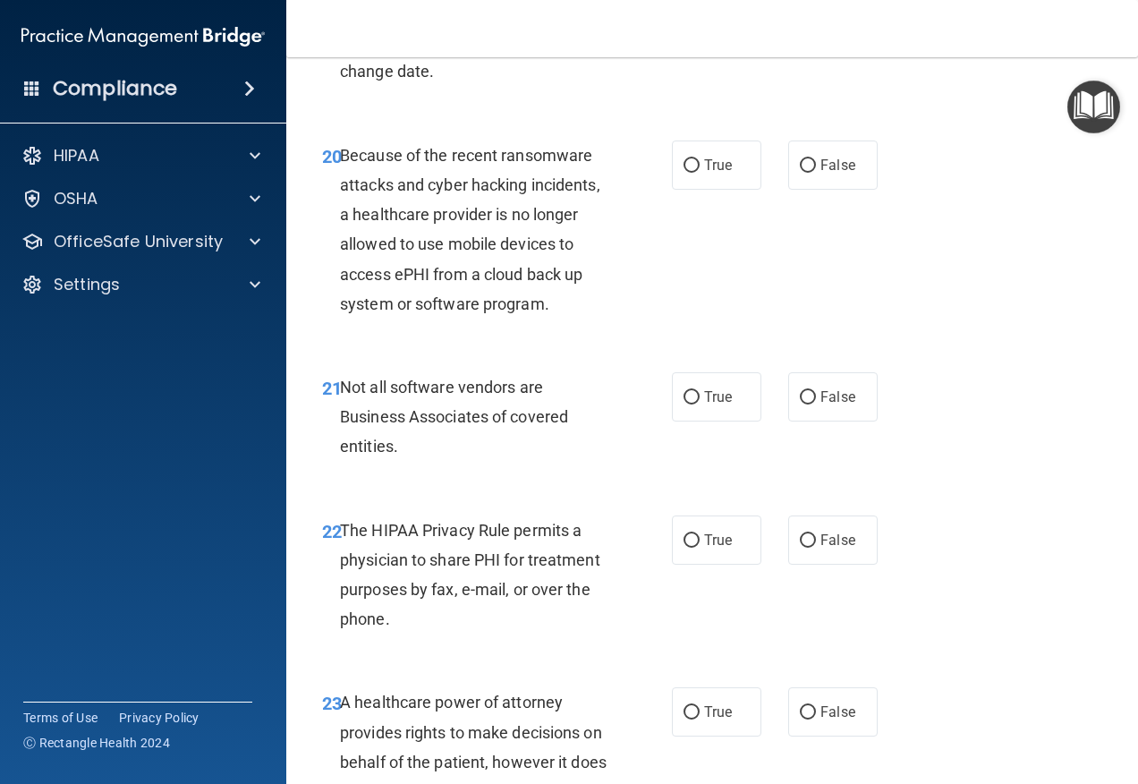
scroll to position [3668, 0]
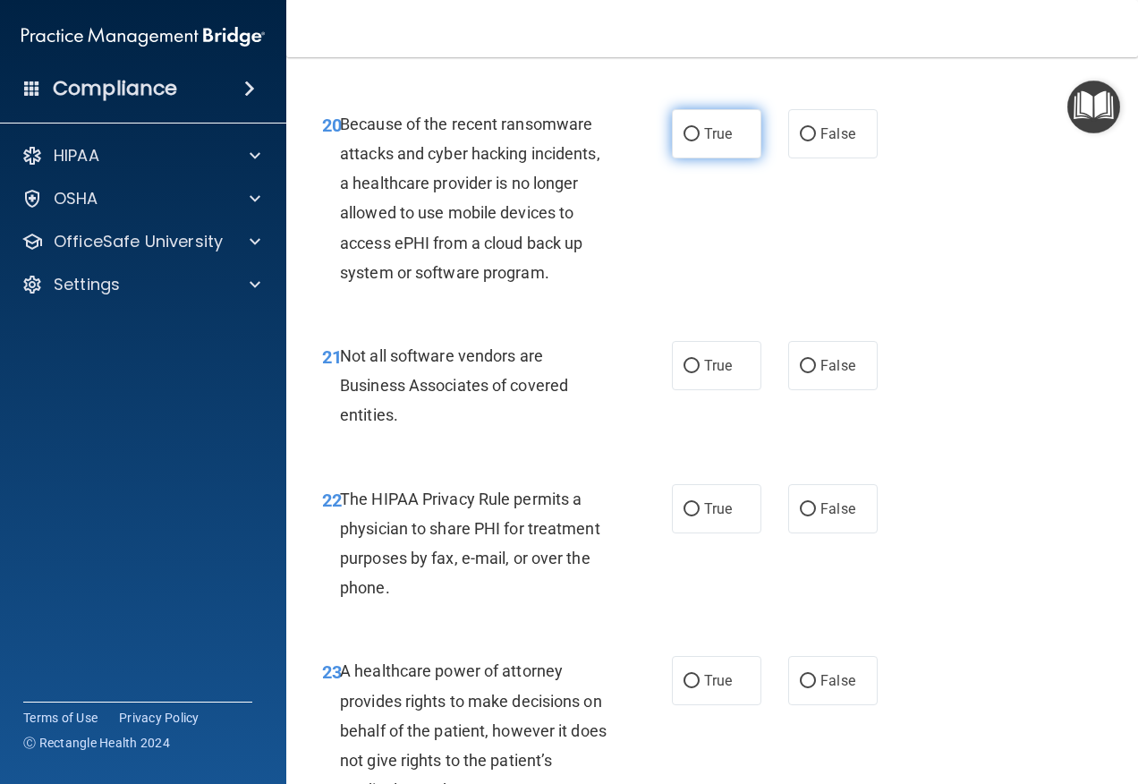
click at [727, 158] on label "True" at bounding box center [716, 133] width 89 height 49
click at [700, 141] on input "True" at bounding box center [692, 134] width 16 height 13
radio input "true"
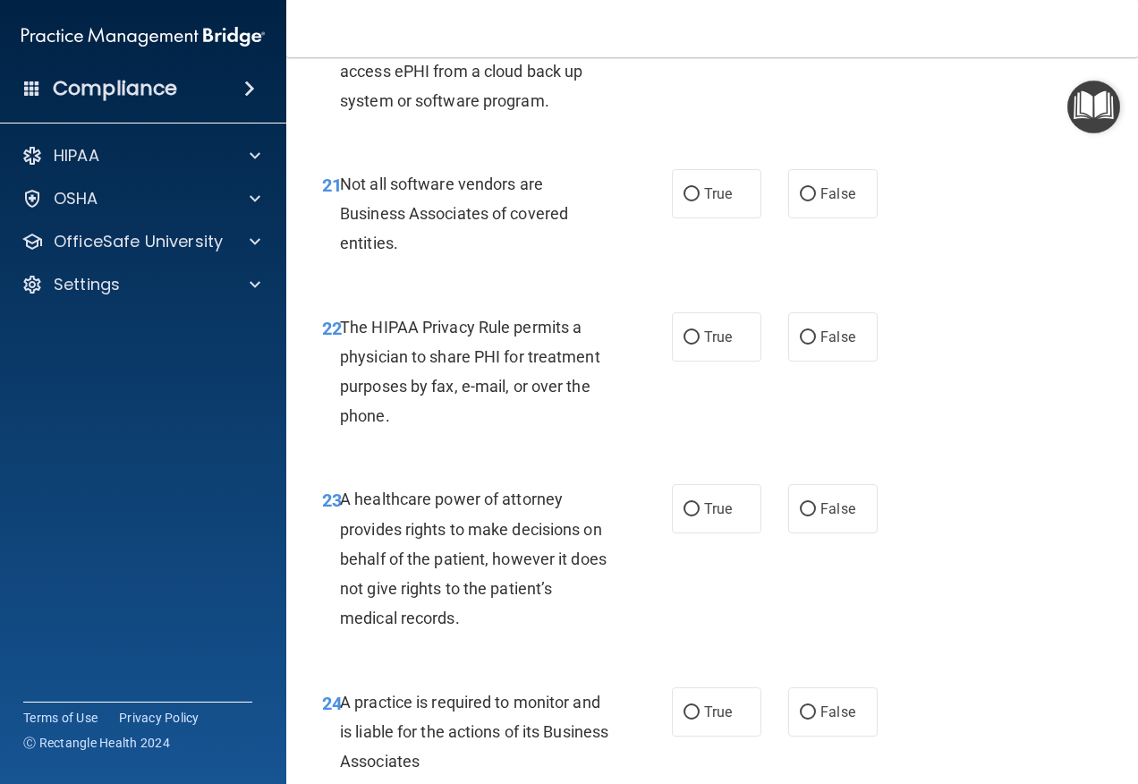
scroll to position [3847, 0]
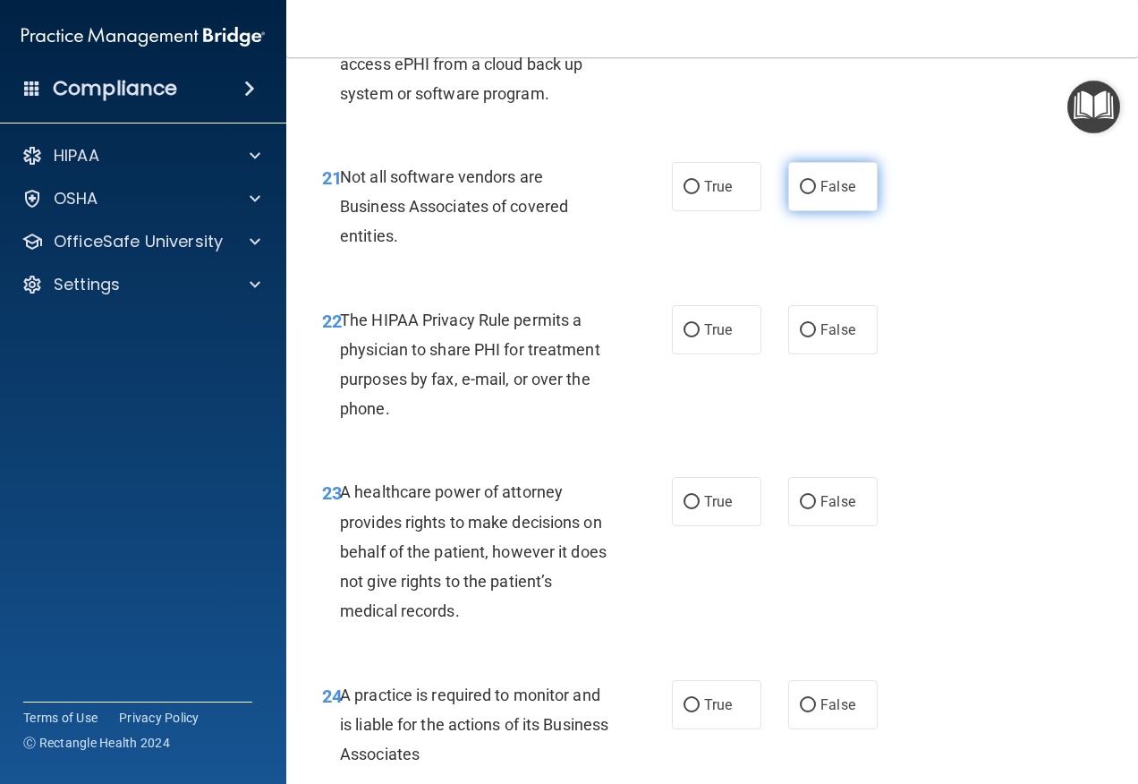
click at [863, 211] on label "False" at bounding box center [832, 186] width 89 height 49
click at [816, 194] on input "False" at bounding box center [808, 187] width 16 height 13
radio input "true"
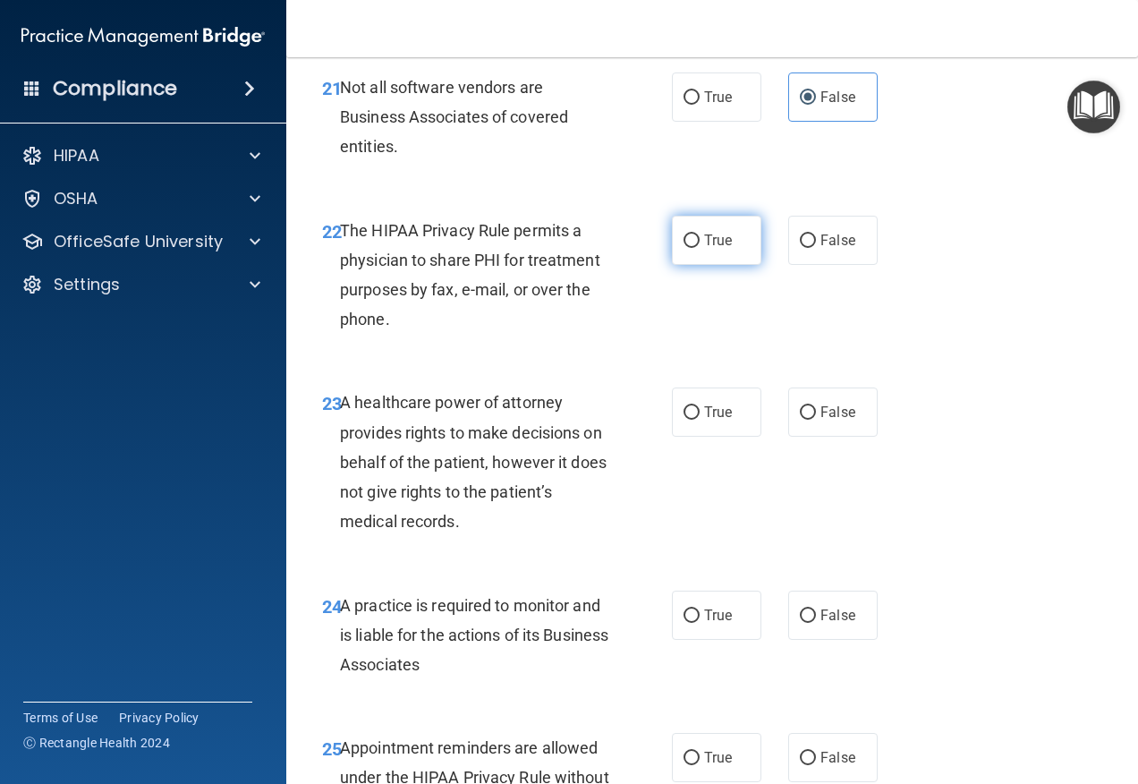
click at [742, 265] on label "True" at bounding box center [716, 240] width 89 height 49
click at [700, 248] on input "True" at bounding box center [692, 240] width 16 height 13
radio input "true"
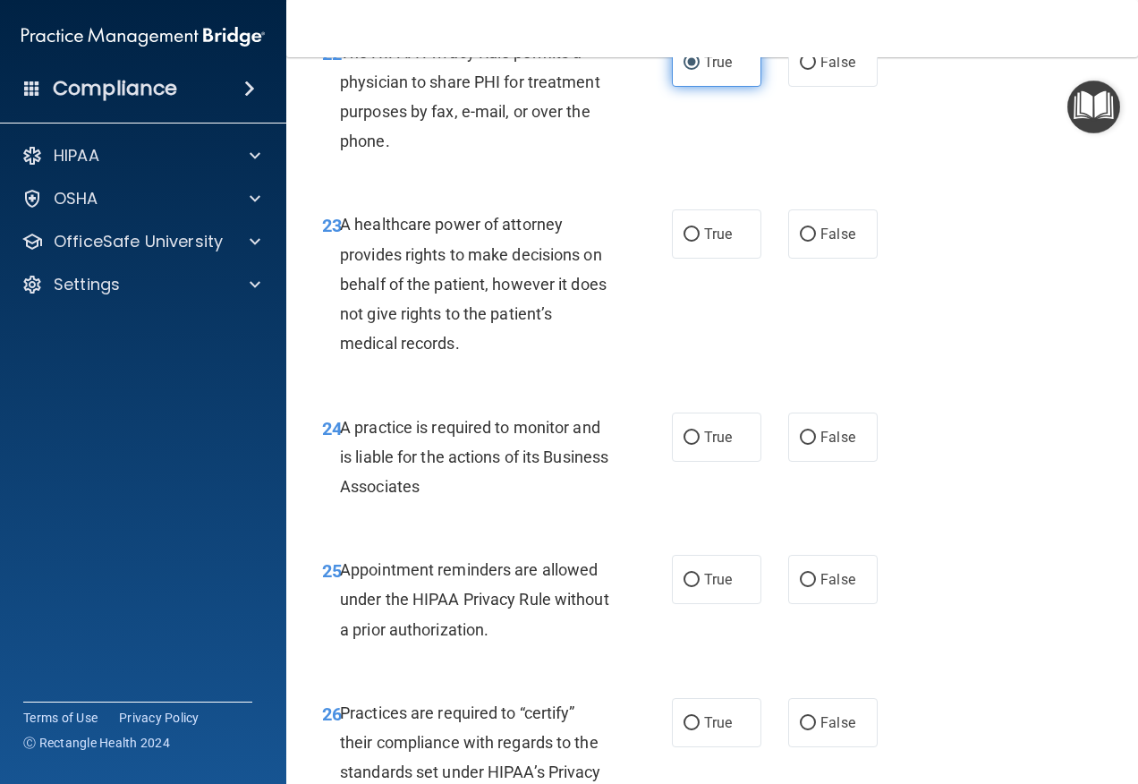
scroll to position [4116, 0]
click at [730, 258] on label "True" at bounding box center [716, 232] width 89 height 49
click at [700, 241] on input "True" at bounding box center [692, 233] width 16 height 13
radio input "true"
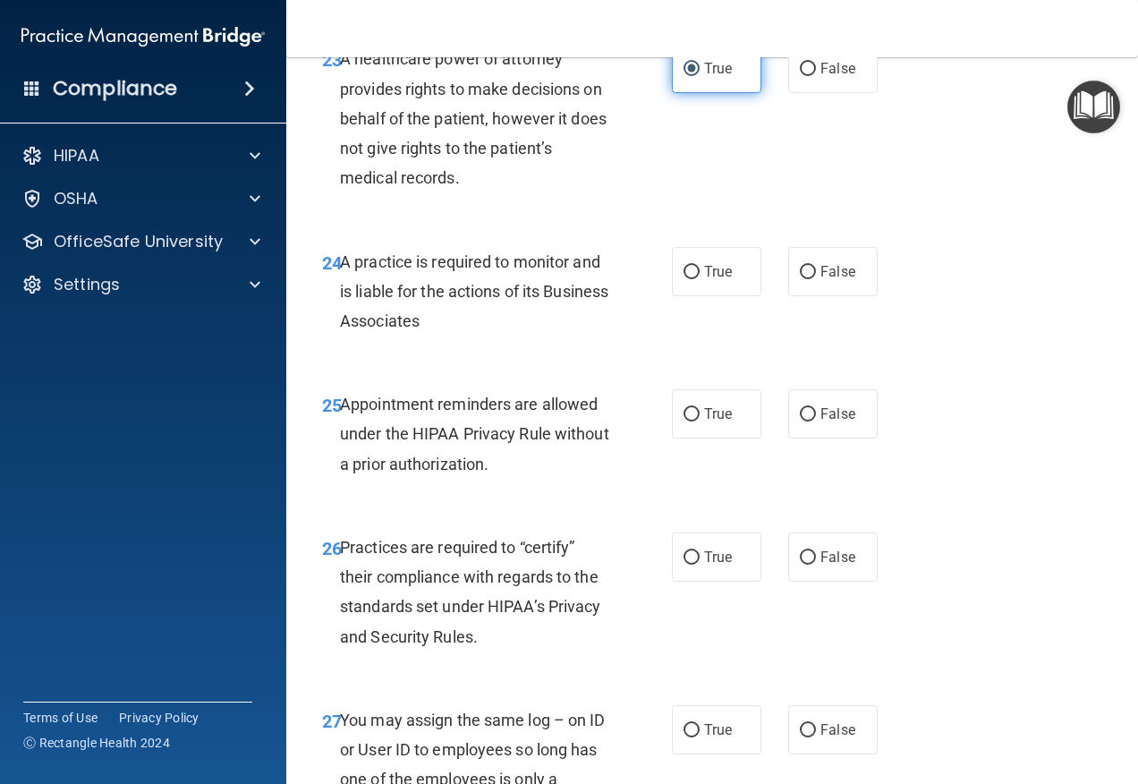
scroll to position [4294, 0]
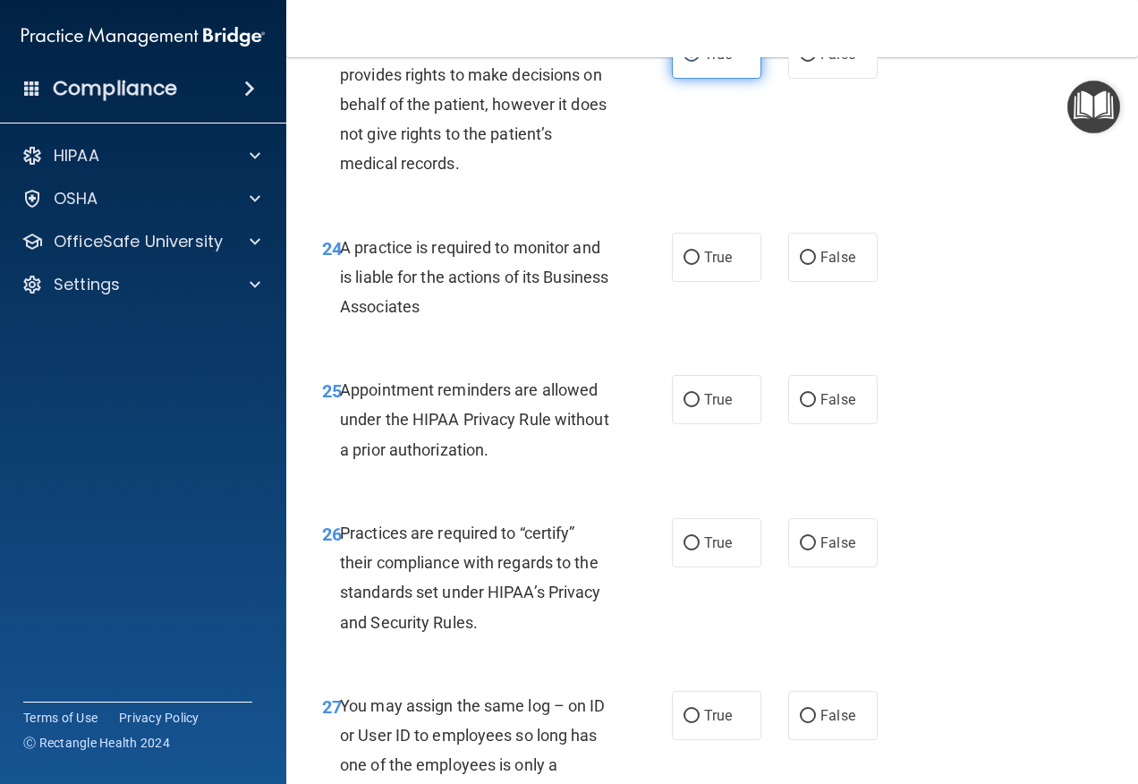
click at [730, 282] on label "True" at bounding box center [716, 257] width 89 height 49
click at [700, 265] on input "True" at bounding box center [692, 257] width 16 height 13
radio input "true"
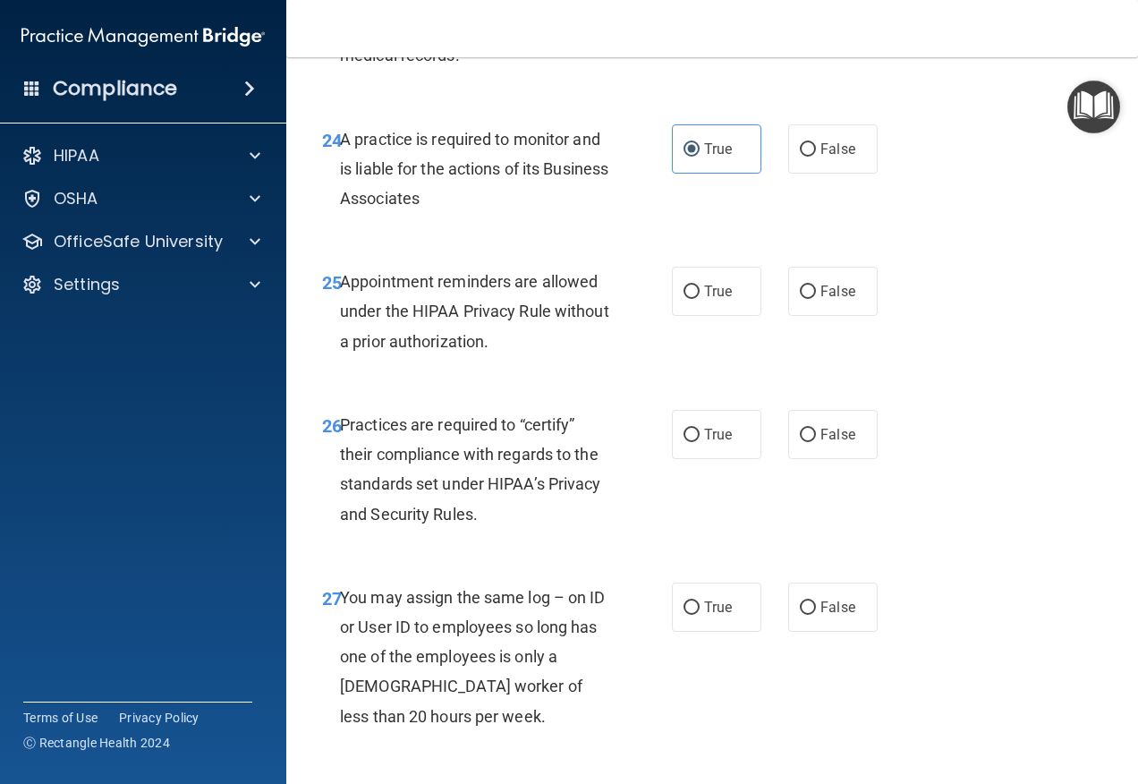
scroll to position [4473, 0]
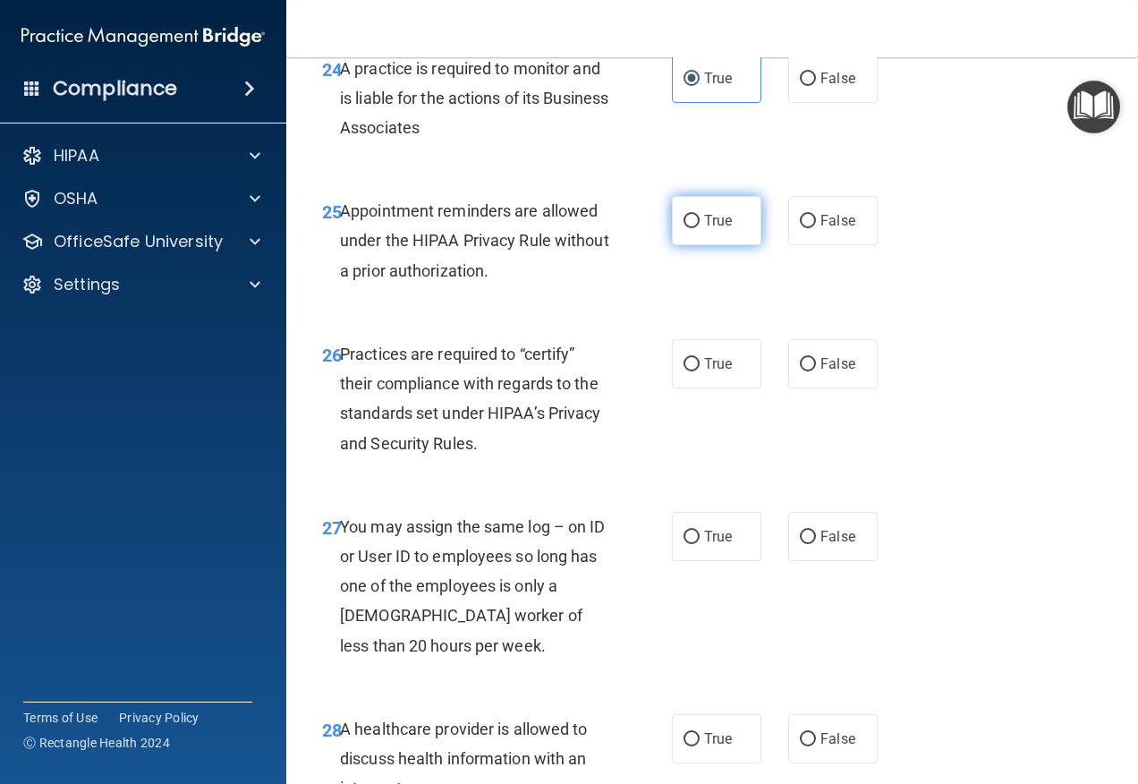
click at [752, 245] on label "True" at bounding box center [716, 220] width 89 height 49
click at [700, 228] on input "True" at bounding box center [692, 221] width 16 height 13
radio input "true"
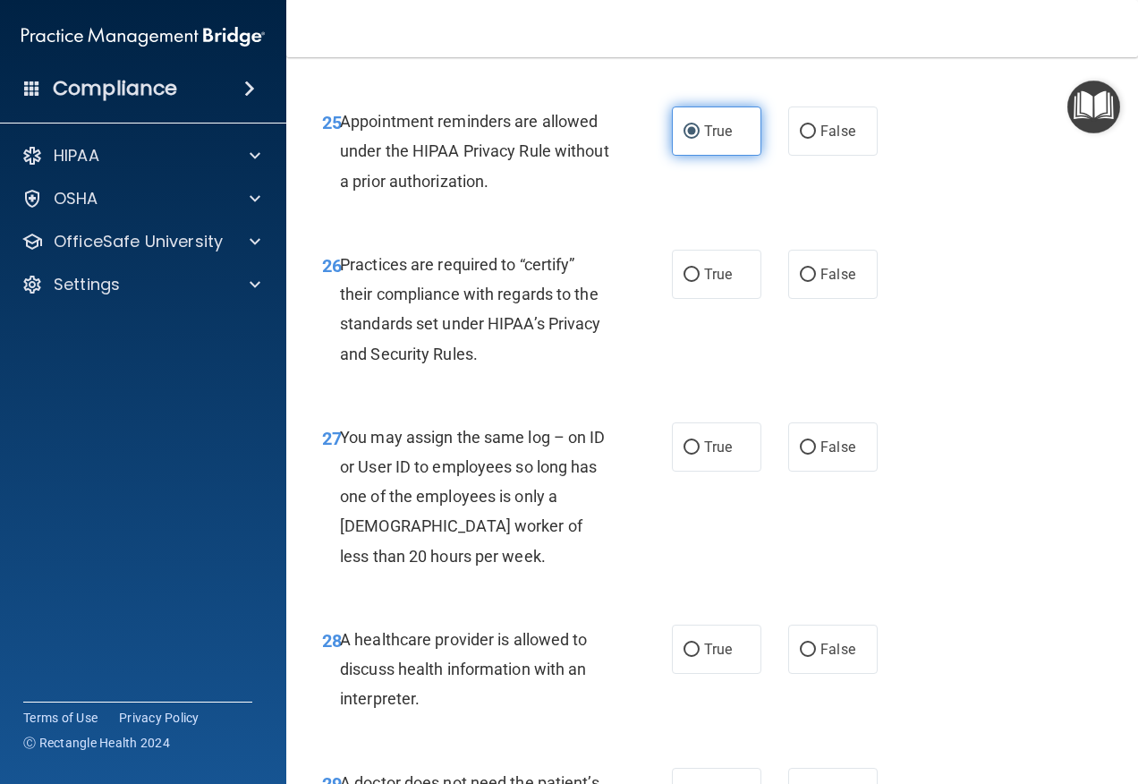
scroll to position [4652, 0]
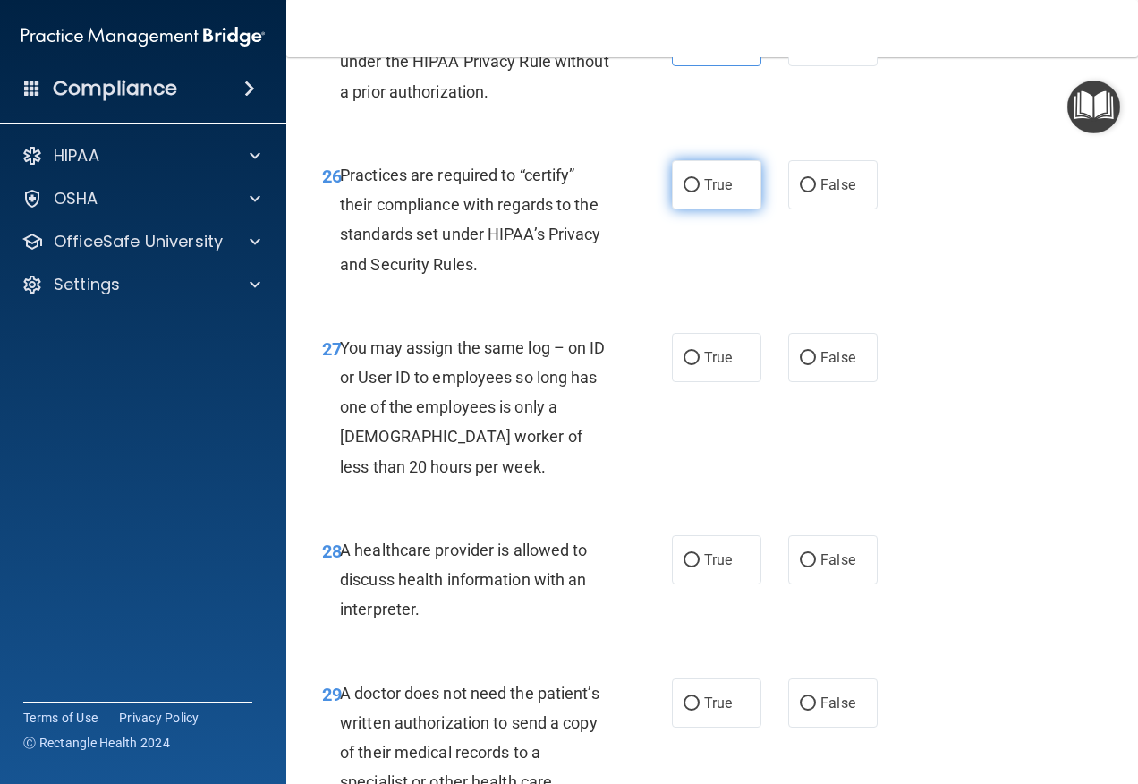
click at [746, 209] on label "True" at bounding box center [716, 184] width 89 height 49
click at [700, 192] on input "True" at bounding box center [692, 185] width 16 height 13
radio input "true"
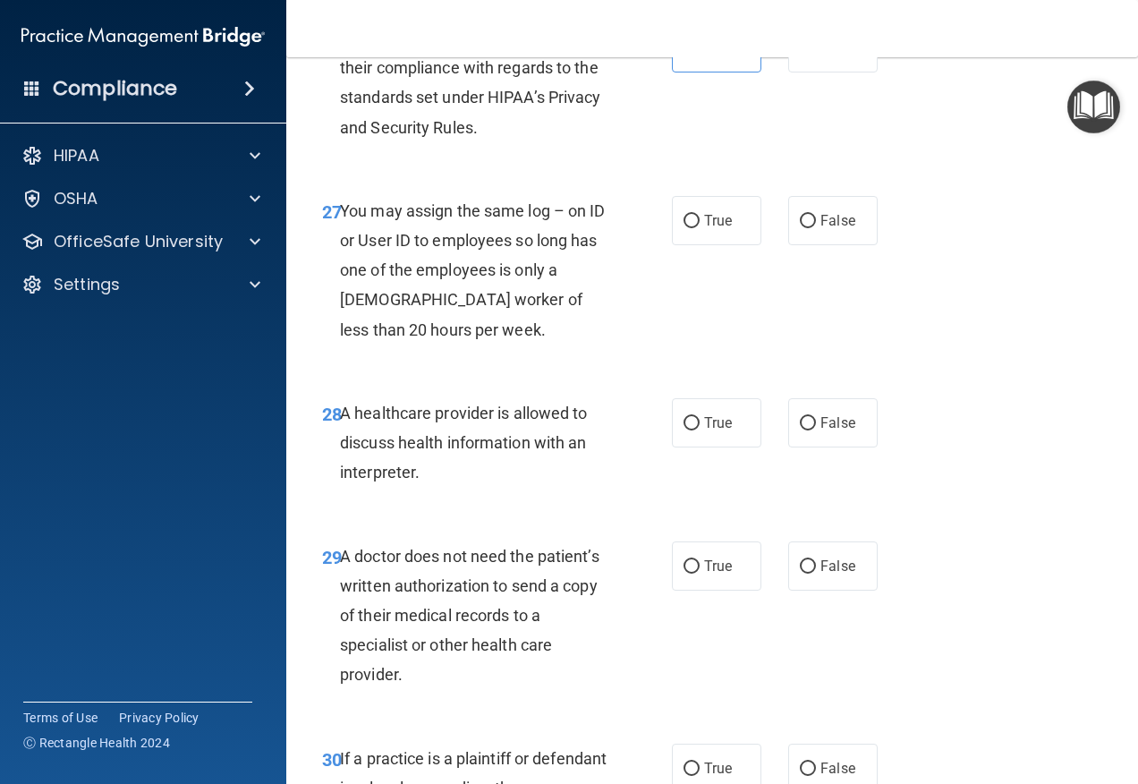
scroll to position [4831, 0]
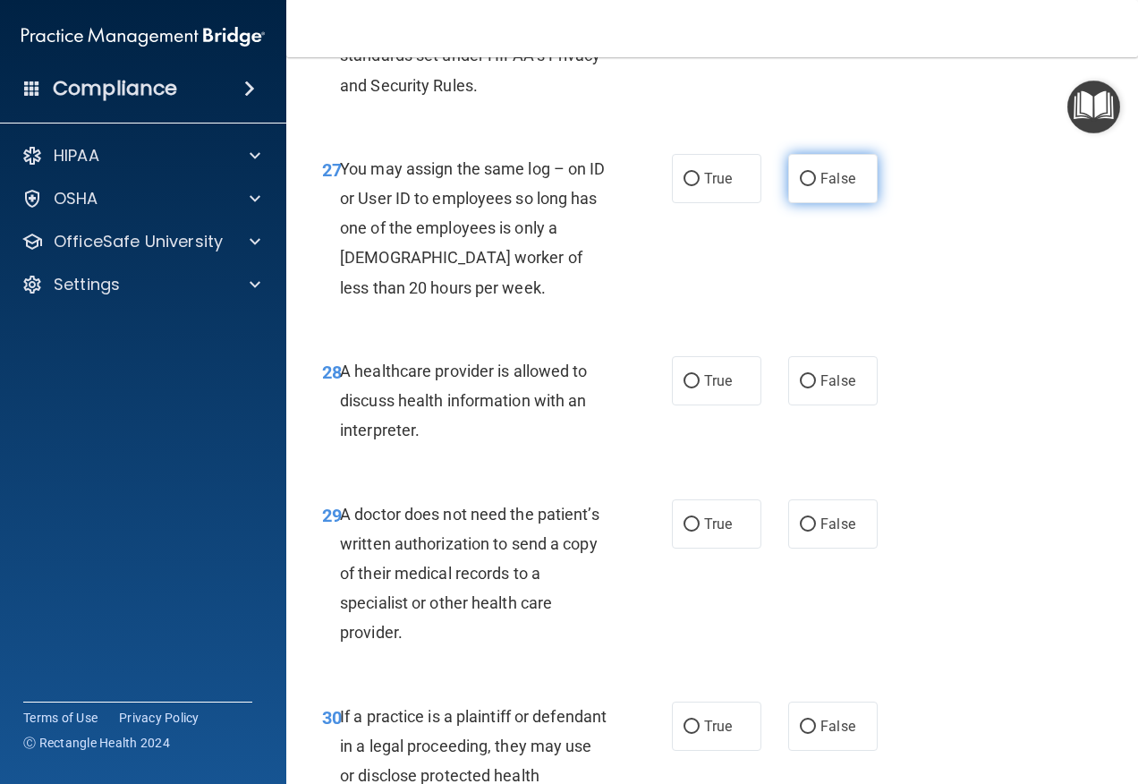
click at [819, 203] on label "False" at bounding box center [832, 178] width 89 height 49
click at [816, 186] on input "False" at bounding box center [808, 179] width 16 height 13
radio input "true"
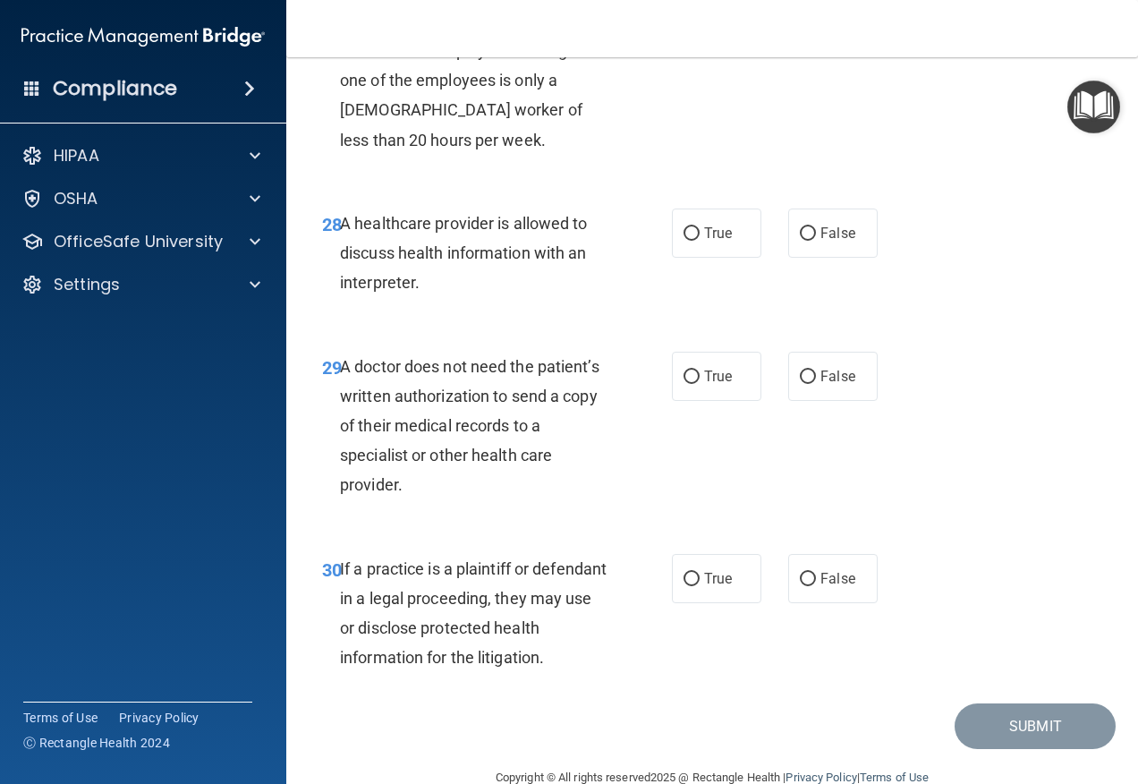
scroll to position [5010, 0]
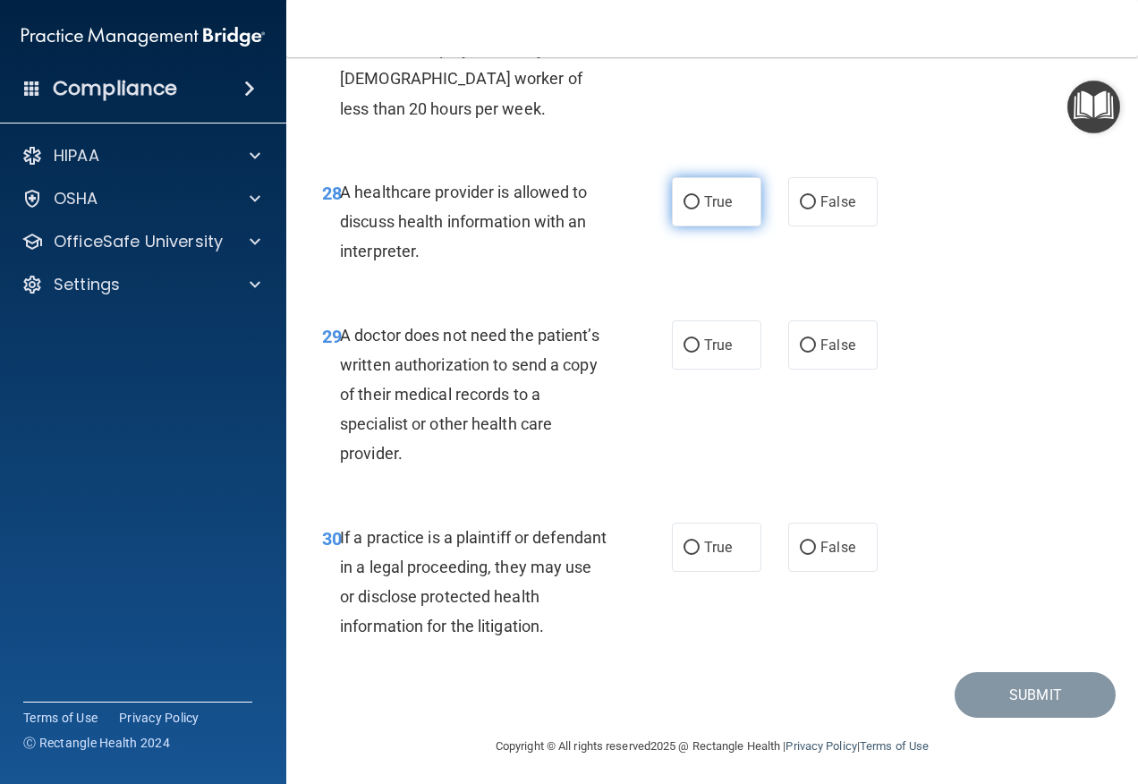
click at [743, 226] on label "True" at bounding box center [716, 201] width 89 height 49
click at [700, 209] on input "True" at bounding box center [692, 202] width 16 height 13
radio input "true"
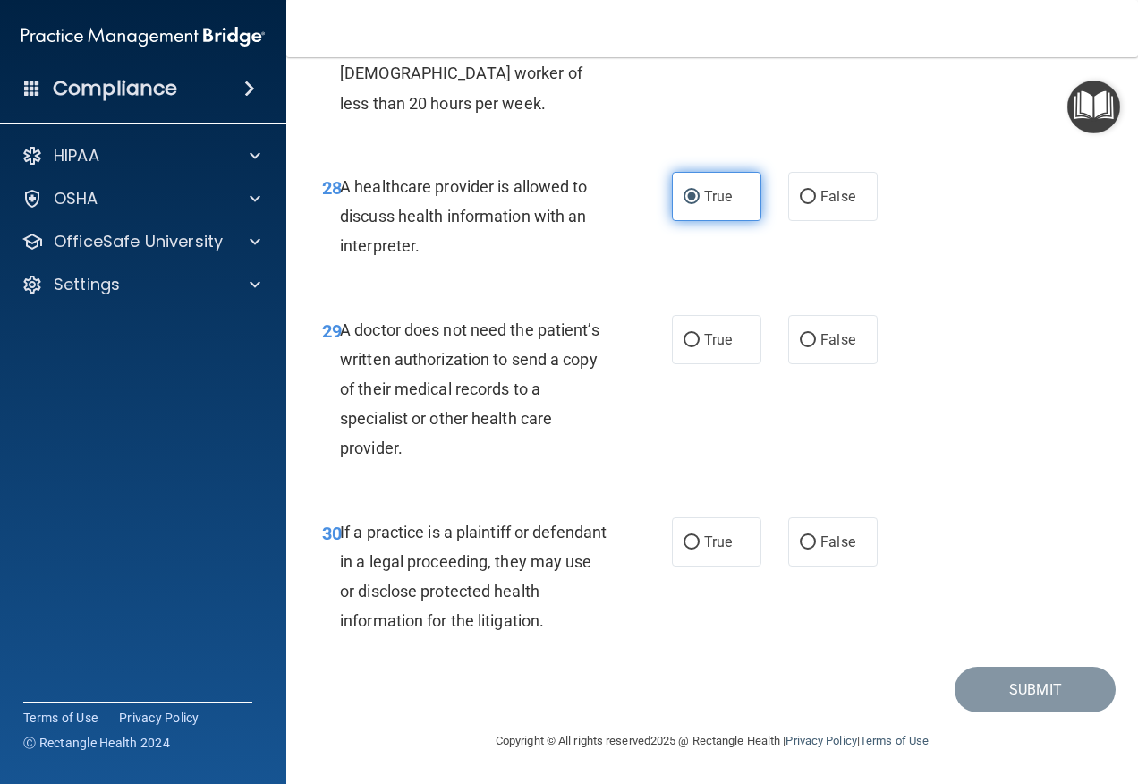
scroll to position [5075, 0]
click at [831, 322] on label "False" at bounding box center [832, 339] width 89 height 49
click at [816, 334] on input "False" at bounding box center [808, 340] width 16 height 13
radio input "true"
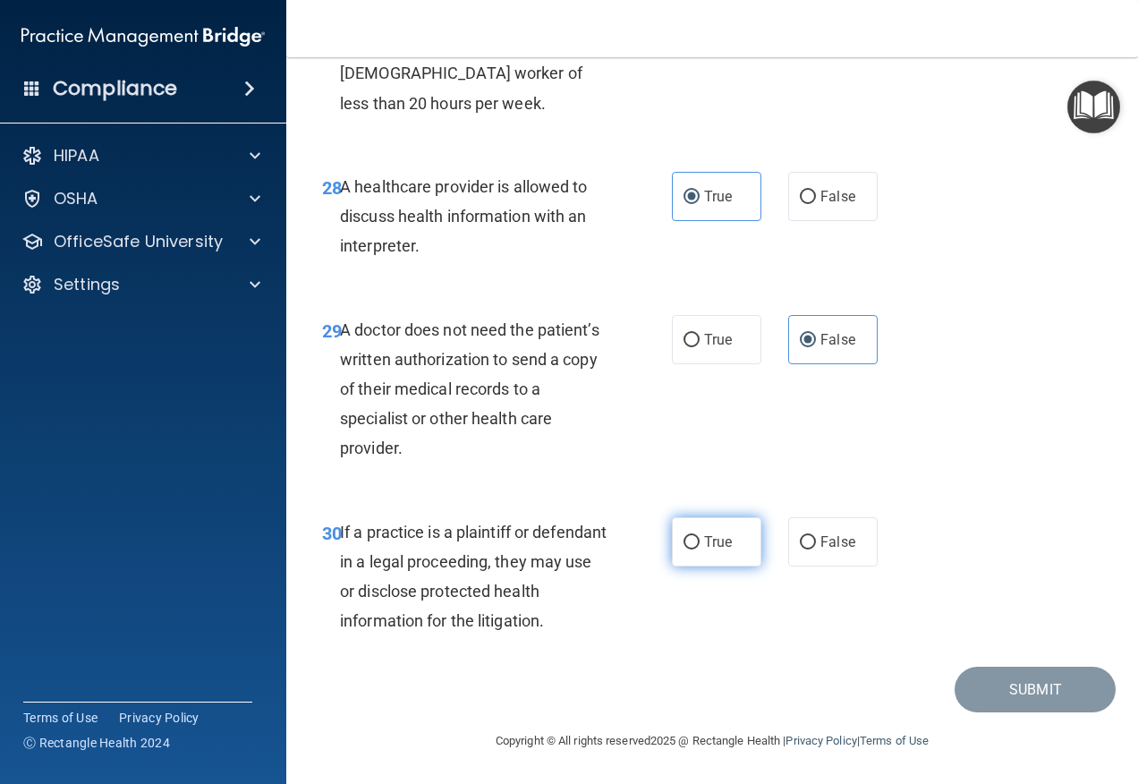
click at [741, 532] on label "True" at bounding box center [716, 541] width 89 height 49
click at [700, 536] on input "True" at bounding box center [692, 542] width 16 height 13
radio input "true"
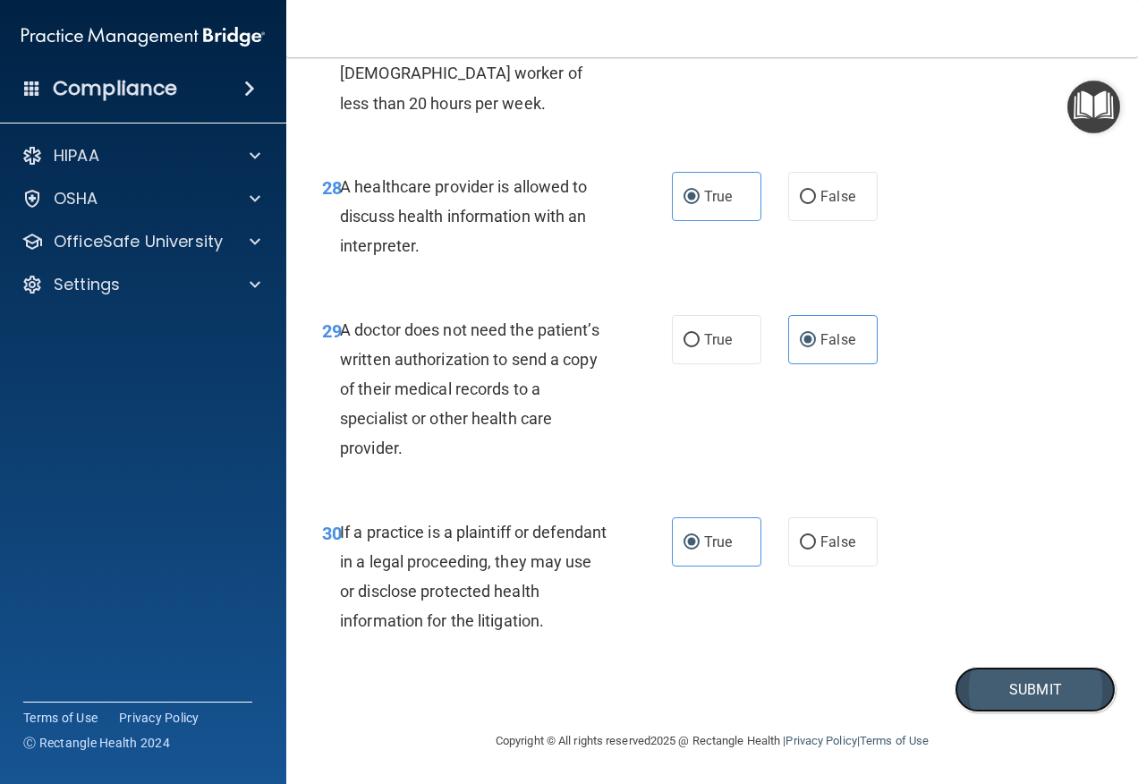
click at [1024, 709] on button "Submit" at bounding box center [1035, 690] width 161 height 46
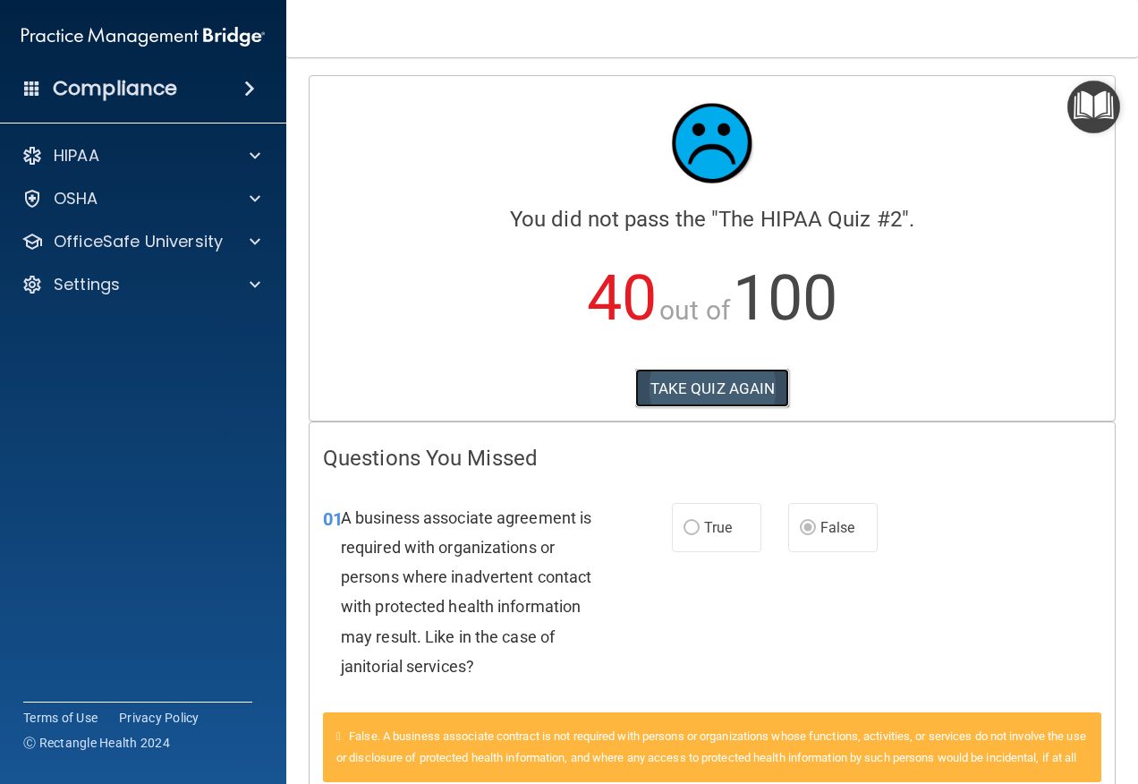
click at [743, 385] on button "TAKE QUIZ AGAIN" at bounding box center [712, 388] width 155 height 39
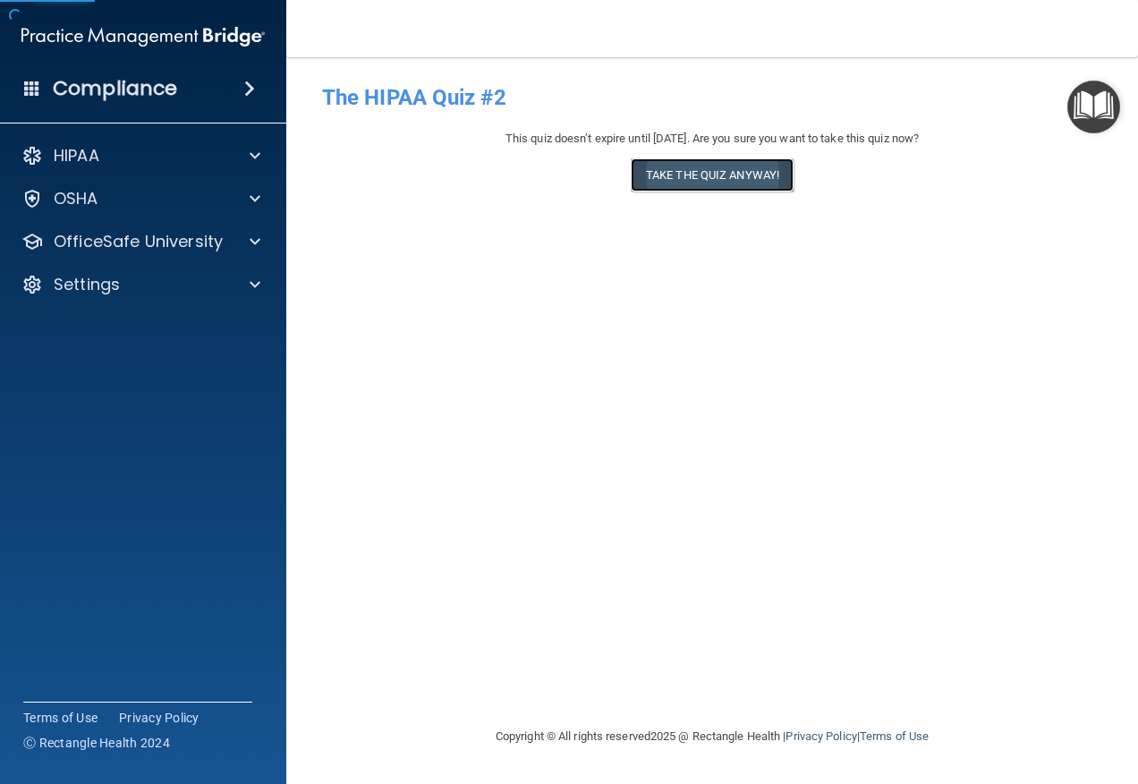
click at [685, 182] on button "Take the quiz anyway!" at bounding box center [712, 174] width 163 height 33
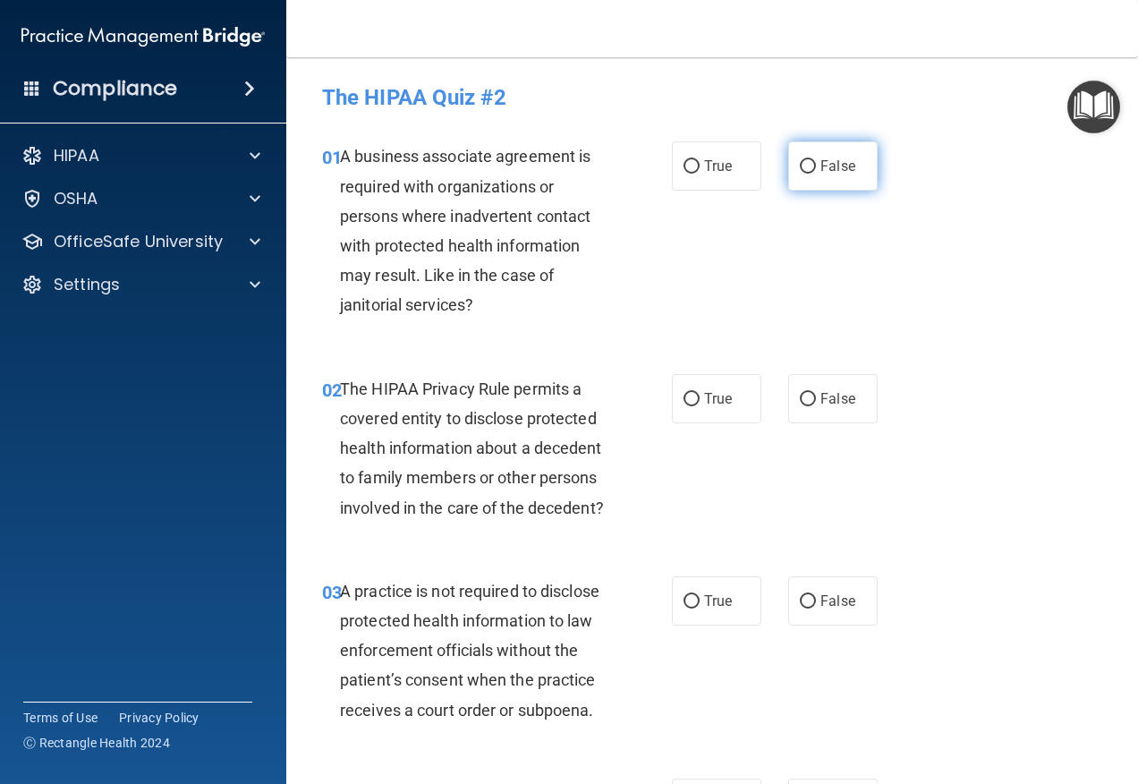
click at [800, 163] on input "False" at bounding box center [808, 166] width 16 height 13
radio input "true"
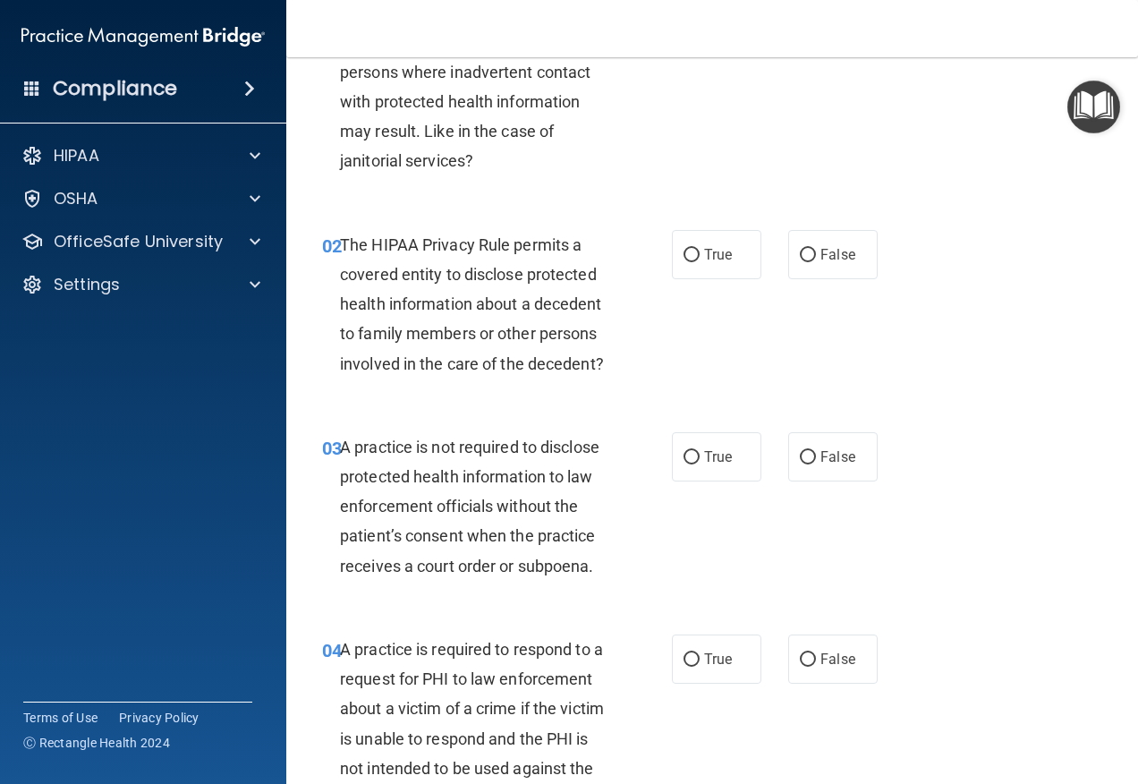
scroll to position [179, 0]
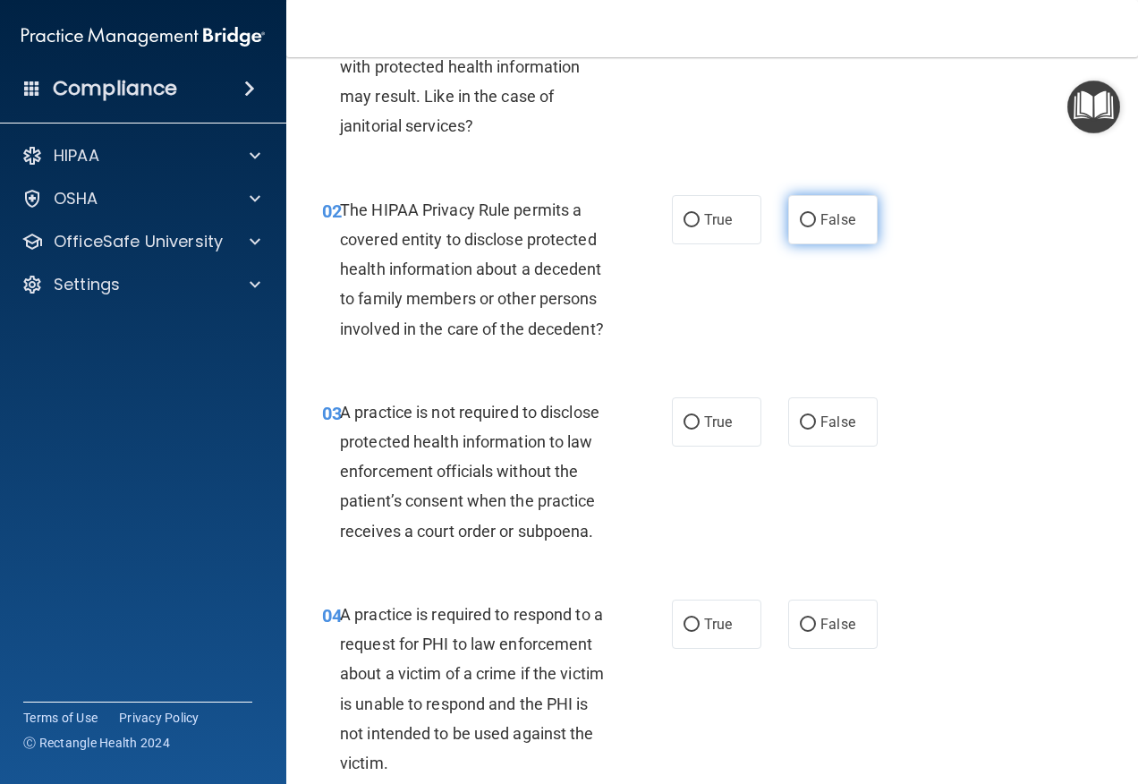
click at [805, 223] on input "False" at bounding box center [808, 220] width 16 height 13
radio input "true"
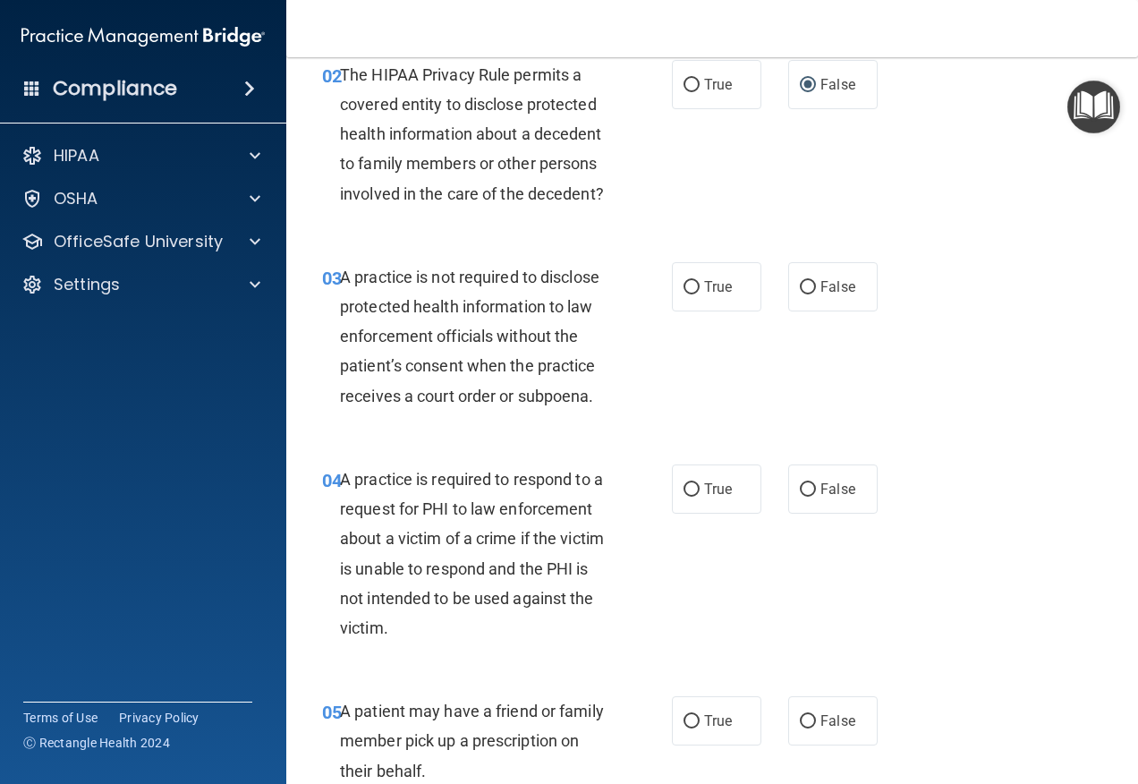
scroll to position [358, 0]
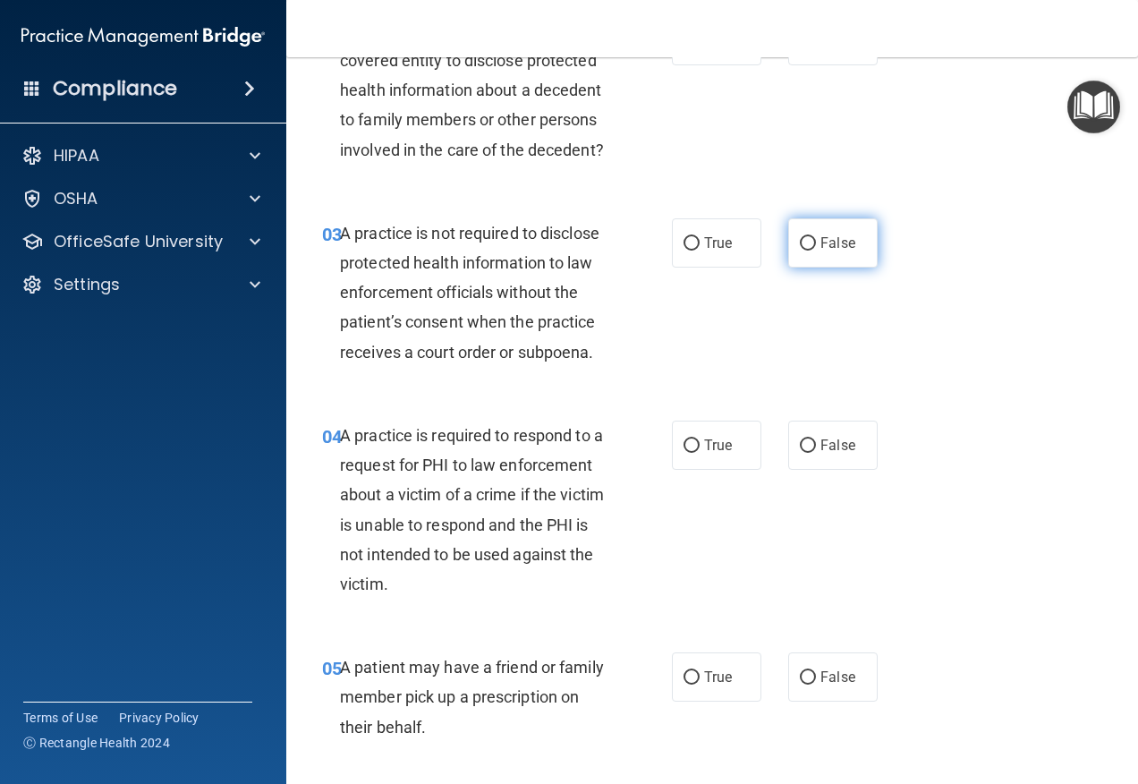
click at [807, 251] on input "False" at bounding box center [808, 243] width 16 height 13
radio input "true"
click at [718, 255] on label "True" at bounding box center [716, 242] width 89 height 49
click at [700, 251] on input "True" at bounding box center [692, 243] width 16 height 13
radio input "true"
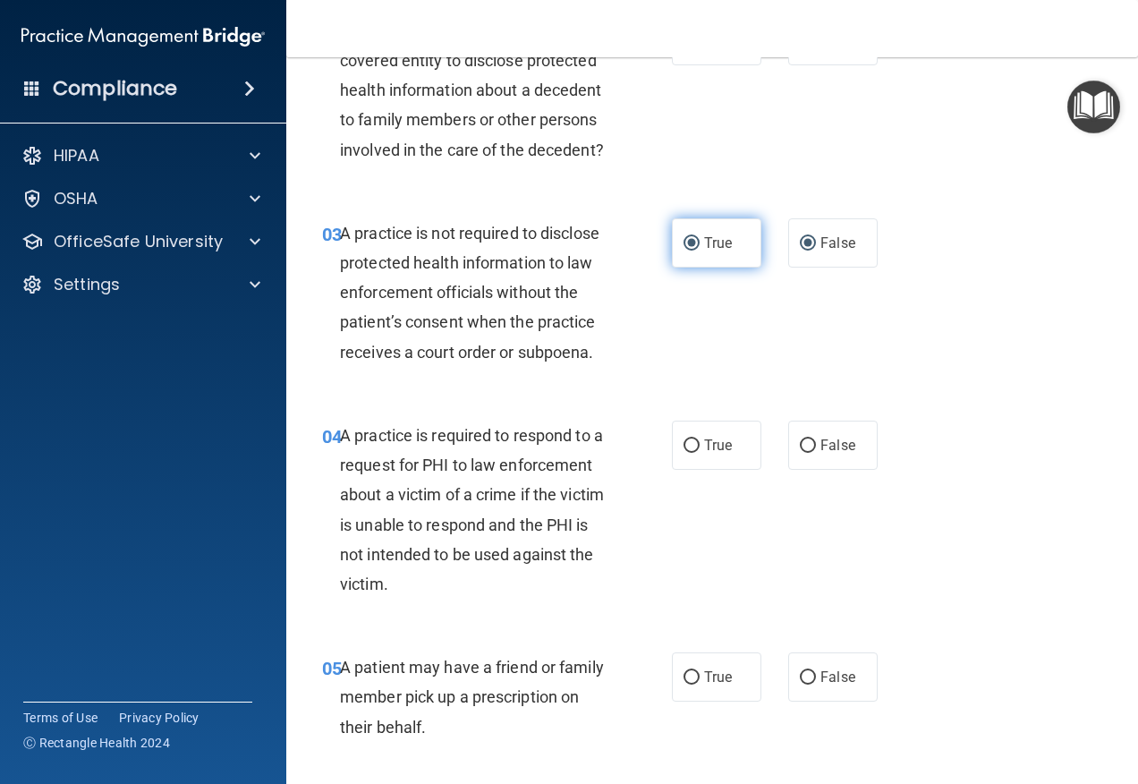
radio input "false"
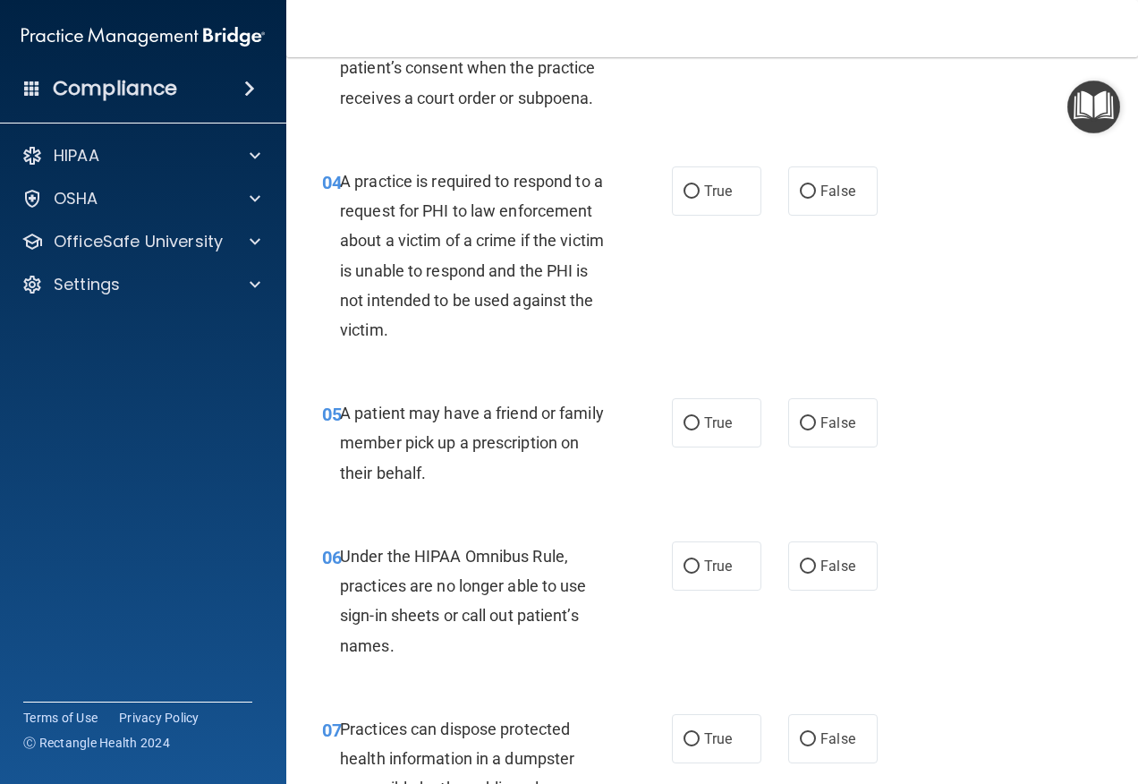
scroll to position [626, 0]
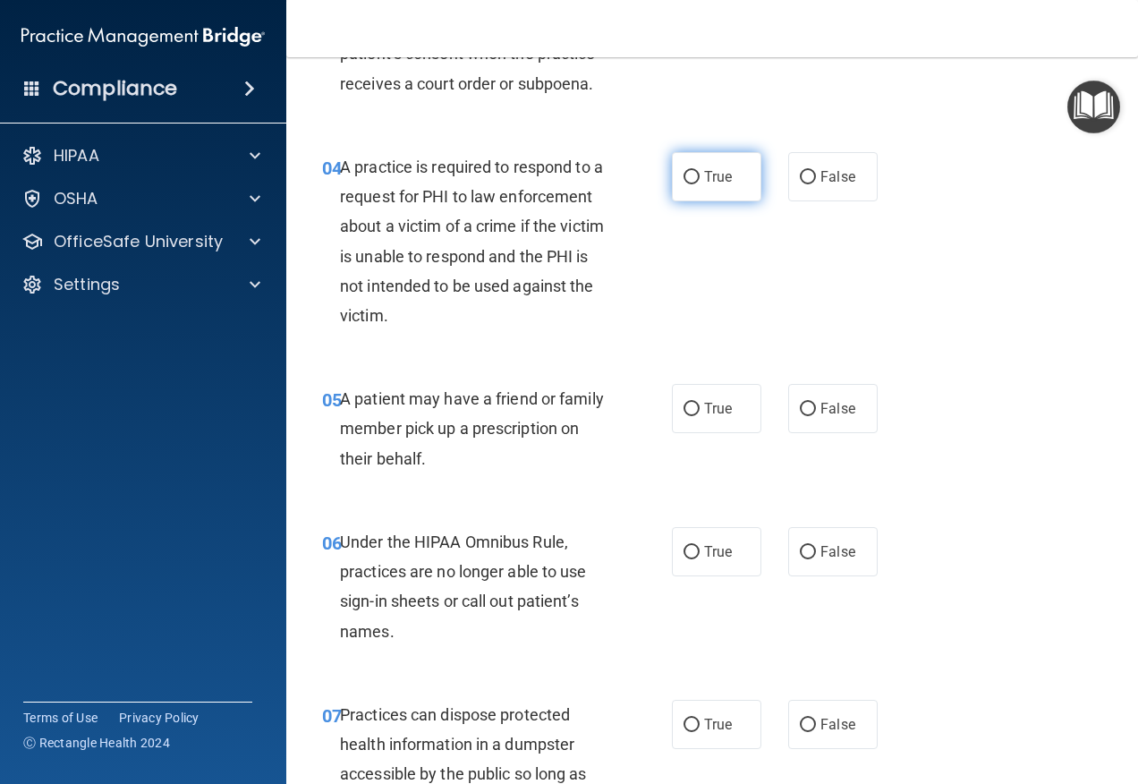
click at [703, 201] on label "True" at bounding box center [716, 176] width 89 height 49
click at [700, 184] on input "True" at bounding box center [692, 177] width 16 height 13
radio input "true"
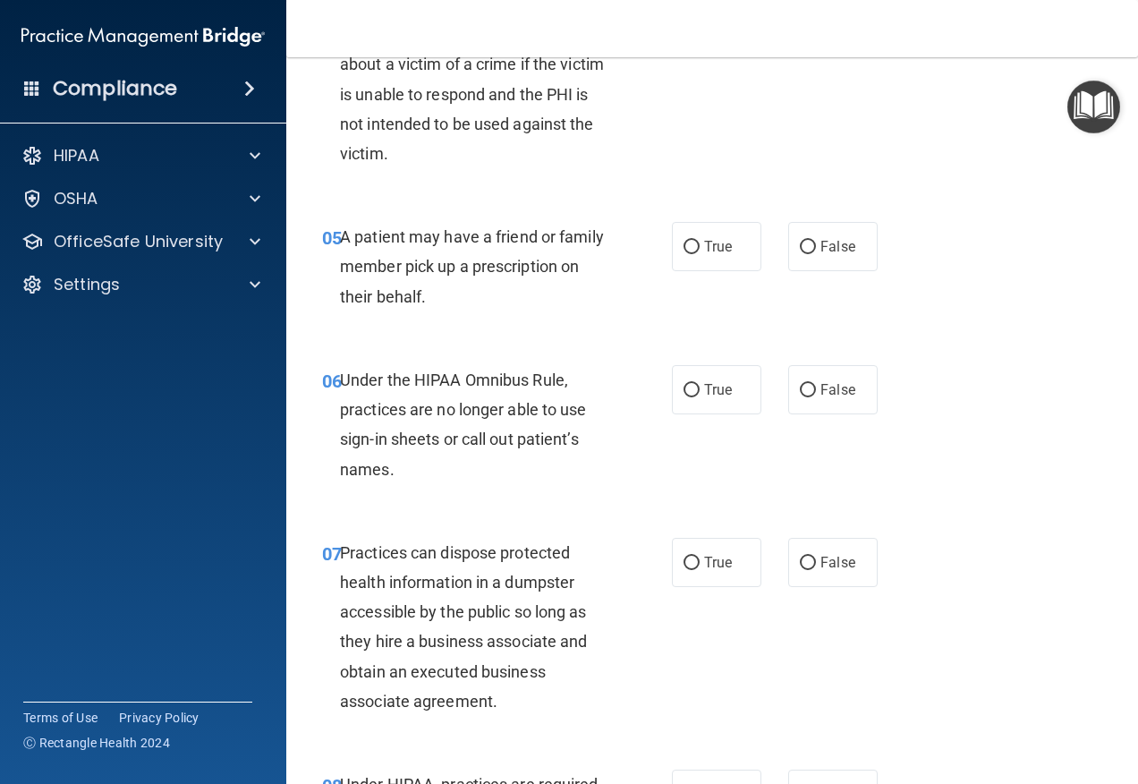
scroll to position [805, 0]
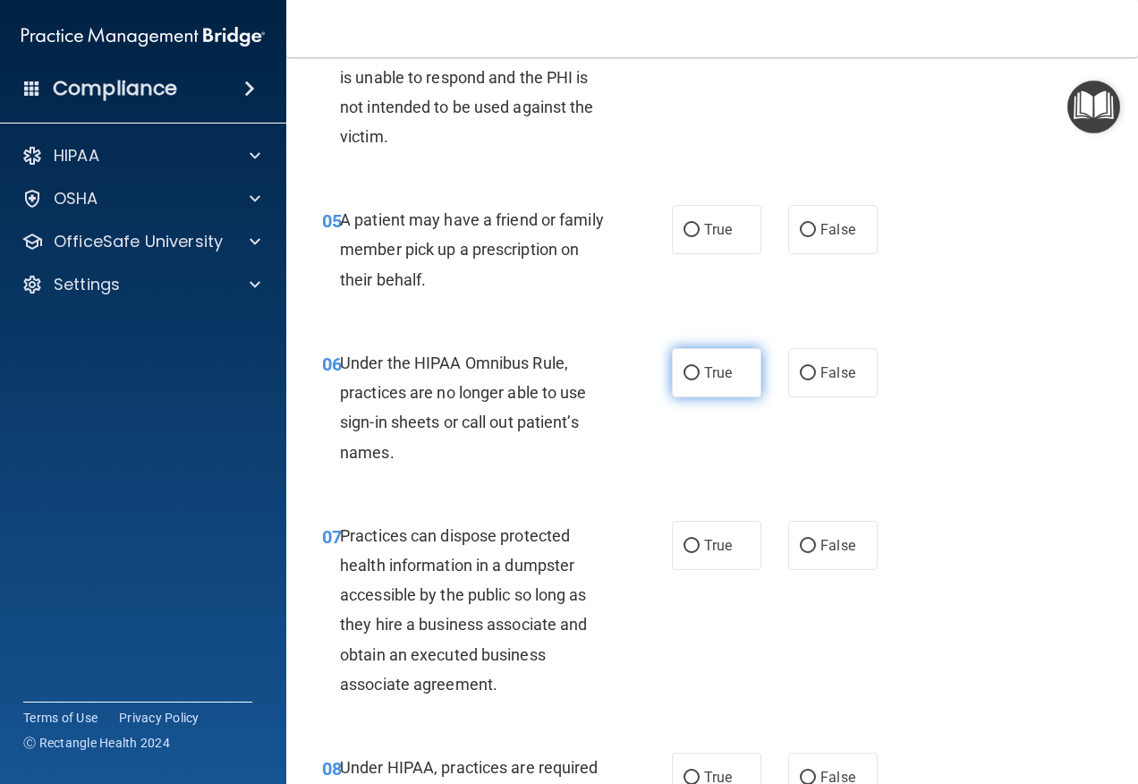
click at [738, 397] on label "True" at bounding box center [716, 372] width 89 height 49
click at [700, 380] on input "True" at bounding box center [692, 373] width 16 height 13
radio input "true"
click at [714, 254] on label "True" at bounding box center [716, 229] width 89 height 49
click at [700, 237] on input "True" at bounding box center [692, 230] width 16 height 13
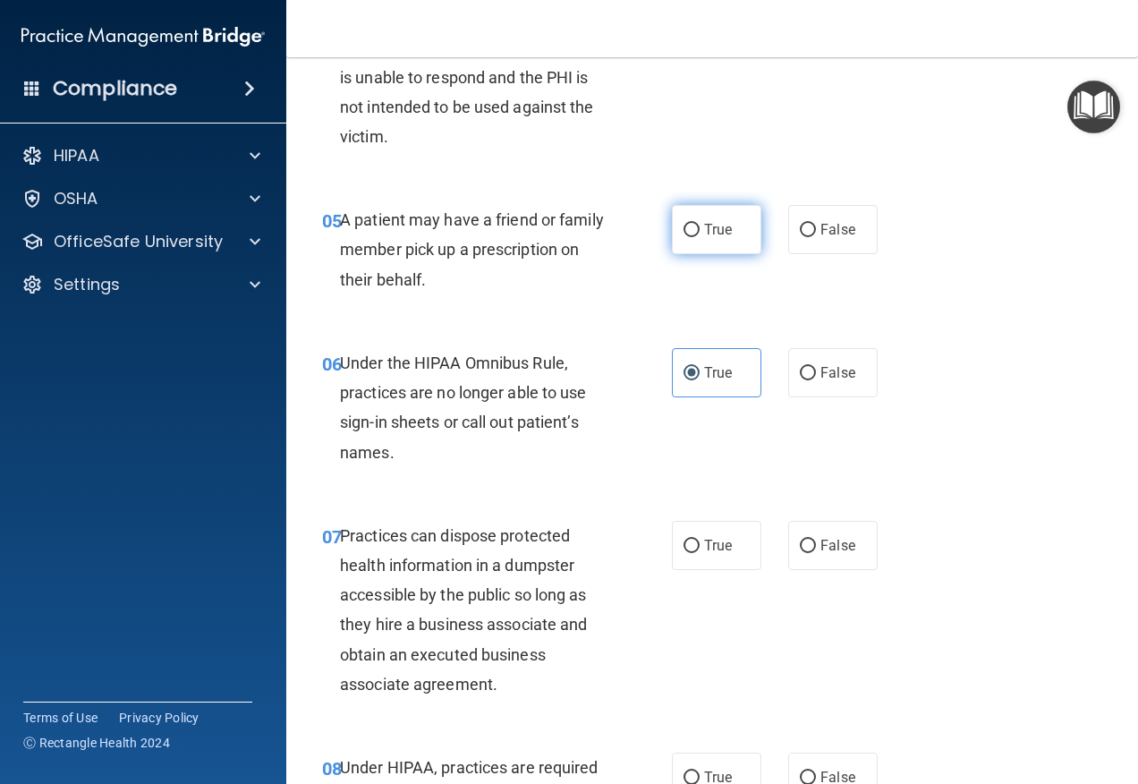
radio input "true"
click at [720, 381] on span "True" at bounding box center [718, 372] width 28 height 17
click at [700, 380] on input "True" at bounding box center [692, 373] width 16 height 13
click at [811, 397] on label "False" at bounding box center [832, 372] width 89 height 49
click at [811, 380] on input "False" at bounding box center [808, 373] width 16 height 13
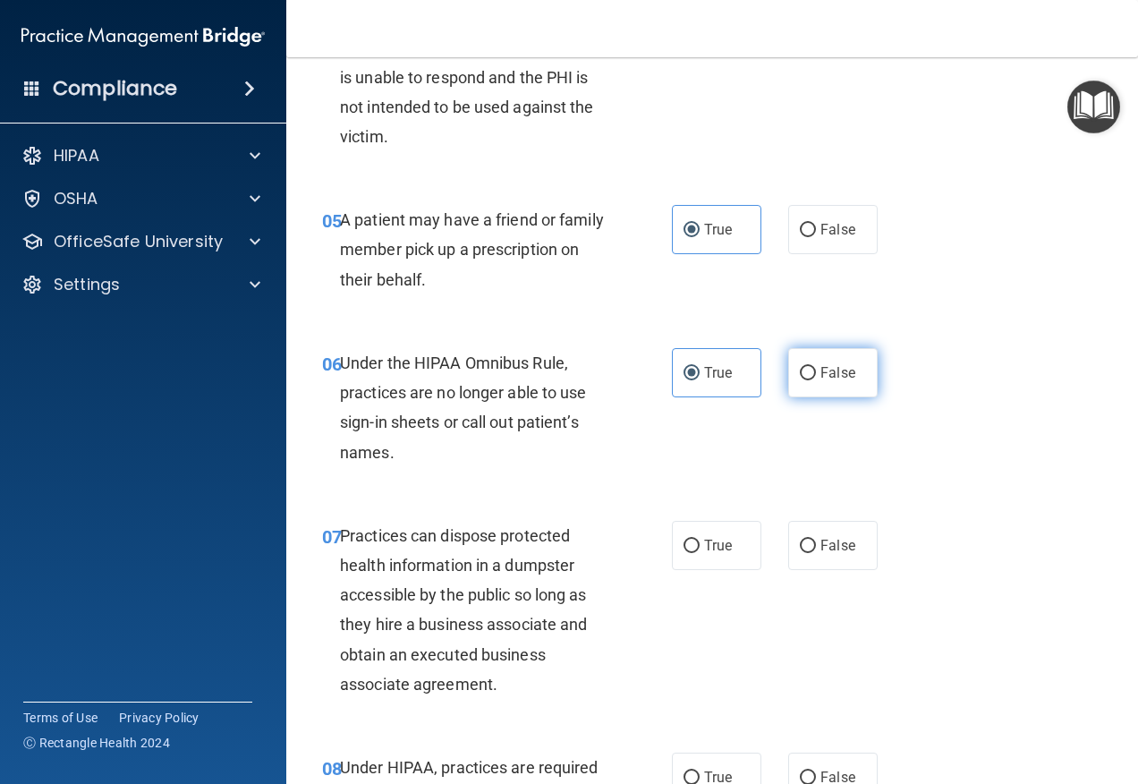
radio input "true"
radio input "false"
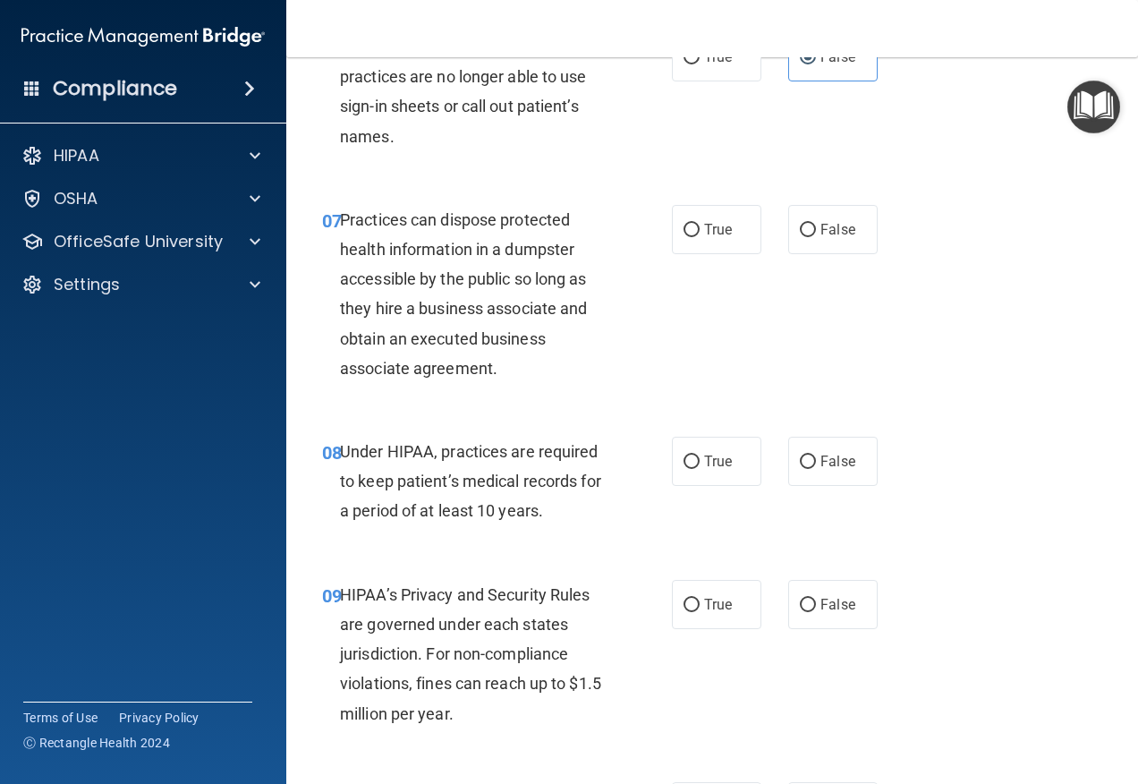
scroll to position [1163, 0]
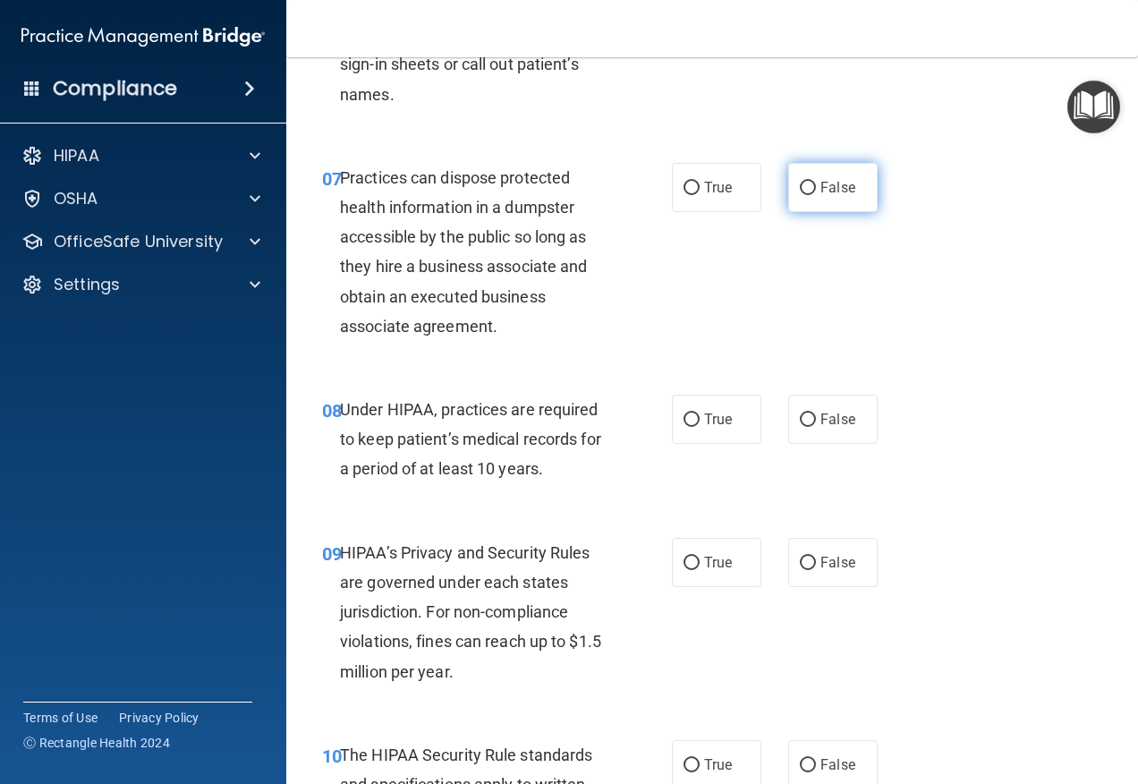
click at [868, 212] on label "False" at bounding box center [832, 187] width 89 height 49
click at [816, 195] on input "False" at bounding box center [808, 188] width 16 height 13
radio input "true"
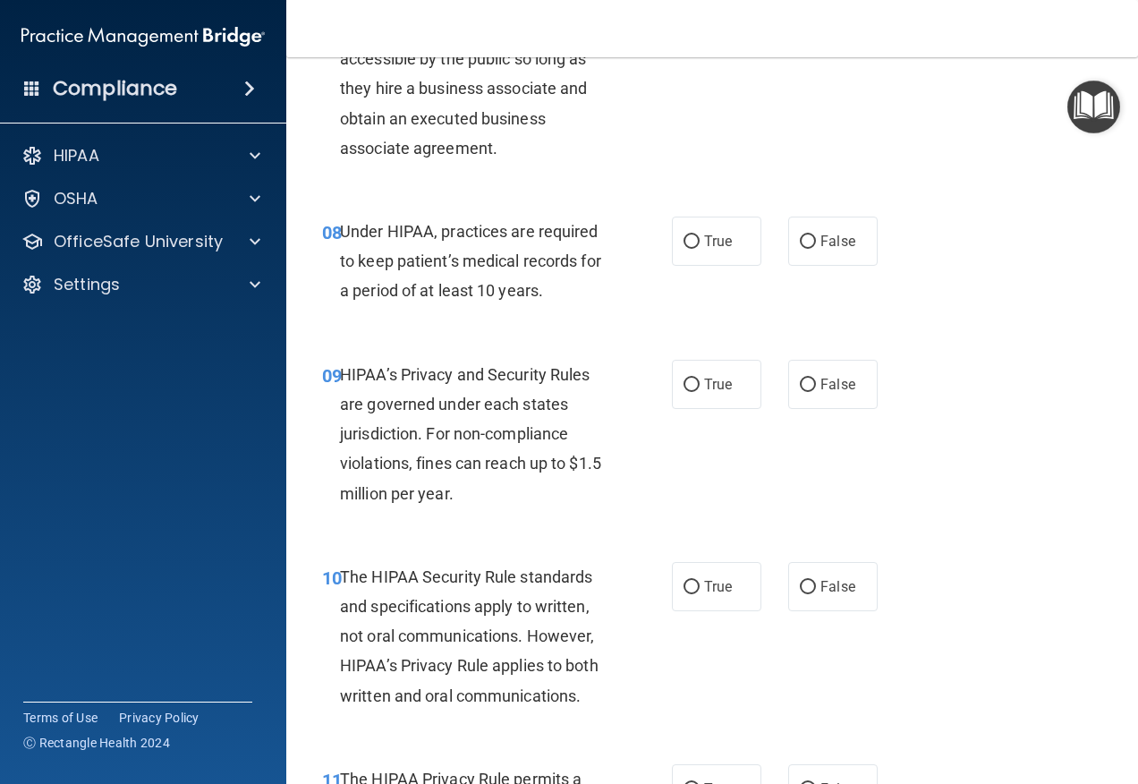
scroll to position [1342, 0]
click at [788, 265] on label "False" at bounding box center [832, 240] width 89 height 49
click at [800, 248] on input "False" at bounding box center [808, 240] width 16 height 13
radio input "true"
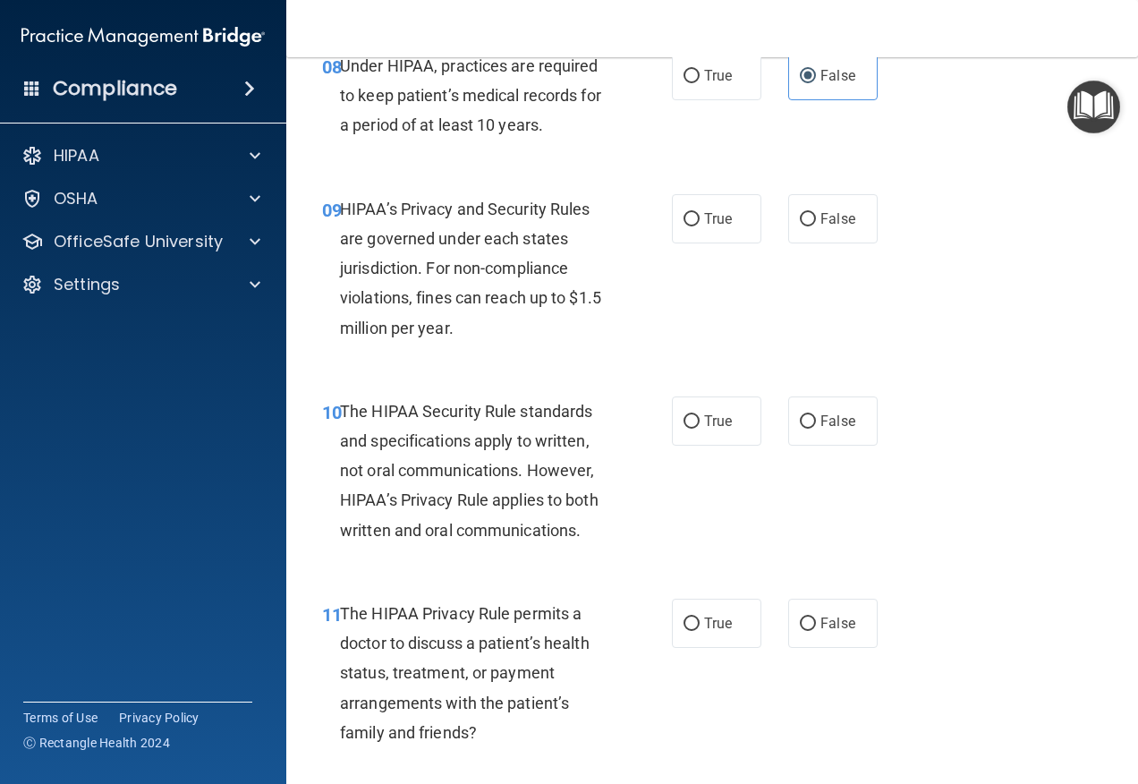
scroll to position [1521, 0]
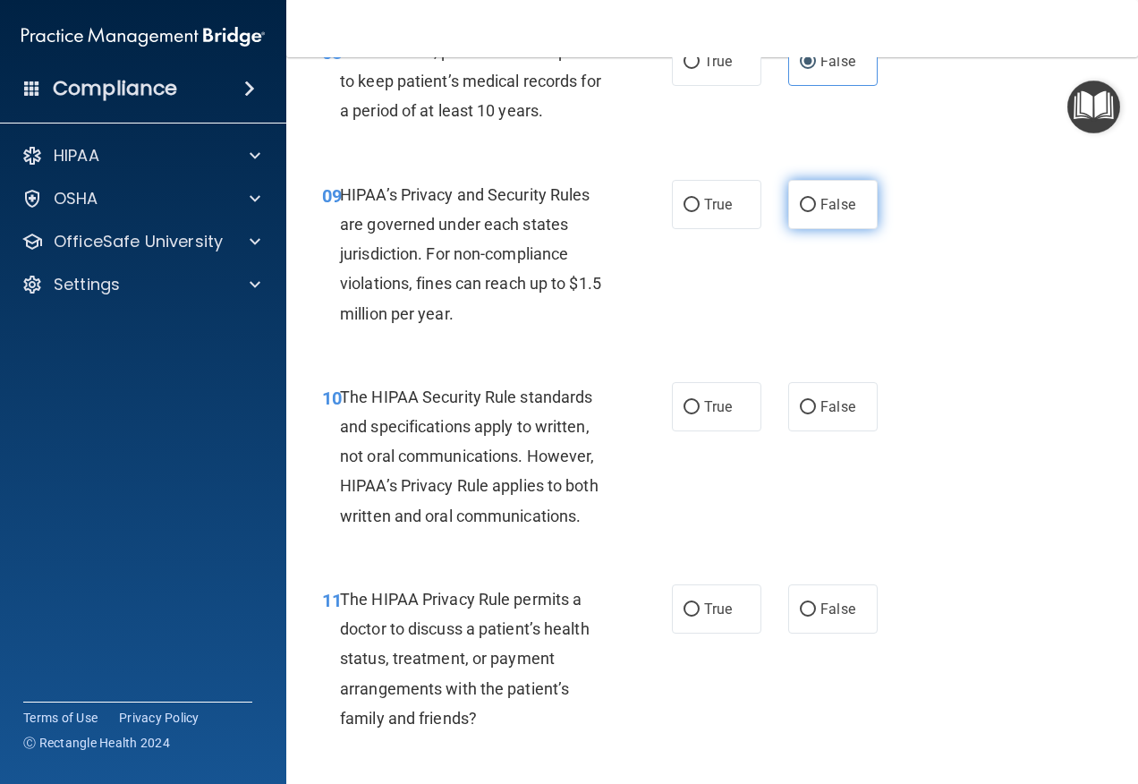
click at [820, 213] on span "False" at bounding box center [837, 204] width 35 height 17
click at [816, 212] on input "False" at bounding box center [808, 205] width 16 height 13
radio input "true"
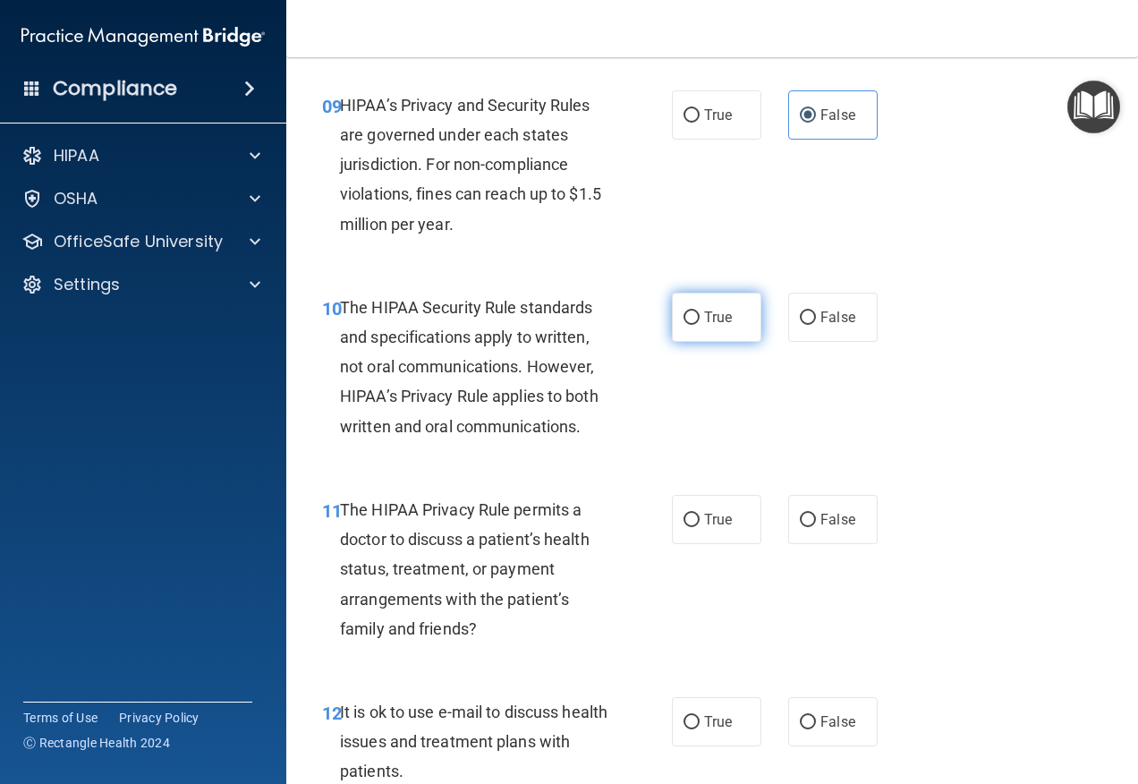
click at [692, 335] on label "True" at bounding box center [716, 317] width 89 height 49
click at [692, 325] on input "True" at bounding box center [692, 317] width 16 height 13
radio input "true"
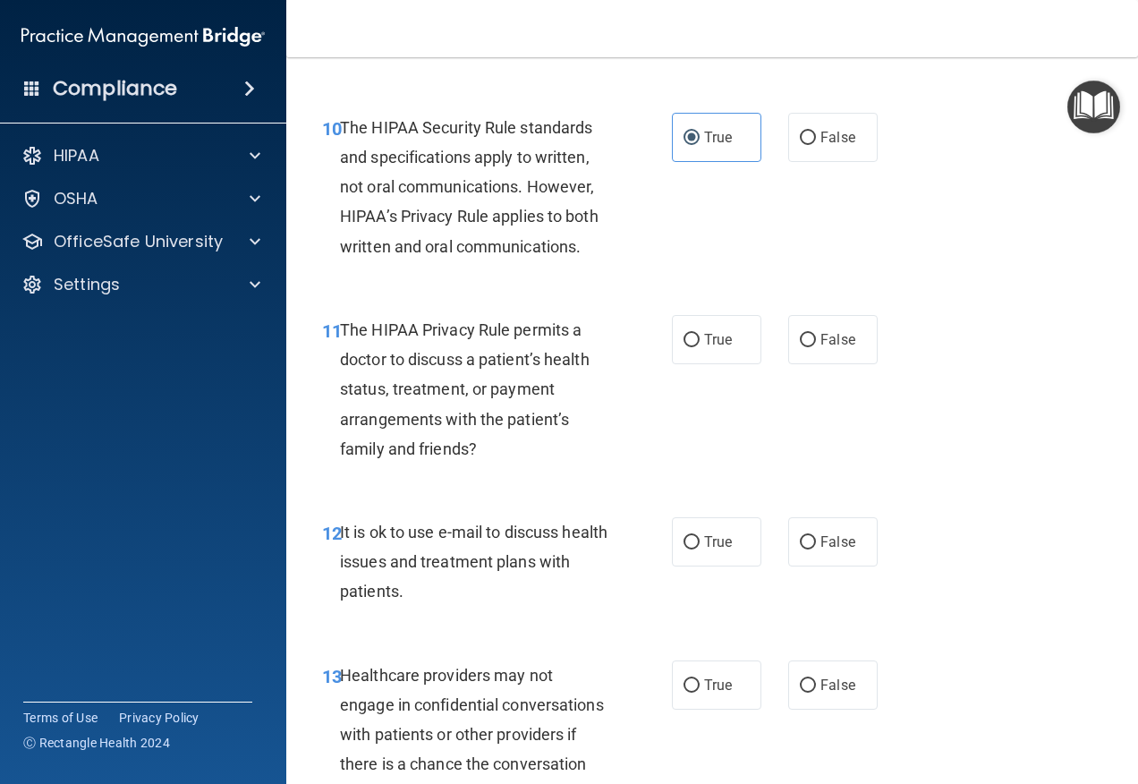
scroll to position [1879, 0]
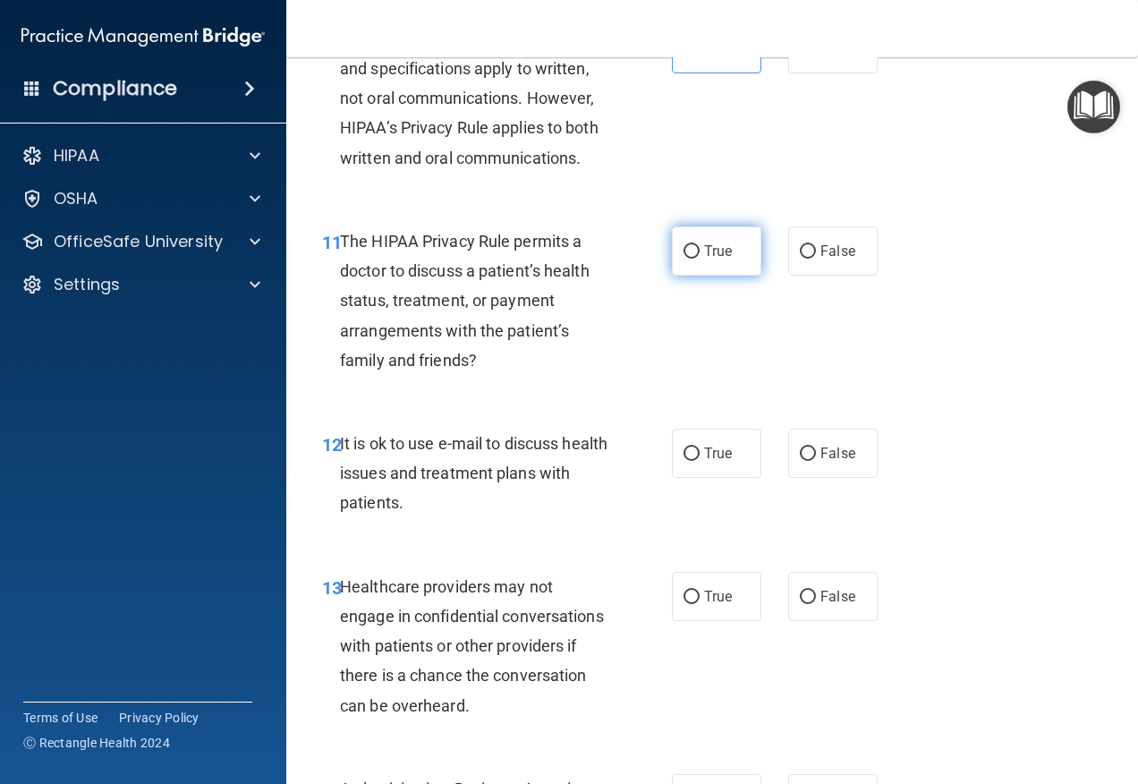
click at [699, 276] on label "True" at bounding box center [716, 250] width 89 height 49
click at [699, 259] on input "True" at bounding box center [692, 251] width 16 height 13
radio input "true"
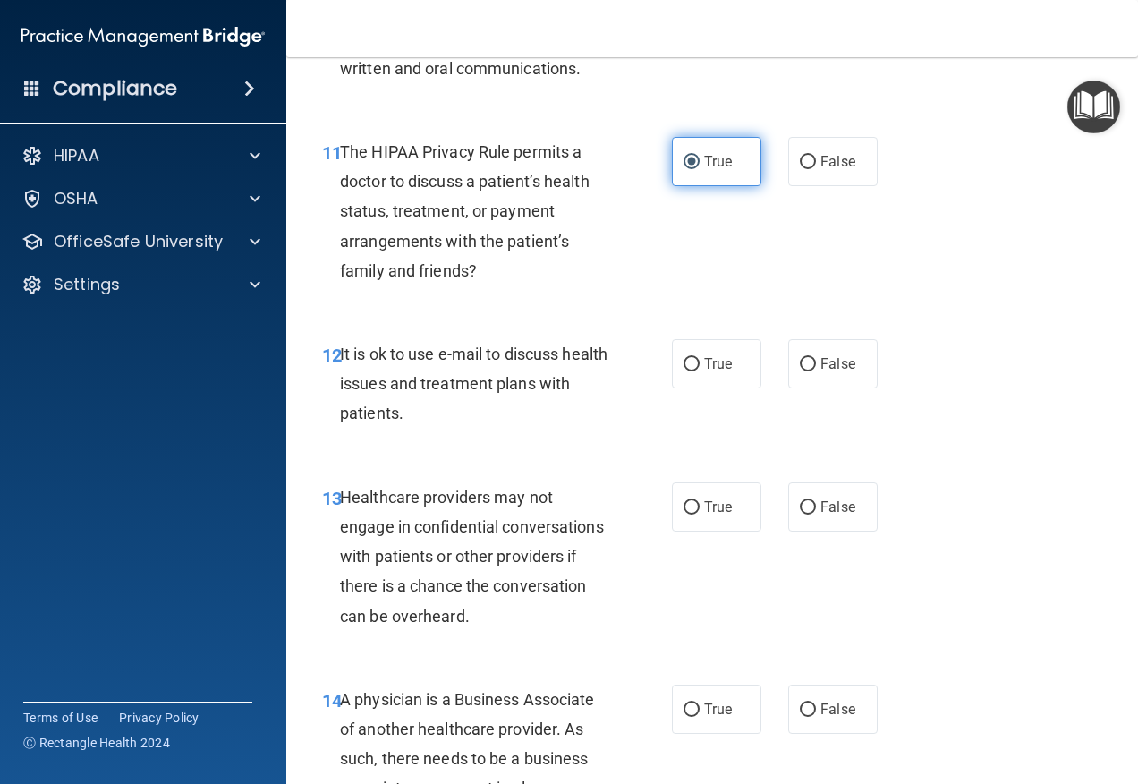
scroll to position [2058, 0]
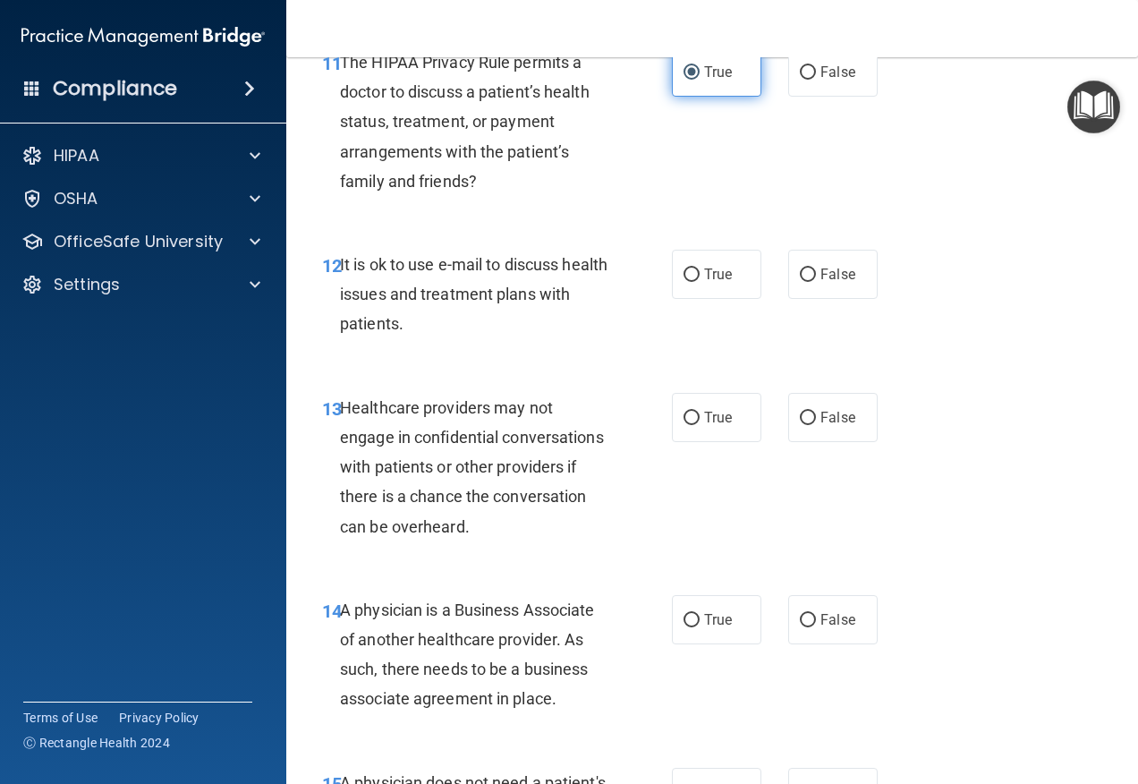
click at [699, 291] on label "True" at bounding box center [716, 274] width 89 height 49
click at [699, 282] on input "True" at bounding box center [692, 274] width 16 height 13
radio input "true"
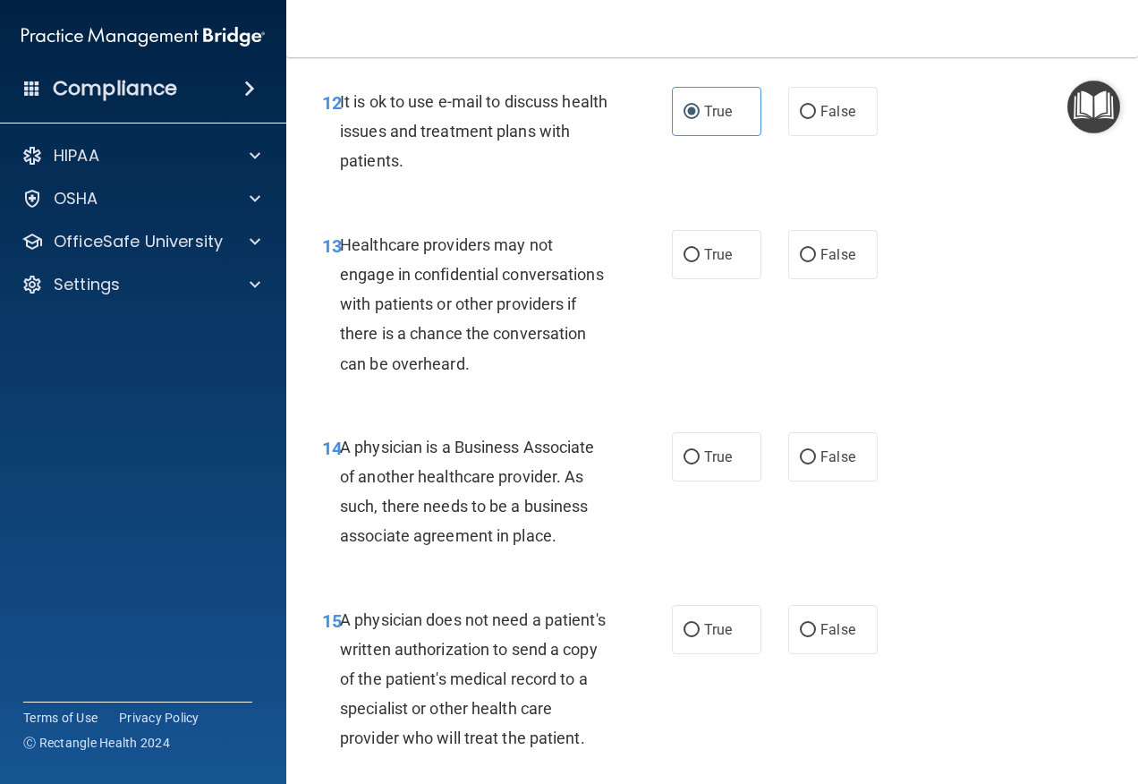
scroll to position [2237, 0]
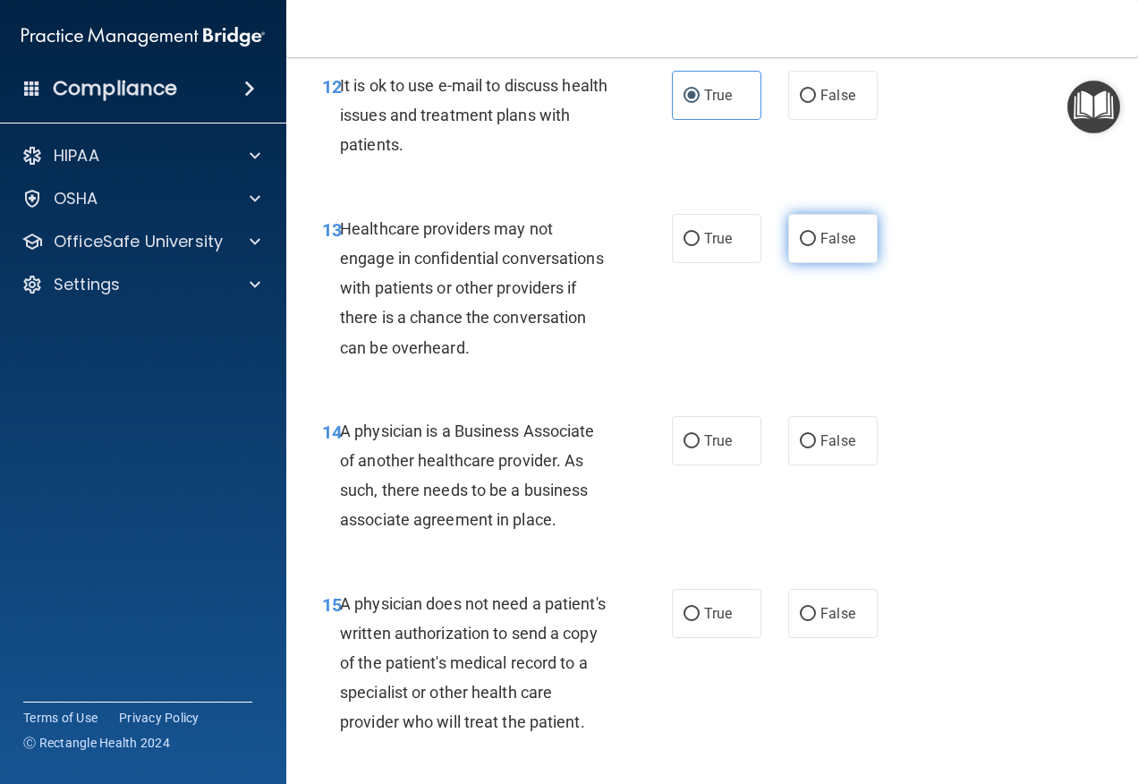
click at [797, 263] on label "False" at bounding box center [832, 238] width 89 height 49
click at [800, 246] on input "False" at bounding box center [808, 239] width 16 height 13
radio input "true"
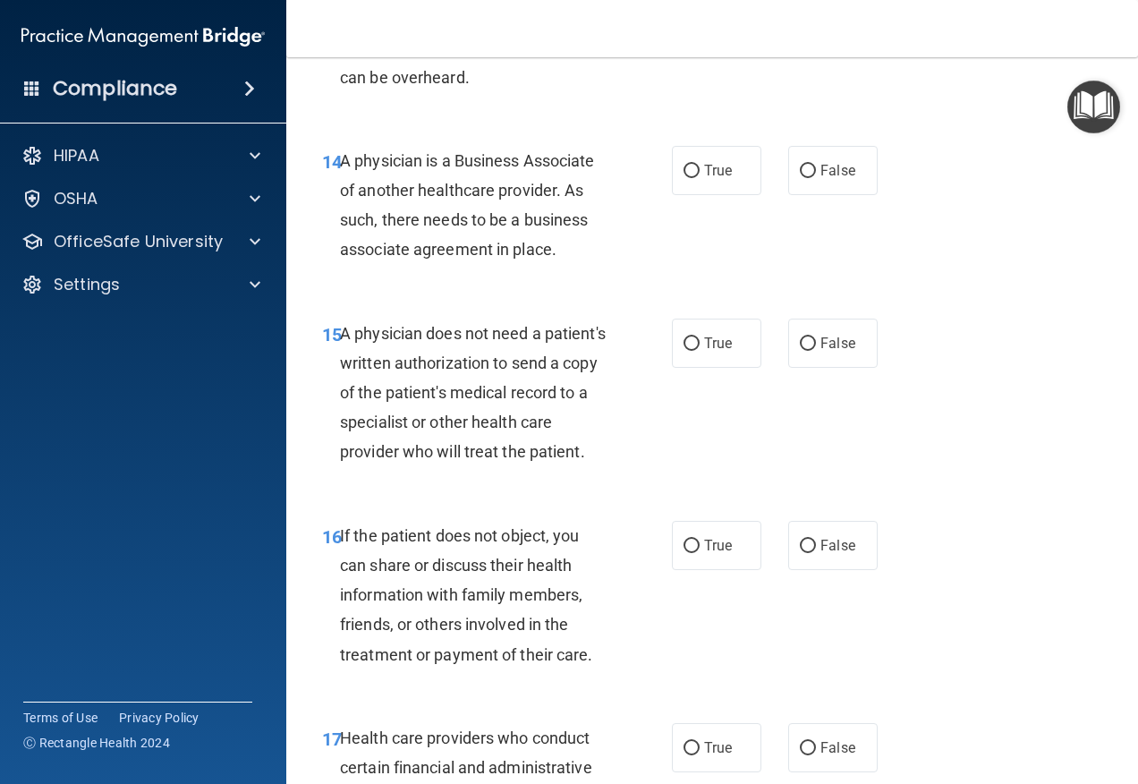
scroll to position [2595, 0]
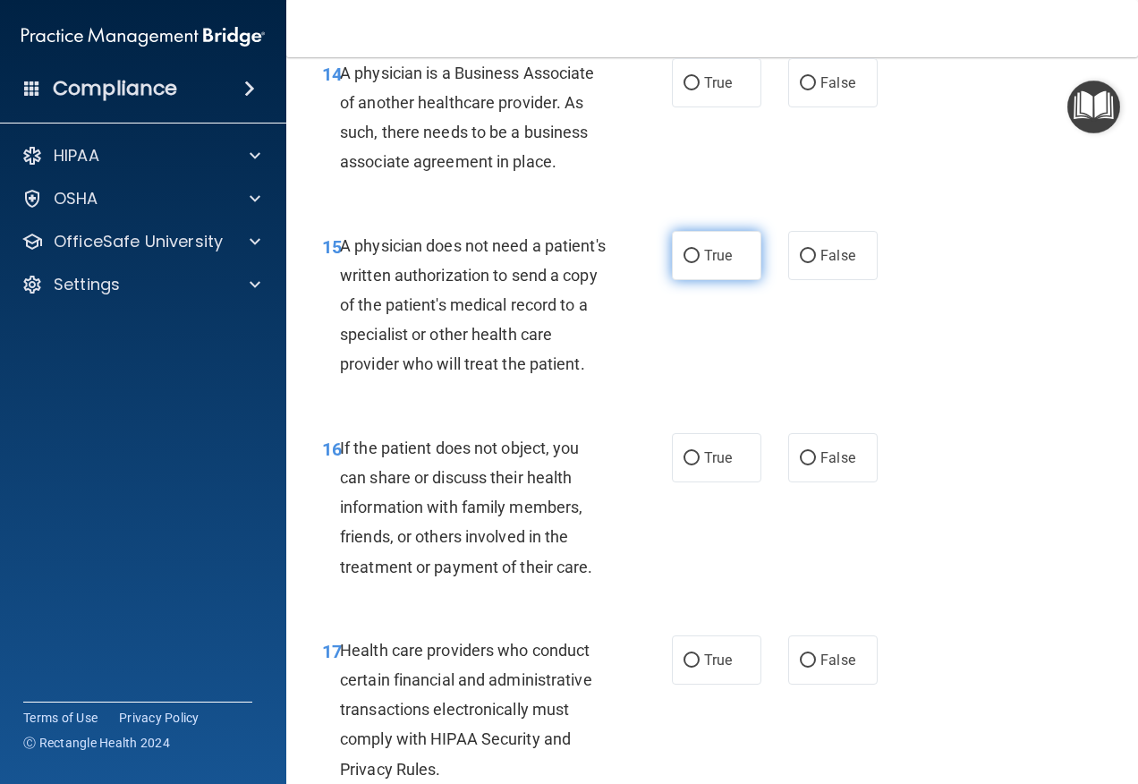
click at [729, 280] on label "True" at bounding box center [716, 255] width 89 height 49
click at [700, 263] on input "True" at bounding box center [692, 256] width 16 height 13
radio input "true"
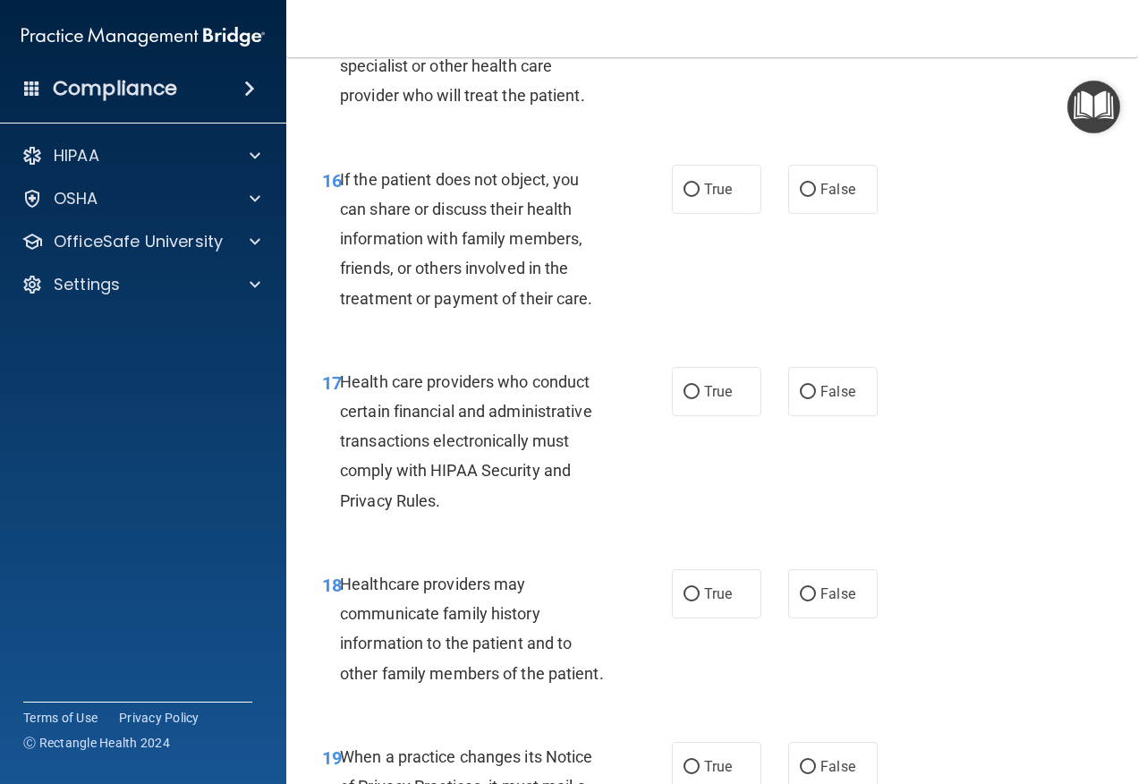
scroll to position [2952, 0]
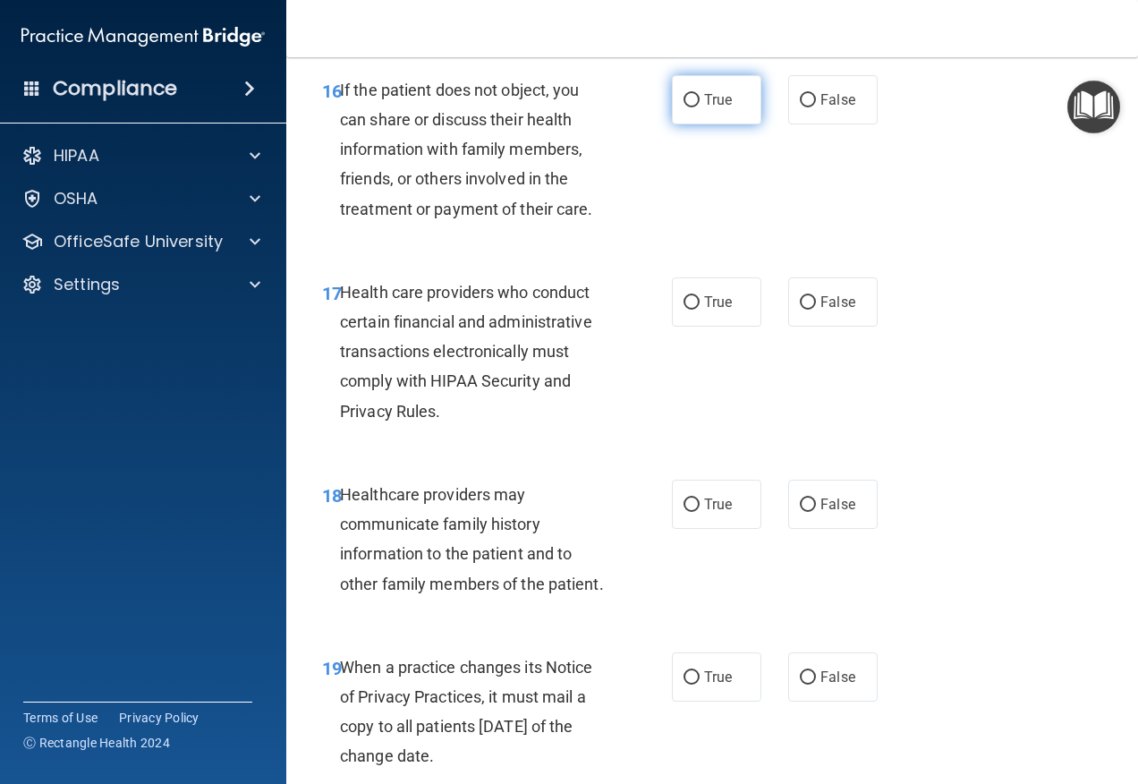
click at [718, 124] on label "True" at bounding box center [716, 99] width 89 height 49
click at [700, 107] on input "True" at bounding box center [692, 100] width 16 height 13
radio input "true"
click at [688, 327] on label "True" at bounding box center [716, 301] width 89 height 49
click at [688, 310] on input "True" at bounding box center [692, 302] width 16 height 13
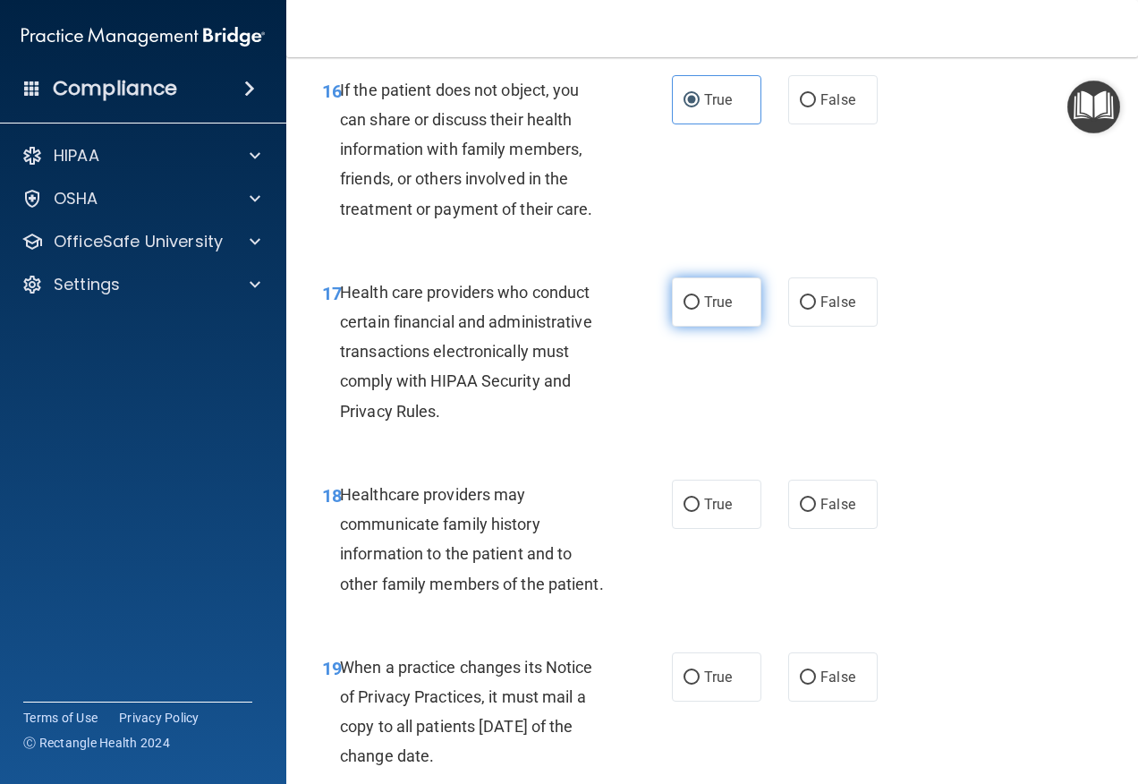
radio input "true"
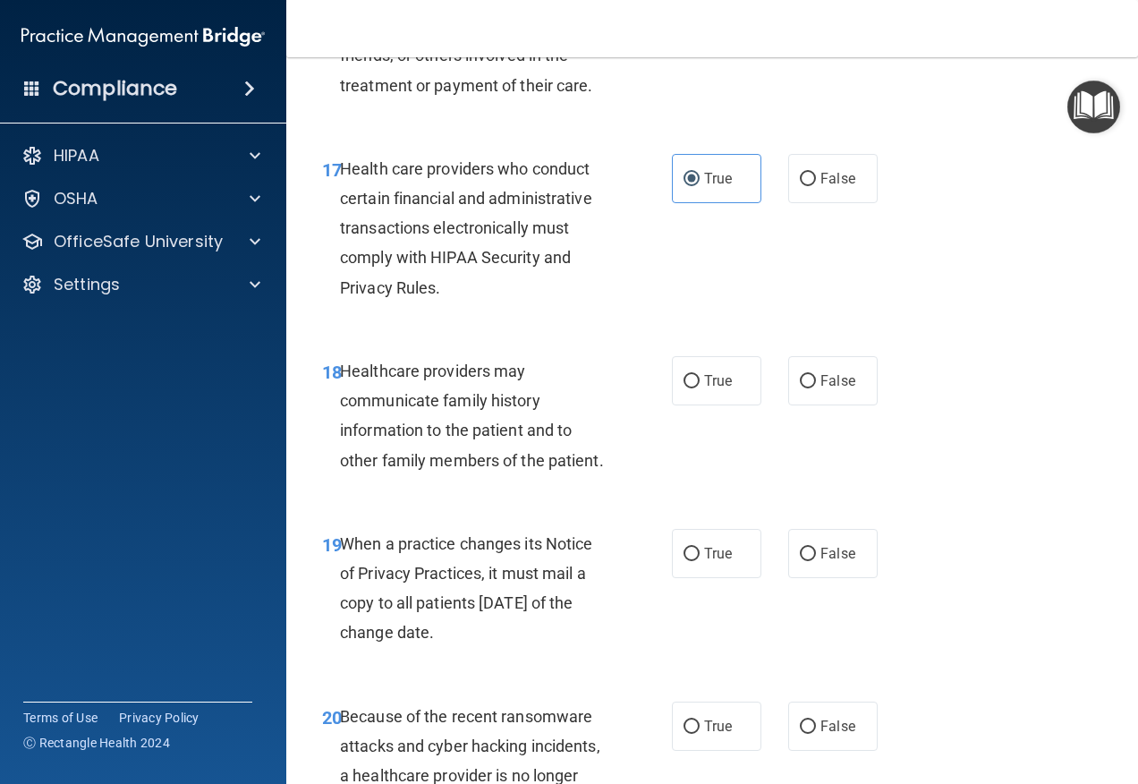
scroll to position [3131, 0]
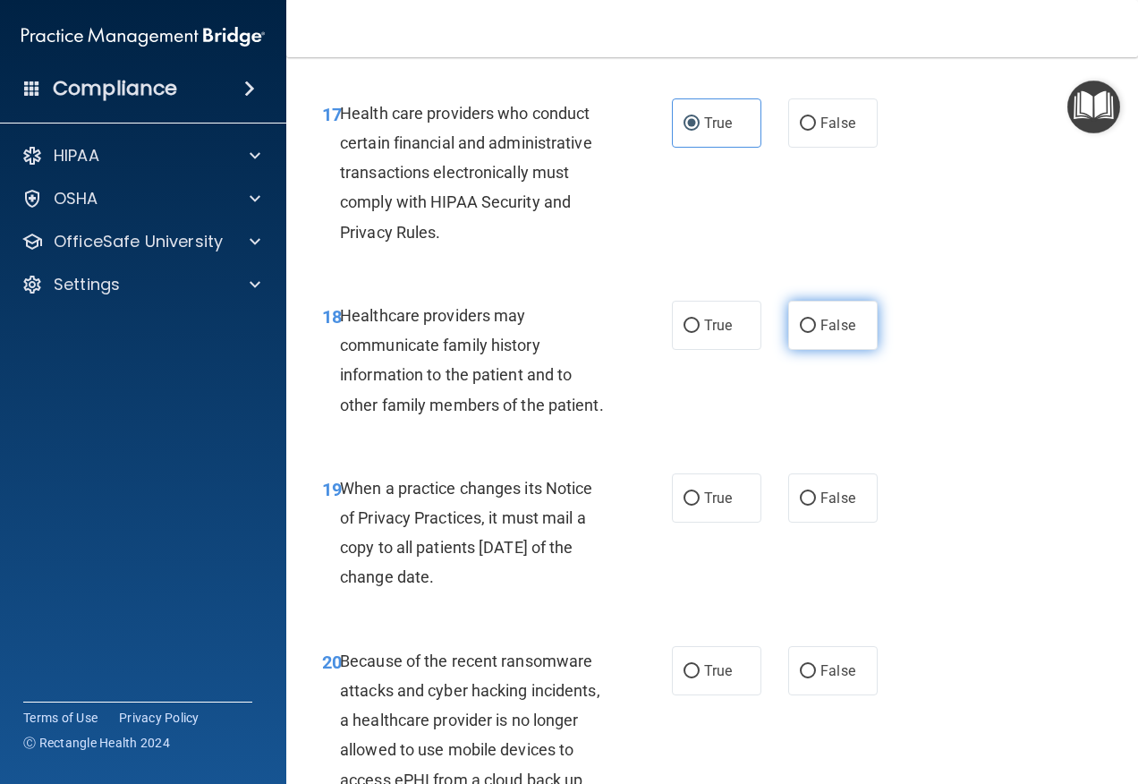
drag, startPoint x: 777, startPoint y: 389, endPoint x: 791, endPoint y: 384, distance: 15.3
click at [777, 350] on div "True False" at bounding box center [780, 325] width 216 height 49
click at [800, 333] on input "False" at bounding box center [808, 325] width 16 height 13
radio input "true"
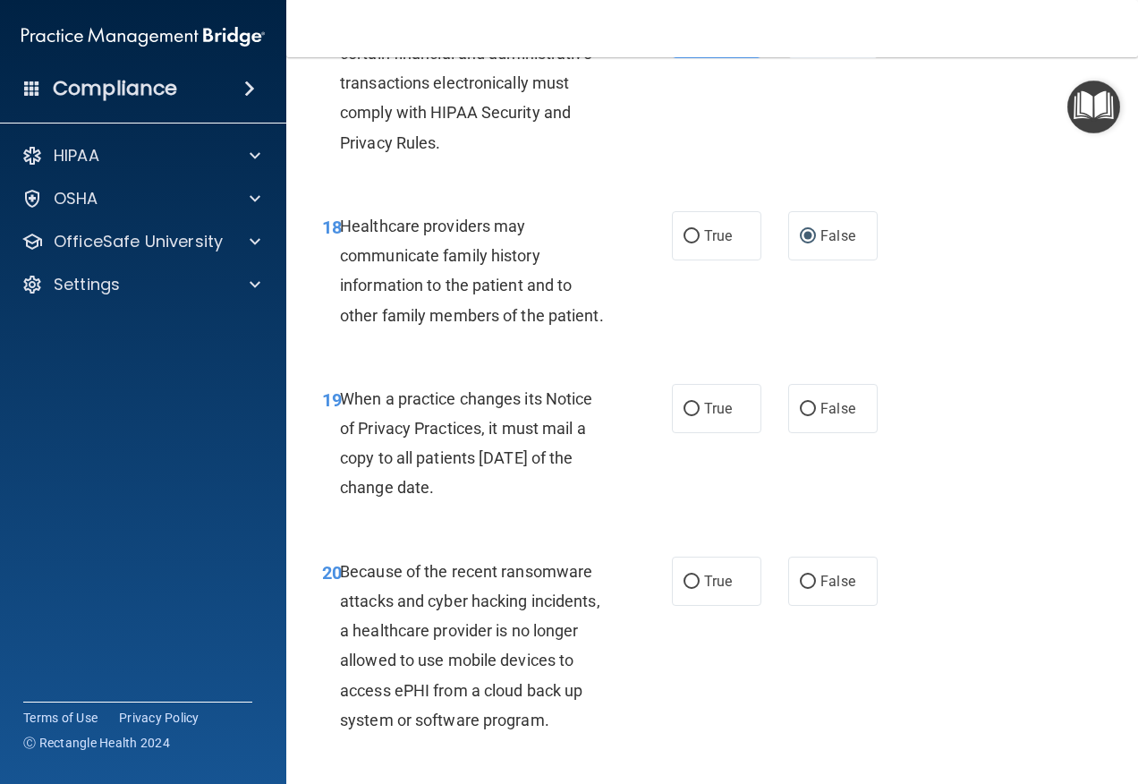
click at [778, 433] on div "True False" at bounding box center [780, 408] width 216 height 49
click at [800, 416] on input "False" at bounding box center [808, 409] width 16 height 13
radio input "true"
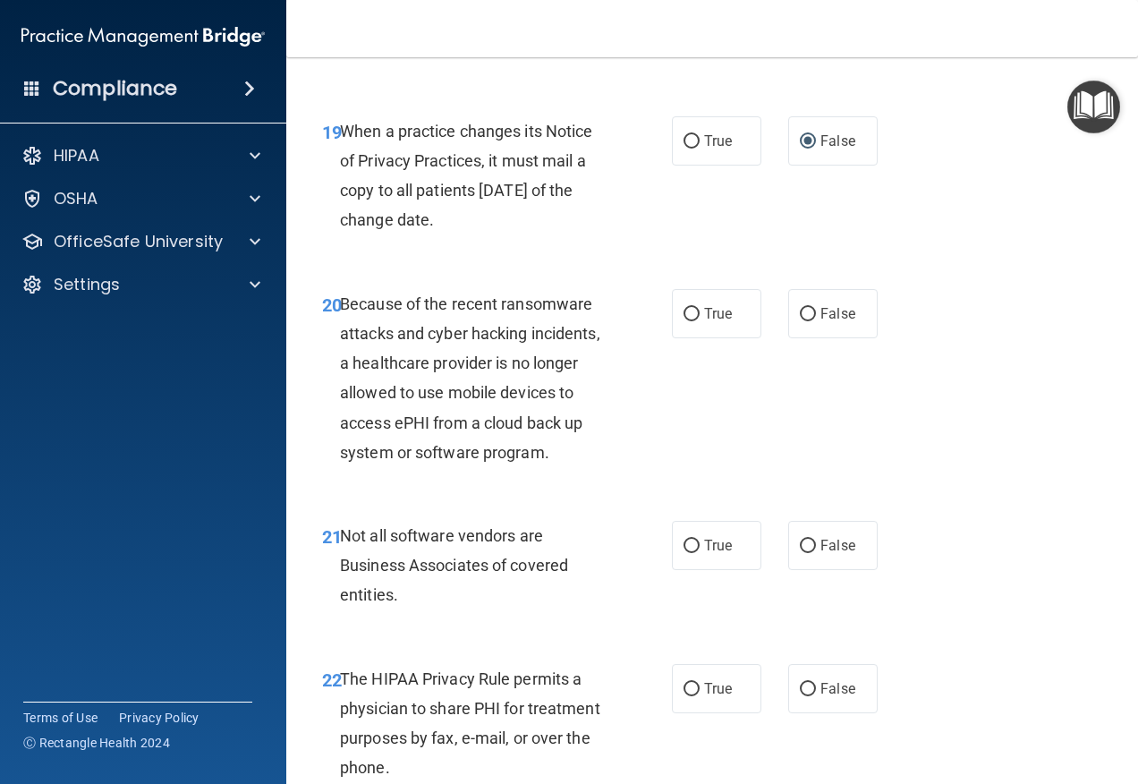
scroll to position [3489, 0]
click at [792, 337] on label "False" at bounding box center [832, 312] width 89 height 49
click at [800, 320] on input "False" at bounding box center [808, 313] width 16 height 13
radio input "true"
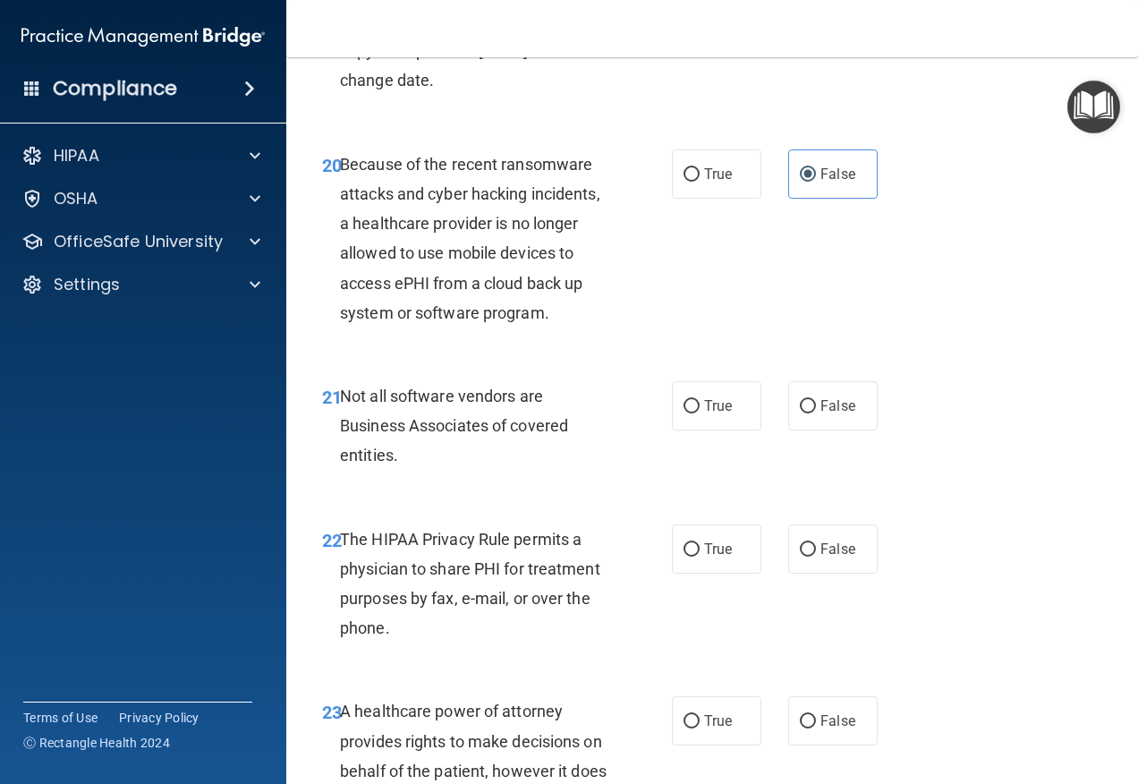
scroll to position [3668, 0]
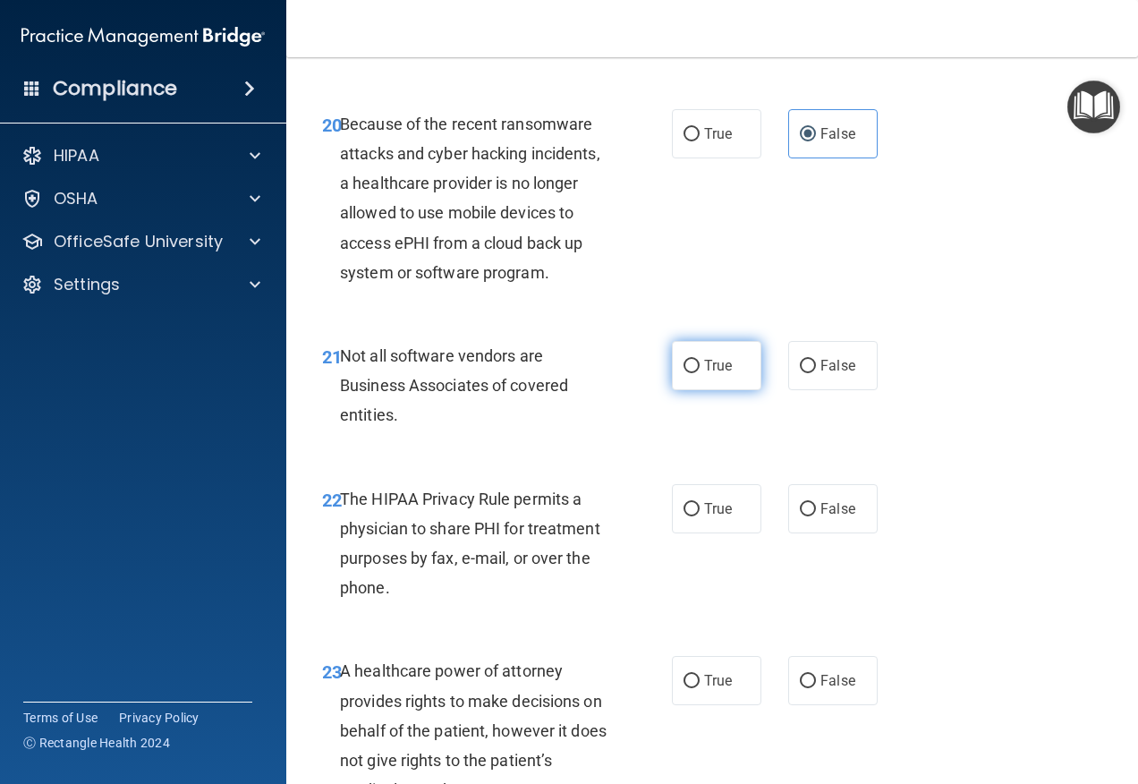
click at [733, 390] on label "True" at bounding box center [716, 365] width 89 height 49
click at [700, 373] on input "True" at bounding box center [692, 366] width 16 height 13
radio input "true"
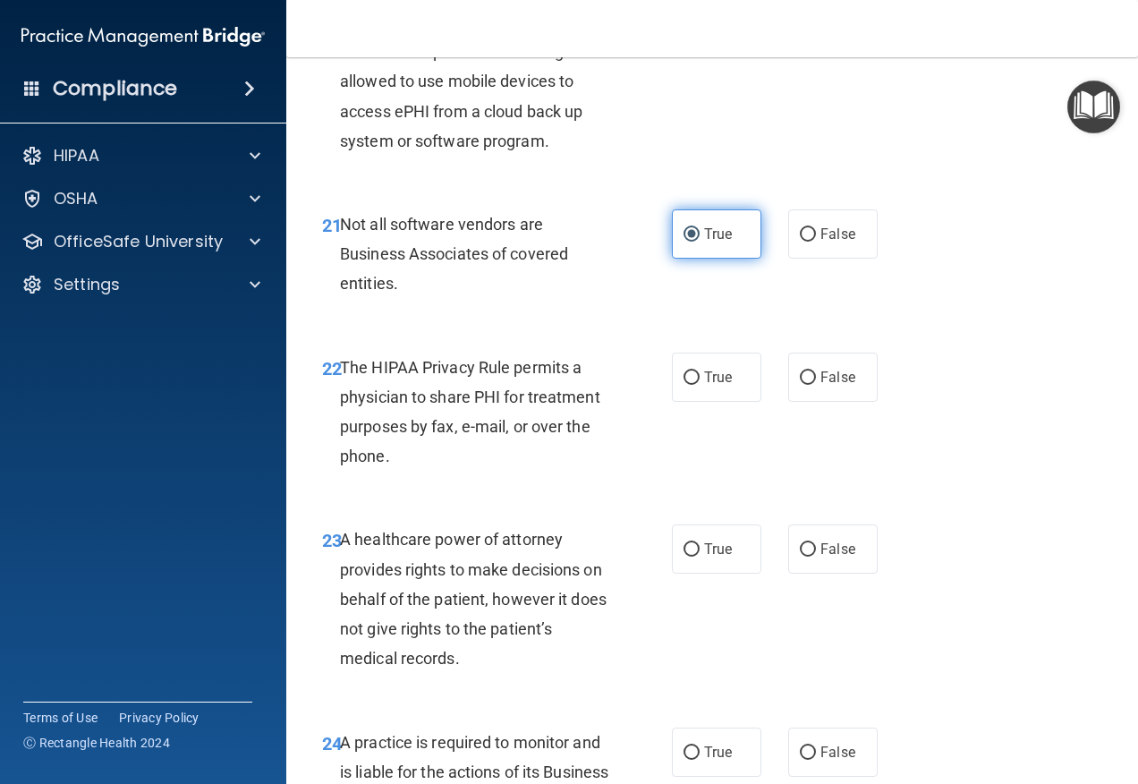
scroll to position [3937, 0]
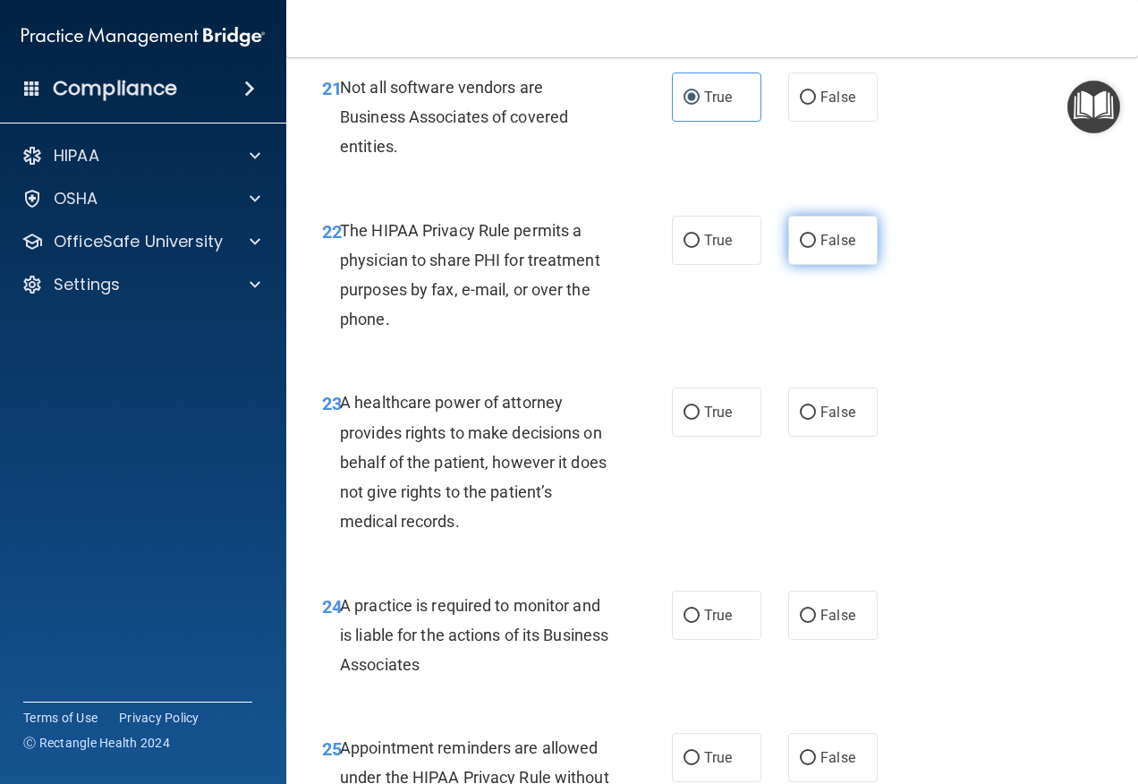
click at [809, 265] on label "False" at bounding box center [832, 240] width 89 height 49
click at [809, 248] on input "False" at bounding box center [808, 240] width 16 height 13
radio input "true"
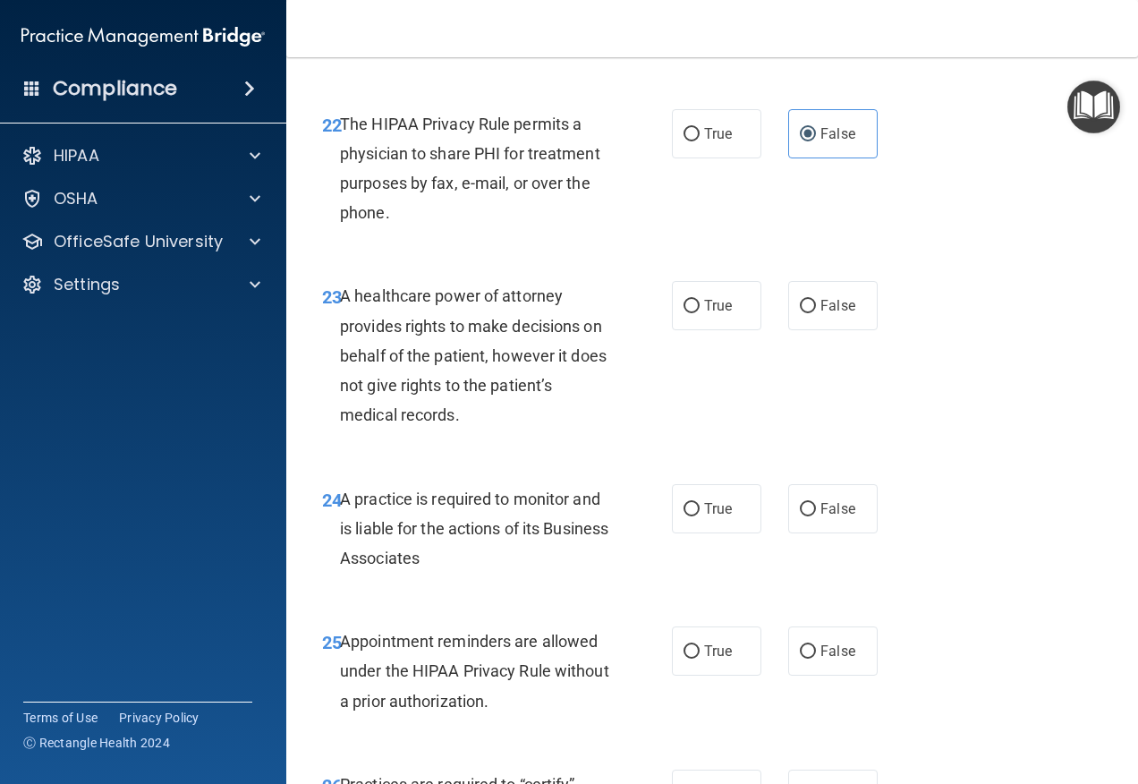
scroll to position [4116, 0]
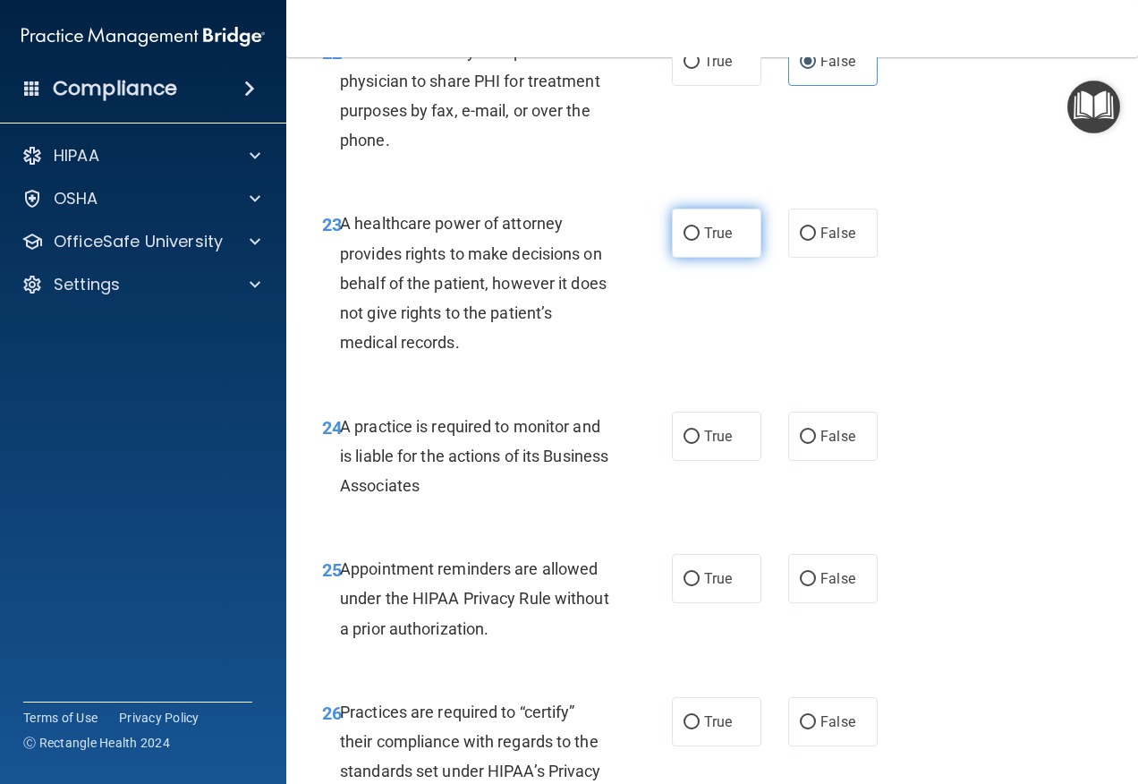
click at [691, 241] on input "True" at bounding box center [692, 233] width 16 height 13
radio input "true"
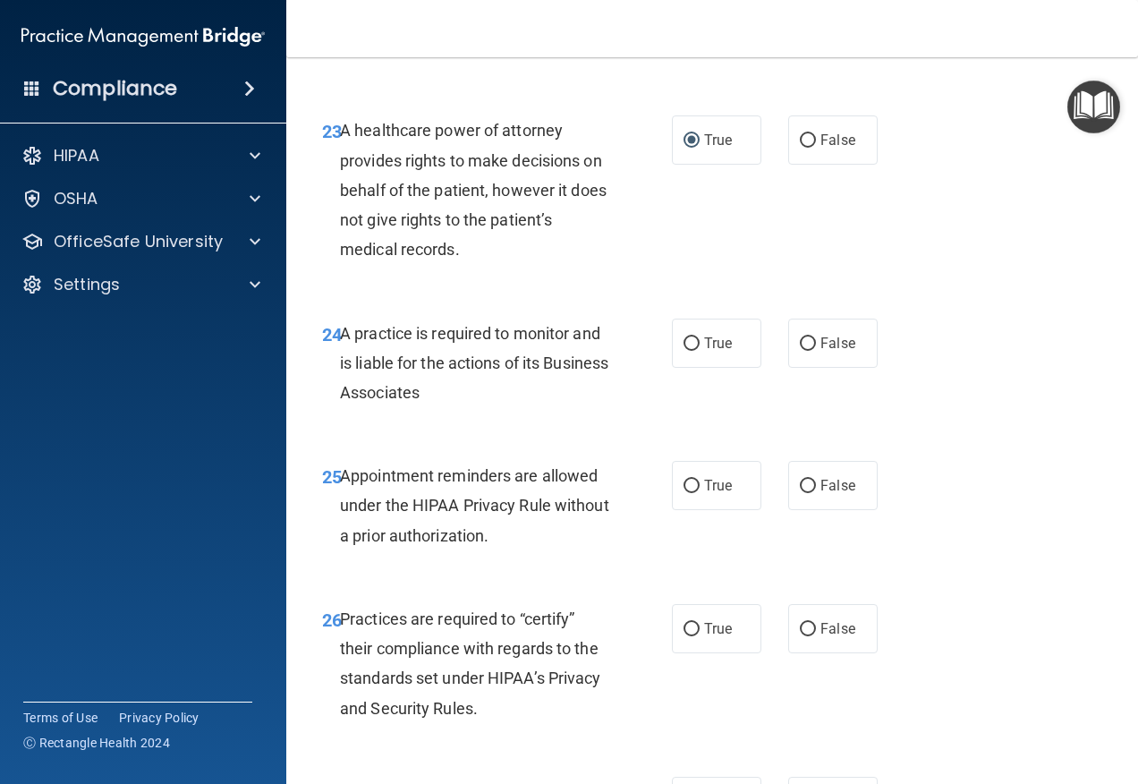
scroll to position [4294, 0]
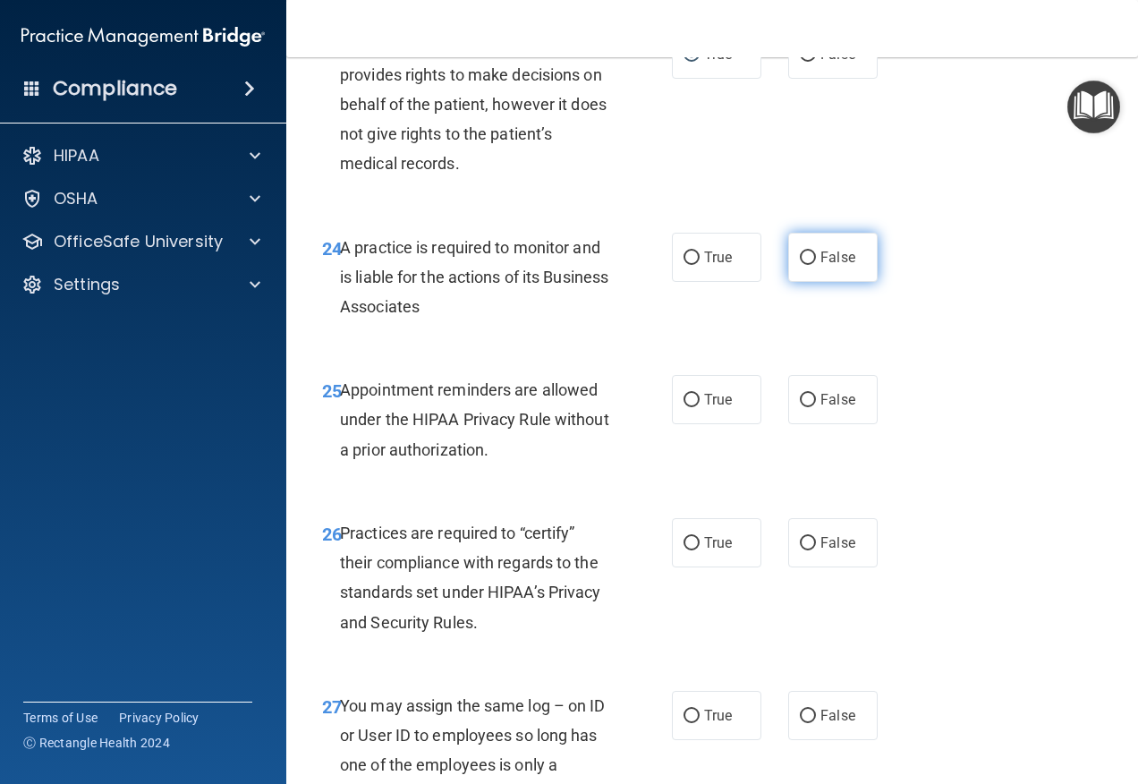
click at [840, 266] on span "False" at bounding box center [837, 257] width 35 height 17
click at [816, 265] on input "False" at bounding box center [808, 257] width 16 height 13
radio input "true"
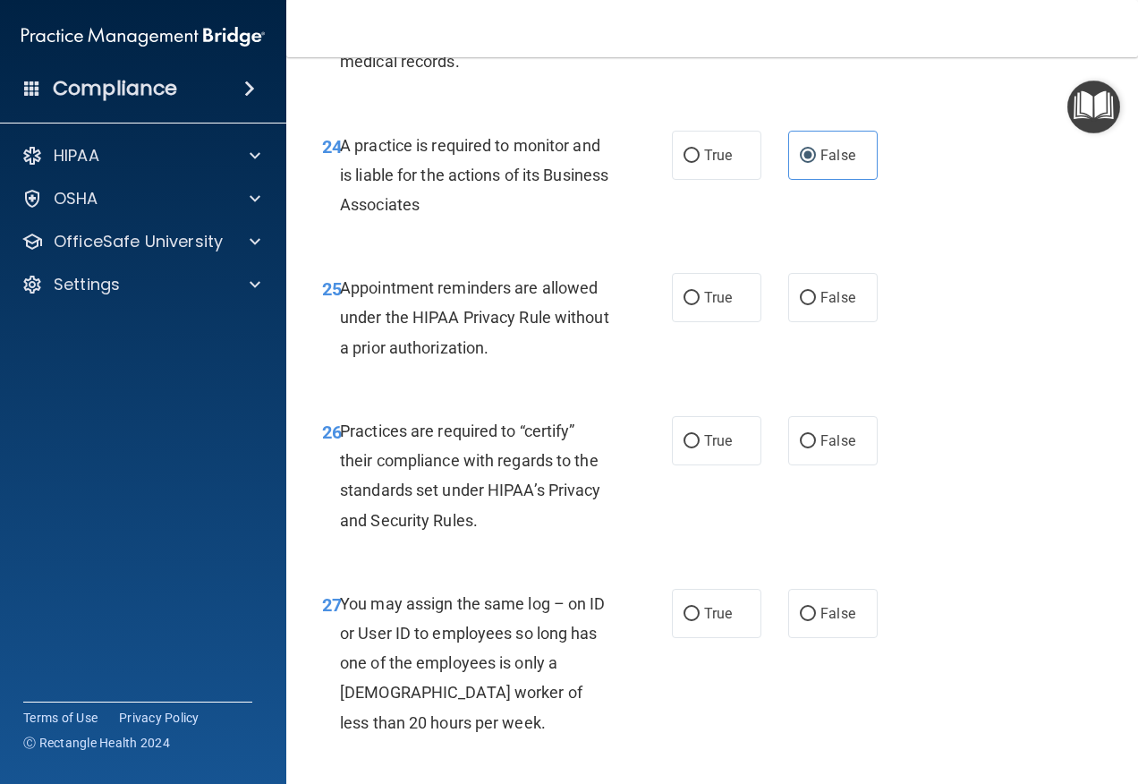
scroll to position [4473, 0]
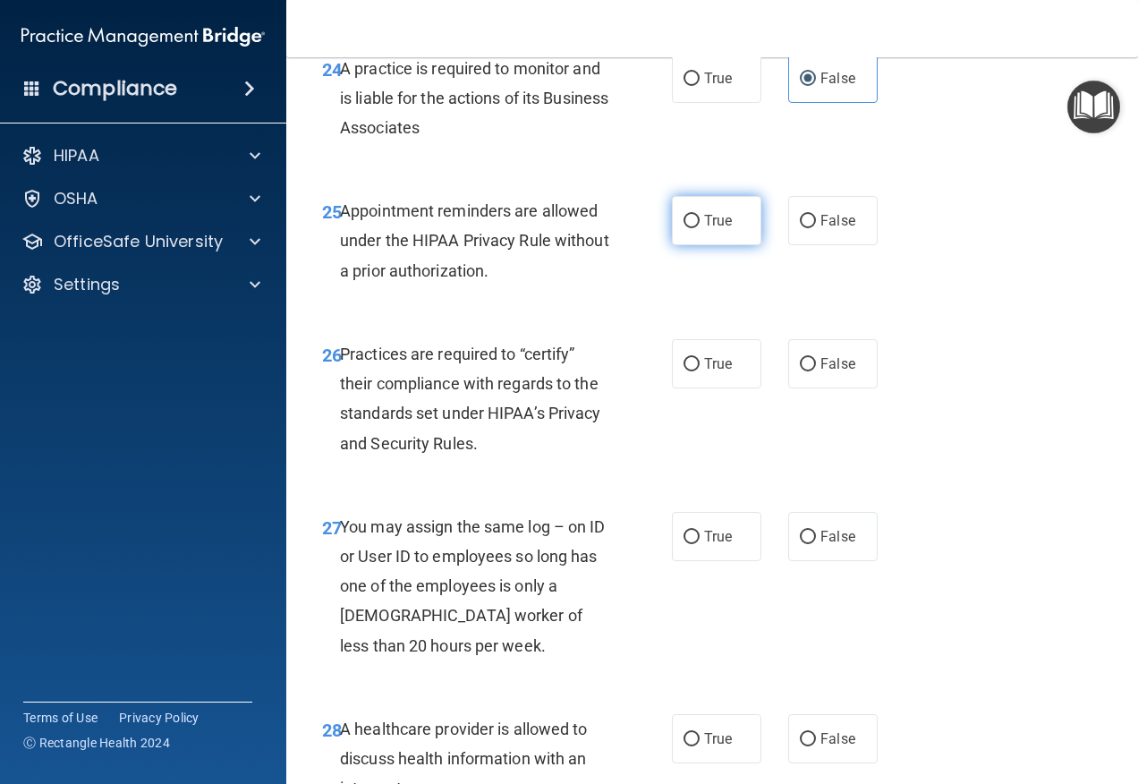
click at [696, 245] on label "True" at bounding box center [716, 220] width 89 height 49
click at [696, 228] on input "True" at bounding box center [692, 221] width 16 height 13
radio input "true"
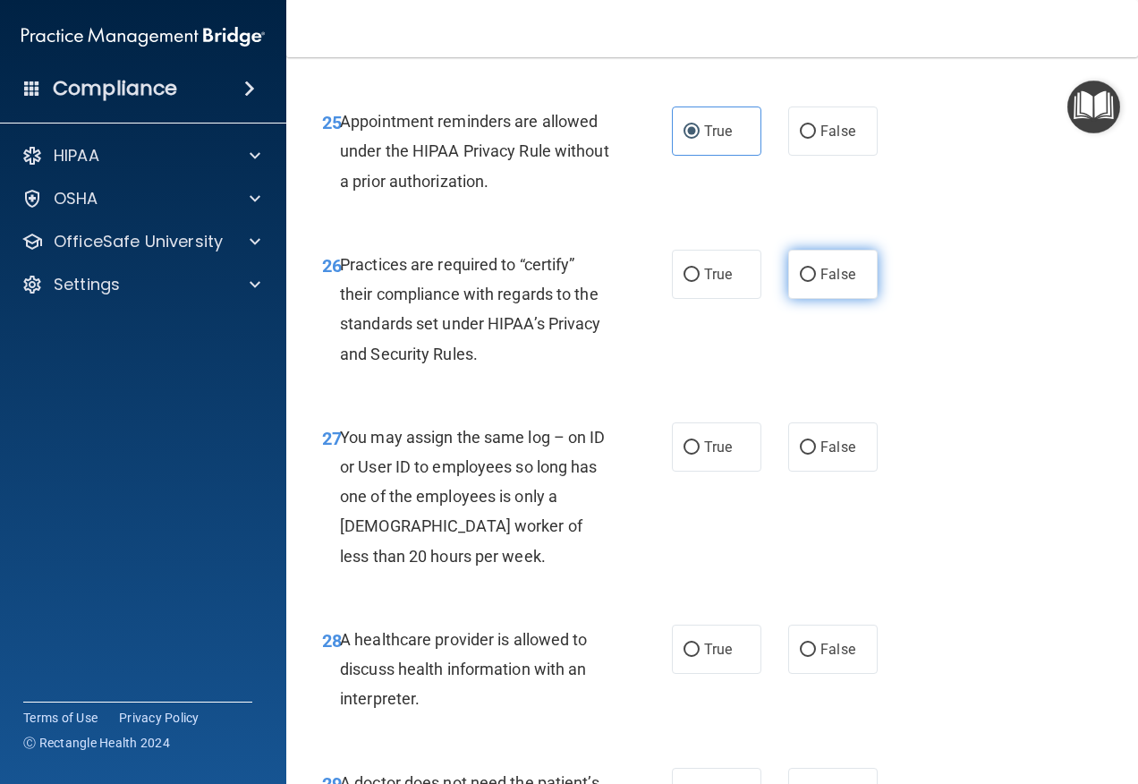
click at [831, 283] on span "False" at bounding box center [837, 274] width 35 height 17
click at [816, 282] on input "False" at bounding box center [808, 274] width 16 height 13
radio input "true"
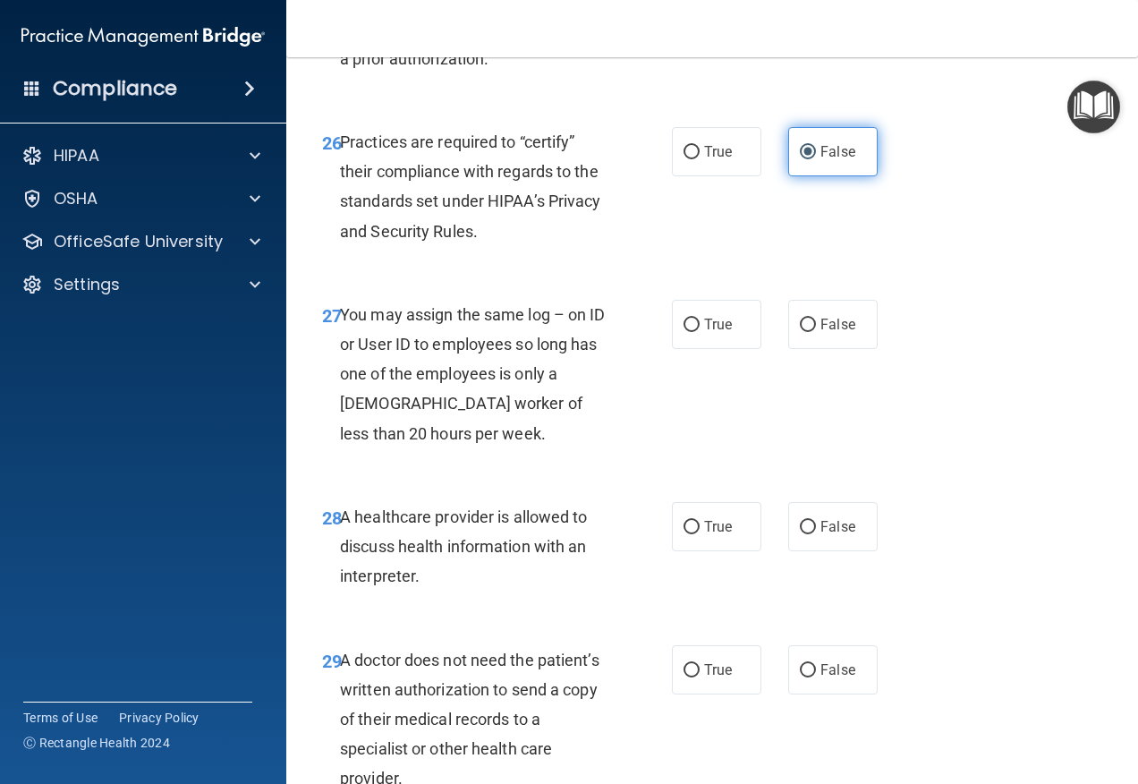
scroll to position [4742, 0]
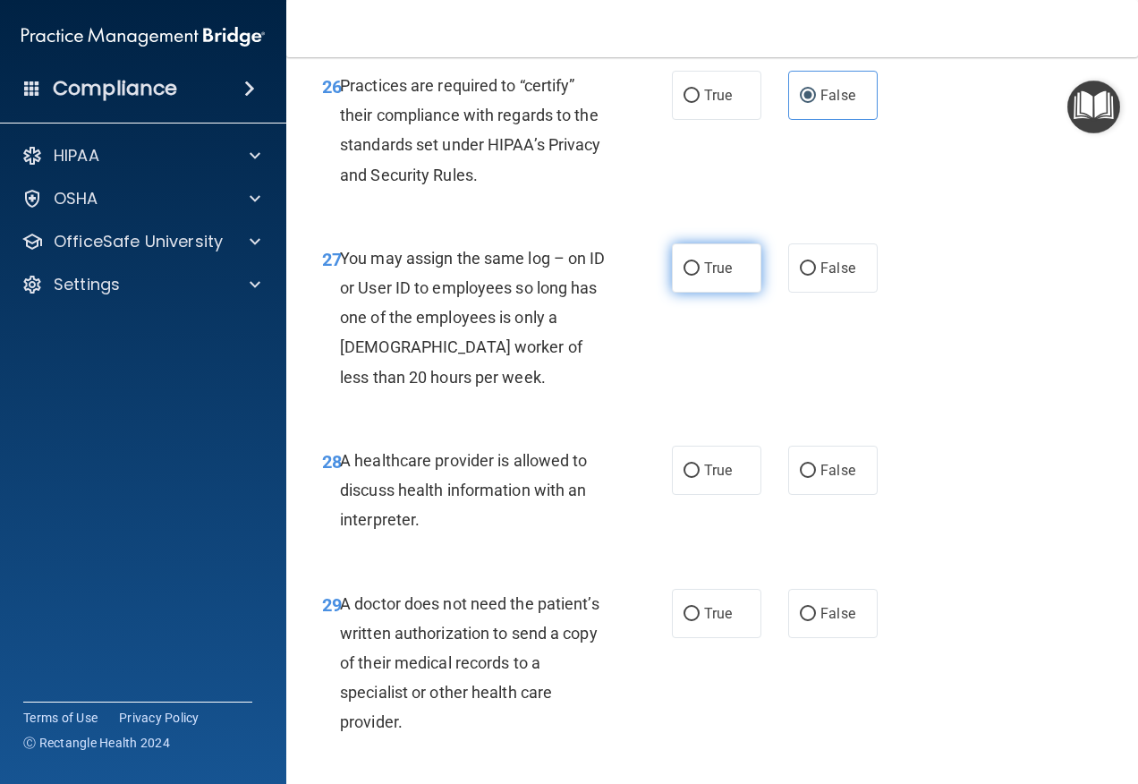
click at [711, 293] on label "True" at bounding box center [716, 267] width 89 height 49
click at [700, 276] on input "True" at bounding box center [692, 268] width 16 height 13
radio input "true"
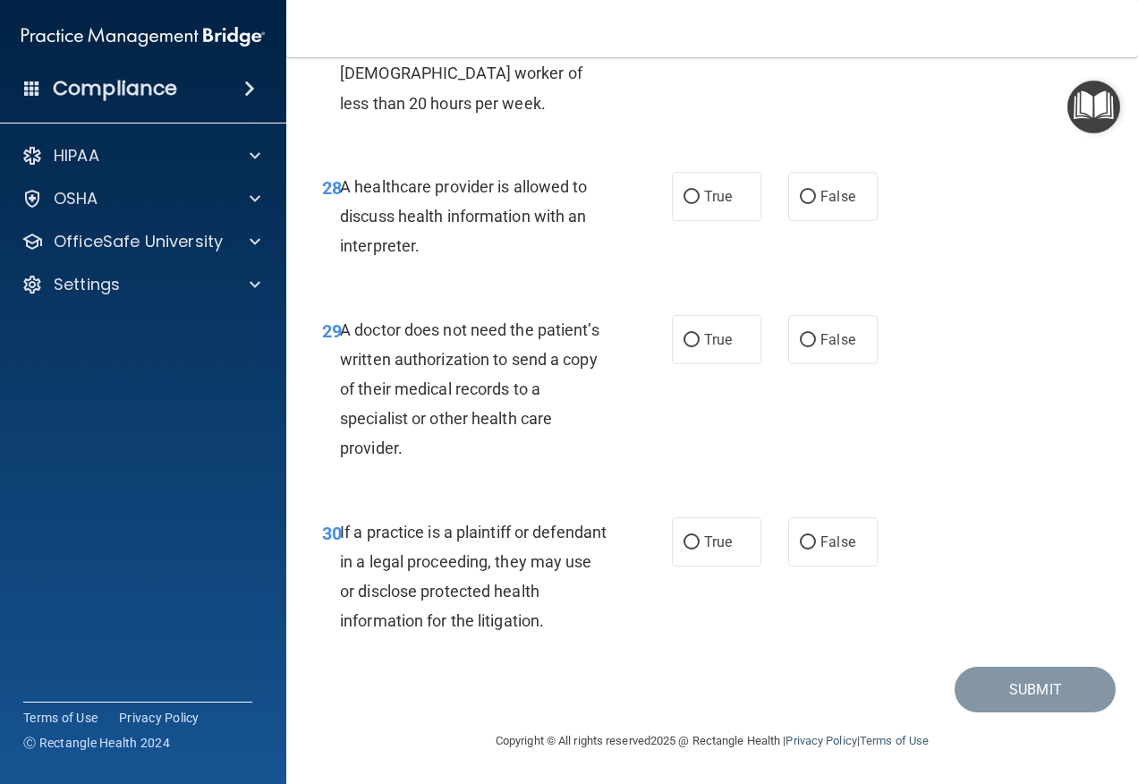
scroll to position [5075, 0]
click at [683, 214] on label "True" at bounding box center [716, 196] width 89 height 49
click at [684, 204] on input "True" at bounding box center [692, 197] width 16 height 13
radio input "true"
click at [702, 330] on label "True" at bounding box center [716, 339] width 89 height 49
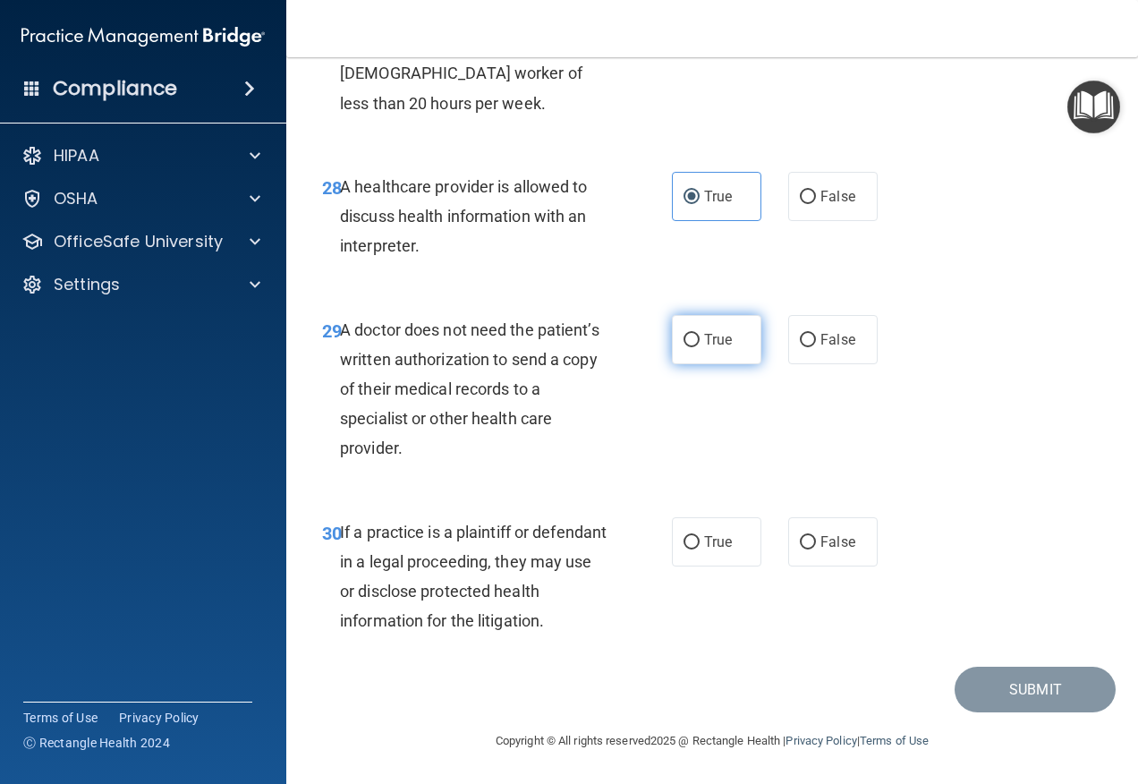
click at [700, 334] on input "True" at bounding box center [692, 340] width 16 height 13
click at [691, 526] on label "True" at bounding box center [716, 541] width 89 height 49
click at [691, 536] on input "True" at bounding box center [692, 542] width 16 height 13
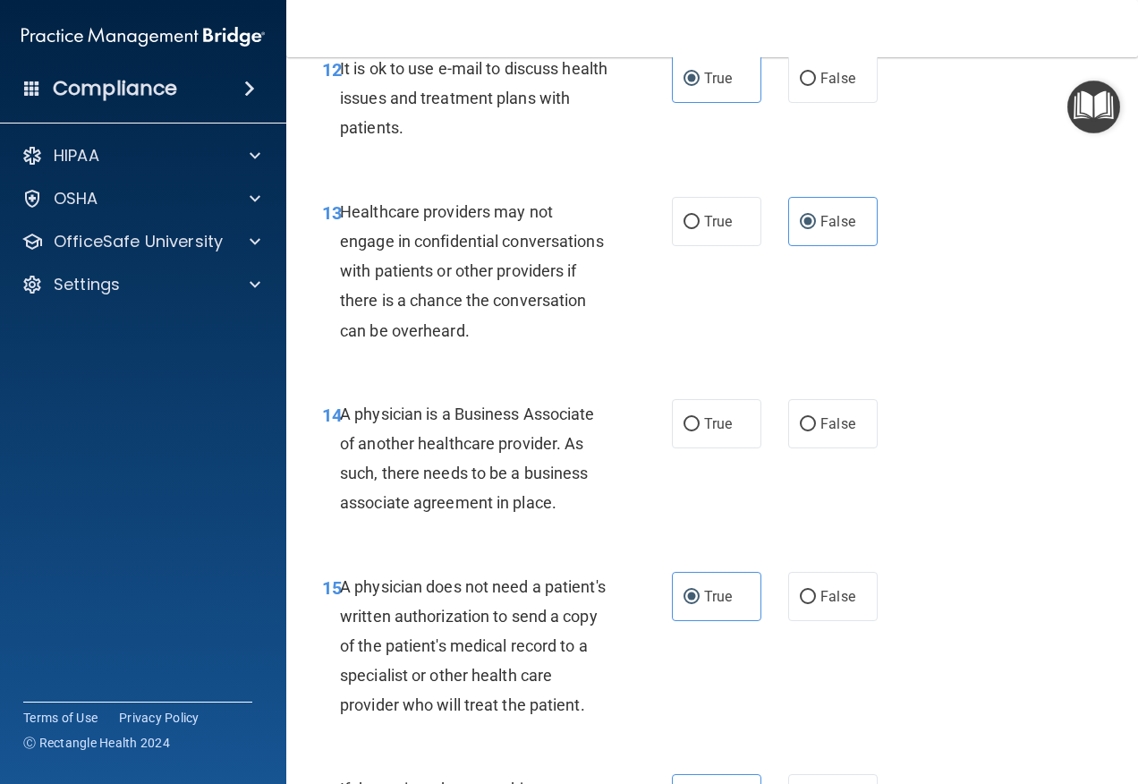
scroll to position [2212, 0]
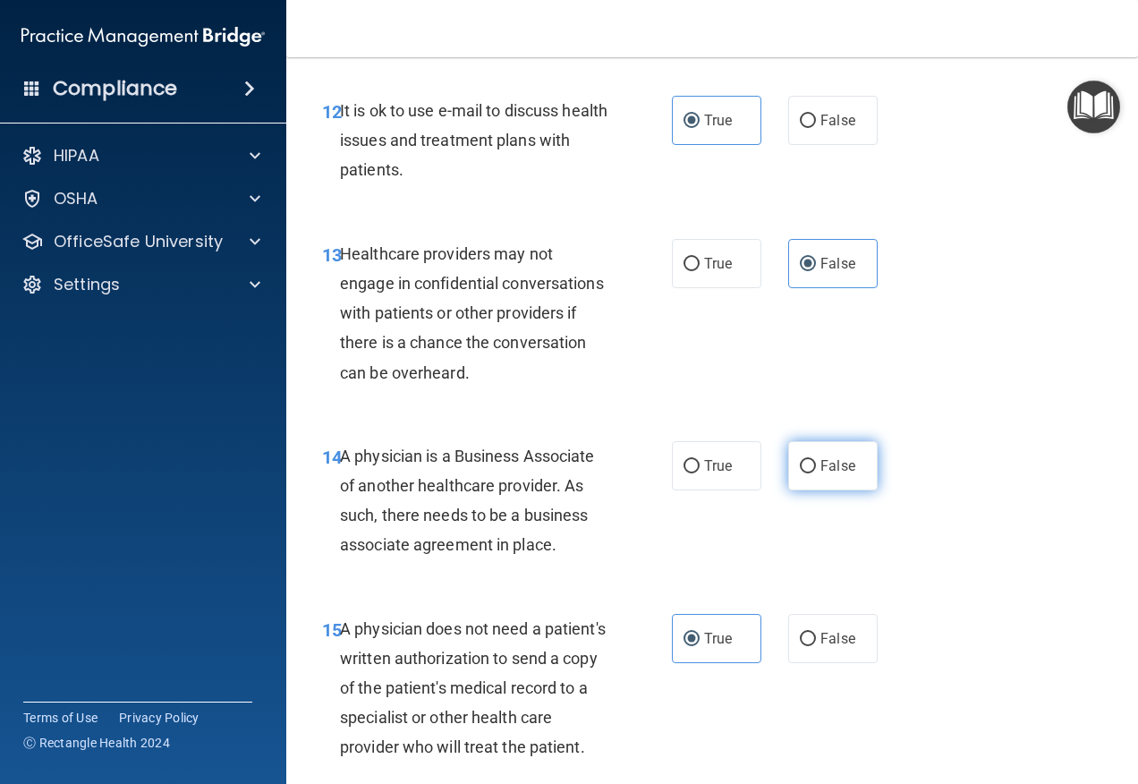
click at [854, 490] on label "False" at bounding box center [832, 465] width 89 height 49
click at [816, 473] on input "False" at bounding box center [808, 466] width 16 height 13
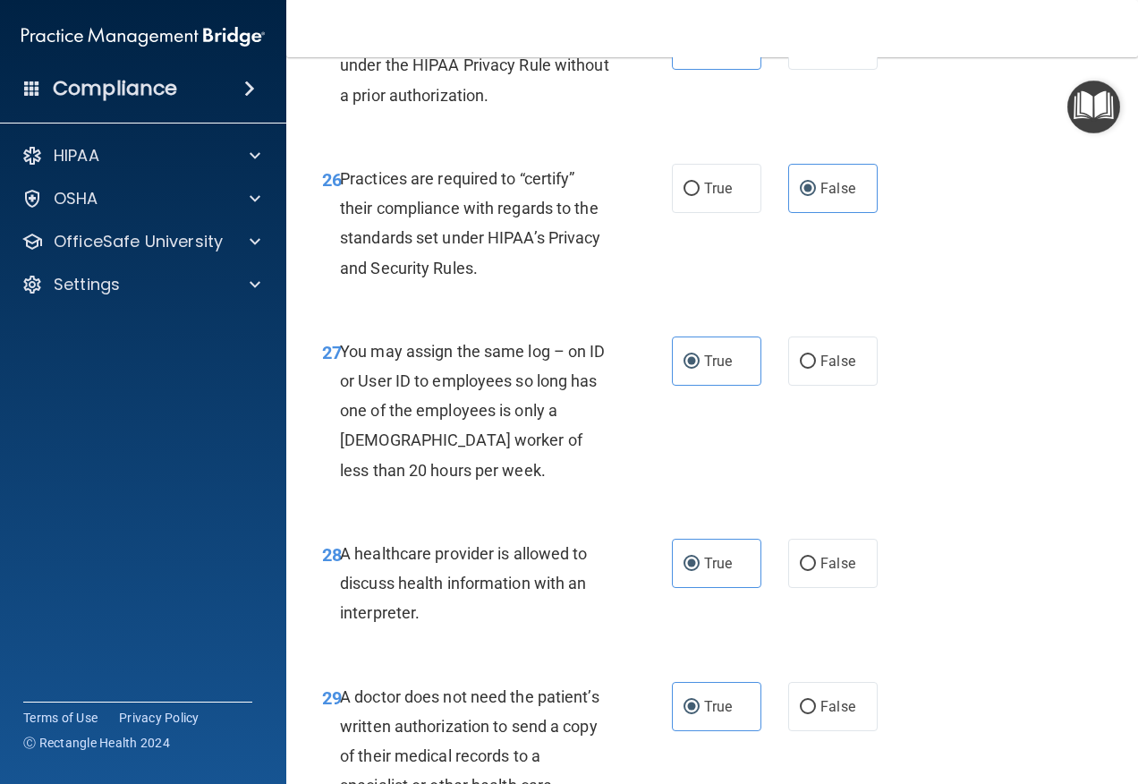
scroll to position [5075, 0]
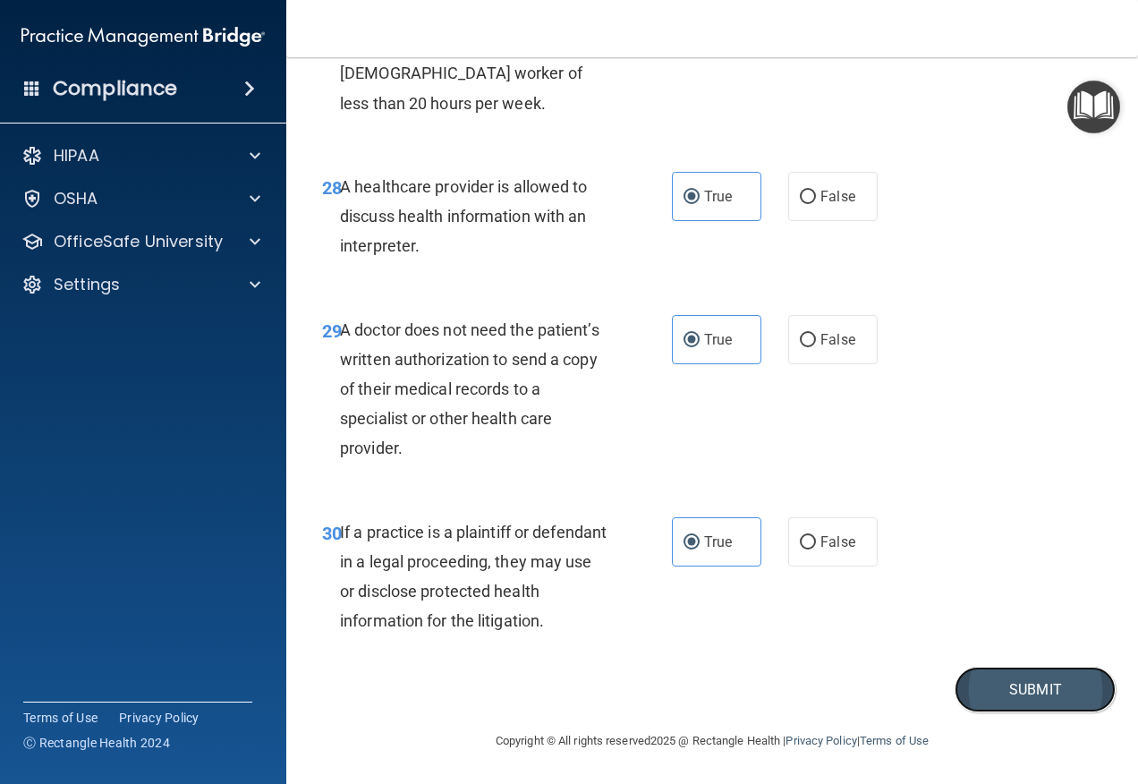
click at [1006, 692] on button "Submit" at bounding box center [1035, 690] width 161 height 46
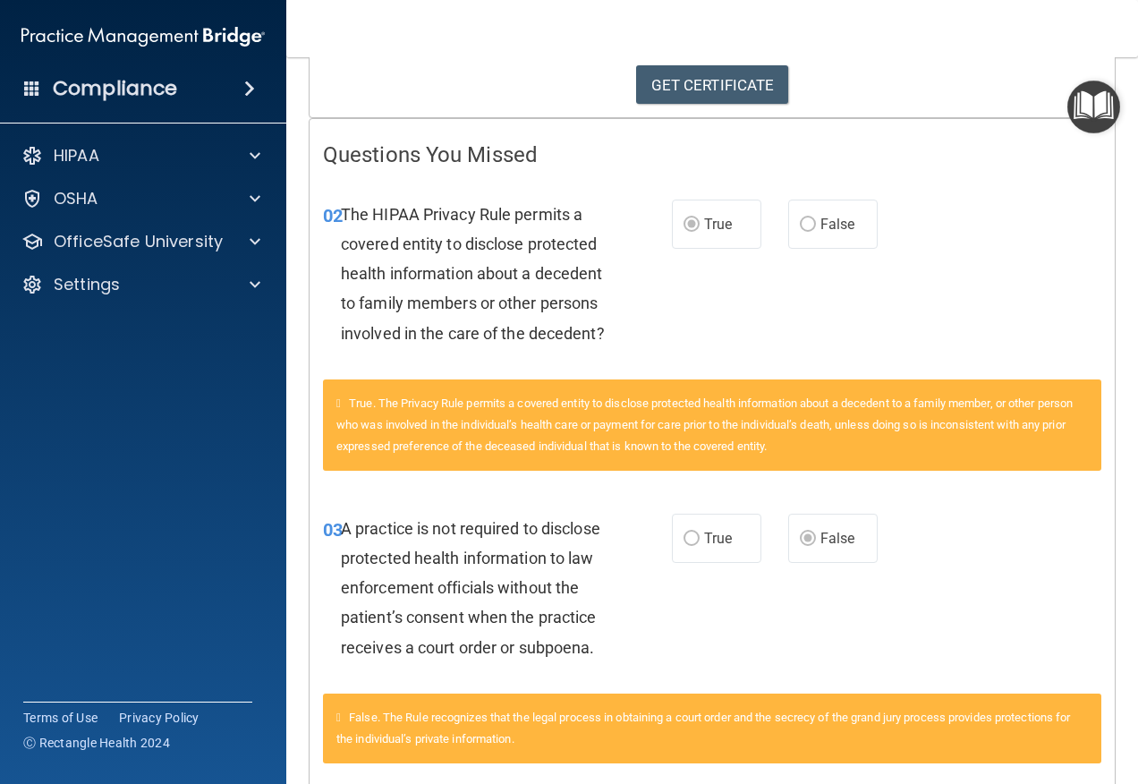
scroll to position [358, 0]
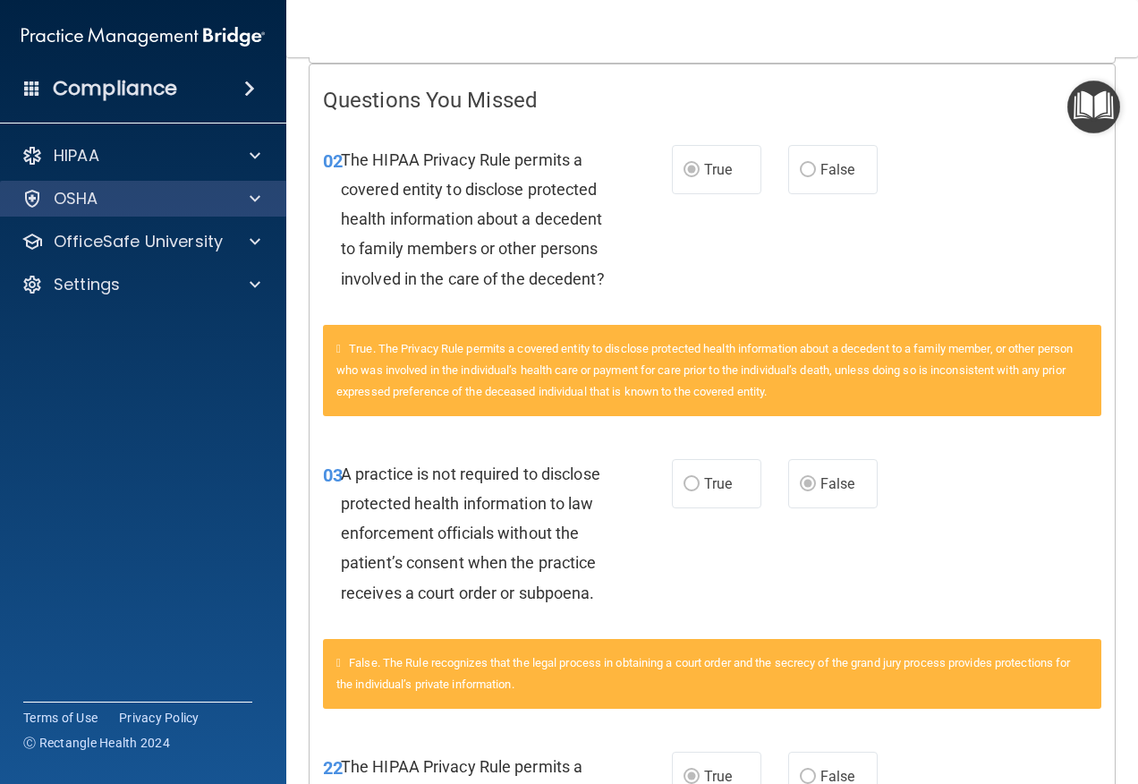
click at [163, 187] on div "OSHA" at bounding box center [143, 199] width 287 height 36
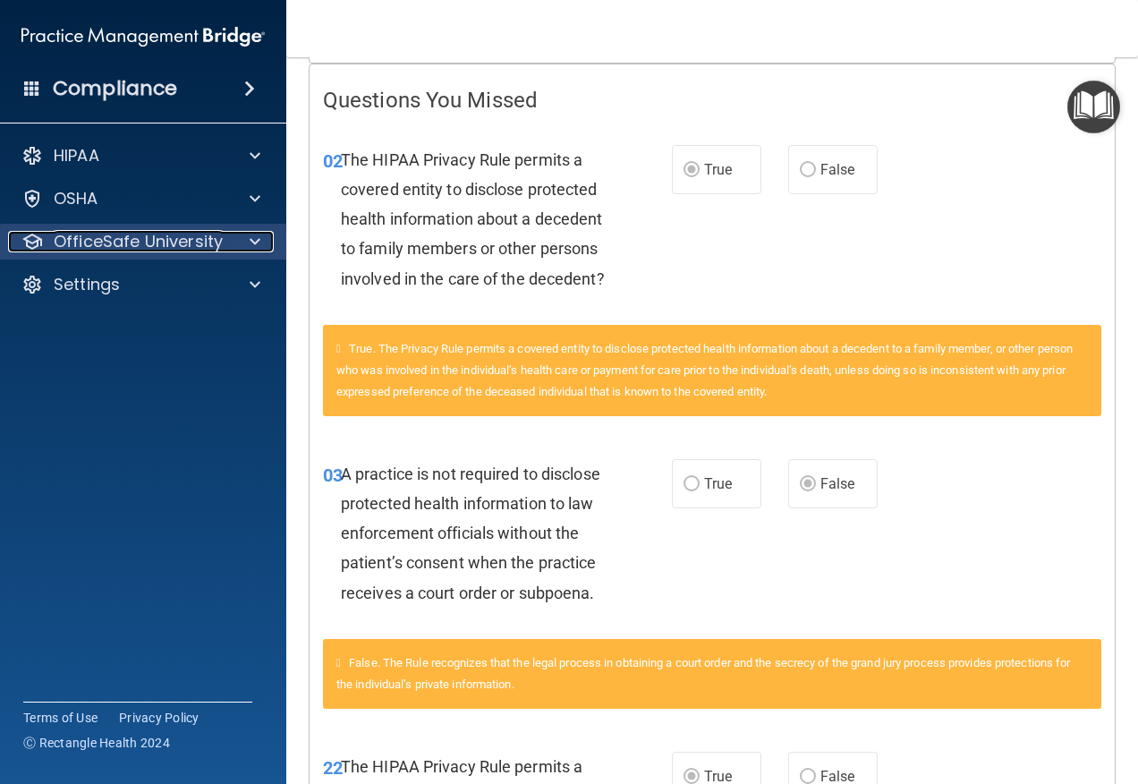
click at [169, 238] on p "OfficeSafe University" at bounding box center [138, 241] width 169 height 21
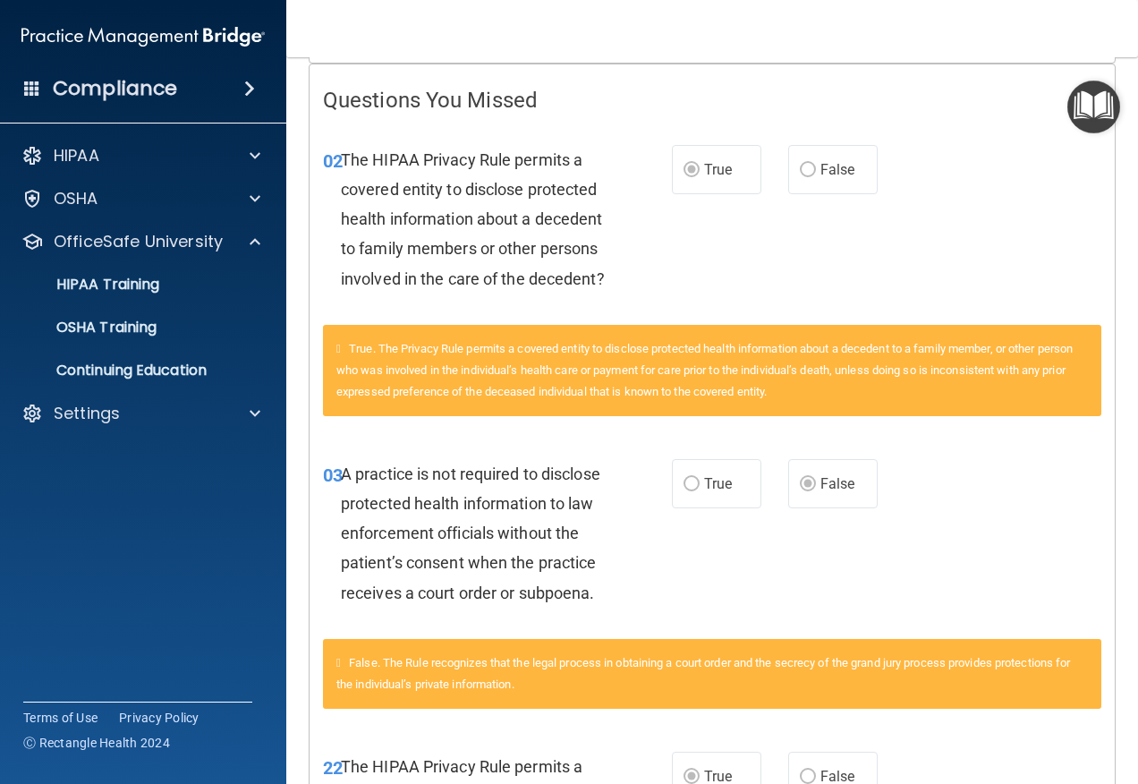
click at [139, 304] on ul "HIPAA Training OSHA Training Continuing Education" at bounding box center [144, 323] width 324 height 129
click at [138, 300] on link "HIPAA Training" at bounding box center [123, 285] width 282 height 36
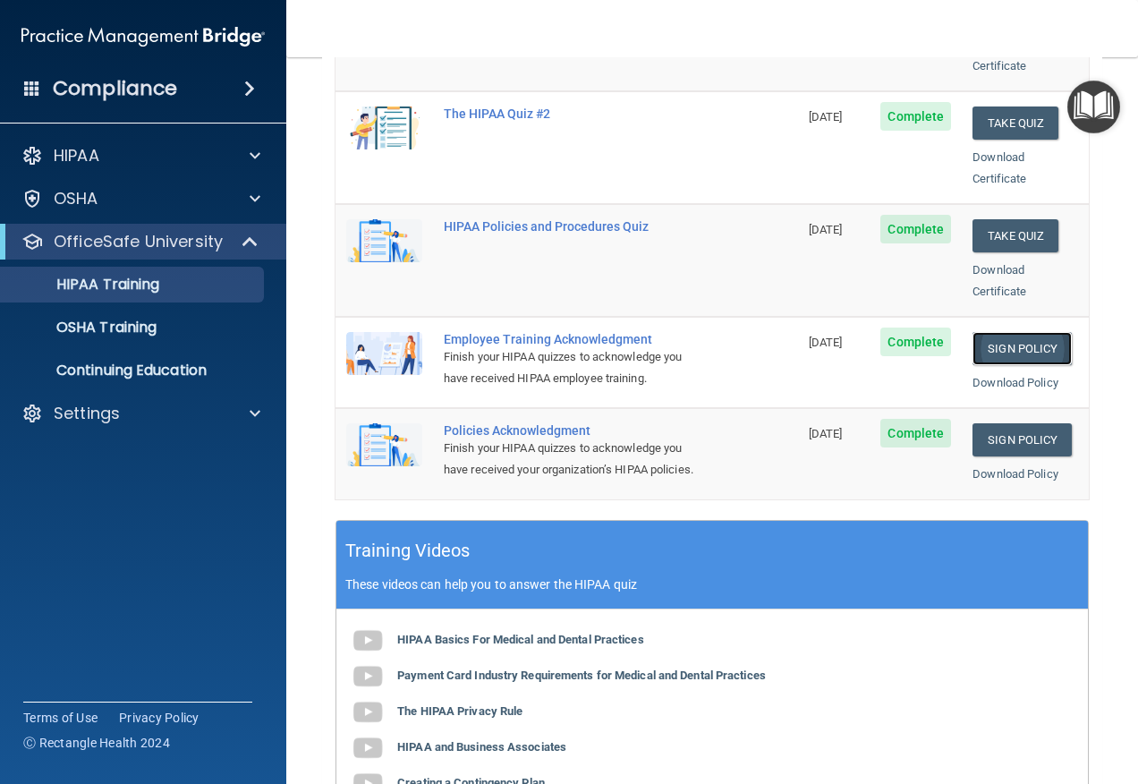
click at [1008, 332] on link "Sign Policy" at bounding box center [1022, 348] width 99 height 33
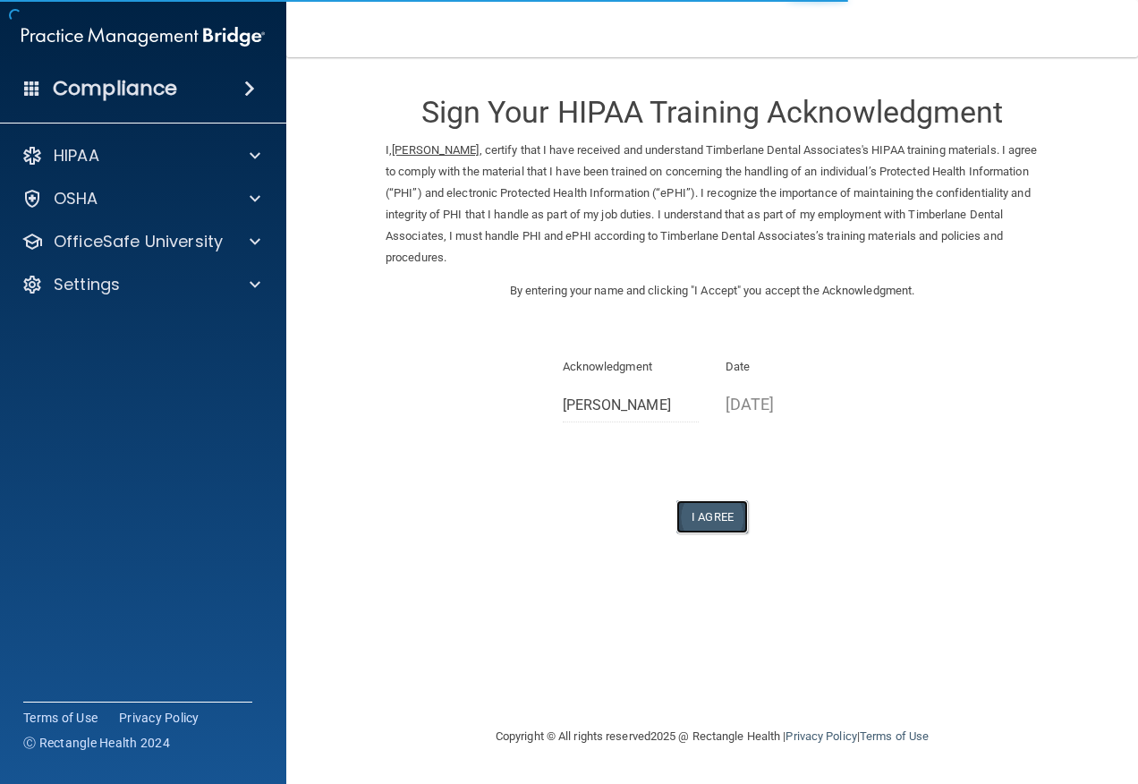
click at [703, 500] on button "I Agree" at bounding box center [712, 516] width 72 height 33
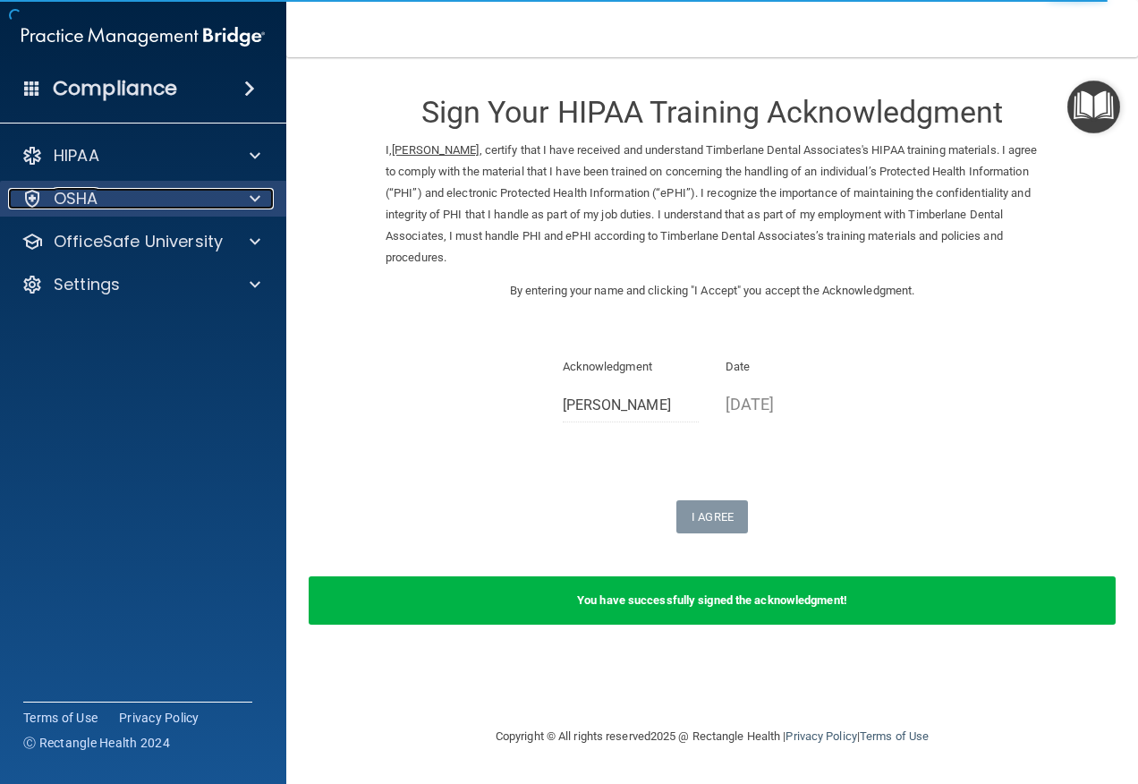
click at [201, 208] on div "OSHA" at bounding box center [119, 198] width 222 height 21
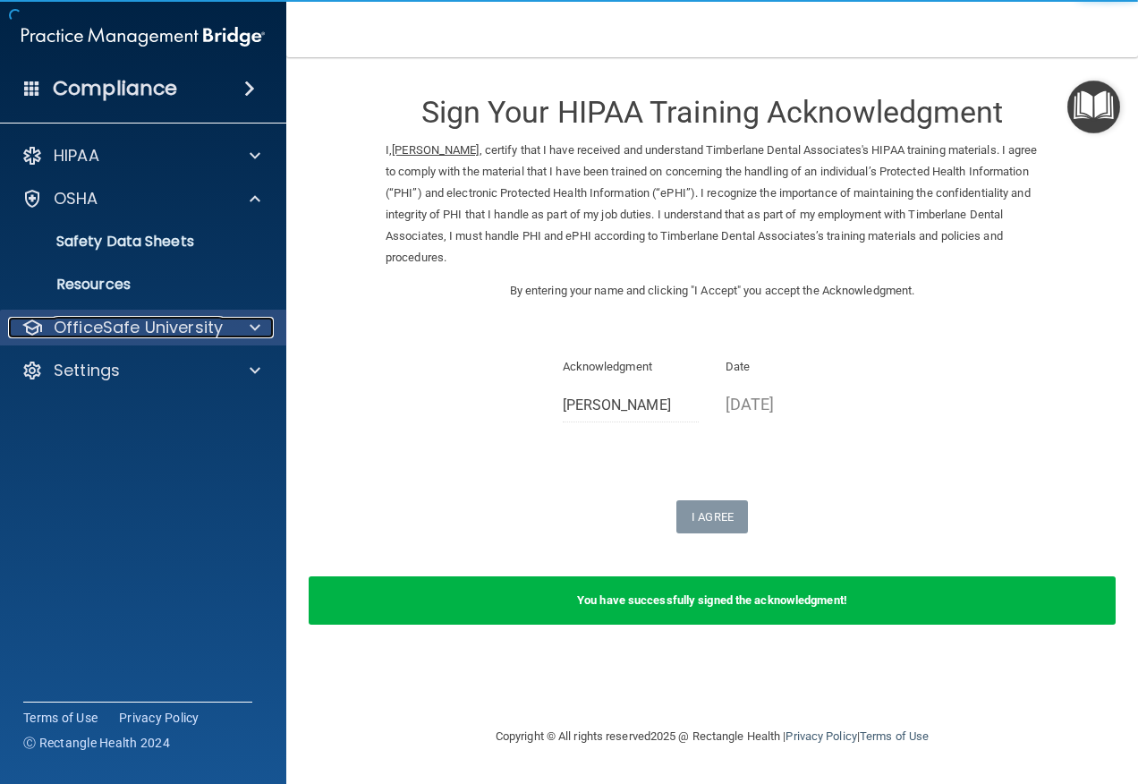
click at [114, 335] on p "OfficeSafe University" at bounding box center [138, 327] width 169 height 21
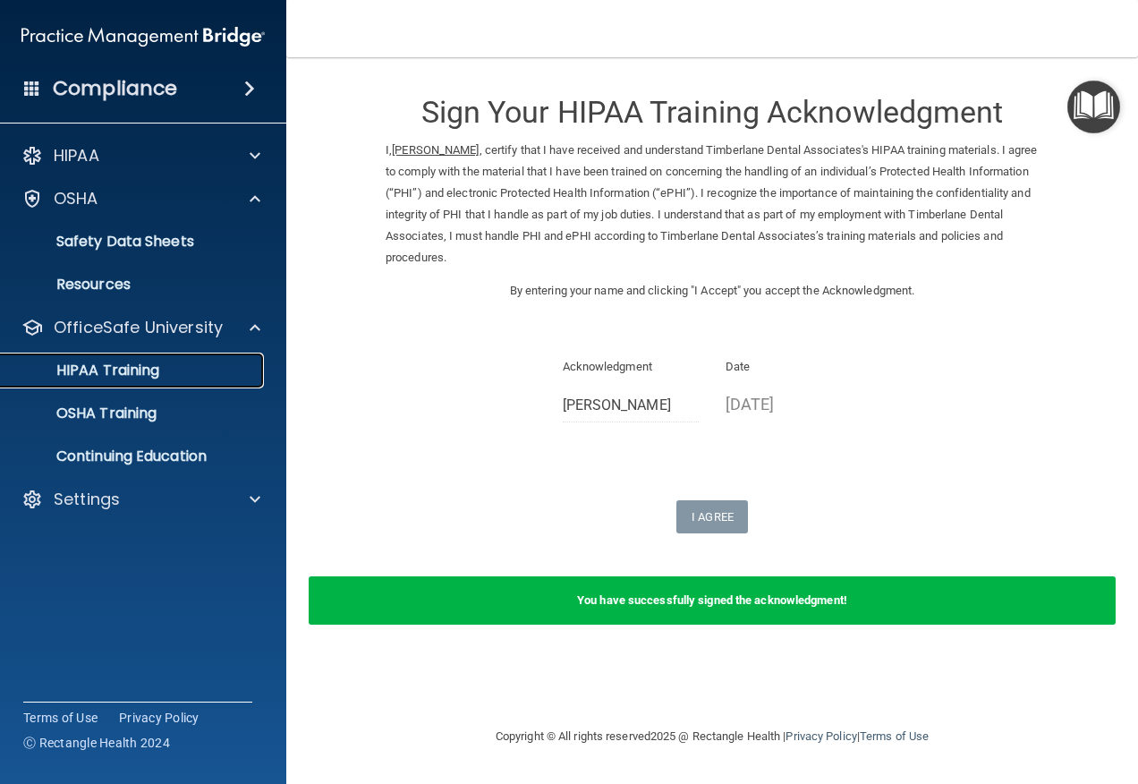
click at [109, 380] on link "HIPAA Training" at bounding box center [123, 371] width 282 height 36
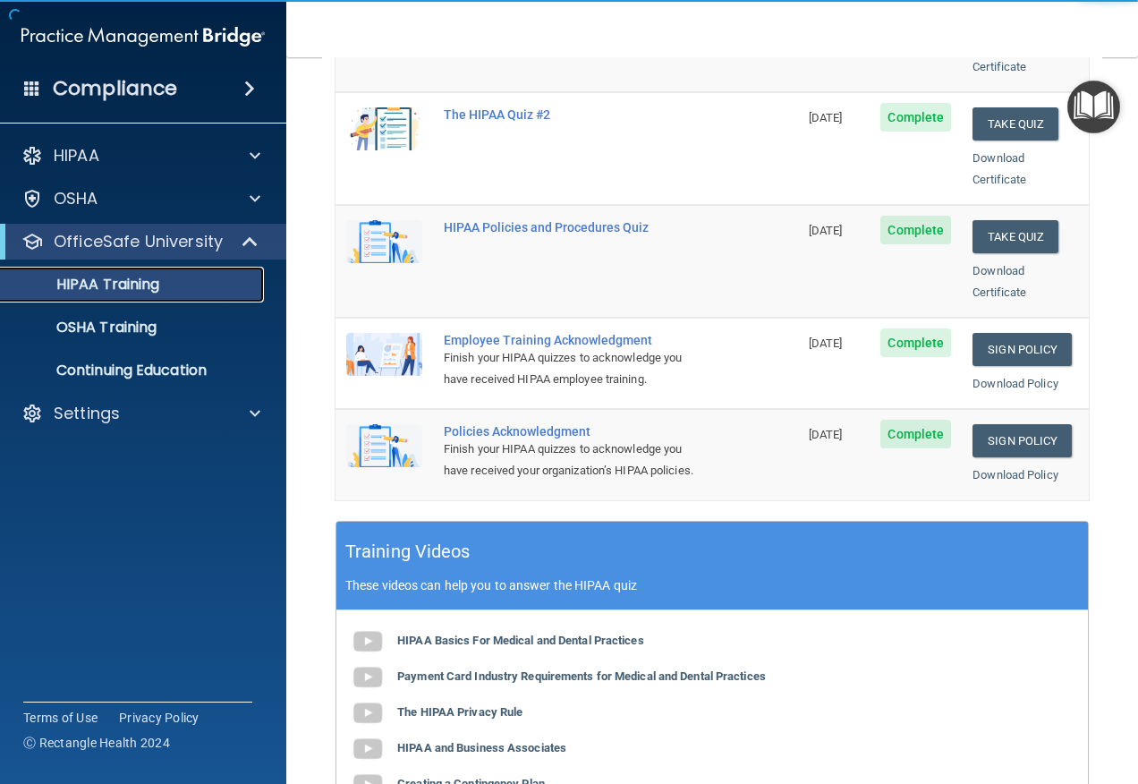
scroll to position [358, 0]
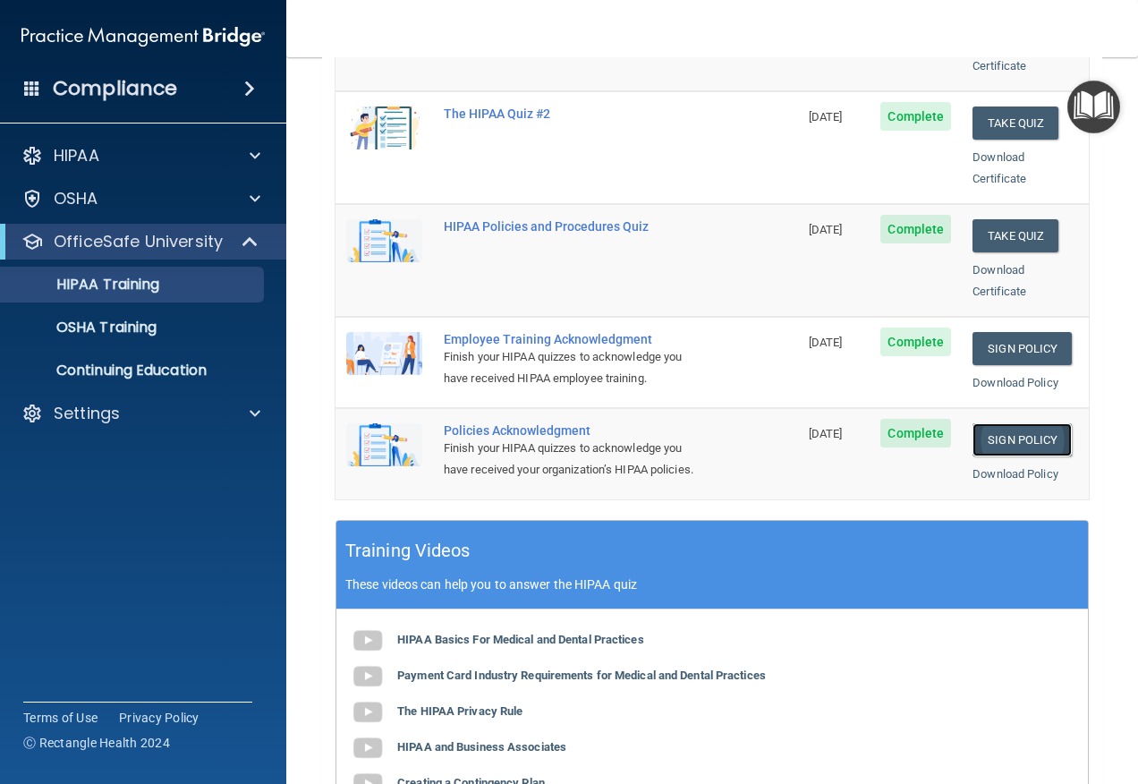
click at [1010, 423] on link "Sign Policy" at bounding box center [1022, 439] width 99 height 33
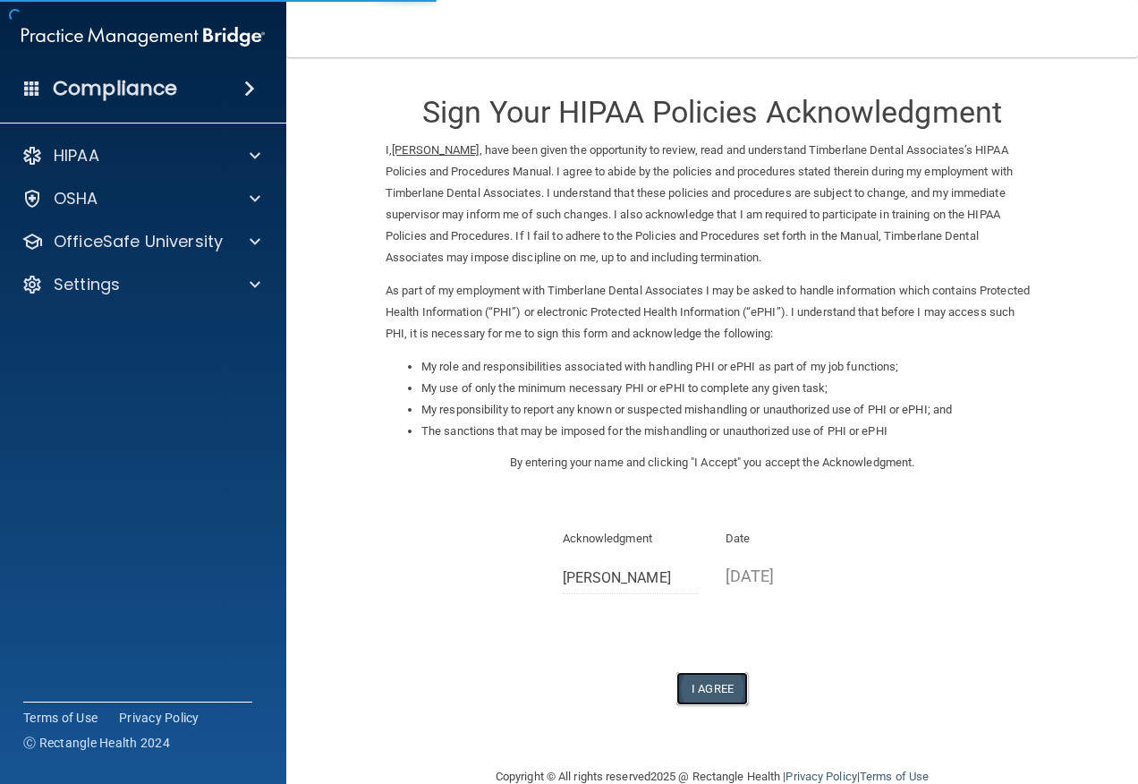
click at [717, 696] on button "I Agree" at bounding box center [712, 688] width 72 height 33
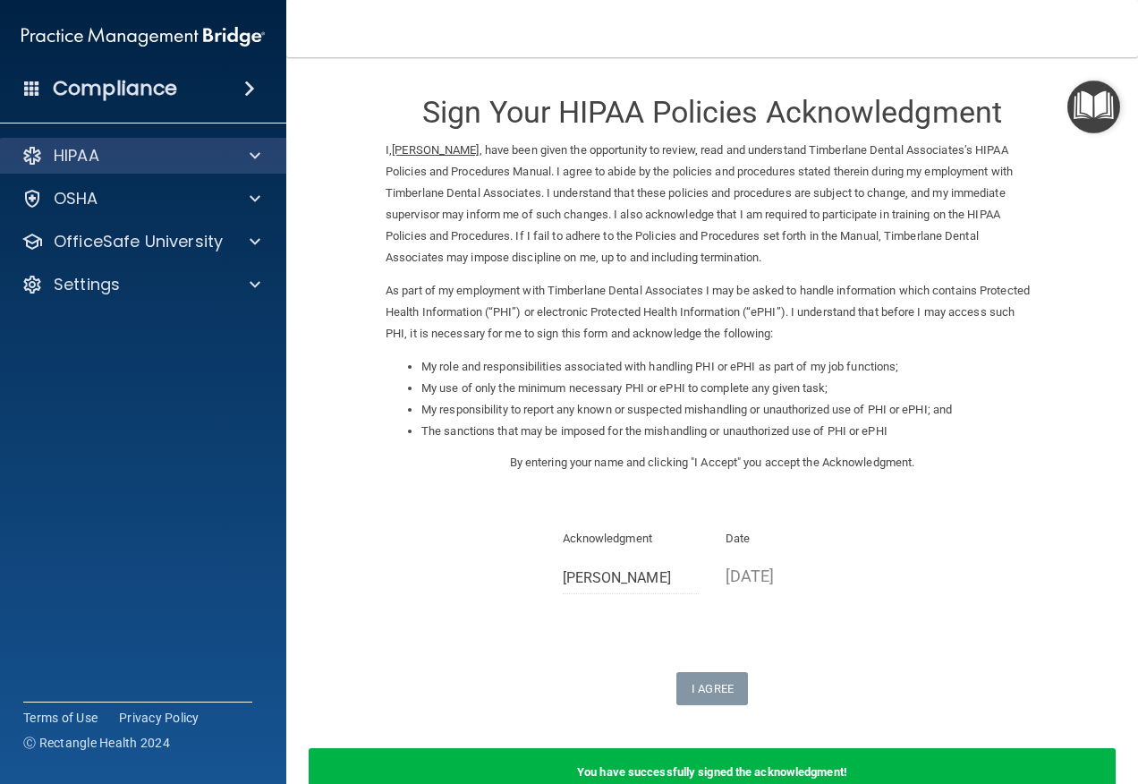
click at [70, 169] on div "HIPAA" at bounding box center [143, 156] width 287 height 36
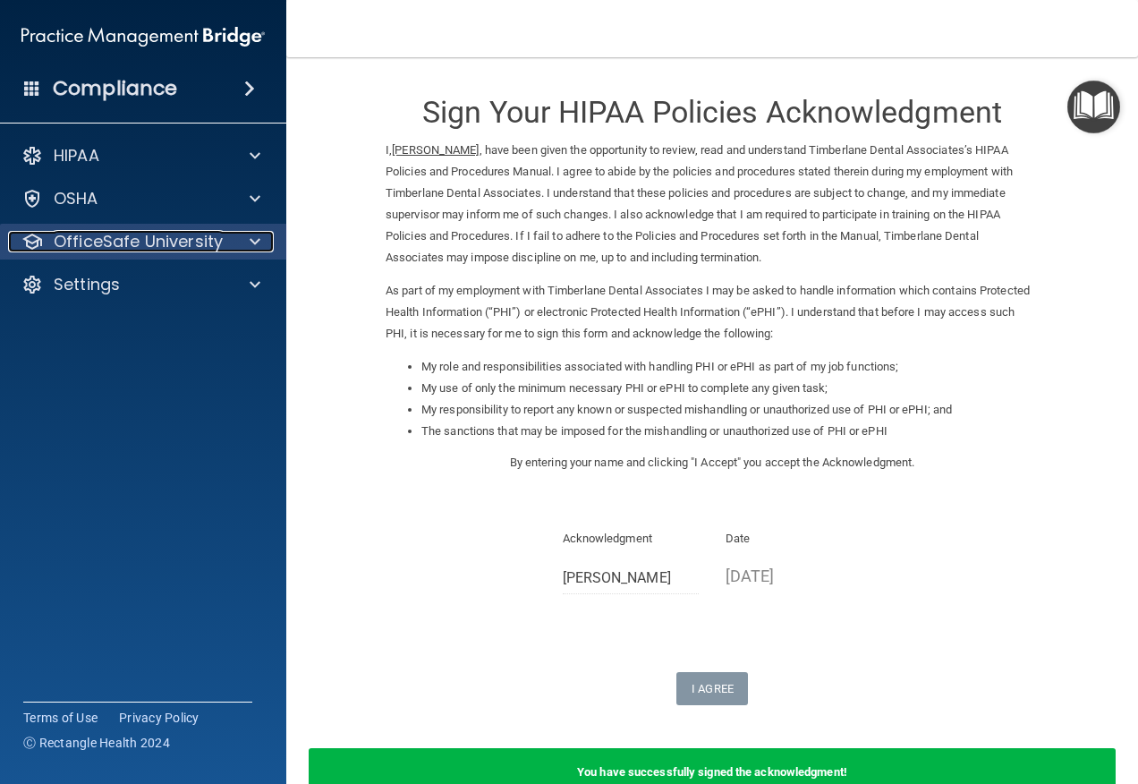
click at [102, 246] on p "OfficeSafe University" at bounding box center [138, 241] width 169 height 21
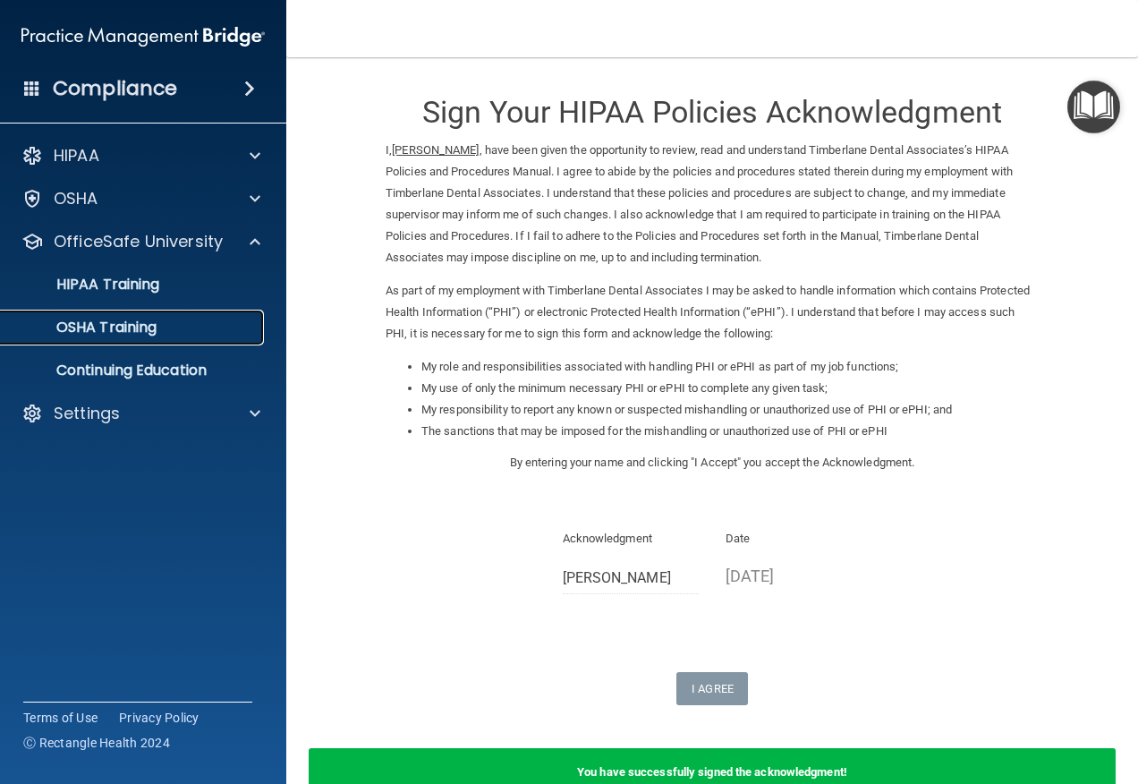
click at [115, 336] on p "OSHA Training" at bounding box center [84, 328] width 145 height 18
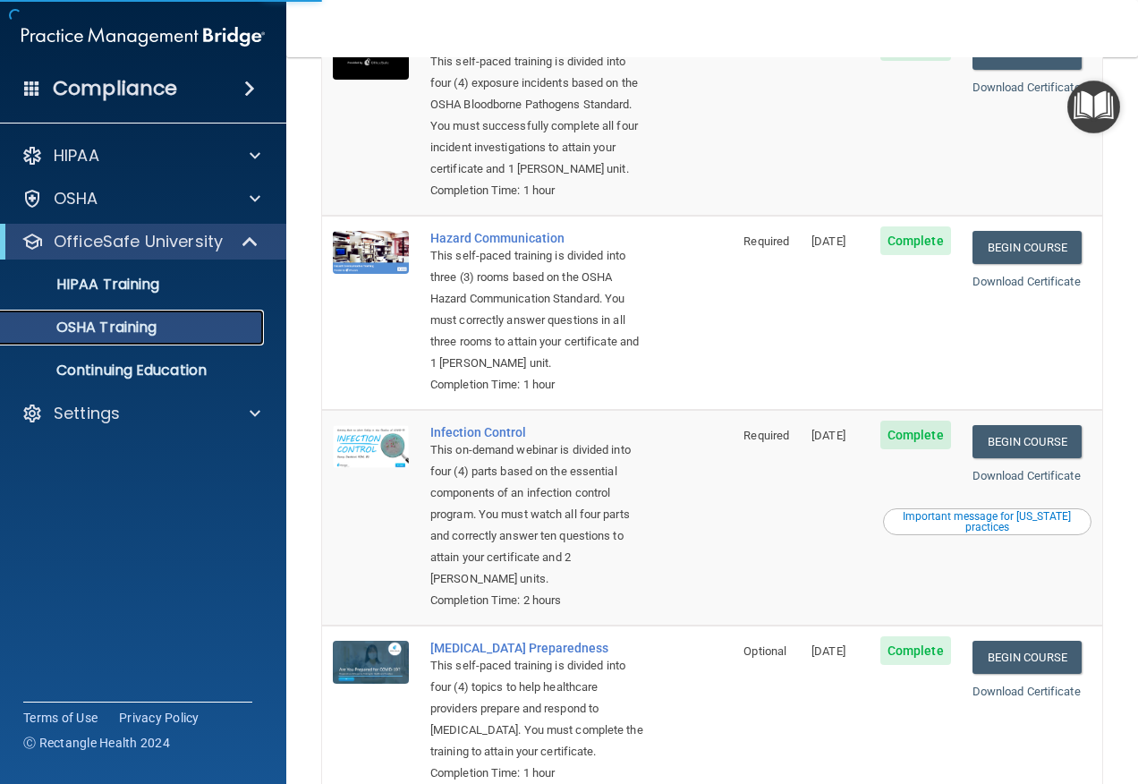
scroll to position [86, 0]
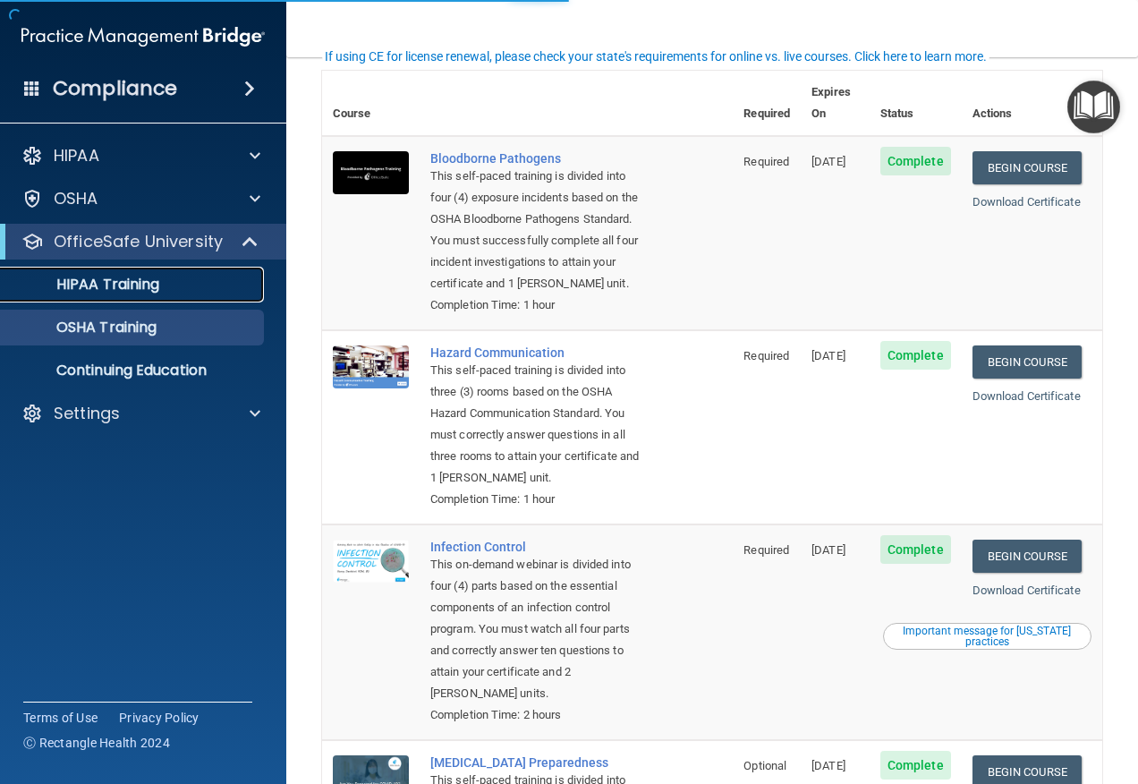
click at [102, 283] on p "HIPAA Training" at bounding box center [86, 285] width 148 height 18
